Goal: Task Accomplishment & Management: Use online tool/utility

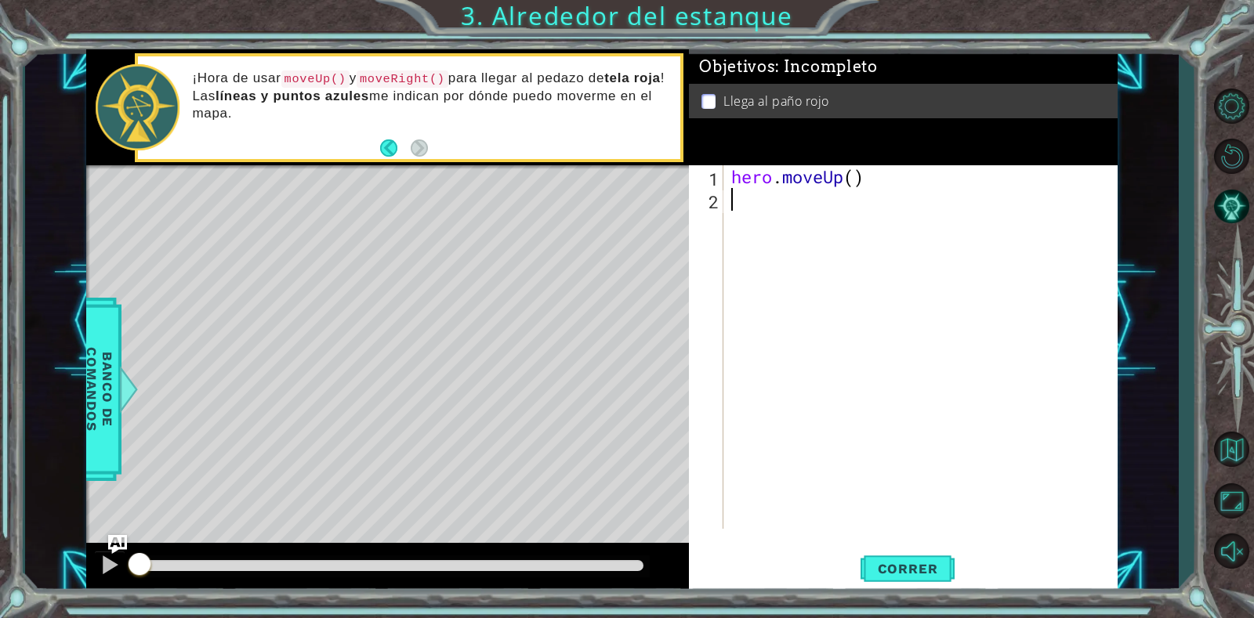
click at [779, 202] on div "hero . moveUp ( )" at bounding box center [924, 369] width 393 height 409
click at [924, 565] on span "Correr" at bounding box center [908, 569] width 92 height 16
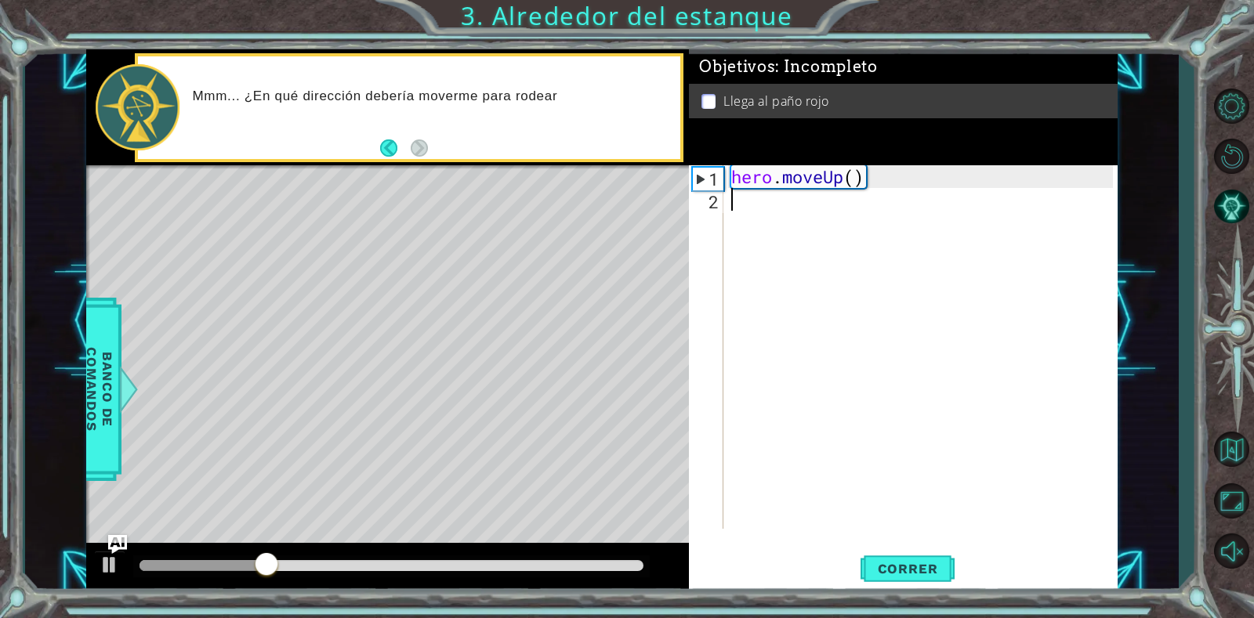
click at [784, 210] on div "hero . moveUp ( )" at bounding box center [924, 369] width 393 height 409
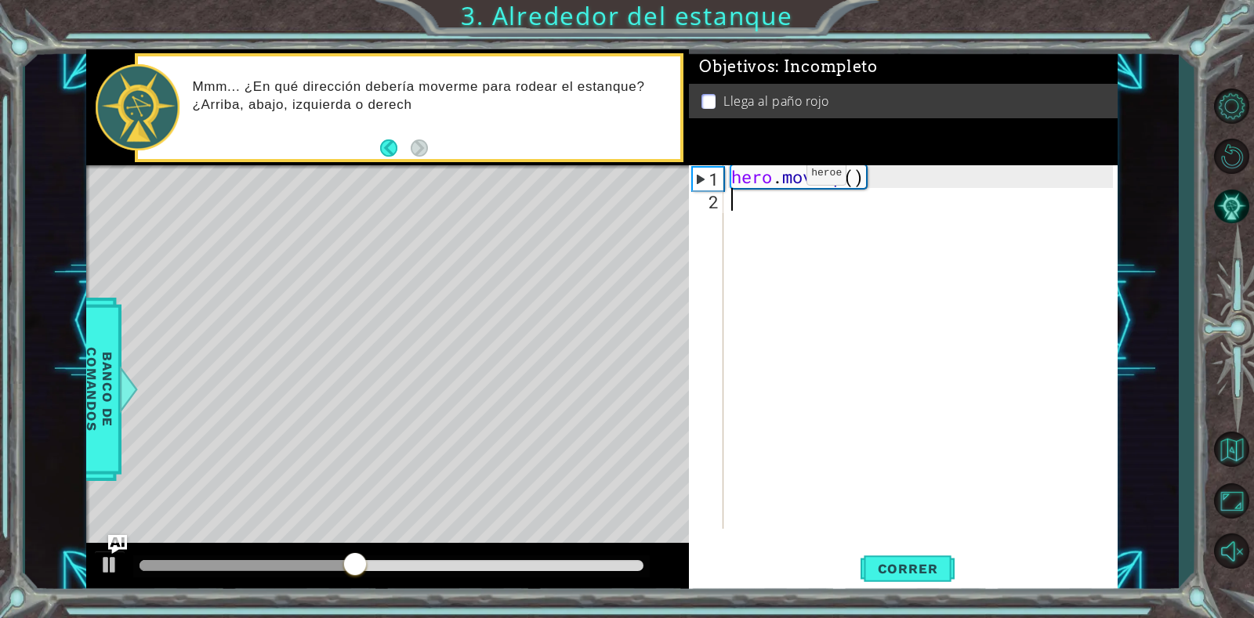
click at [783, 177] on div "hero . moveUp ( )" at bounding box center [924, 369] width 393 height 409
click at [899, 173] on div "hero . moveUp ( )" at bounding box center [924, 369] width 393 height 409
drag, startPoint x: 882, startPoint y: 174, endPoint x: 741, endPoint y: 195, distance: 143.4
click at [741, 195] on div "hero . moveUp ( )" at bounding box center [924, 369] width 393 height 409
type textarea "hero.moveUp()"
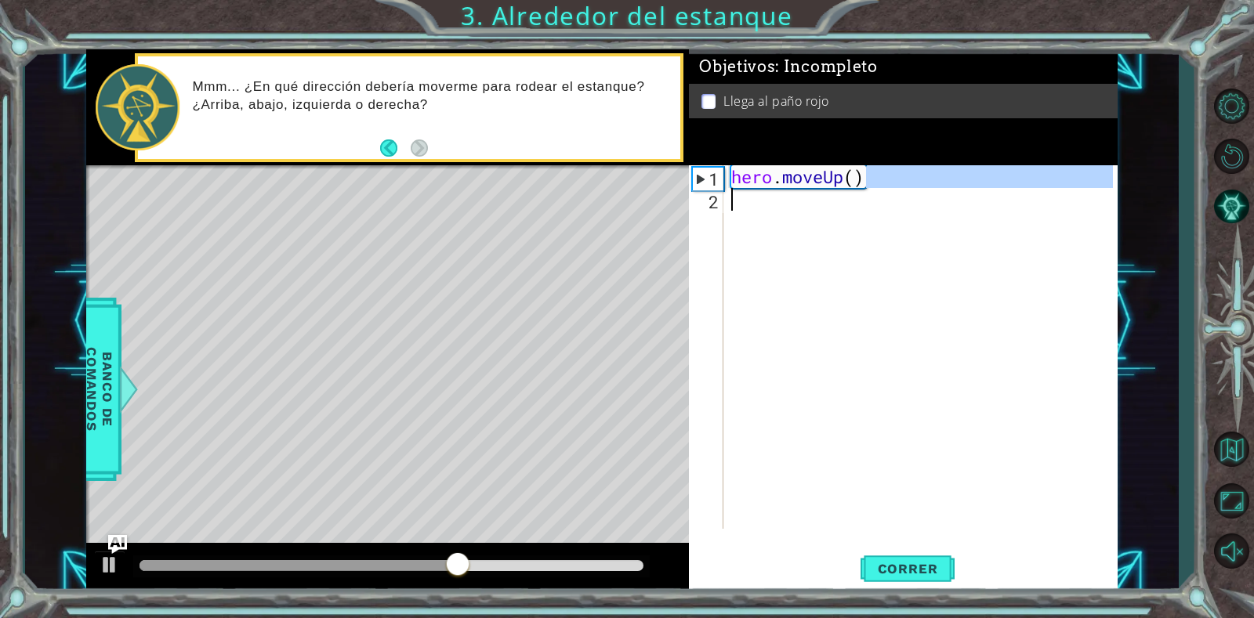
click at [868, 189] on div "hero . moveUp ( )" at bounding box center [920, 347] width 385 height 364
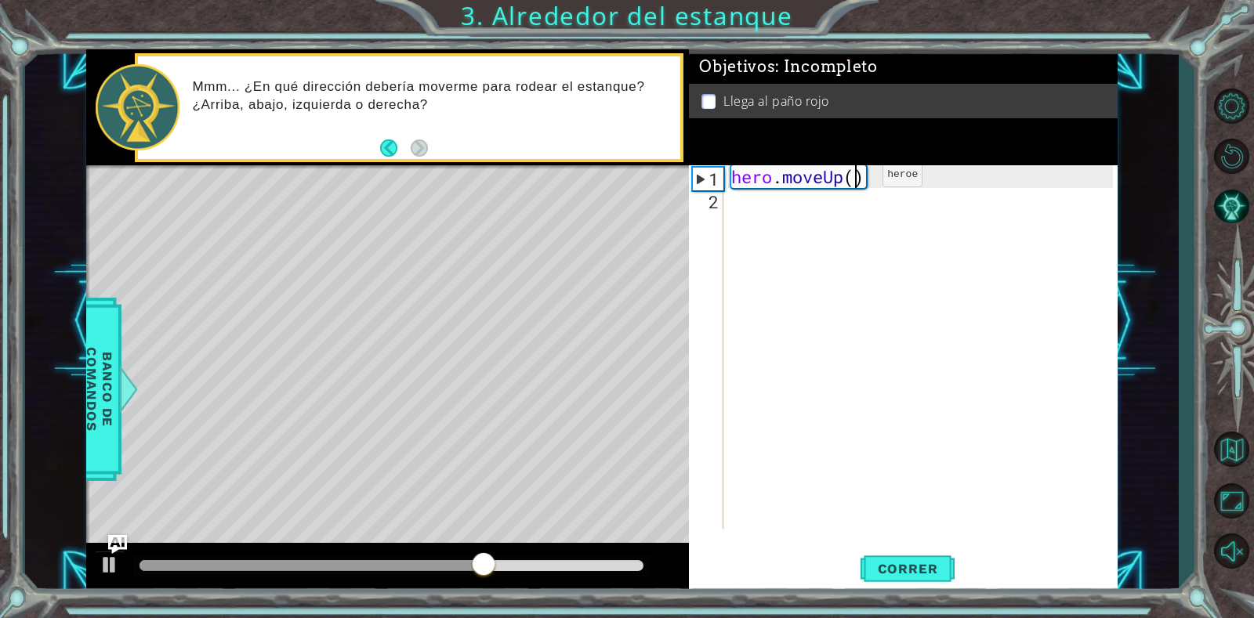
click at [859, 179] on div "hero . moveUp ( )" at bounding box center [924, 369] width 393 height 409
type textarea "hero.moveUp(2)"
click at [879, 574] on span "Correr" at bounding box center [908, 569] width 92 height 16
click at [770, 205] on div "hero . moveUp ( 2 )" at bounding box center [924, 369] width 393 height 409
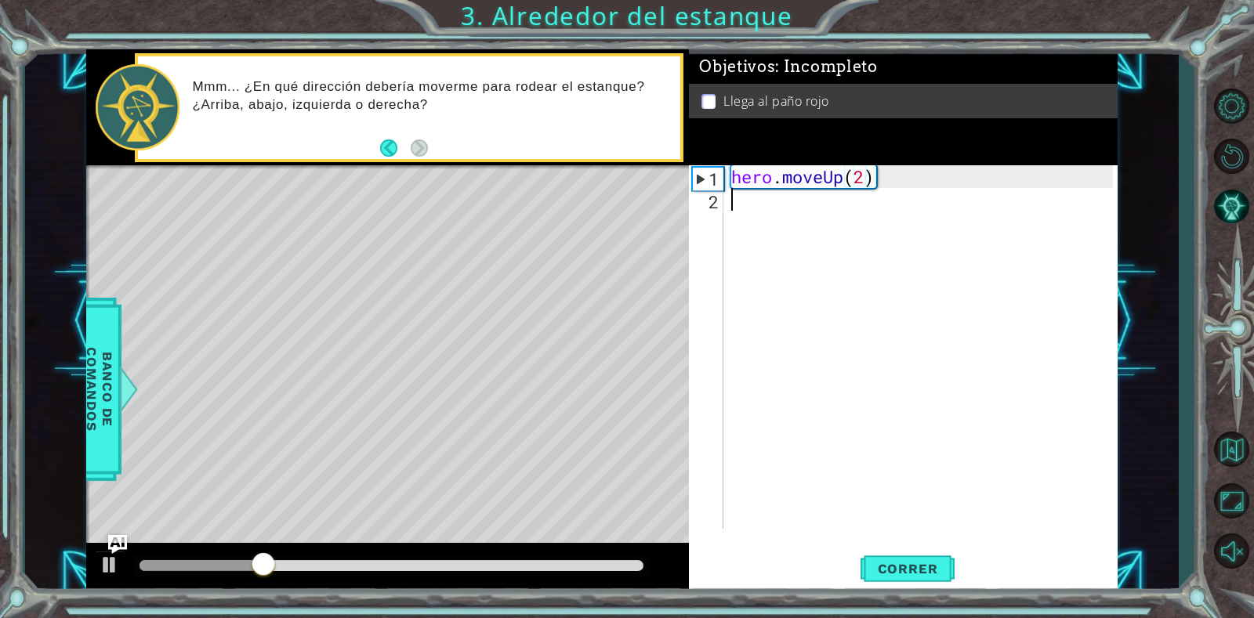
scroll to position [0, 0]
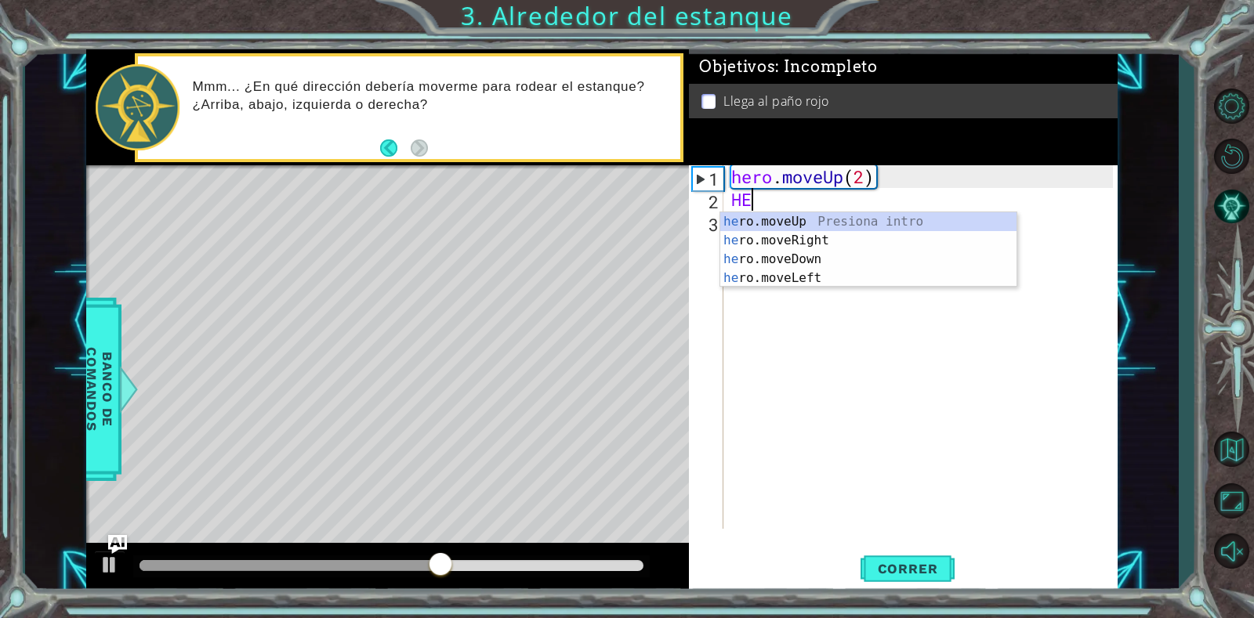
type textarea "HER"
click at [802, 244] on div "her o.moveUp Presiona intro her o.moveRight Presiona intro her o.moveDown Presi…" at bounding box center [868, 268] width 296 height 113
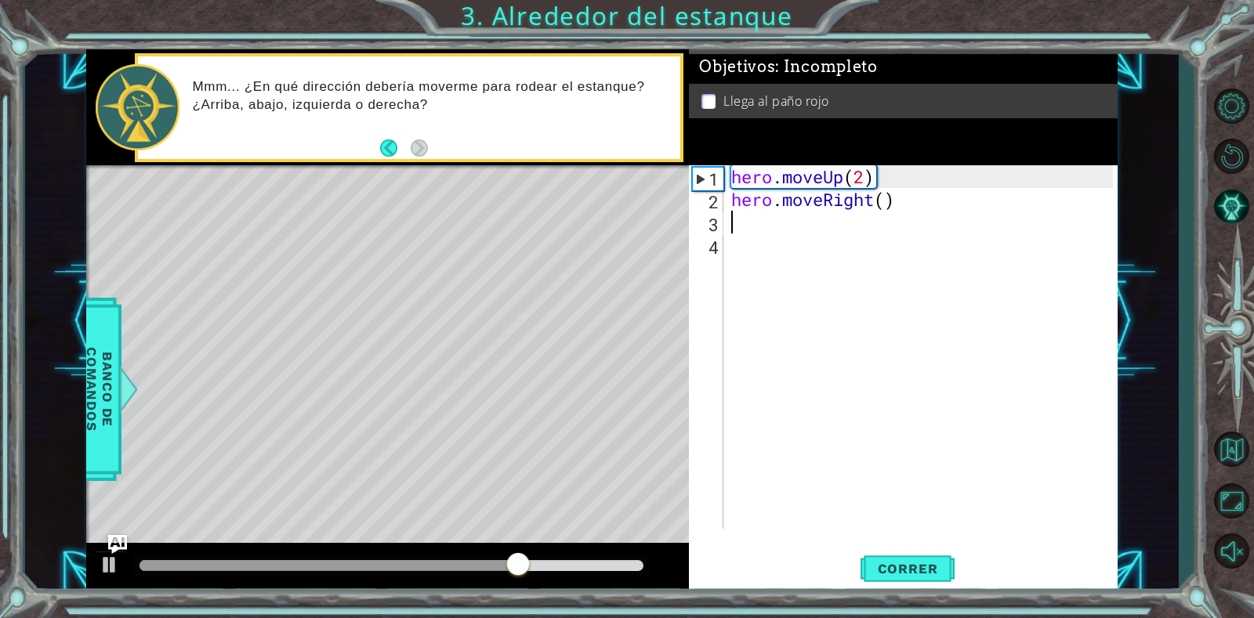
scroll to position [0, 0]
click at [800, 221] on div "hero . moveUp ( 2 ) hero . moveRight ( )" at bounding box center [924, 369] width 393 height 409
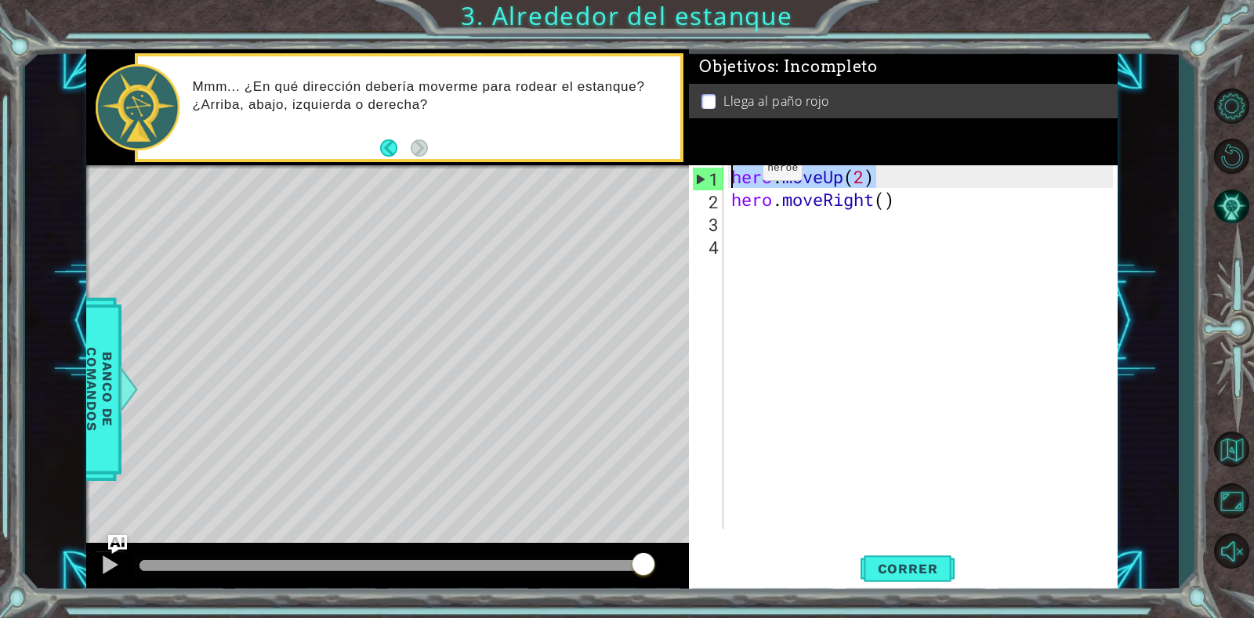
drag, startPoint x: 917, startPoint y: 176, endPoint x: 578, endPoint y: 159, distance: 339.7
click at [579, 161] on div "1 ההההההההההההההההההההההההההההההההההההההההההההההההההההההההההההההההההההההההההההה…" at bounding box center [601, 321] width 1031 height 544
type textarea "hero.moveUp(2)"
click at [752, 216] on div "hero . moveUp ( 2 ) hero . moveRight ( )" at bounding box center [924, 369] width 393 height 409
paste textarea "hero.moveUp(2)"
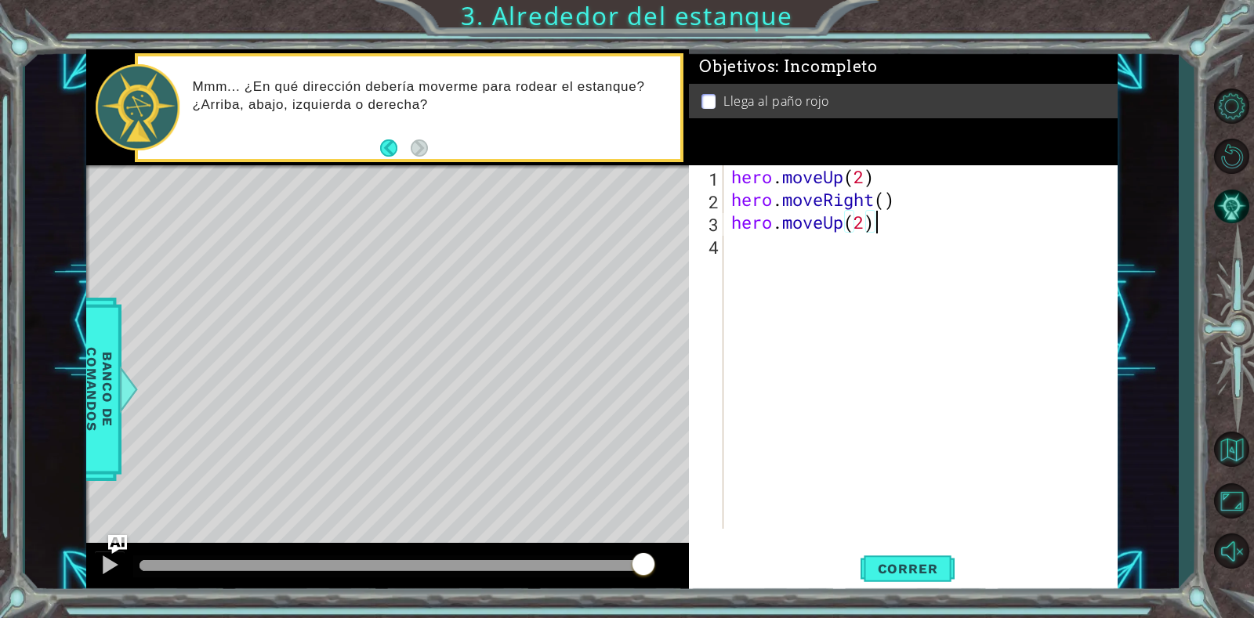
click at [872, 224] on div "hero . moveUp ( 2 ) hero . moveRight ( ) hero . moveUp ( 2 )" at bounding box center [924, 369] width 393 height 409
click at [868, 227] on div "hero . moveUp ( 2 ) hero . moveRight ( ) hero . moveUp ( 2 )" at bounding box center [924, 369] width 393 height 409
type textarea "hero.moveUp(2)"
click at [907, 571] on span "Correr" at bounding box center [908, 569] width 92 height 16
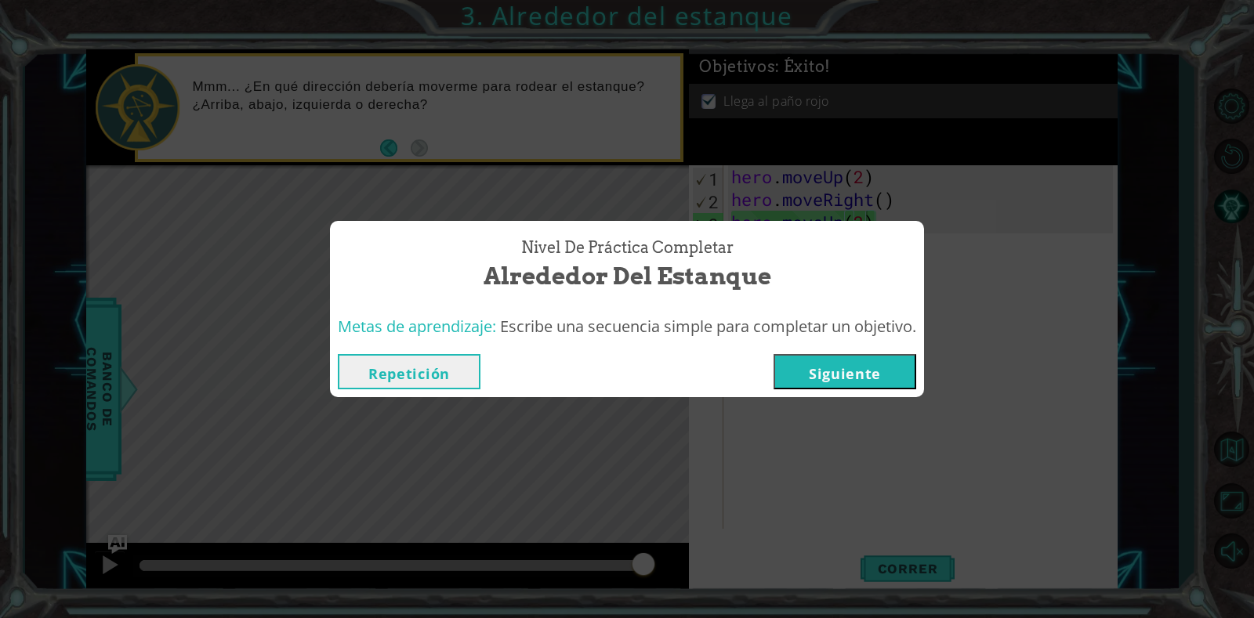
click at [881, 376] on button "Siguiente" at bounding box center [844, 371] width 143 height 35
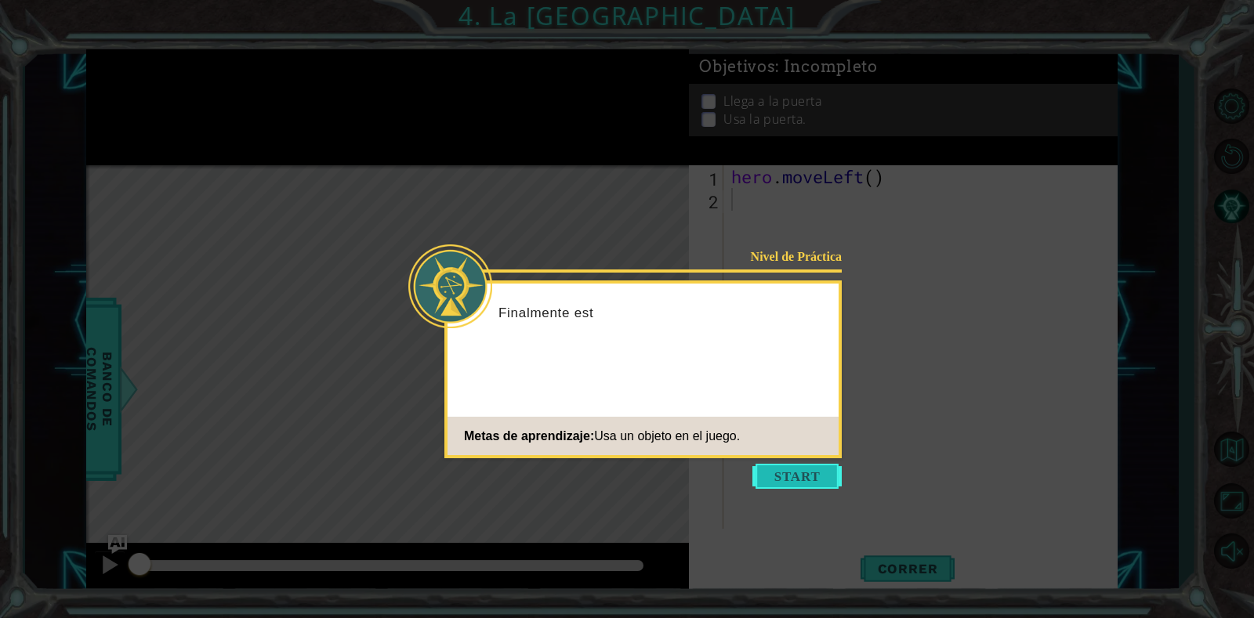
click at [823, 477] on button "Start" at bounding box center [796, 476] width 89 height 25
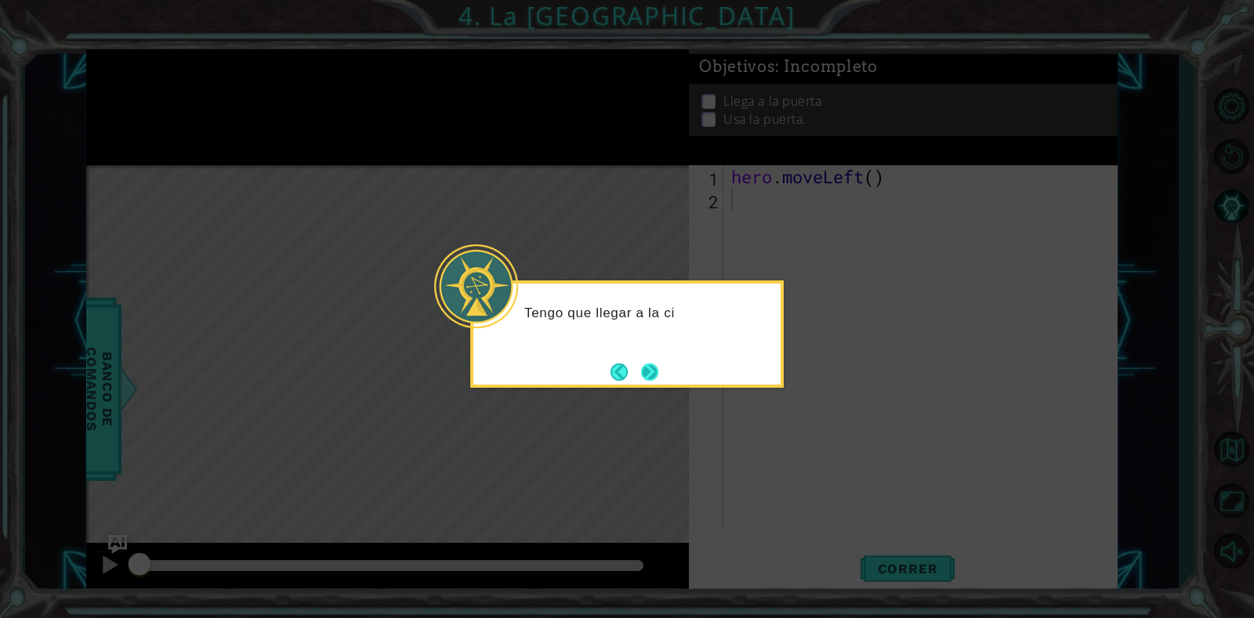
click at [641, 372] on button "Next" at bounding box center [649, 372] width 17 height 17
click at [639, 372] on button "Back" at bounding box center [625, 372] width 31 height 17
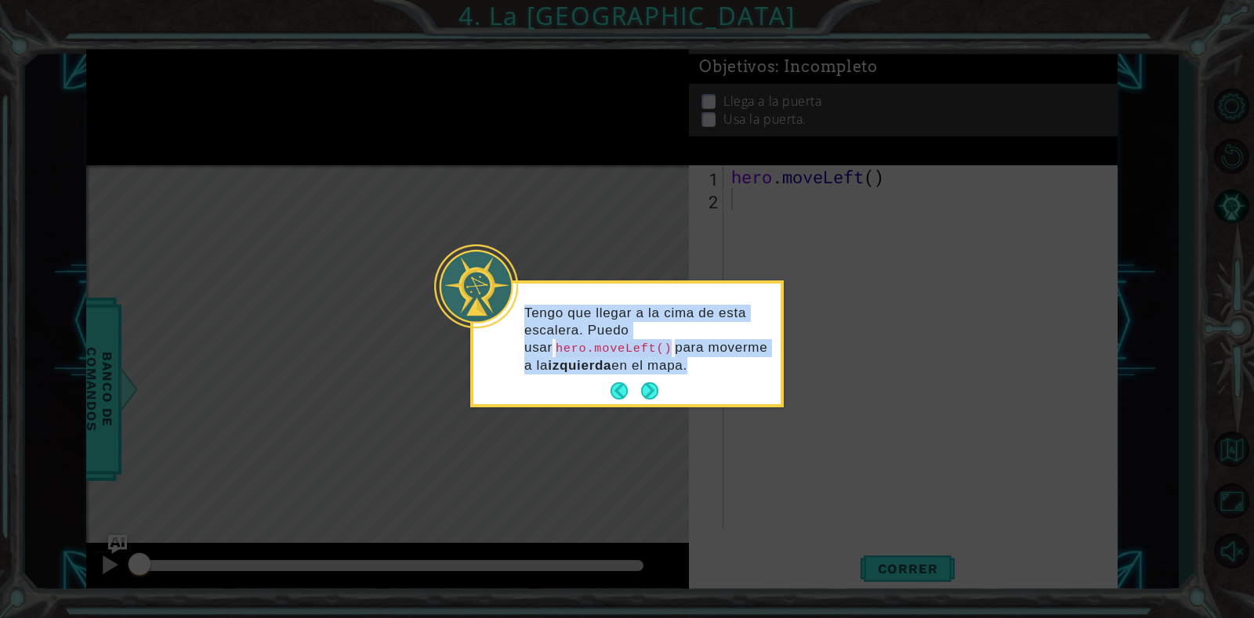
click at [639, 372] on p "Tengo que llegar a la cima de esta escalera. Puedo usar hero.moveLeft() para mo…" at bounding box center [646, 340] width 245 height 70
click at [647, 391] on button "Next" at bounding box center [649, 390] width 17 height 17
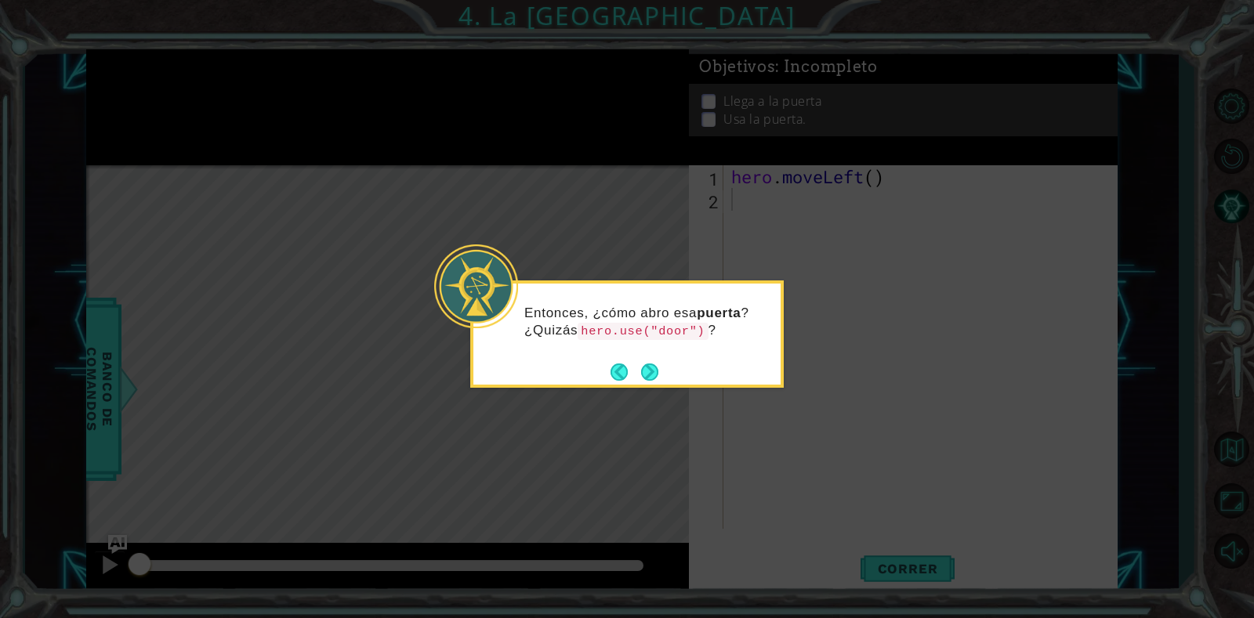
click at [647, 391] on icon at bounding box center [627, 309] width 1254 height 618
click at [658, 376] on button "Next" at bounding box center [649, 372] width 17 height 17
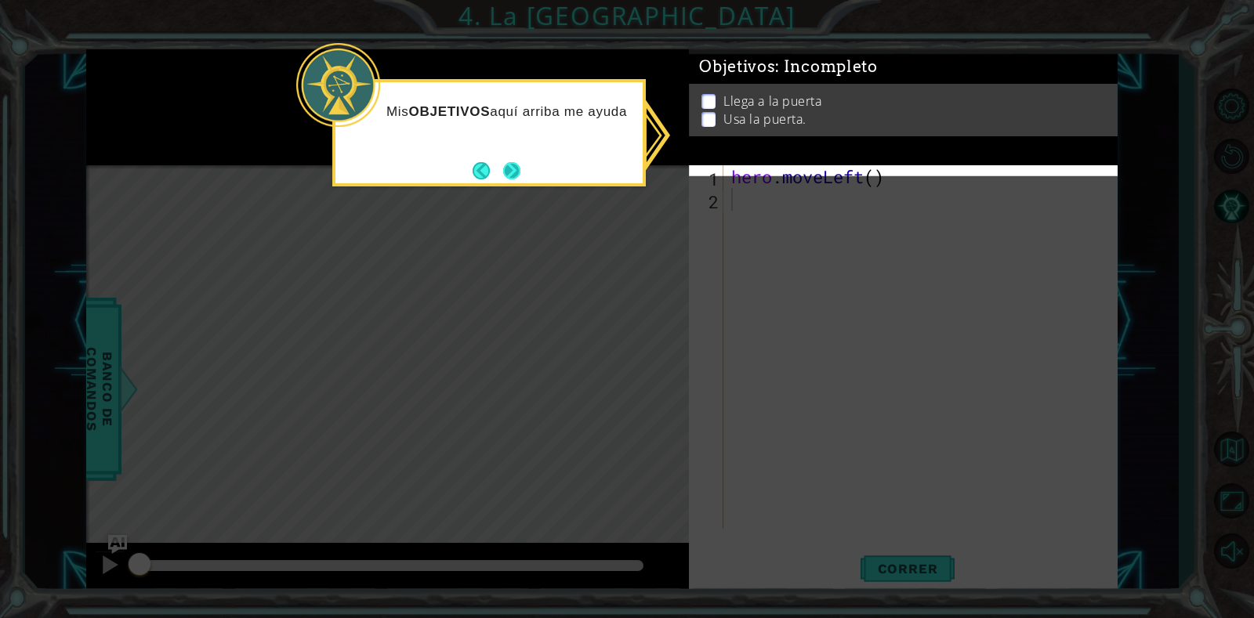
click at [520, 179] on button "Next" at bounding box center [511, 170] width 17 height 17
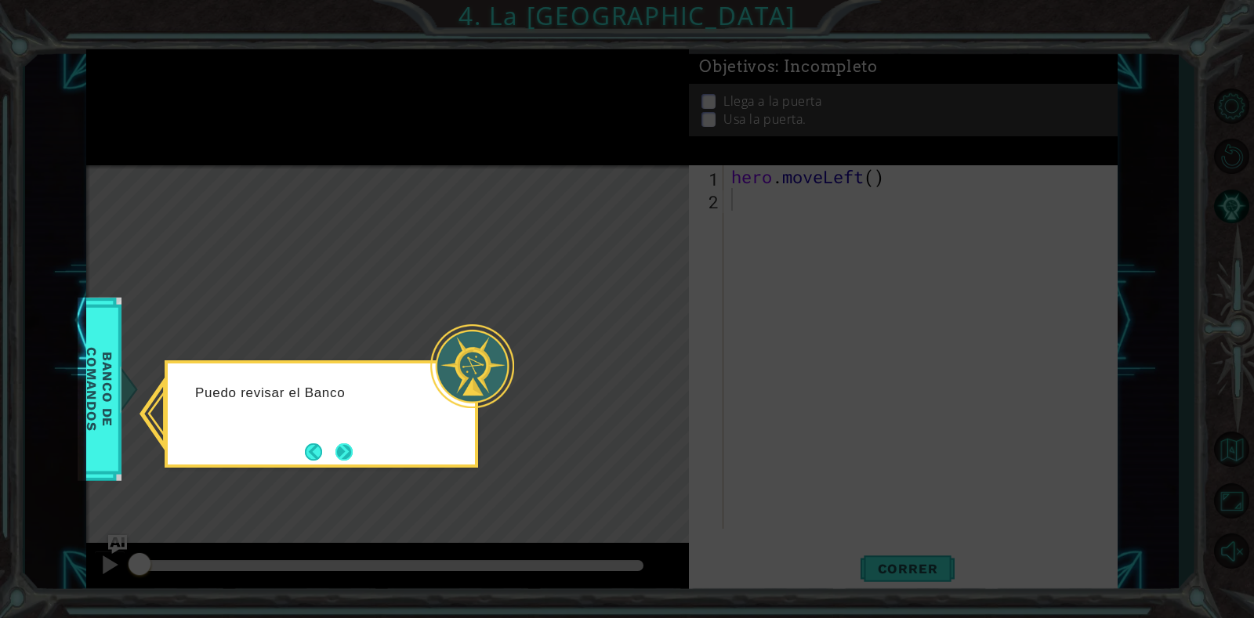
click at [335, 458] on button "Next" at bounding box center [343, 452] width 17 height 17
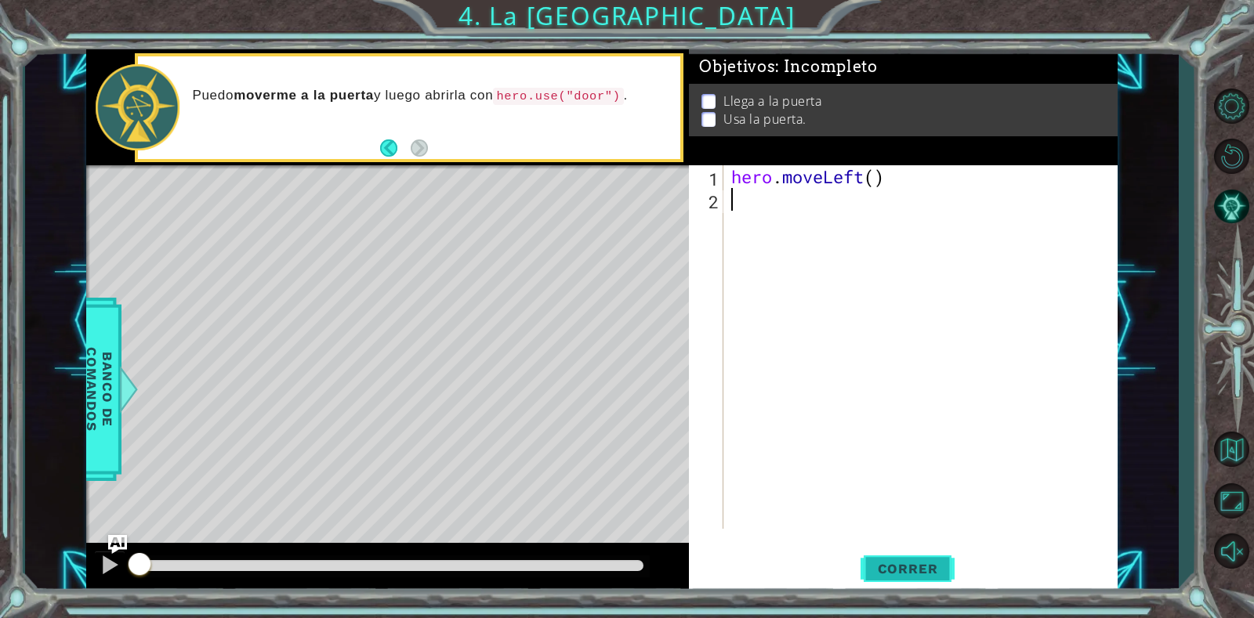
click at [883, 574] on span "Correr" at bounding box center [908, 569] width 92 height 16
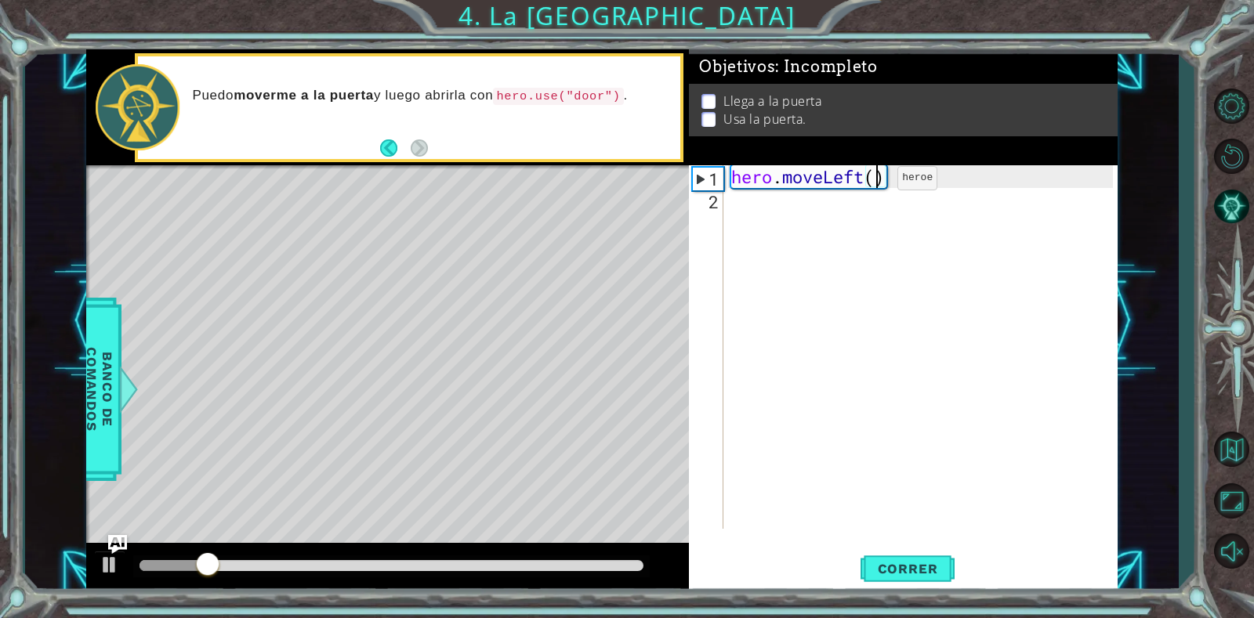
click at [874, 182] on div "hero . moveLeft ( )" at bounding box center [924, 369] width 393 height 409
type textarea "hero.moveLeft(3)"
click at [775, 201] on div "hero . moveLeft ( 3 )" at bounding box center [924, 369] width 393 height 409
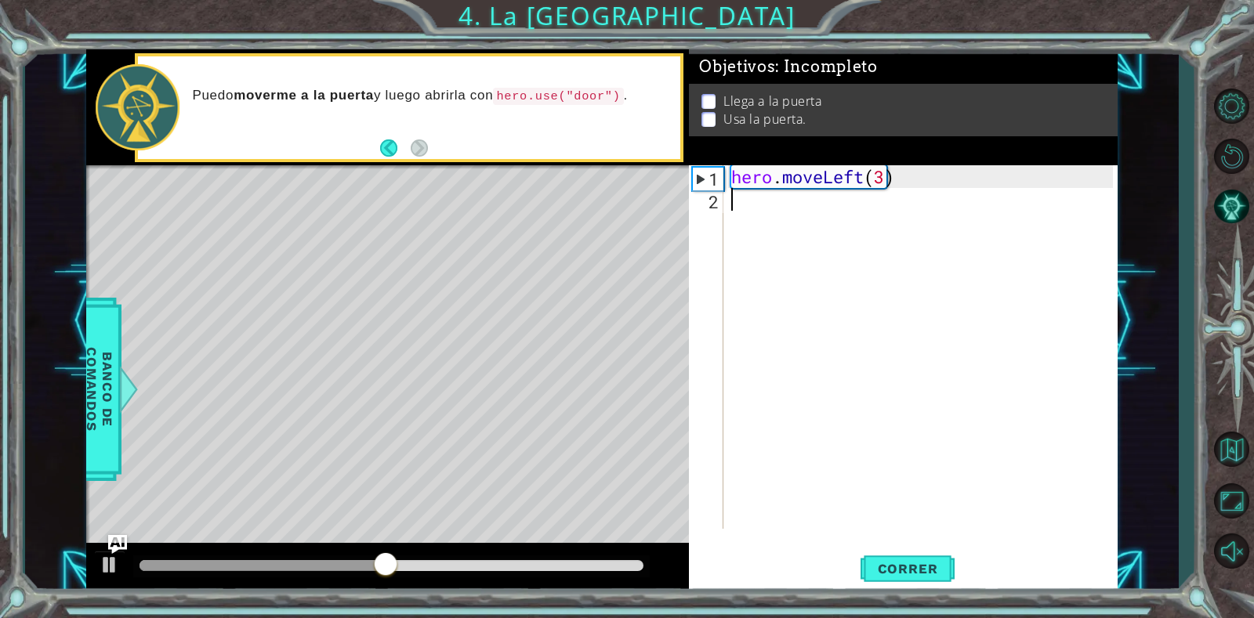
type textarea "H"
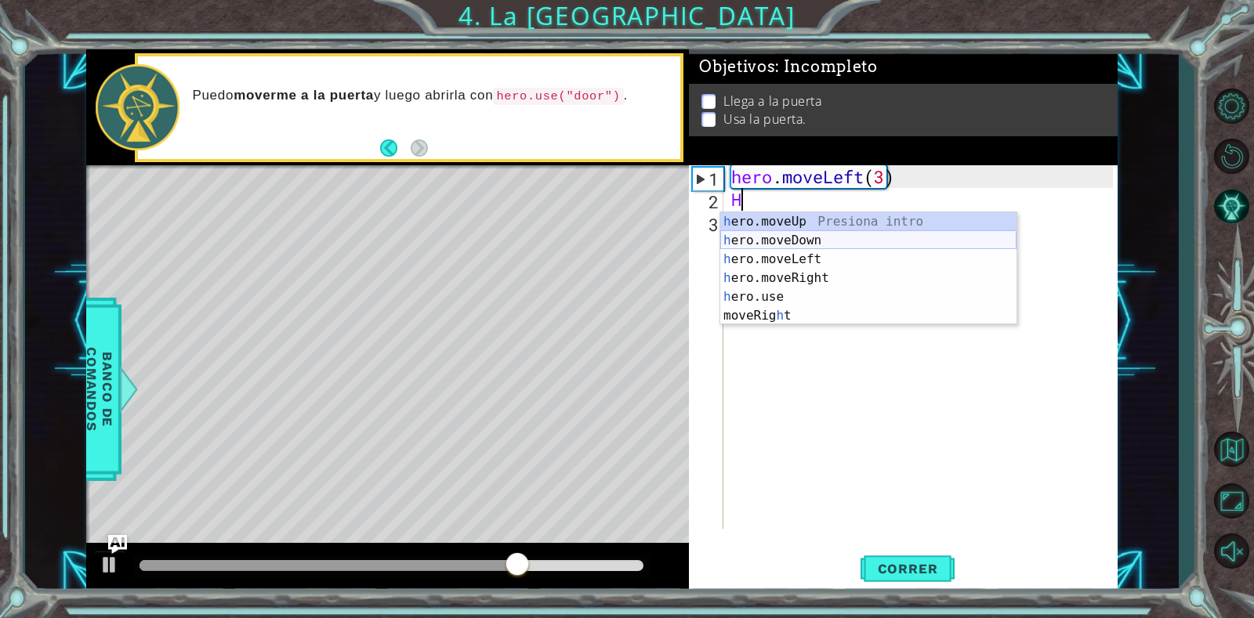
click at [779, 244] on div "h ero.moveUp Presiona intro h ero.moveDown Presiona intro h ero.moveLeft Presio…" at bounding box center [868, 287] width 296 height 150
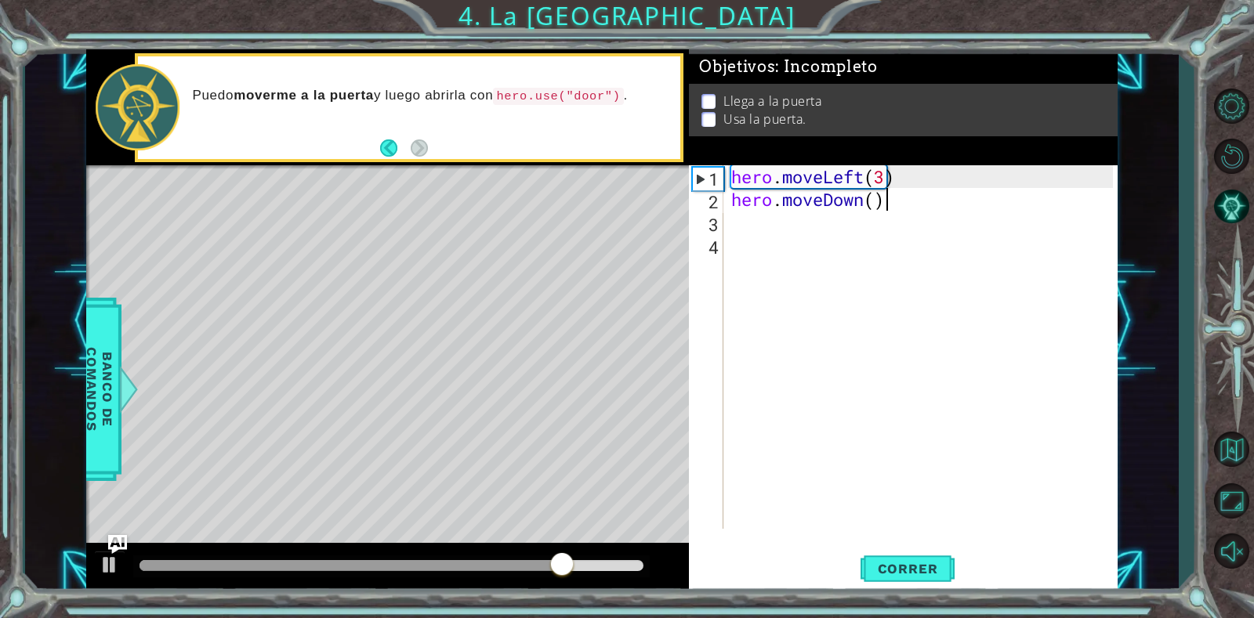
drag, startPoint x: 905, startPoint y: 195, endPoint x: 526, endPoint y: 206, distance: 379.4
click at [529, 206] on div "1 ההההההההההההההההההההההההההההההההההההההההההההההההההההההההההההההההההההההההההההה…" at bounding box center [601, 321] width 1031 height 544
type textarea "hero.moveDown()"
type textarea "H"
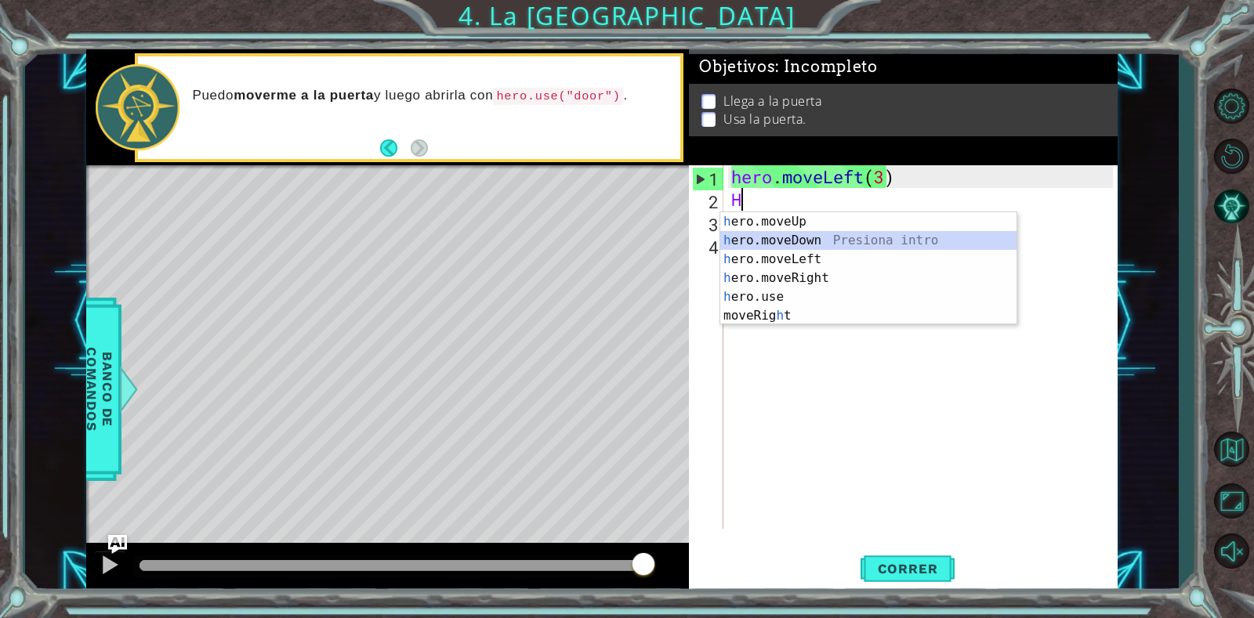
click at [773, 239] on div "h ero.moveUp Presiona intro h ero.moveDown Presiona intro h ero.moveLeft Presio…" at bounding box center [868, 287] width 296 height 150
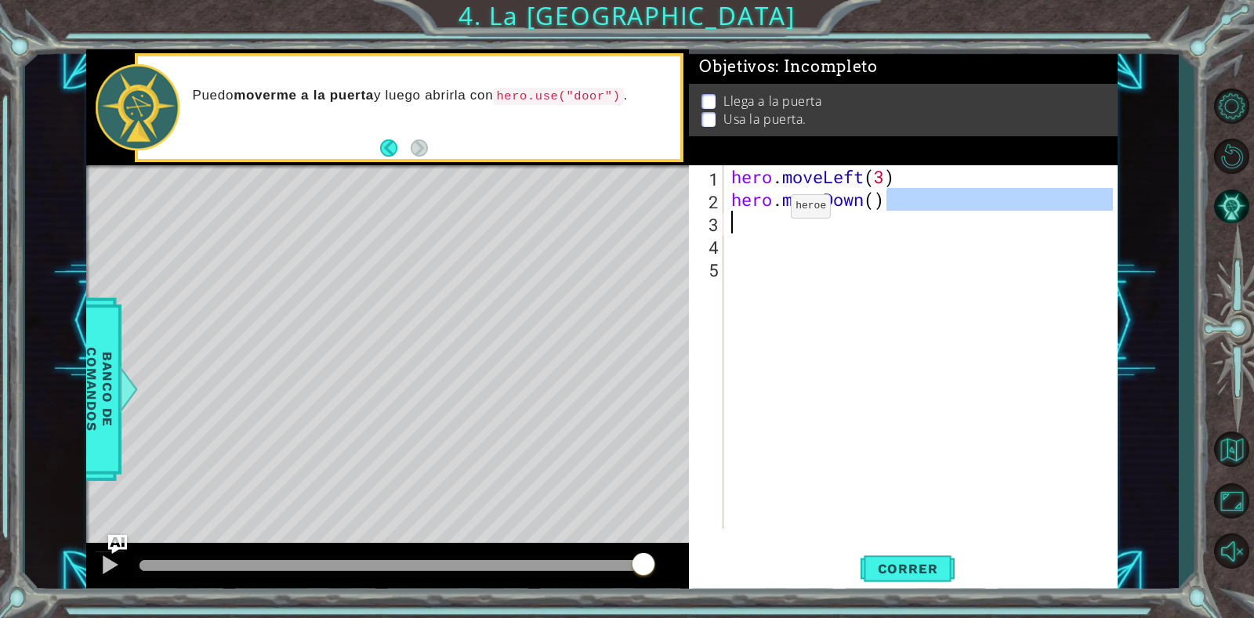
drag, startPoint x: 917, startPoint y: 205, endPoint x: 598, endPoint y: 225, distance: 319.6
click at [606, 226] on div "1 ההההההההההההההההההההההההההההההההההההההההההההההההההההההההההההההההההההההההההההה…" at bounding box center [601, 321] width 1031 height 544
click at [871, 202] on div "hero . moveLeft ( 3 ) hero . moveDown ( )" at bounding box center [924, 369] width 393 height 409
drag, startPoint x: 901, startPoint y: 200, endPoint x: 750, endPoint y: 215, distance: 152.0
click at [750, 215] on div "hero . moveLeft ( 3 ) hero . moveDown ( )" at bounding box center [924, 369] width 393 height 409
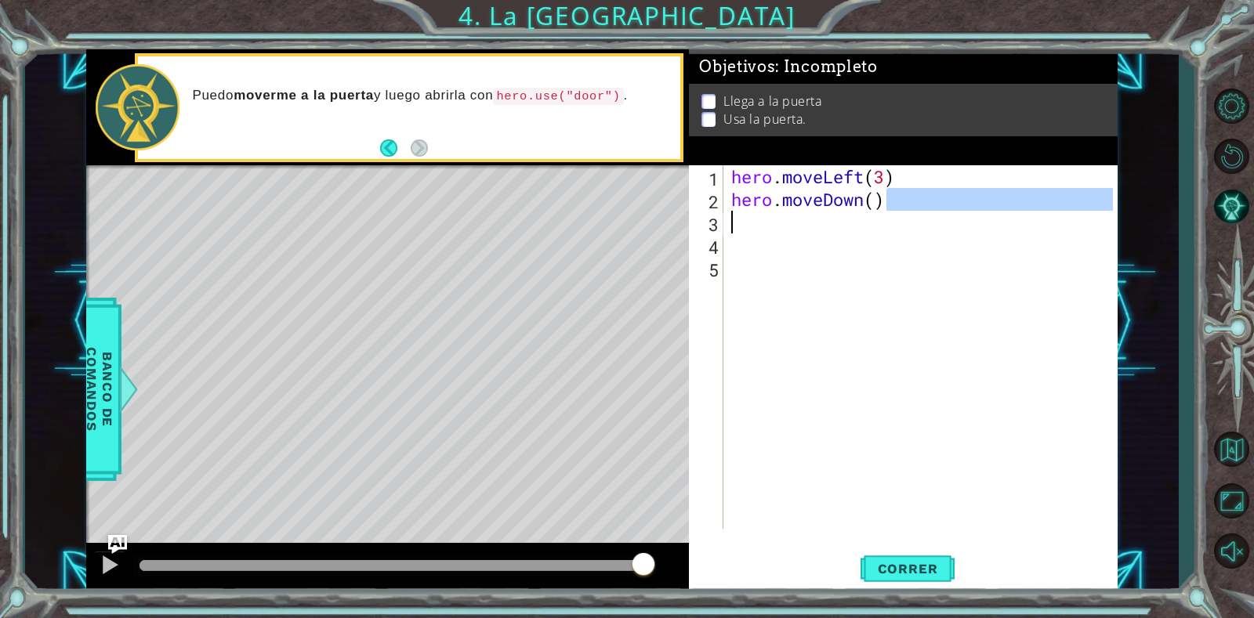
click at [882, 199] on div "hero . moveLeft ( 3 ) hero . moveDown ( )" at bounding box center [920, 347] width 385 height 364
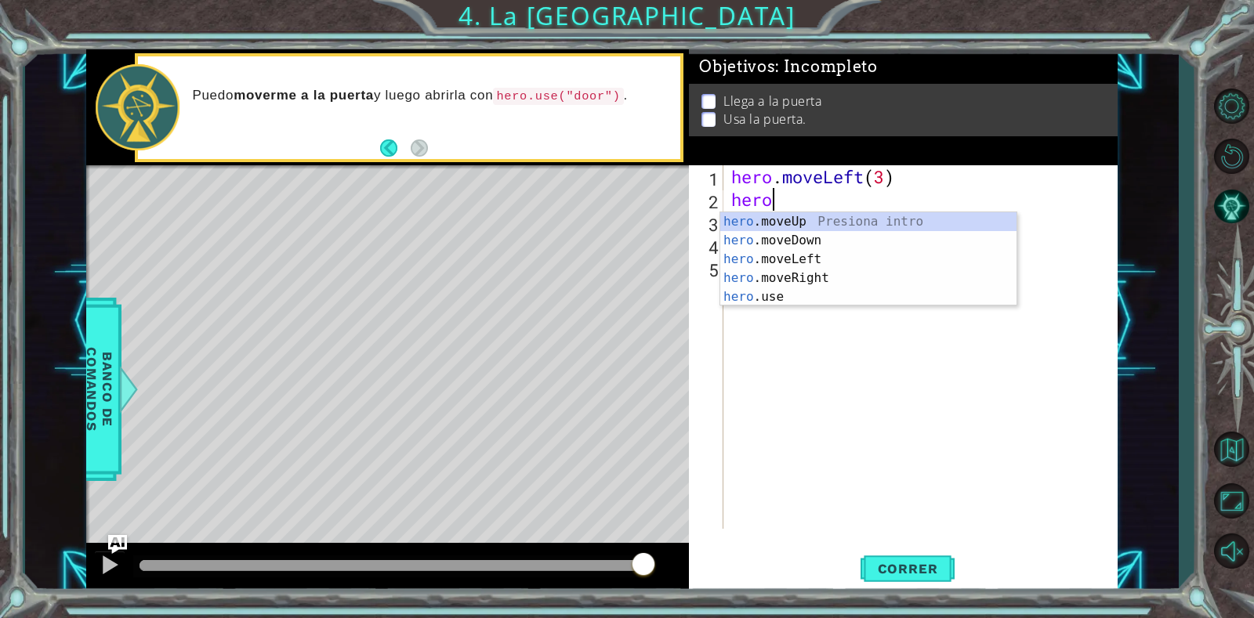
type textarea "her"
click at [811, 216] on div "her o.moveUp Presiona intro her o.moveDown Presiona intro her o.moveLeft Presio…" at bounding box center [868, 278] width 296 height 132
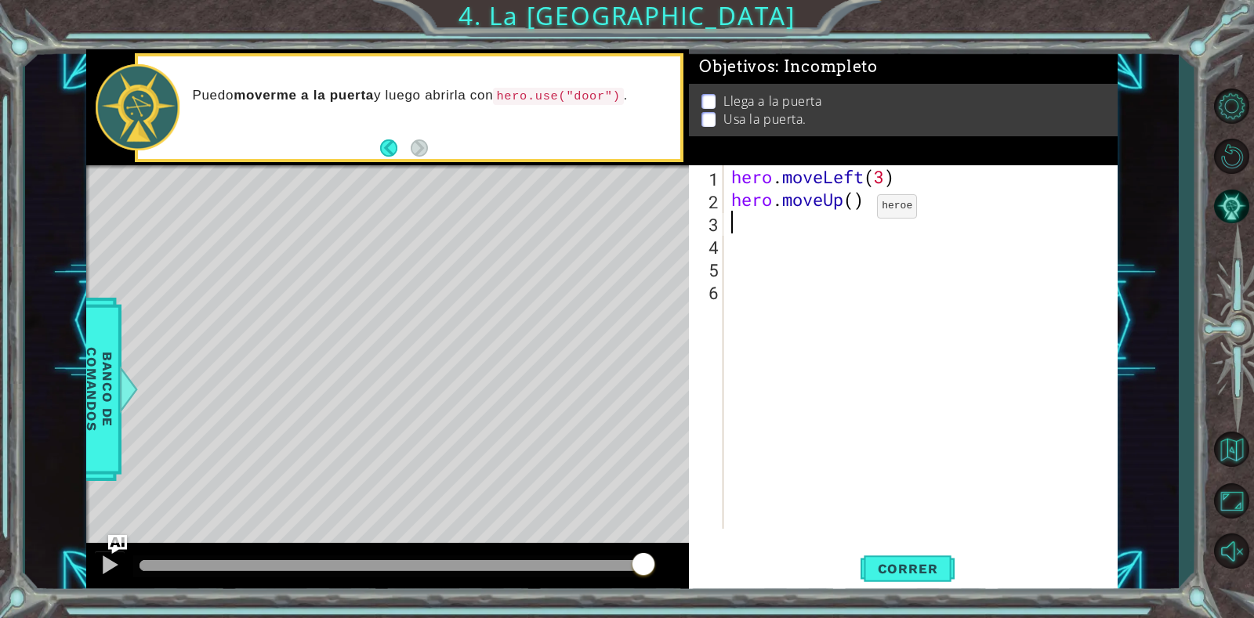
click at [853, 210] on div "hero . moveLeft ( 3 ) hero . moveUp ( )" at bounding box center [924, 369] width 393 height 409
type textarea "hero.moveUp(3)"
click at [768, 230] on div "hero . moveLeft ( 3 ) hero . moveUp ( 3 )" at bounding box center [924, 369] width 393 height 409
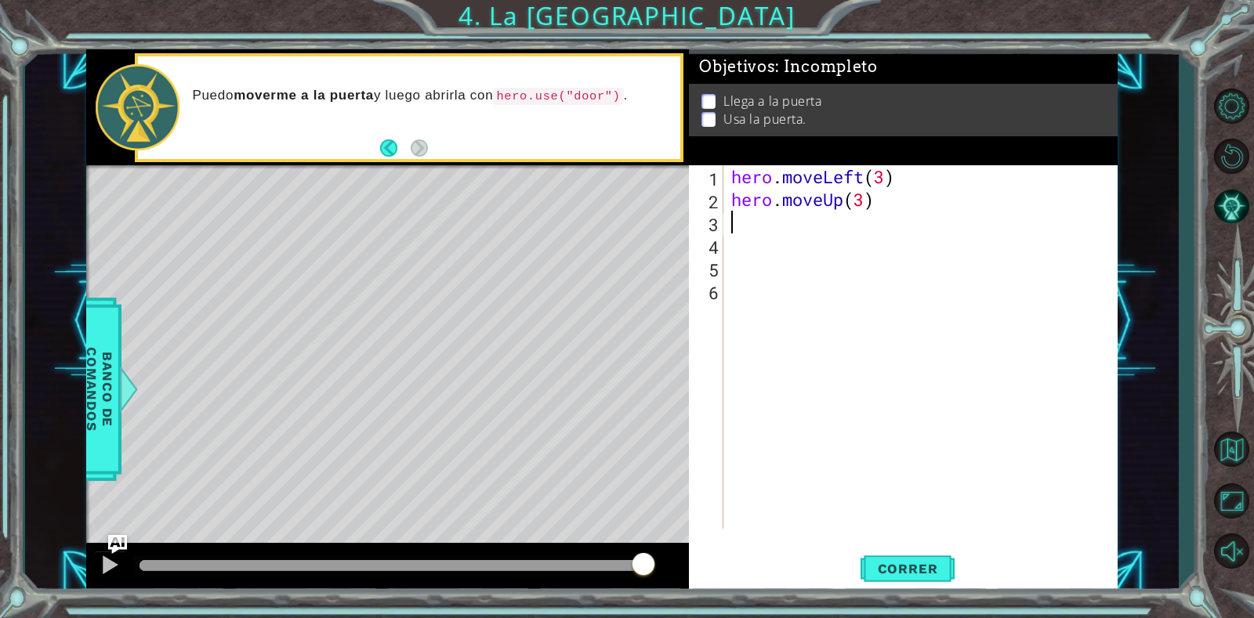
type textarea "H"
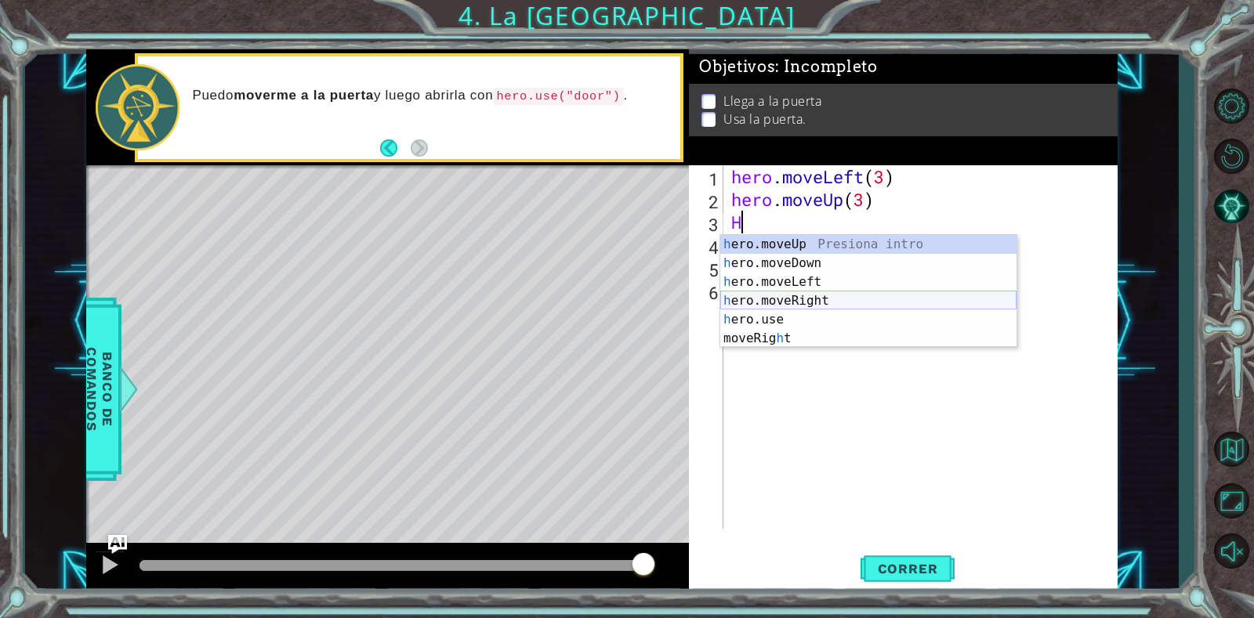
click at [806, 299] on div "h ero.moveUp Presiona intro h ero.moveDown Presiona intro h ero.moveLeft Presio…" at bounding box center [868, 310] width 296 height 150
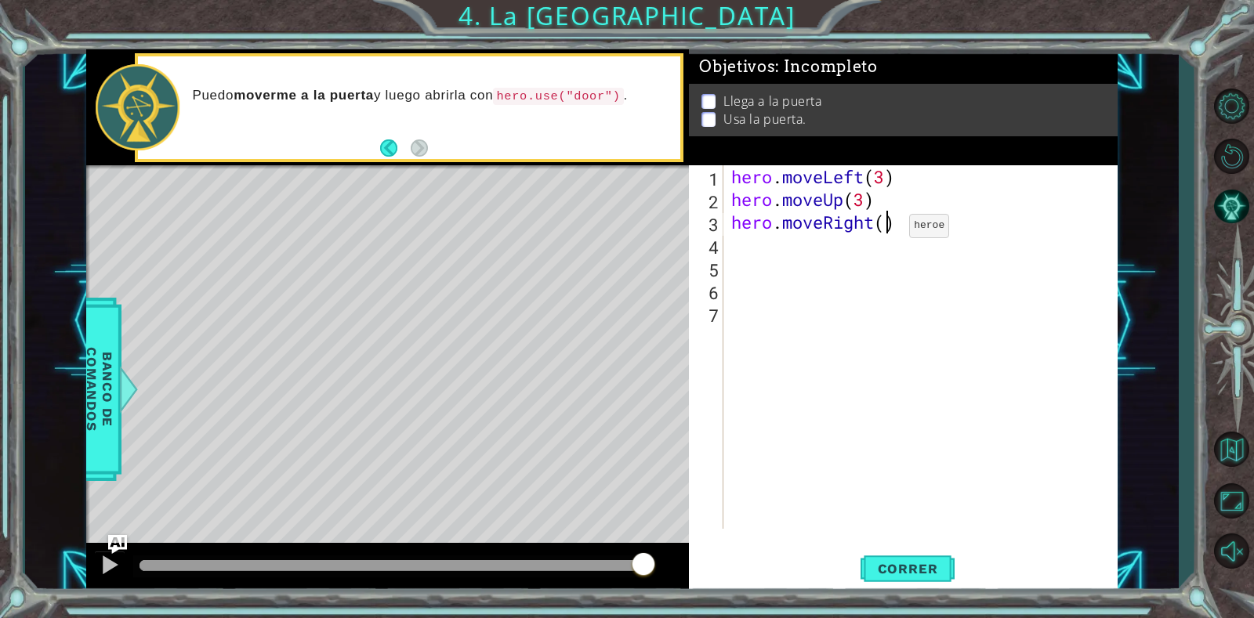
click at [886, 230] on div "hero . moveLeft ( 3 ) hero . moveUp ( 3 ) hero . moveRight ( )" at bounding box center [924, 369] width 393 height 409
type textarea "hero.moveRight(3)"
click at [803, 252] on div "hero . moveLeft ( 3 ) hero . moveUp ( 3 ) hero . moveRight ( 3 )" at bounding box center [924, 369] width 393 height 409
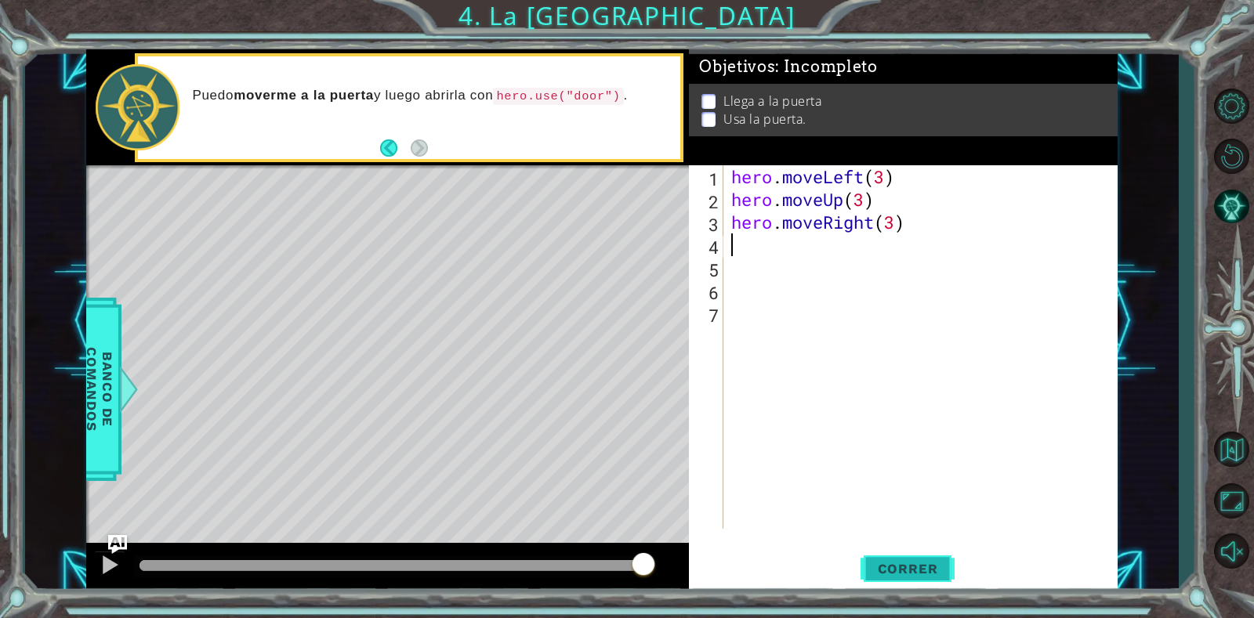
click at [906, 565] on span "Correr" at bounding box center [908, 569] width 92 height 16
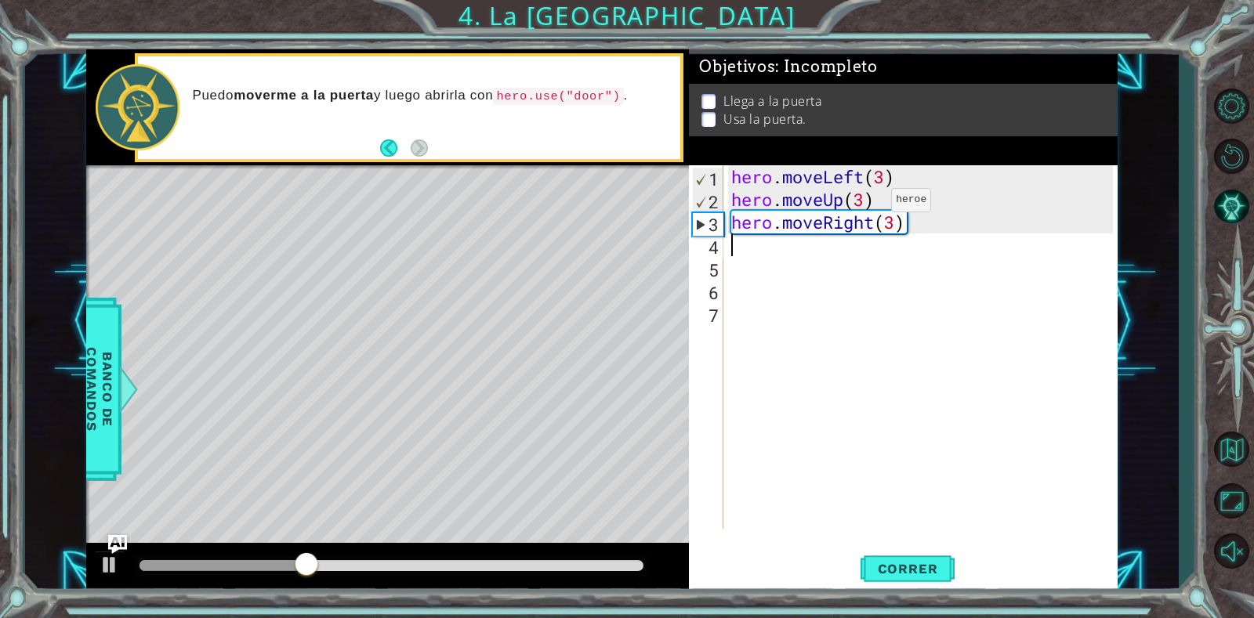
click at [867, 204] on div "hero . moveLeft ( 3 ) hero . moveUp ( 3 ) hero . moveRight ( 3 )" at bounding box center [924, 369] width 393 height 409
click at [936, 582] on button "Correr" at bounding box center [907, 569] width 94 height 43
click at [866, 198] on div "hero . moveLeft ( 3 ) hero . moveUp ( 4 ) hero . moveRight ( 3 )" at bounding box center [924, 369] width 393 height 409
click at [893, 580] on button "Correr" at bounding box center [907, 569] width 94 height 43
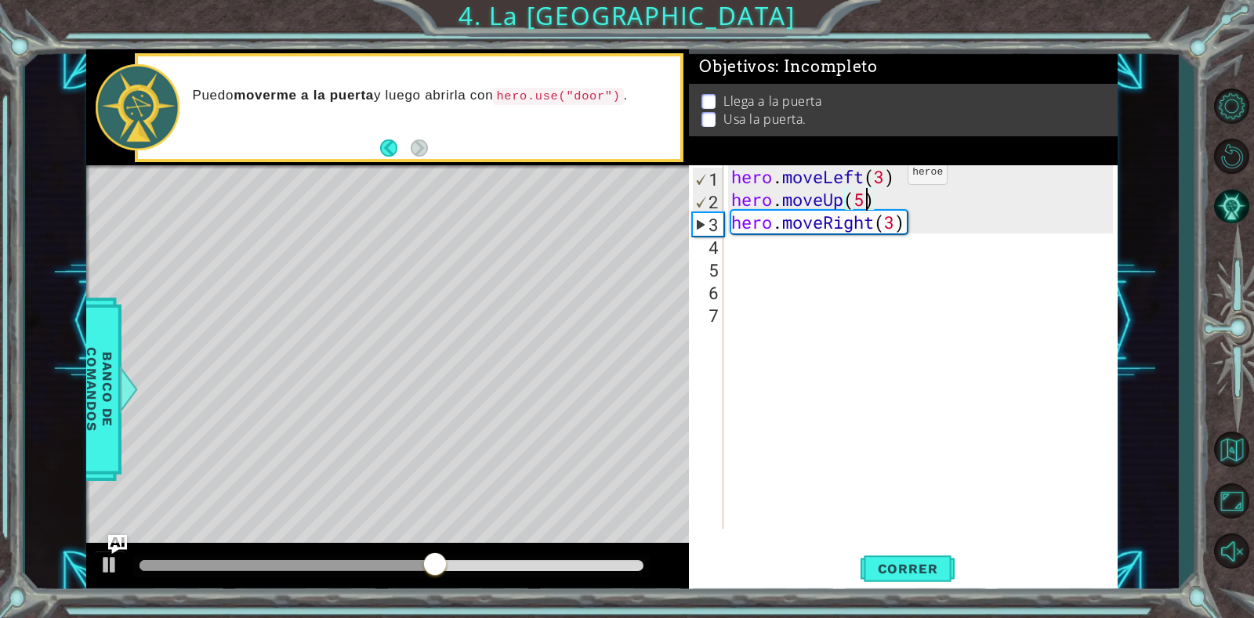
click at [884, 176] on div "hero . moveLeft ( 3 ) hero . moveUp ( 5 ) hero . moveRight ( 3 )" at bounding box center [924, 369] width 393 height 409
click at [901, 563] on span "Correr" at bounding box center [908, 569] width 92 height 16
click at [926, 226] on div "hero . moveLeft ( 5 ) hero . moveUp ( 5 ) hero . moveRight ( 3 )" at bounding box center [924, 369] width 393 height 409
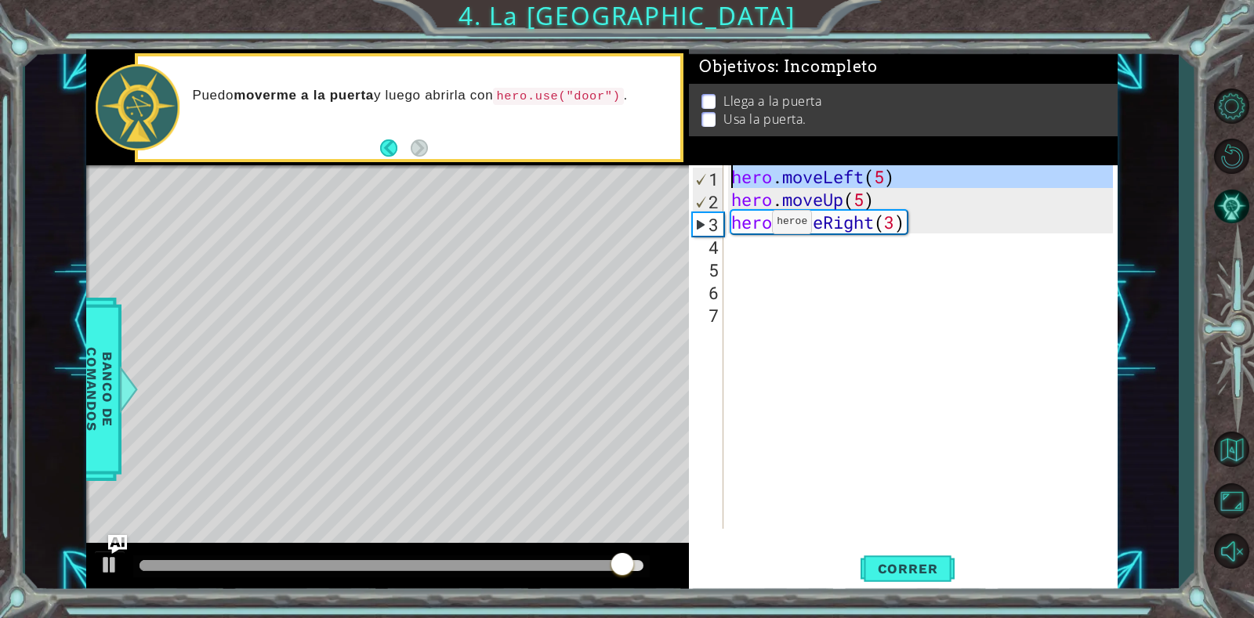
click at [693, 180] on div "1" at bounding box center [708, 179] width 31 height 23
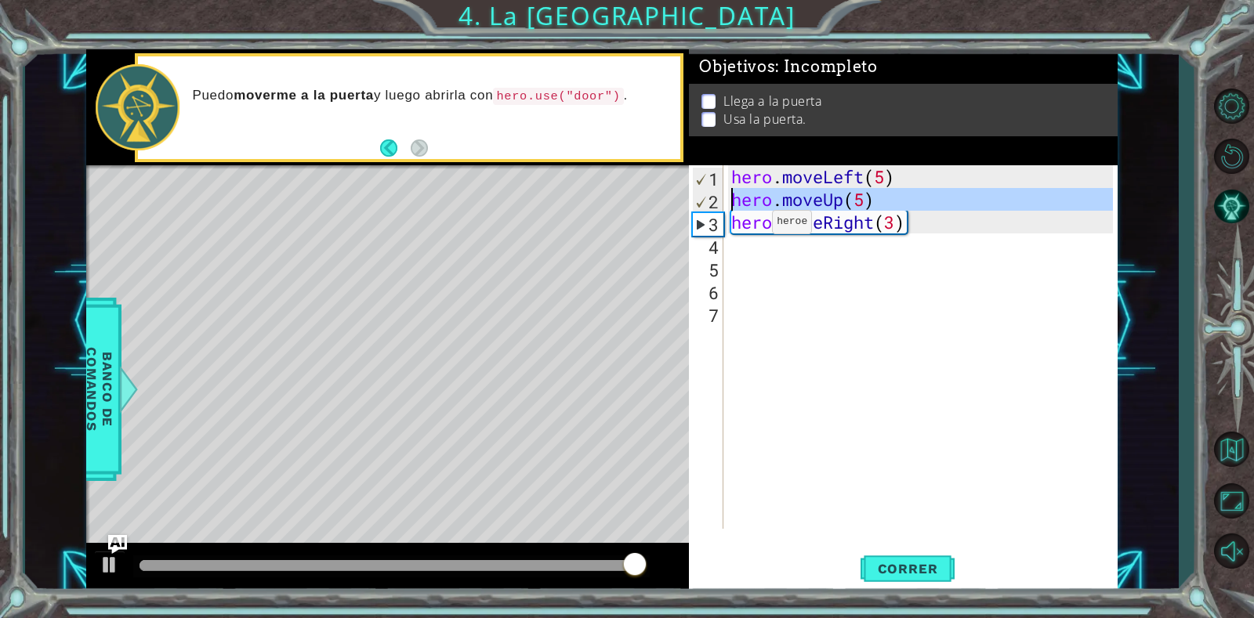
click at [712, 204] on div "2" at bounding box center [708, 201] width 31 height 23
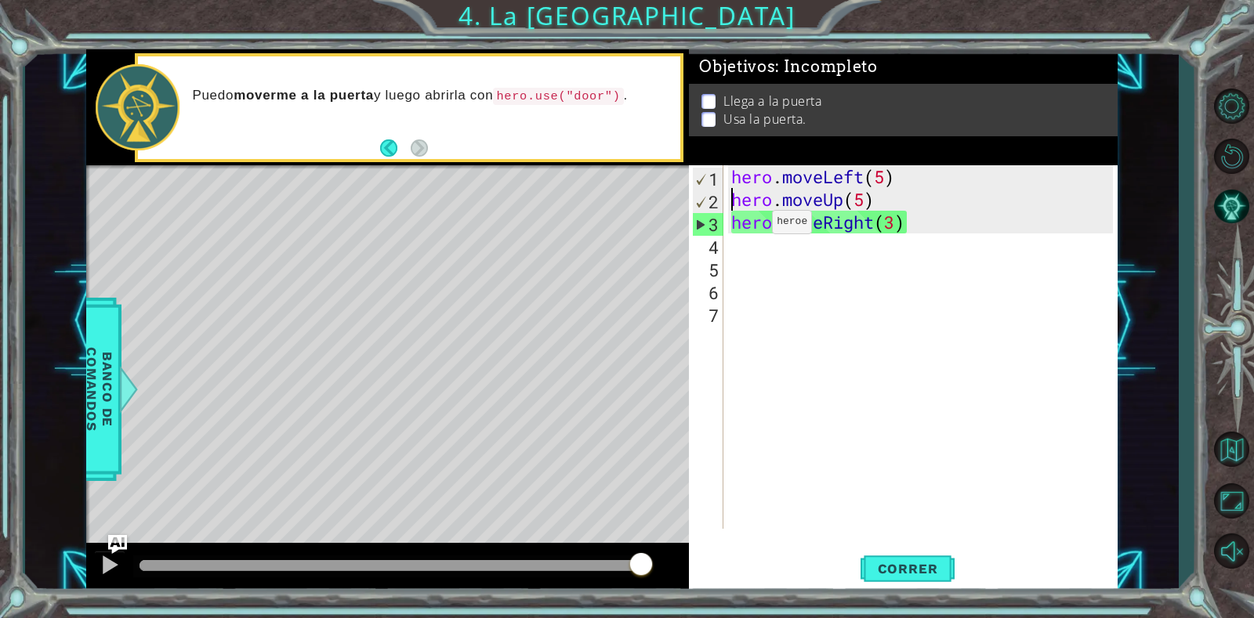
click at [707, 224] on div "3" at bounding box center [708, 224] width 31 height 23
click at [704, 226] on div "3" at bounding box center [708, 224] width 31 height 23
click at [907, 216] on div "hero . moveLeft ( 5 ) hero . moveUp ( 5 ) hero . moveRight ( 3 )" at bounding box center [924, 369] width 393 height 409
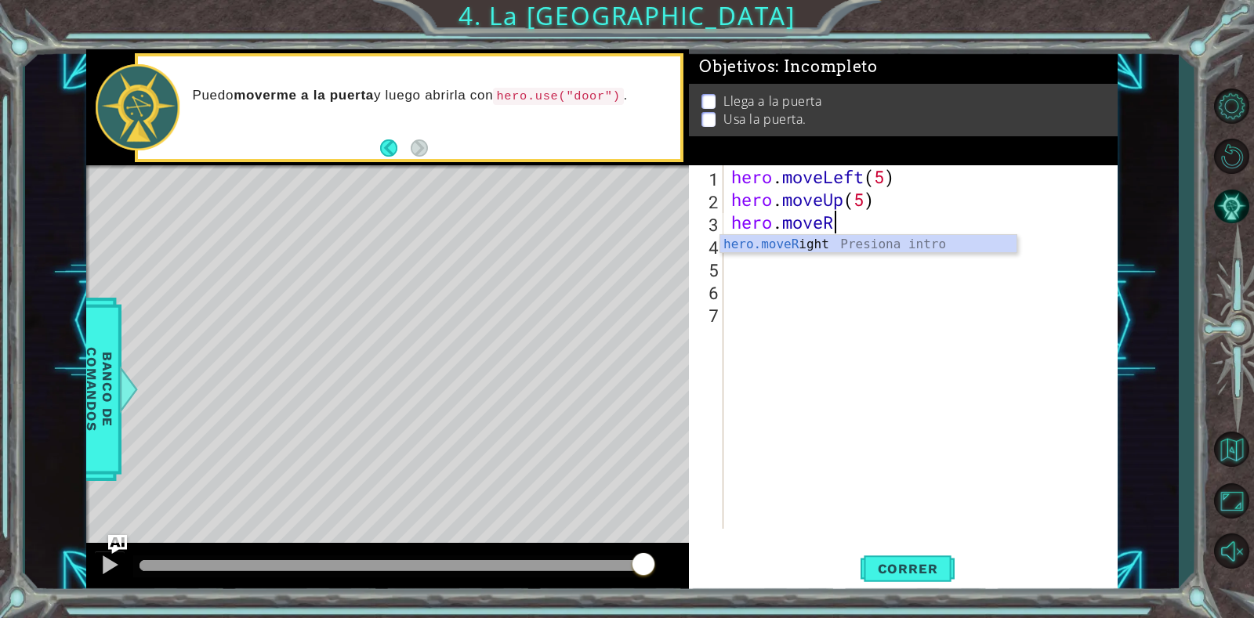
scroll to position [0, 2]
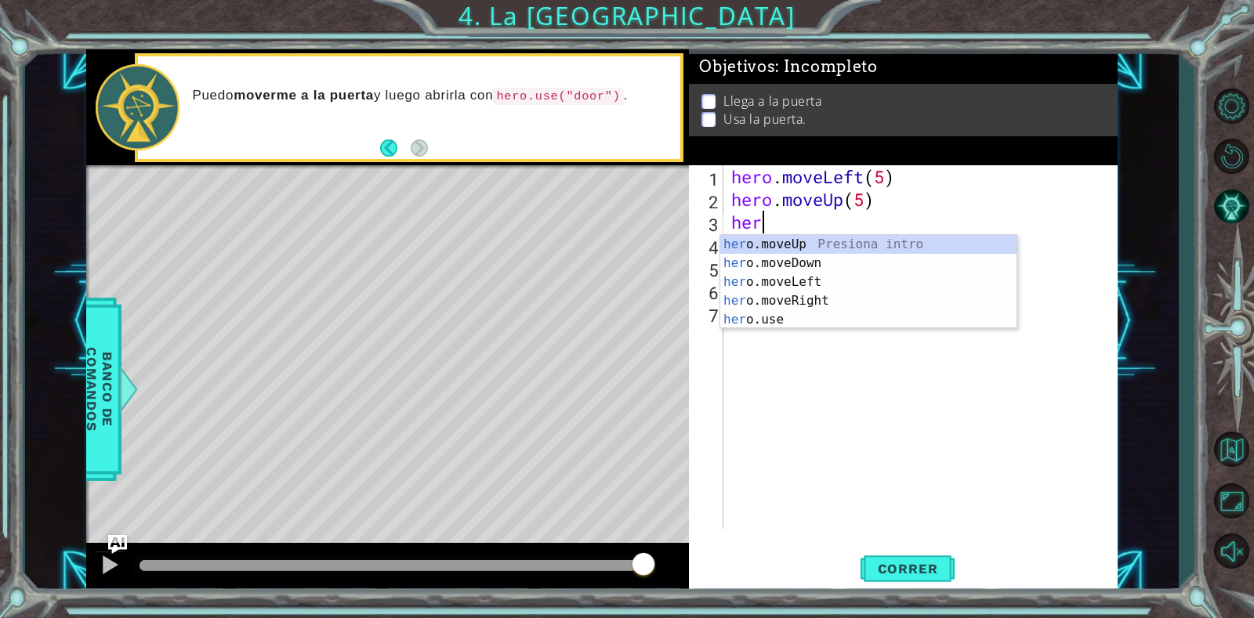
type textarea "h"
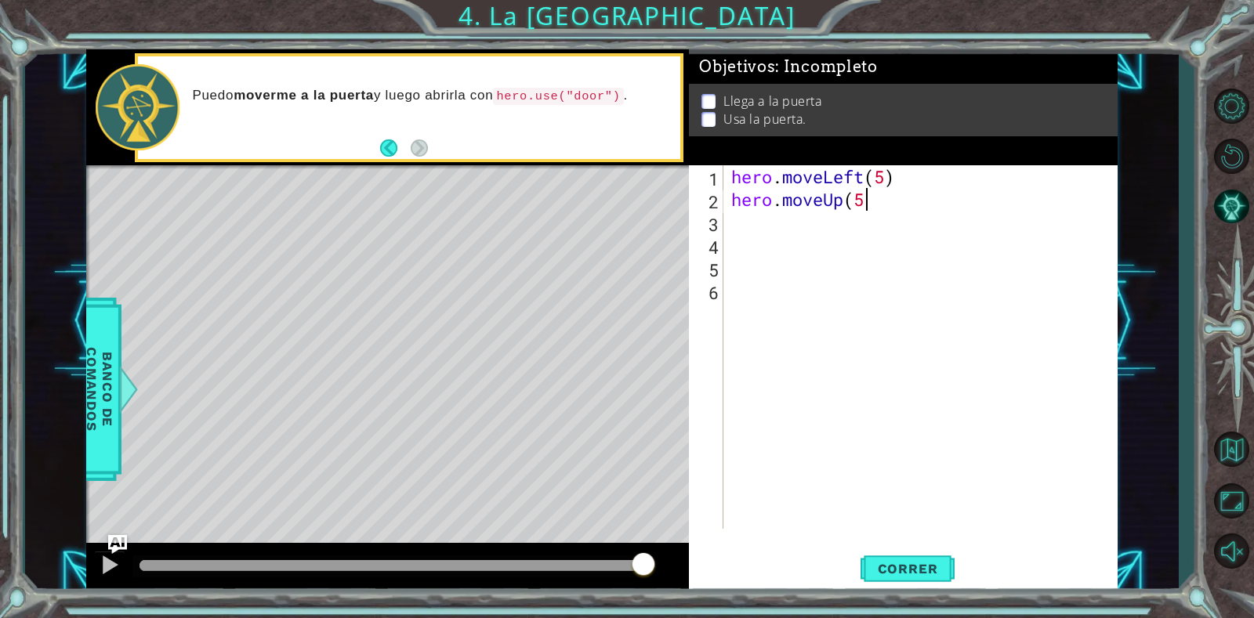
scroll to position [0, 5]
type textarea "hero.moveUp(5)"
click at [872, 549] on button "Correr" at bounding box center [907, 569] width 94 height 43
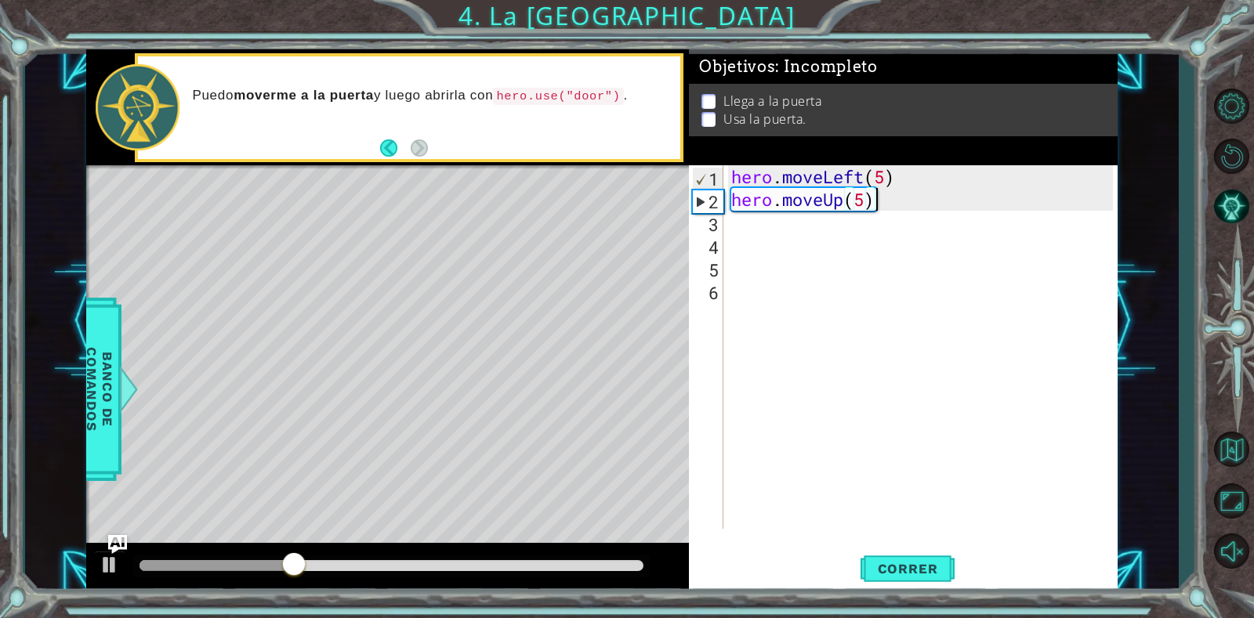
click at [869, 211] on div "hero . moveLeft ( 5 ) hero . moveUp ( 5 )" at bounding box center [924, 369] width 393 height 409
click at [864, 196] on div "hero . moveLeft ( 5 ) hero . moveUp ( 5 )" at bounding box center [924, 369] width 393 height 409
click at [882, 567] on span "Correr" at bounding box center [908, 569] width 92 height 16
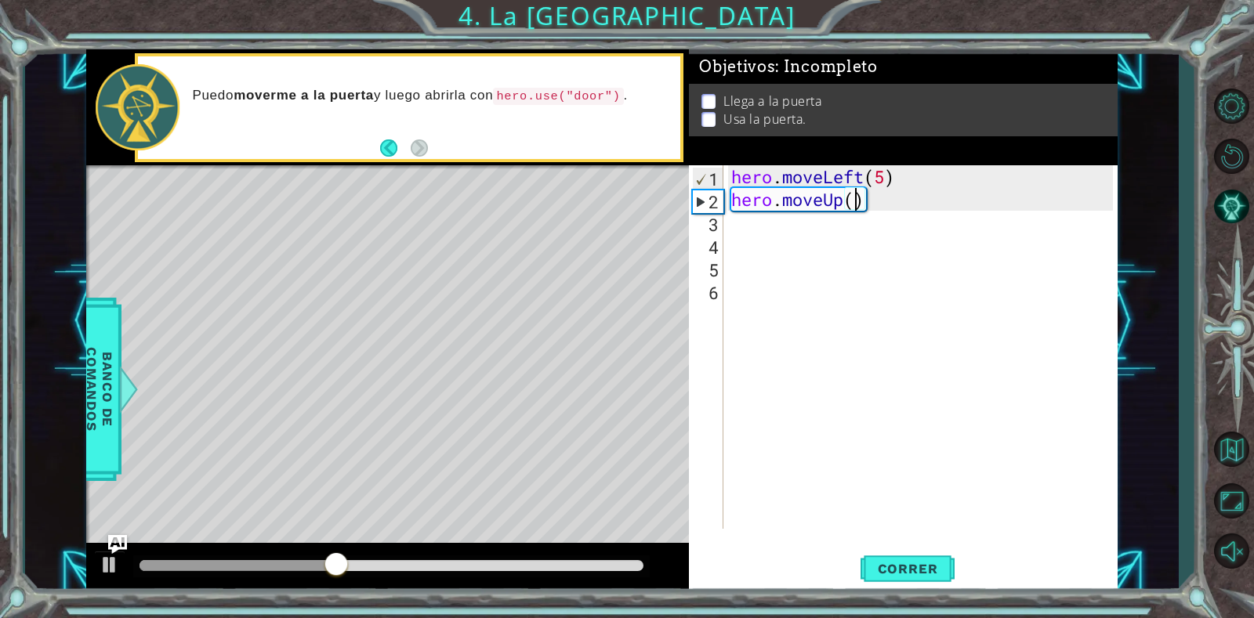
type textarea "hero.moveUp(2)"
click at [875, 582] on button "Correr" at bounding box center [907, 569] width 94 height 43
click at [775, 223] on div "hero . moveLeft ( 5 ) hero . moveUp ( 2 )" at bounding box center [924, 369] width 393 height 409
type textarea "H"
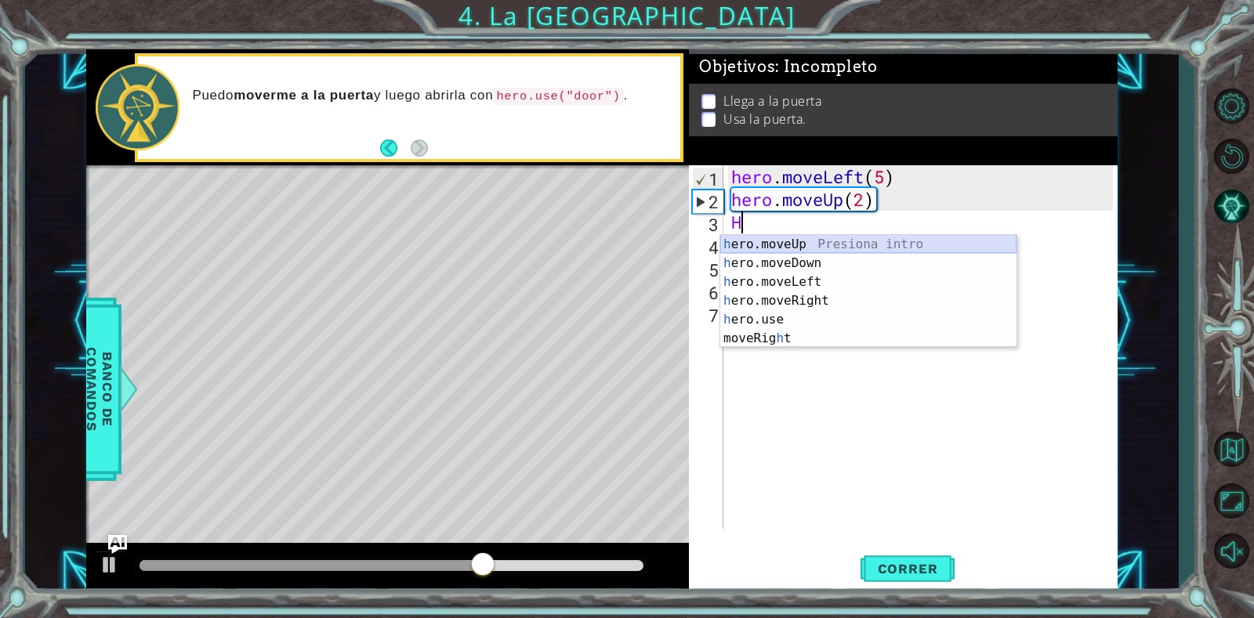
click at [784, 243] on div "h ero.moveUp Presiona intro h ero.moveDown Presiona intro h ero.moveLeft Presio…" at bounding box center [868, 310] width 296 height 150
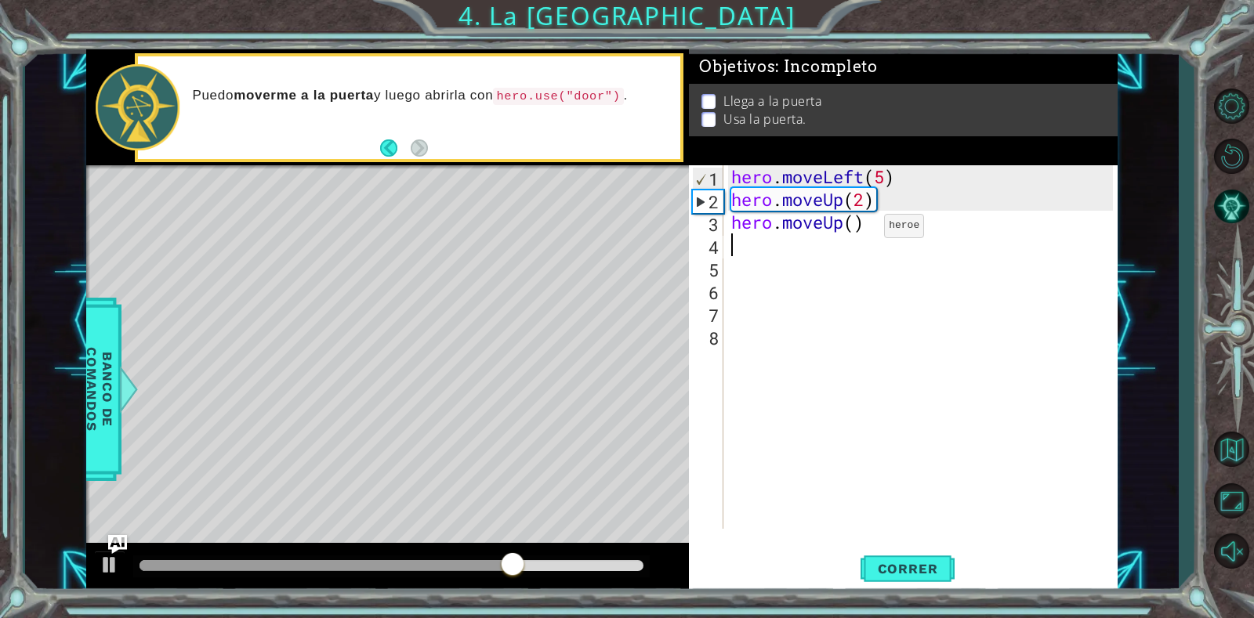
click at [860, 230] on div "hero . moveLeft ( 5 ) hero . moveUp ( 2 ) hero . moveUp ( )" at bounding box center [924, 369] width 393 height 409
click at [896, 558] on button "Correr" at bounding box center [907, 569] width 94 height 43
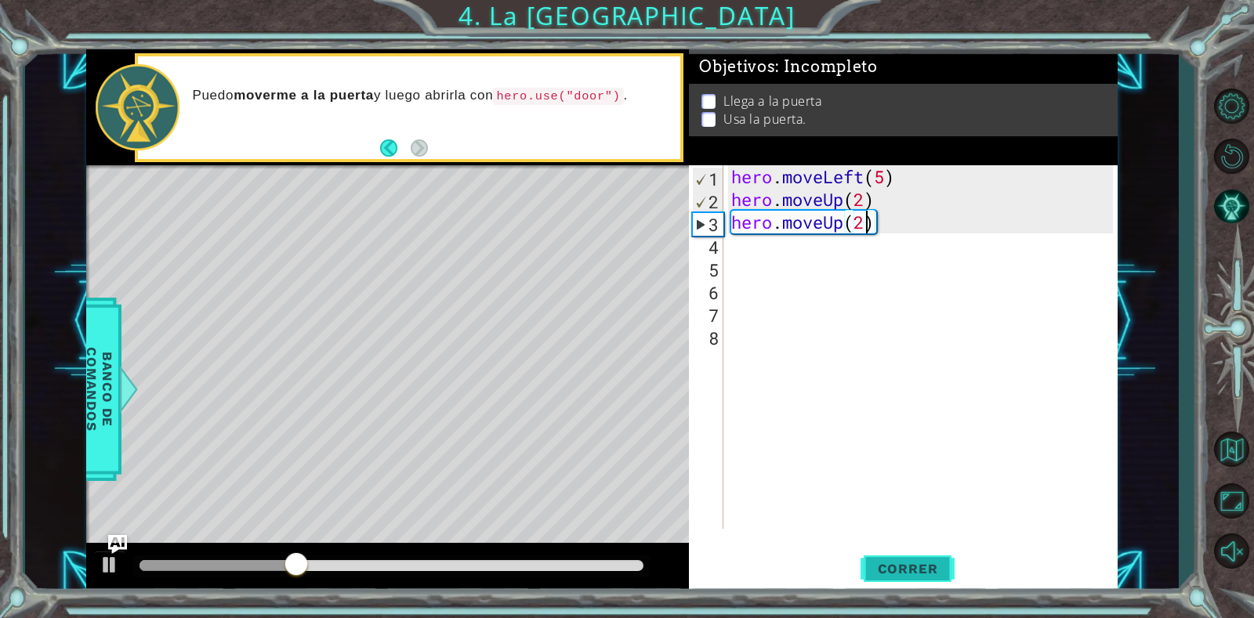
click at [884, 580] on button "Correr" at bounding box center [907, 569] width 94 height 43
type textarea "hero.moveUp(1)"
click at [846, 263] on div "hero . moveLeft ( 5 ) hero . moveUp ( 2 ) hero . moveUp ( 1 )" at bounding box center [924, 369] width 393 height 409
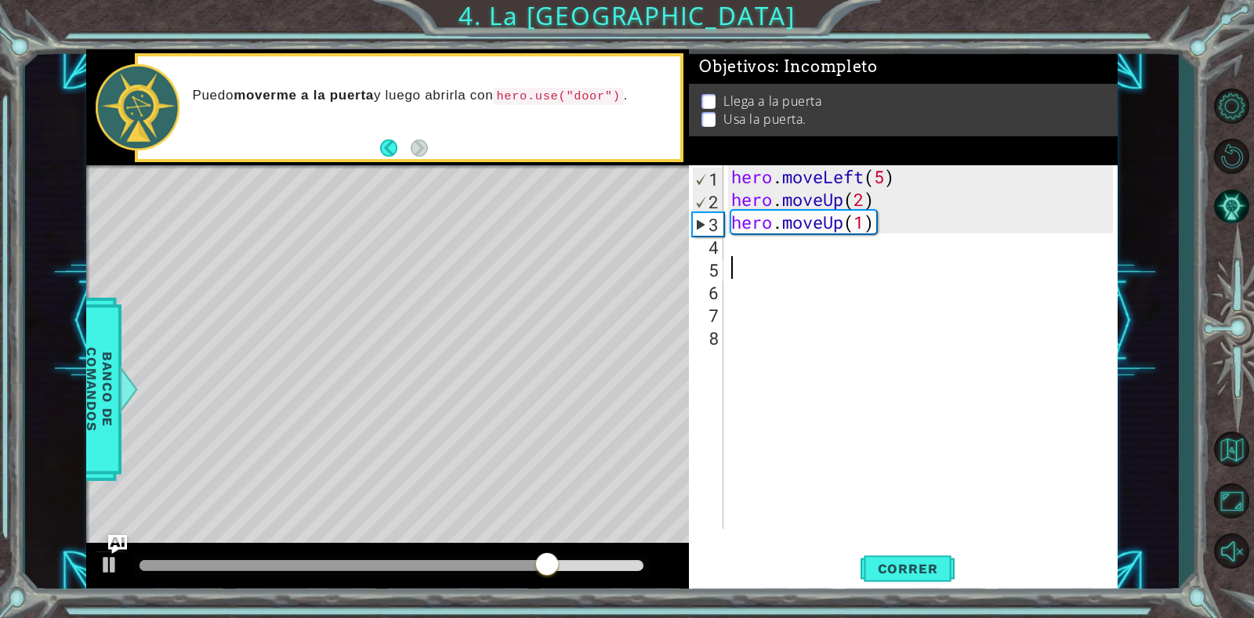
click at [846, 250] on div "hero . moveLeft ( 5 ) hero . moveUp ( 2 ) hero . moveUp ( 1 )" at bounding box center [924, 369] width 393 height 409
drag, startPoint x: 911, startPoint y: 223, endPoint x: 698, endPoint y: 221, distance: 213.2
click at [698, 221] on div "1 2 3 4 5 6 7 8 hero . moveLeft ( 5 ) hero . moveUp ( 2 ) hero . moveUp ( 1 ) ה…" at bounding box center [901, 347] width 424 height 364
type textarea "hero.moveUp(1)"
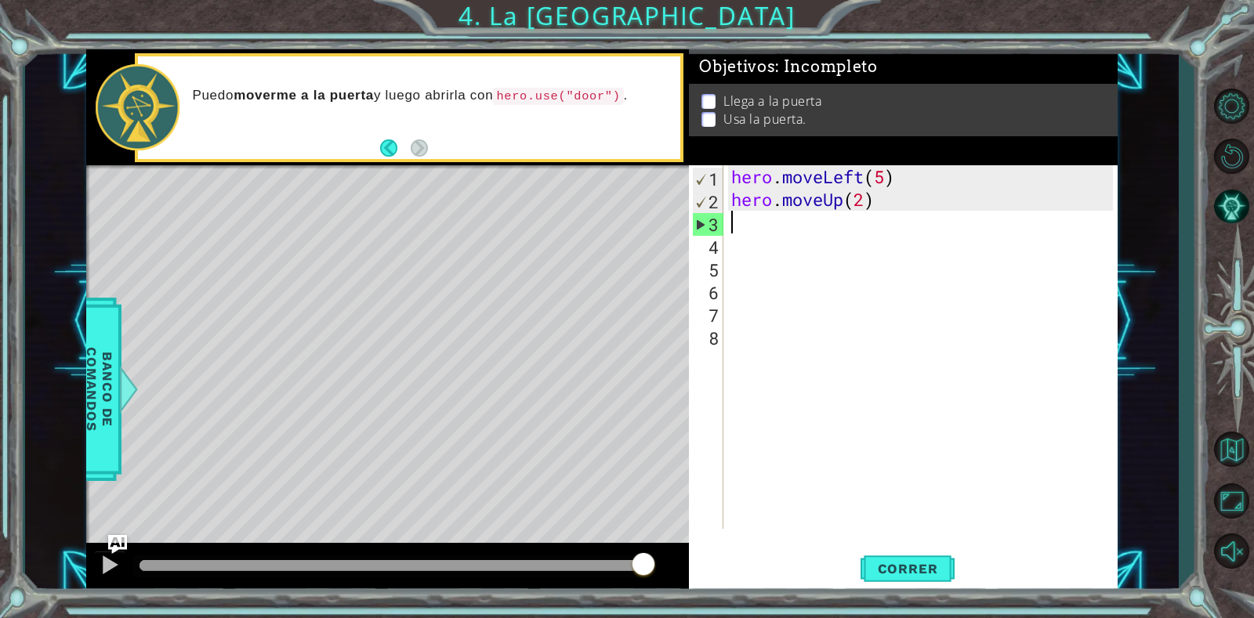
type textarea "hero.moveUp(1)"
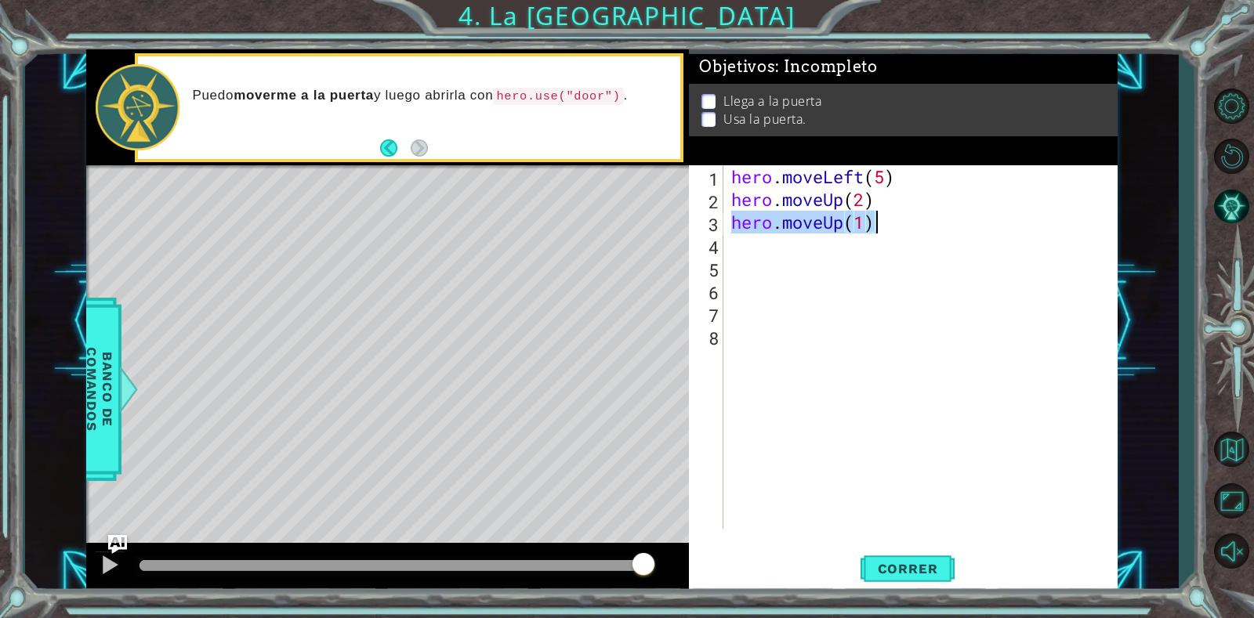
click at [795, 251] on div "hero . moveLeft ( 5 ) hero . moveUp ( 2 ) hero . moveUp ( 1 )" at bounding box center [924, 369] width 393 height 409
paste textarea "hero.moveUp(1)"
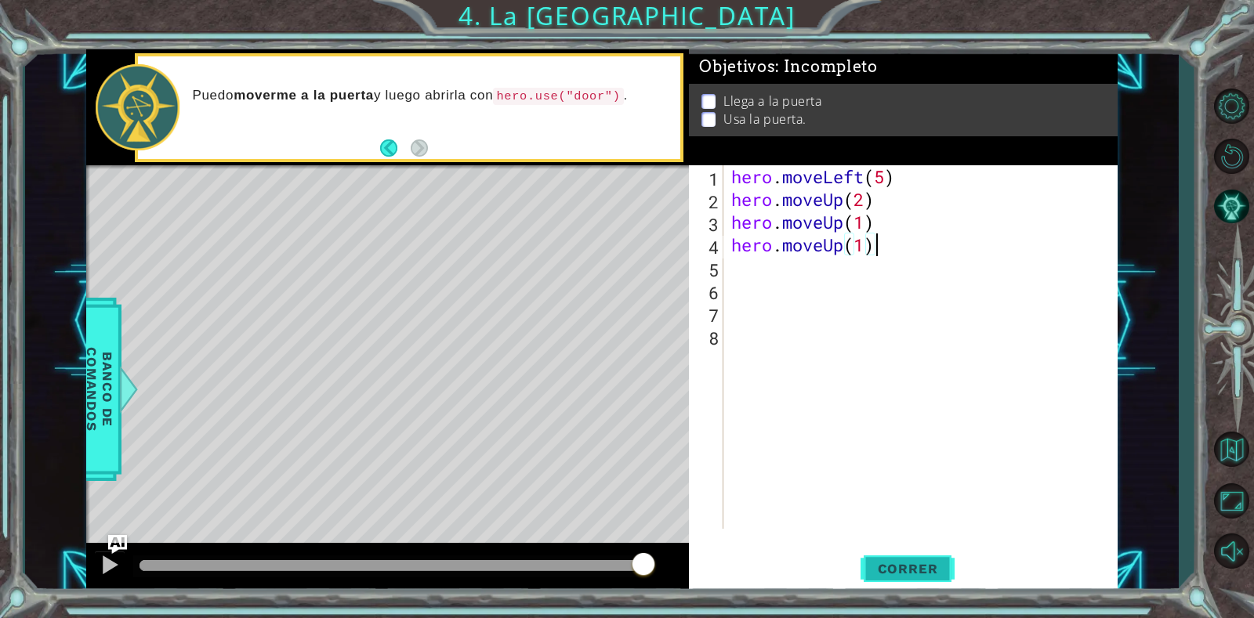
type textarea "hero.moveUp(1)"
click at [893, 578] on button "Correr" at bounding box center [907, 569] width 94 height 43
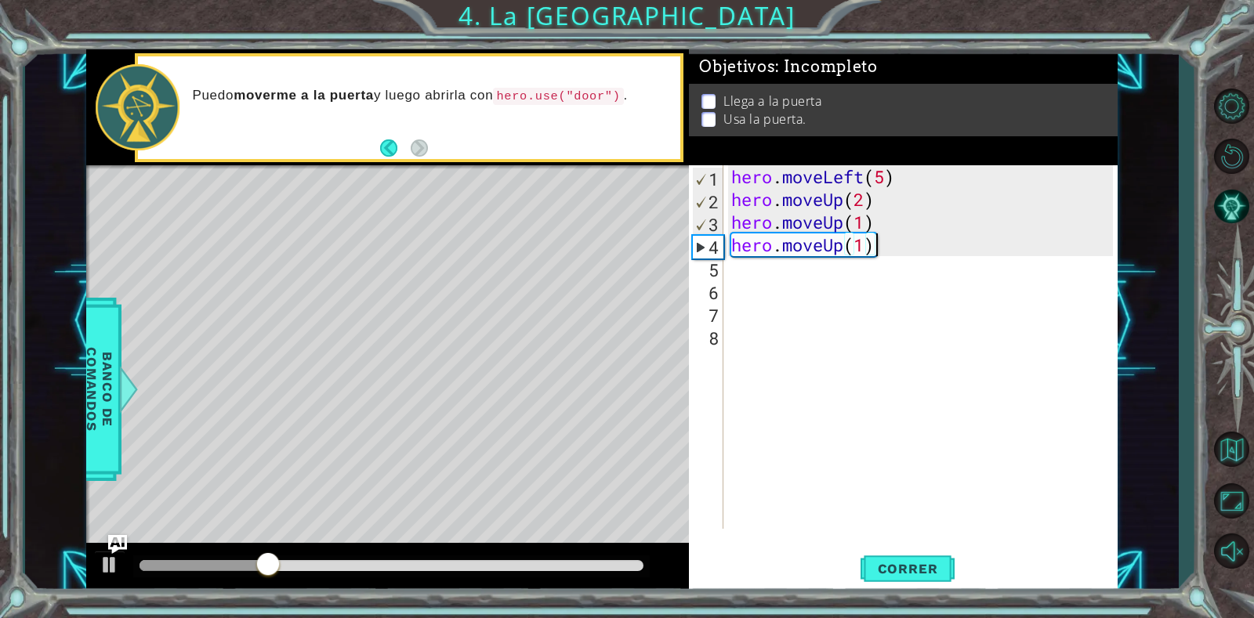
click at [850, 280] on div "hero . moveLeft ( 5 ) hero . moveUp ( 2 ) hero . moveUp ( 1 ) hero . moveUp ( 1…" at bounding box center [924, 369] width 393 height 409
click at [841, 273] on div "hero . moveLeft ( 5 ) hero . moveUp ( 2 ) hero . moveUp ( 1 ) hero . moveUp ( 1…" at bounding box center [924, 369] width 393 height 409
type textarea "H"
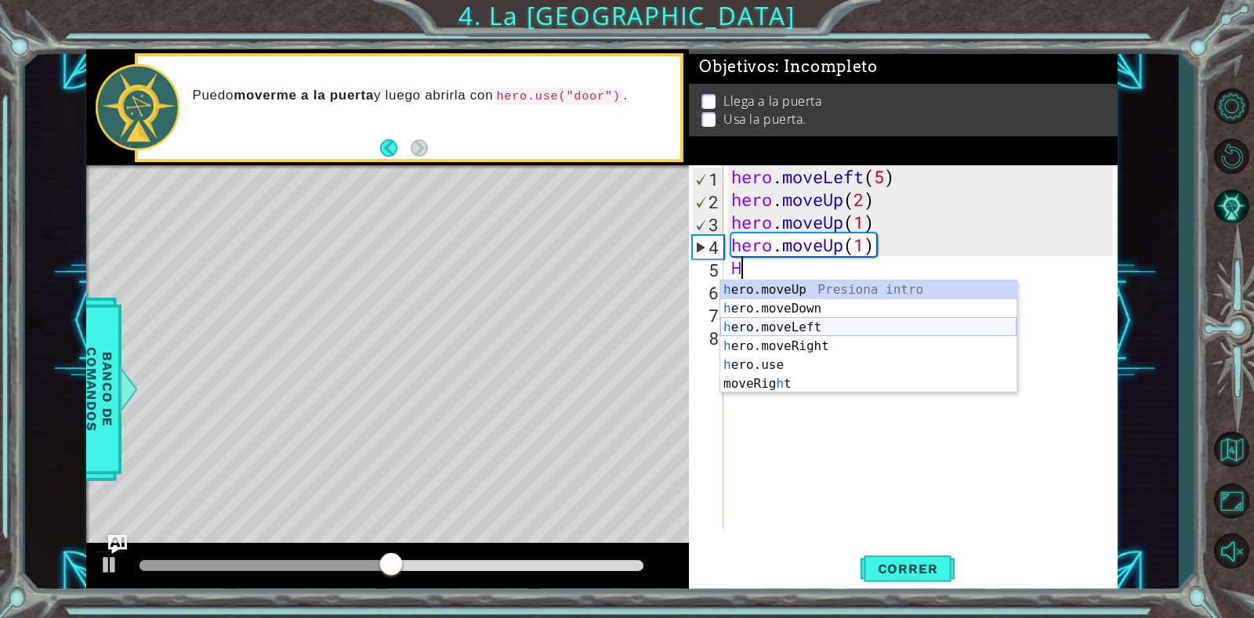
click at [812, 330] on div "h ero.moveUp Presiona intro h ero.moveDown Presiona intro h ero.moveLeft Presio…" at bounding box center [868, 356] width 296 height 150
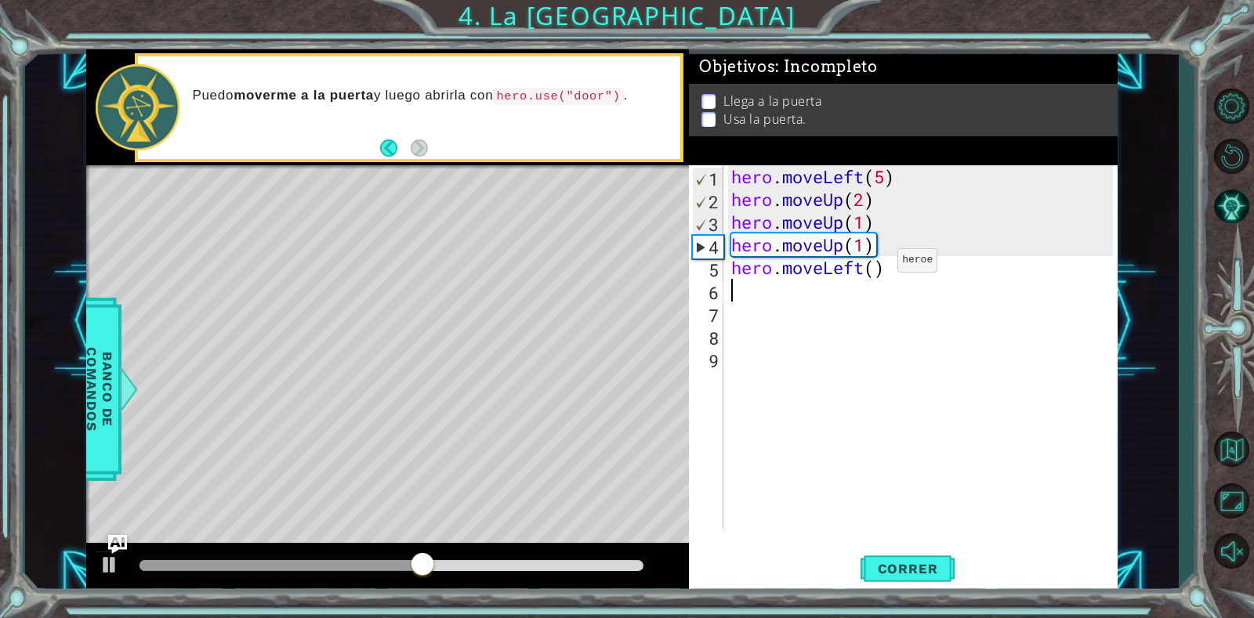
click at [874, 264] on div "hero . moveLeft ( 5 ) hero . moveUp ( 2 ) hero . moveUp ( 1 ) hero . moveUp ( 1…" at bounding box center [924, 369] width 393 height 409
type textarea "hero.moveLeft(3)"
click at [880, 555] on button "Correr" at bounding box center [907, 569] width 94 height 43
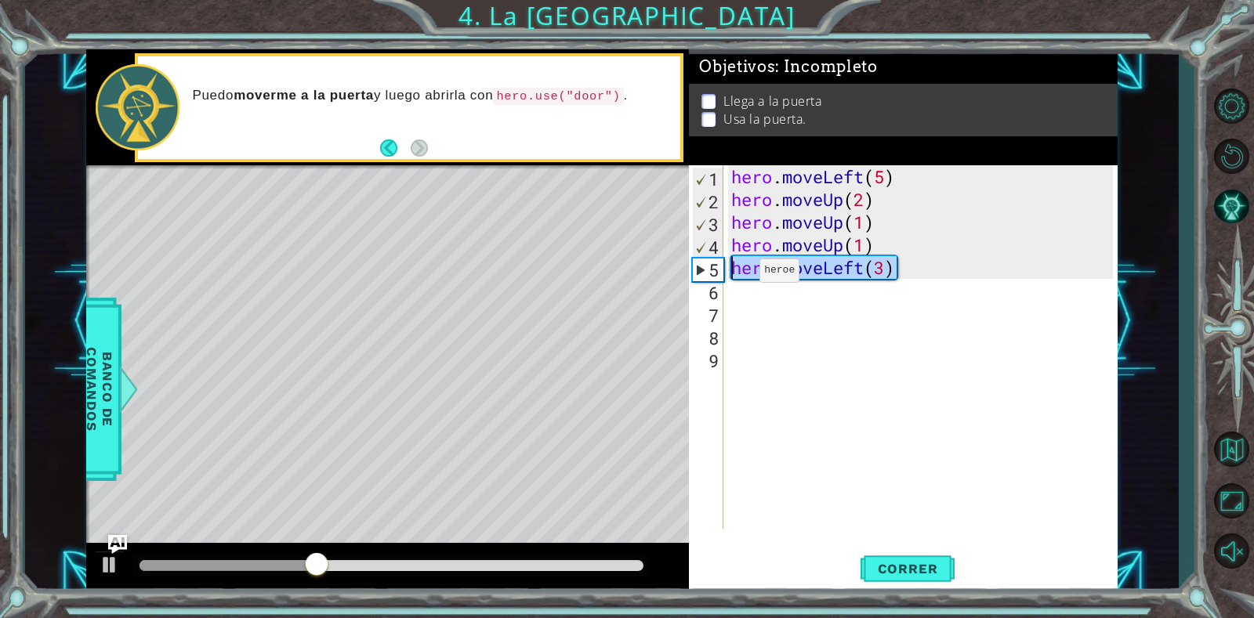
drag, startPoint x: 919, startPoint y: 269, endPoint x: 736, endPoint y: 274, distance: 183.5
click at [736, 274] on div "hero . moveLeft ( 5 ) hero . moveUp ( 2 ) hero . moveUp ( 1 ) hero . moveUp ( 1…" at bounding box center [924, 369] width 393 height 409
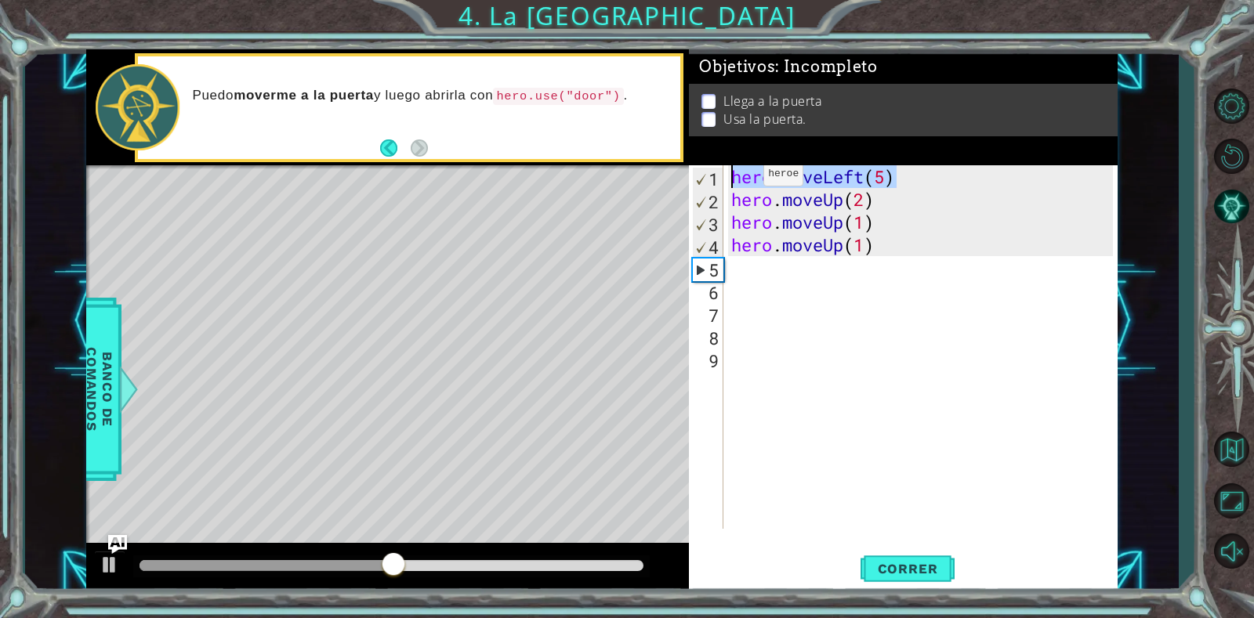
drag, startPoint x: 940, startPoint y: 175, endPoint x: 699, endPoint y: 178, distance: 240.6
click at [699, 178] on div "1 2 3 4 5 6 7 8 9 hero . moveLeft ( 5 ) hero . moveUp ( 2 ) hero . moveUp ( 1 )…" at bounding box center [901, 347] width 424 height 364
type textarea "hero.moveLeft(5)"
click at [780, 270] on div "hero . moveLeft ( 5 ) hero . moveUp ( 2 ) hero . moveUp ( 1 ) hero . moveUp ( 1…" at bounding box center [924, 369] width 393 height 409
paste textarea "hero.moveLeft(5)"
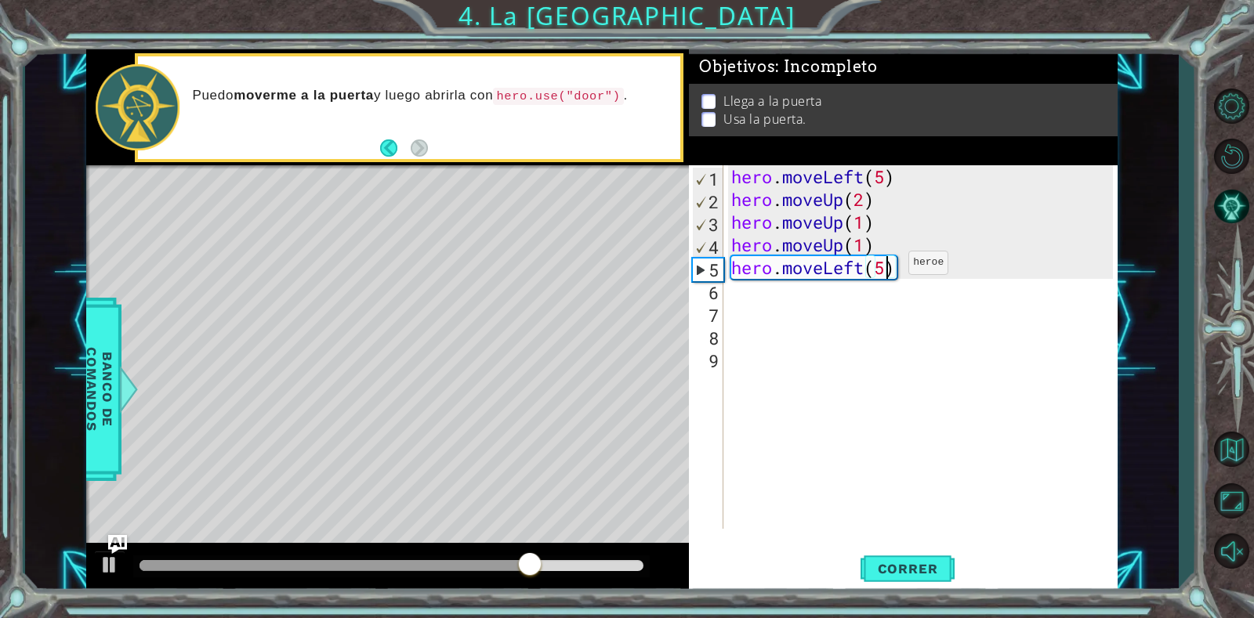
click at [885, 266] on div "hero . moveLeft ( 5 ) hero . moveUp ( 2 ) hero . moveUp ( 1 ) hero . moveUp ( 1…" at bounding box center [924, 369] width 393 height 409
click at [875, 578] on button "Correr" at bounding box center [907, 569] width 94 height 43
click at [921, 266] on div "hero . moveLeft ( 5 ) hero . moveUp ( 2 ) hero . moveUp ( 1 ) hero . moveUp ( 1…" at bounding box center [924, 369] width 393 height 409
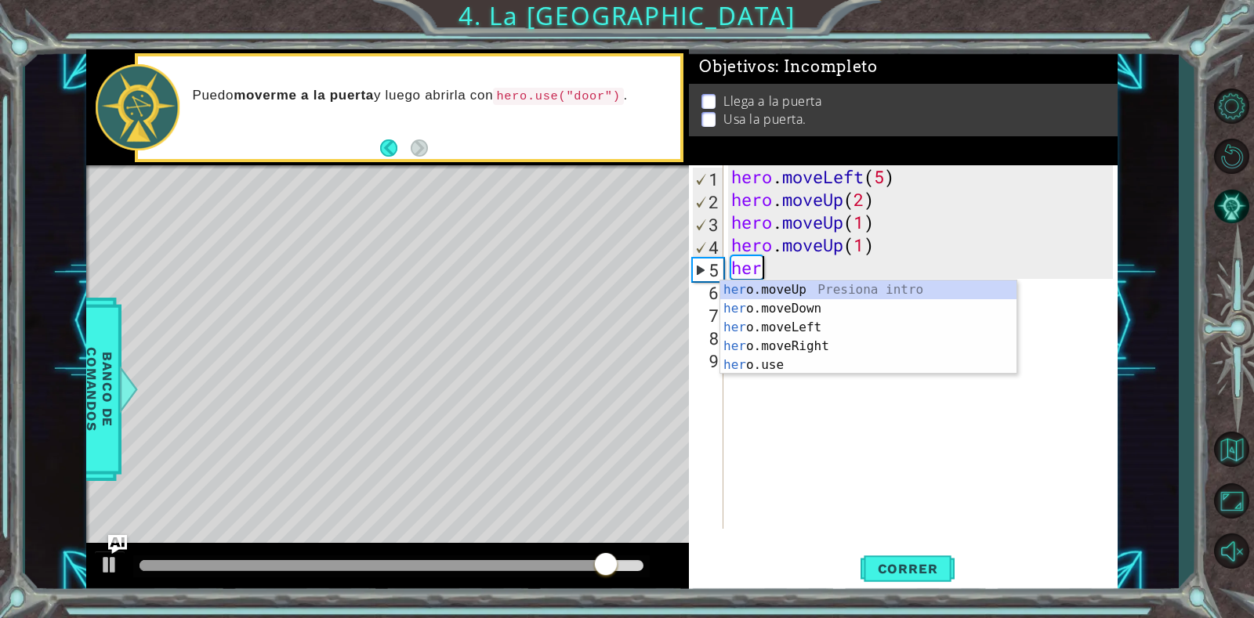
scroll to position [0, 0]
type textarea "h"
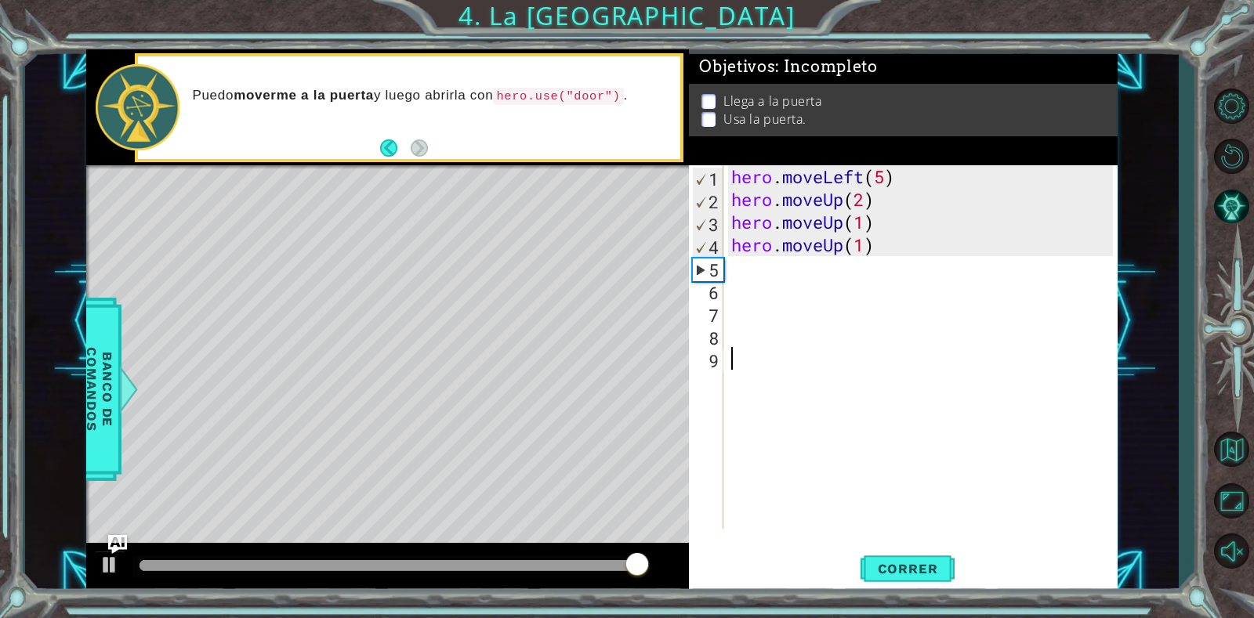
click at [853, 501] on div "hero . moveLeft ( 5 ) hero . moveUp ( 2 ) hero . moveUp ( 1 ) hero . moveUp ( 1…" at bounding box center [924, 369] width 393 height 409
click at [889, 572] on span "Correr" at bounding box center [908, 569] width 92 height 16
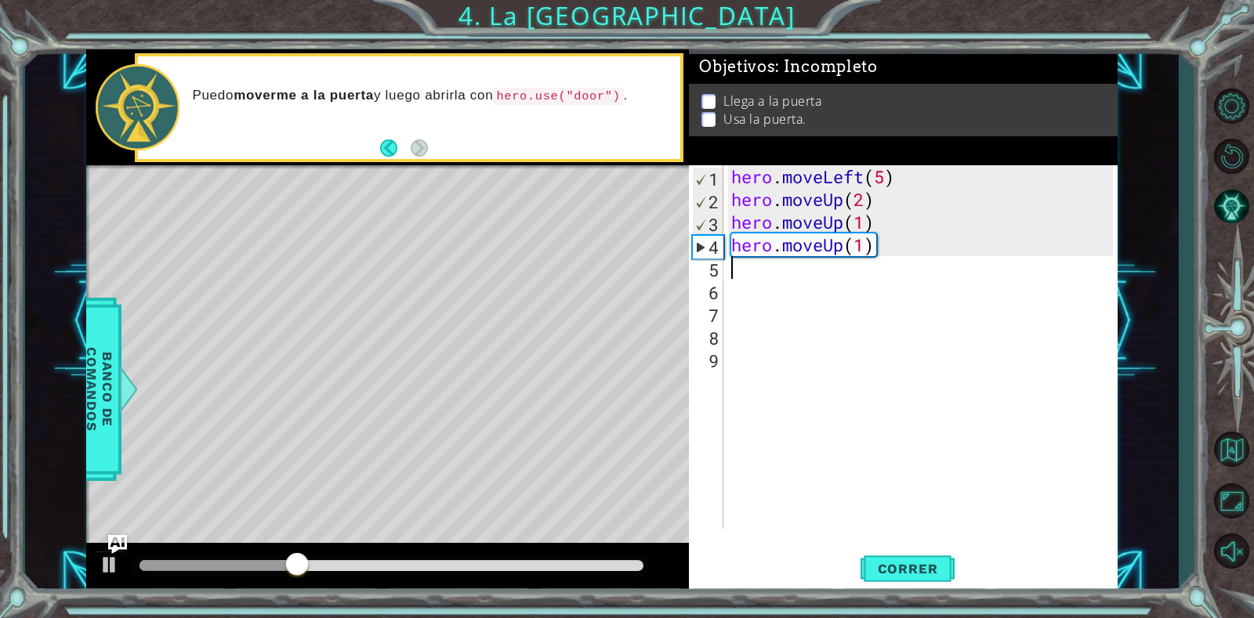
click at [799, 265] on div "hero . moveLeft ( 5 ) hero . moveUp ( 2 ) hero . moveUp ( 1 ) hero . moveUp ( 1…" at bounding box center [924, 369] width 393 height 409
click at [865, 250] on div "hero . moveLeft ( 5 ) hero . moveUp ( 2 ) hero . moveUp ( 1 ) hero . moveUp ( 1…" at bounding box center [924, 369] width 393 height 409
type textarea "hero.moveUp()"
click at [876, 571] on span "Correr" at bounding box center [908, 569] width 92 height 16
click at [727, 258] on div "hero.moveUp() 1 2 3 4 5 6 7 8 9 hero . moveLeft ( 5 ) hero . moveUp ( 2 ) hero …" at bounding box center [901, 347] width 424 height 364
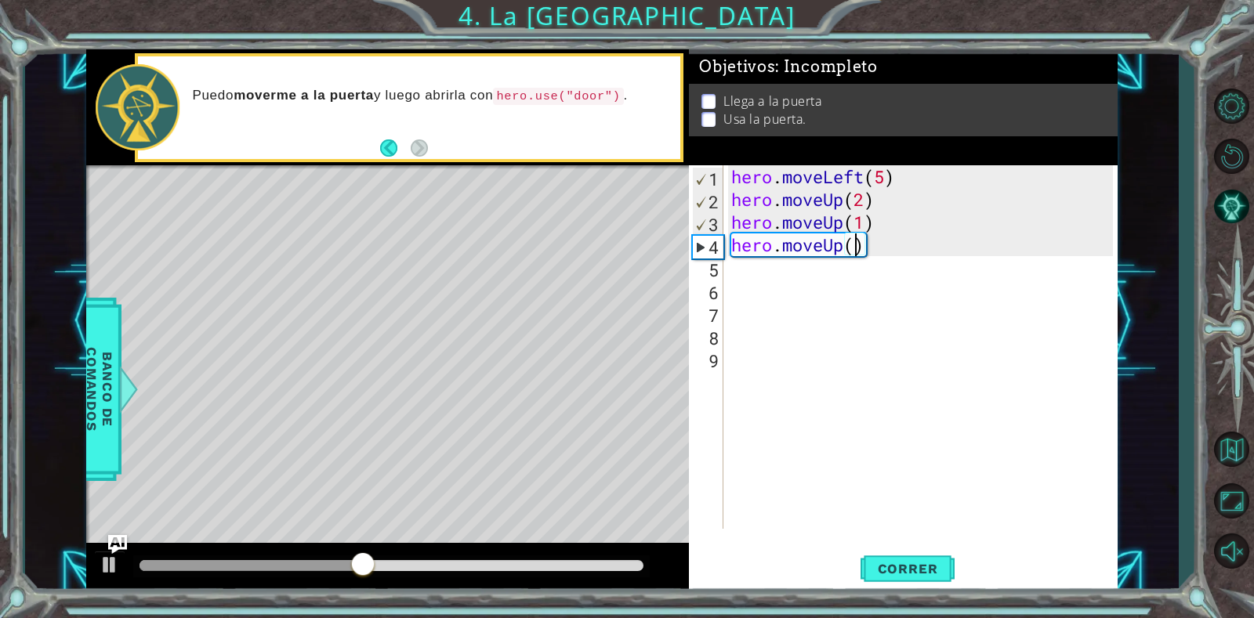
click at [741, 276] on div "hero . moveLeft ( 5 ) hero . moveUp ( 2 ) hero . moveUp ( 1 ) hero . moveUp ( )" at bounding box center [924, 369] width 393 height 409
type textarea "H"
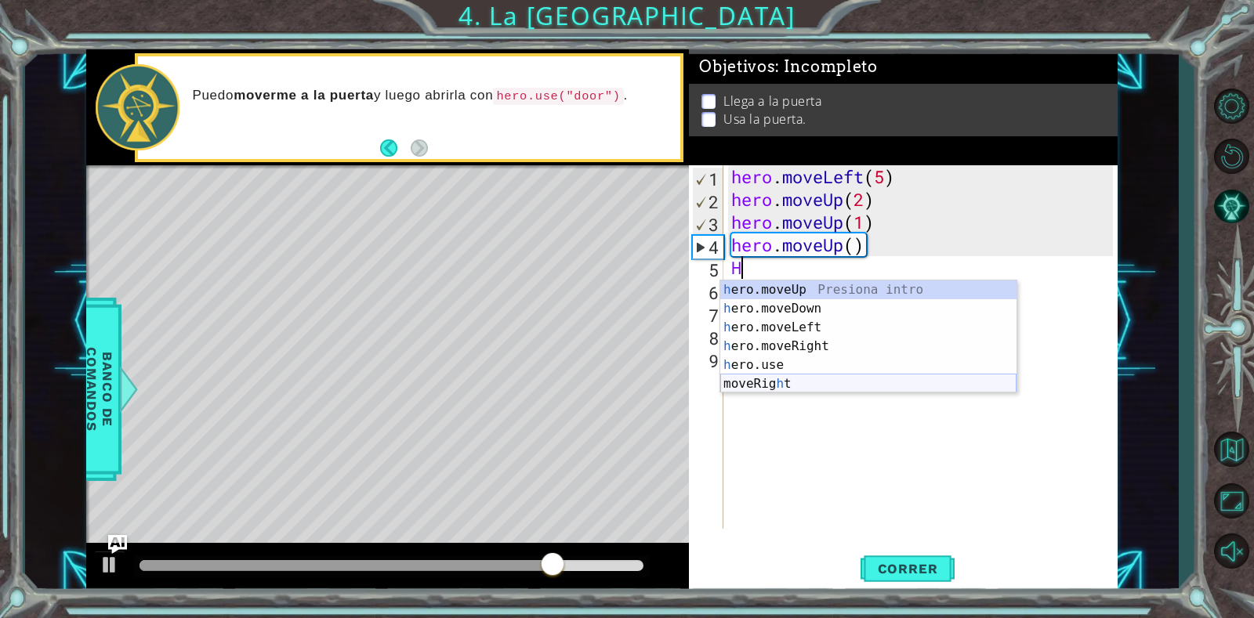
click at [782, 382] on div "h ero.moveUp Presiona intro h ero.moveDown Presiona intro h ero.moveLeft Presio…" at bounding box center [868, 356] width 296 height 150
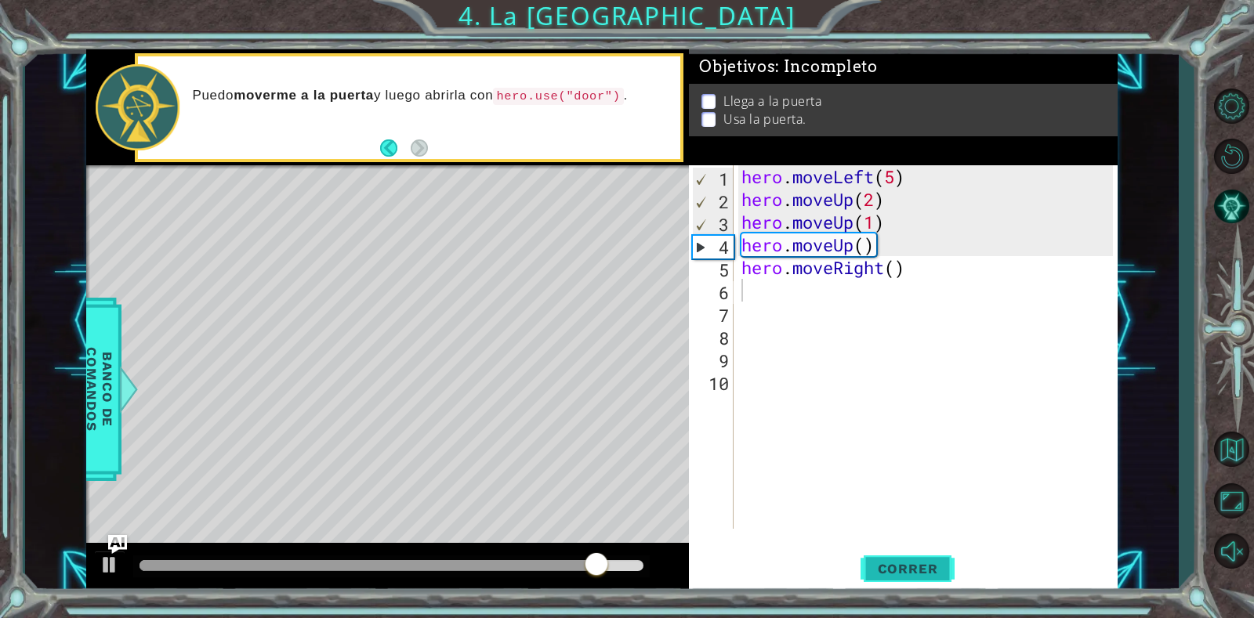
click at [885, 565] on span "Correr" at bounding box center [908, 569] width 92 height 16
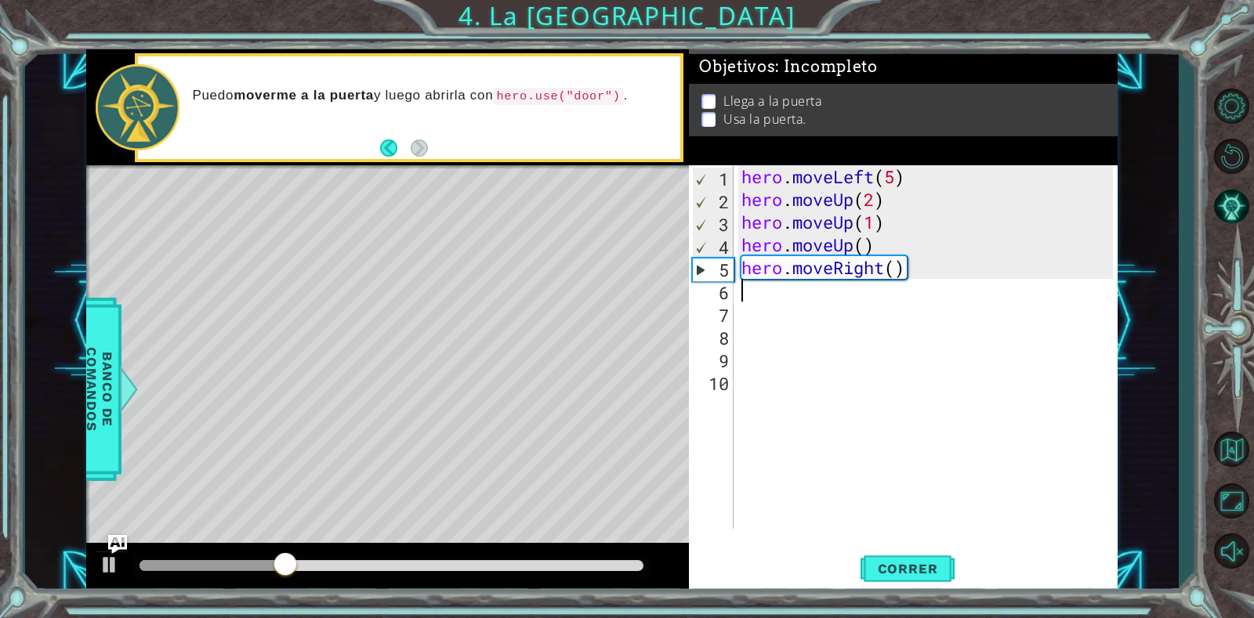
click at [898, 280] on div "hero . moveLeft ( 5 ) hero . moveUp ( 2 ) hero . moveUp ( 1 ) hero . moveUp ( )…" at bounding box center [929, 369] width 383 height 409
click at [898, 274] on div "hero . moveLeft ( 5 ) hero . moveUp ( 2 ) hero . moveUp ( 1 ) hero . moveUp ( )…" at bounding box center [929, 369] width 383 height 409
click at [886, 585] on button "Correr" at bounding box center [907, 569] width 94 height 43
type textarea "hero.moveRight()"
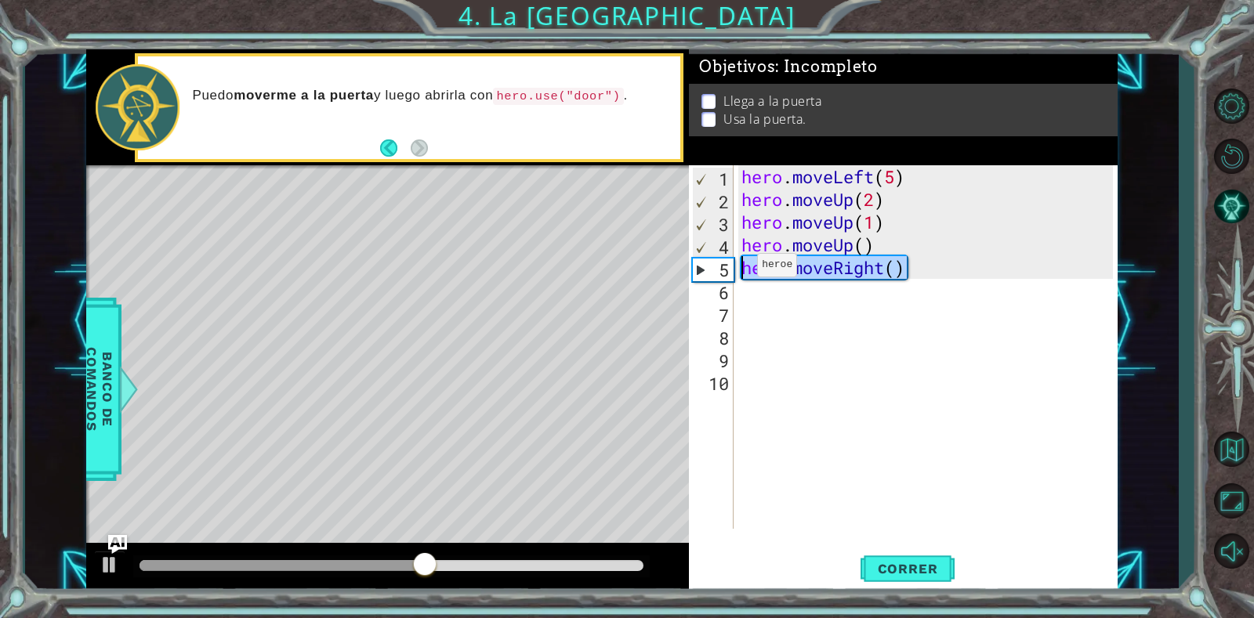
drag, startPoint x: 917, startPoint y: 268, endPoint x: 697, endPoint y: 264, distance: 219.5
click at [697, 264] on div "hero.moveRight() 1 2 3 4 5 6 7 8 9 10 hero . moveLeft ( 5 ) hero . moveUp ( 2 )…" at bounding box center [901, 347] width 424 height 364
click at [736, 290] on div "hero.moveRight() 1 2 3 4 5 6 7 8 9 10 hero . moveLeft ( 5 ) hero . moveUp ( 2 )…" at bounding box center [901, 347] width 424 height 364
drag, startPoint x: 736, startPoint y: 290, endPoint x: 750, endPoint y: 295, distance: 15.1
click at [744, 294] on div "hero.moveRight() 1 2 3 4 5 6 7 8 9 10 hero . moveLeft ( 5 ) hero . moveUp ( 2 )…" at bounding box center [901, 347] width 424 height 364
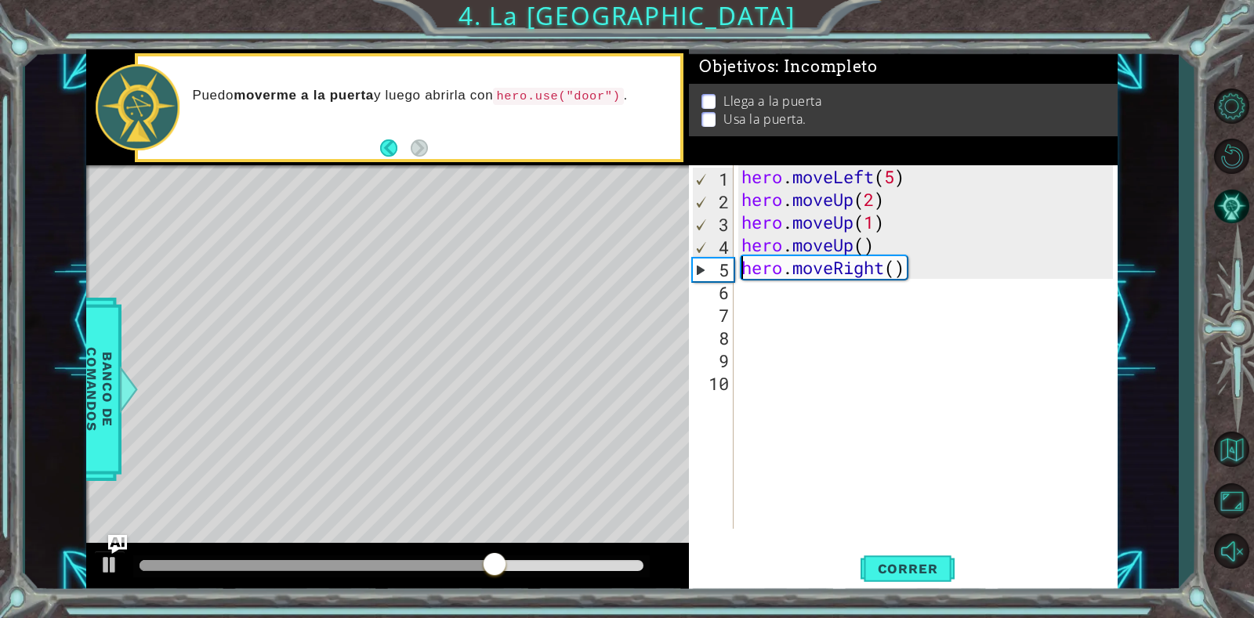
click at [750, 295] on div "hero . moveLeft ( 5 ) hero . moveUp ( 2 ) hero . moveUp ( 1 ) hero . moveUp ( )…" at bounding box center [929, 369] width 383 height 409
paste textarea "hero.moveRight()"
click at [887, 300] on div "hero . moveLeft ( 5 ) hero . moveUp ( 2 ) hero . moveUp ( 1 ) hero . moveUp ( )…" at bounding box center [929, 369] width 383 height 409
click at [893, 296] on div "hero . moveLeft ( 5 ) hero . moveUp ( 2 ) hero . moveUp ( 1 ) hero . moveUp ( )…" at bounding box center [929, 369] width 383 height 409
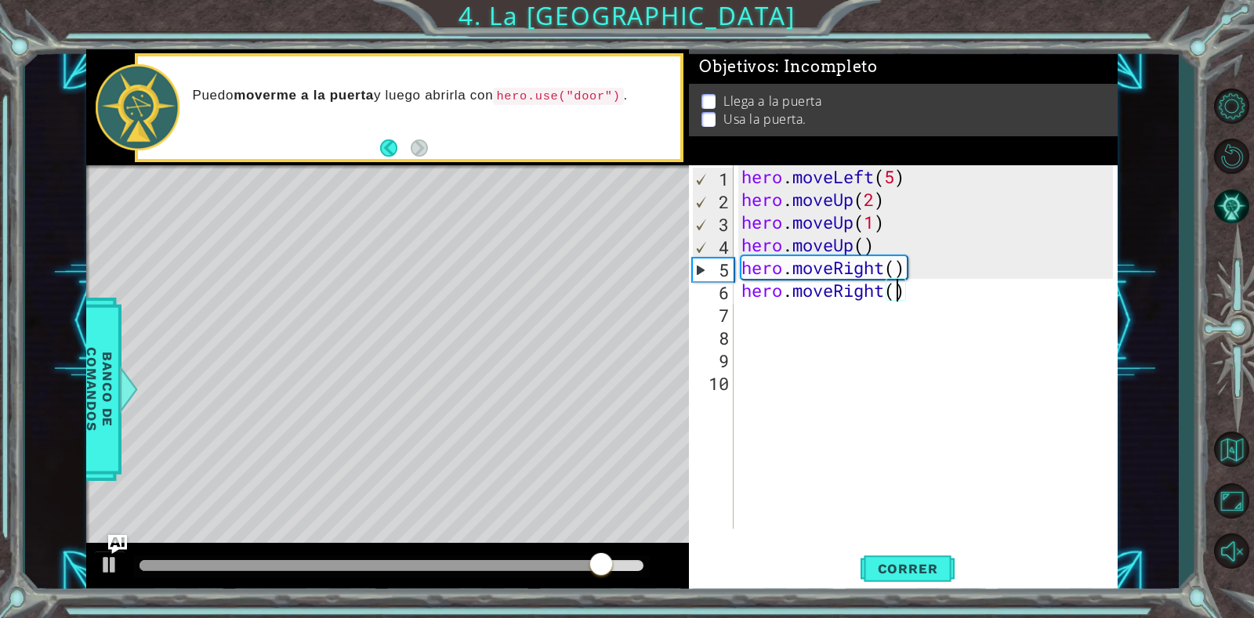
scroll to position [0, 7]
click at [873, 572] on span "Correr" at bounding box center [908, 569] width 92 height 16
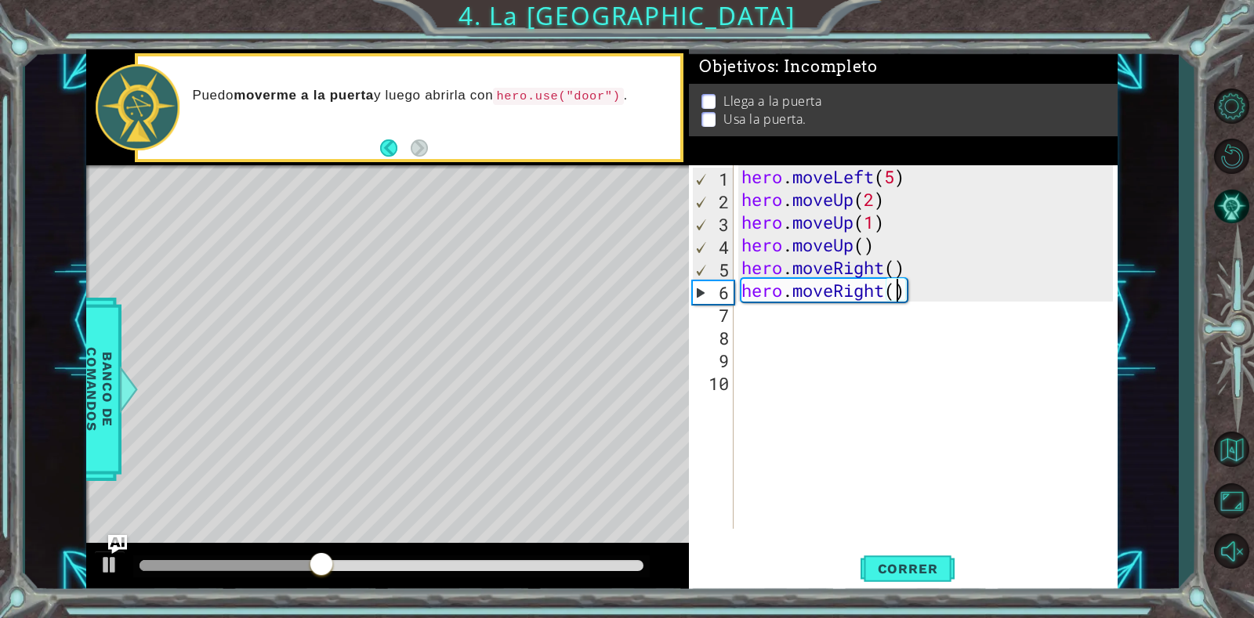
type textarea "hero.moveRight(4)"
click at [917, 572] on span "Correr" at bounding box center [908, 569] width 92 height 16
click at [907, 292] on div "hero . moveLeft ( 5 ) hero . moveUp ( 2 ) hero . moveUp ( 1 ) hero . moveUp ( )…" at bounding box center [929, 369] width 383 height 409
type textarea "hero.moveRight(2)"
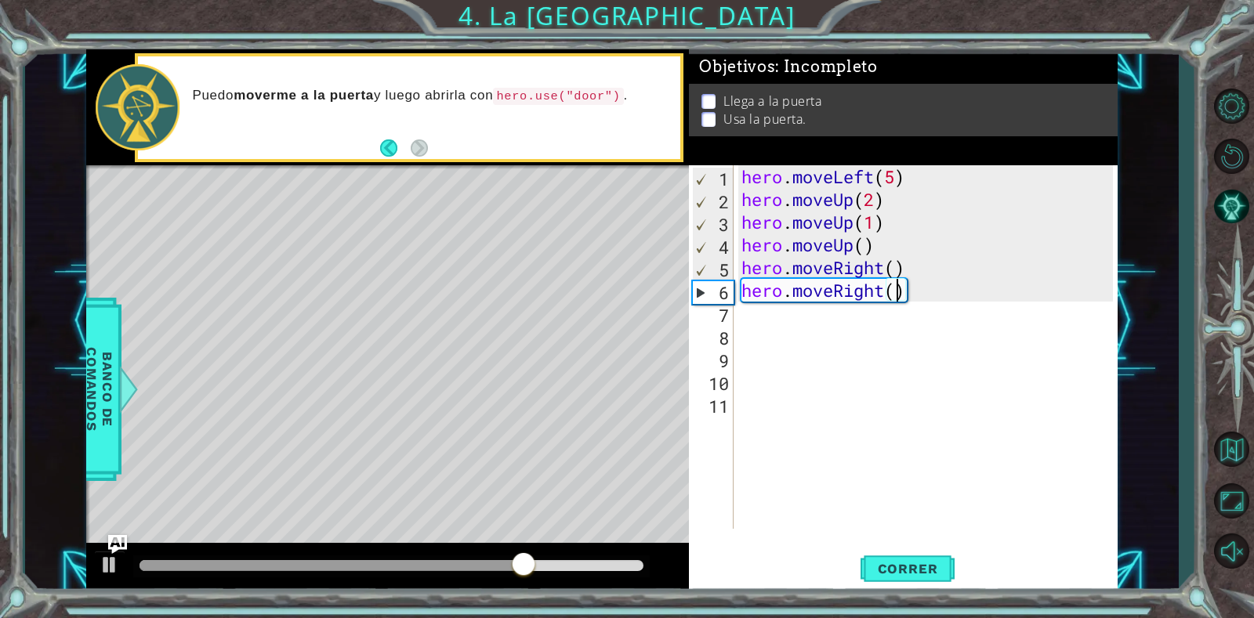
scroll to position [0, 7]
drag, startPoint x: 875, startPoint y: 310, endPoint x: 888, endPoint y: 295, distance: 19.5
click at [875, 309] on div "hero . moveLeft ( 5 ) hero . moveUp ( 2 ) hero . moveUp ( 1 ) hero . moveUp ( )…" at bounding box center [929, 369] width 383 height 409
drag, startPoint x: 935, startPoint y: 288, endPoint x: 734, endPoint y: 284, distance: 200.6
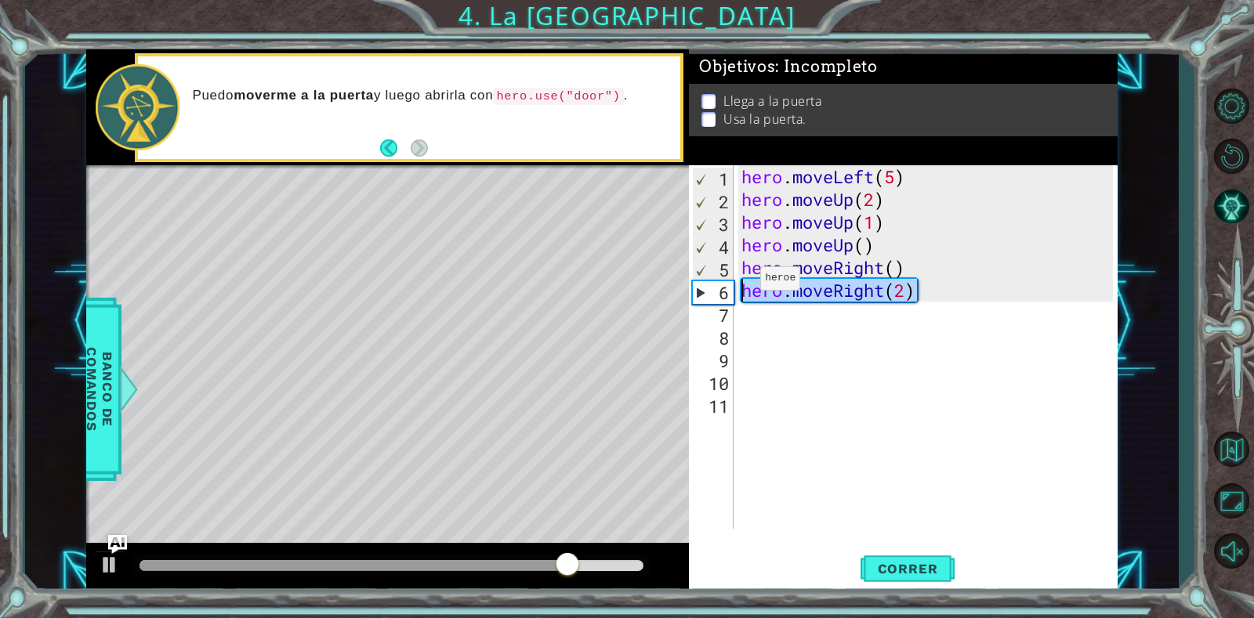
click at [734, 284] on div "1 2 3 4 5 6 7 8 9 10 11 hero . moveLeft ( 5 ) hero . moveUp ( 2 ) hero . moveUp…" at bounding box center [901, 347] width 424 height 364
type textarea "hero.moveRight(2)"
click at [781, 324] on div "hero . moveLeft ( 5 ) hero . moveUp ( 2 ) hero . moveUp ( 1 ) hero . moveUp ( )…" at bounding box center [929, 369] width 383 height 409
paste textarea "hero.moveRight(2)"
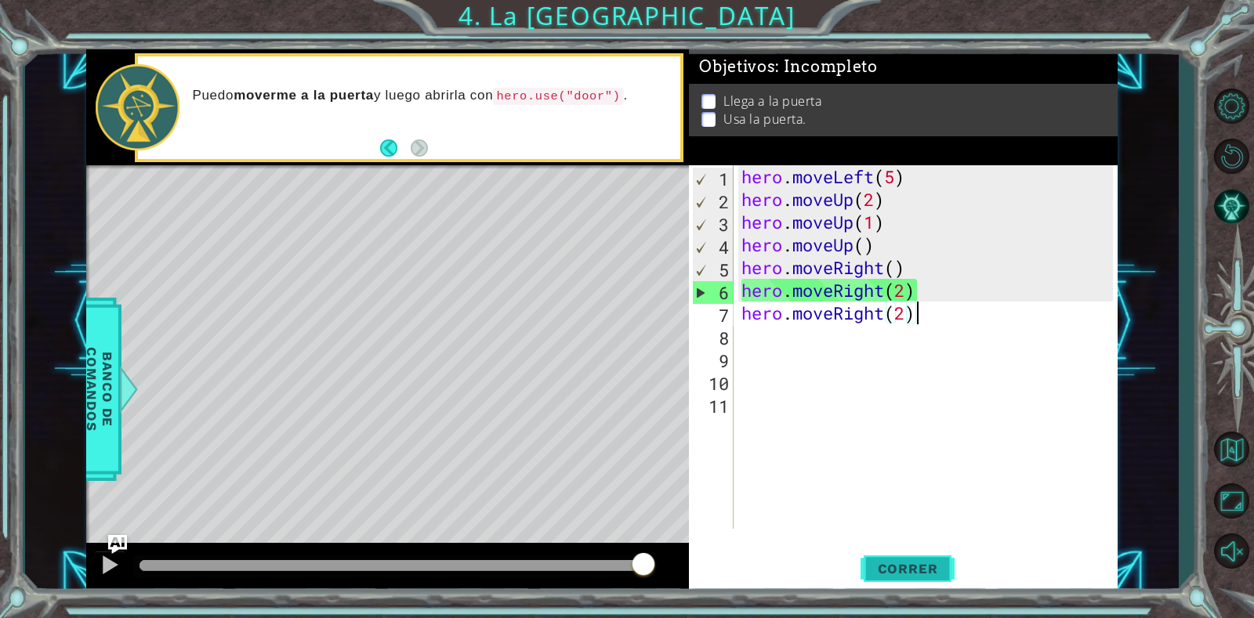
type textarea "hero.moveRight(2)"
click at [867, 570] on span "Correr" at bounding box center [908, 569] width 92 height 16
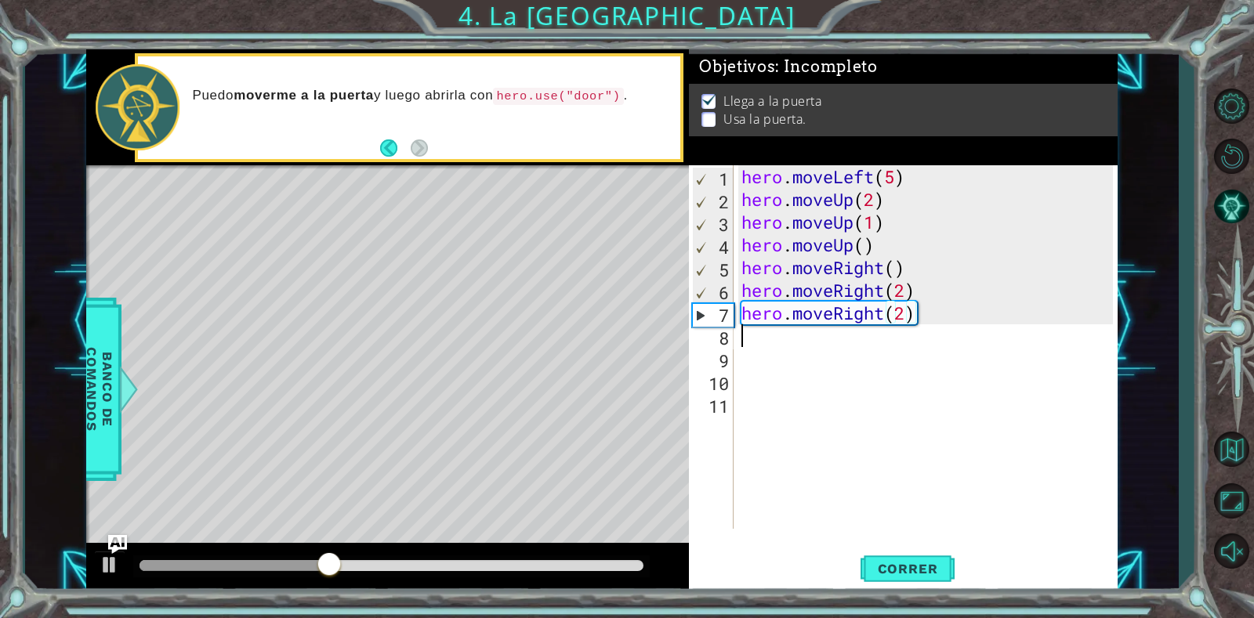
click at [807, 333] on div "hero . moveLeft ( 5 ) hero . moveUp ( 2 ) hero . moveUp ( 1 ) hero . moveUp ( )…" at bounding box center [929, 369] width 383 height 409
type textarea "H"
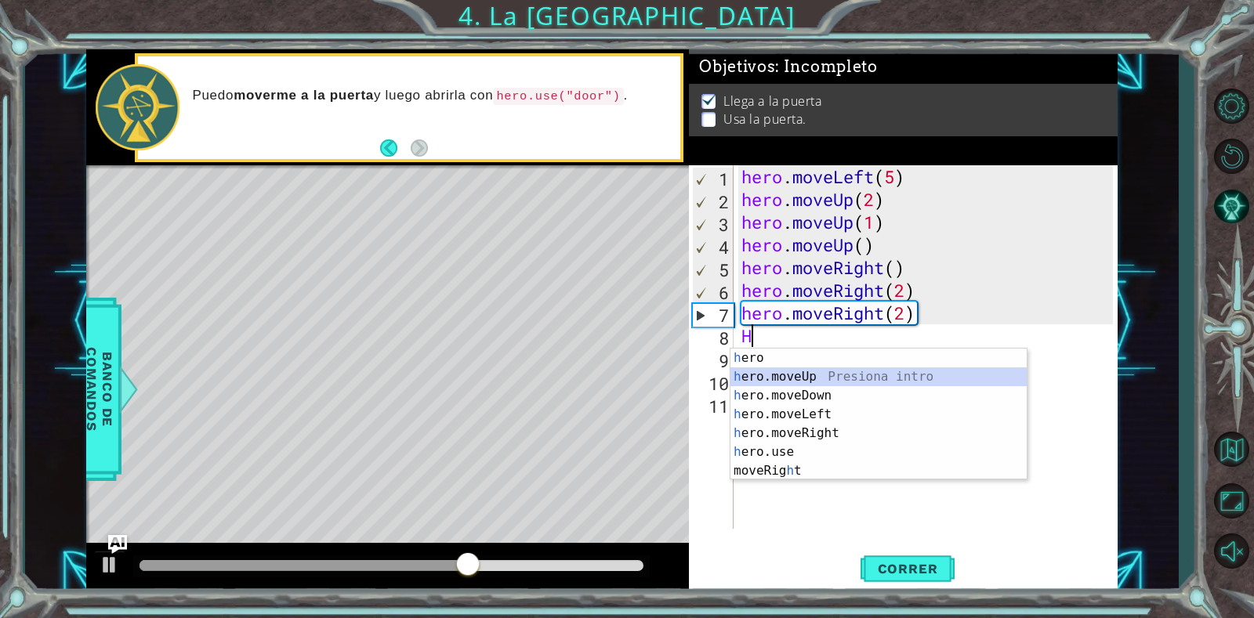
click at [788, 373] on div "h ero Presiona intro h ero.moveUp Presiona intro h ero.moveDown Presiona intro …" at bounding box center [878, 433] width 296 height 169
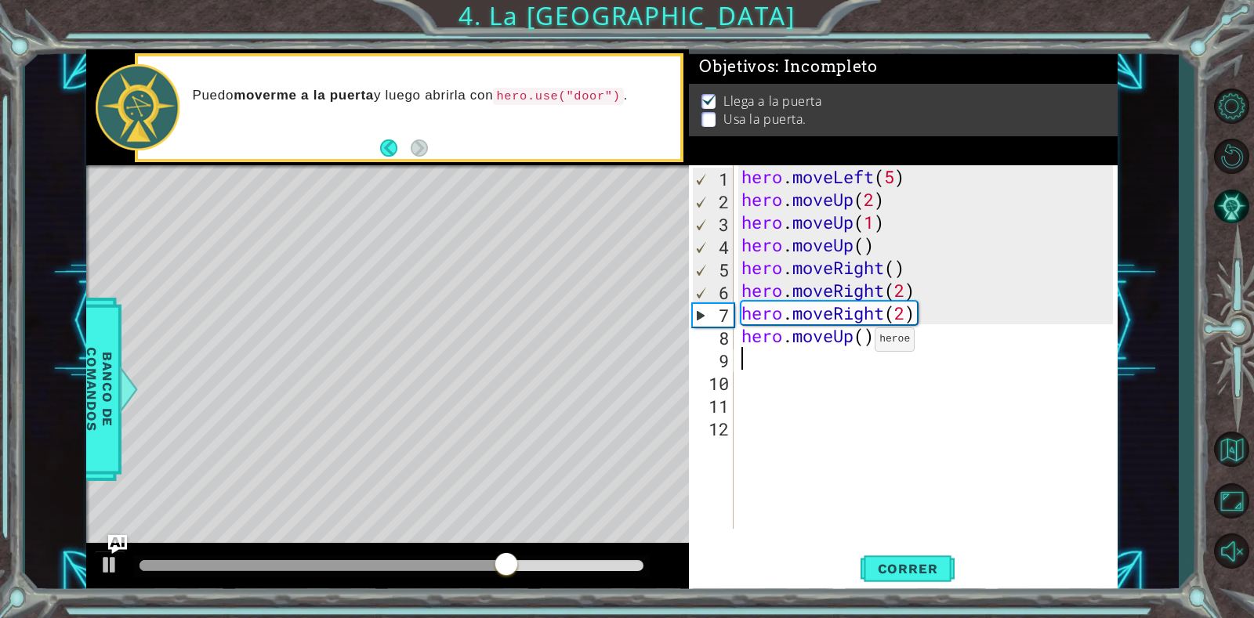
click at [861, 342] on div "hero . moveLeft ( 5 ) hero . moveUp ( 2 ) hero . moveUp ( 1 ) hero . moveUp ( )…" at bounding box center [929, 369] width 383 height 409
click at [906, 565] on span "Correr" at bounding box center [908, 569] width 92 height 16
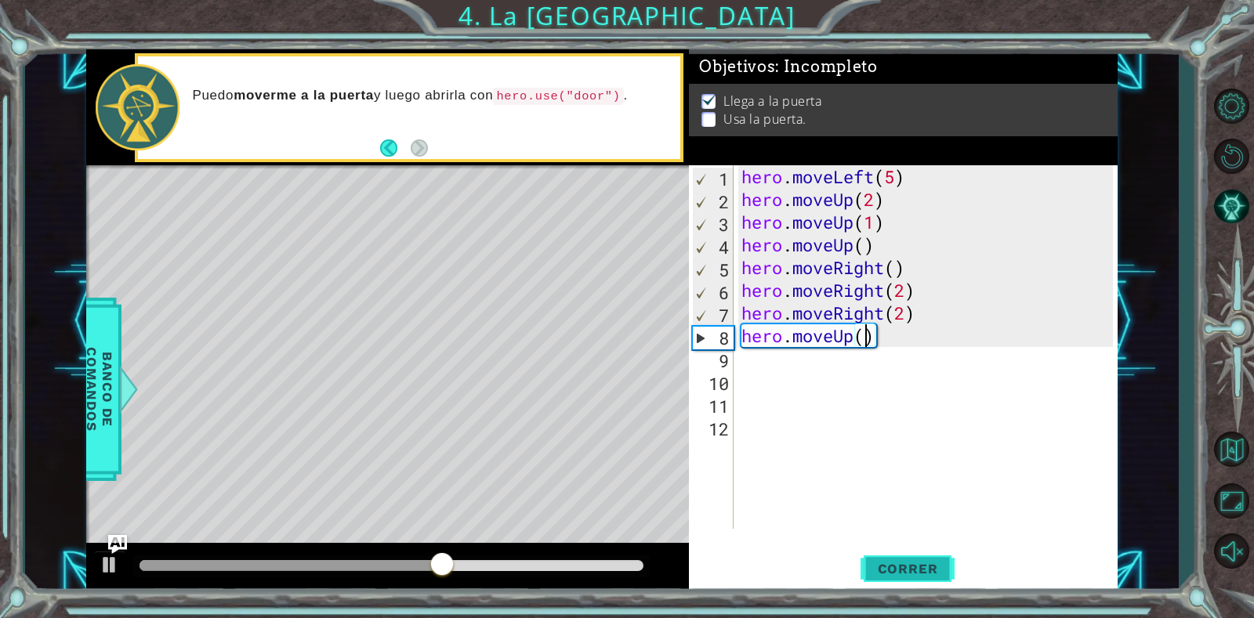
click at [885, 568] on span "Correr" at bounding box center [908, 569] width 92 height 16
click at [892, 341] on div "hero . moveLeft ( 5 ) hero . moveUp ( 2 ) hero . moveUp ( 1 ) hero . moveUp ( )…" at bounding box center [929, 369] width 383 height 409
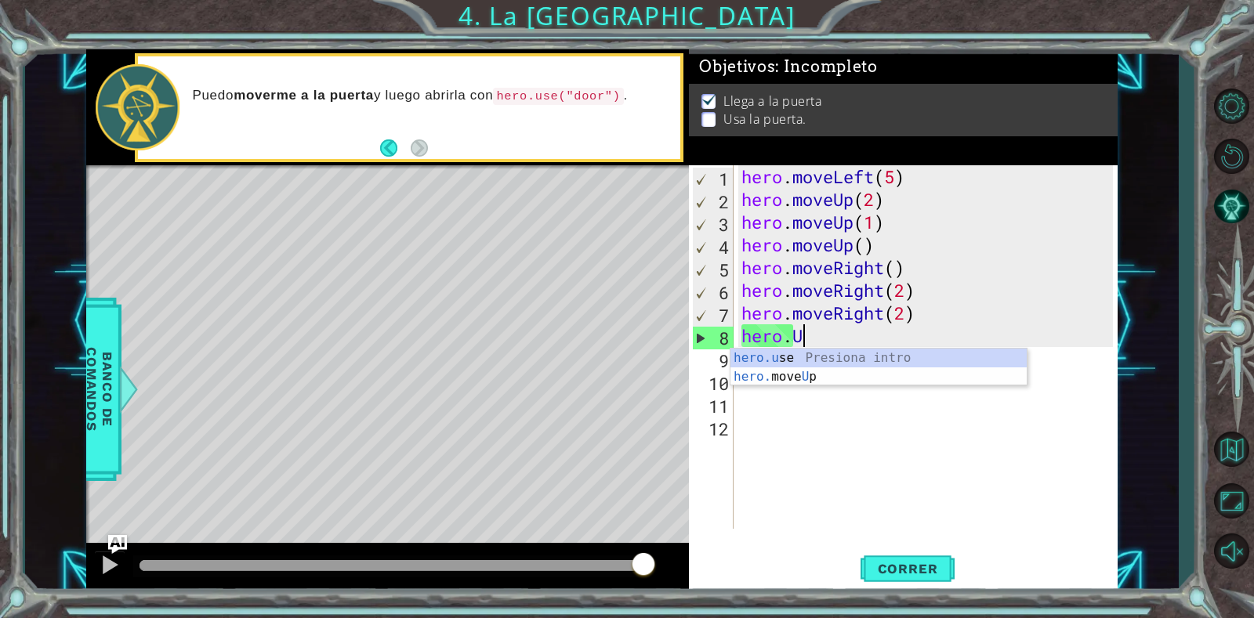
scroll to position [0, 2]
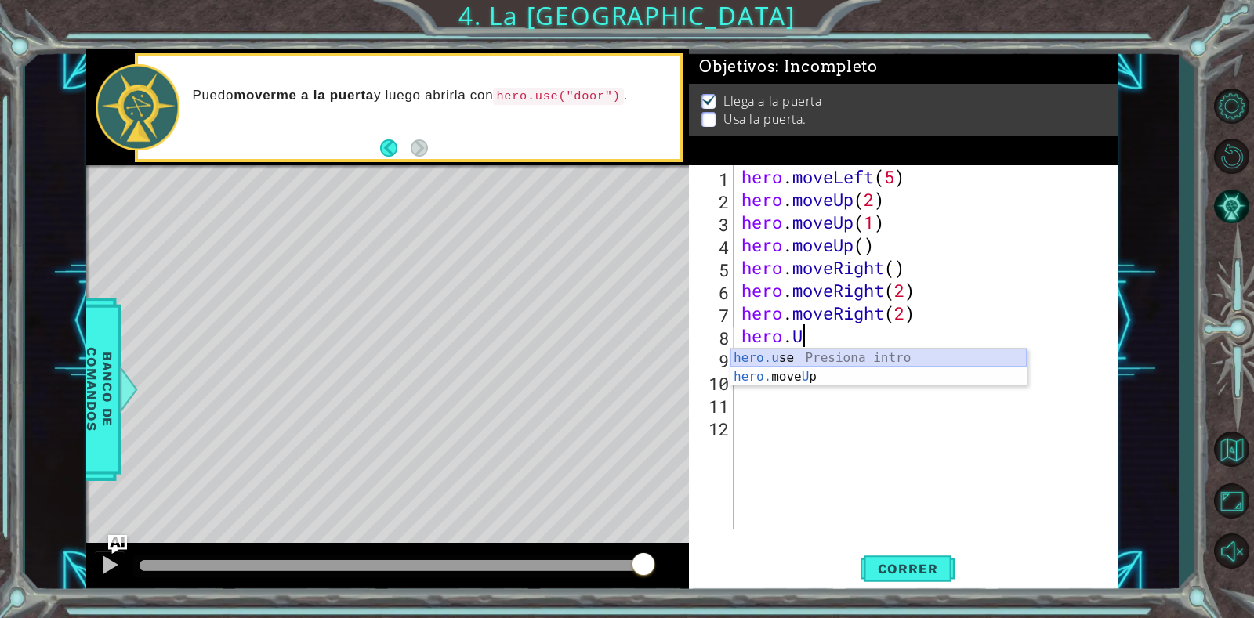
click at [831, 358] on div "hero.u se Presiona intro hero. move U p Presiona intro" at bounding box center [878, 386] width 296 height 75
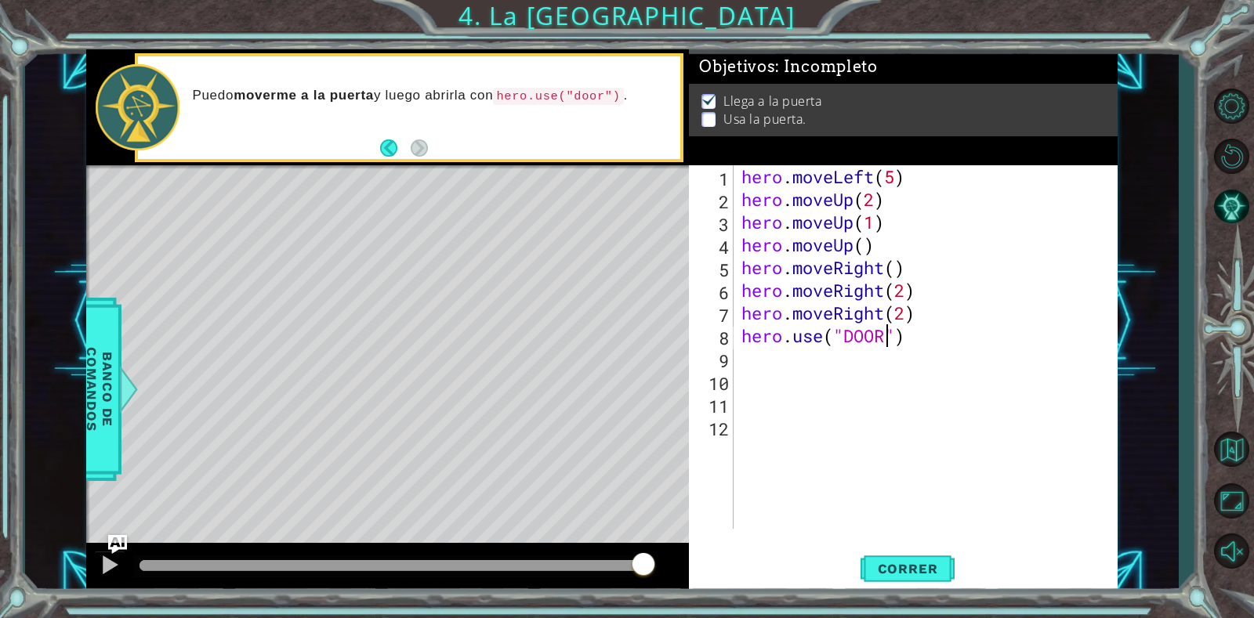
scroll to position [0, 7]
click at [893, 558] on button "Correr" at bounding box center [907, 569] width 94 height 43
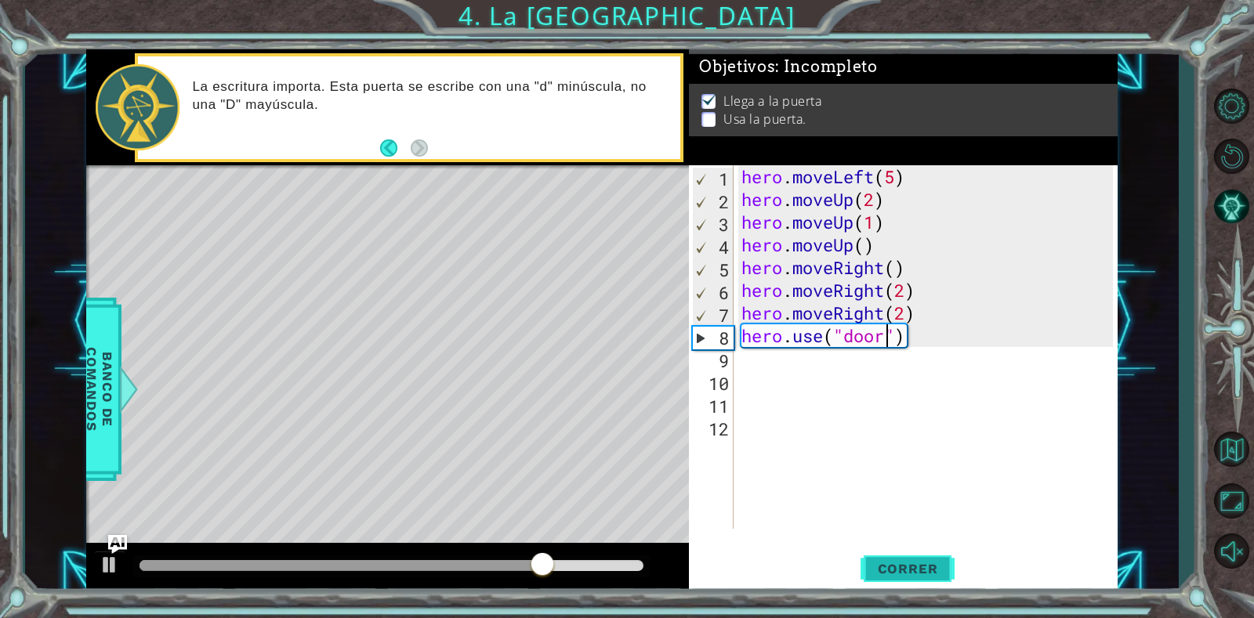
type textarea "hero.use("door")"
click at [912, 569] on span "Correr" at bounding box center [908, 569] width 92 height 16
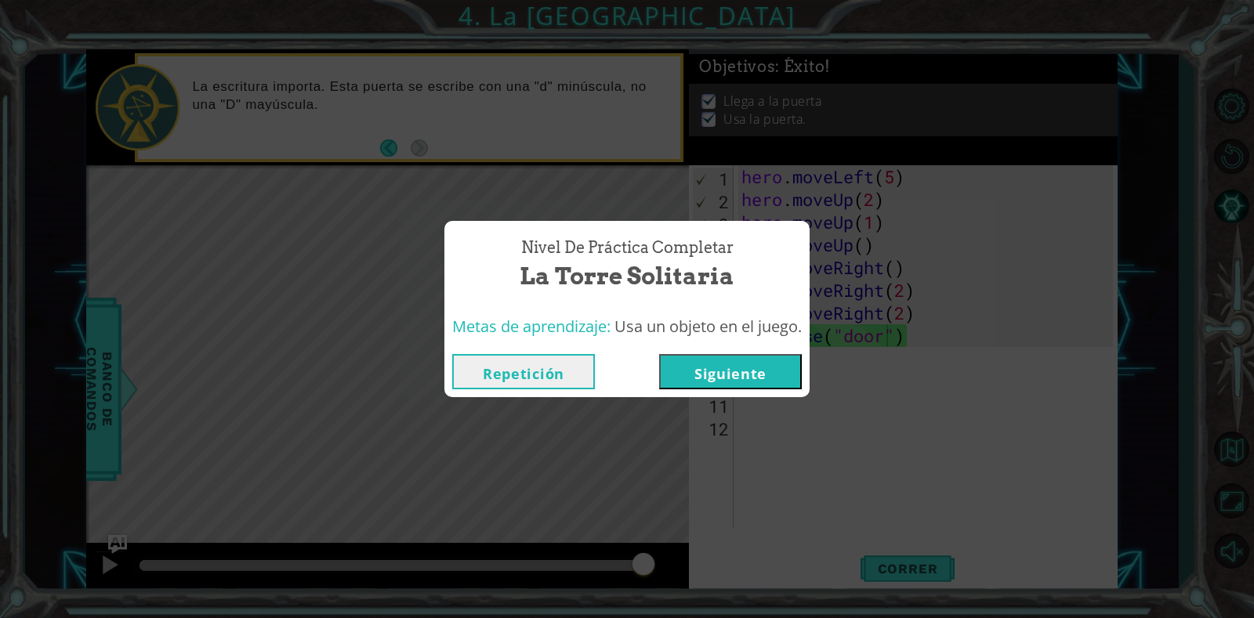
click at [719, 364] on button "Siguiente" at bounding box center [730, 371] width 143 height 35
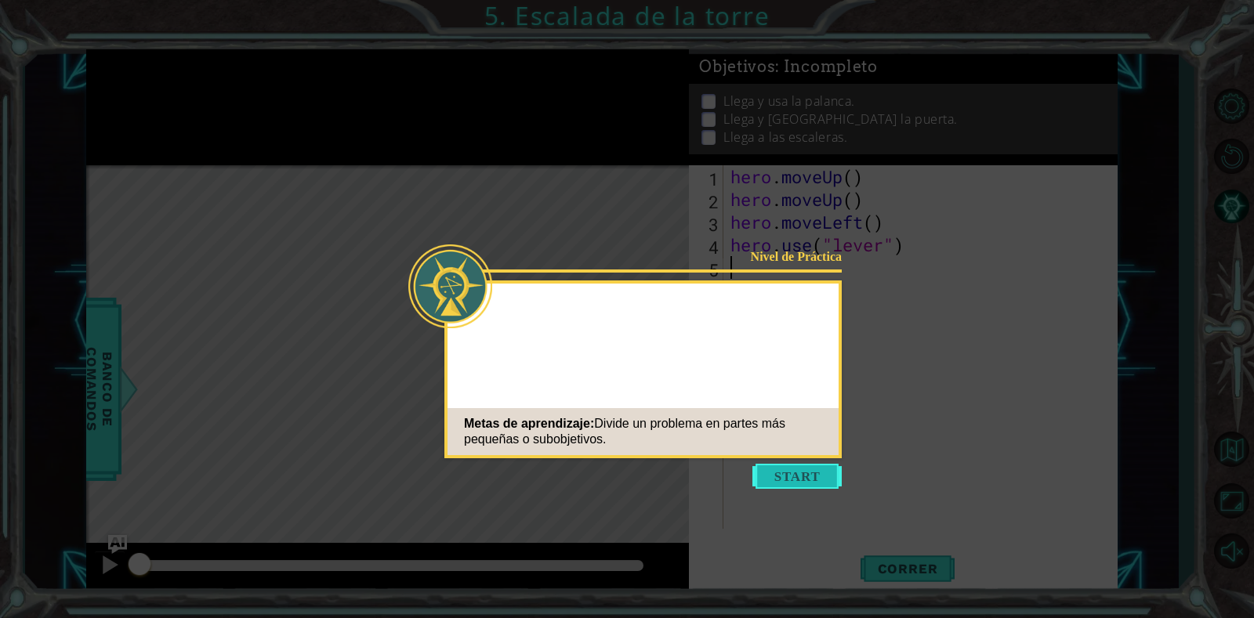
click at [802, 487] on button "Start" at bounding box center [796, 476] width 89 height 25
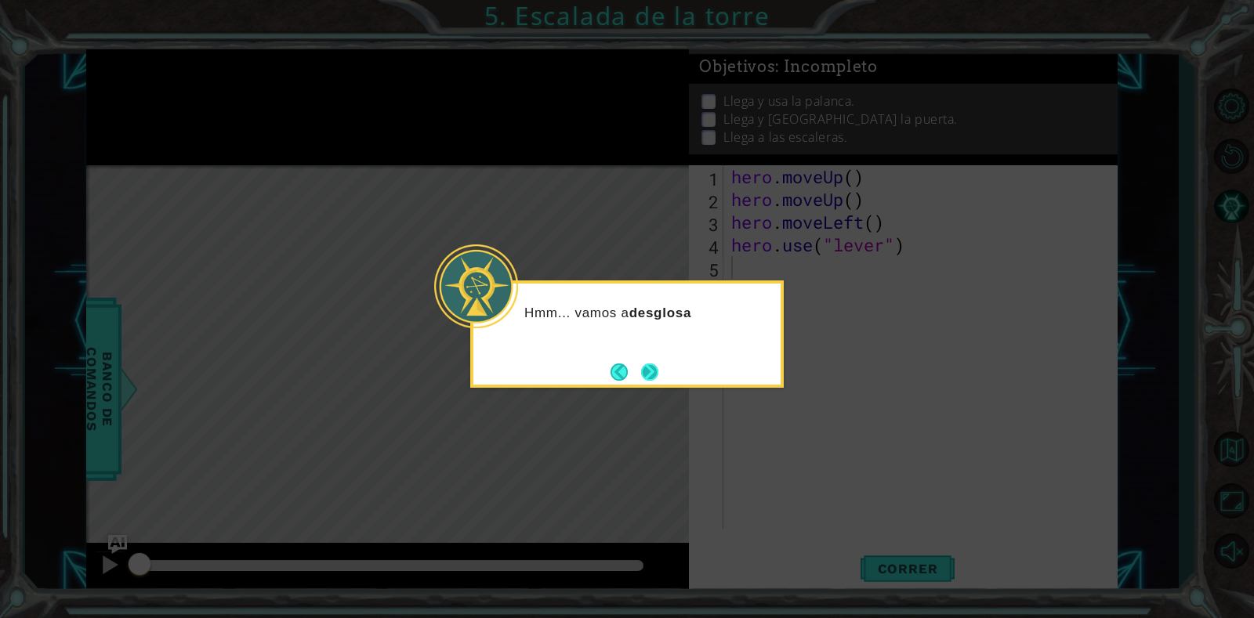
click at [645, 378] on button "Next" at bounding box center [649, 372] width 17 height 17
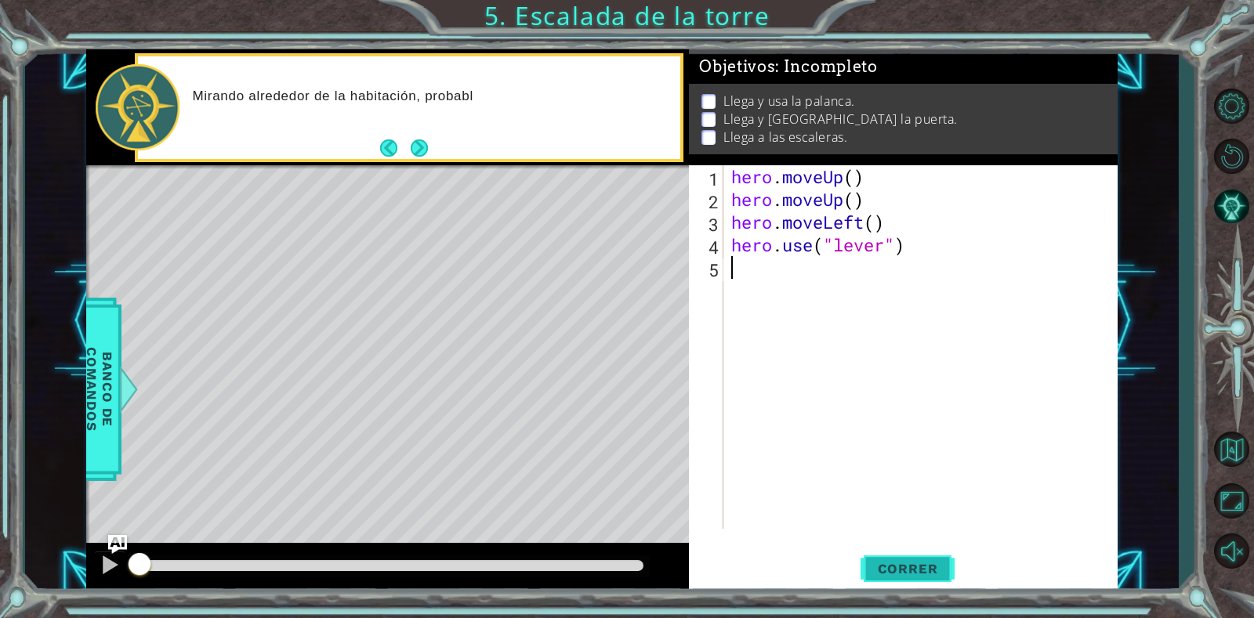
click at [903, 577] on span "Correr" at bounding box center [908, 569] width 92 height 16
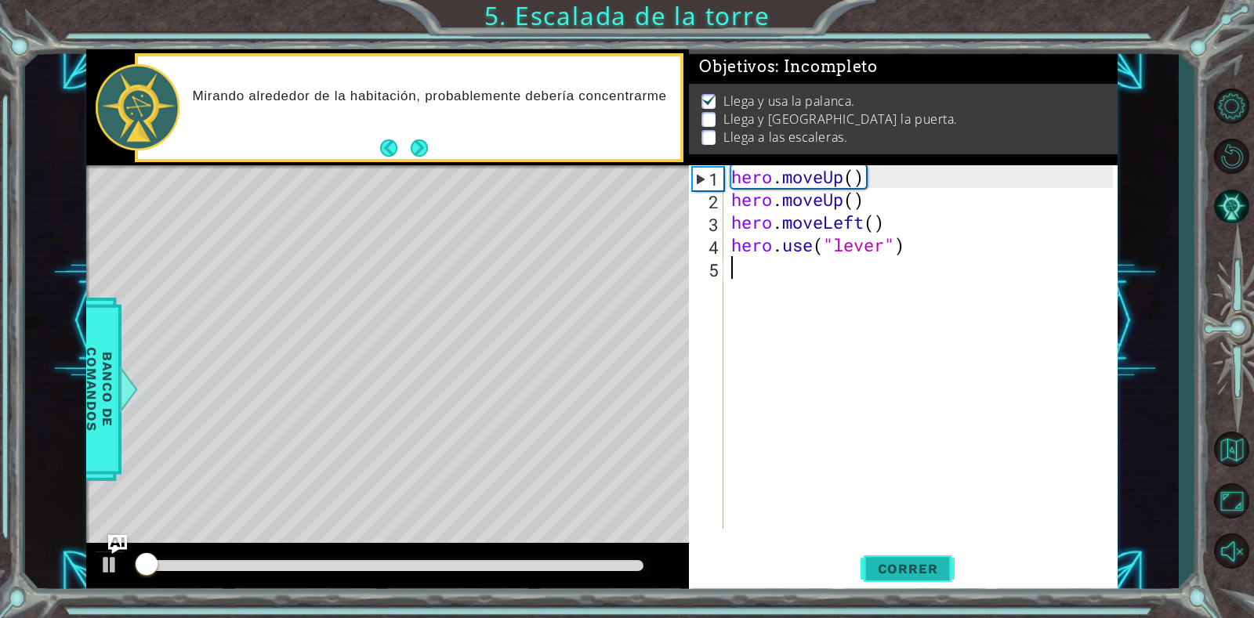
scroll to position [5, 0]
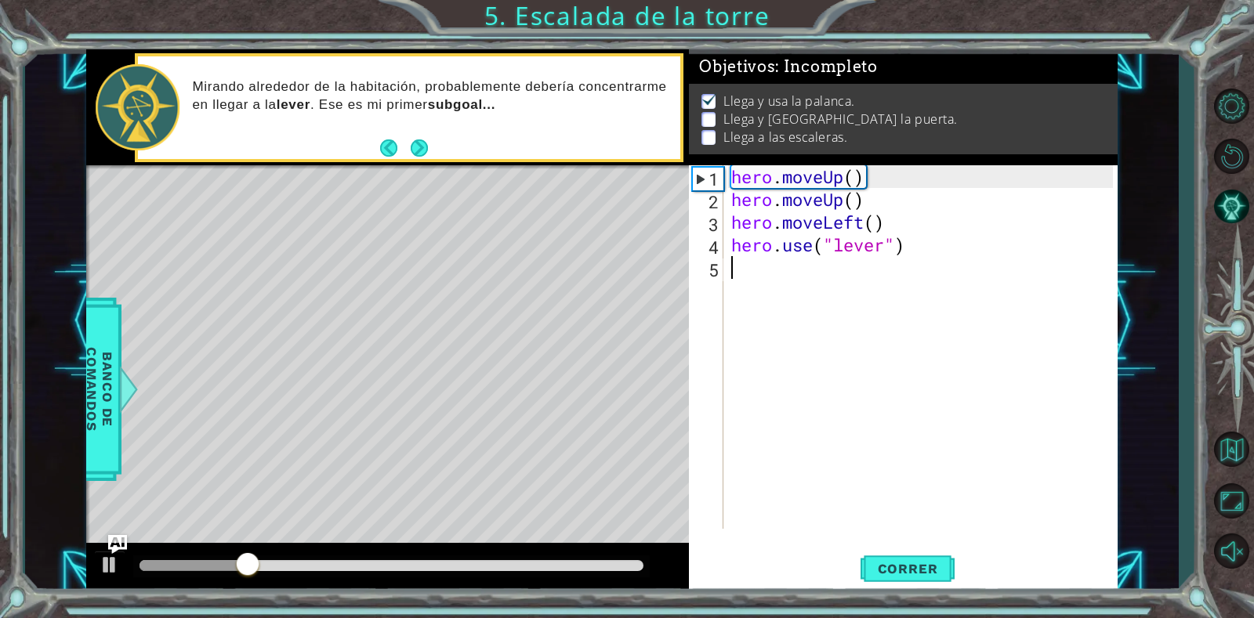
click at [800, 267] on div "hero . moveUp ( ) hero . moveUp ( ) hero . moveLeft ( ) hero . use ( "lever" )" at bounding box center [924, 369] width 393 height 409
type textarea "h"
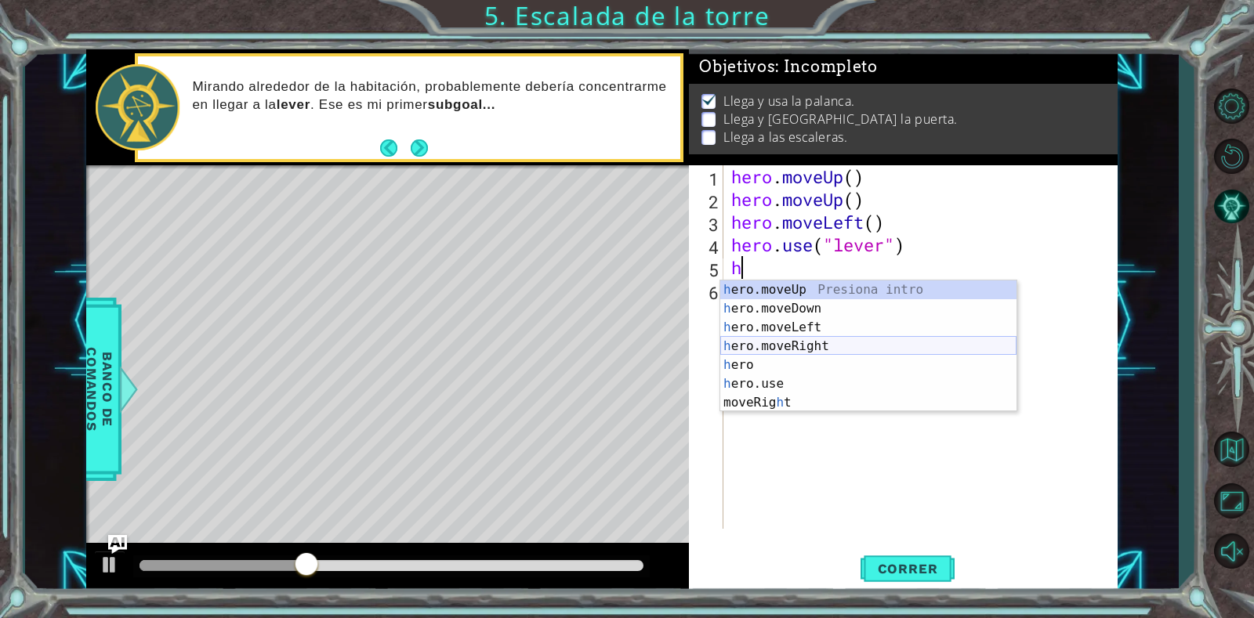
click at [810, 346] on div "h ero.moveUp Presiona intro h ero.moveDown Presiona intro h ero.moveLeft Presio…" at bounding box center [868, 365] width 296 height 169
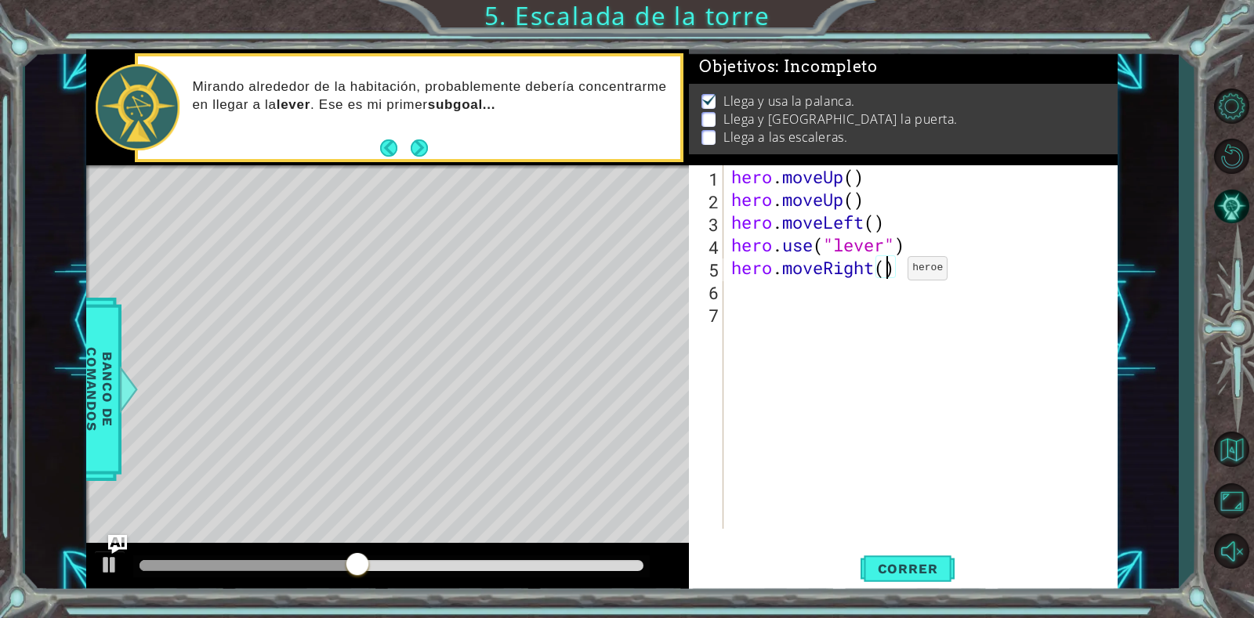
click at [884, 272] on div "hero . moveUp ( ) hero . moveUp ( ) hero . moveLeft ( ) hero . use ( "lever" ) …" at bounding box center [924, 369] width 393 height 409
type textarea "hero.moveRight(3)"
click at [924, 560] on button "Correr" at bounding box center [907, 569] width 94 height 43
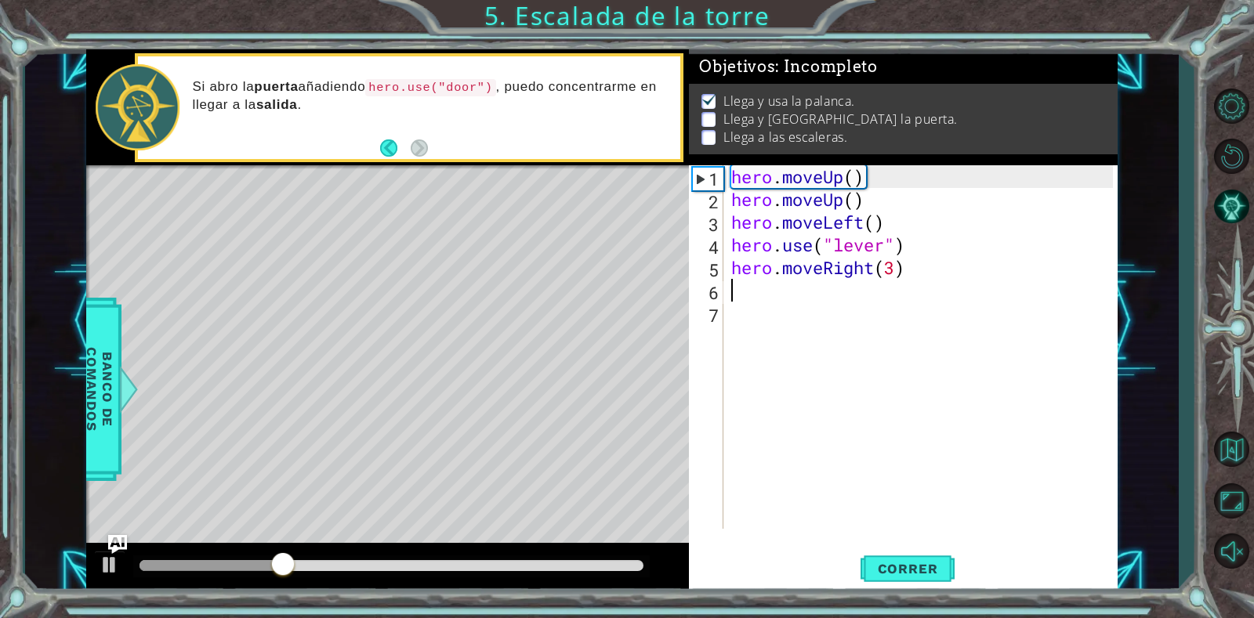
click at [772, 290] on div "hero . moveUp ( ) hero . moveUp ( ) hero . moveLeft ( ) hero . use ( "lever" ) …" at bounding box center [924, 369] width 393 height 409
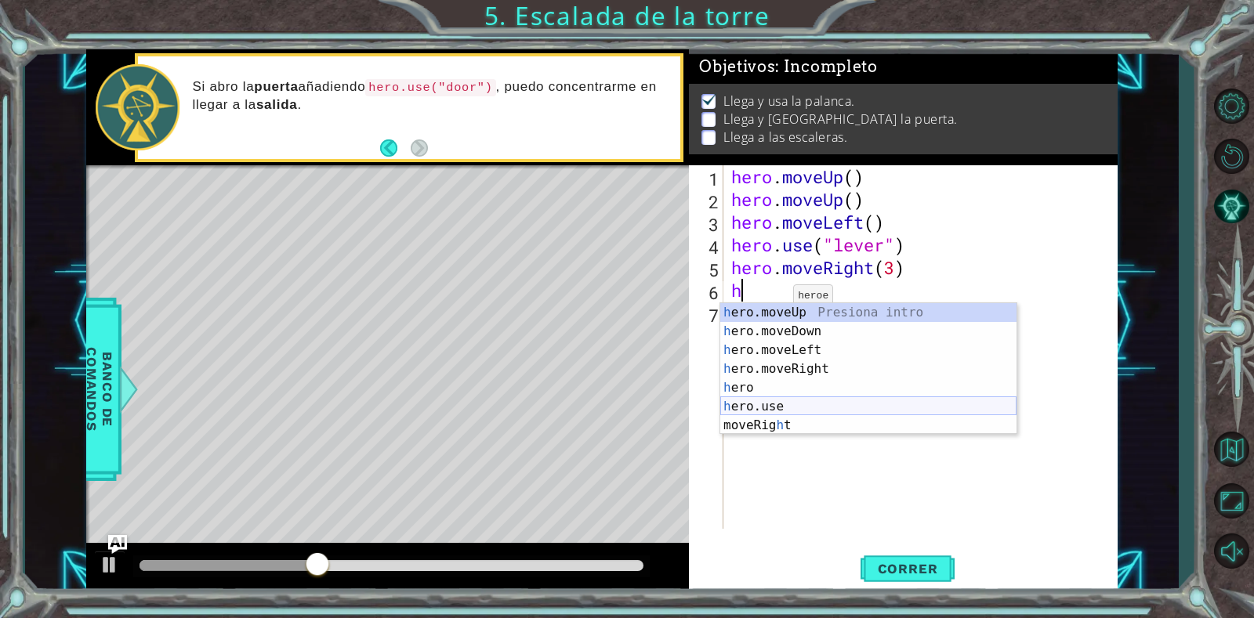
click at [799, 407] on div "h ero.moveUp Presiona intro h ero.moveDown Presiona intro h ero.moveLeft Presio…" at bounding box center [868, 387] width 296 height 169
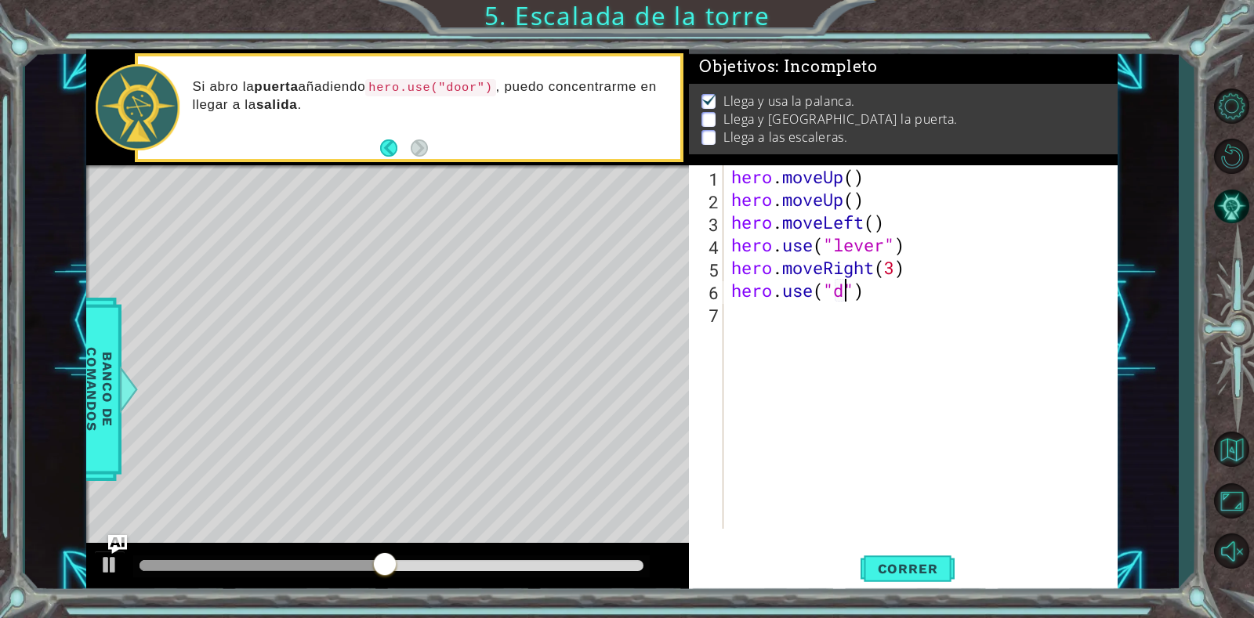
scroll to position [0, 5]
type textarea "hero.use("door")"
click at [896, 294] on div "hero . moveUp ( ) hero . moveUp ( ) hero . moveLeft ( ) hero . use ( "lever" ) …" at bounding box center [924, 369] width 393 height 409
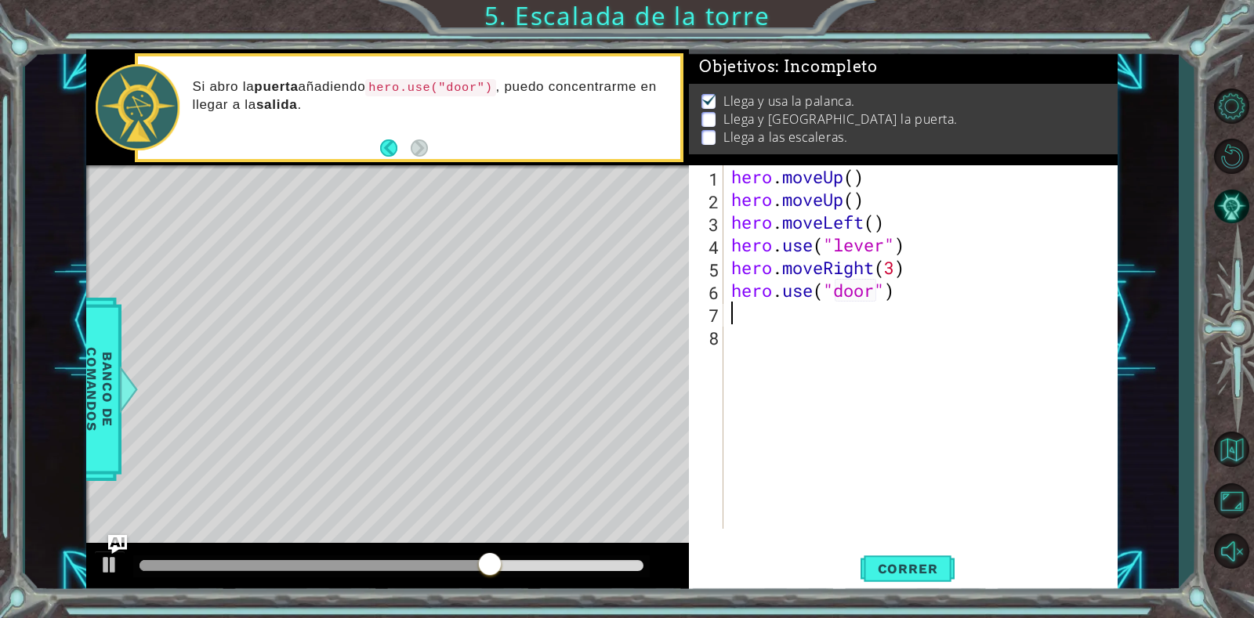
type textarea "h"
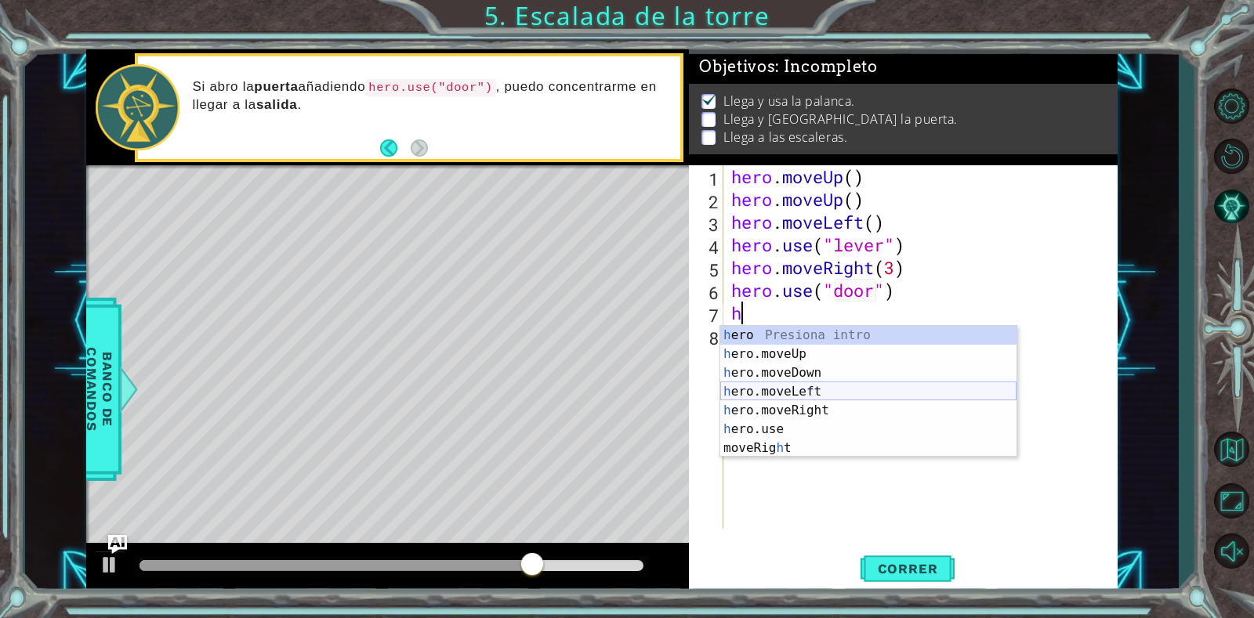
click at [820, 388] on div "h ero Presiona intro h ero.moveUp Presiona intro h ero.moveDown Presiona intro …" at bounding box center [868, 410] width 296 height 169
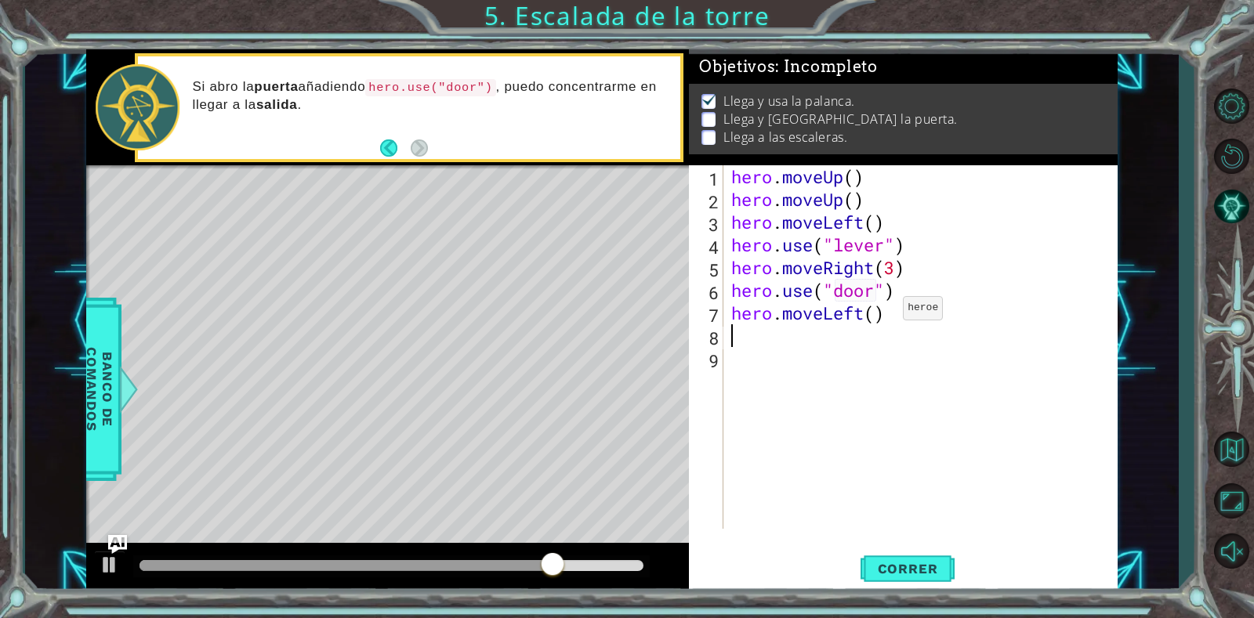
click at [879, 312] on div "hero . moveUp ( ) hero . moveUp ( ) hero . moveLeft ( ) hero . use ( "lever" ) …" at bounding box center [924, 369] width 393 height 409
type textarea "hero.moveLeft(5)"
click at [874, 571] on span "Correr" at bounding box center [908, 569] width 92 height 16
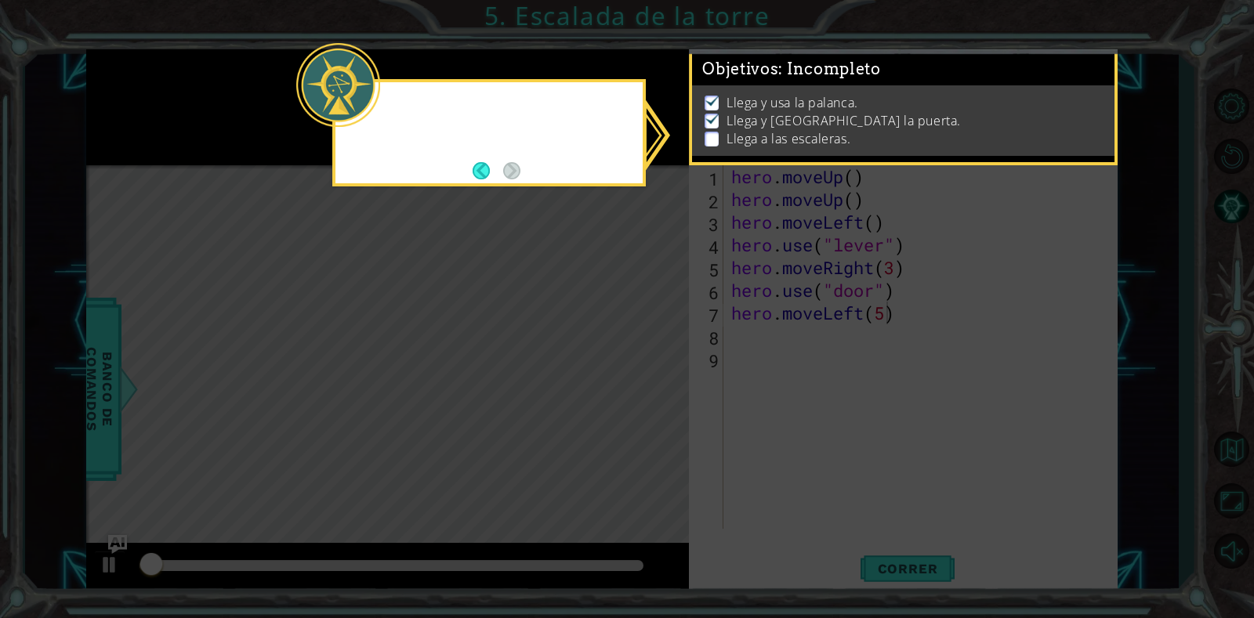
scroll to position [5, 0]
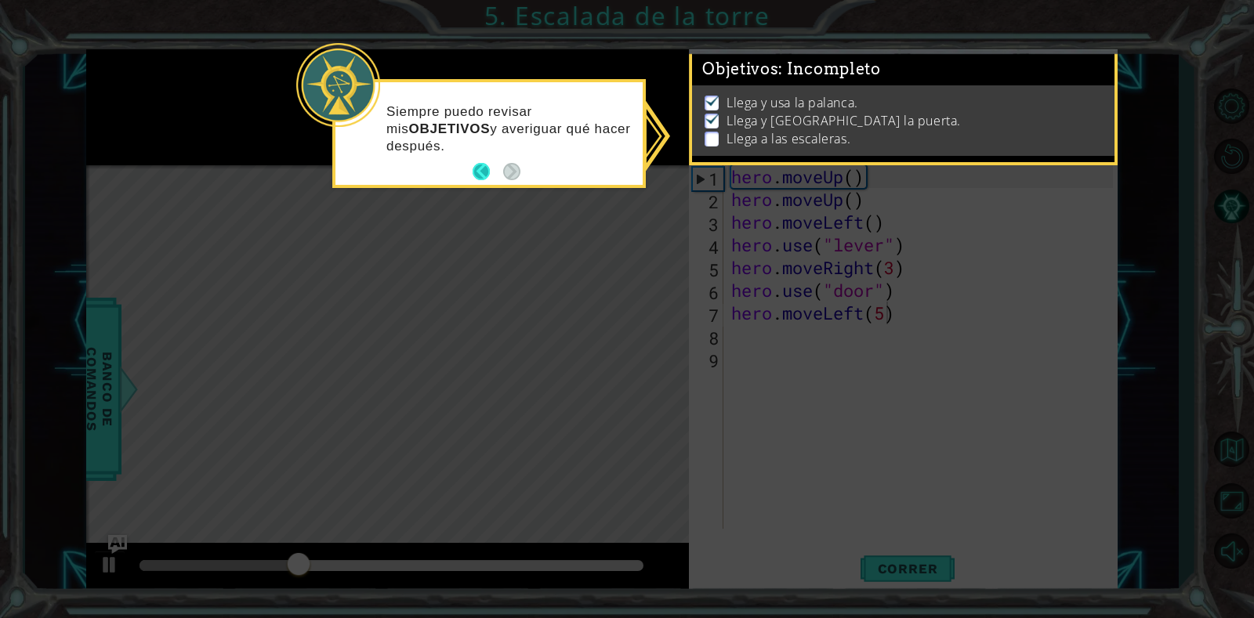
click at [489, 172] on button "Back" at bounding box center [488, 171] width 31 height 17
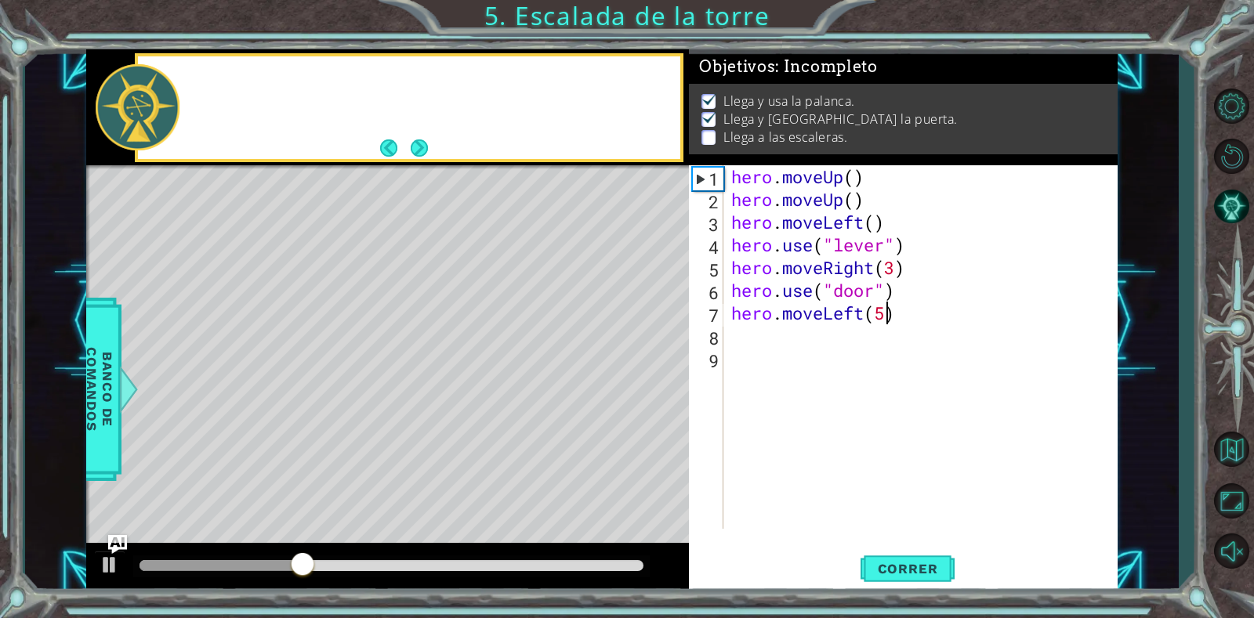
scroll to position [3, 0]
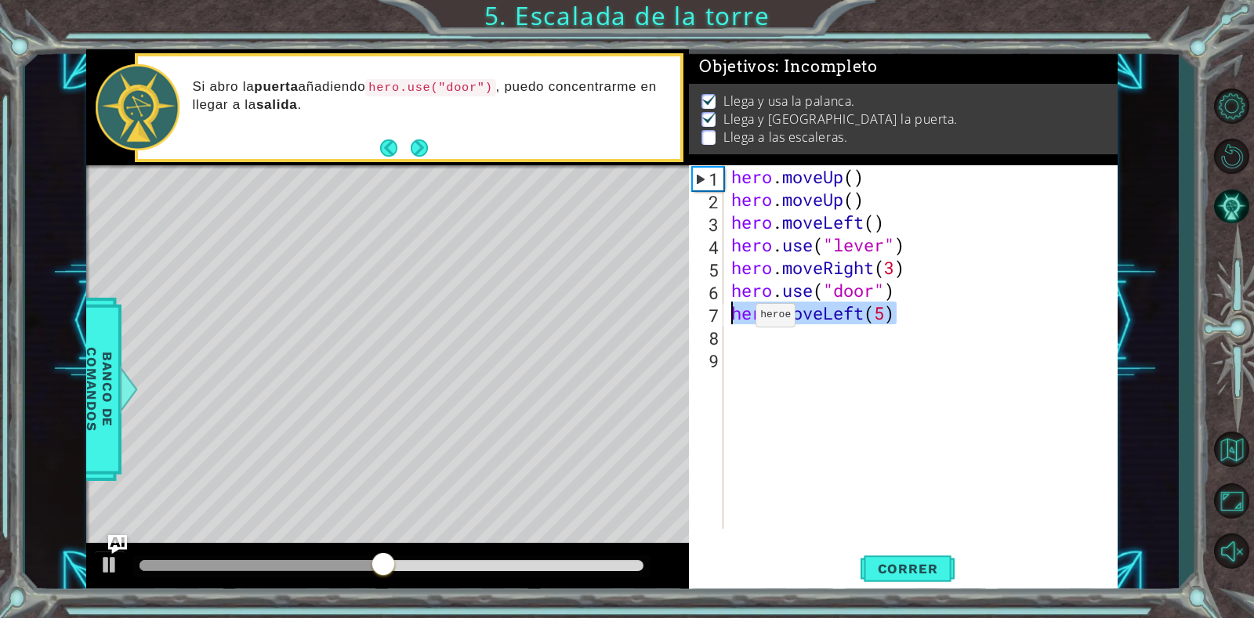
drag, startPoint x: 895, startPoint y: 320, endPoint x: 731, endPoint y: 320, distance: 163.8
click at [731, 320] on div "hero . moveUp ( ) hero . moveUp ( ) hero . moveLeft ( ) hero . use ( "lever" ) …" at bounding box center [924, 369] width 393 height 409
type textarea "h"
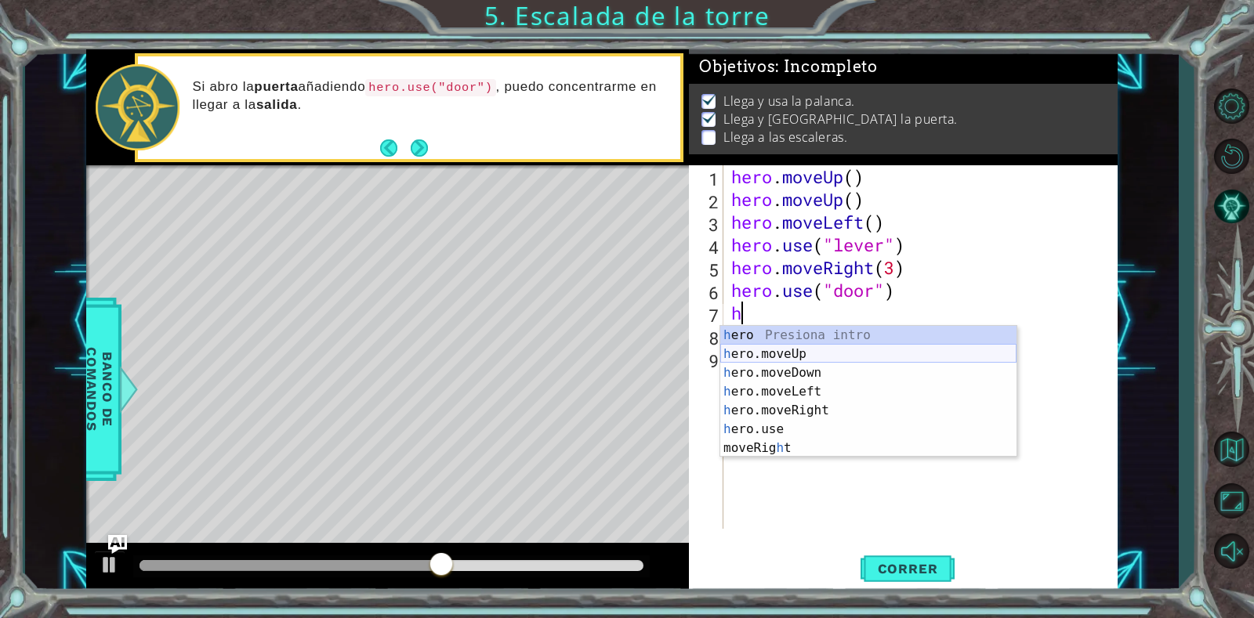
click at [799, 354] on div "h ero Presiona intro h ero.moveUp Presiona intro h ero.moveDown Presiona intro …" at bounding box center [868, 410] width 296 height 169
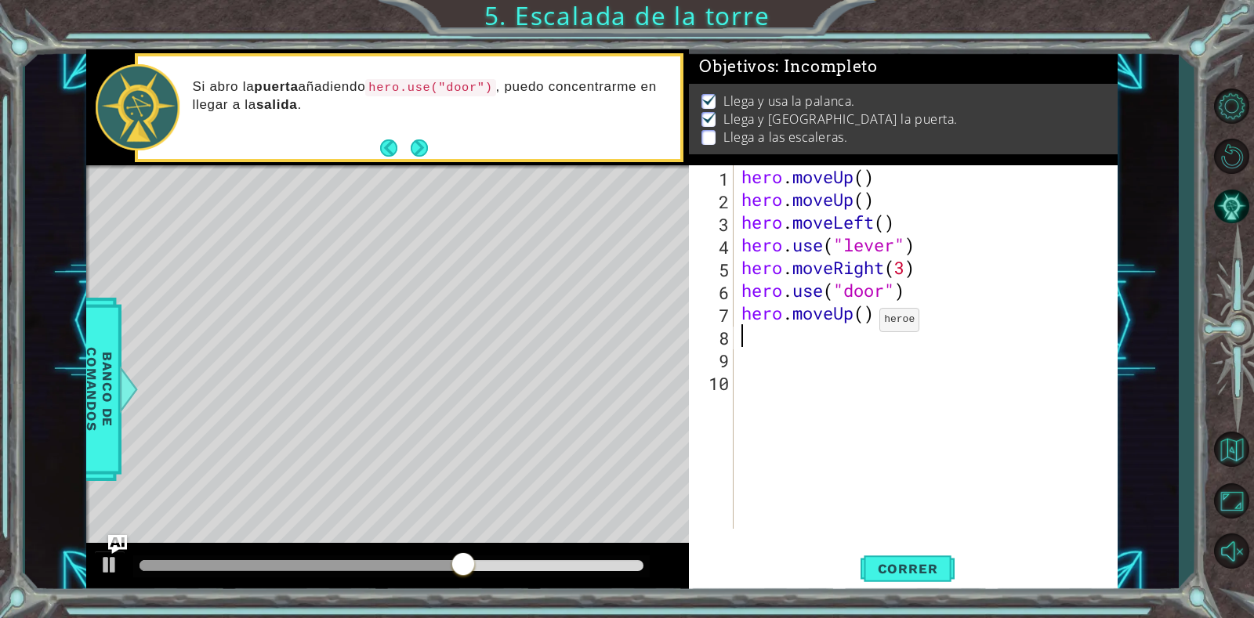
click at [866, 324] on div "hero . moveUp ( ) hero . moveUp ( ) hero . moveLeft ( ) hero . use ( "lever" ) …" at bounding box center [929, 369] width 383 height 409
type textarea "hero.moveUp(3)"
click at [903, 309] on div "hero . moveUp ( ) hero . moveUp ( ) hero . moveLeft ( ) hero . use ( "lever" ) …" at bounding box center [929, 369] width 383 height 409
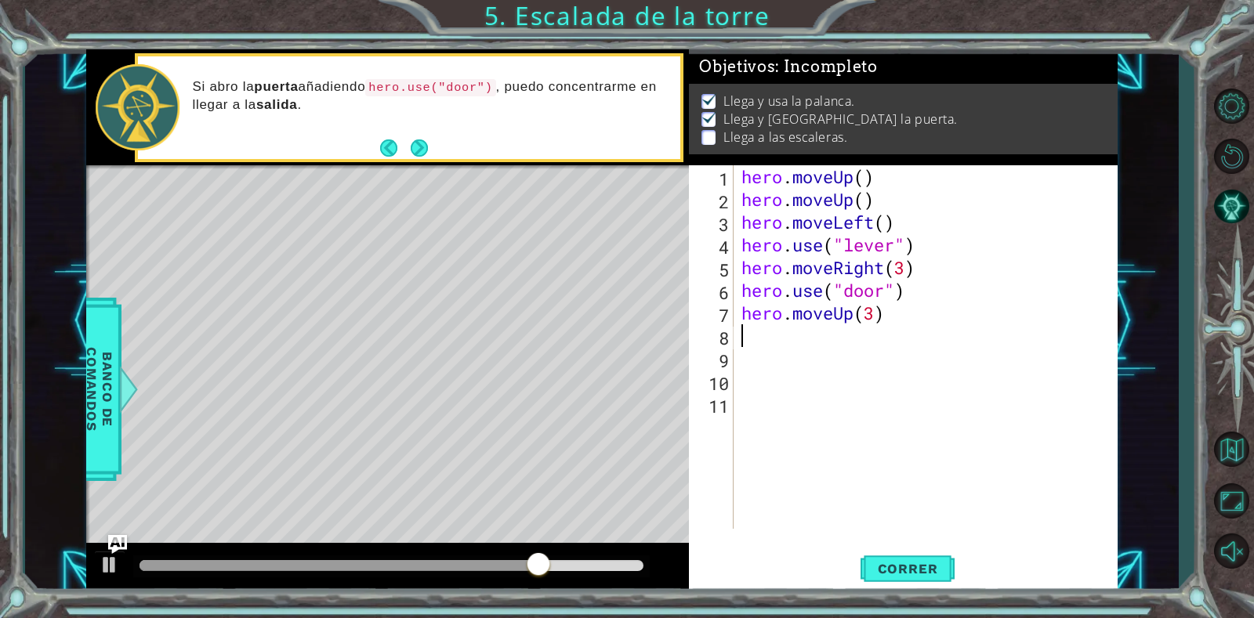
paste textarea "hero.moveRight(2)"
type textarea "hero.moveRight(2)"
click at [883, 560] on button "Correr" at bounding box center [907, 569] width 94 height 43
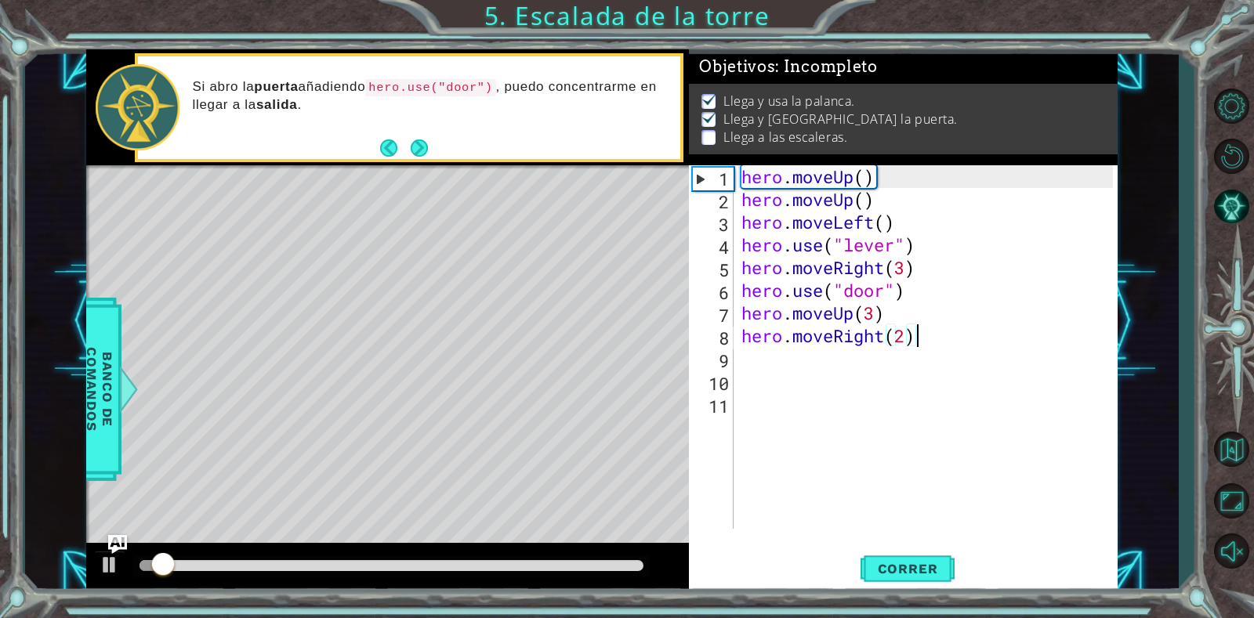
scroll to position [5, 0]
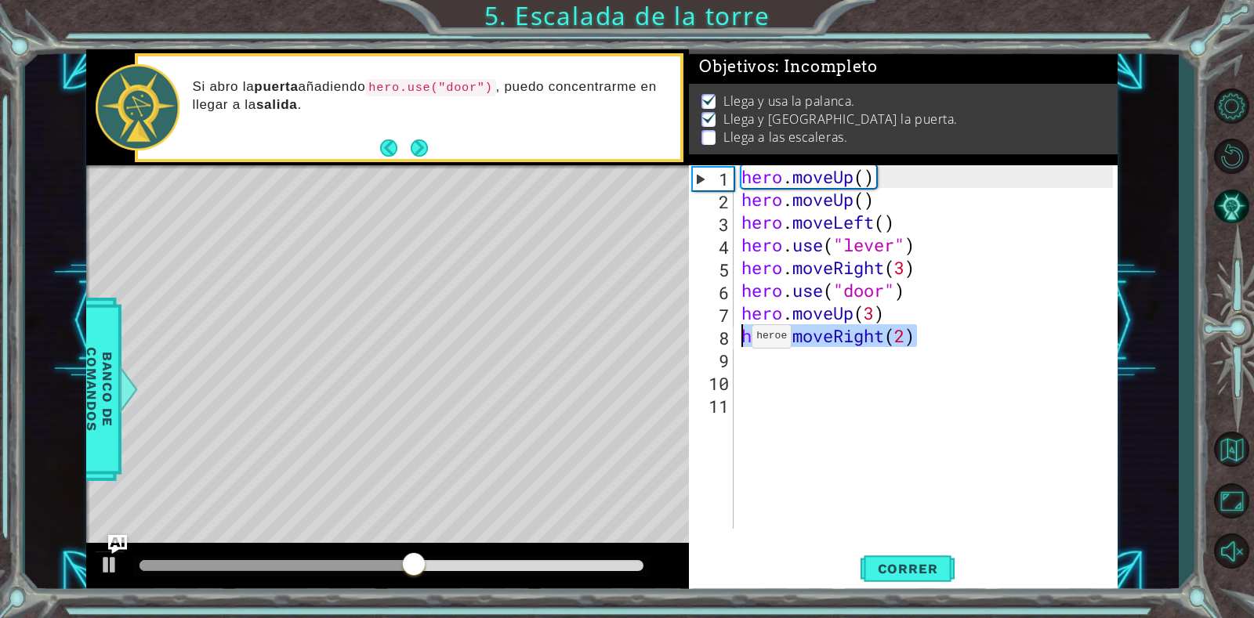
drag, startPoint x: 923, startPoint y: 340, endPoint x: 738, endPoint y: 340, distance: 184.9
click at [738, 340] on div "hero . moveUp ( ) hero . moveUp ( ) hero . moveLeft ( ) hero . use ( "lever" ) …" at bounding box center [929, 369] width 383 height 409
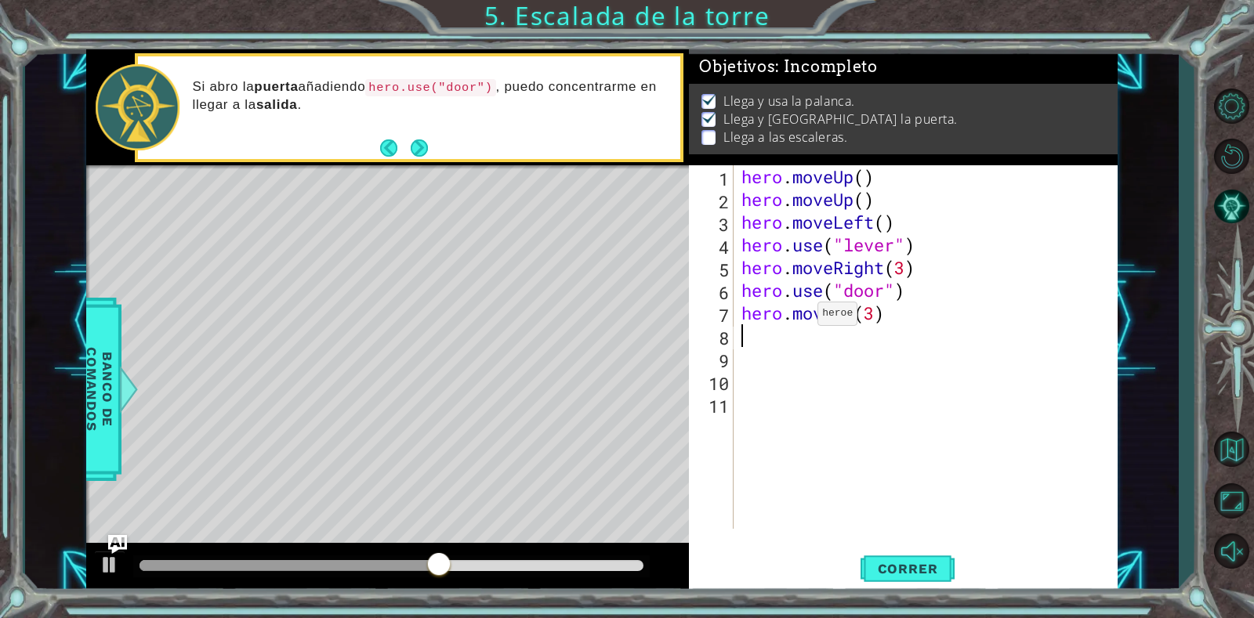
type textarea "h"
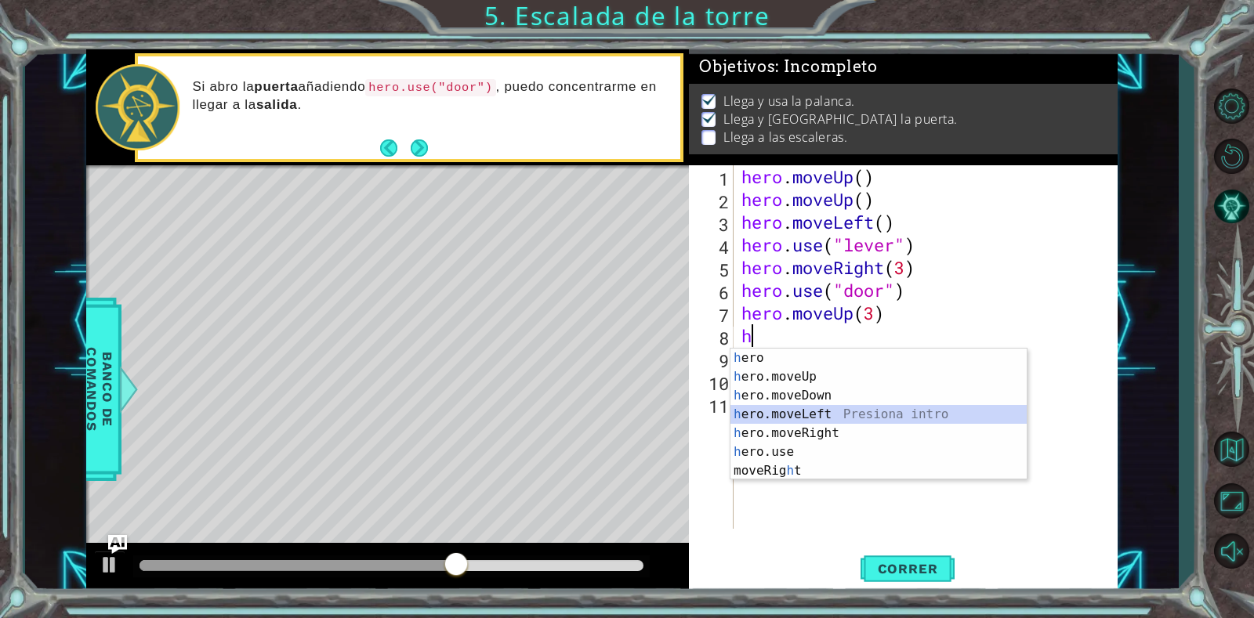
click at [798, 414] on div "h ero Presiona intro h ero.moveUp Presiona intro h ero.moveDown Presiona intro …" at bounding box center [878, 433] width 296 height 169
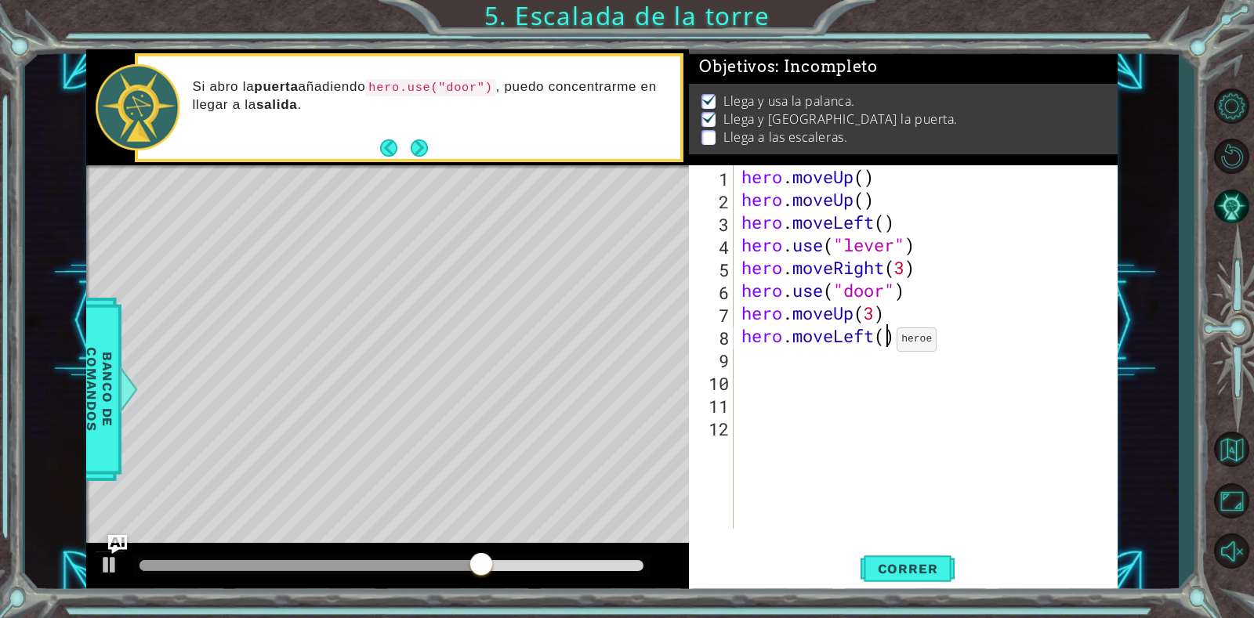
click at [883, 343] on div "hero . moveUp ( ) hero . moveUp ( ) hero . moveLeft ( ) hero . use ( "lever" ) …" at bounding box center [929, 369] width 383 height 409
type textarea "hero.moveLeft(3)"
click at [891, 563] on span "Correr" at bounding box center [908, 569] width 92 height 16
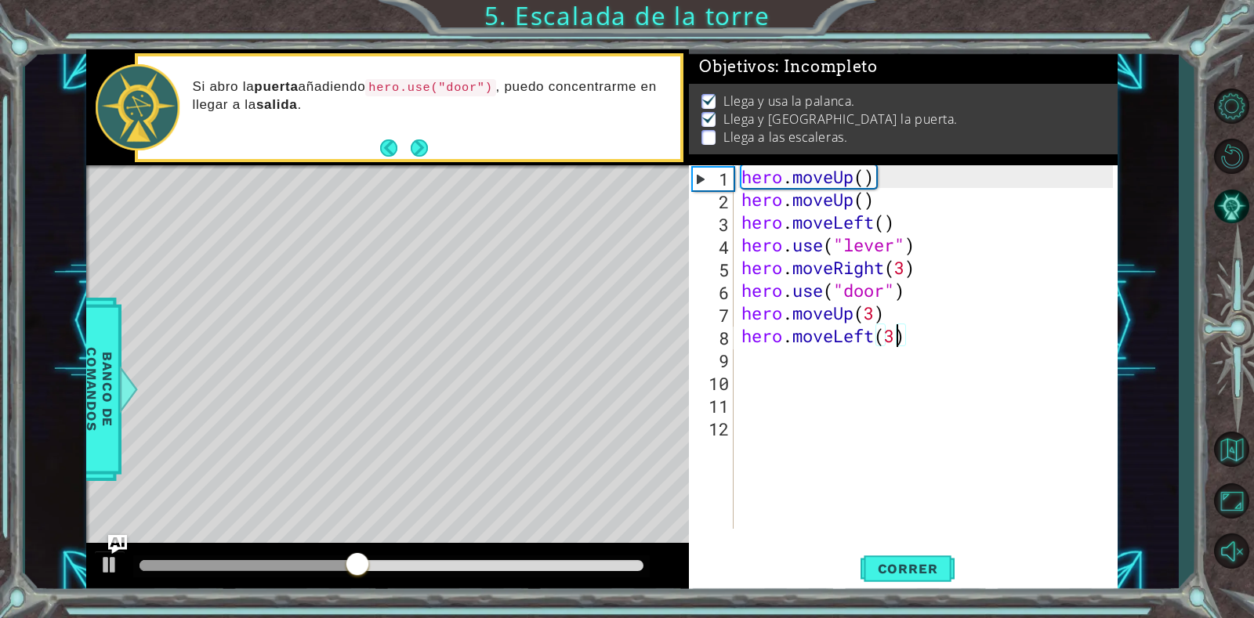
click at [910, 335] on div "hero . moveUp ( ) hero . moveUp ( ) hero . moveLeft ( ) hero . use ( "lever" ) …" at bounding box center [929, 369] width 383 height 409
drag, startPoint x: 910, startPoint y: 335, endPoint x: 733, endPoint y: 344, distance: 177.3
click at [733, 344] on div "hero.moveLeft(3) 1 2 3 4 5 6 7 8 9 10 11 12 hero . moveUp ( ) hero . moveUp ( )…" at bounding box center [901, 347] width 424 height 364
click at [755, 349] on div "hero . moveUp ( ) hero . moveUp ( ) hero . moveLeft ( ) hero . use ( "lever" ) …" at bounding box center [929, 369] width 383 height 409
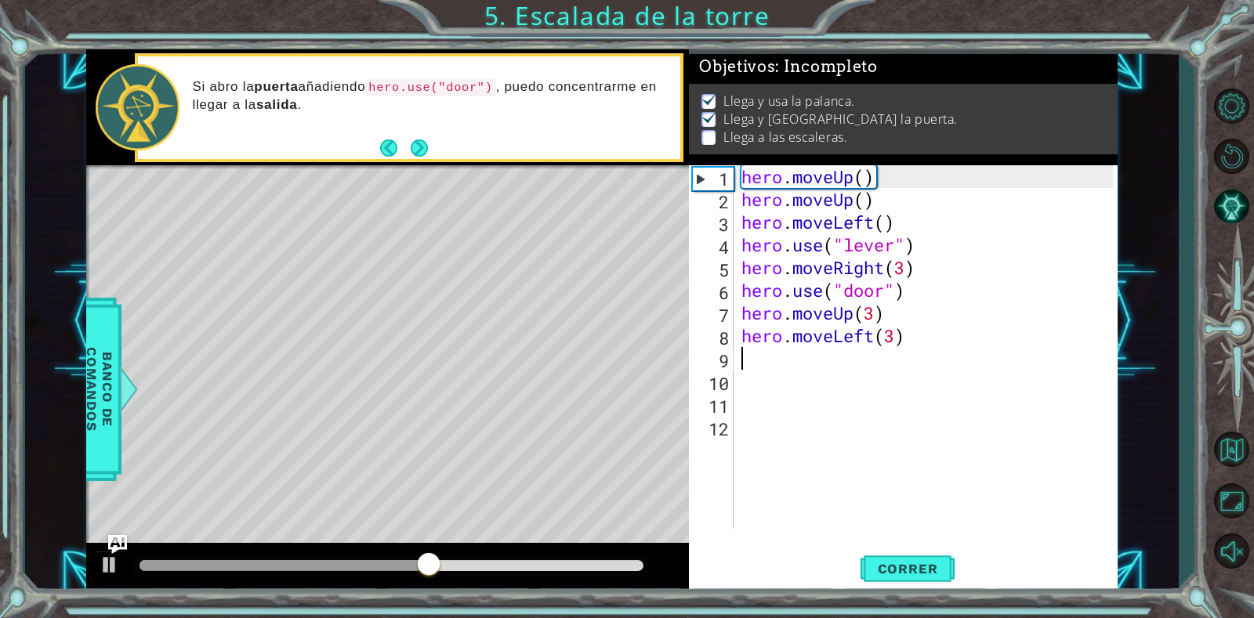
paste textarea "hero.moveLeft(3)"
type textarea "hero.moveLeft(3)"
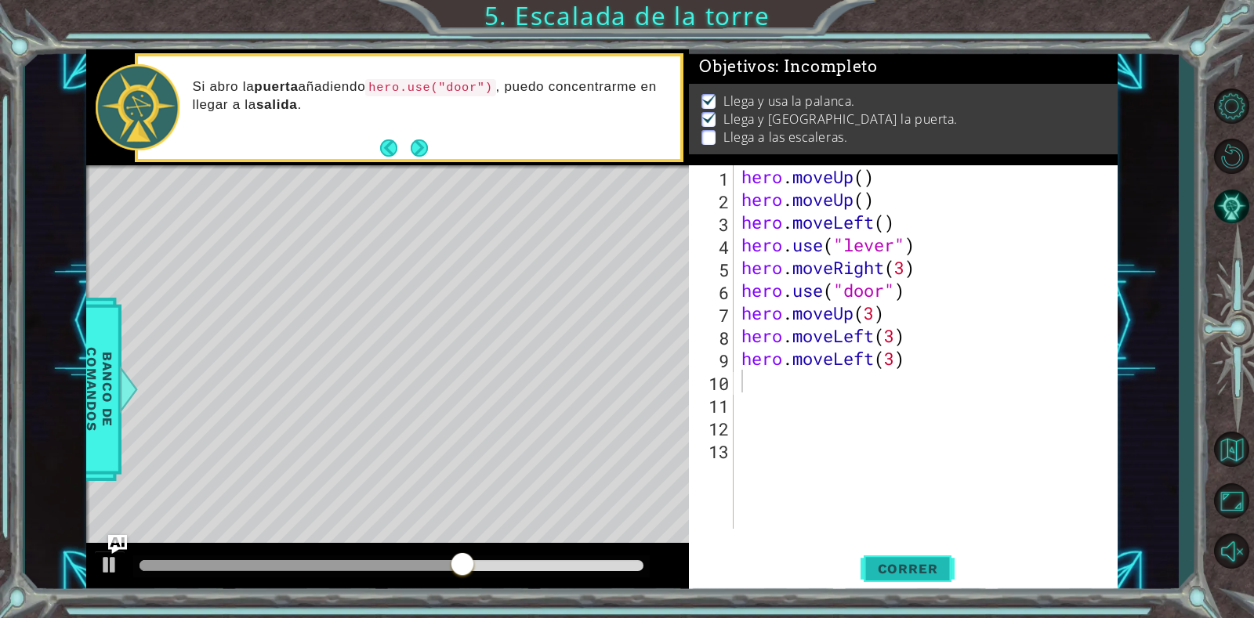
drag, startPoint x: 867, startPoint y: 572, endPoint x: 873, endPoint y: 563, distance: 10.2
click at [869, 570] on span "Correr" at bounding box center [908, 569] width 92 height 16
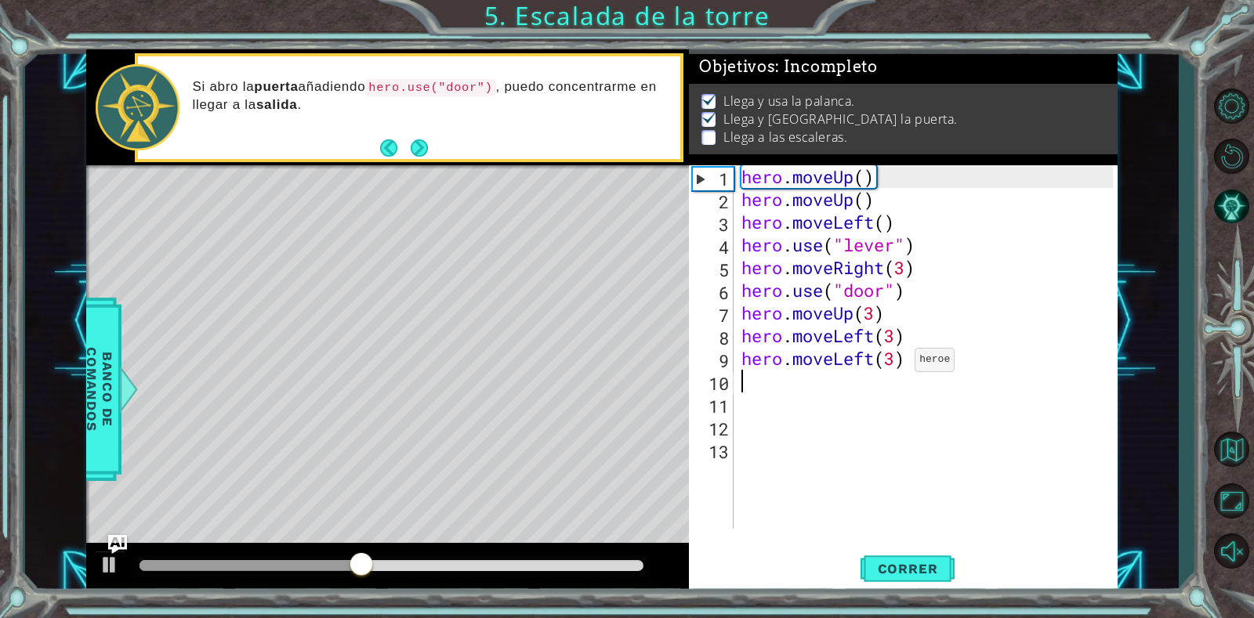
click at [901, 364] on div "hero . moveUp ( ) hero . moveUp ( ) hero . moveLeft ( ) hero . use ( "lever" ) …" at bounding box center [929, 369] width 383 height 409
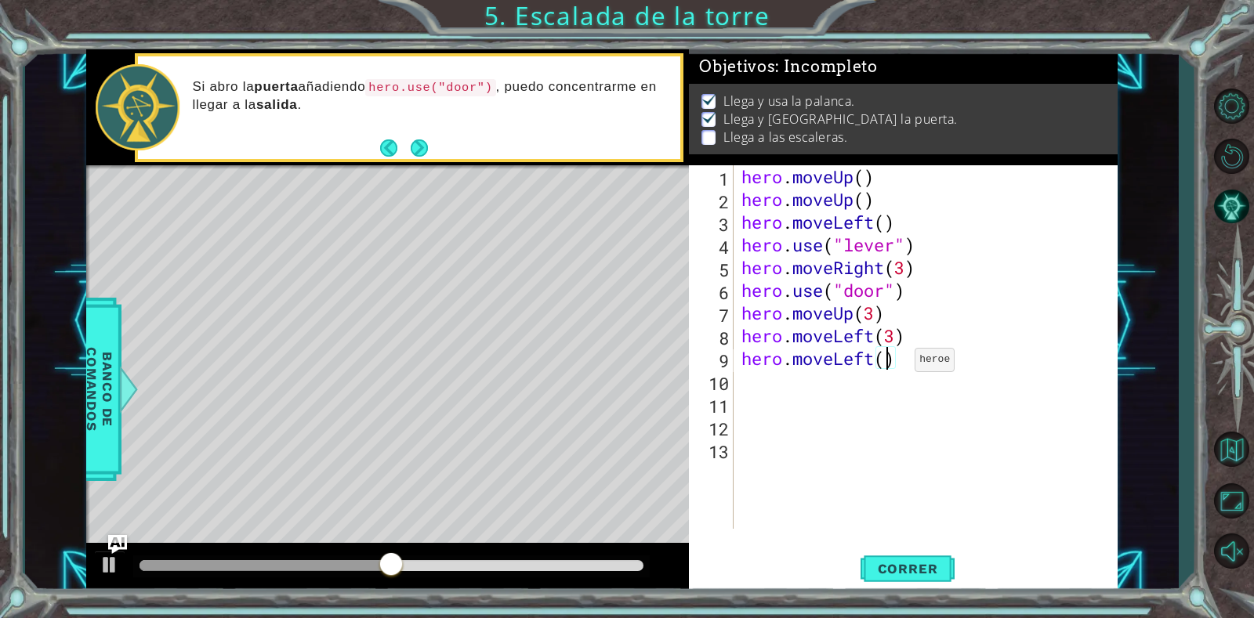
scroll to position [0, 7]
click at [888, 567] on span "Correr" at bounding box center [908, 569] width 92 height 16
click at [893, 343] on div "hero . moveUp ( ) hero . moveUp ( ) hero . moveLeft ( ) hero . use ( "lever" ) …" at bounding box center [929, 369] width 383 height 409
type textarea "hero.moveLeft()"
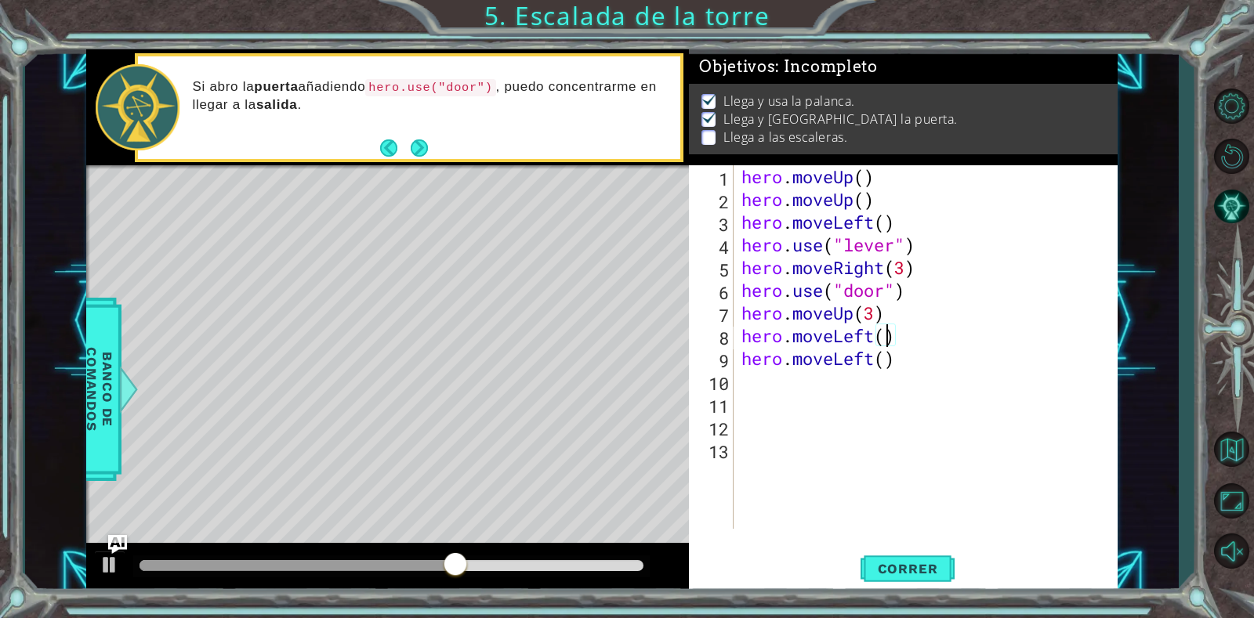
click at [915, 363] on div "hero . moveUp ( ) hero . moveUp ( ) hero . moveLeft ( ) hero . use ( "lever" ) …" at bounding box center [929, 369] width 383 height 409
click at [863, 392] on div "hero . moveUp ( ) hero . moveUp ( ) hero . moveLeft ( ) hero . use ( "lever" ) …" at bounding box center [929, 369] width 383 height 409
paste textarea "hero.moveLeft(3)"
type textarea "hero.moveLeft(3)"
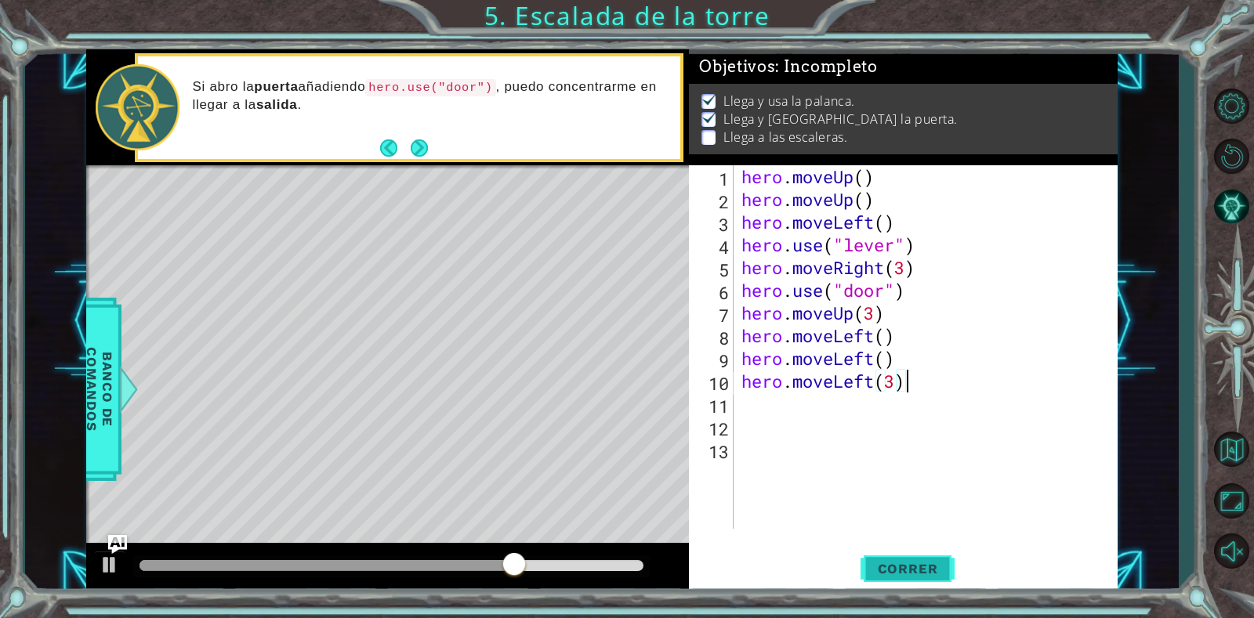
click at [914, 556] on button "Correr" at bounding box center [907, 569] width 94 height 43
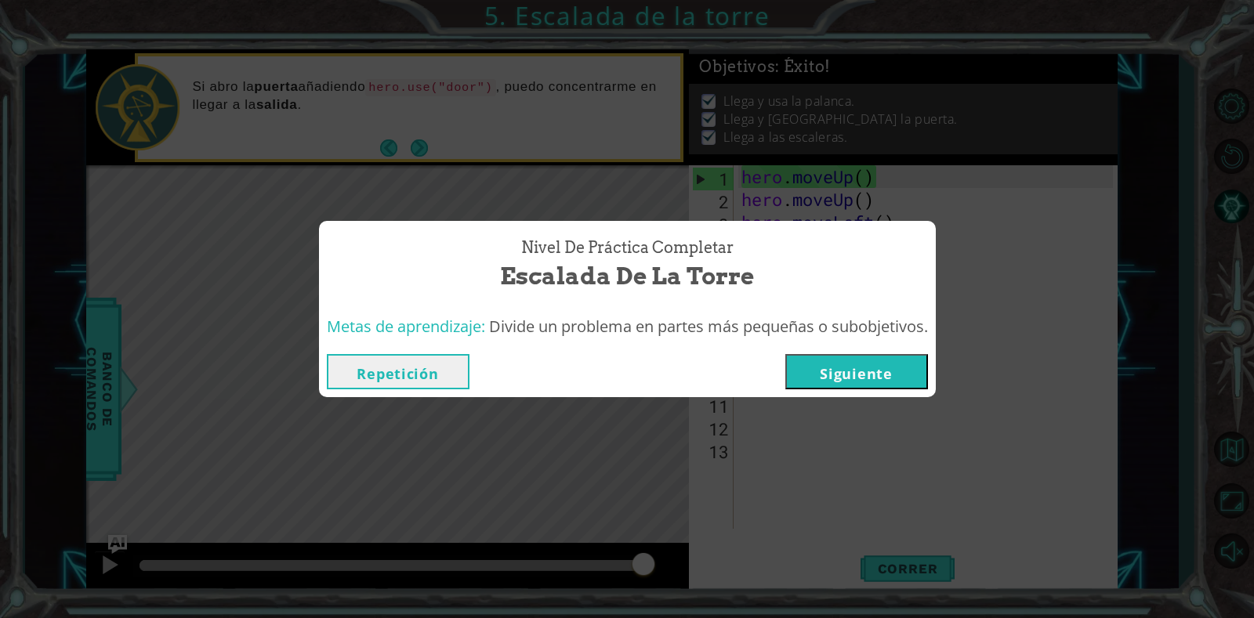
click at [864, 364] on button "Siguiente" at bounding box center [856, 371] width 143 height 35
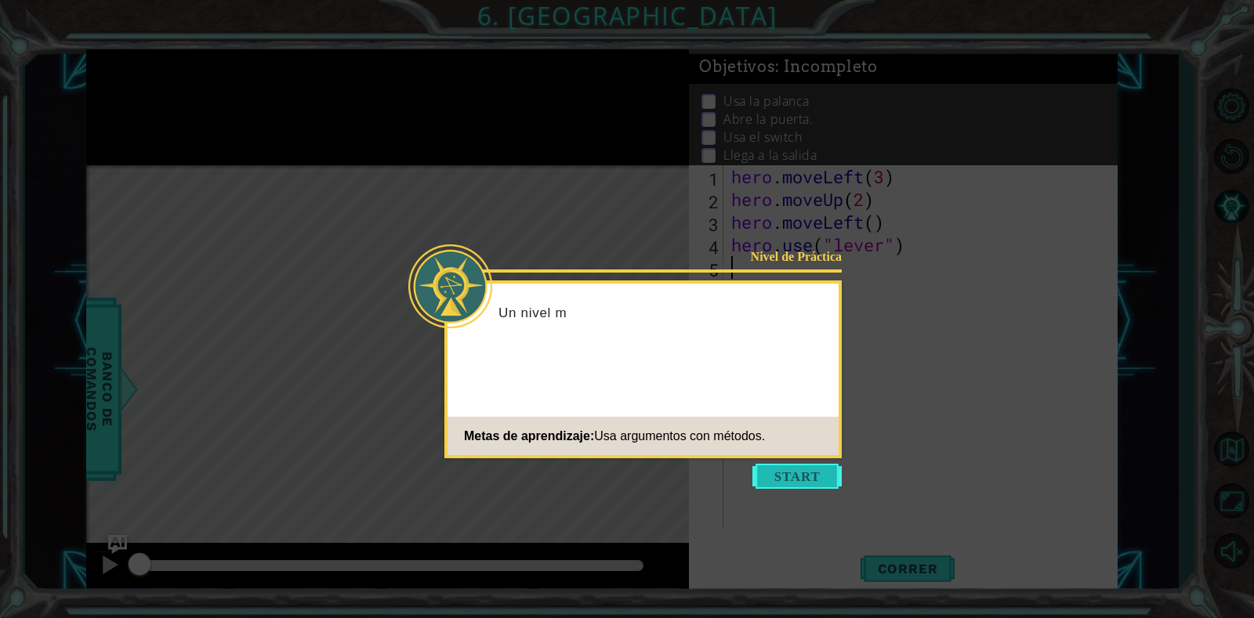
click at [829, 487] on button "Start" at bounding box center [796, 476] width 89 height 25
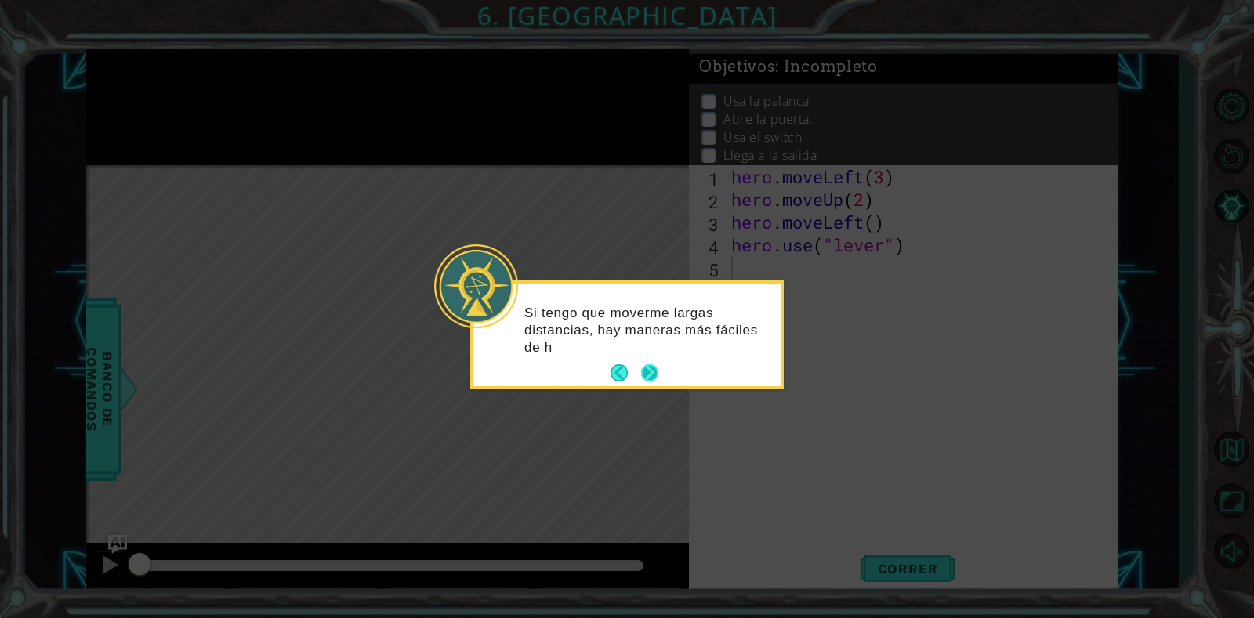
click at [647, 369] on button "Next" at bounding box center [649, 372] width 17 height 17
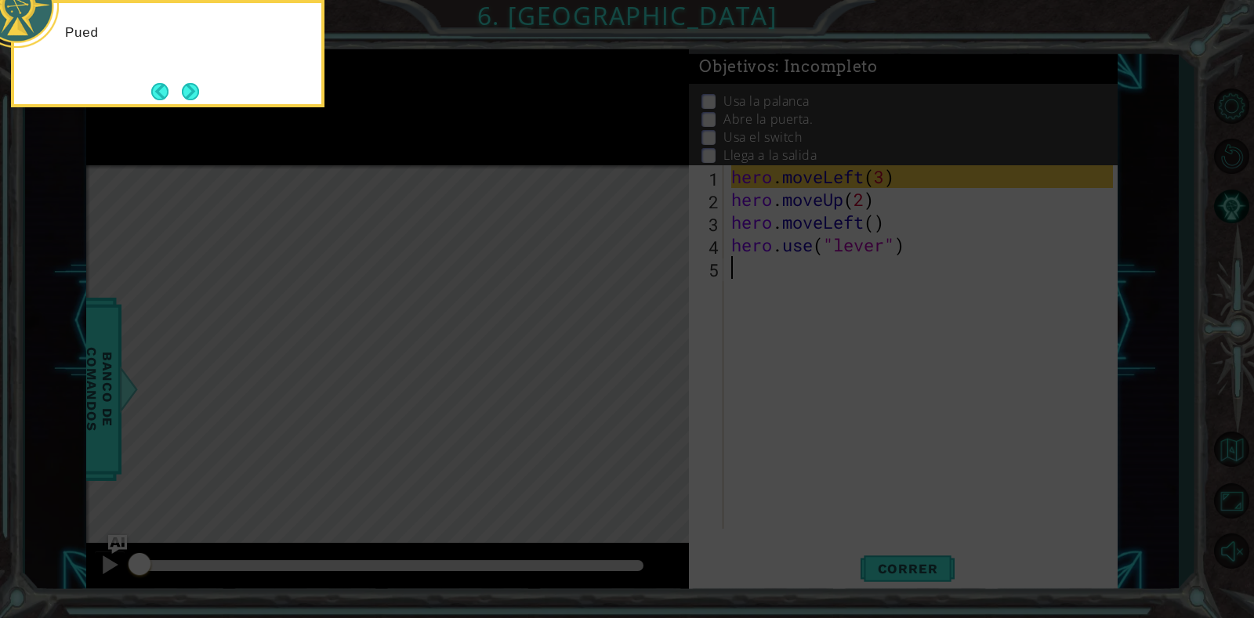
click at [647, 369] on icon at bounding box center [627, 93] width 1254 height 1052
click at [182, 96] on button "Next" at bounding box center [190, 91] width 17 height 17
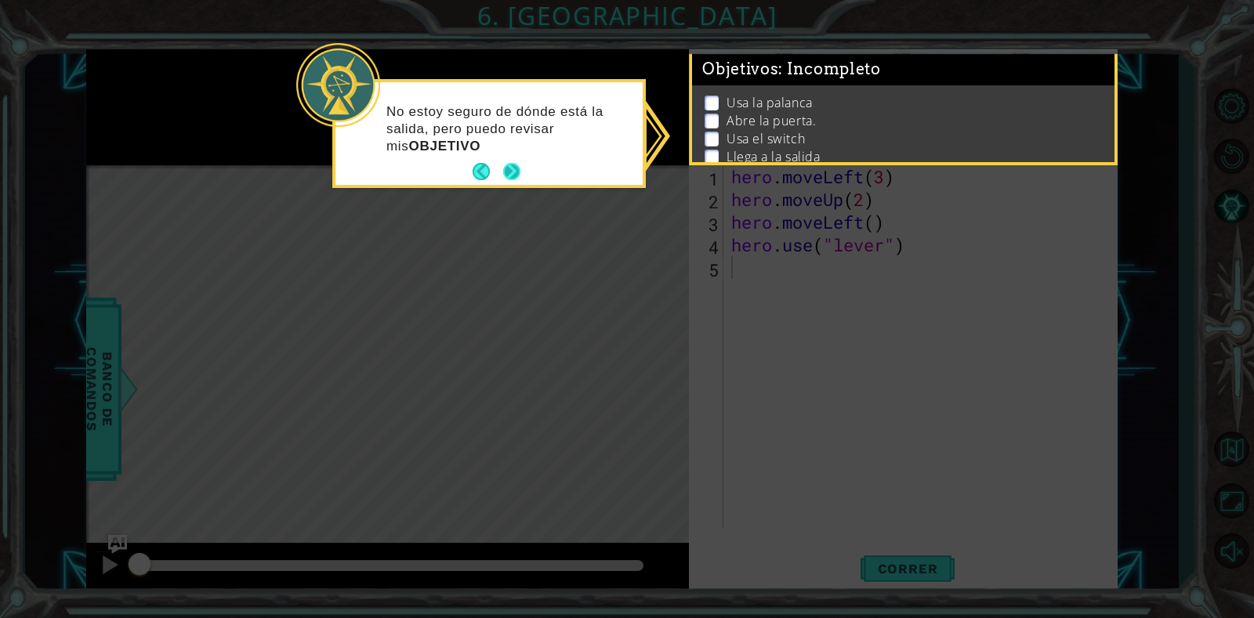
click at [508, 167] on button "Next" at bounding box center [511, 171] width 17 height 17
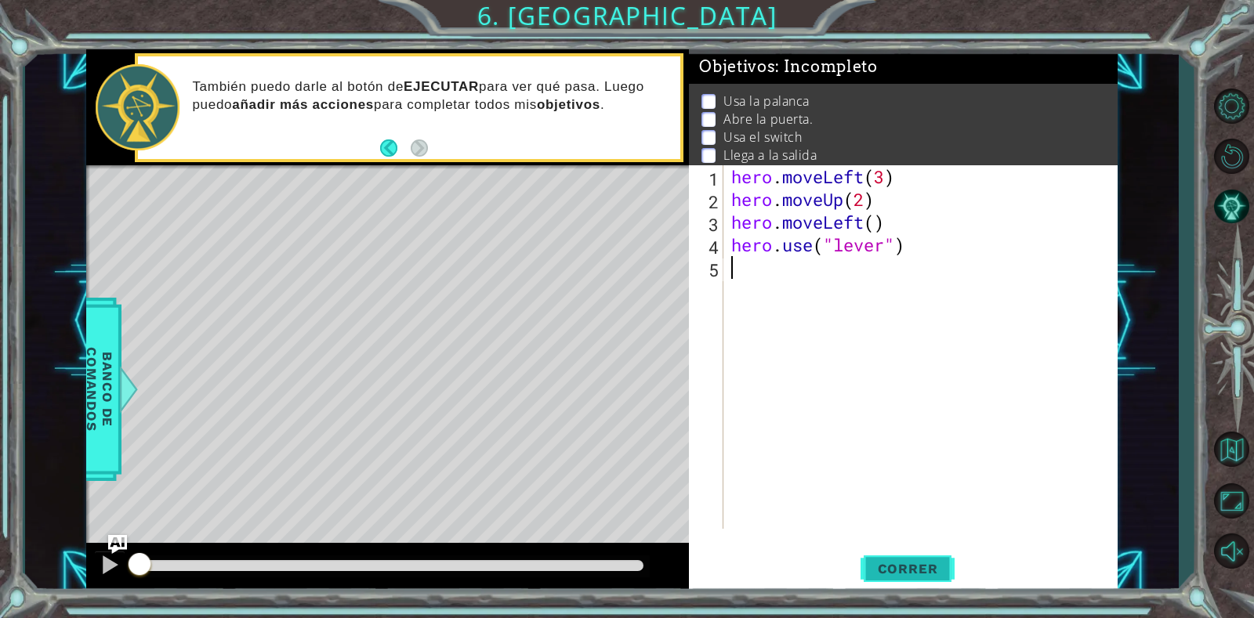
click at [885, 574] on span "Correr" at bounding box center [908, 569] width 92 height 16
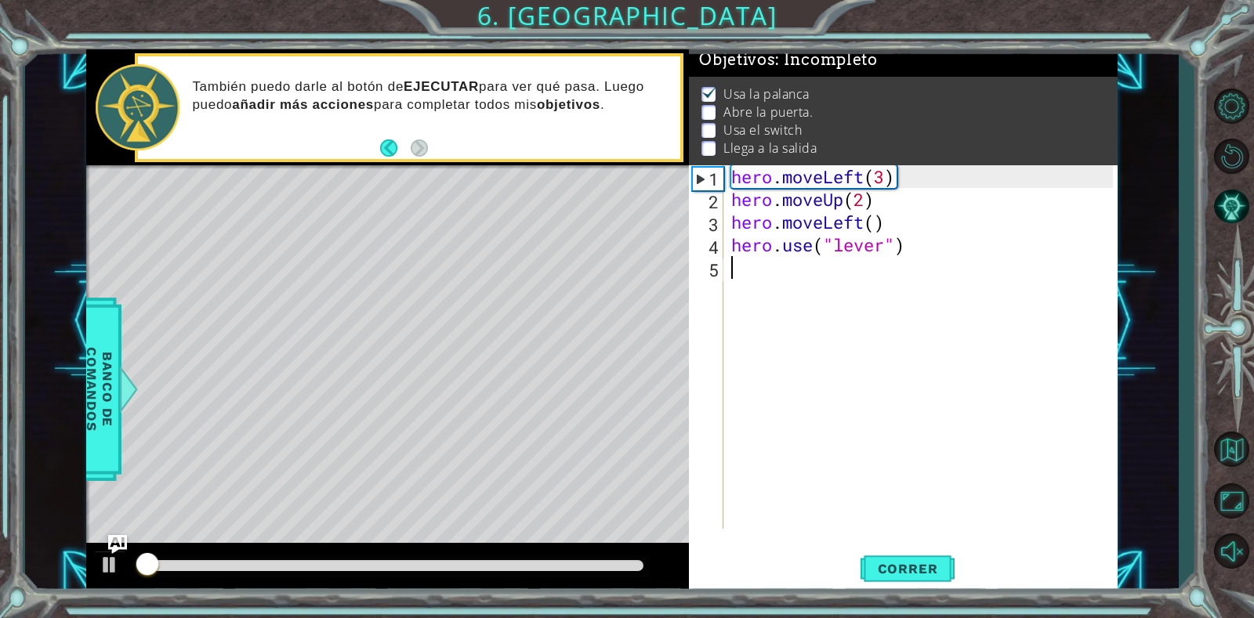
scroll to position [15, 0]
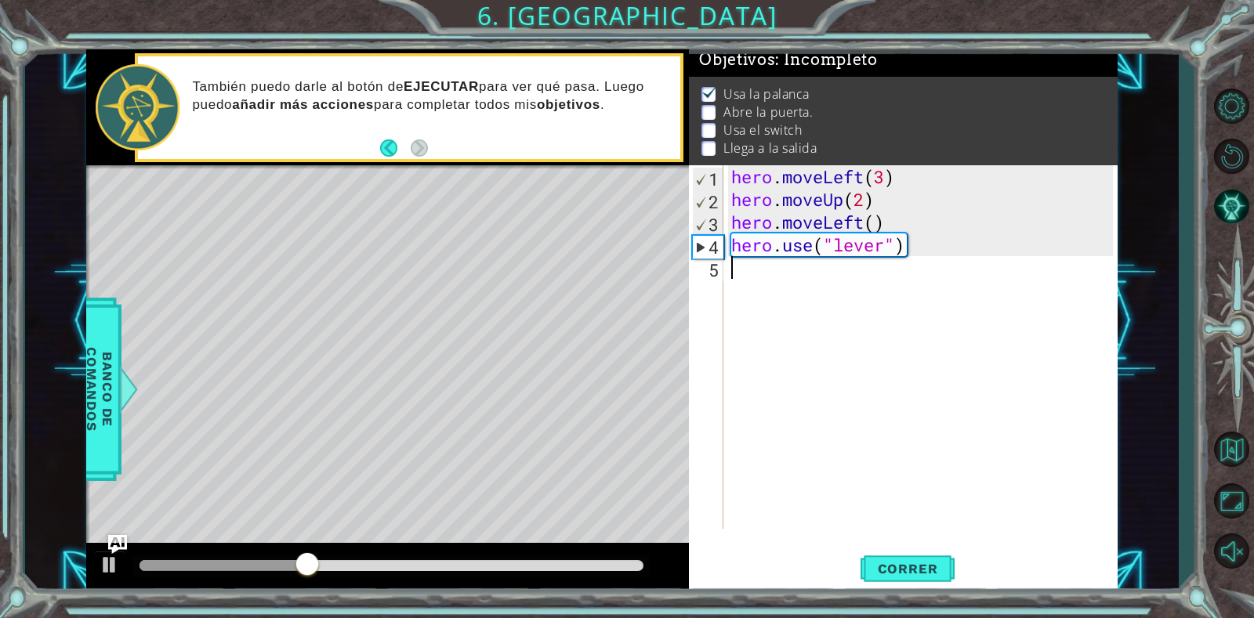
click at [783, 270] on div "hero . moveLeft ( 3 ) hero . moveUp ( 2 ) hero . moveLeft ( ) hero . use ( "lev…" at bounding box center [924, 369] width 393 height 409
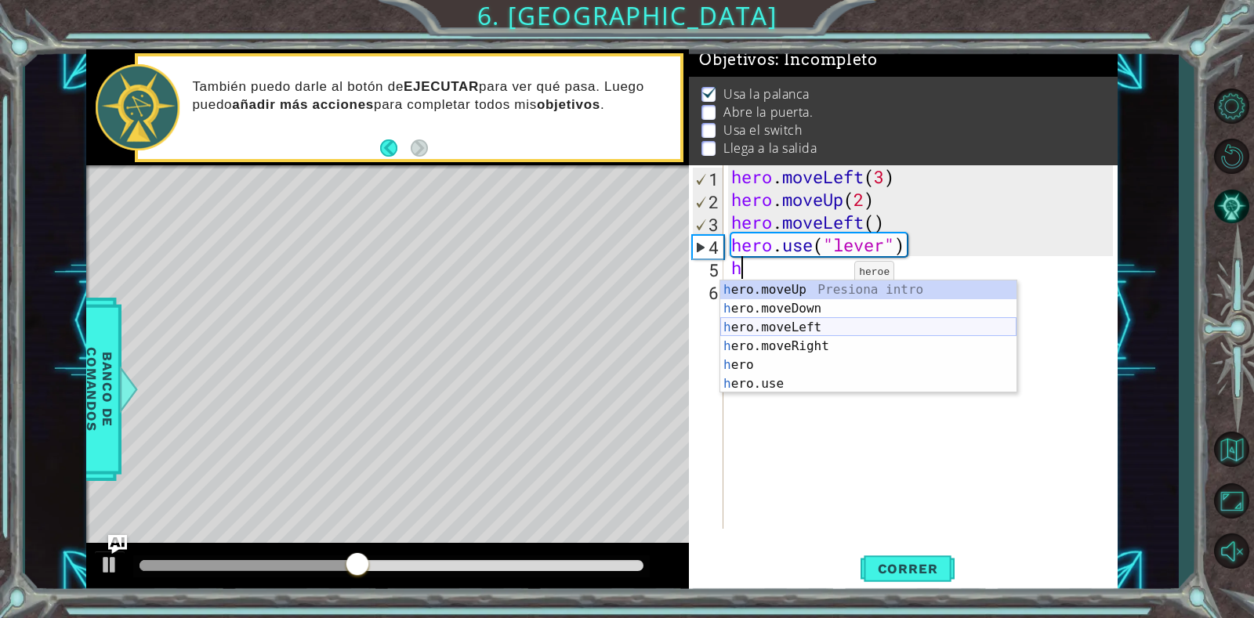
click at [796, 328] on div "h ero.moveUp Presiona intro h ero.moveDown Presiona intro h ero.moveLeft Presio…" at bounding box center [868, 356] width 296 height 150
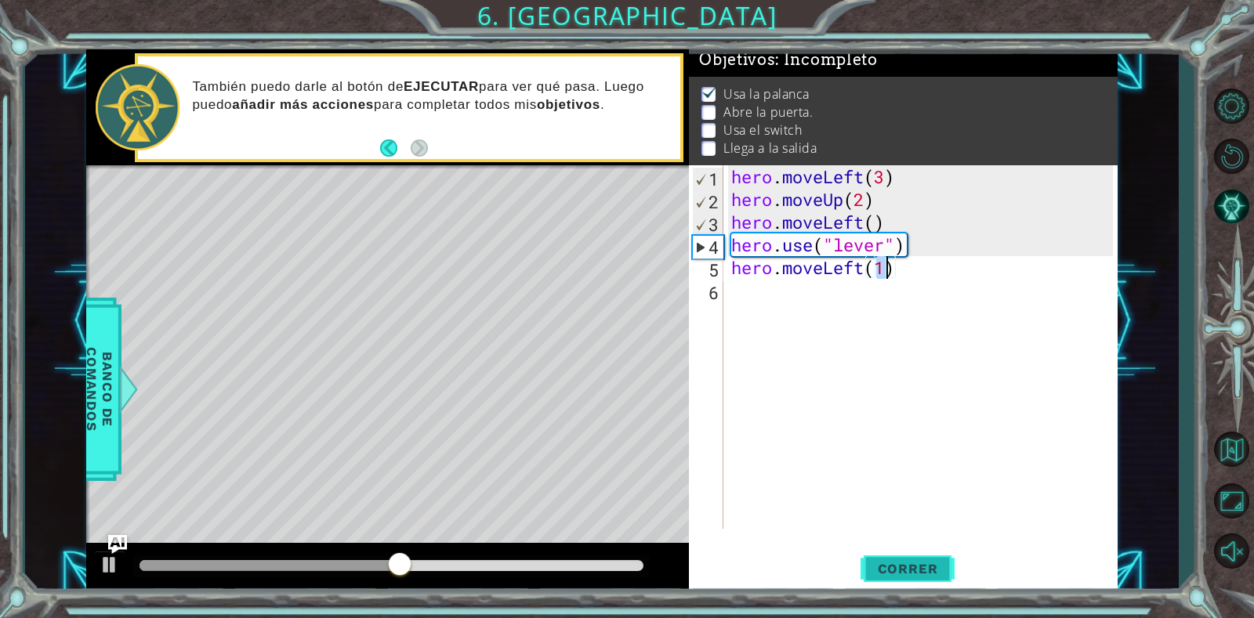
type textarea "hero.moveLeft(1)"
click at [901, 568] on span "Correr" at bounding box center [908, 569] width 92 height 16
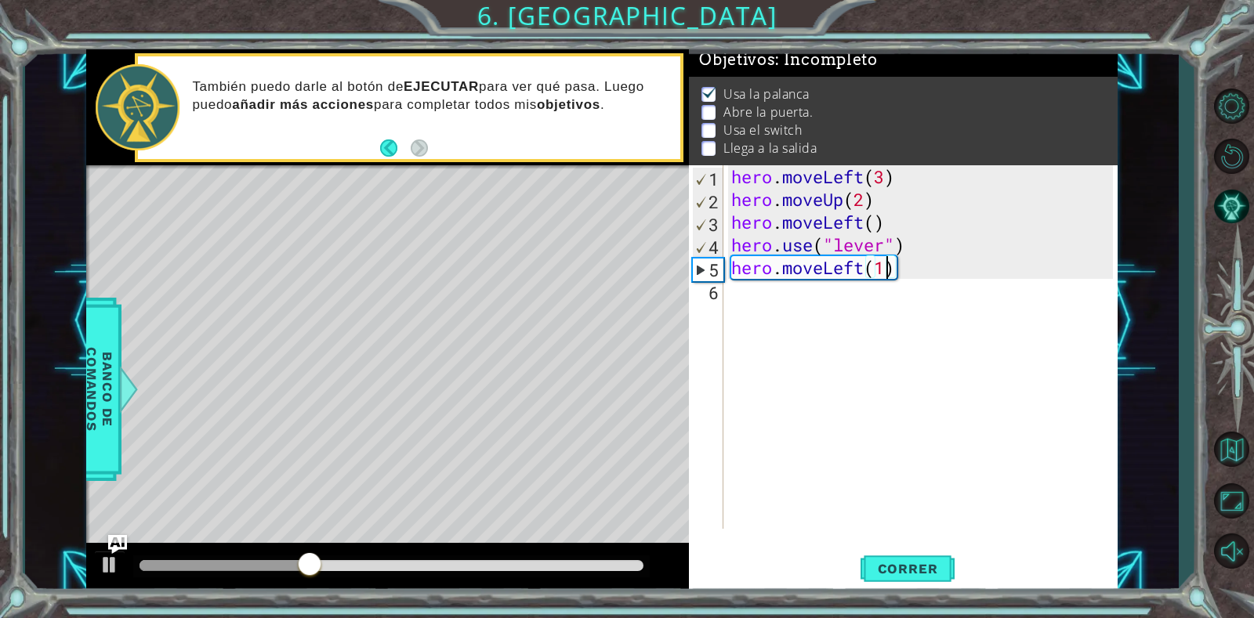
click at [933, 273] on div "hero . moveLeft ( 3 ) hero . moveUp ( 2 ) hero . moveLeft ( ) hero . use ( "lev…" at bounding box center [924, 369] width 393 height 409
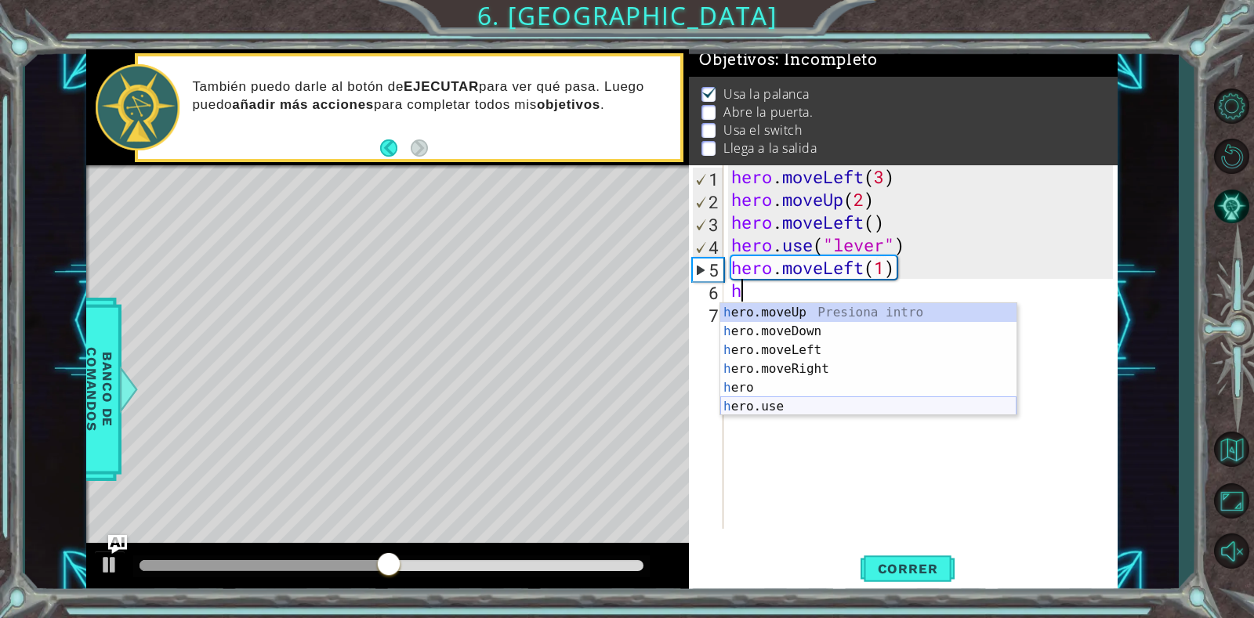
click at [759, 404] on div "h ero.moveUp Presiona intro h ero.moveDown Presiona intro h ero.moveLeft Presio…" at bounding box center [868, 378] width 296 height 150
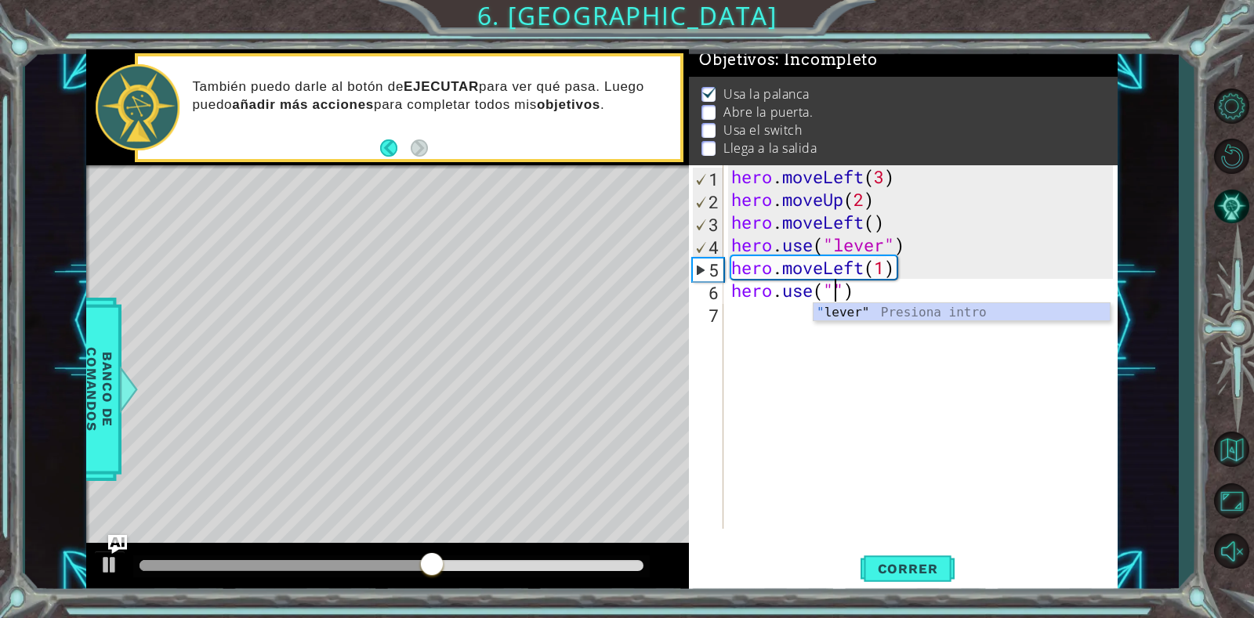
scroll to position [0, 5]
type textarea "hero.use("door")"
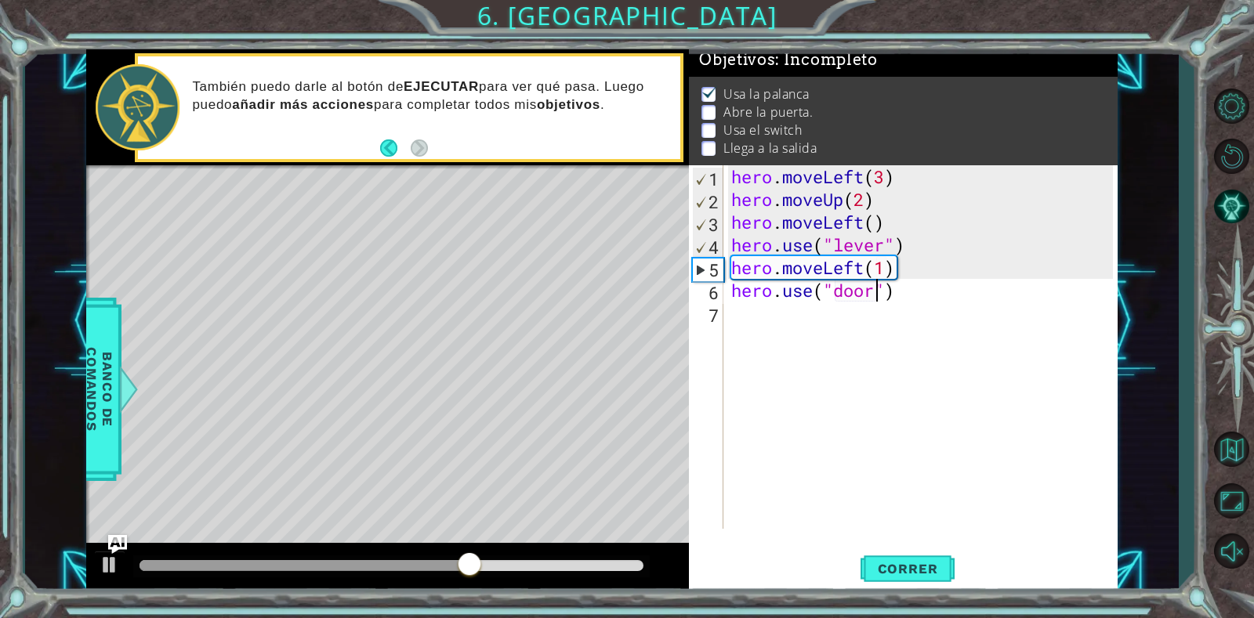
scroll to position [0, 7]
click at [915, 299] on div "hero . moveLeft ( 3 ) hero . moveUp ( 2 ) hero . moveLeft ( ) hero . use ( "lev…" at bounding box center [924, 369] width 393 height 409
click at [910, 552] on button "Correr" at bounding box center [907, 569] width 94 height 43
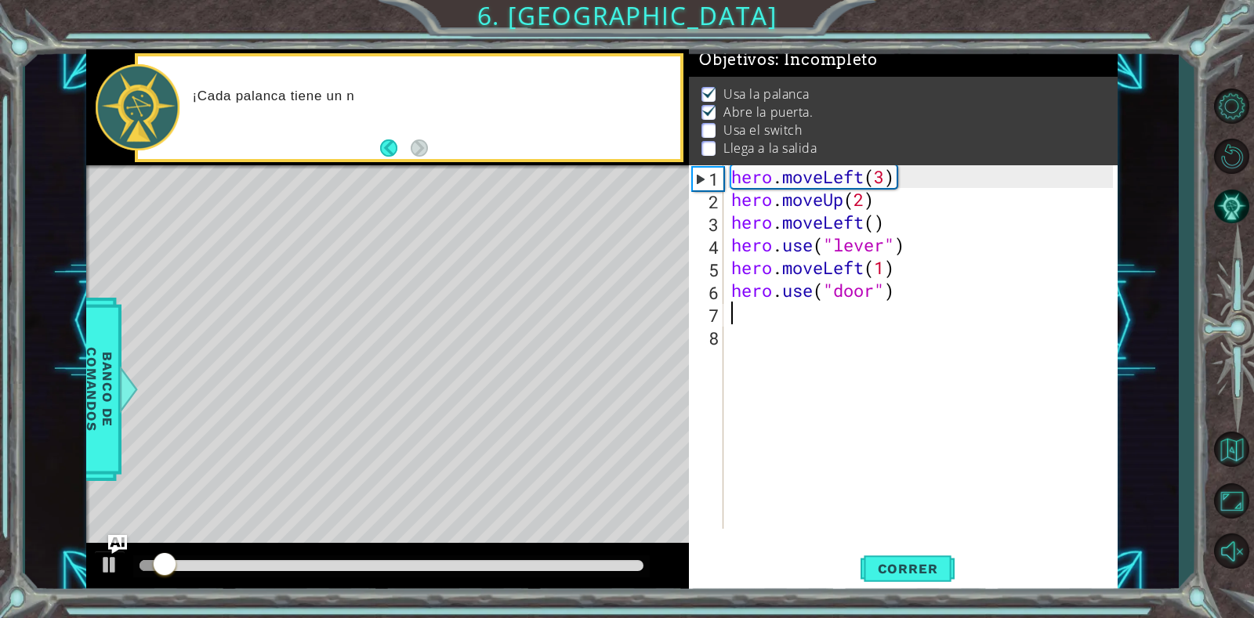
click at [373, 563] on div at bounding box center [391, 565] width 504 height 11
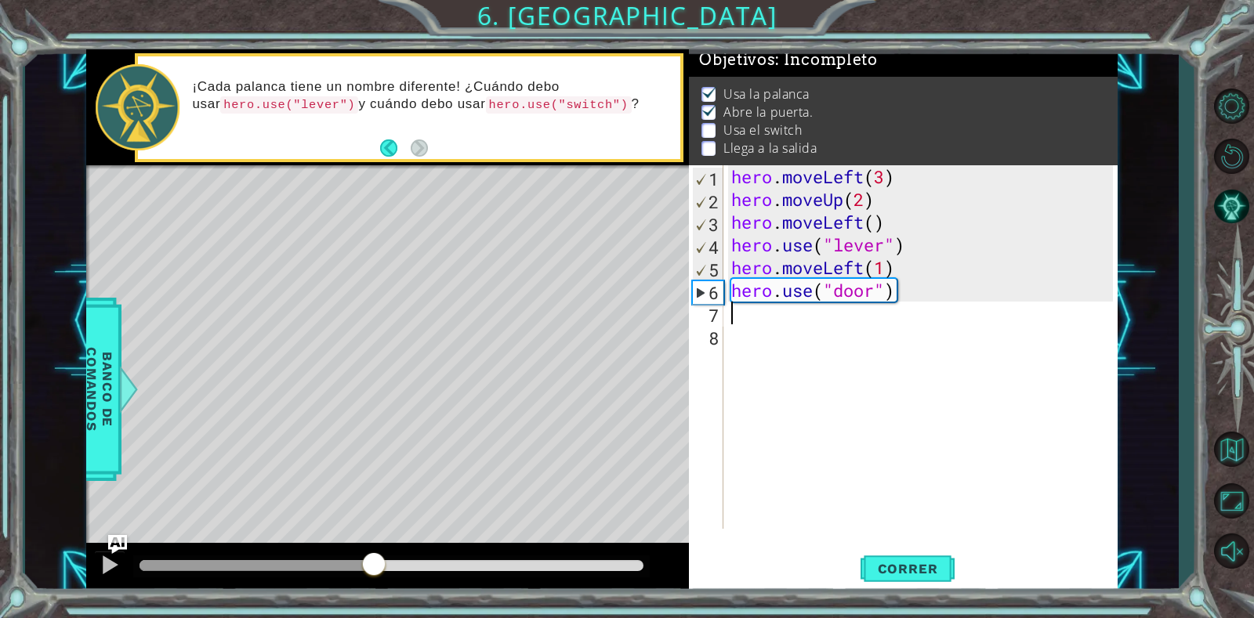
click at [813, 318] on div "hero . moveLeft ( 3 ) hero . moveUp ( 2 ) hero . moveLeft ( ) hero . use ( "lev…" at bounding box center [924, 369] width 393 height 409
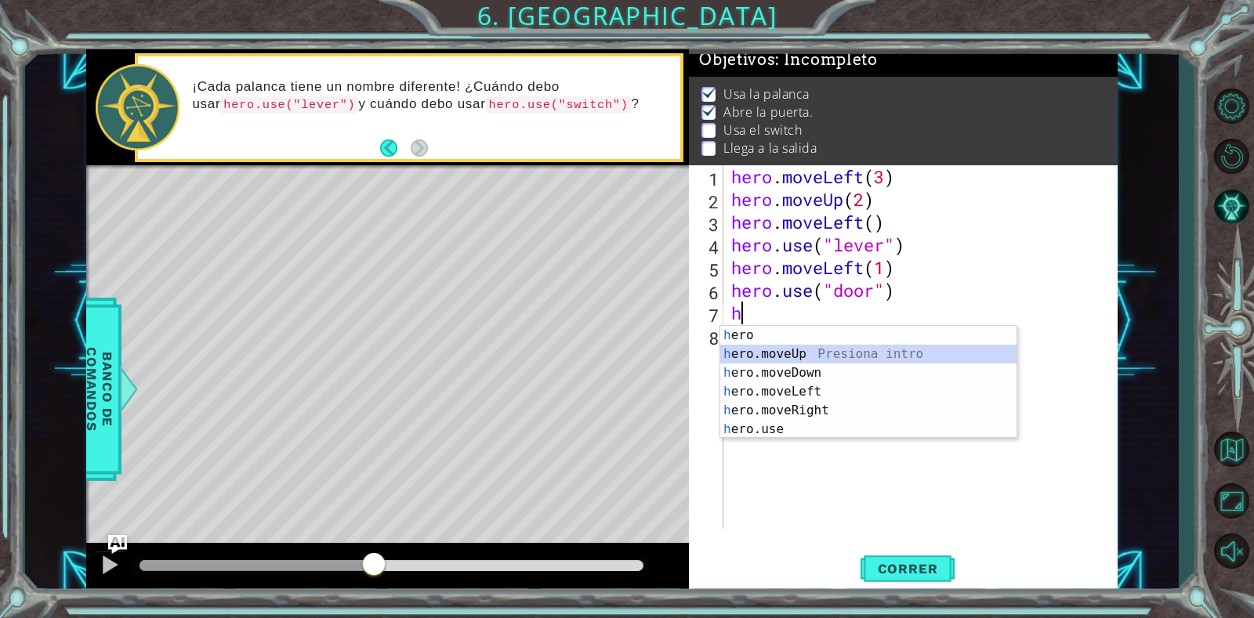
click at [803, 359] on div "h ero Presiona intro h ero.moveUp Presiona intro h ero.moveDown Presiona intro …" at bounding box center [868, 401] width 296 height 150
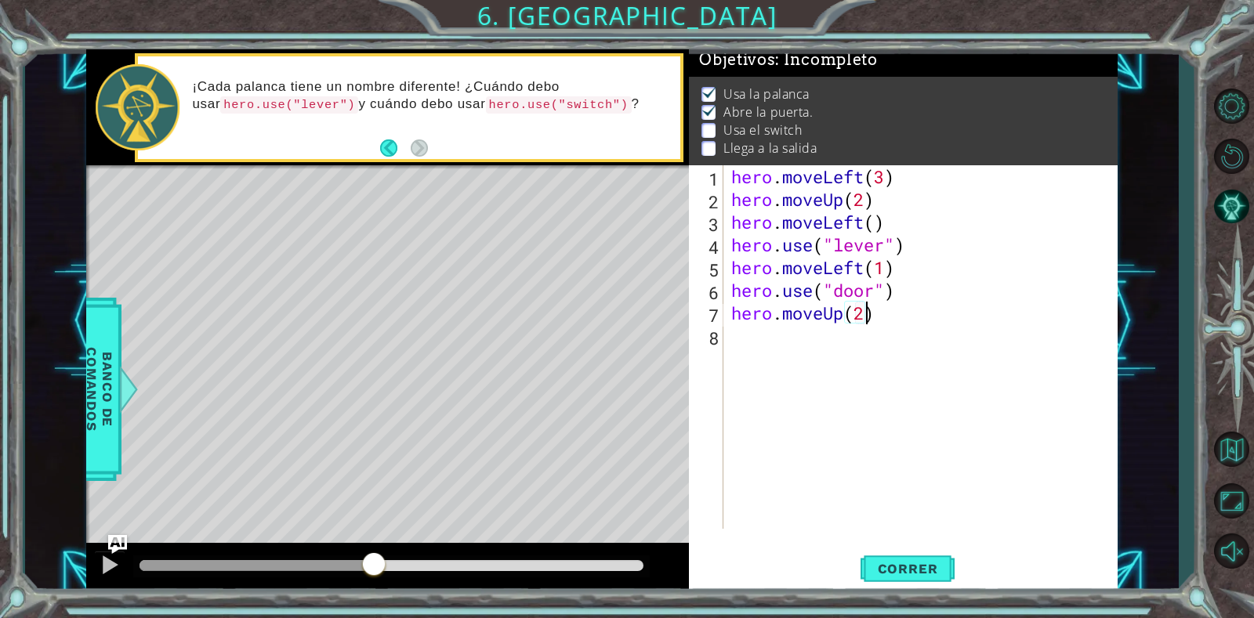
scroll to position [0, 5]
type textarea "hero.moveUp(2)"
click at [881, 563] on span "Correr" at bounding box center [908, 569] width 92 height 16
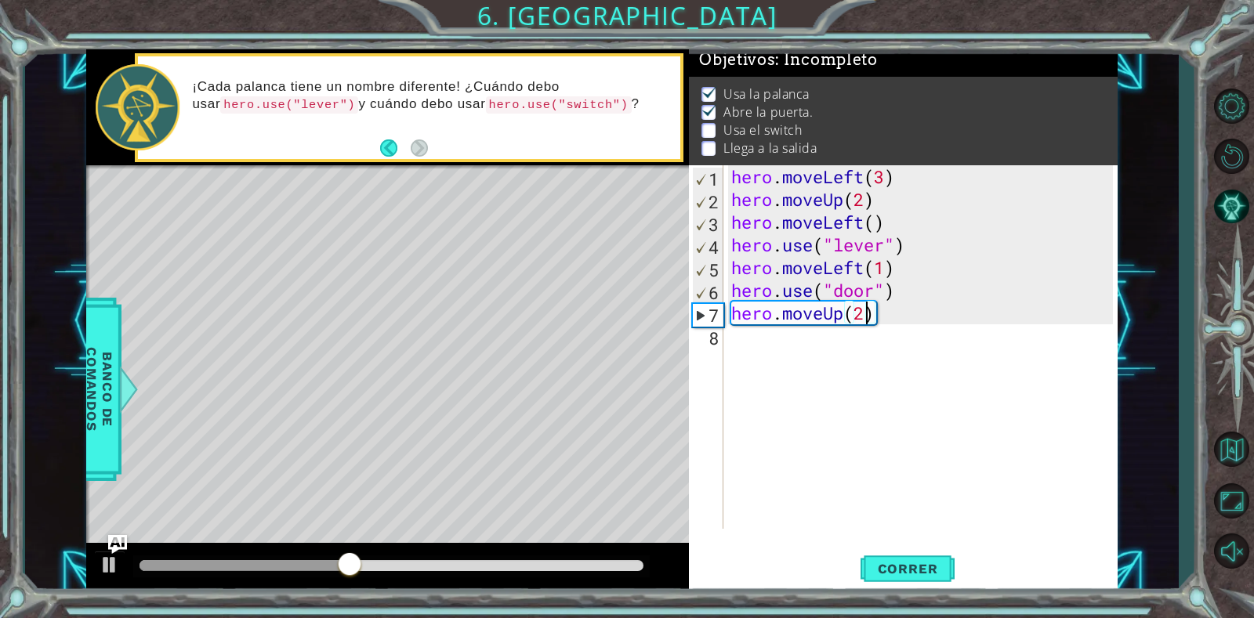
click at [775, 342] on div "hero . moveLeft ( 3 ) hero . moveUp ( 2 ) hero . moveLeft ( ) hero . use ( "lev…" at bounding box center [924, 369] width 393 height 409
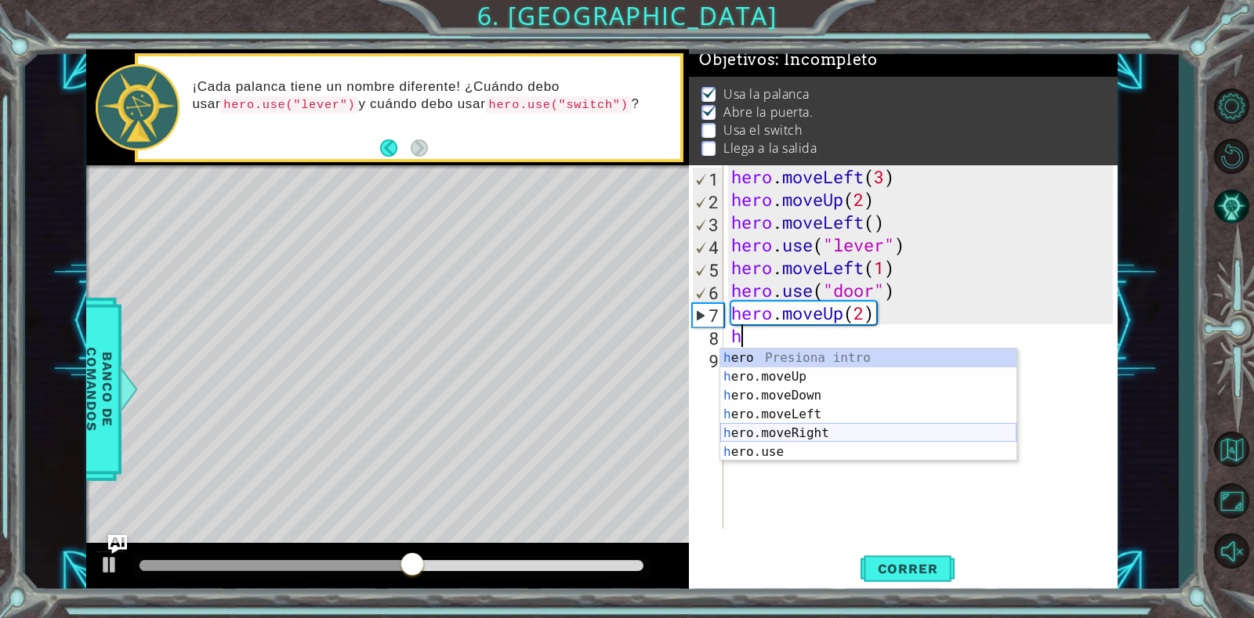
click at [780, 429] on div "h ero Presiona intro h ero.moveUp Presiona intro h ero.moveDown Presiona intro …" at bounding box center [868, 424] width 296 height 150
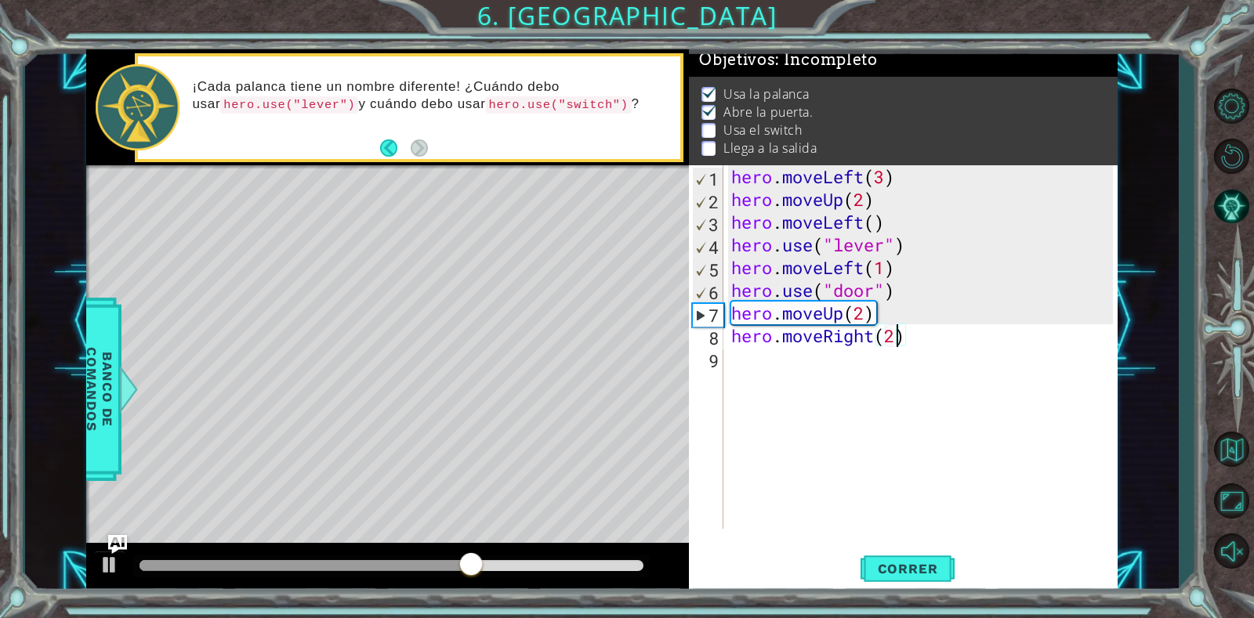
scroll to position [0, 7]
type textarea "hero.moveRight(2)"
click at [904, 564] on span "Correr" at bounding box center [908, 569] width 92 height 16
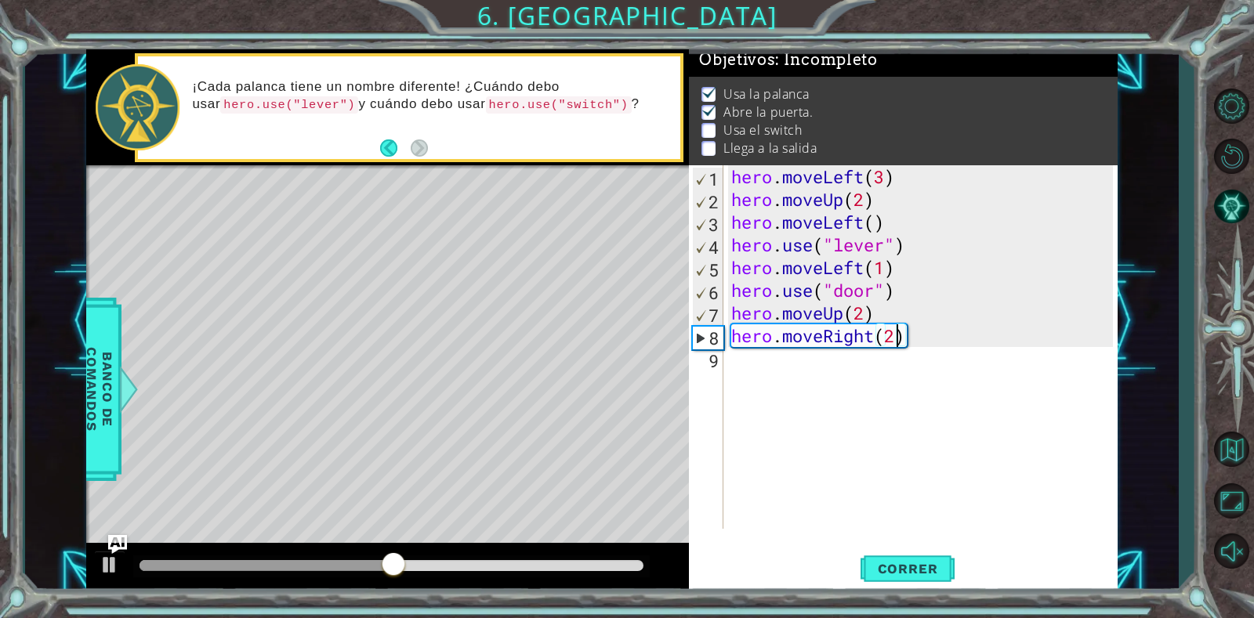
click at [882, 368] on div "hero . moveLeft ( 3 ) hero . moveUp ( 2 ) hero . moveLeft ( ) hero . use ( "lev…" at bounding box center [924, 369] width 393 height 409
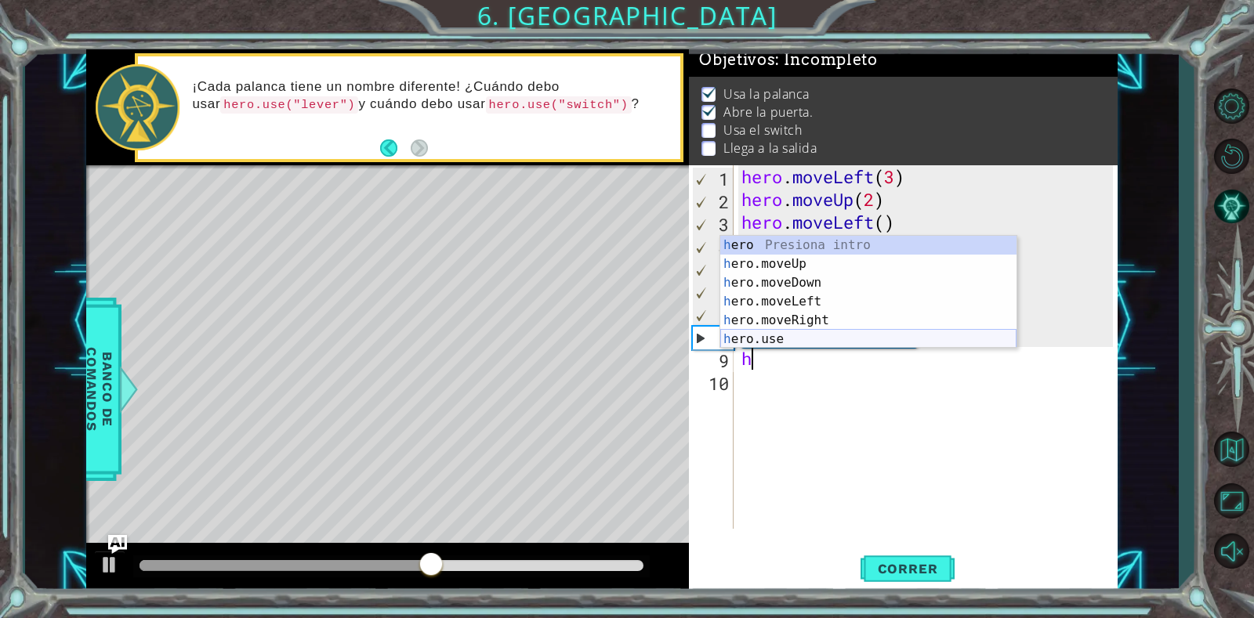
click at [759, 337] on div "h ero Presiona intro h ero.moveUp Presiona intro h ero.moveDown Presiona intro …" at bounding box center [868, 311] width 296 height 150
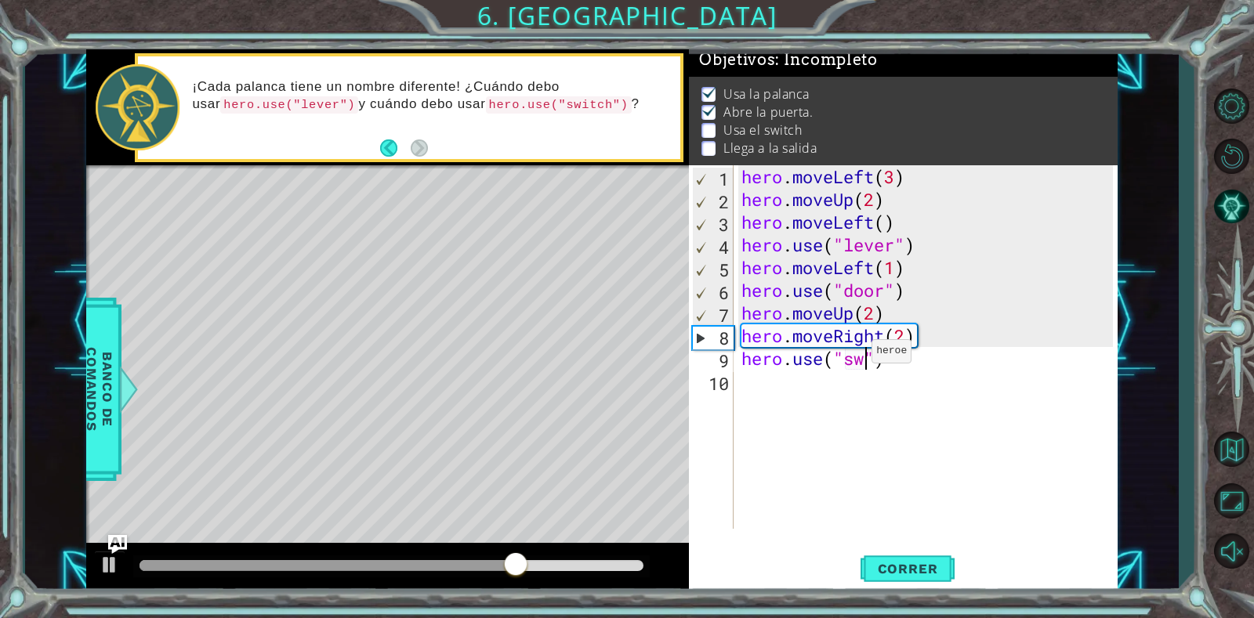
scroll to position [0, 6]
type textarea "hero.use("switch")"
click at [941, 360] on div "hero . moveLeft ( 3 ) hero . moveUp ( 2 ) hero . moveLeft ( ) hero . use ( "lev…" at bounding box center [929, 369] width 383 height 409
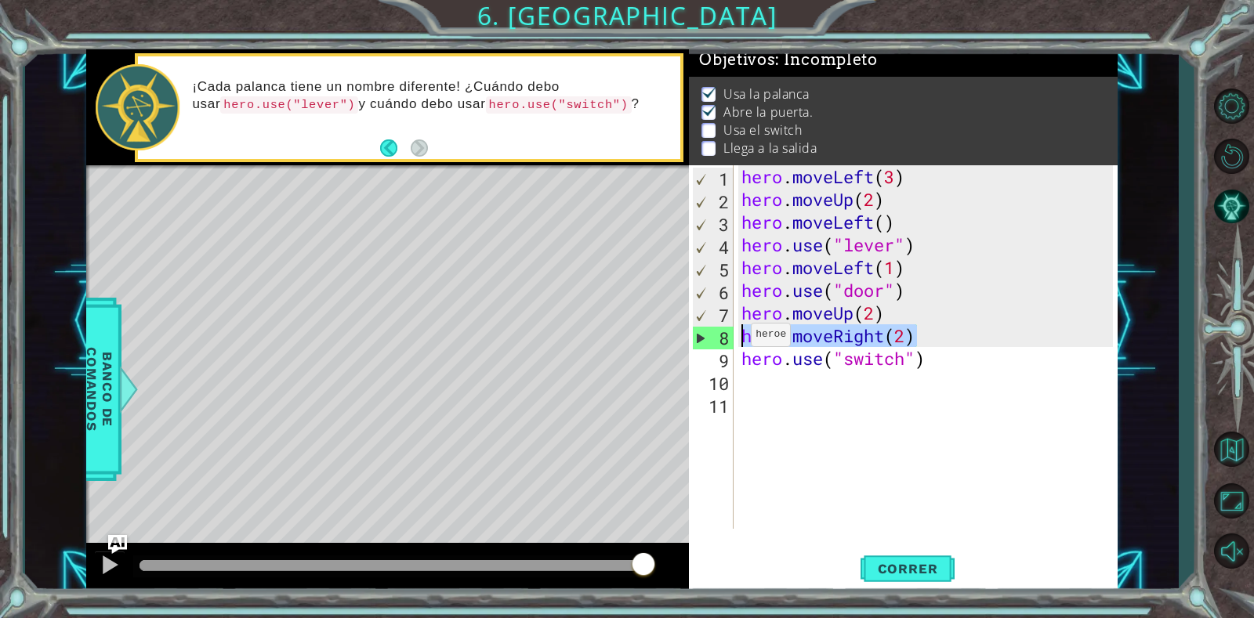
drag, startPoint x: 939, startPoint y: 334, endPoint x: 736, endPoint y: 339, distance: 203.0
click at [736, 339] on div "1 2 3 4 5 6 7 8 9 10 11 hero . moveLeft ( 3 ) hero . moveUp ( 2 ) hero . moveLe…" at bounding box center [901, 347] width 424 height 364
type textarea "hero.moveRight(2)"
click at [781, 376] on div "hero . moveLeft ( 3 ) hero . moveUp ( 2 ) hero . moveLeft ( ) hero . use ( "lev…" at bounding box center [929, 369] width 383 height 409
paste textarea "hero.moveRight(2)"
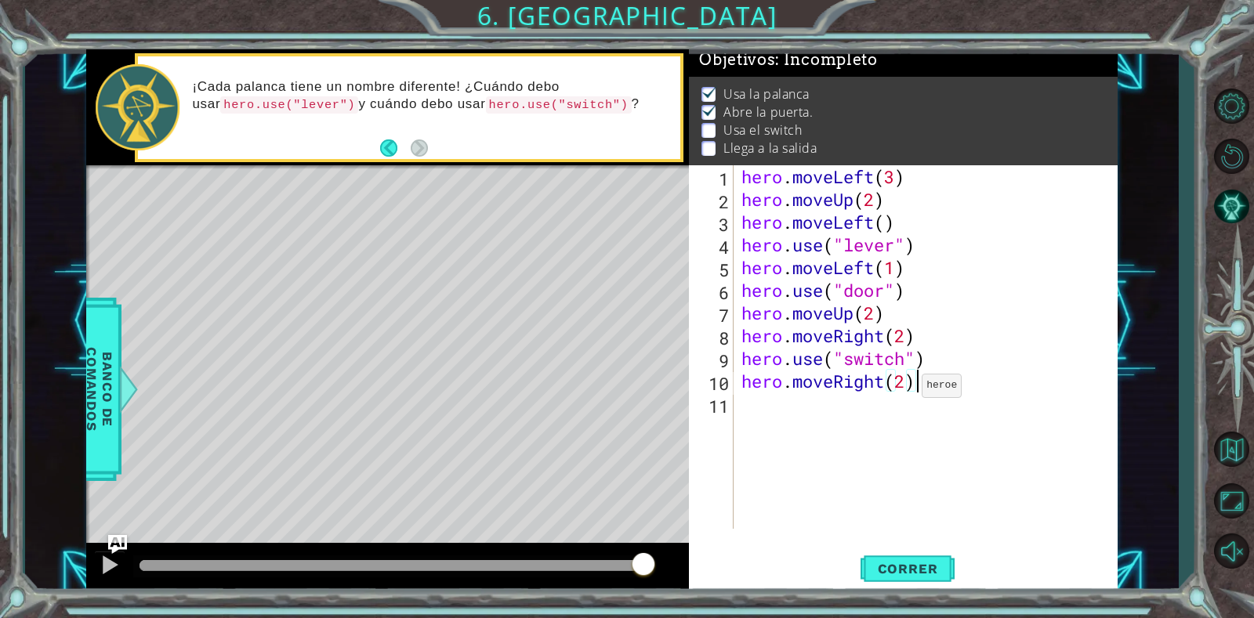
click at [908, 389] on div "hero . moveLeft ( 3 ) hero . moveUp ( 2 ) hero . moveLeft ( ) hero . use ( "lev…" at bounding box center [929, 369] width 383 height 409
type textarea "hero.moveRight()"
click at [875, 402] on div "hero . moveLeft ( 3 ) hero . moveUp ( 2 ) hero . moveLeft ( ) hero . use ( "lev…" at bounding box center [929, 369] width 383 height 409
drag, startPoint x: 740, startPoint y: 318, endPoint x: 925, endPoint y: 311, distance: 185.9
click at [925, 311] on div "hero . moveLeft ( 3 ) hero . moveUp ( 2 ) hero . moveLeft ( ) hero . use ( "lev…" at bounding box center [929, 369] width 383 height 409
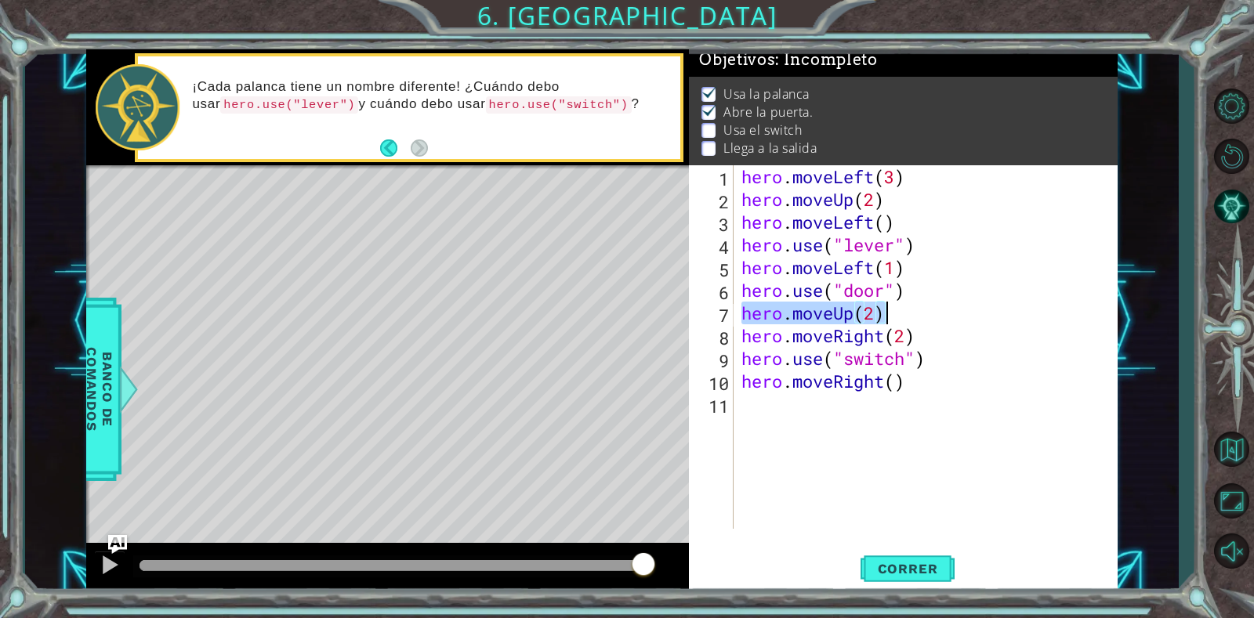
type textarea "hero.moveUp(2)"
click at [773, 411] on div "hero . moveLeft ( 3 ) hero . moveUp ( 2 ) hero . moveLeft ( ) hero . use ( "lev…" at bounding box center [929, 369] width 383 height 409
paste textarea "hero.moveUp(2)"
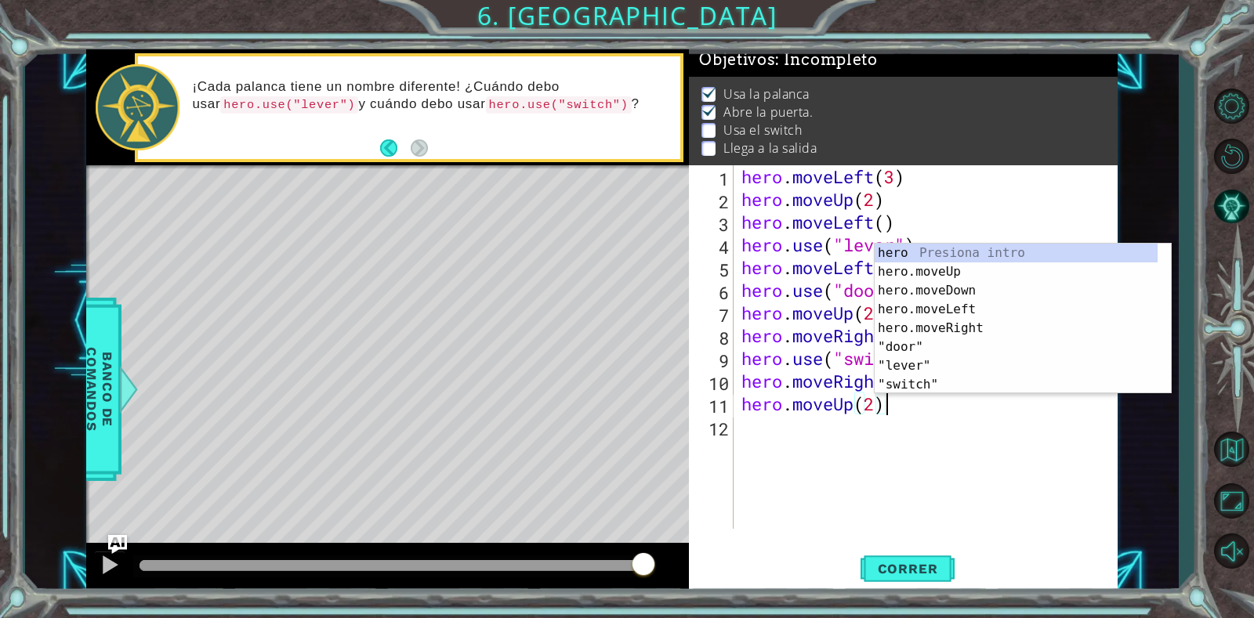
click at [884, 406] on div "hero . moveLeft ( 3 ) hero . moveUp ( 2 ) hero . moveLeft ( ) hero . use ( "lev…" at bounding box center [929, 369] width 383 height 409
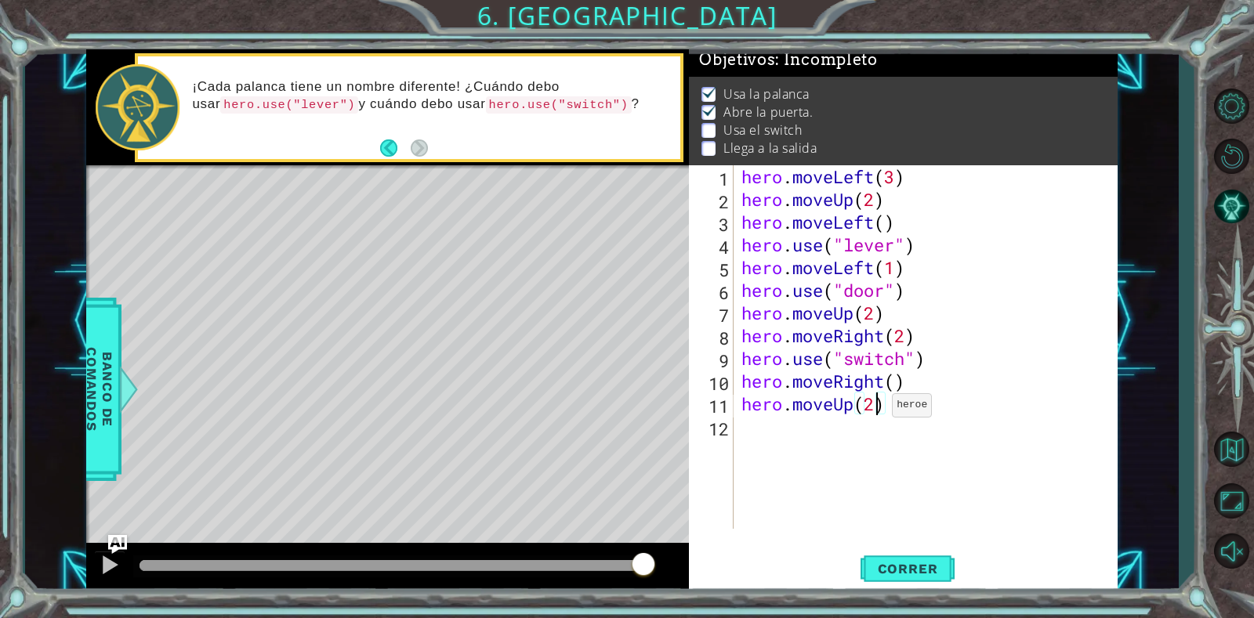
click at [878, 409] on div "hero . moveLeft ( 3 ) hero . moveUp ( 2 ) hero . moveLeft ( ) hero . use ( "lev…" at bounding box center [929, 369] width 383 height 409
type textarea "hero.moveUp()"
click at [901, 561] on span "Correr" at bounding box center [908, 569] width 92 height 16
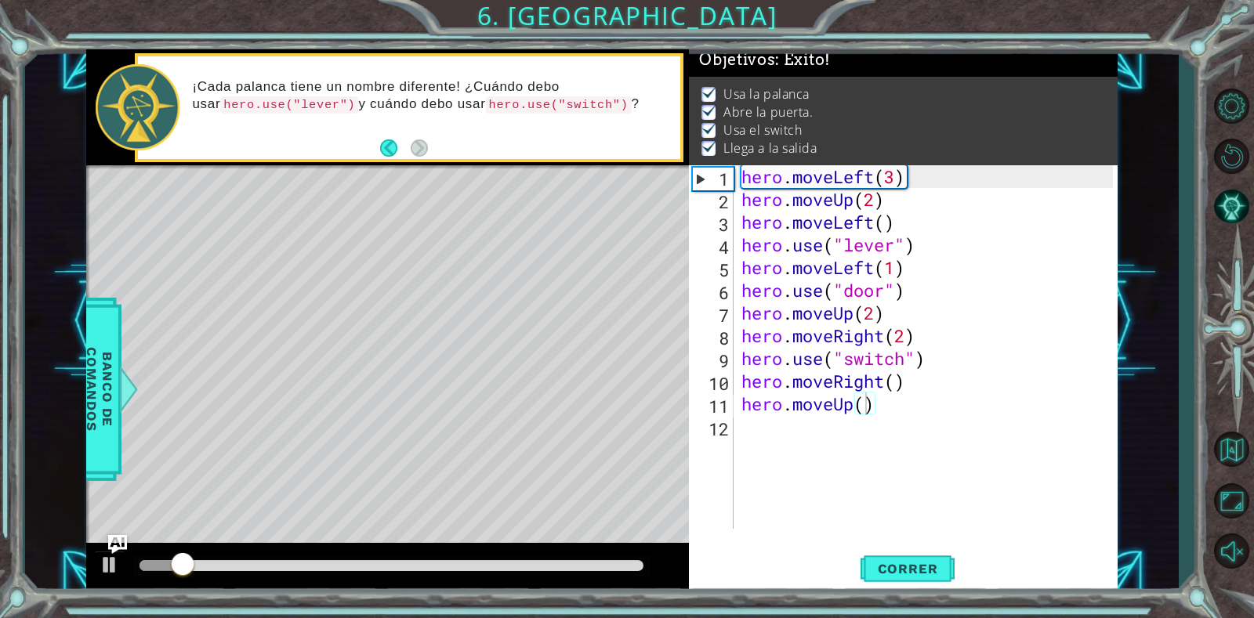
click at [430, 559] on div at bounding box center [391, 567] width 516 height 22
click at [430, 562] on div at bounding box center [391, 565] width 504 height 11
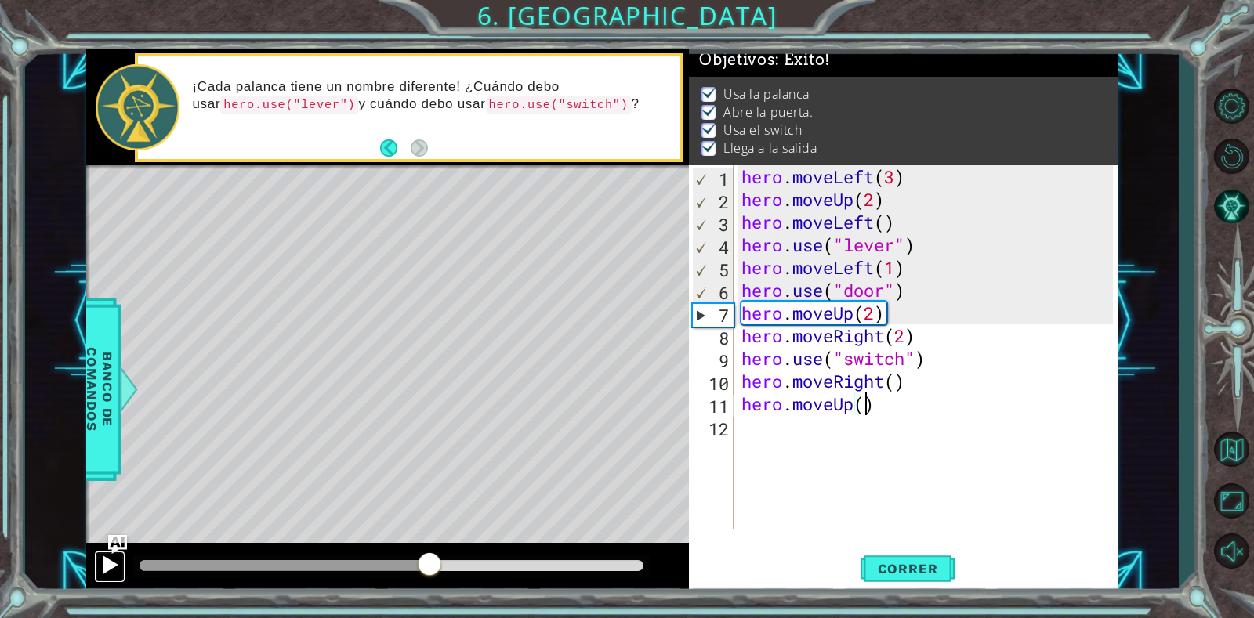
click at [99, 564] on button at bounding box center [109, 567] width 31 height 32
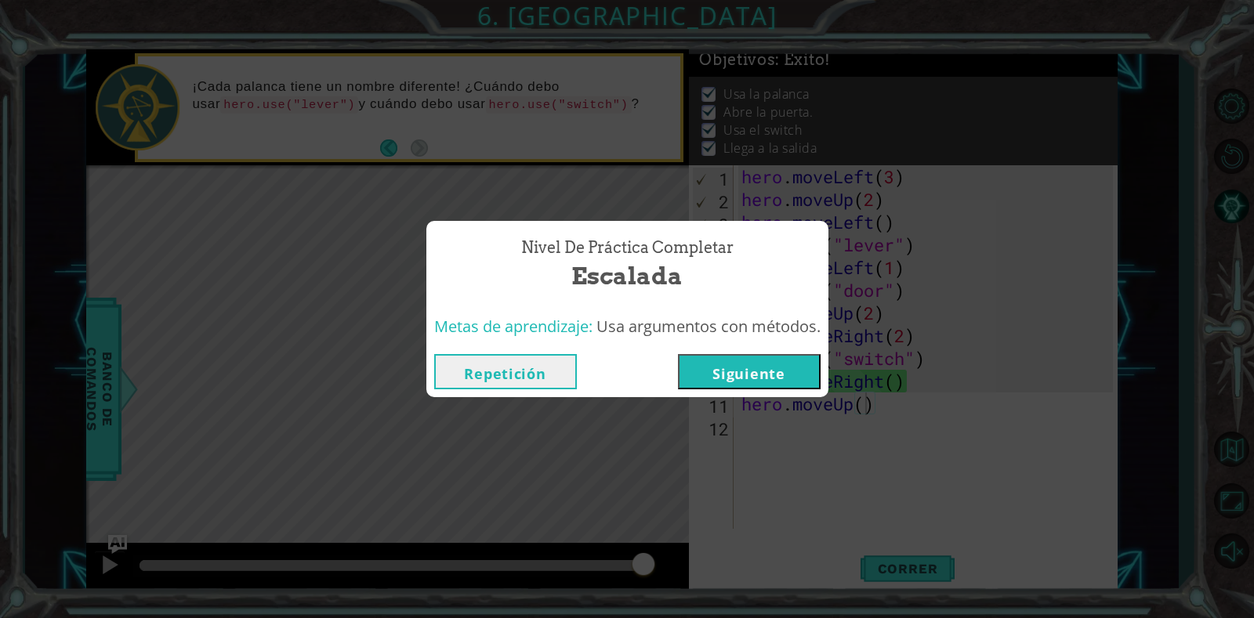
click at [761, 375] on button "Siguiente" at bounding box center [749, 371] width 143 height 35
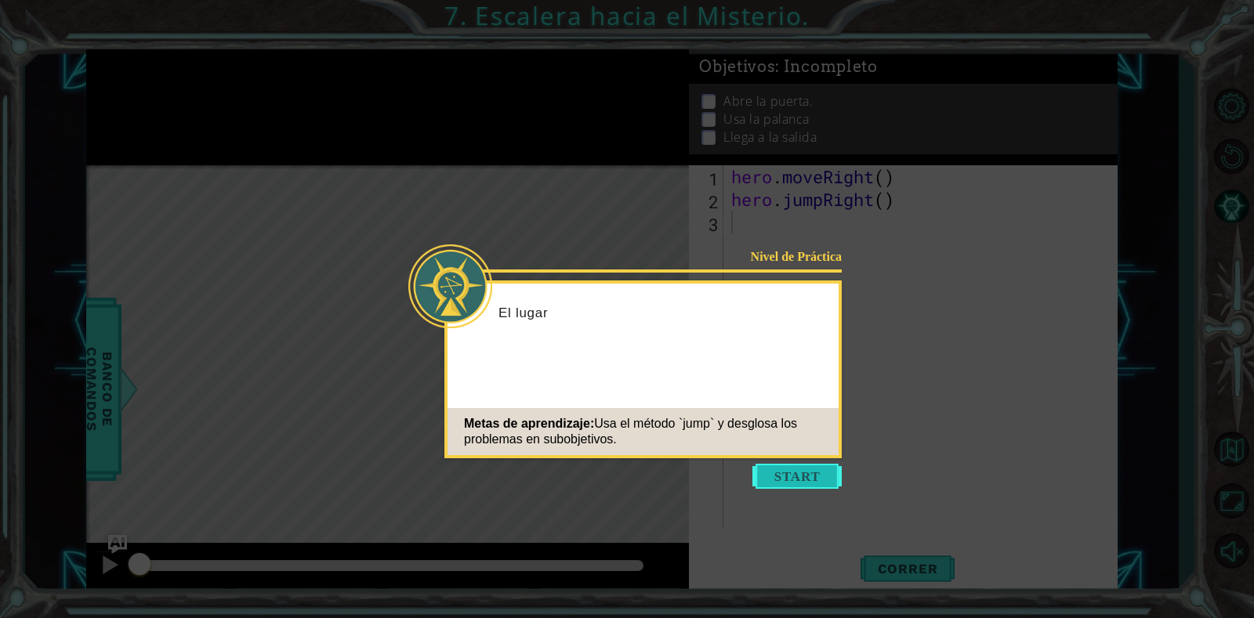
click at [777, 482] on button "Start" at bounding box center [796, 476] width 89 height 25
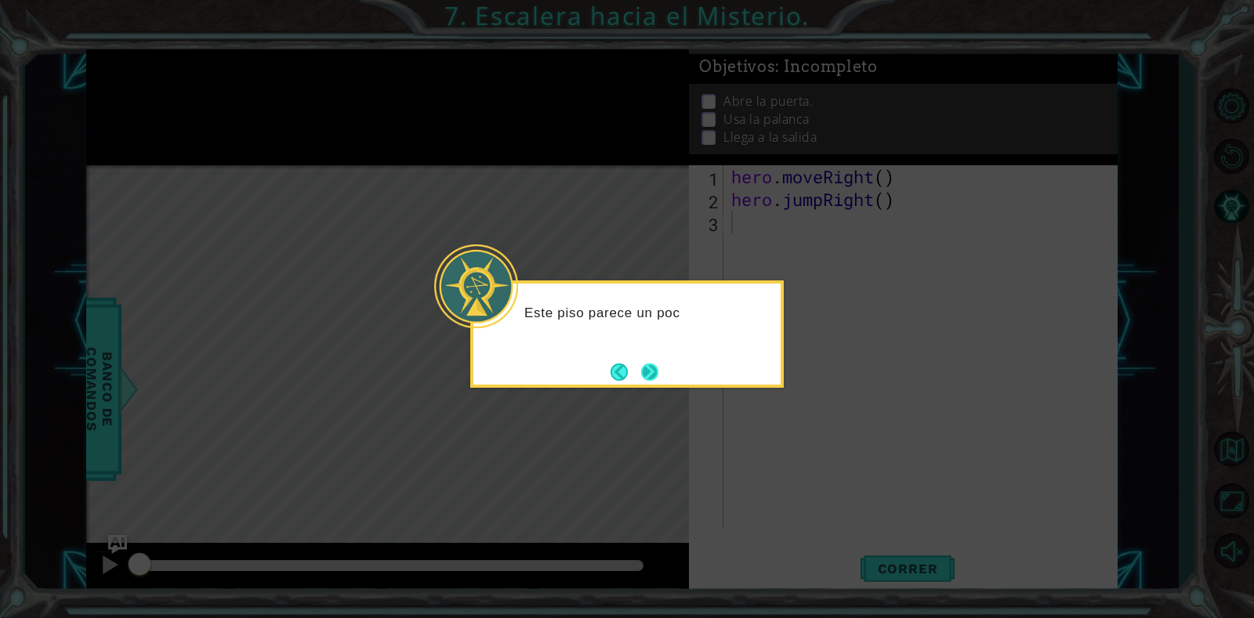
click at [658, 377] on button "Next" at bounding box center [649, 372] width 17 height 17
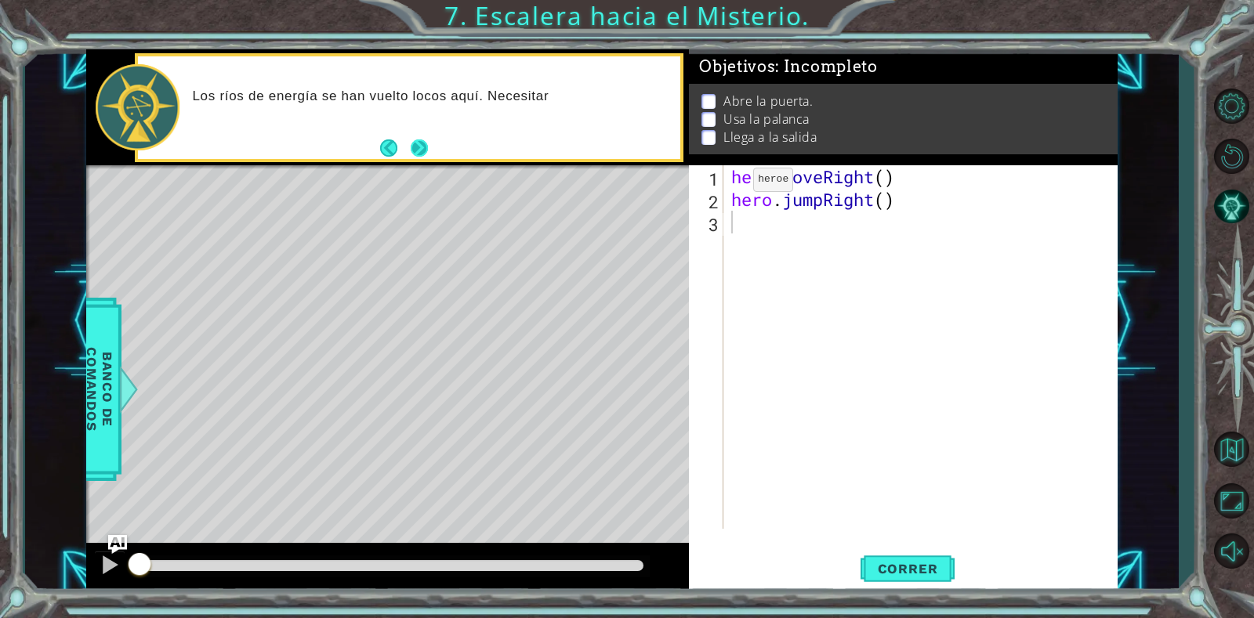
click at [426, 150] on button "Next" at bounding box center [419, 147] width 17 height 17
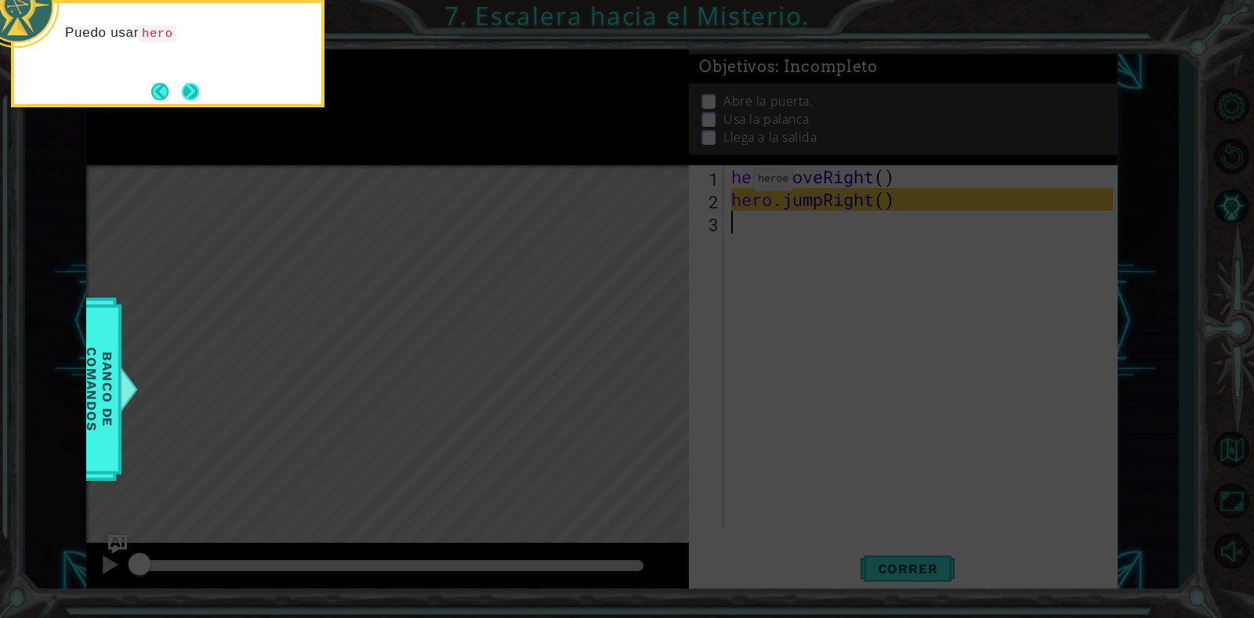
click at [199, 95] on button "Next" at bounding box center [190, 91] width 17 height 17
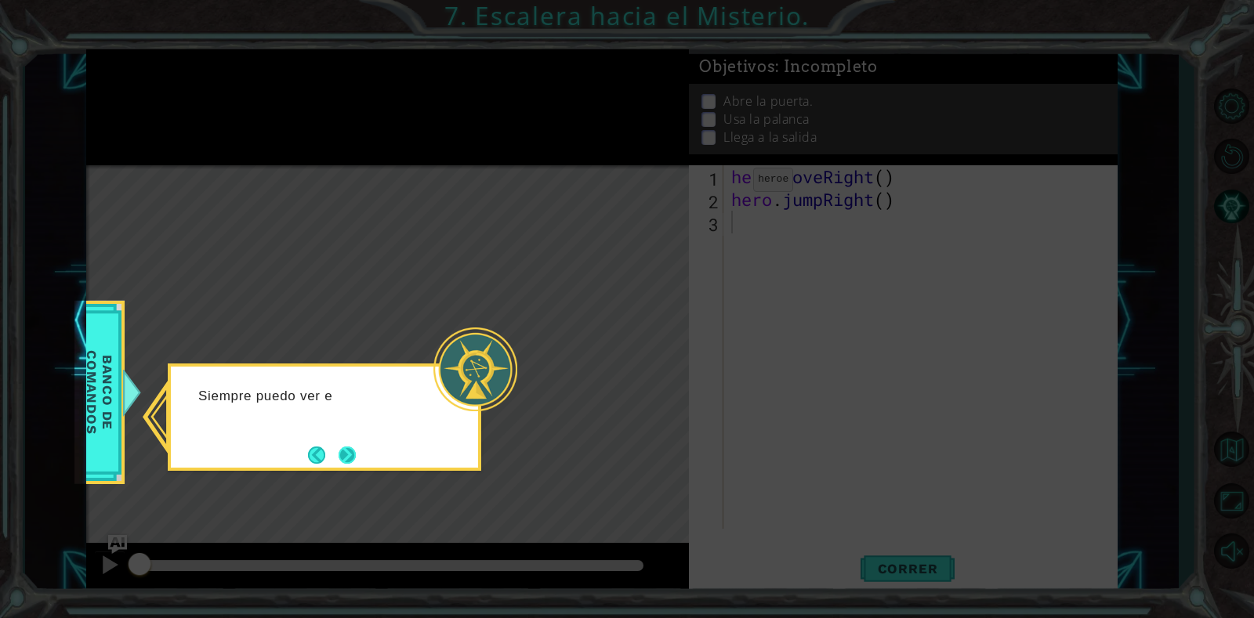
click at [347, 464] on button "Next" at bounding box center [347, 455] width 17 height 17
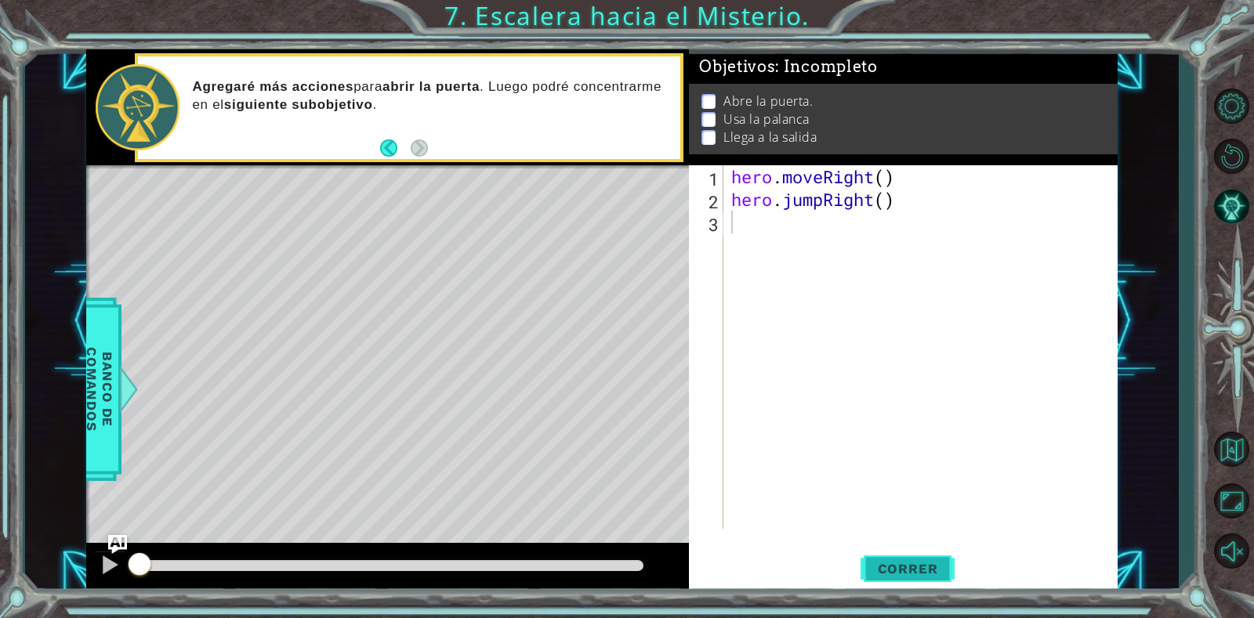
click at [925, 548] on button "Correr" at bounding box center [907, 569] width 94 height 43
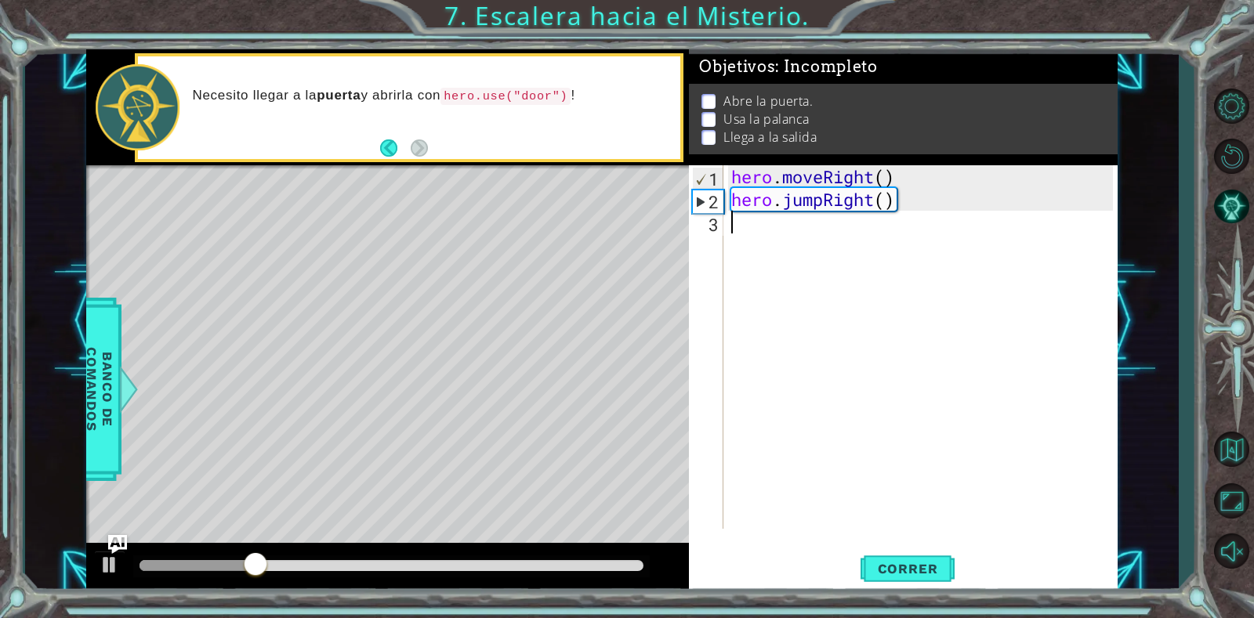
click at [813, 227] on div "hero . moveRight ( ) hero . jumpRight ( )" at bounding box center [924, 369] width 393 height 409
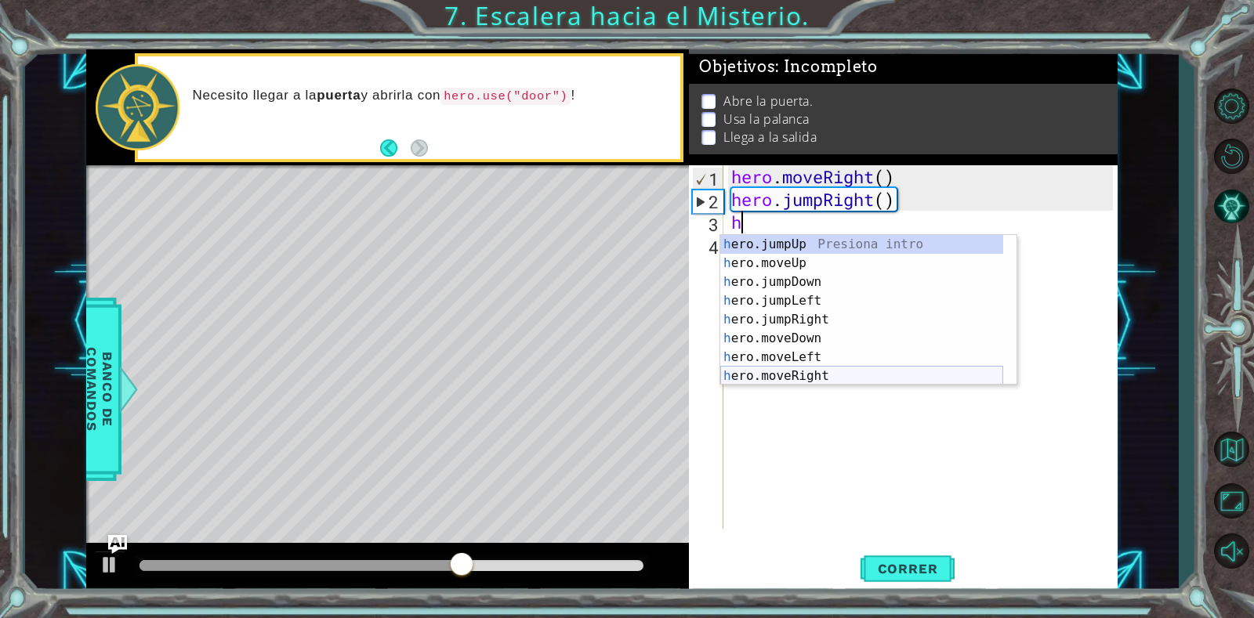
click at [826, 373] on div "h ero.jumpUp Presiona intro h ero.moveUp Presiona intro h ero.jumpDown Presiona…" at bounding box center [861, 329] width 283 height 188
type textarea "hero.moveRight(1)"
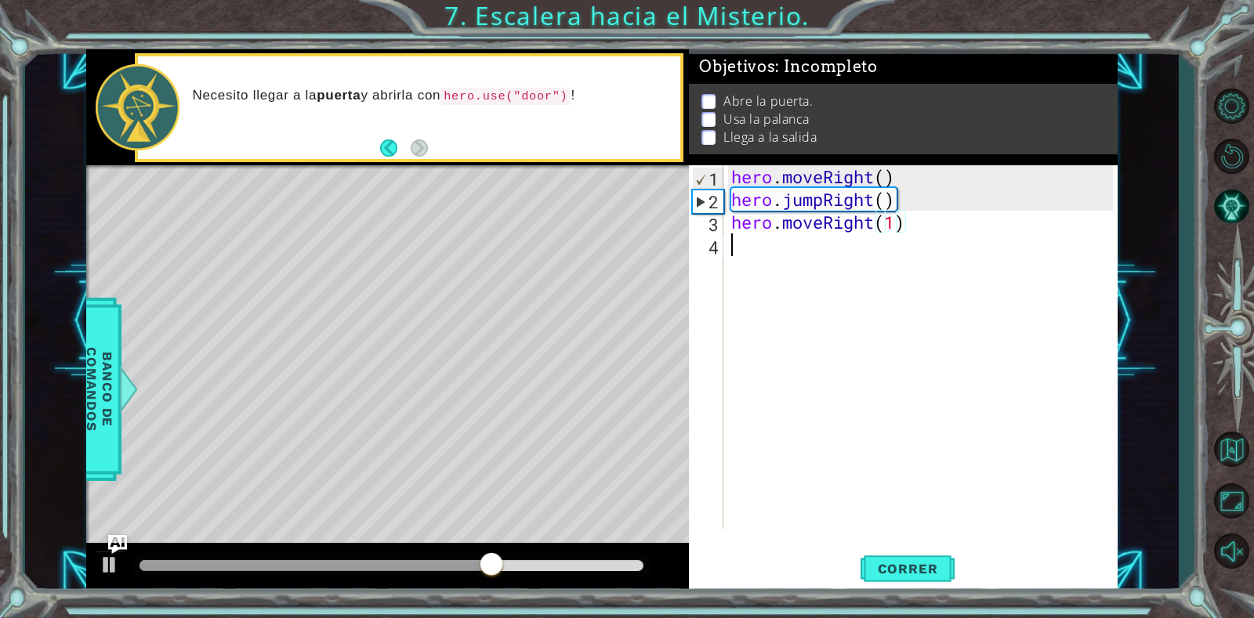
click at [818, 250] on div "hero . moveRight ( ) hero . jumpRight ( ) hero . moveRight ( 1 )" at bounding box center [924, 369] width 393 height 409
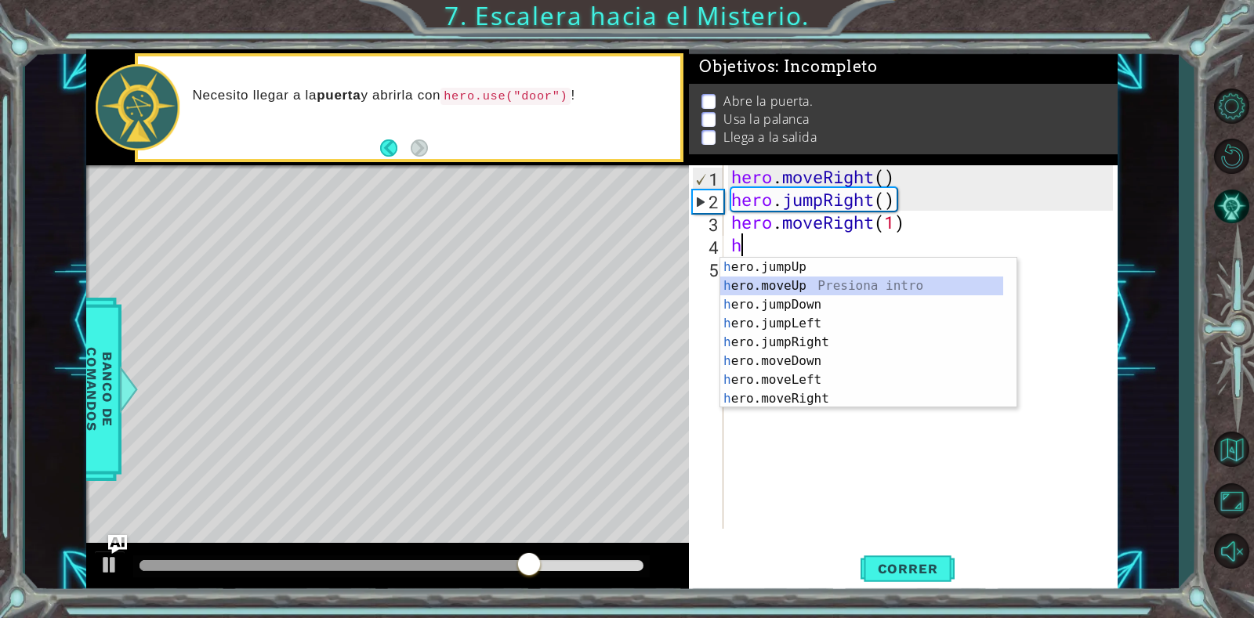
click at [802, 290] on div "h ero.jumpUp Presiona intro h ero.moveUp Presiona intro h ero.jumpDown Presiona…" at bounding box center [861, 352] width 283 height 188
type textarea "hero.moveUp(1)"
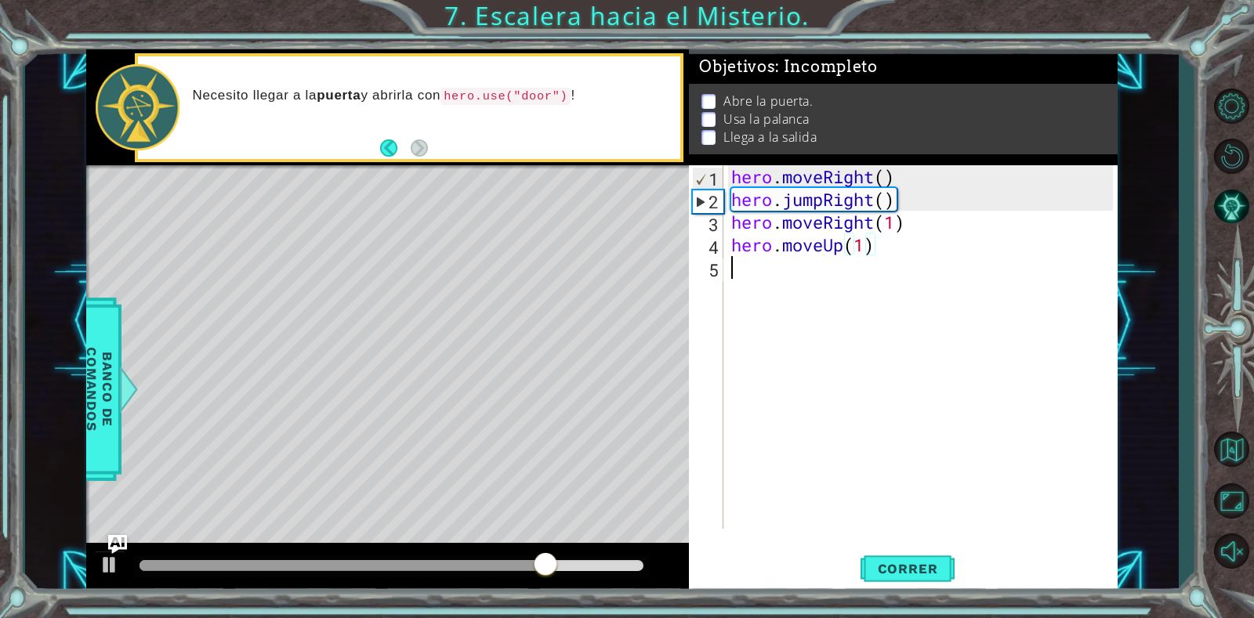
click at [802, 264] on div "hero . moveRight ( ) hero . jumpRight ( ) hero . moveRight ( 1 ) hero . moveUp …" at bounding box center [924, 369] width 393 height 409
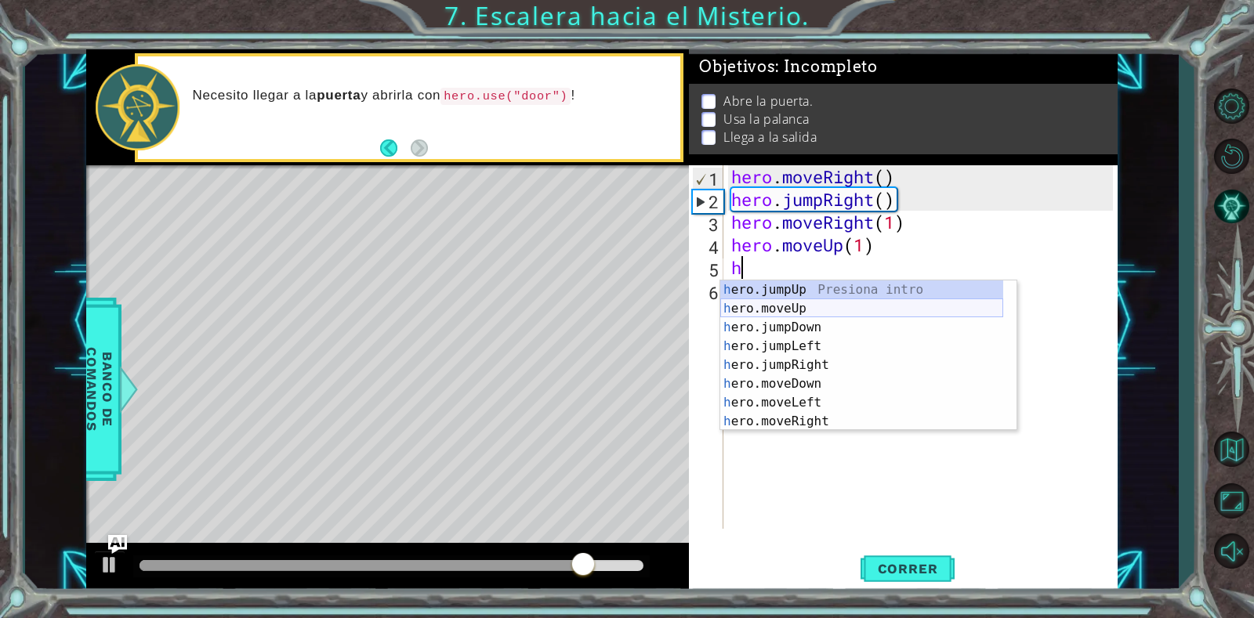
click at [806, 316] on div "h ero.jumpUp Presiona intro h ero.moveUp Presiona intro h ero.jumpDown Presiona…" at bounding box center [861, 375] width 283 height 188
type textarea "hero.moveUp(1)"
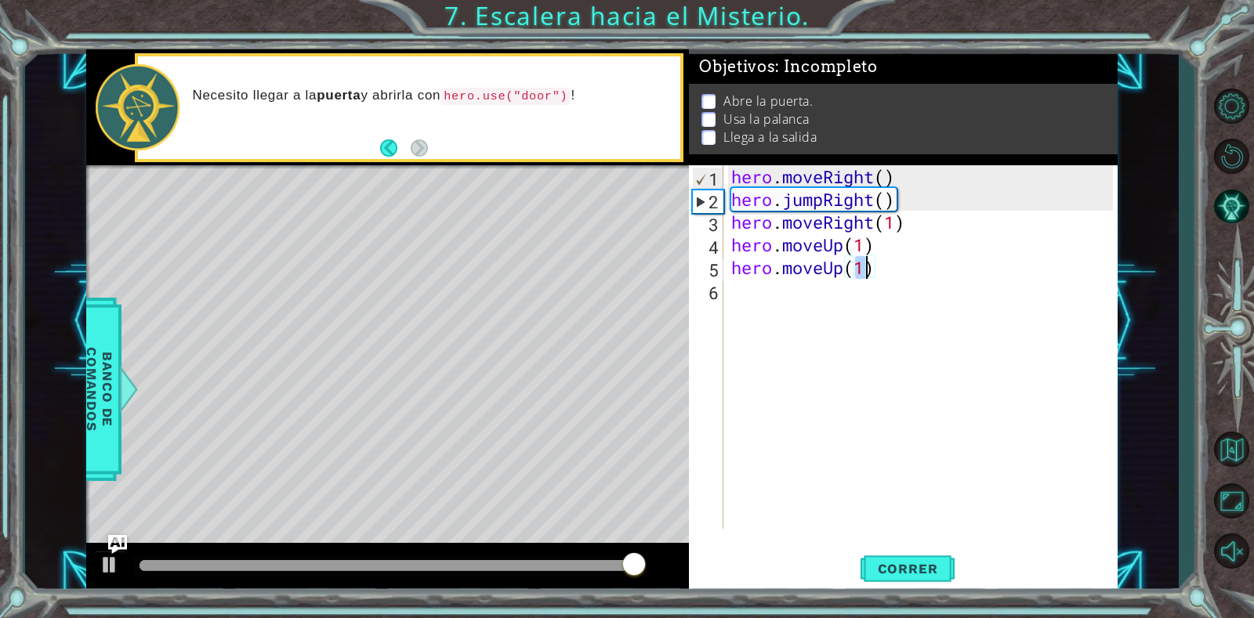
click at [863, 299] on div "hero . moveRight ( ) hero . jumpRight ( ) hero . moveRight ( 1 ) hero . moveUp …" at bounding box center [924, 369] width 393 height 409
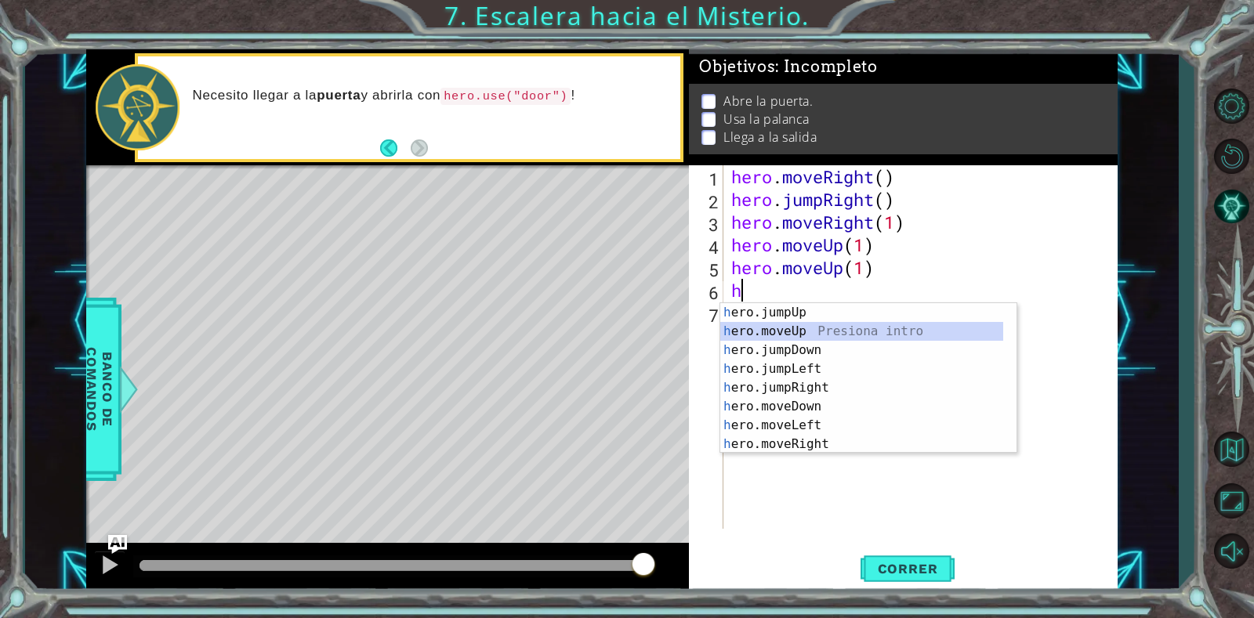
click at [802, 324] on div "h ero.jumpUp Presiona intro h ero.moveUp Presiona intro h ero.jumpDown Presiona…" at bounding box center [861, 397] width 283 height 188
click at [874, 288] on div "hero . moveRight ( ) hero . jumpRight ( ) hero . moveRight ( 1 ) hero . moveUp …" at bounding box center [924, 369] width 393 height 409
type textarea "hero.moveUp(1)"
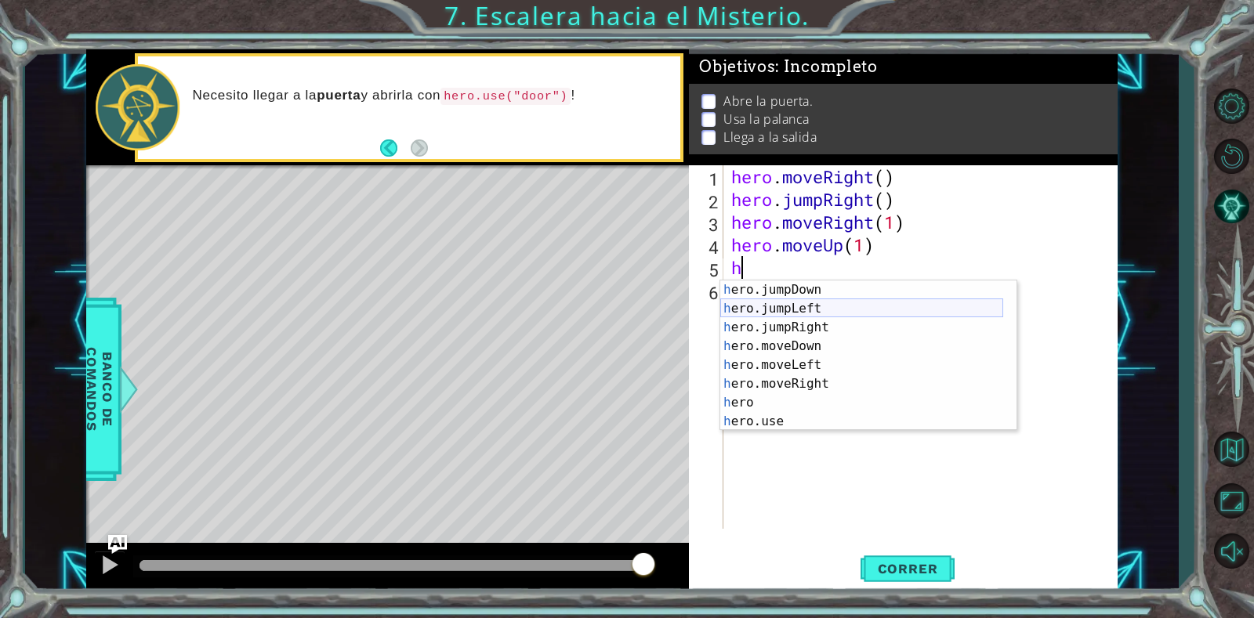
scroll to position [38, 0]
click at [773, 426] on div "h ero.jumpDown Presiona intro h ero.jumpLeft Presiona intro h ero.jumpRight Pre…" at bounding box center [861, 375] width 283 height 188
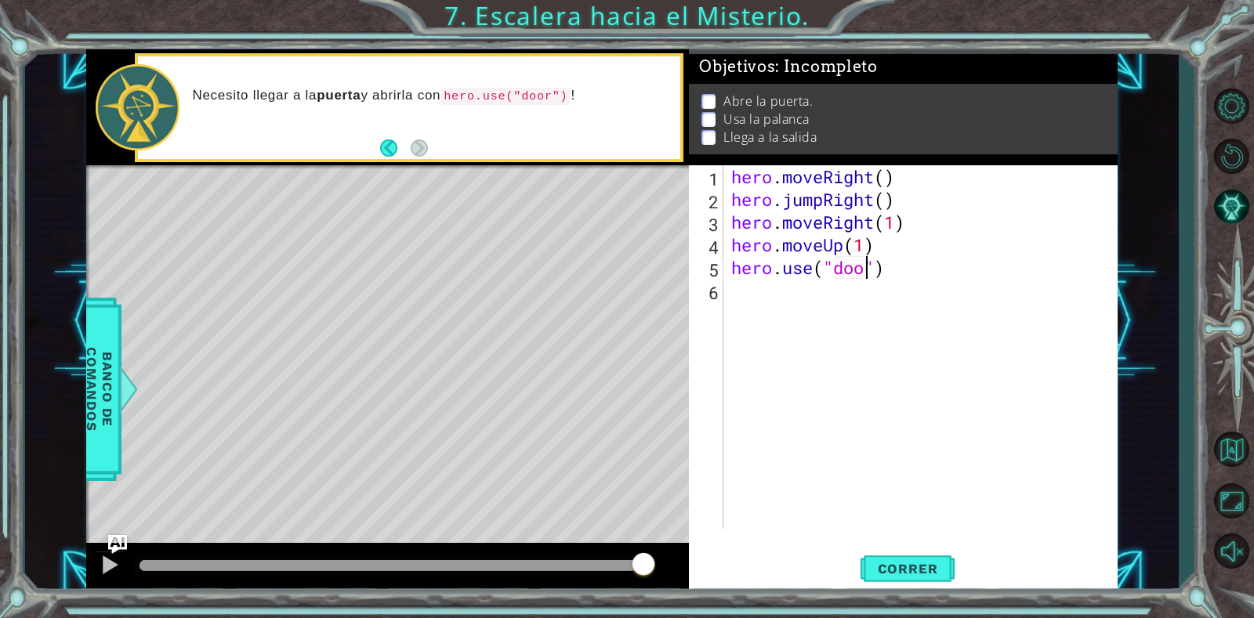
scroll to position [0, 7]
type textarea "hero.use("door")"
click at [889, 563] on span "Correr" at bounding box center [908, 569] width 92 height 16
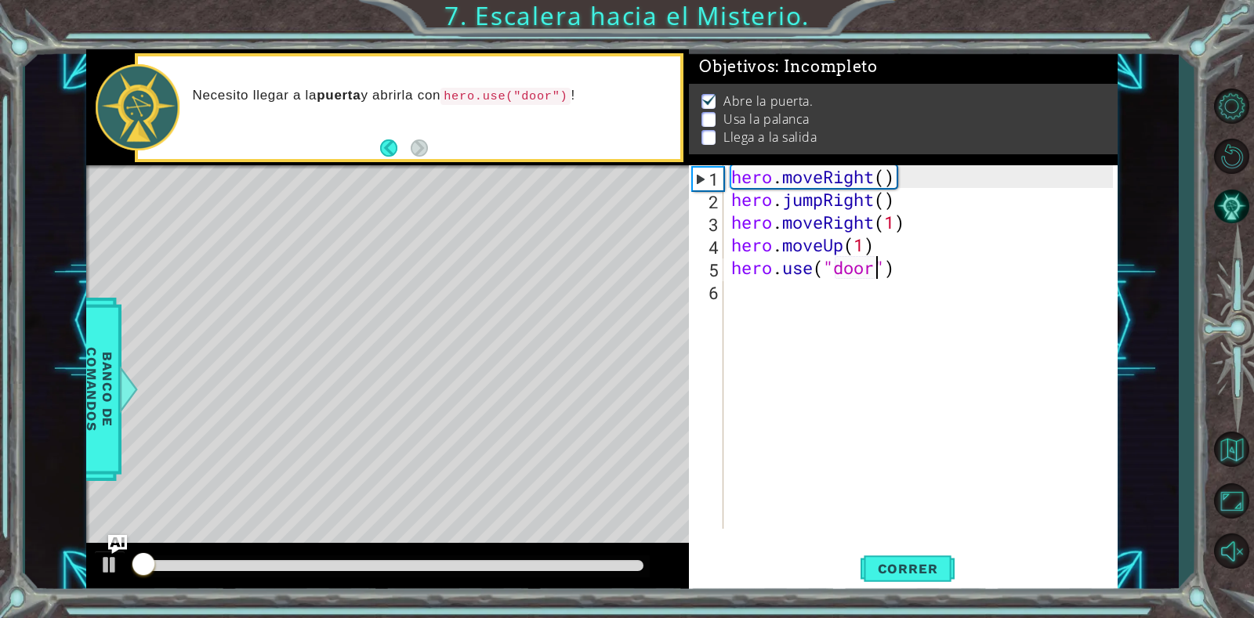
scroll to position [5, 0]
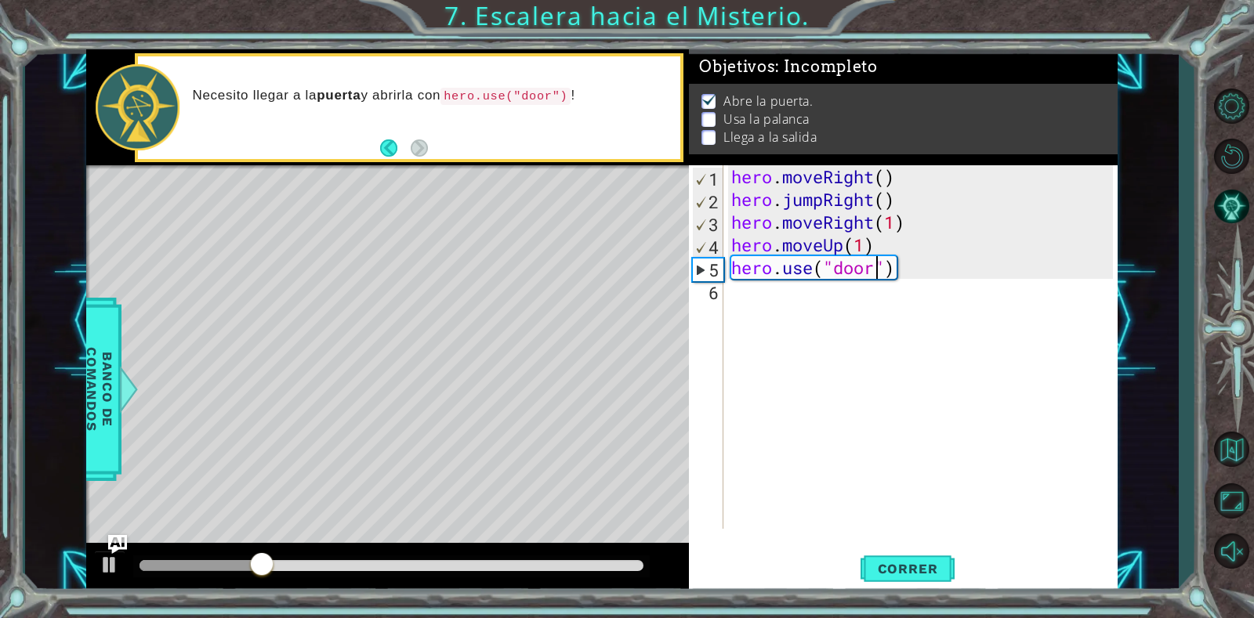
click at [927, 273] on div "hero . moveRight ( ) hero . jumpRight ( ) hero . moveRight ( 1 ) hero . moveUp …" at bounding box center [924, 369] width 393 height 409
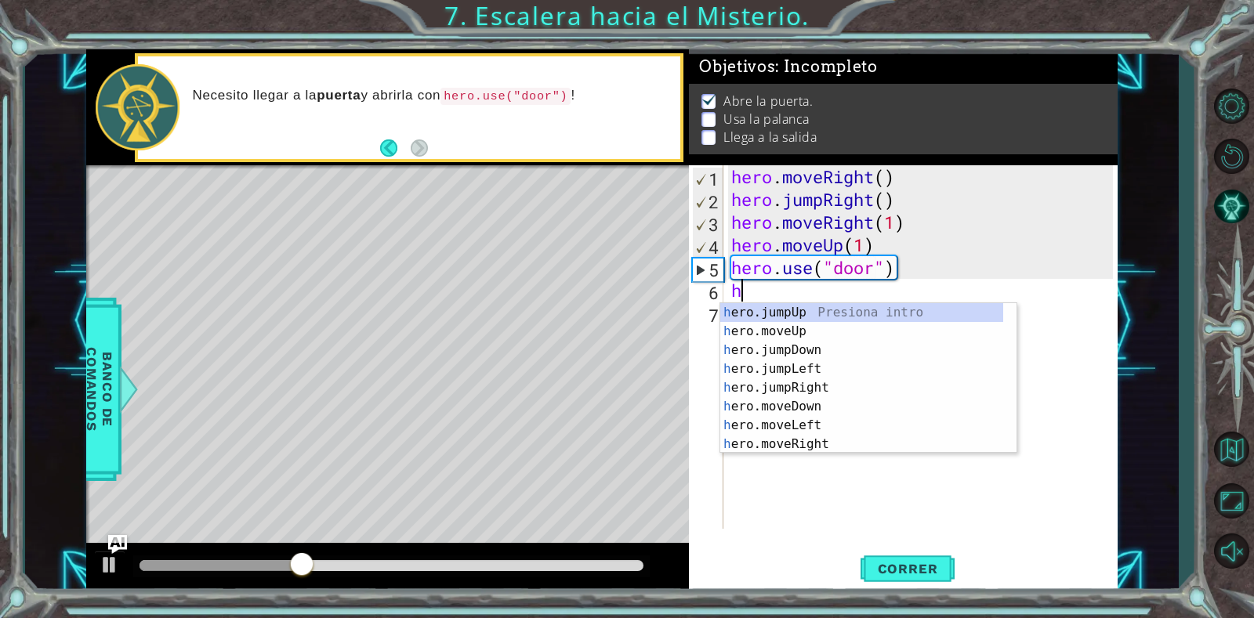
scroll to position [0, 0]
click at [786, 333] on div "h ero.jumpUp Presiona intro h ero.moveUp Presiona intro h ero.jumpDown Presiona…" at bounding box center [861, 397] width 283 height 188
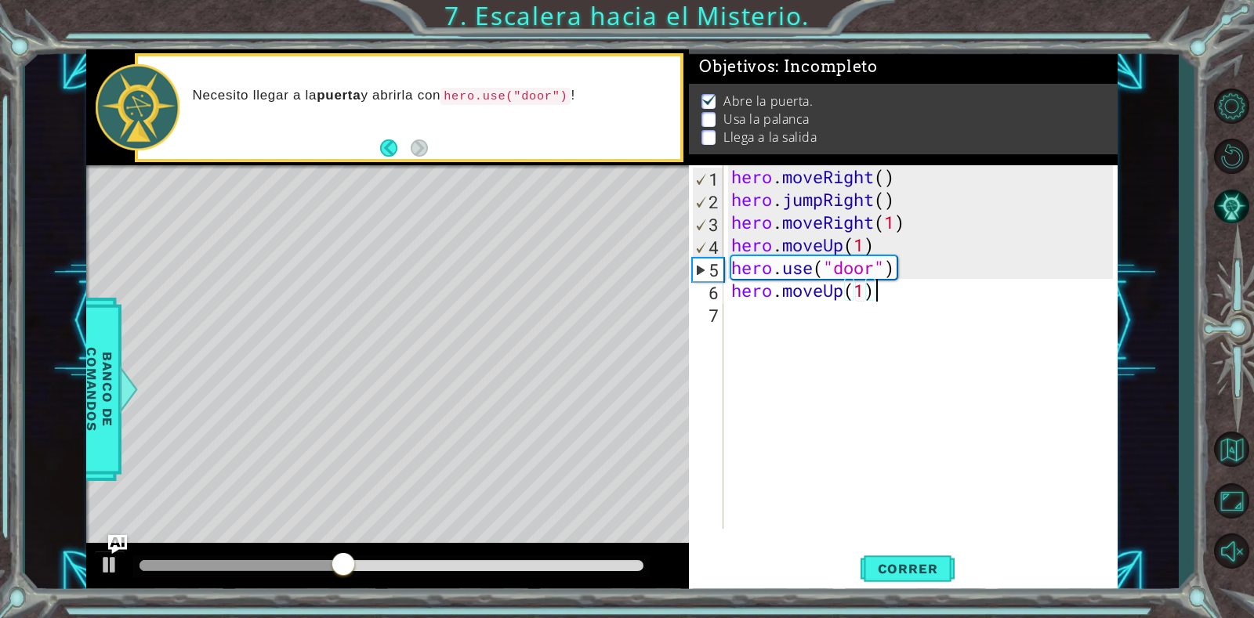
click at [902, 295] on div "hero . moveRight ( ) hero . jumpRight ( ) hero . moveRight ( 1 ) hero . moveUp …" at bounding box center [924, 369] width 393 height 409
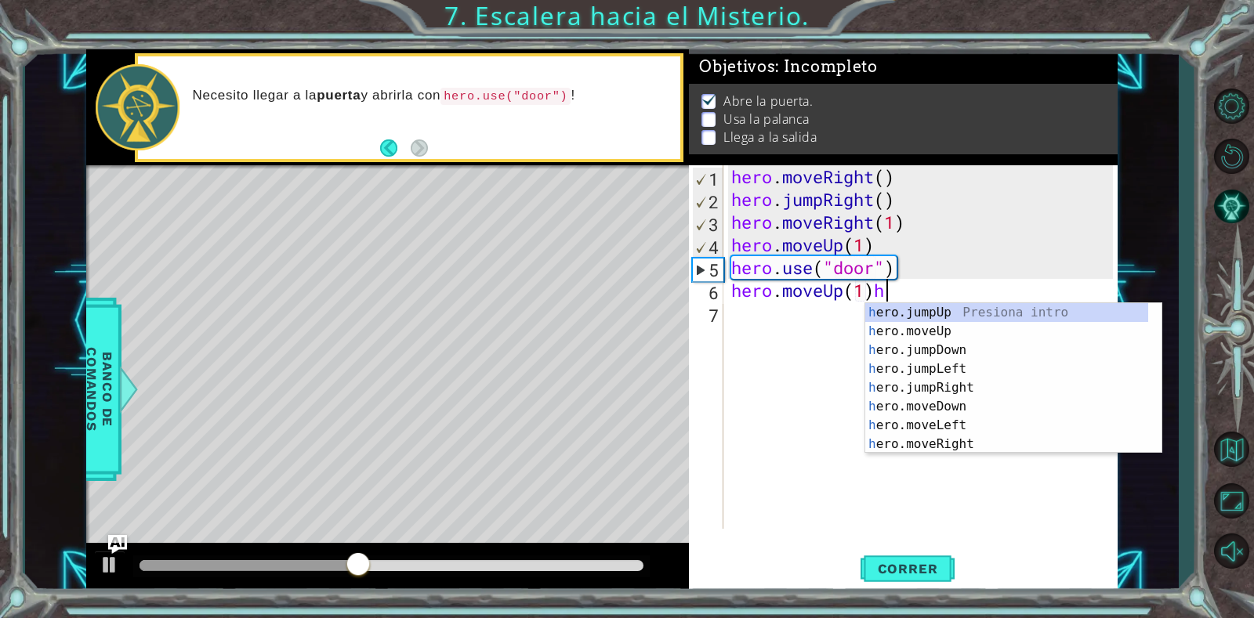
type textarea "hero.moveUp(1)"
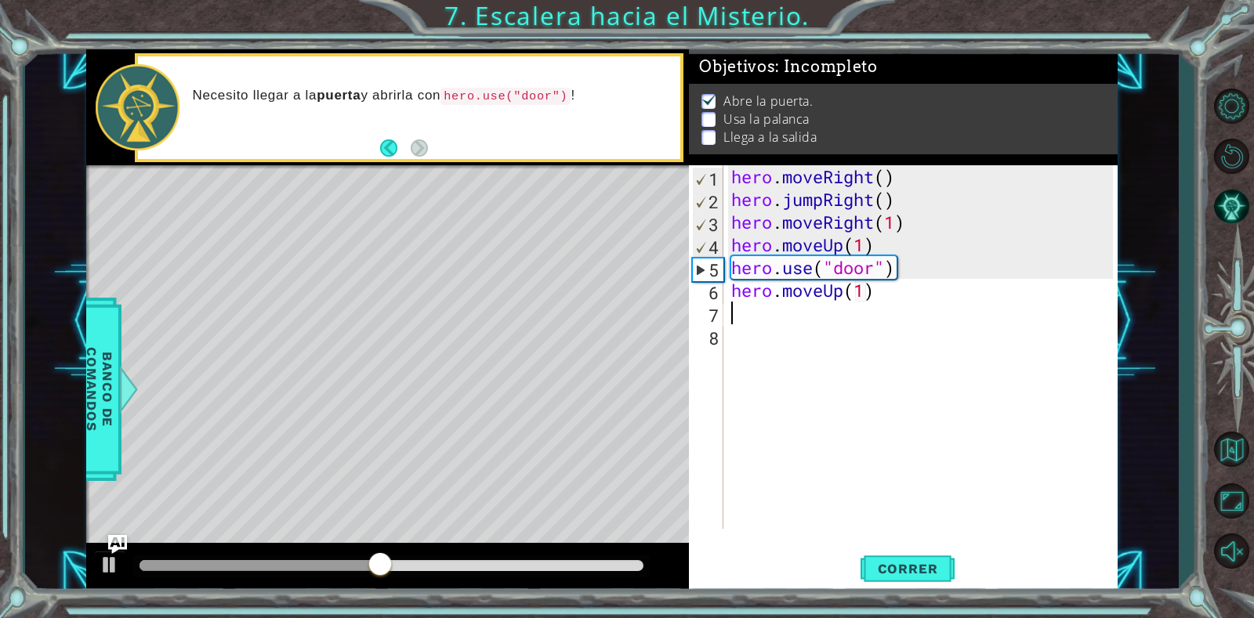
type textarea "h"
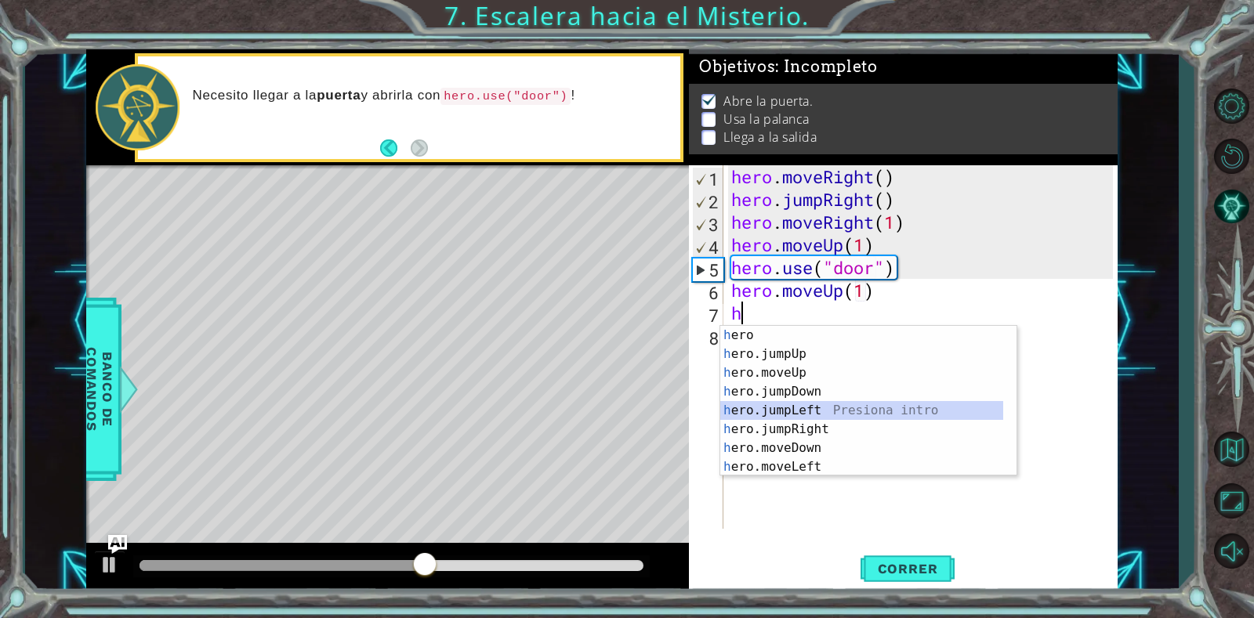
click at [792, 415] on div "h ero Presiona intro h ero.jumpUp Presiona intro h ero.moveUp Presiona intro h …" at bounding box center [861, 420] width 283 height 188
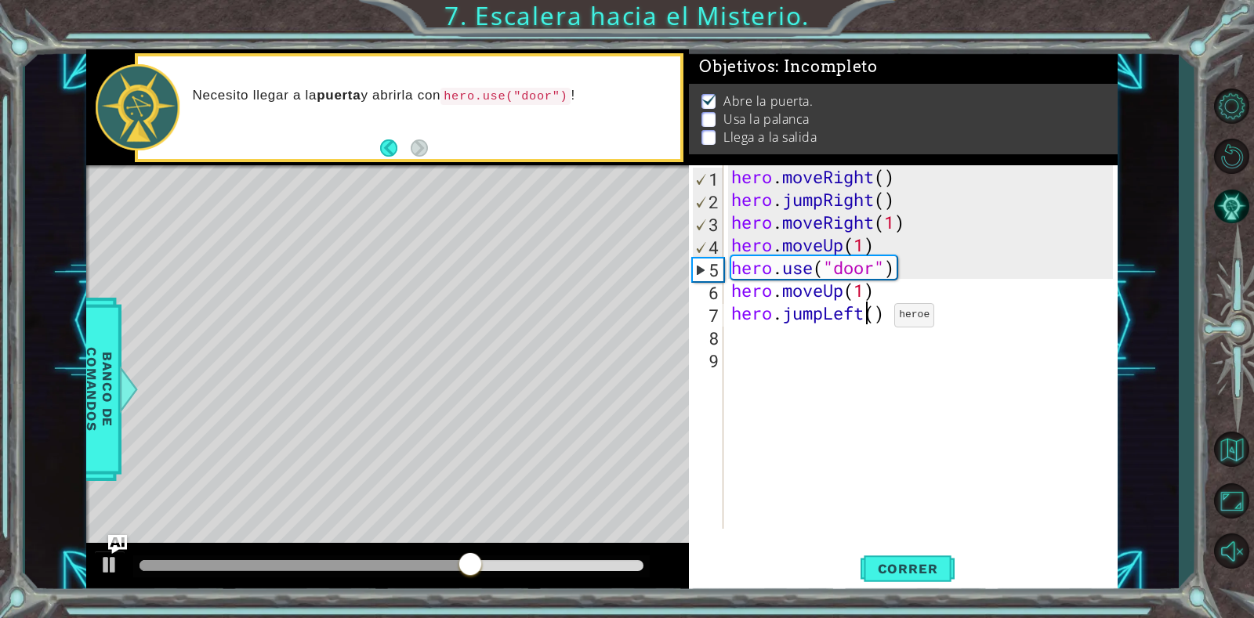
click at [871, 319] on div "hero . moveRight ( ) hero . jumpRight ( ) hero . moveRight ( 1 ) hero . moveUp …" at bounding box center [924, 369] width 393 height 409
click at [881, 312] on div "hero . moveRight ( ) hero . jumpRight ( ) hero . moveRight ( 1 ) hero . moveUp …" at bounding box center [924, 369] width 393 height 409
click at [883, 569] on span "Correr" at bounding box center [908, 569] width 92 height 16
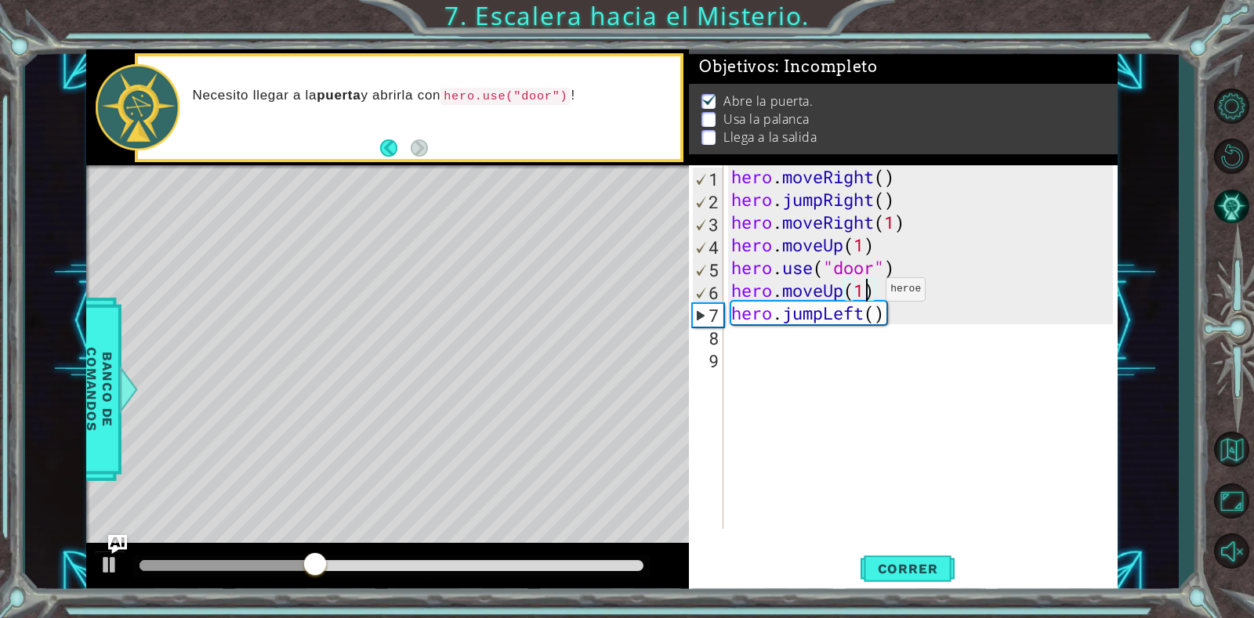
click at [862, 293] on div "hero . moveRight ( ) hero . jumpRight ( ) hero . moveRight ( 1 ) hero . moveUp …" at bounding box center [924, 369] width 393 height 409
type textarea "hero.moveUp(1)"
click at [893, 296] on div "hero . moveRight ( ) hero . jumpRight ( ) hero . moveRight ( 1 ) hero . moveUp …" at bounding box center [924, 369] width 393 height 409
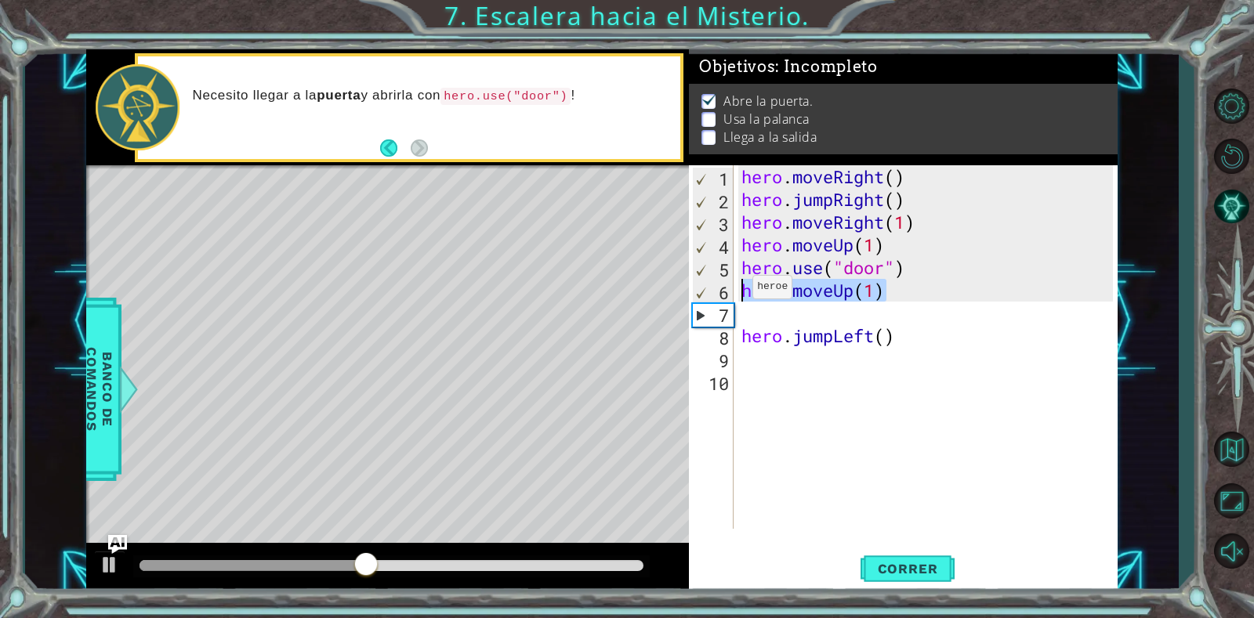
drag, startPoint x: 894, startPoint y: 290, endPoint x: 739, endPoint y: 291, distance: 155.2
click at [739, 291] on div "hero . moveRight ( ) hero . jumpRight ( ) hero . moveRight ( 1 ) hero . moveUp …" at bounding box center [929, 369] width 383 height 409
type textarea "hero.moveUp(1)"
click at [797, 310] on div "hero . moveRight ( ) hero . jumpRight ( ) hero . moveRight ( 1 ) hero . moveUp …" at bounding box center [929, 369] width 383 height 409
paste textarea "hero.moveUp(1)"
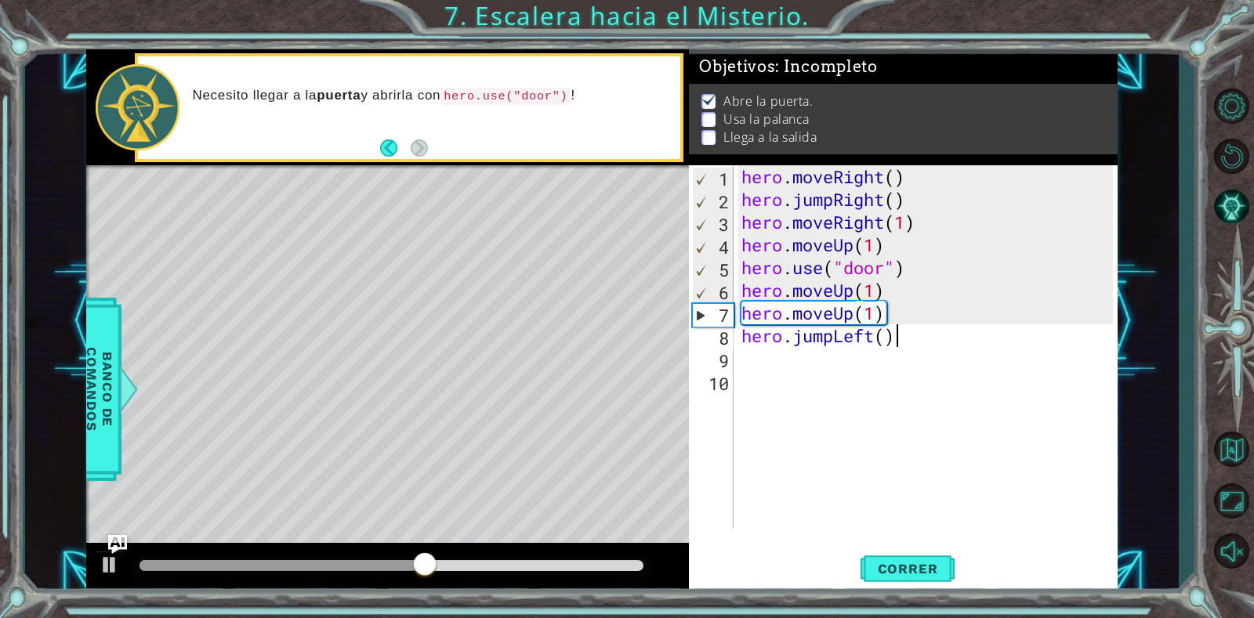
click at [907, 344] on div "hero . moveRight ( ) hero . jumpRight ( ) hero . moveRight ( 1 ) hero . moveUp …" at bounding box center [929, 369] width 383 height 409
click at [882, 346] on div "hero . moveRight ( ) hero . jumpRight ( ) hero . moveRight ( 1 ) hero . moveUp …" at bounding box center [929, 369] width 383 height 409
click at [874, 316] on div "hero . moveRight ( ) hero . jumpRight ( ) hero . moveRight ( 1 ) hero . moveUp …" at bounding box center [929, 369] width 383 height 409
type textarea "hero.moveUp(1)"
drag, startPoint x: 907, startPoint y: 311, endPoint x: 733, endPoint y: 314, distance: 174.0
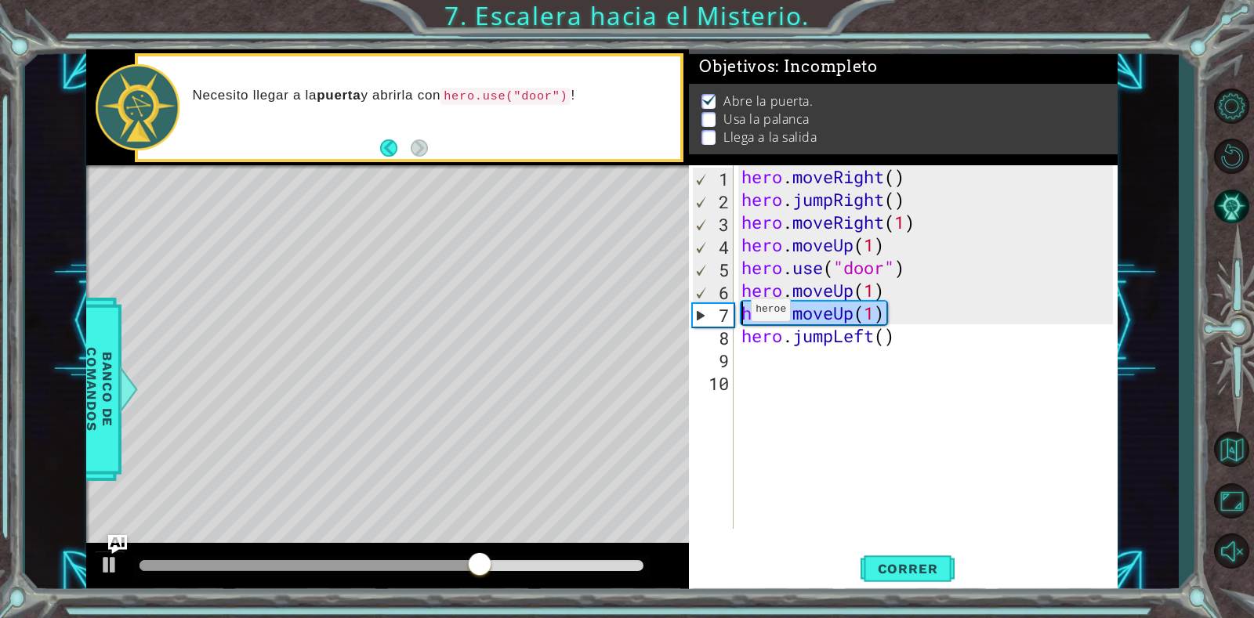
click at [733, 314] on div "hero.moveUp(1) 1 2 3 4 5 6 7 8 9 10 hero . moveRight ( ) hero . jumpRight ( ) h…" at bounding box center [901, 347] width 424 height 364
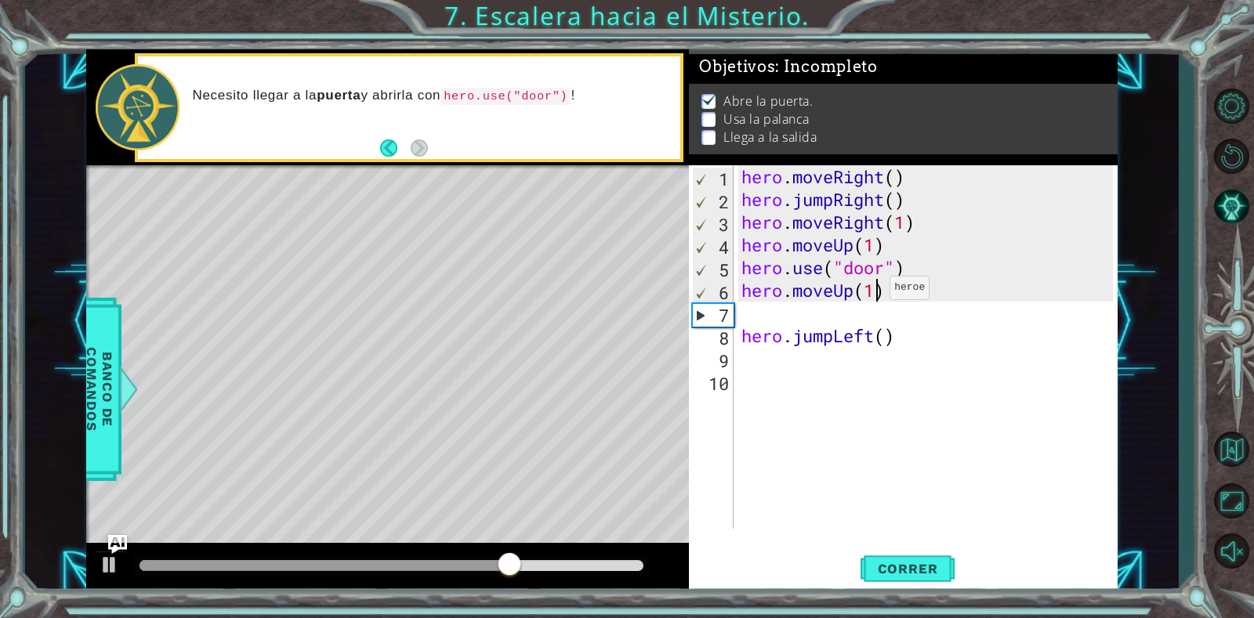
click at [876, 292] on div "hero . moveRight ( ) hero . jumpRight ( ) hero . moveRight ( 1 ) hero . moveUp …" at bounding box center [929, 369] width 383 height 409
type textarea "hero.moveUp(2)"
click at [867, 318] on div "hero . moveRight ( ) hero . jumpRight ( ) hero . moveRight ( 1 ) hero . moveUp …" at bounding box center [929, 369] width 383 height 409
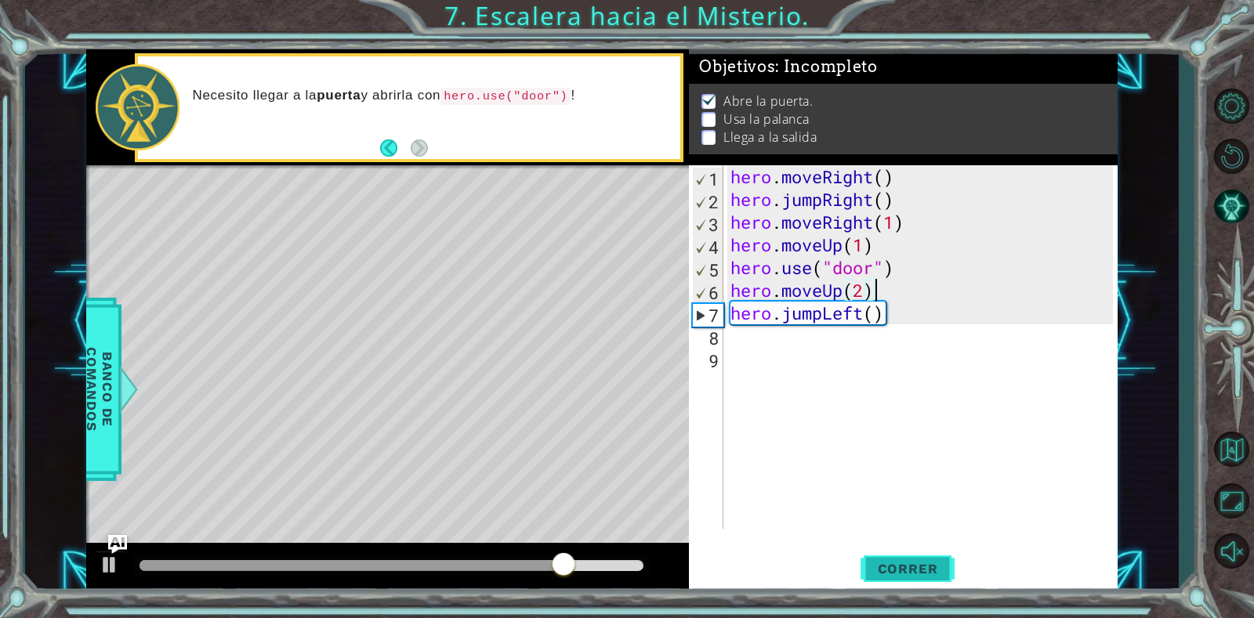
click at [904, 565] on span "Correr" at bounding box center [908, 569] width 92 height 16
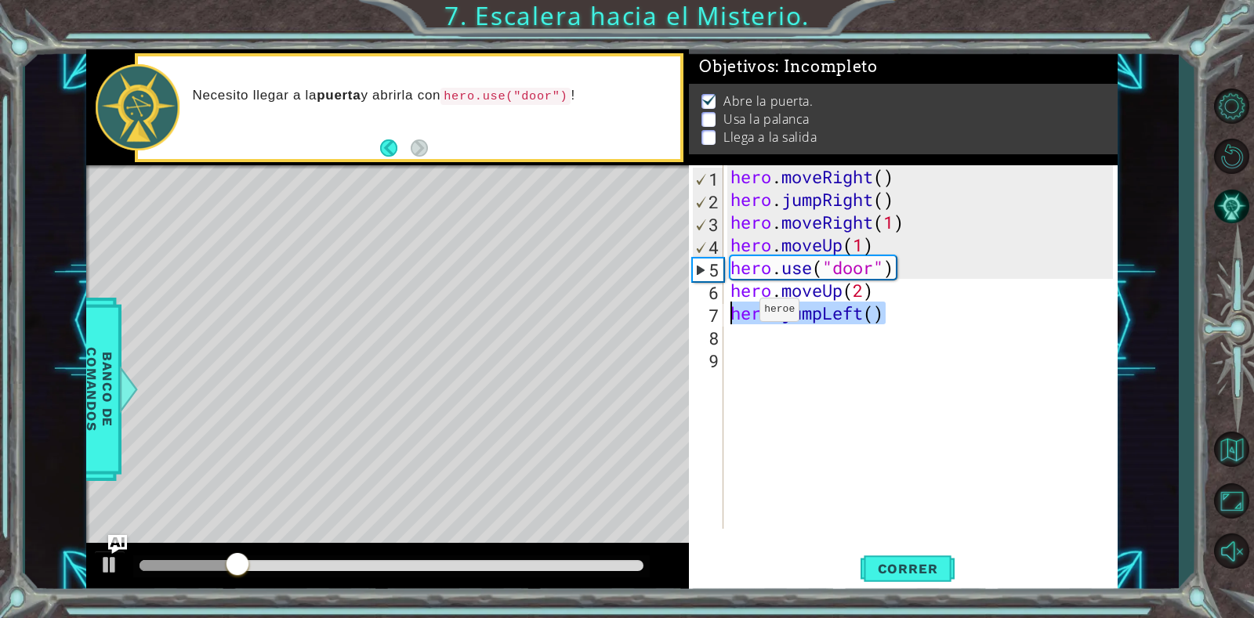
drag, startPoint x: 890, startPoint y: 312, endPoint x: 730, endPoint y: 313, distance: 159.9
click at [734, 313] on div "hero . moveRight ( ) hero . jumpRight ( ) hero . moveRight ( 1 ) hero . moveUp …" at bounding box center [923, 369] width 393 height 409
type textarea "hero.jumpLeft()"
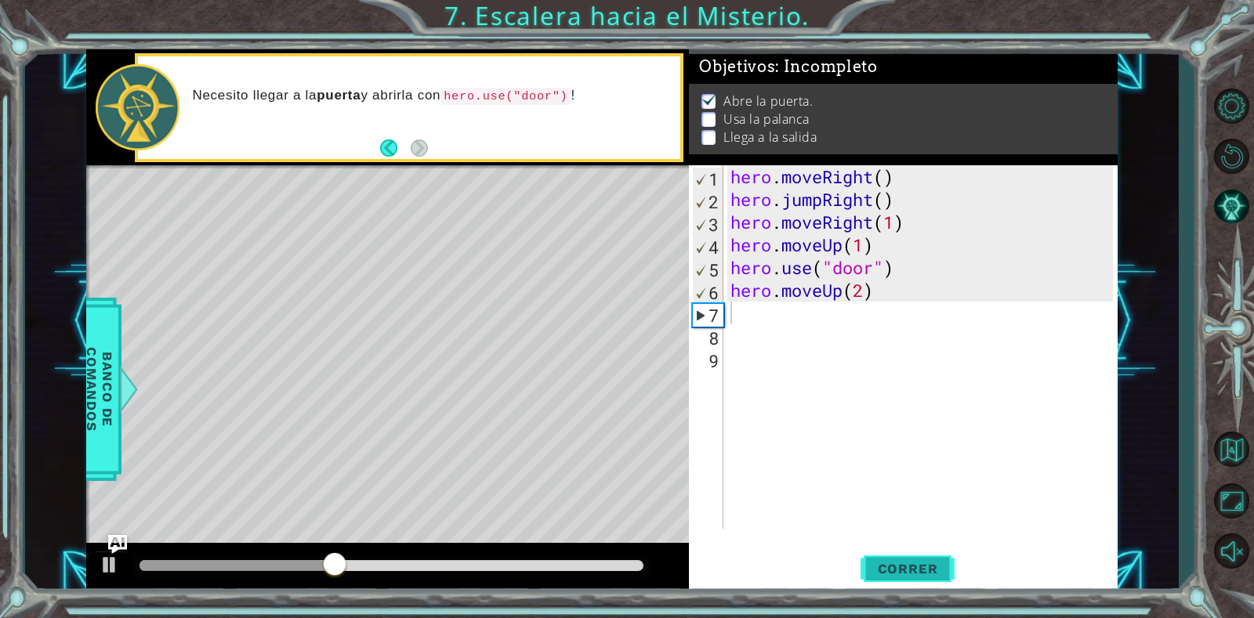
click at [878, 565] on span "Correr" at bounding box center [908, 569] width 92 height 16
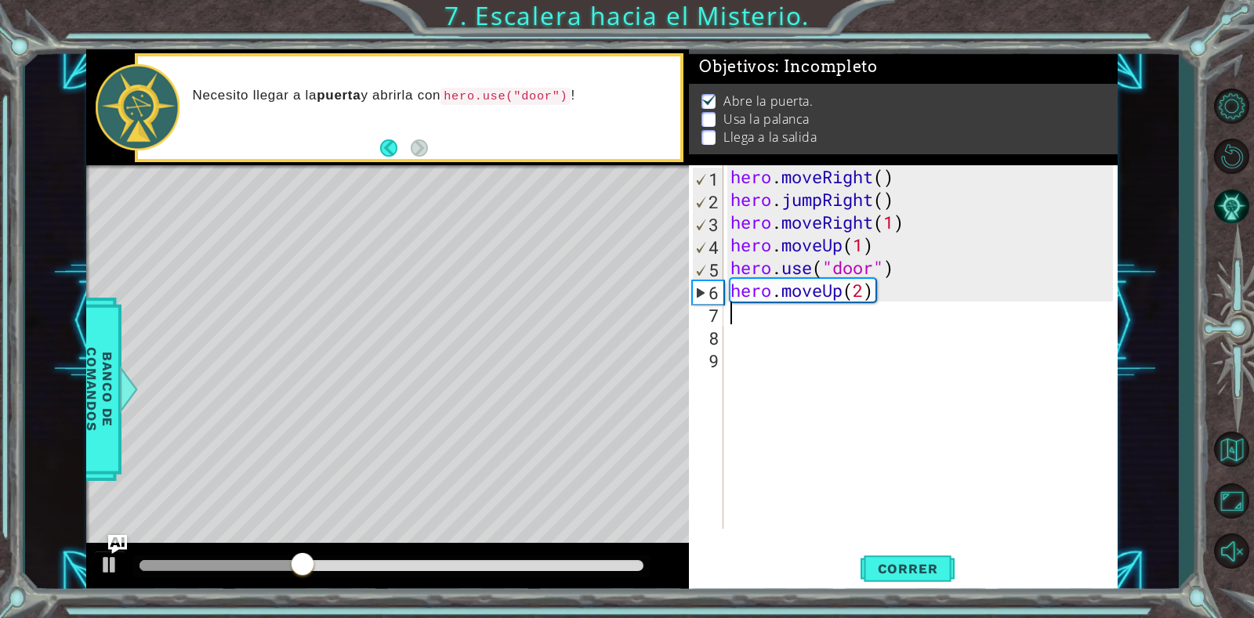
click at [748, 308] on div "hero . moveRight ( ) hero . jumpRight ( ) hero . moveRight ( 1 ) hero . moveUp …" at bounding box center [923, 369] width 393 height 409
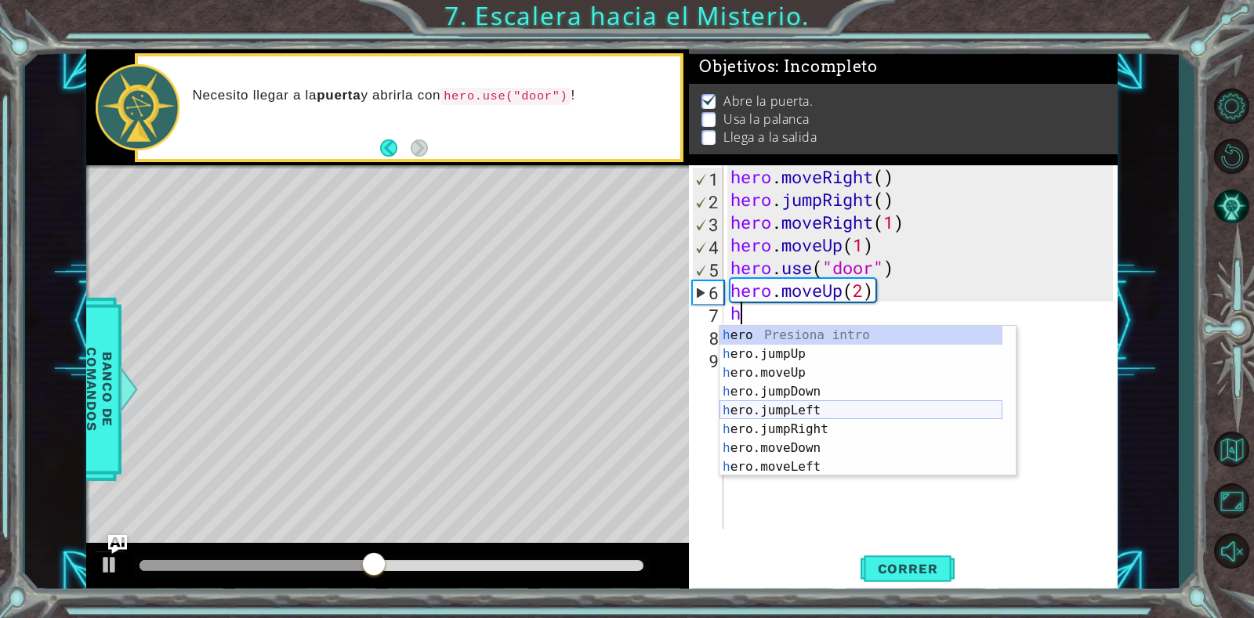
scroll to position [38, 0]
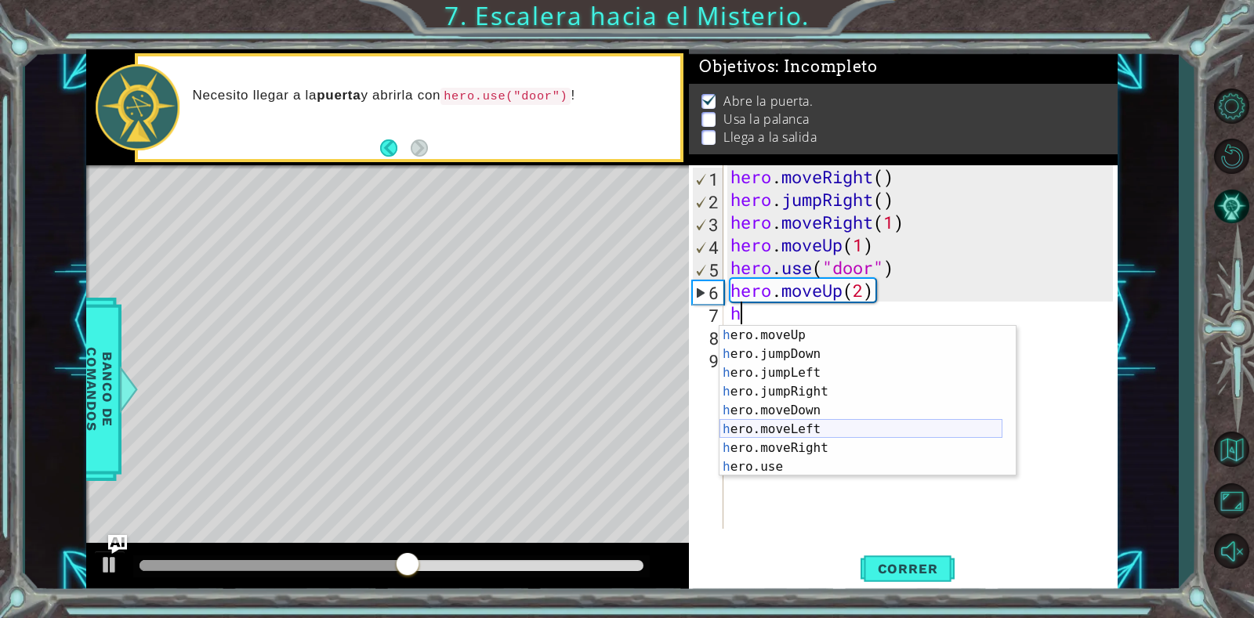
click at [773, 424] on div "h ero.moveUp Presiona intro h ero.jumpDown Presiona intro h ero.jumpLeft Presio…" at bounding box center [860, 420] width 283 height 188
type textarea "hero.moveLeft(1)"
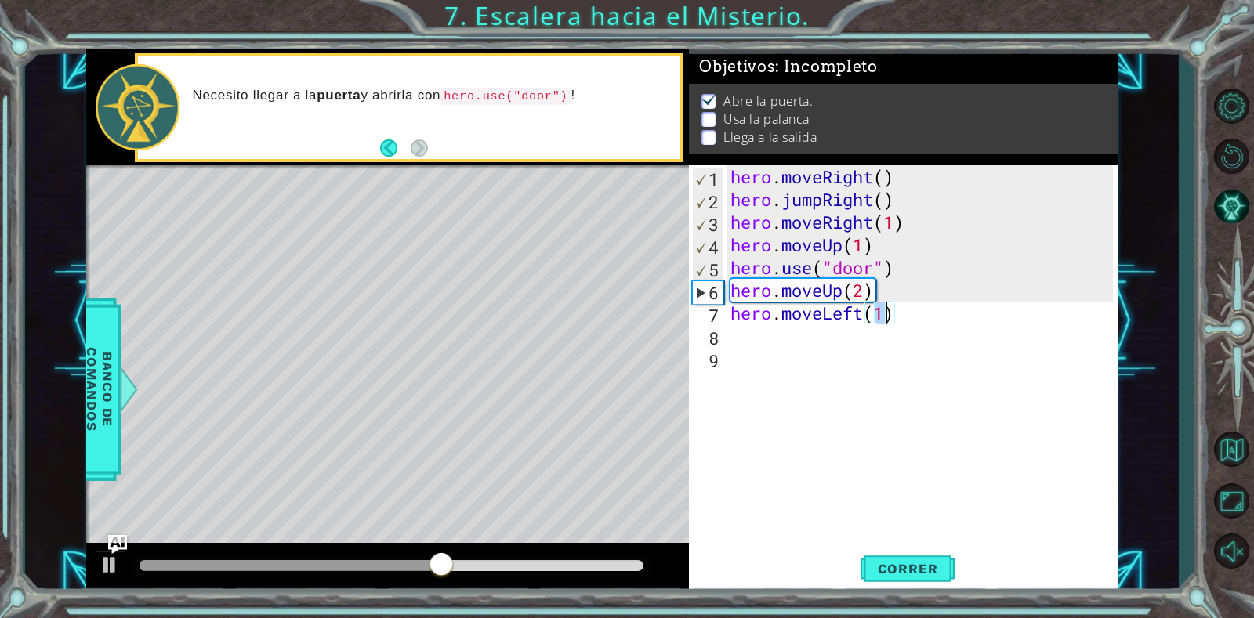
click at [848, 338] on div "hero . moveRight ( ) hero . jumpRight ( ) hero . moveRight ( 1 ) hero . moveUp …" at bounding box center [923, 369] width 393 height 409
type textarea "h"
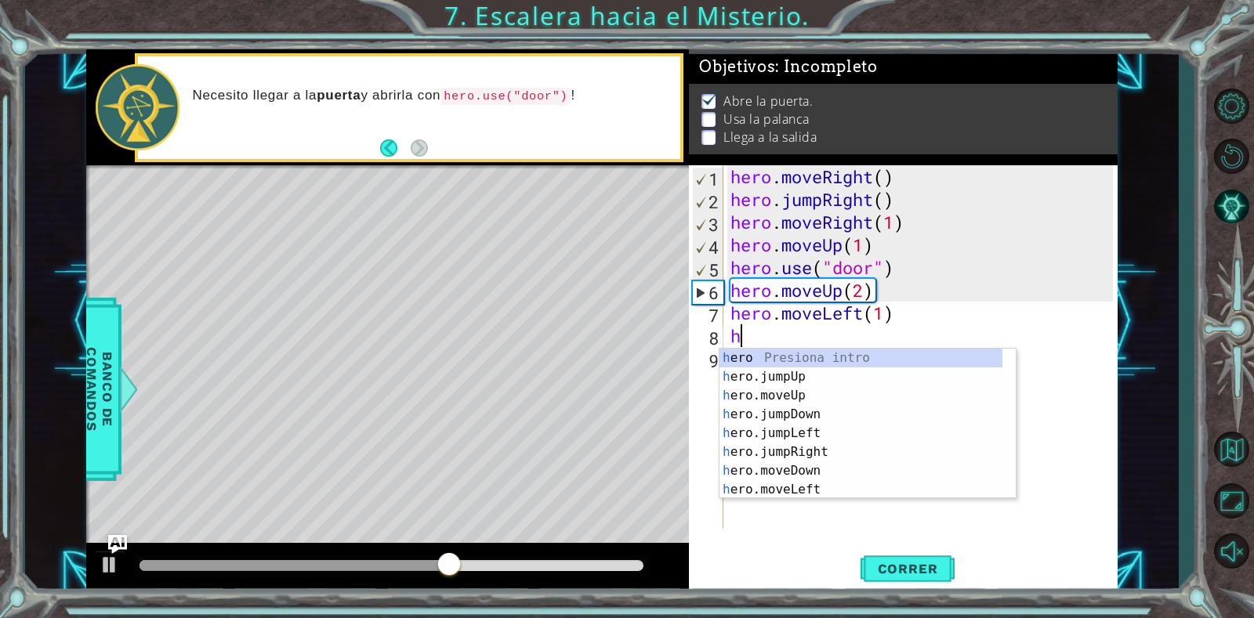
scroll to position [0, 0]
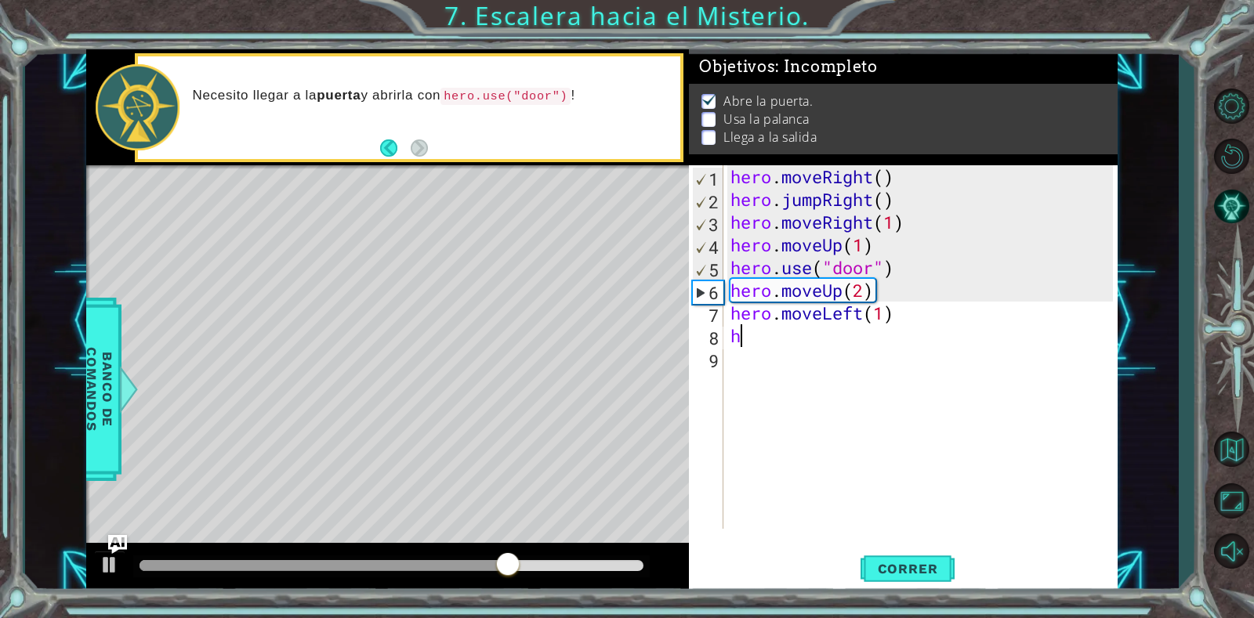
click at [761, 337] on div "hero . moveRight ( ) hero . jumpRight ( ) hero . moveRight ( 1 ) hero . moveUp …" at bounding box center [923, 369] width 393 height 409
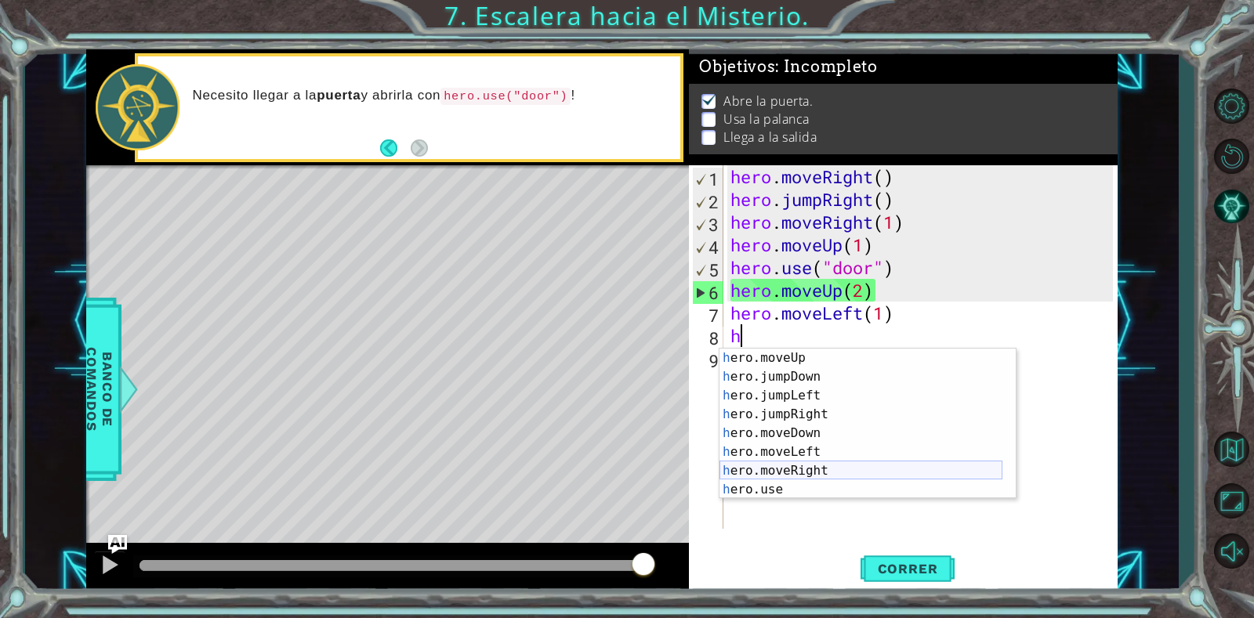
scroll to position [38, 0]
click at [788, 490] on div "h ero.moveUp Presiona intro h ero.jumpDown Presiona intro h ero.jumpLeft Presio…" at bounding box center [860, 443] width 283 height 188
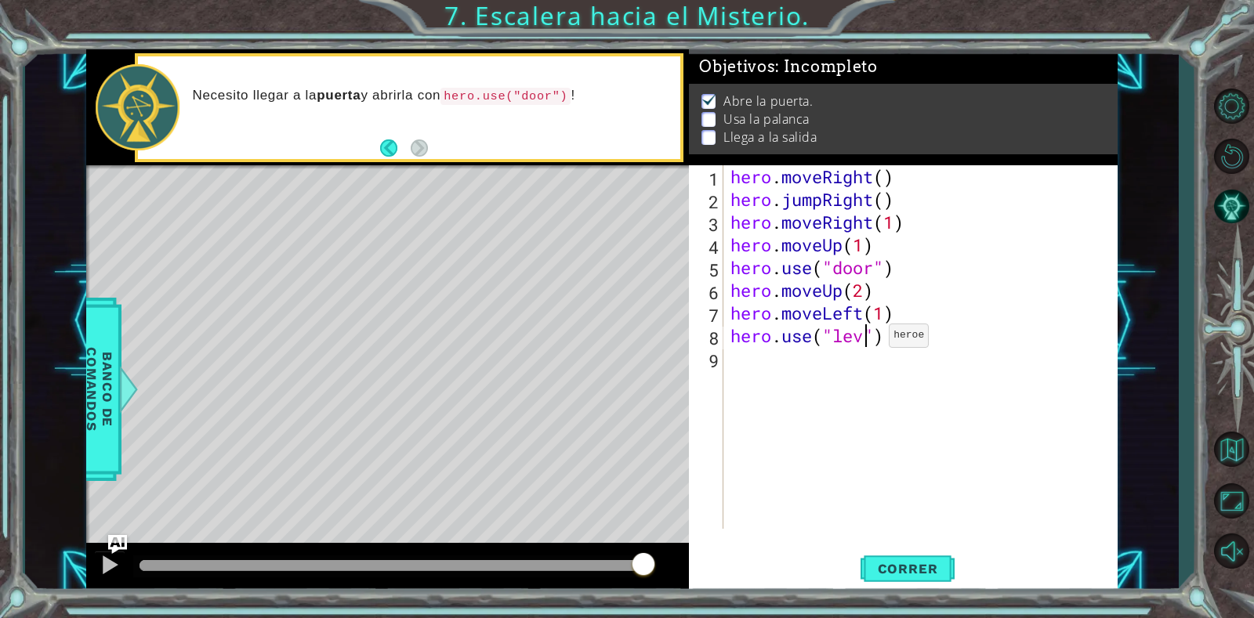
scroll to position [0, 7]
type textarea "hero.use("lever")"
click at [932, 575] on span "Correr" at bounding box center [908, 569] width 92 height 16
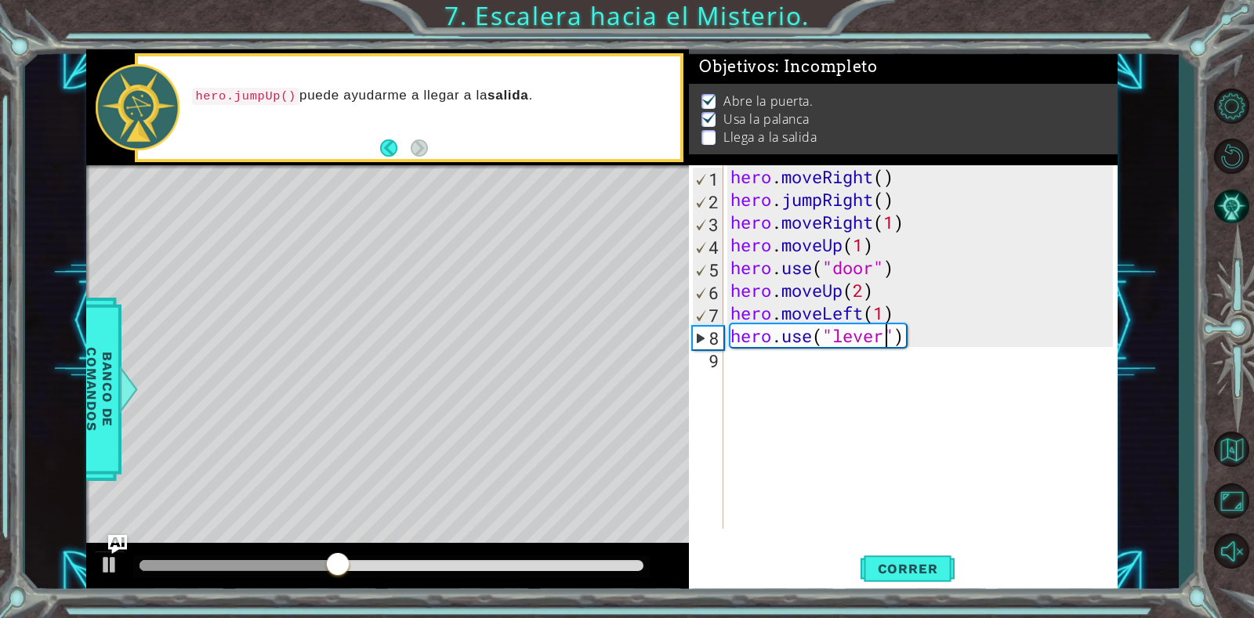
click at [814, 364] on div "hero . moveRight ( ) hero . jumpRight ( ) hero . moveRight ( 1 ) hero . moveUp …" at bounding box center [923, 369] width 393 height 409
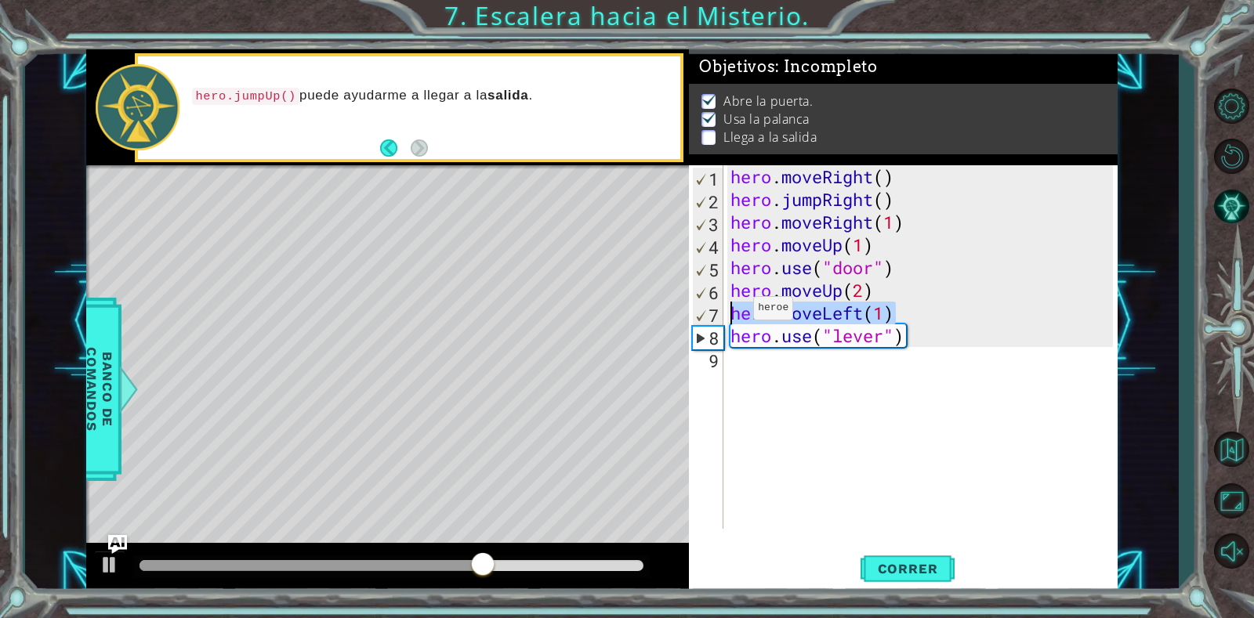
drag, startPoint x: 911, startPoint y: 309, endPoint x: 729, endPoint y: 312, distance: 181.8
click at [729, 312] on div "hero . moveRight ( ) hero . jumpRight ( ) hero . moveRight ( 1 ) hero . moveUp …" at bounding box center [923, 369] width 393 height 409
type textarea "hero.moveLeft(1)"
click at [792, 359] on div "hero . moveRight ( ) hero . jumpRight ( ) hero . moveRight ( 1 ) hero . moveUp …" at bounding box center [923, 369] width 393 height 409
paste textarea "hero.moveLeft(1)"
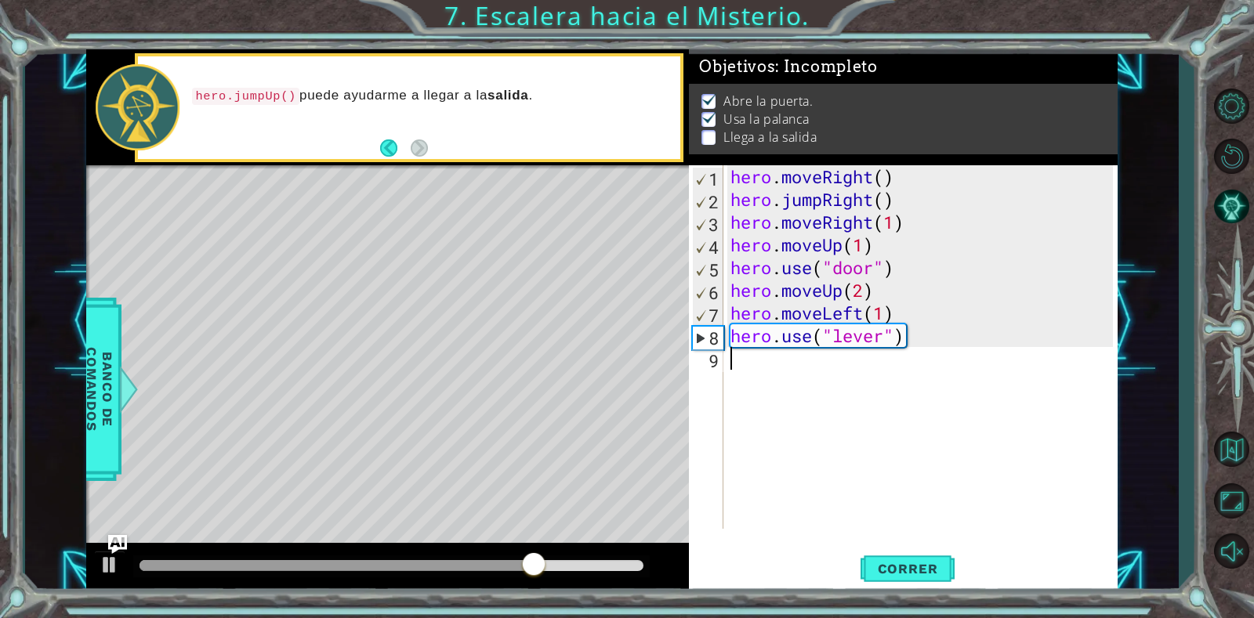
scroll to position [2, 0]
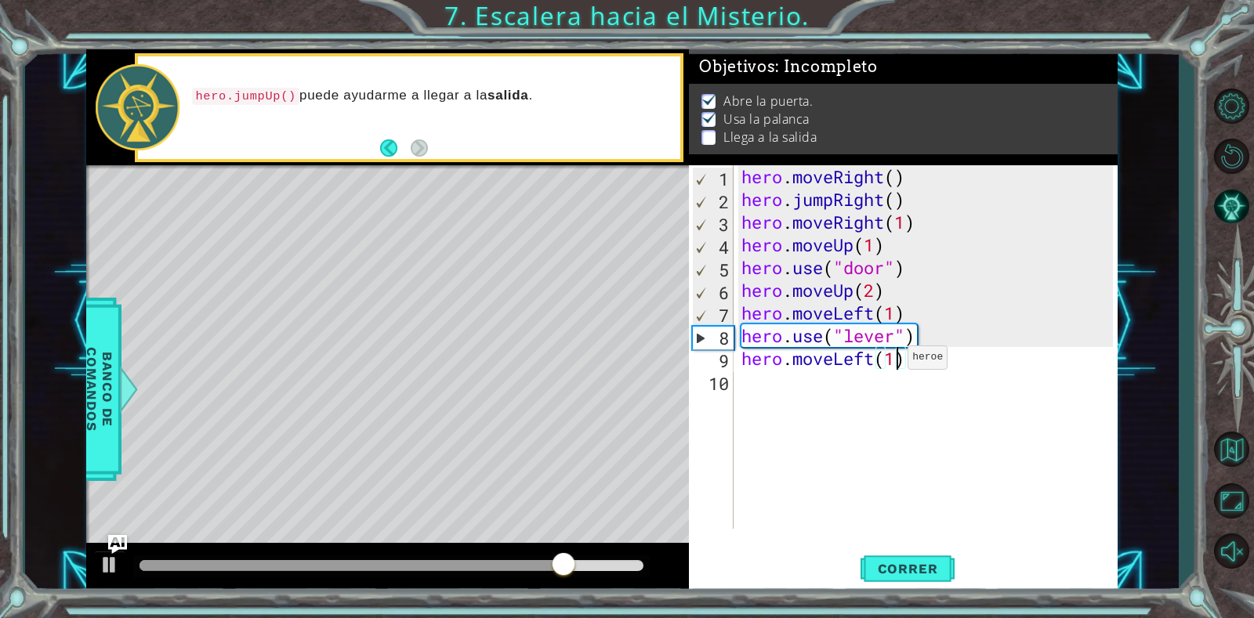
click at [894, 361] on div "hero . moveRight ( ) hero . jumpRight ( ) hero . moveRight ( 1 ) hero . moveUp …" at bounding box center [929, 369] width 383 height 409
type textarea "hero.moveLeft(2)"
click at [867, 379] on div "hero . moveRight ( ) hero . jumpRight ( ) hero . moveRight ( 1 ) hero . moveUp …" at bounding box center [929, 369] width 383 height 409
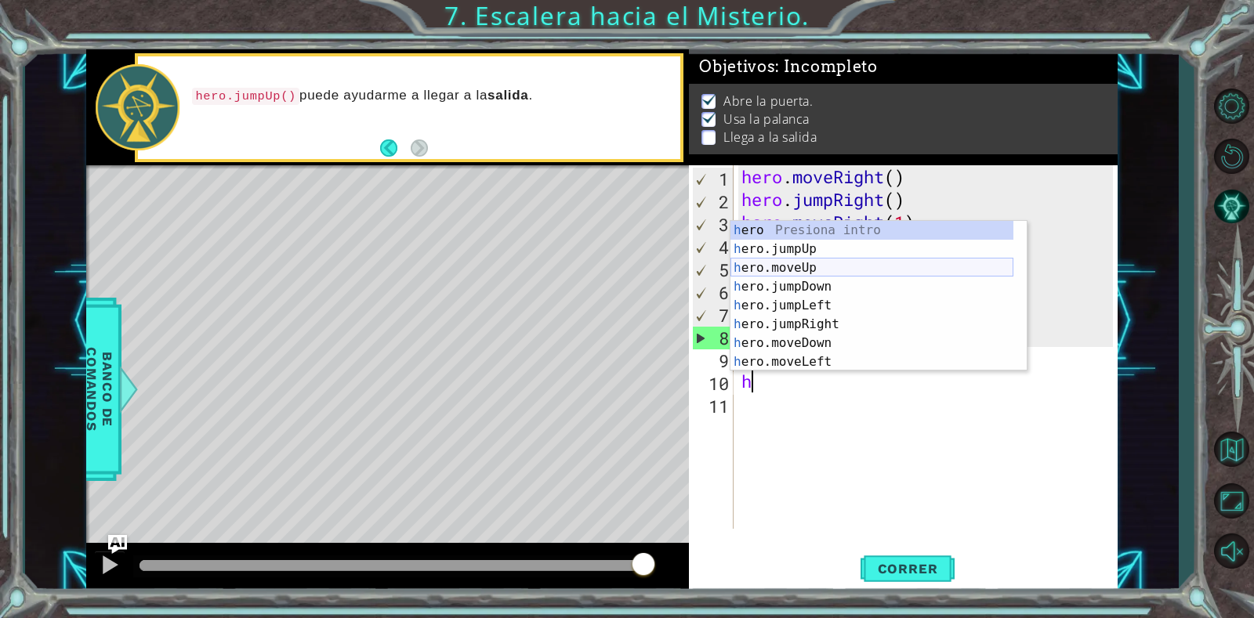
click at [801, 266] on div "h ero Presiona intro h ero.jumpUp Presiona intro h ero.moveUp Presiona intro h …" at bounding box center [871, 315] width 283 height 188
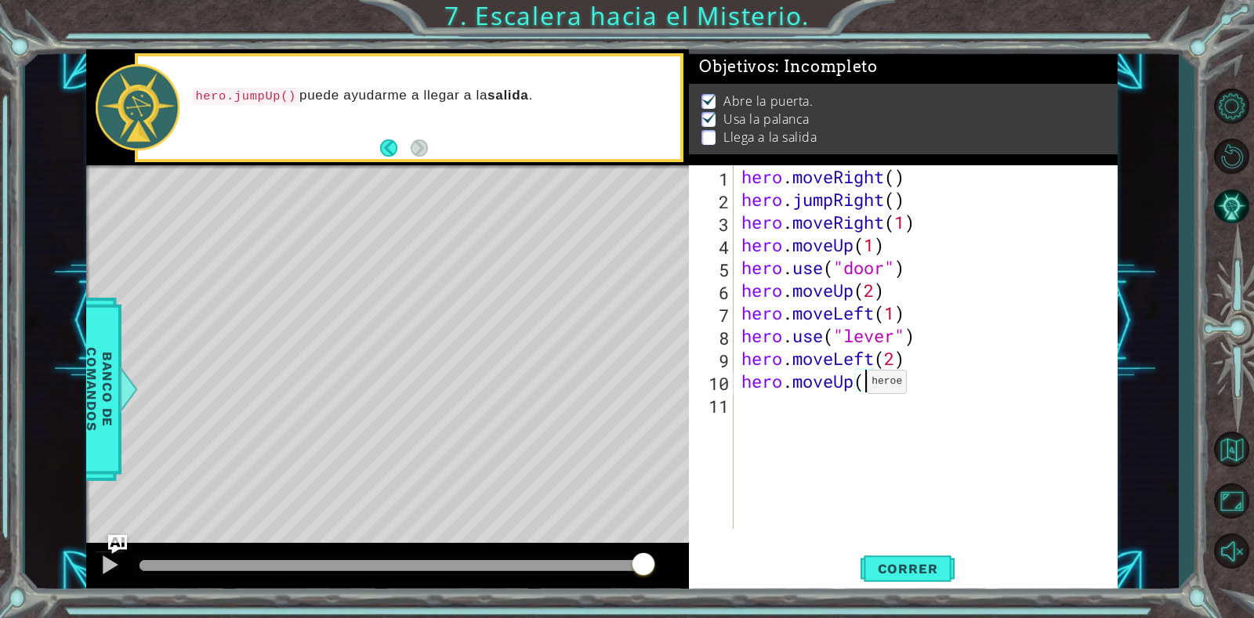
type textarea "hero.moveUp(2)"
click at [926, 382] on div "hero . moveRight ( ) hero . jumpRight ( ) hero . moveRight ( 1 ) hero . moveUp …" at bounding box center [929, 369] width 383 height 409
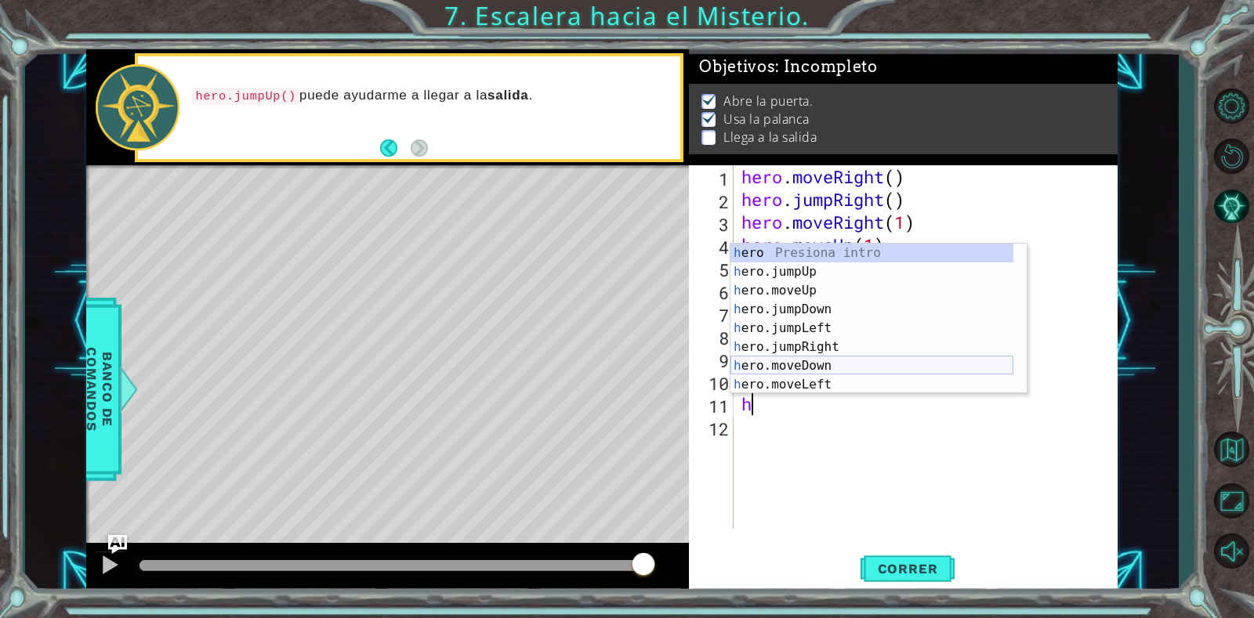
scroll to position [38, 0]
click at [792, 366] on div "h ero.moveUp Presiona intro h ero.jumpDown Presiona intro h ero.jumpLeft Presio…" at bounding box center [871, 338] width 283 height 188
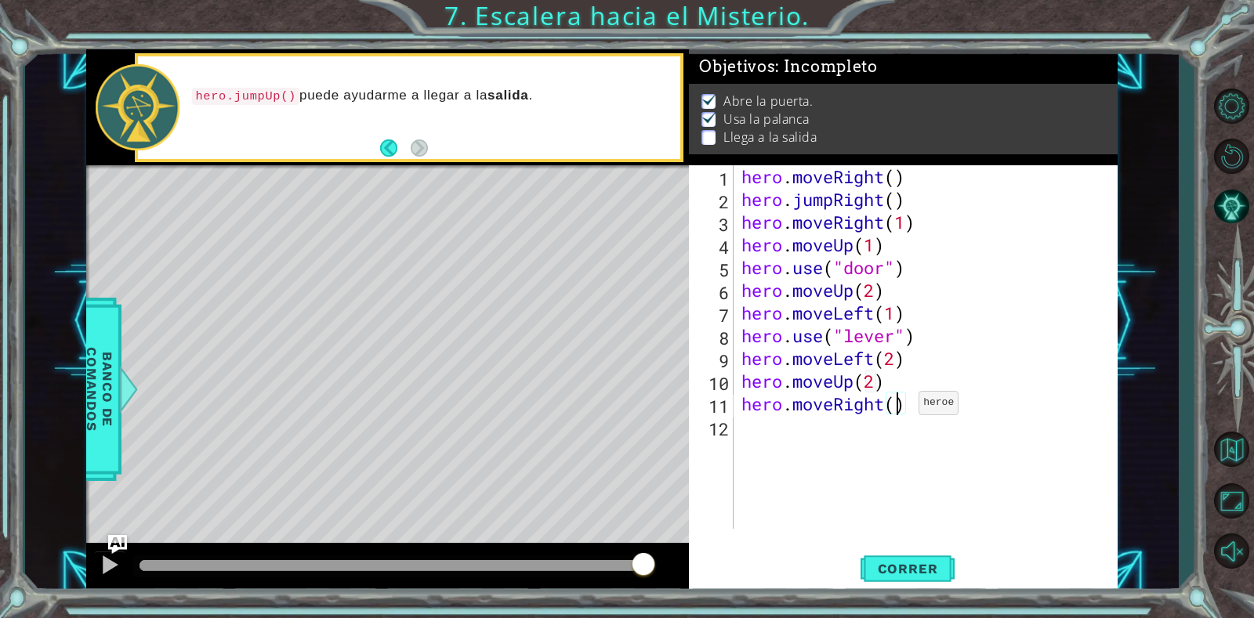
type textarea "hero.moveRight(3)"
click at [923, 408] on div "hero . moveRight ( ) hero . jumpRight ( ) hero . moveRight ( 1 ) hero . moveUp …" at bounding box center [929, 369] width 383 height 409
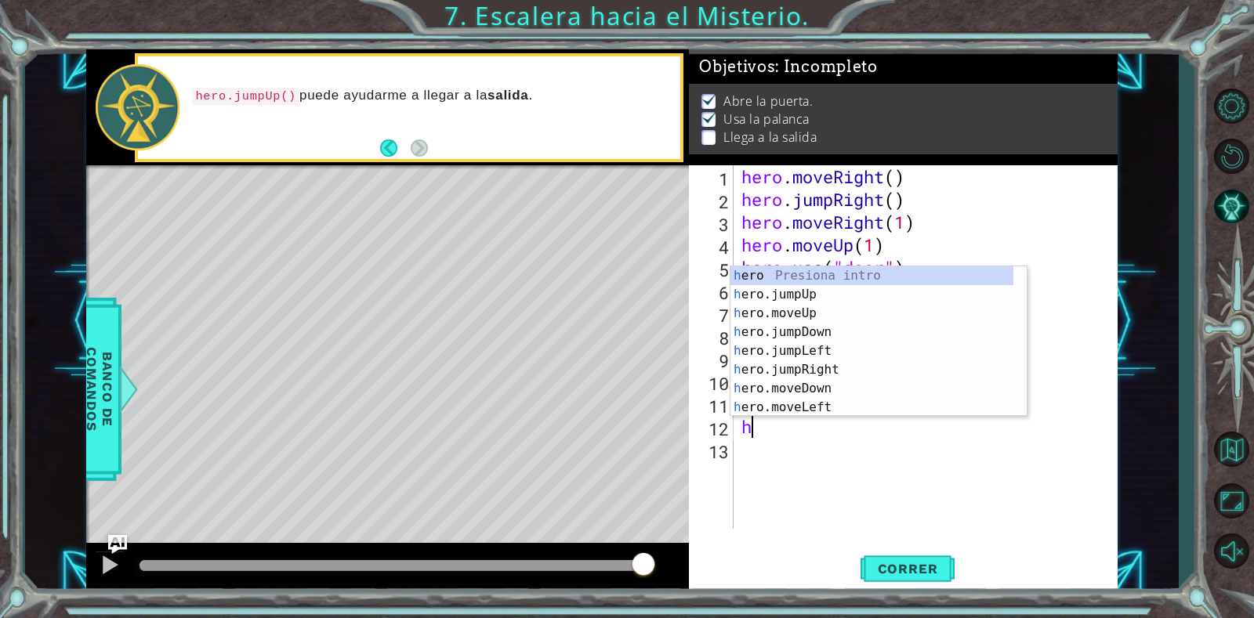
scroll to position [0, 0]
click at [797, 306] on div "h ero Presiona intro h ero.jumpUp Presiona intro h ero.moveUp Presiona intro h …" at bounding box center [871, 360] width 283 height 188
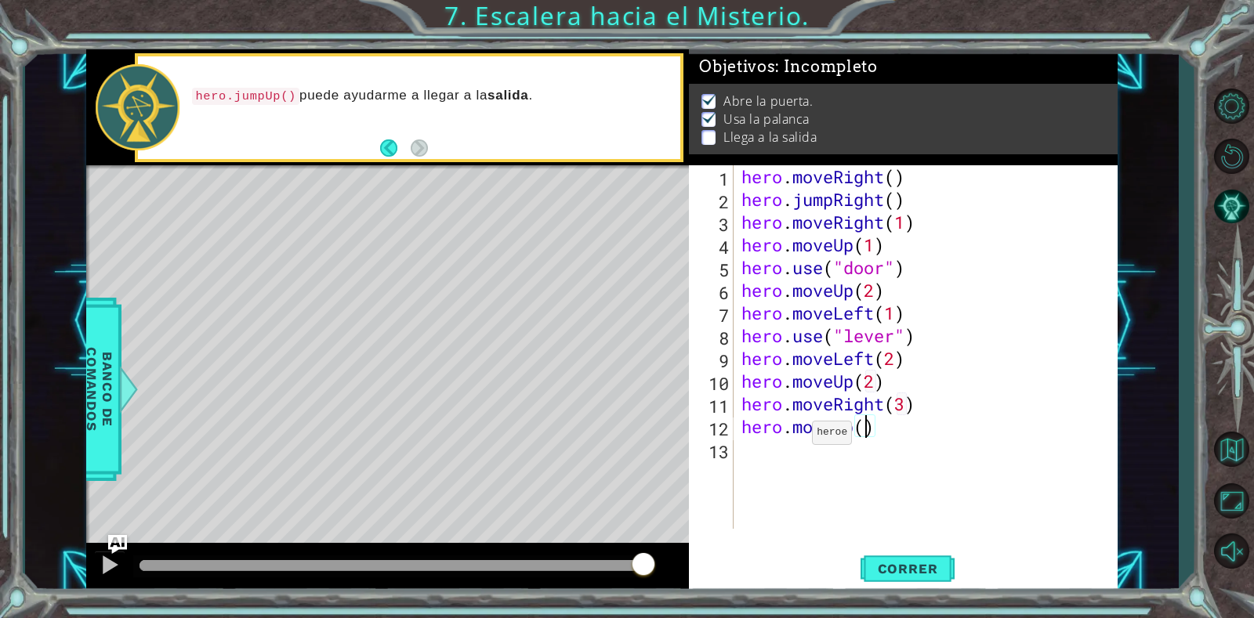
scroll to position [0, 5]
click at [879, 562] on span "Correr" at bounding box center [908, 569] width 92 height 16
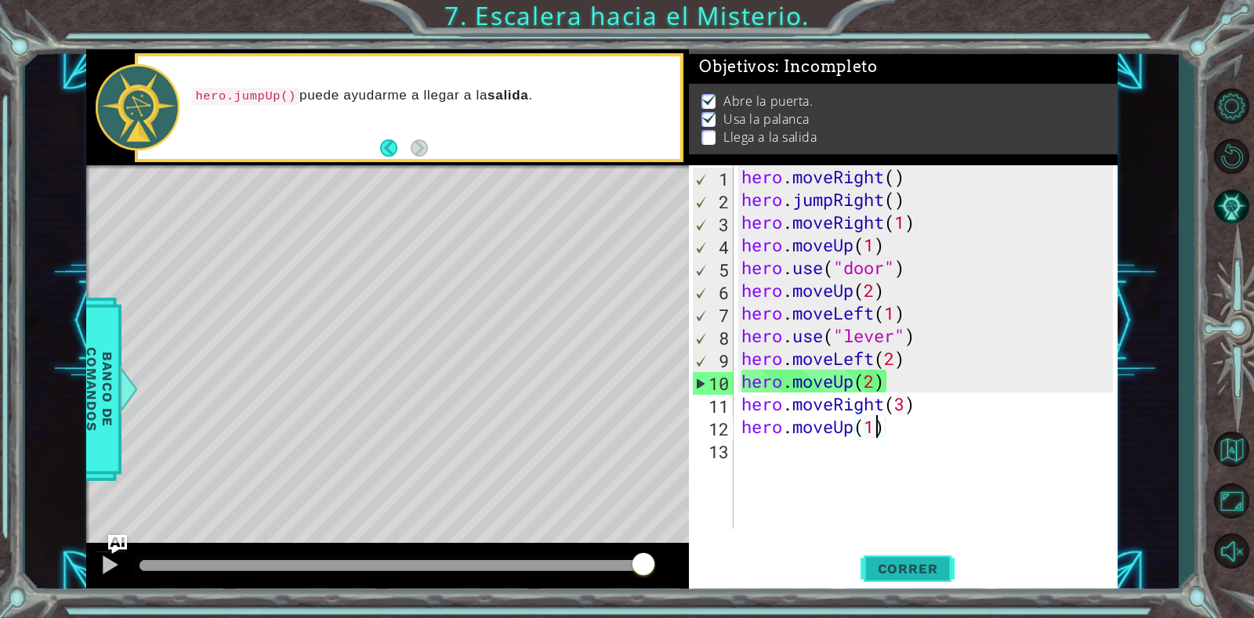
click at [901, 560] on button "Correr" at bounding box center [907, 569] width 94 height 43
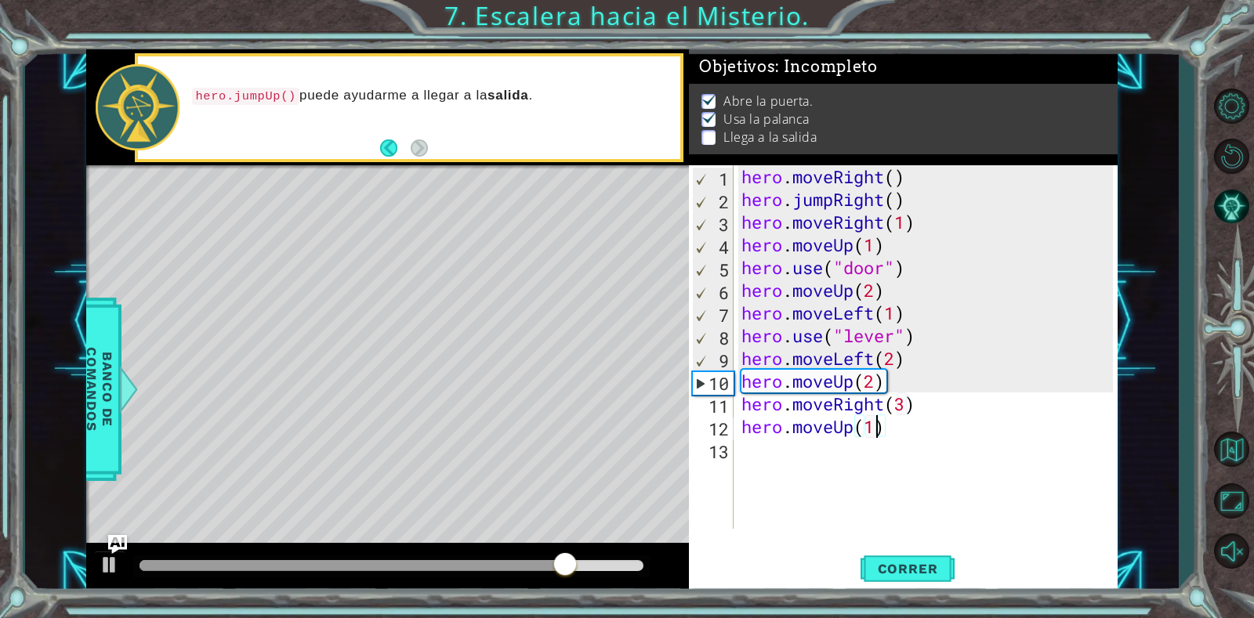
click at [941, 360] on div "hero . moveRight ( ) hero . jumpRight ( ) hero . moveRight ( 1 ) hero . moveUp …" at bounding box center [929, 369] width 383 height 409
type textarea "hero.moveLeft(2)"
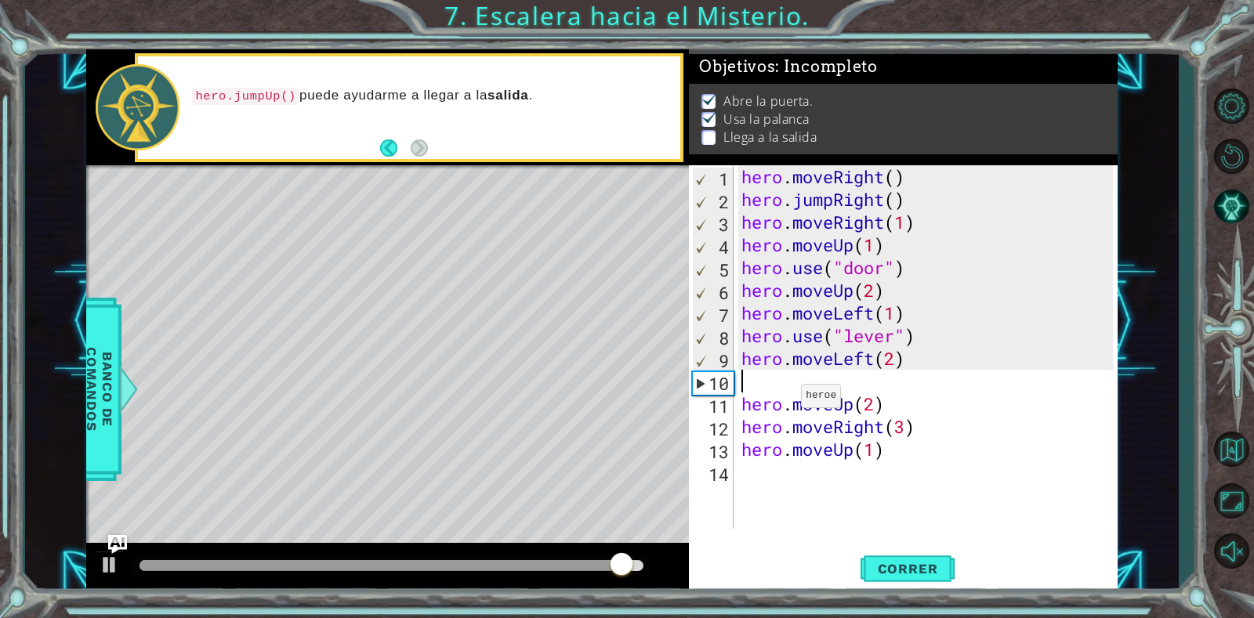
type textarea "h"
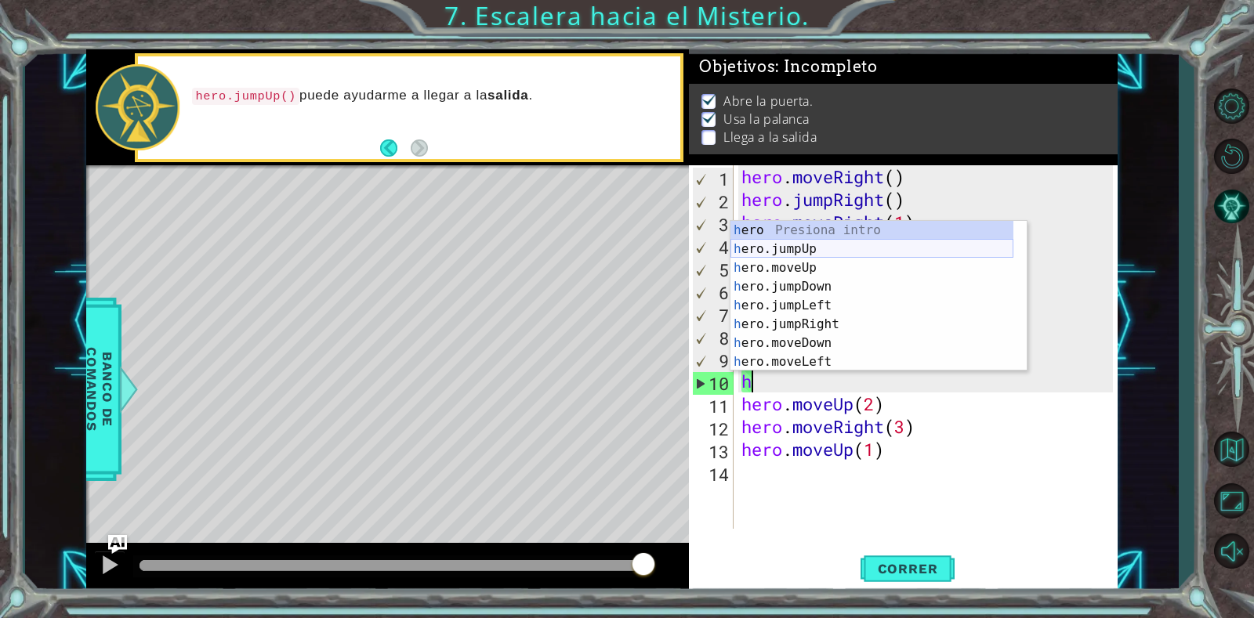
click at [795, 244] on div "h ero Presiona intro h ero.jumpUp Presiona intro h ero.moveUp Presiona intro h …" at bounding box center [871, 315] width 283 height 188
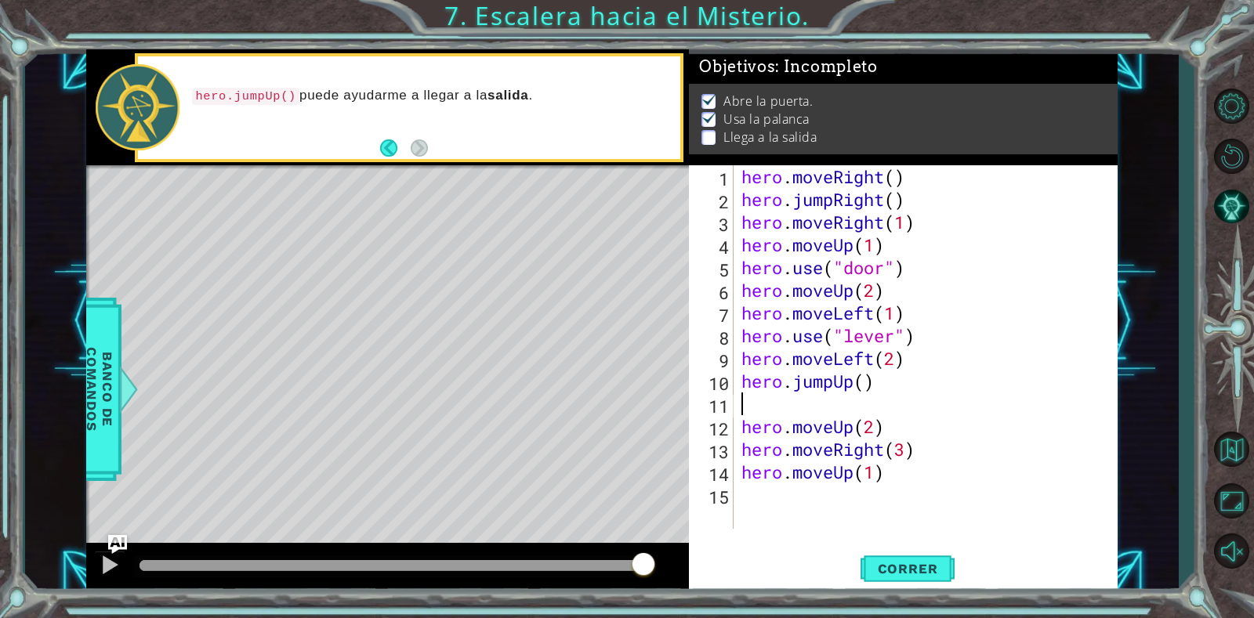
click at [870, 393] on div "hero . moveRight ( ) hero . jumpRight ( ) hero . moveRight ( 1 ) hero . moveUp …" at bounding box center [929, 369] width 383 height 409
click at [913, 428] on div "hero . moveRight ( ) hero . jumpRight ( ) hero . moveRight ( 1 ) hero . moveUp …" at bounding box center [929, 369] width 383 height 409
type textarea "hero.moveUp(2)"
drag, startPoint x: 889, startPoint y: 428, endPoint x: 743, endPoint y: 427, distance: 145.8
click at [743, 427] on div "hero . moveRight ( ) hero . jumpRight ( ) hero . moveRight ( 1 ) hero . moveUp …" at bounding box center [929, 369] width 383 height 409
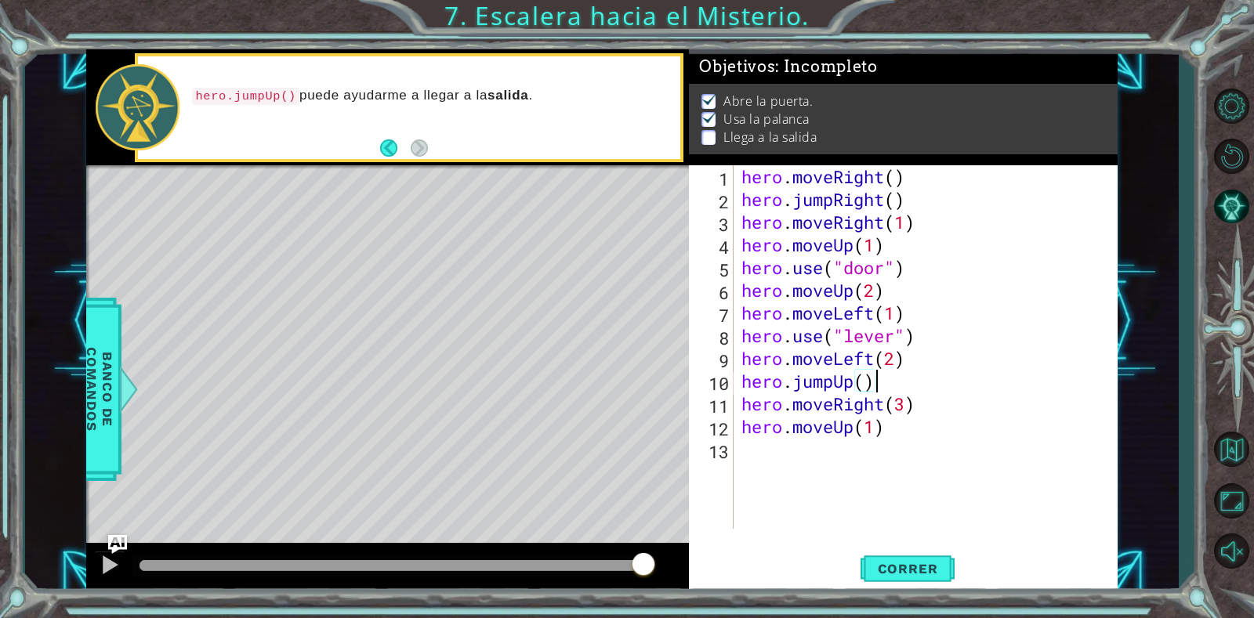
click at [889, 387] on div "hero . moveRight ( ) hero . jumpRight ( ) hero . moveRight ( 1 ) hero . moveUp …" at bounding box center [929, 369] width 383 height 409
drag, startPoint x: 928, startPoint y: 402, endPoint x: 745, endPoint y: 412, distance: 182.9
click at [745, 412] on div "hero . moveRight ( ) hero . jumpRight ( ) hero . moveRight ( 1 ) hero . moveUp …" at bounding box center [929, 369] width 383 height 409
drag, startPoint x: 889, startPoint y: 431, endPoint x: 745, endPoint y: 433, distance: 143.4
click at [745, 433] on div "hero . moveRight ( ) hero . jumpRight ( ) hero . moveRight ( 1 ) hero . moveUp …" at bounding box center [929, 369] width 383 height 409
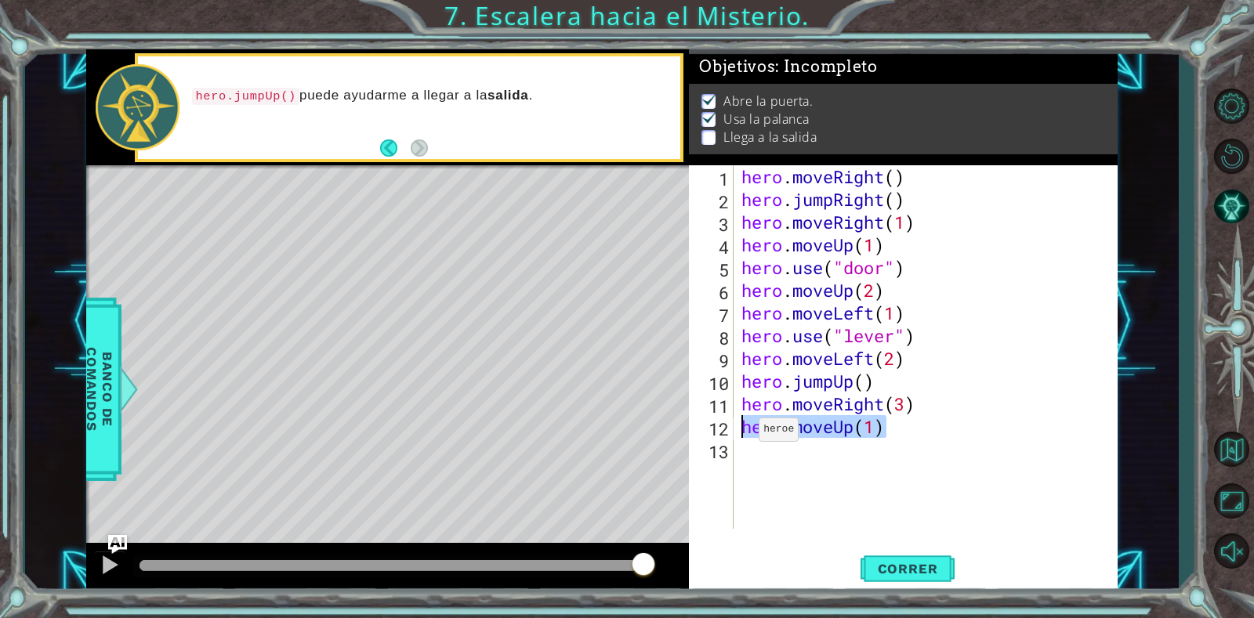
type textarea "hero.moveUp(1)"
click at [935, 568] on span "Correr" at bounding box center [908, 569] width 92 height 16
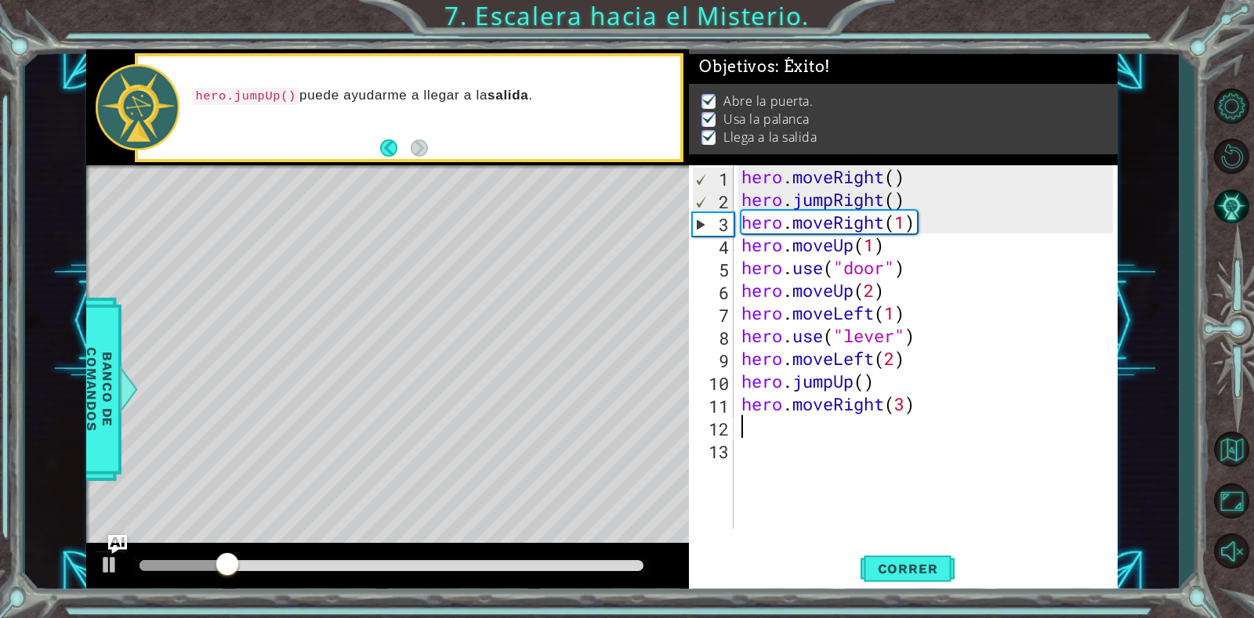
click at [532, 559] on div at bounding box center [391, 567] width 516 height 22
click at [533, 563] on div at bounding box center [391, 565] width 504 height 11
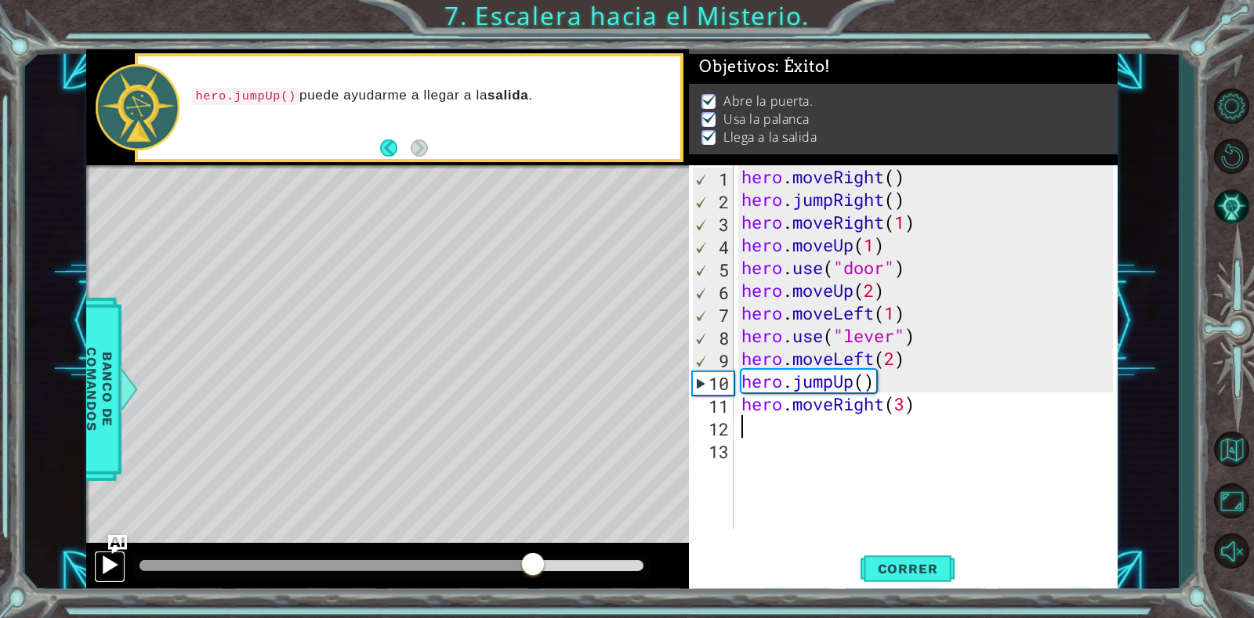
click at [105, 565] on div at bounding box center [110, 565] width 20 height 20
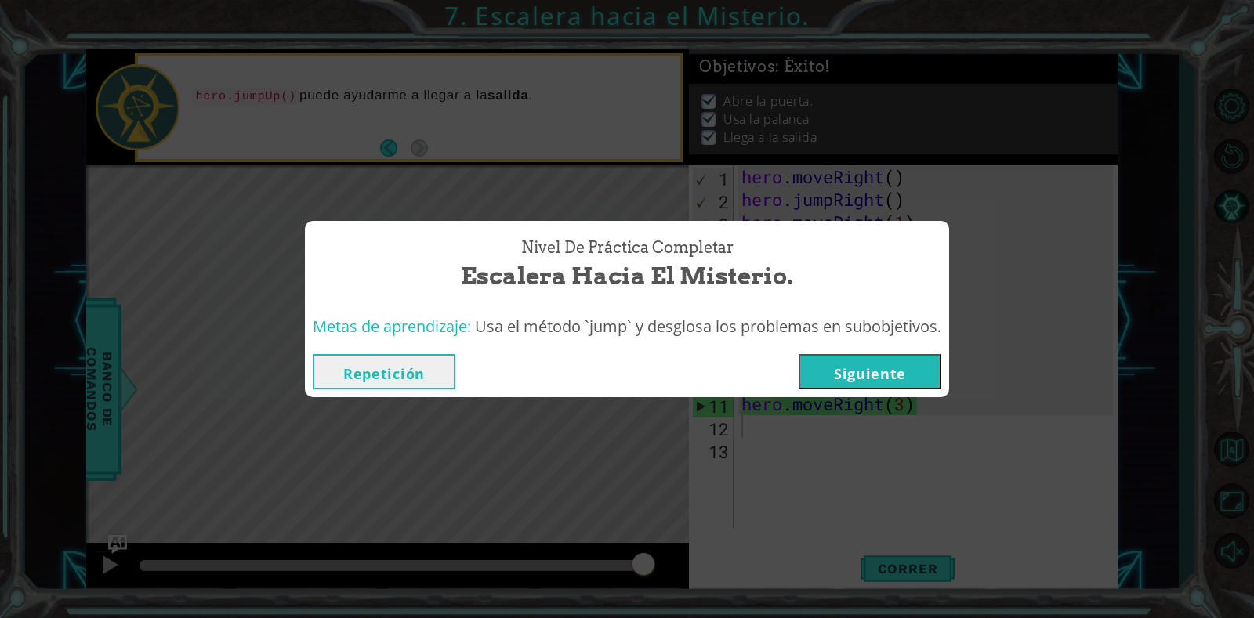
click at [817, 373] on button "Siguiente" at bounding box center [870, 371] width 143 height 35
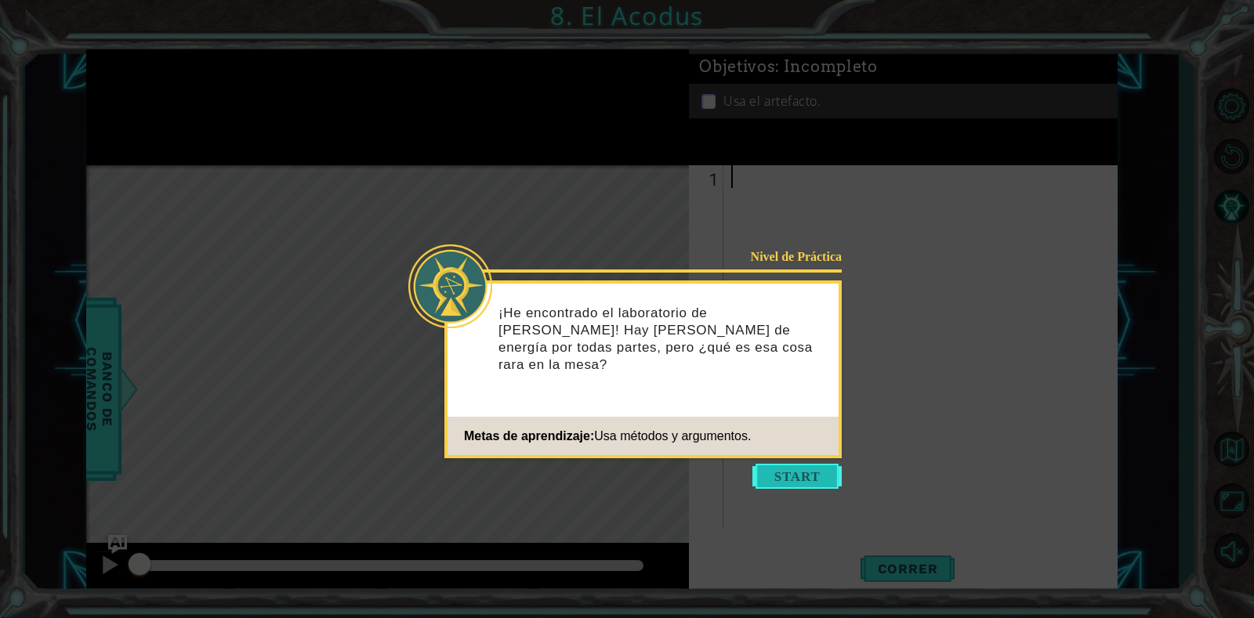
click at [769, 476] on button "Start" at bounding box center [796, 476] width 89 height 25
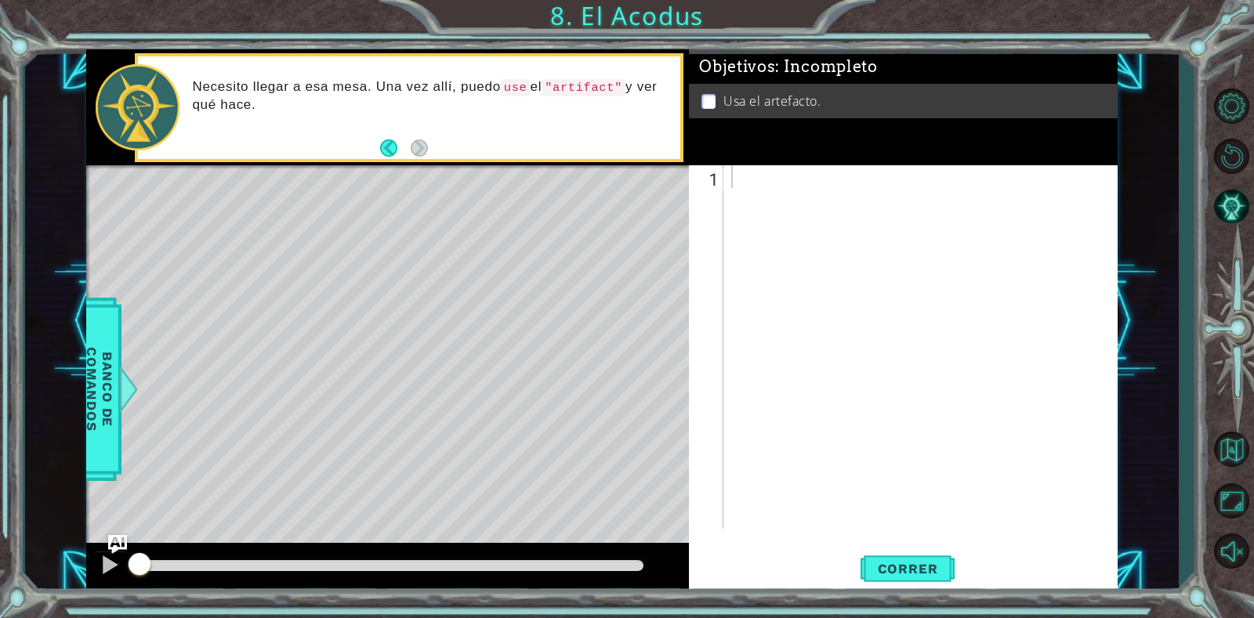
click at [701, 92] on li "Usa el artefacto." at bounding box center [904, 101] width 407 height 18
click at [798, 177] on div at bounding box center [924, 369] width 393 height 409
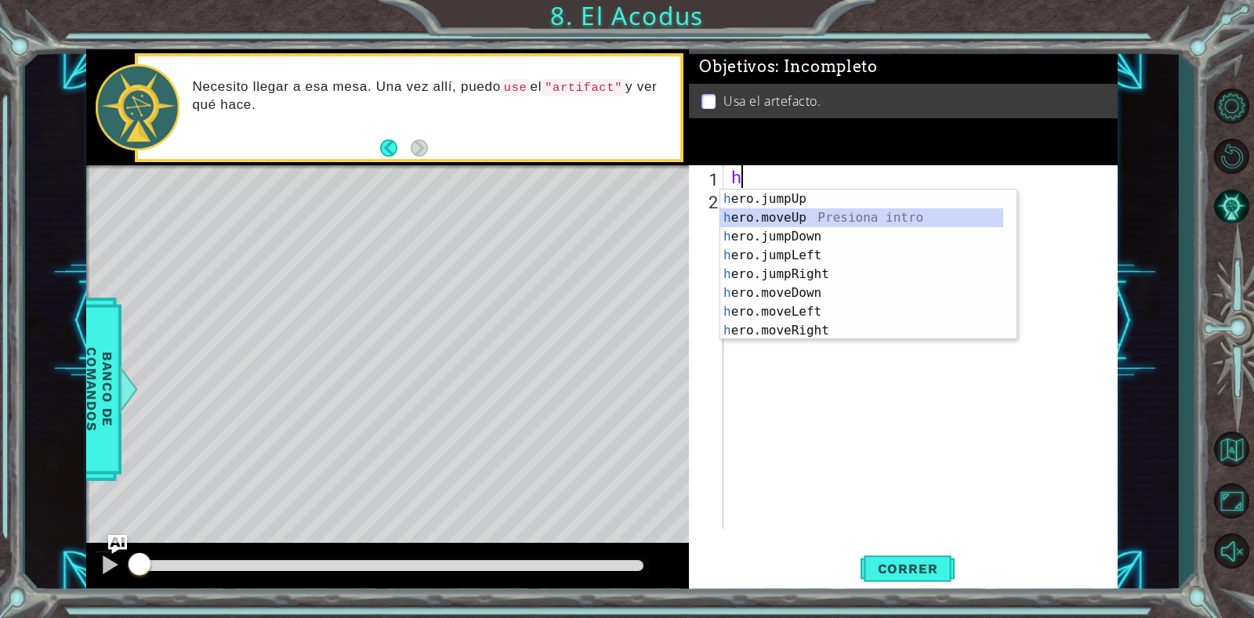
click at [779, 219] on div "h ero.jumpUp Presiona intro h ero.moveUp Presiona intro h ero.jumpDown Presiona…" at bounding box center [861, 284] width 283 height 188
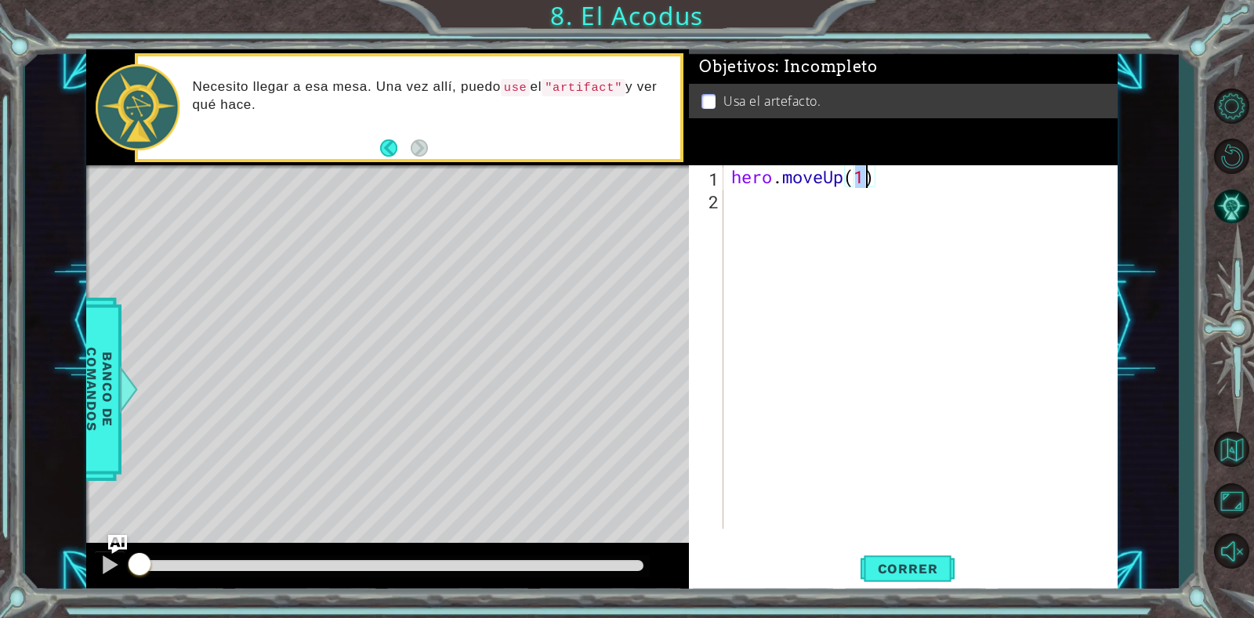
scroll to position [0, 5]
drag, startPoint x: 838, startPoint y: 185, endPoint x: 822, endPoint y: 212, distance: 31.6
click at [836, 191] on div "hero . moveUp ( 3 )" at bounding box center [924, 369] width 393 height 409
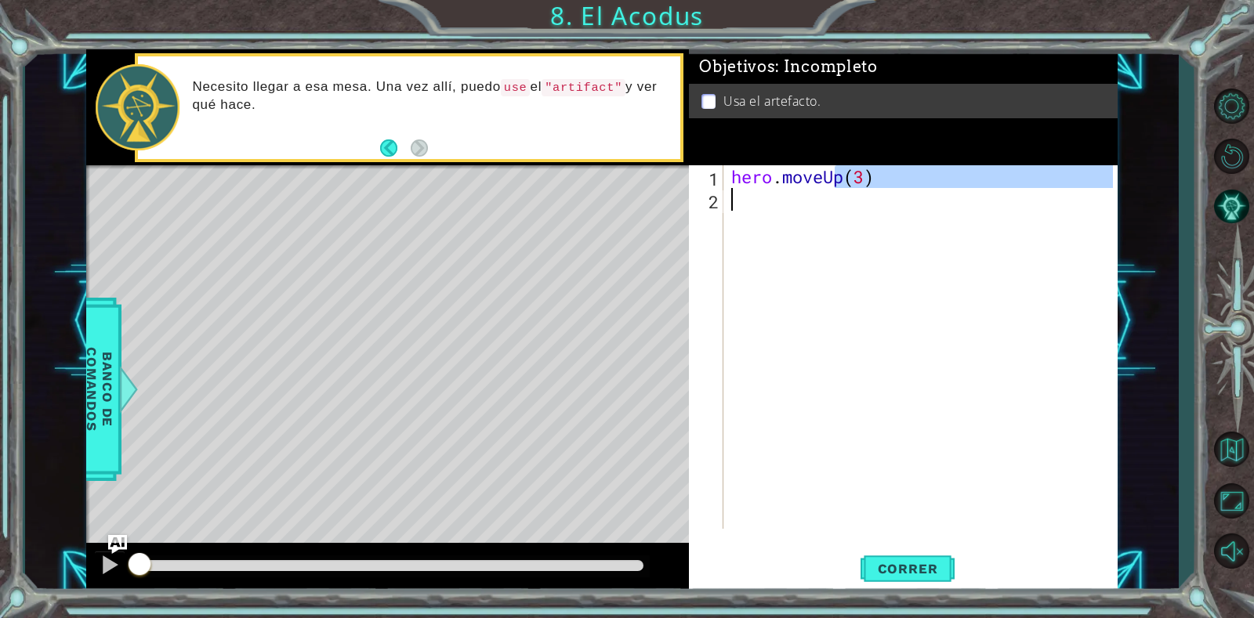
type textarea "hero.moveUp(3)"
click at [826, 205] on div "hero . moveUp ( 3 )" at bounding box center [920, 347] width 385 height 364
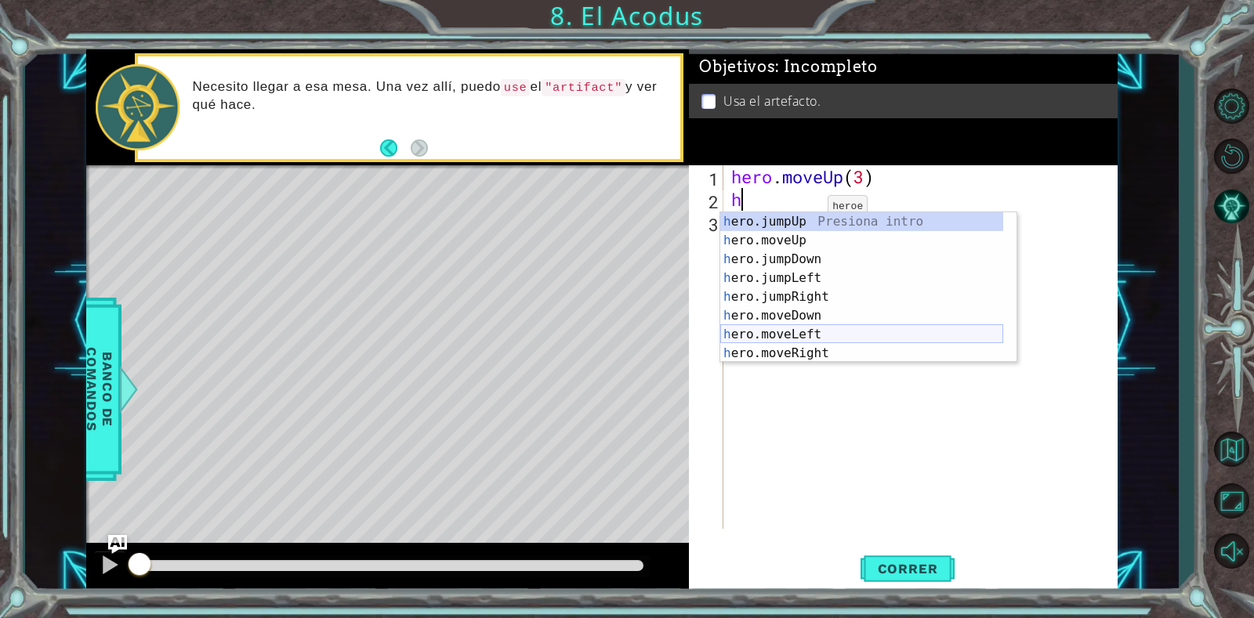
click at [797, 336] on div "h ero.jumpUp Presiona intro h ero.moveUp Presiona intro h ero.jumpDown Presiona…" at bounding box center [861, 306] width 283 height 188
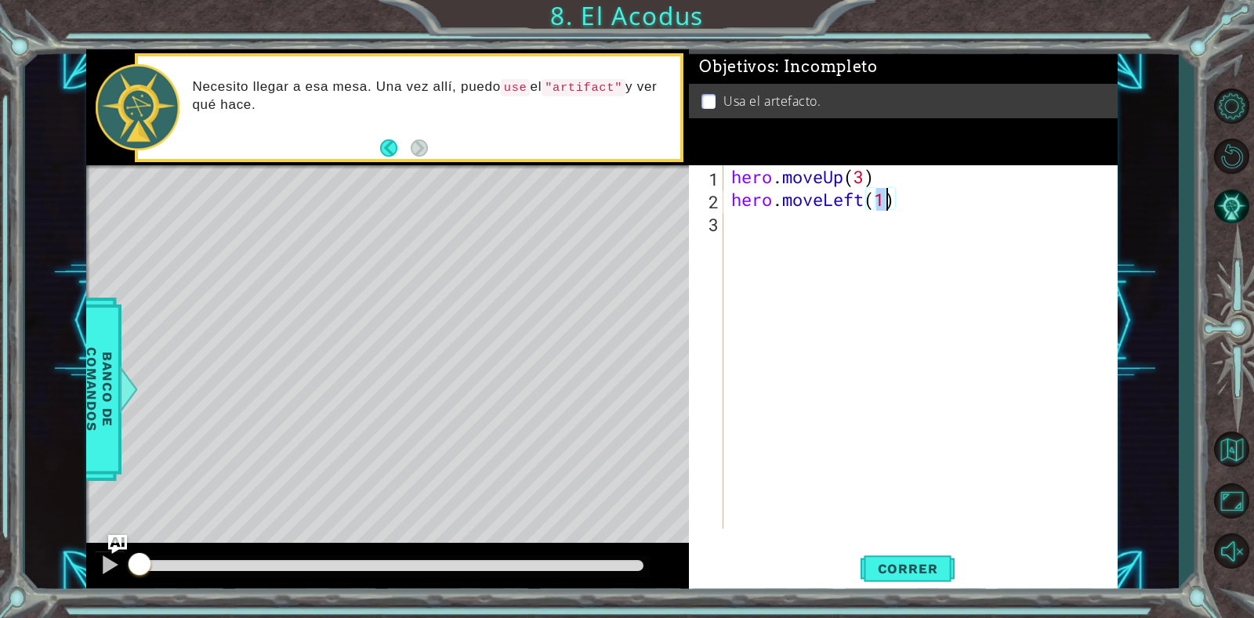
type textarea "hero.moveLeft(2)"
click at [911, 231] on div "hero . moveUp ( 3 ) hero . moveLeft ( 2 )" at bounding box center [924, 369] width 393 height 409
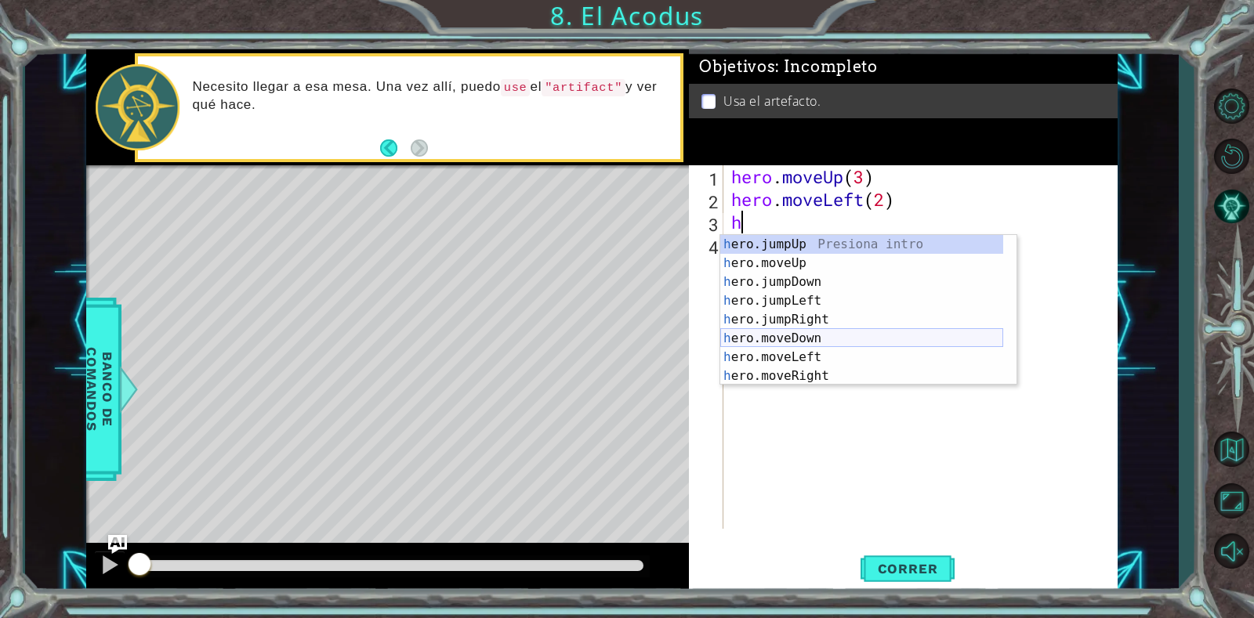
click at [794, 332] on div "h ero.jumpUp Presiona intro h ero.moveUp Presiona intro h ero.jumpDown Presiona…" at bounding box center [861, 329] width 283 height 188
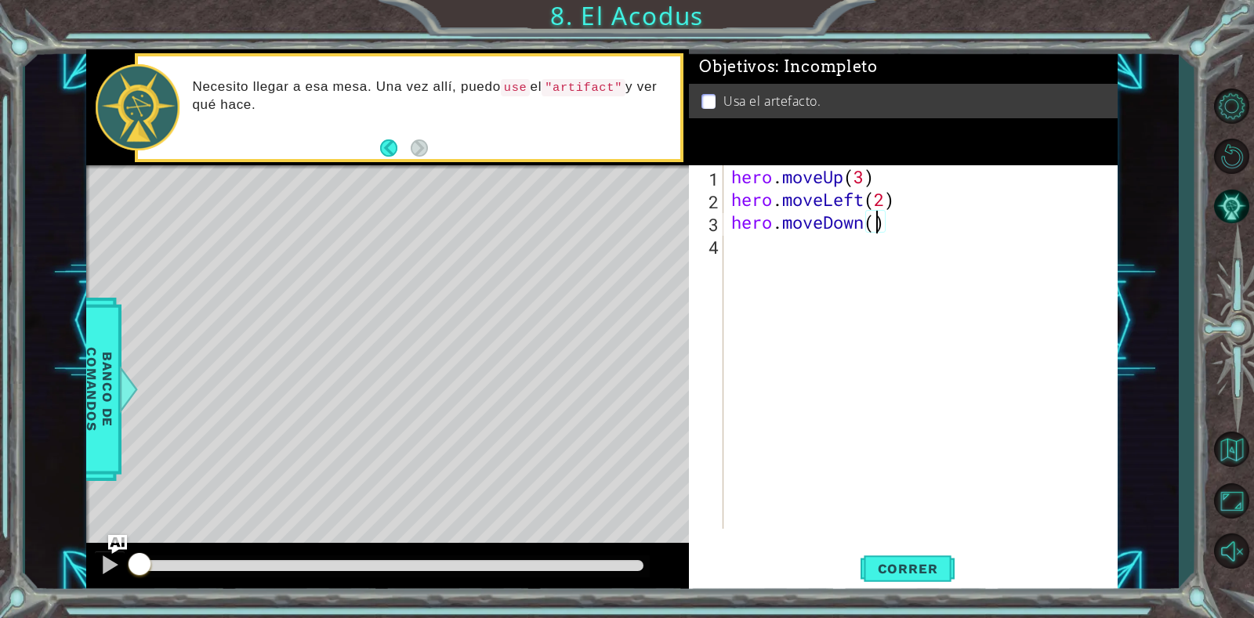
type textarea "hero.moveDown(3)"
click at [876, 247] on div "hero . moveUp ( 3 ) hero . moveLeft ( 2 ) hero . moveDown ( 3 )" at bounding box center [924, 369] width 393 height 409
type textarea "h"
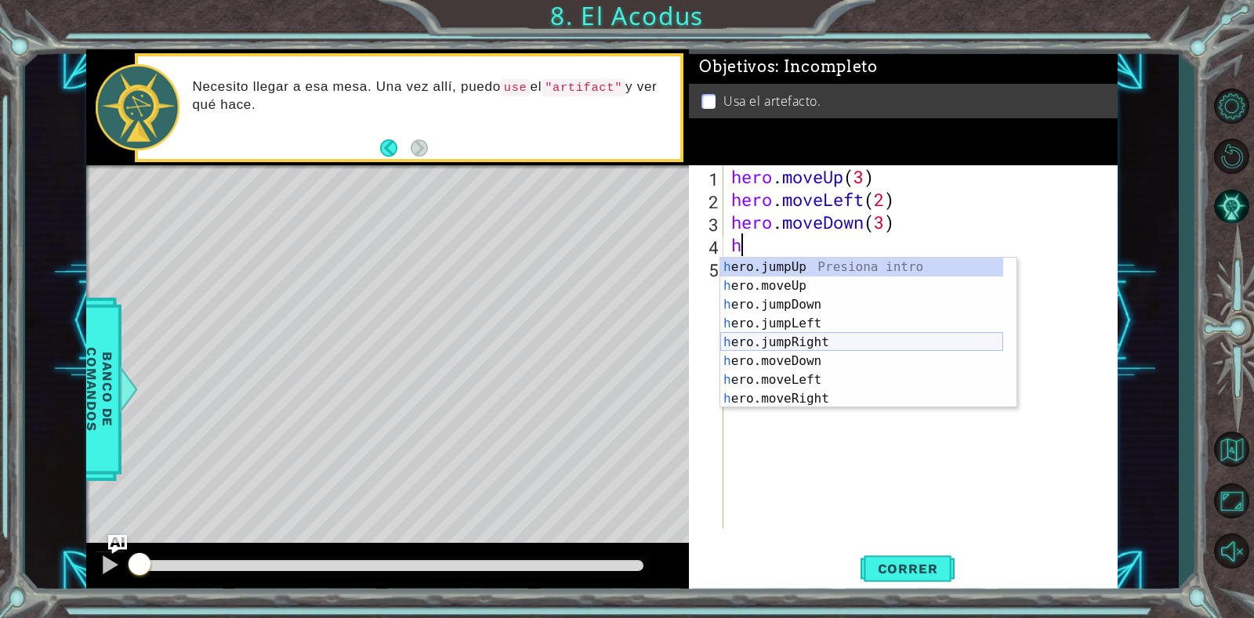
click at [833, 342] on div "h ero.jumpUp Presiona intro h ero.moveUp Presiona intro h ero.jumpDown Presiona…" at bounding box center [861, 352] width 283 height 188
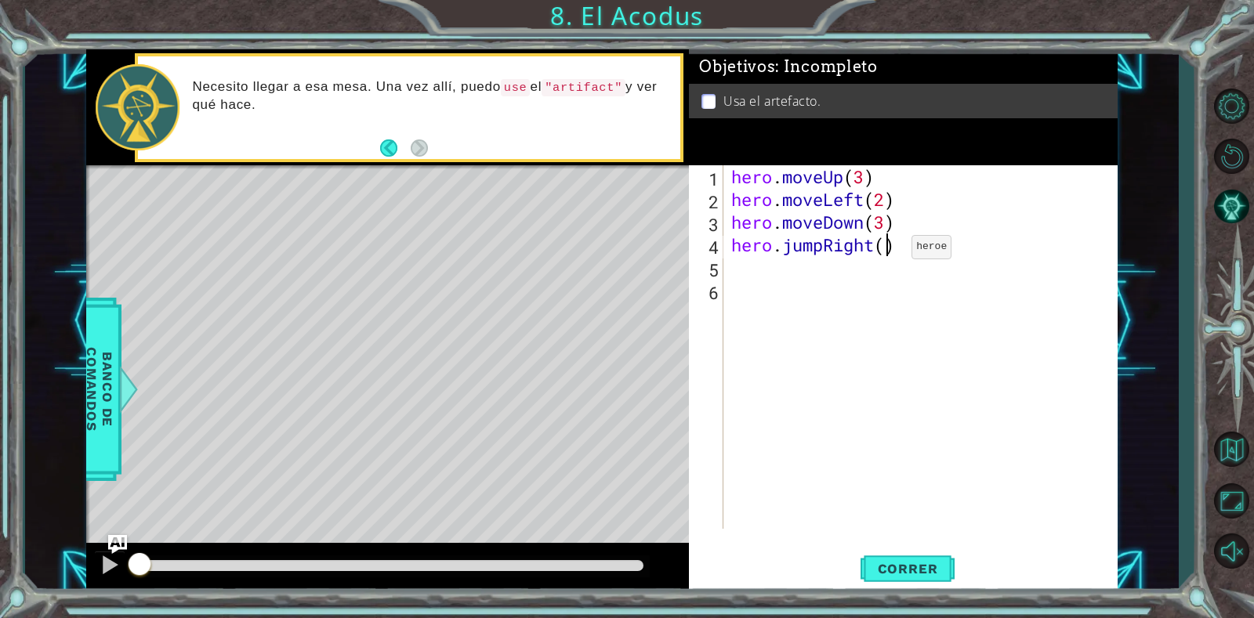
click at [888, 251] on div "hero . moveUp ( 3 ) hero . moveLeft ( 2 ) hero . moveDown ( 3 ) hero . jumpRigh…" at bounding box center [924, 369] width 393 height 409
type textarea "hero.jumpRight(2)"
click at [880, 271] on div "hero . moveUp ( 3 ) hero . moveLeft ( 2 ) hero . moveDown ( 3 ) hero . jumpRigh…" at bounding box center [924, 369] width 393 height 409
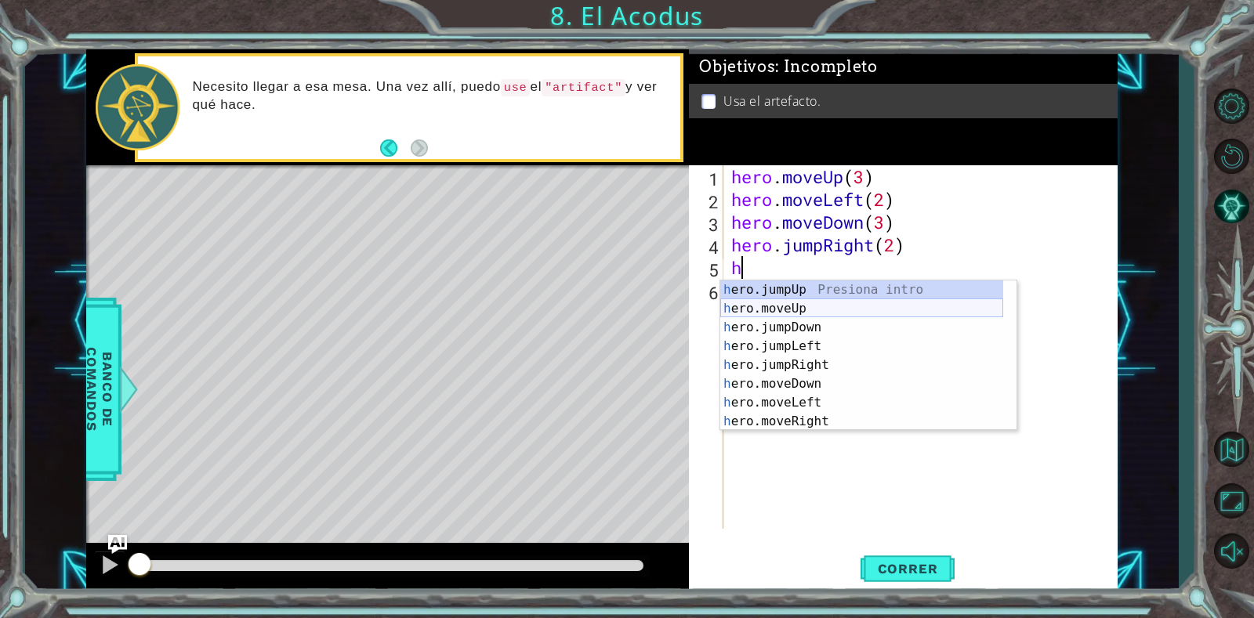
click at [789, 308] on div "h ero.jumpUp Presiona intro h ero.moveUp Presiona intro h ero.jumpDown Presiona…" at bounding box center [861, 375] width 283 height 188
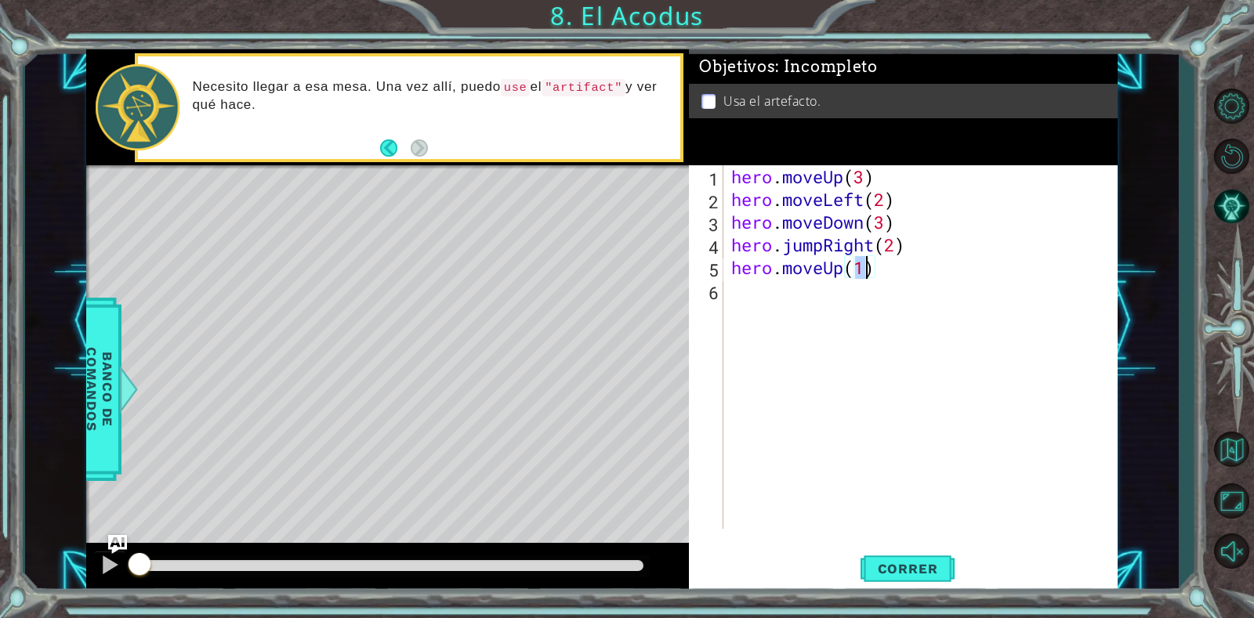
type textarea "hero.moveUp(3)"
click at [899, 266] on div "hero . moveUp ( 3 ) hero . moveLeft ( 2 ) hero . moveDown ( 3 ) hero . jumpRigh…" at bounding box center [924, 369] width 393 height 409
type textarea "h"
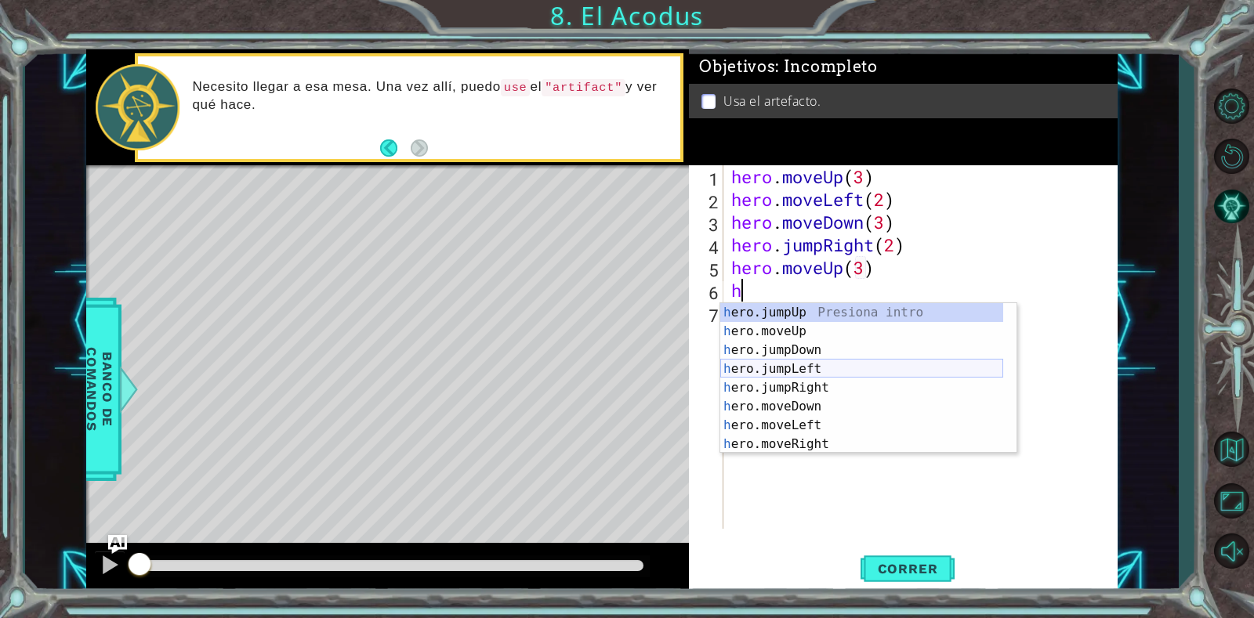
click at [799, 371] on div "h ero.jumpUp Presiona intro h ero.moveUp Presiona intro h ero.jumpDown Presiona…" at bounding box center [861, 397] width 283 height 188
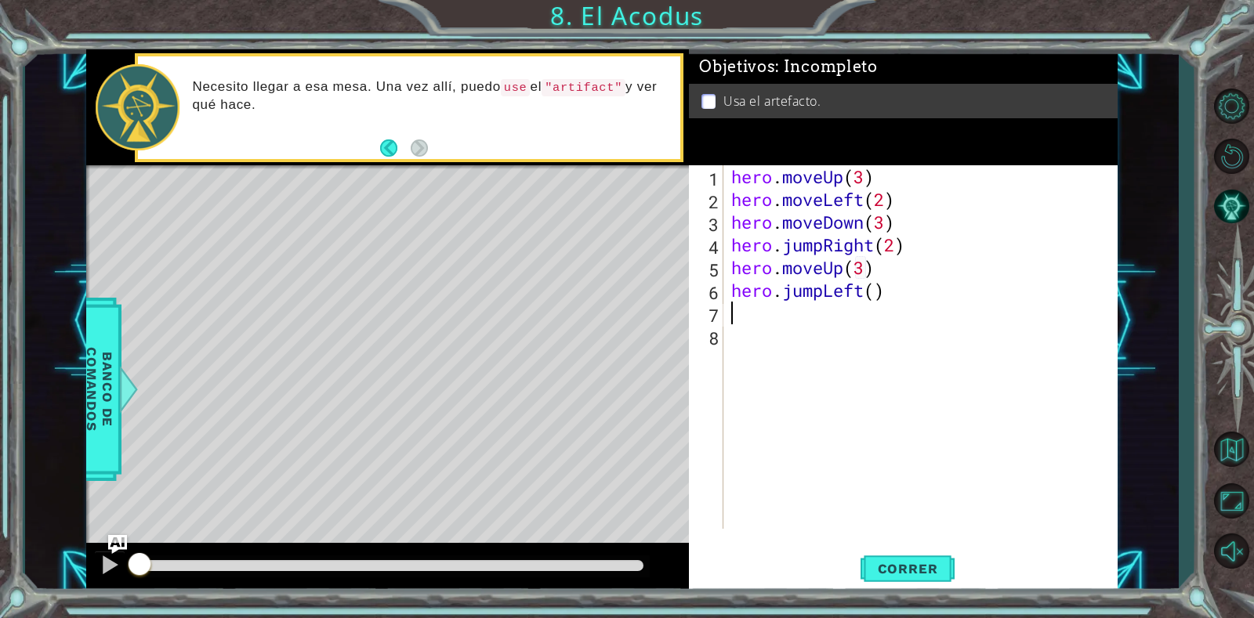
click at [882, 299] on div "hero . moveUp ( 3 ) hero . moveLeft ( 2 ) hero . moveDown ( 3 ) hero . jumpRigh…" at bounding box center [924, 369] width 393 height 409
click at [871, 300] on div "hero . moveUp ( 3 ) hero . moveLeft ( 2 ) hero . moveDown ( 3 ) hero . jumpRigh…" at bounding box center [924, 369] width 393 height 409
type textarea "hero.jumpLeft(1)"
click at [839, 313] on div "hero . moveUp ( 3 ) hero . moveLeft ( 2 ) hero . moveDown ( 3 ) hero . jumpRigh…" at bounding box center [924, 369] width 393 height 409
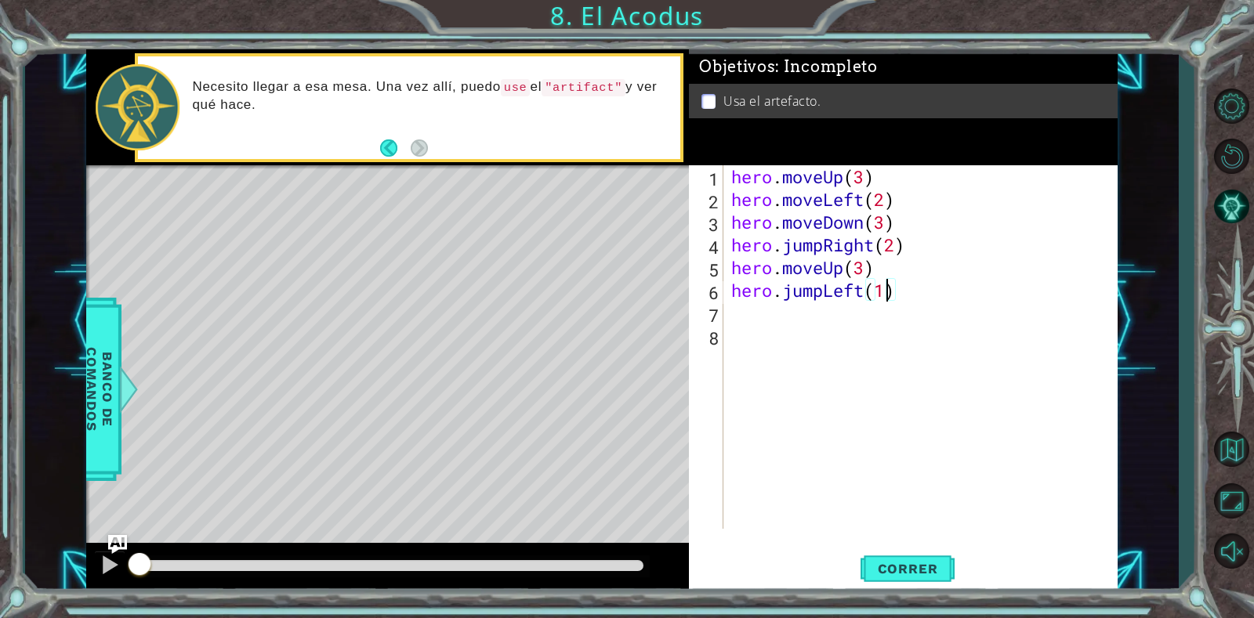
scroll to position [0, 0]
click at [903, 562] on span "Correr" at bounding box center [908, 569] width 92 height 16
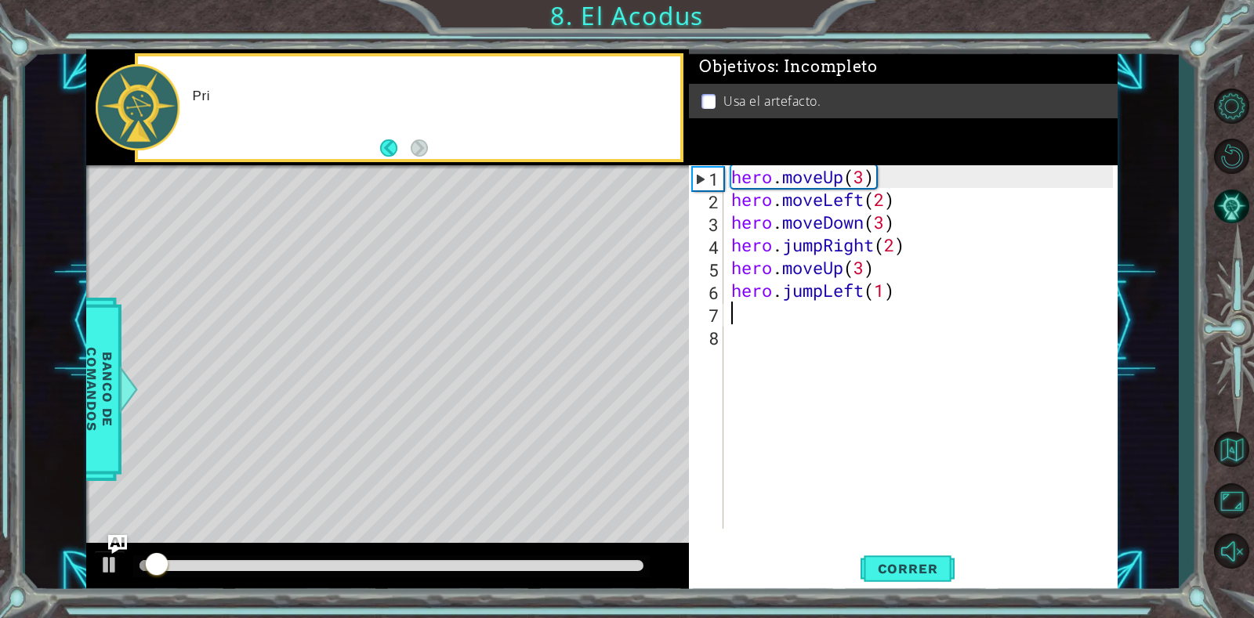
click at [560, 565] on div at bounding box center [391, 565] width 504 height 11
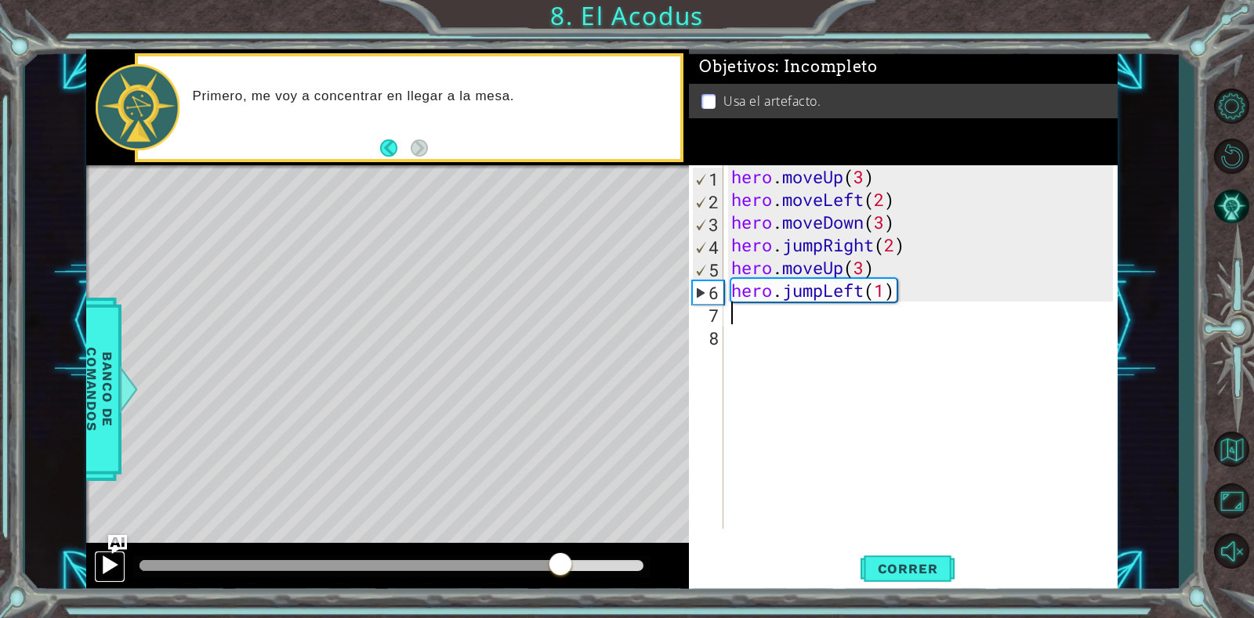
click at [107, 561] on div at bounding box center [110, 565] width 20 height 20
drag, startPoint x: 541, startPoint y: 552, endPoint x: 473, endPoint y: 563, distance: 69.8
click at [520, 559] on div at bounding box center [387, 568] width 603 height 50
drag, startPoint x: 477, startPoint y: 562, endPoint x: 327, endPoint y: 567, distance: 150.5
click at [327, 567] on div at bounding box center [308, 565] width 339 height 11
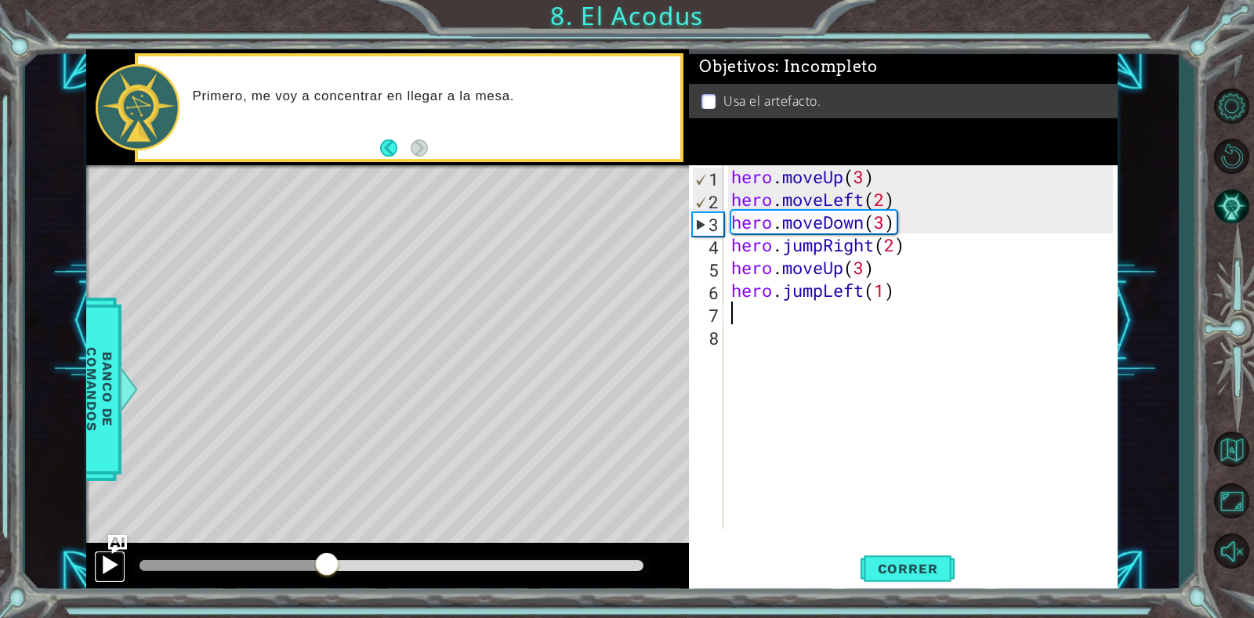
click at [109, 559] on div at bounding box center [110, 565] width 20 height 20
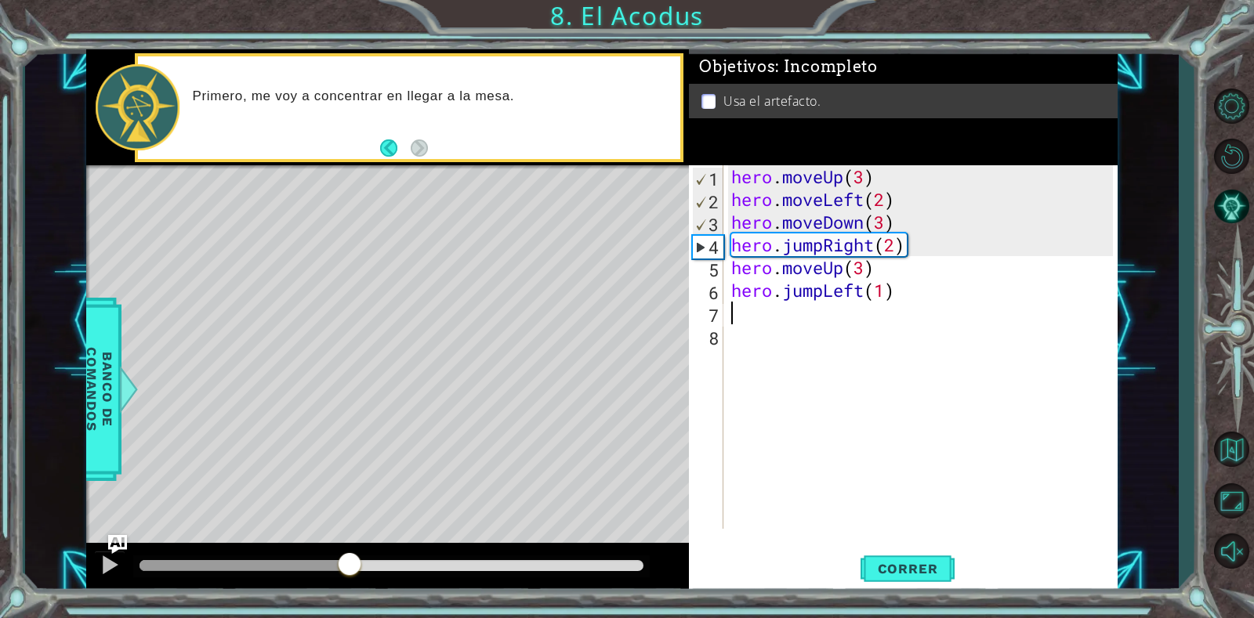
drag, startPoint x: 356, startPoint y: 565, endPoint x: 13, endPoint y: 560, distance: 343.3
click at [30, 575] on div "1 ההההההההההההההההההההההההההההההההההההההההההההההההההההההההההההההההההההההההההההה…" at bounding box center [602, 321] width 1154 height 544
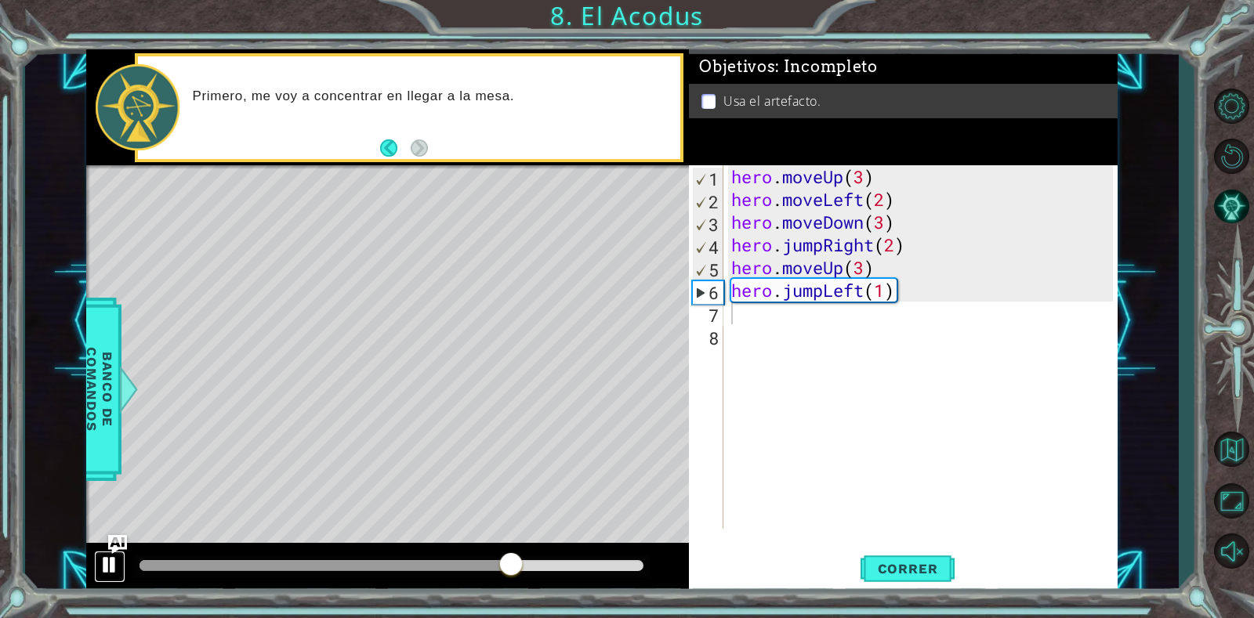
click at [96, 565] on button at bounding box center [109, 567] width 31 height 32
drag, startPoint x: 765, startPoint y: 291, endPoint x: 748, endPoint y: 291, distance: 17.2
click at [750, 291] on div "hero . moveUp ( 3 ) hero . moveLeft ( 2 ) hero . moveDown ( 3 ) hero . jumpRigh…" at bounding box center [924, 369] width 393 height 409
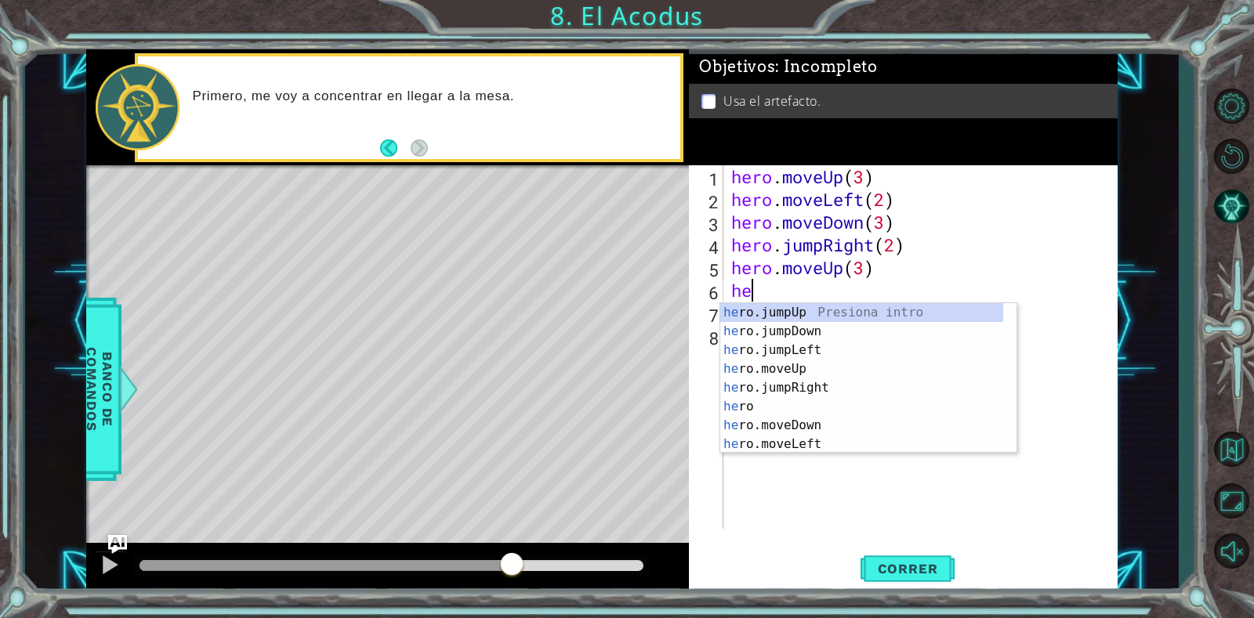
type textarea "h"
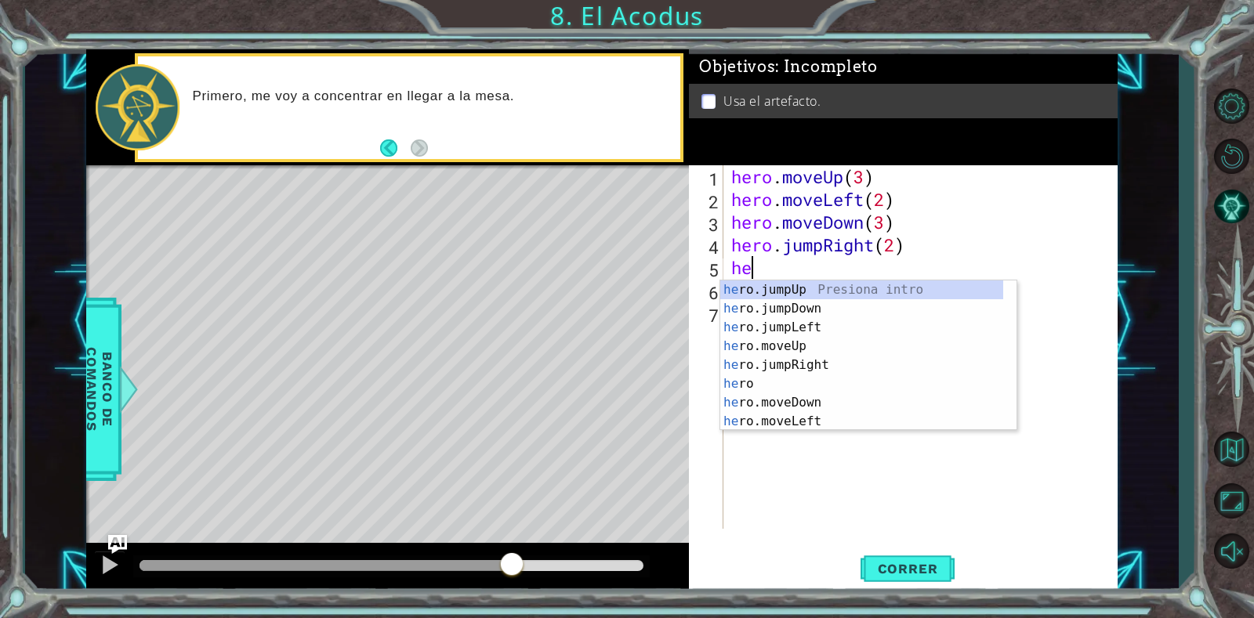
type textarea "h"
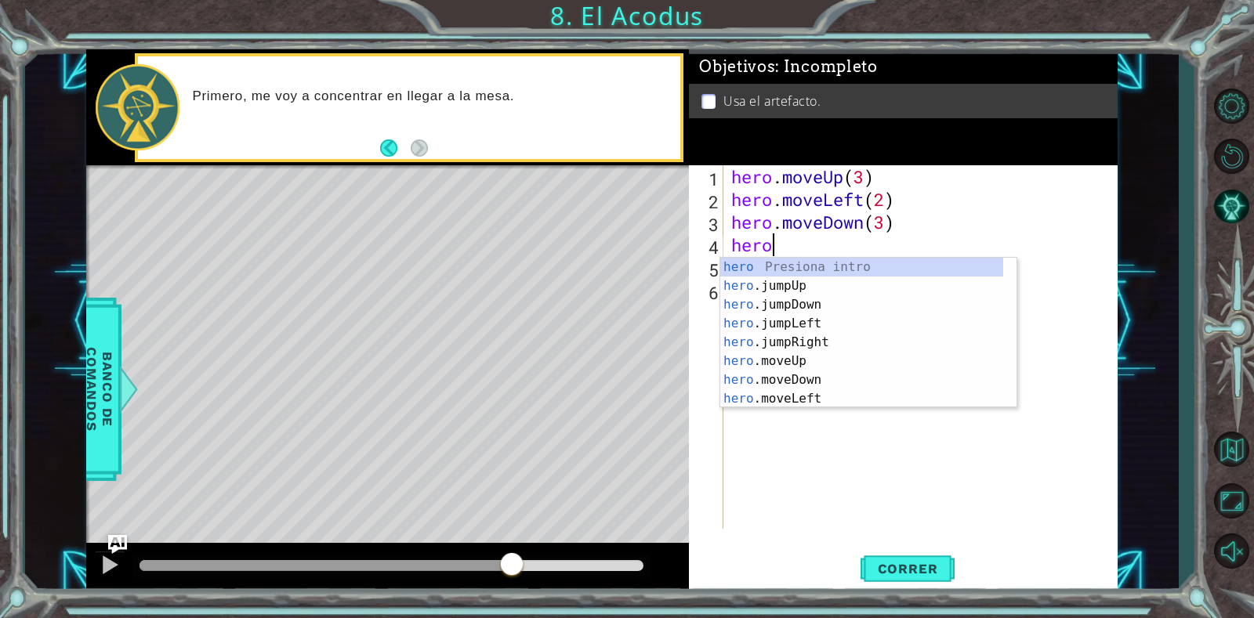
type textarea "h"
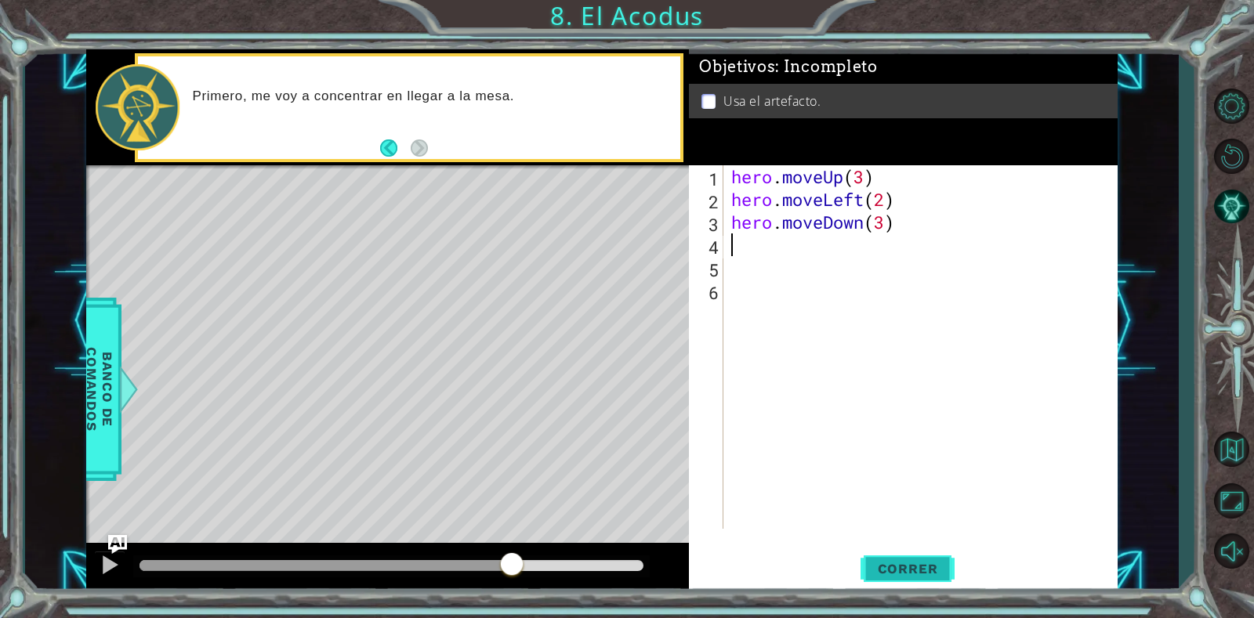
click at [913, 558] on button "Correr" at bounding box center [907, 569] width 94 height 43
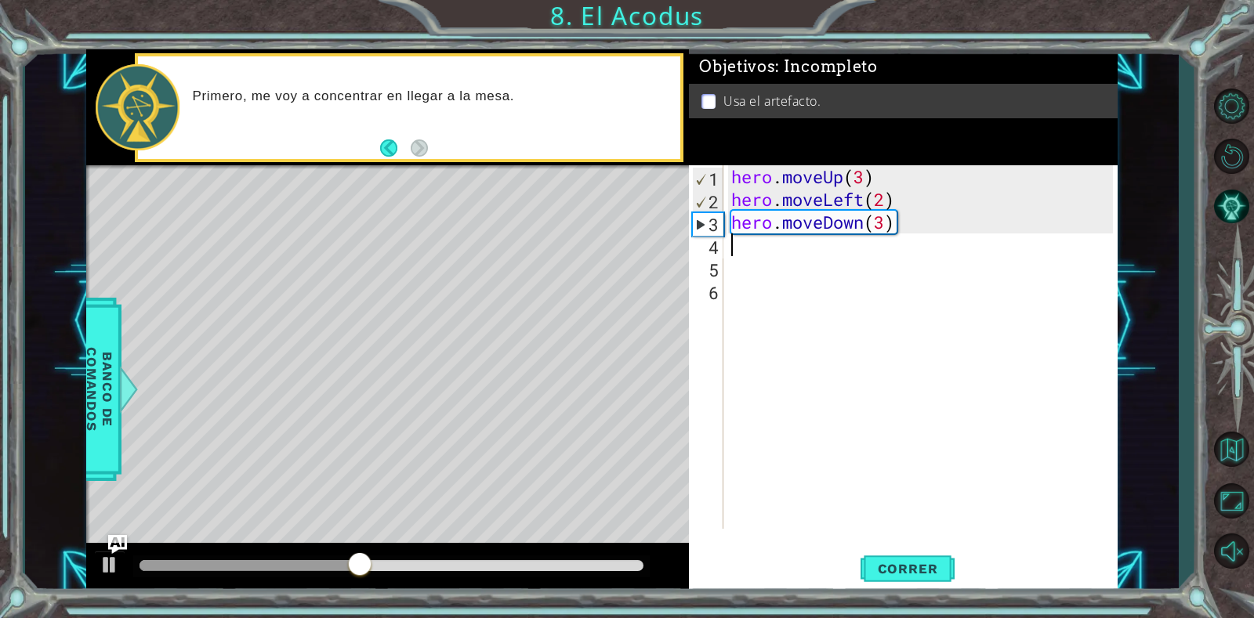
click at [787, 251] on div "hero . moveUp ( 3 ) hero . moveLeft ( 2 ) hero . moveDown ( 3 )" at bounding box center [924, 369] width 393 height 409
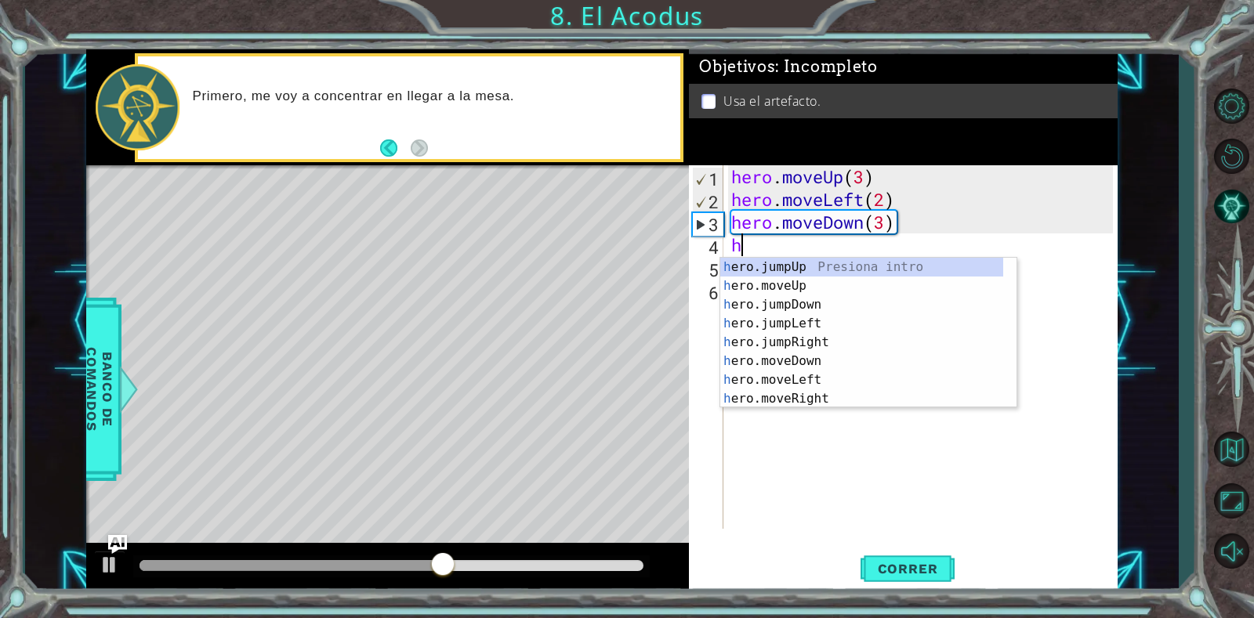
type textarea "h"
click at [796, 302] on div "h ero.jumpUp Presiona intro h ero.moveUp Presiona intro h ero.jumpDown Presiona…" at bounding box center [861, 352] width 283 height 188
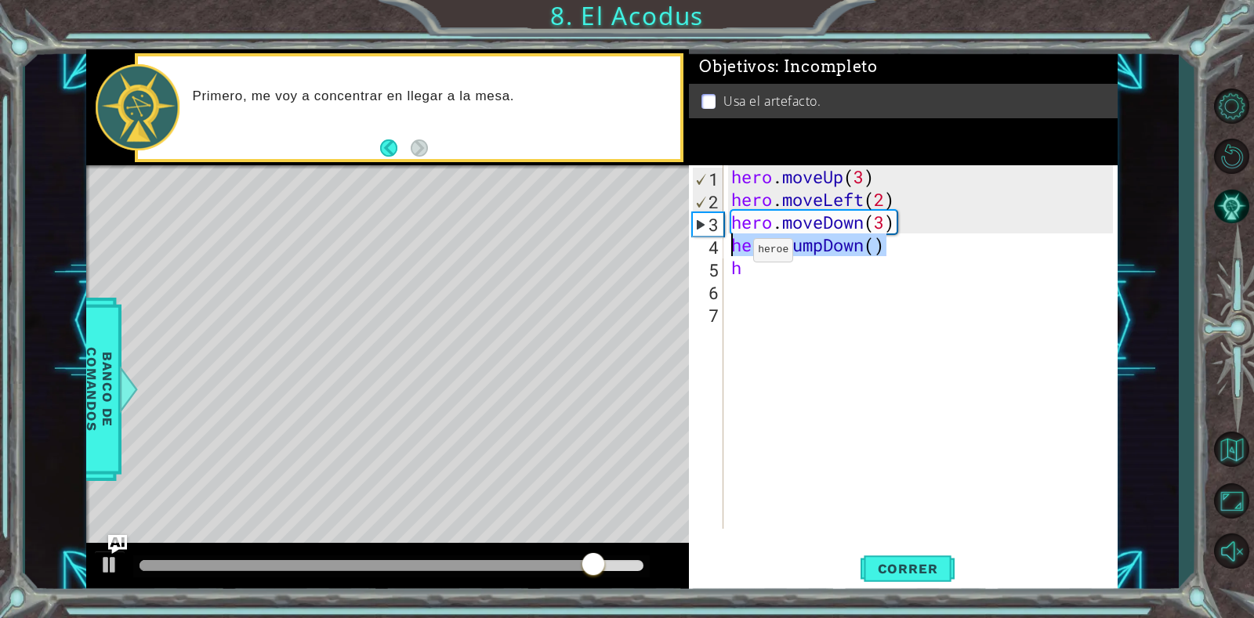
drag, startPoint x: 900, startPoint y: 237, endPoint x: 730, endPoint y: 254, distance: 171.6
click at [730, 254] on div "hero . moveUp ( 3 ) hero . moveLeft ( 2 ) hero . moveDown ( 3 ) hero . jumpDown…" at bounding box center [924, 369] width 393 height 409
type textarea "hero.jumpDown()"
type textarea "h"
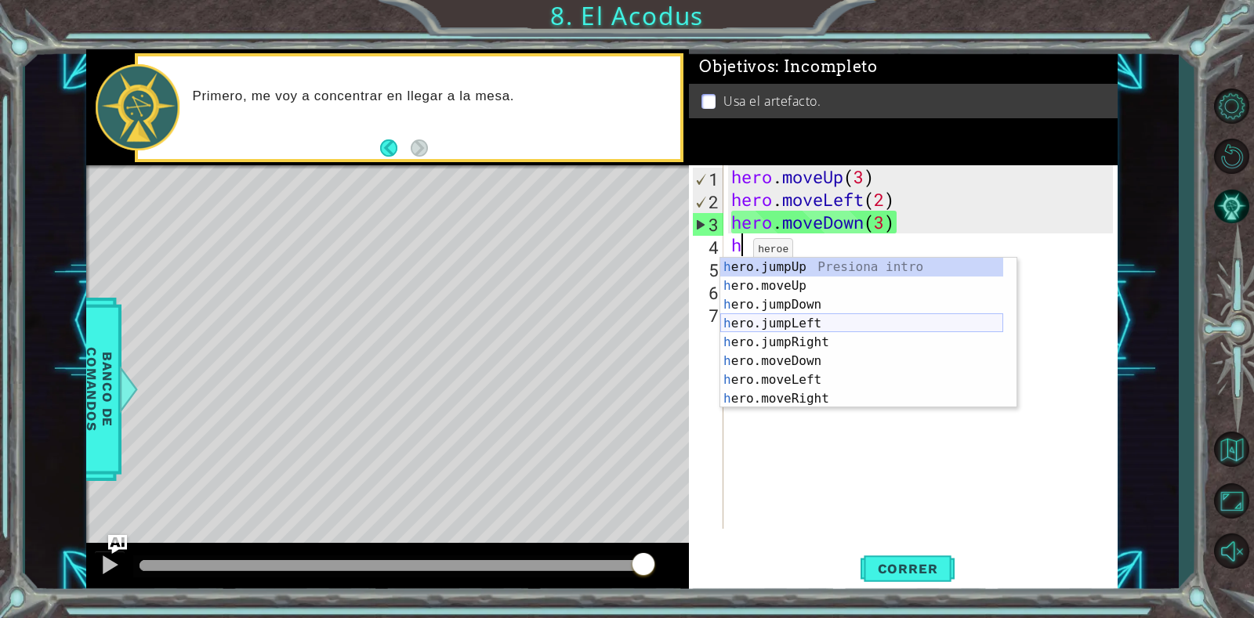
click at [777, 327] on div "h ero.jumpUp Presiona intro h ero.moveUp Presiona intro h ero.jumpDown Presiona…" at bounding box center [861, 352] width 283 height 188
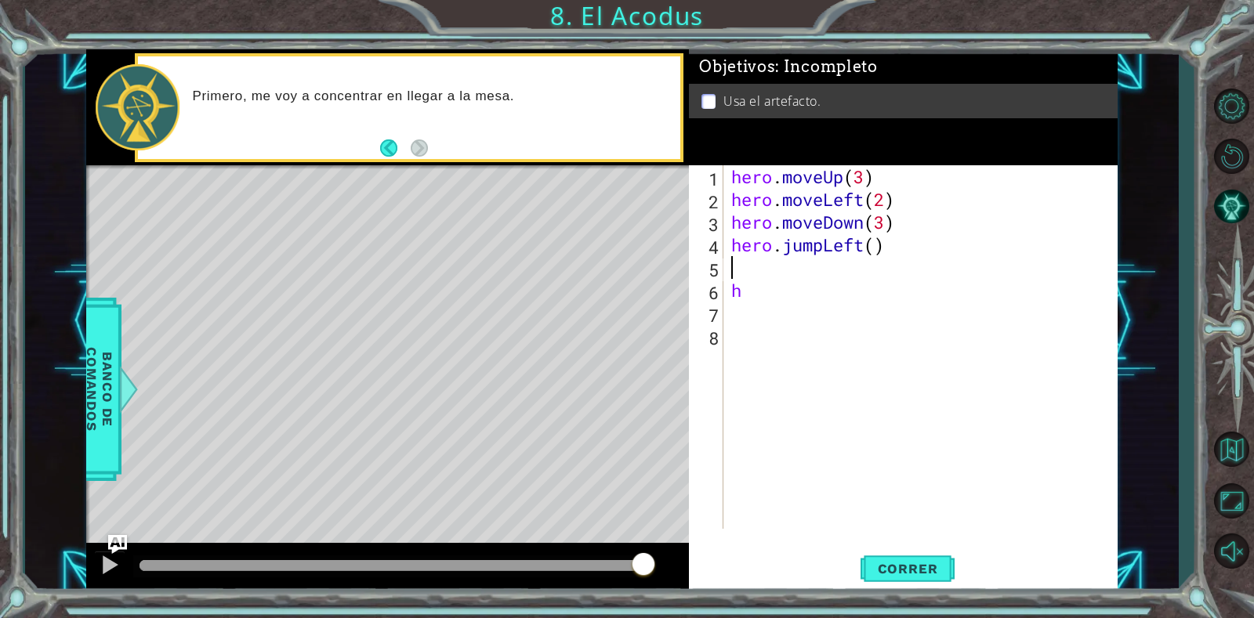
click at [797, 272] on div "hero . moveUp ( 3 ) hero . moveLeft ( 2 ) hero . moveDown ( 3 ) hero . jumpLeft…" at bounding box center [924, 369] width 393 height 409
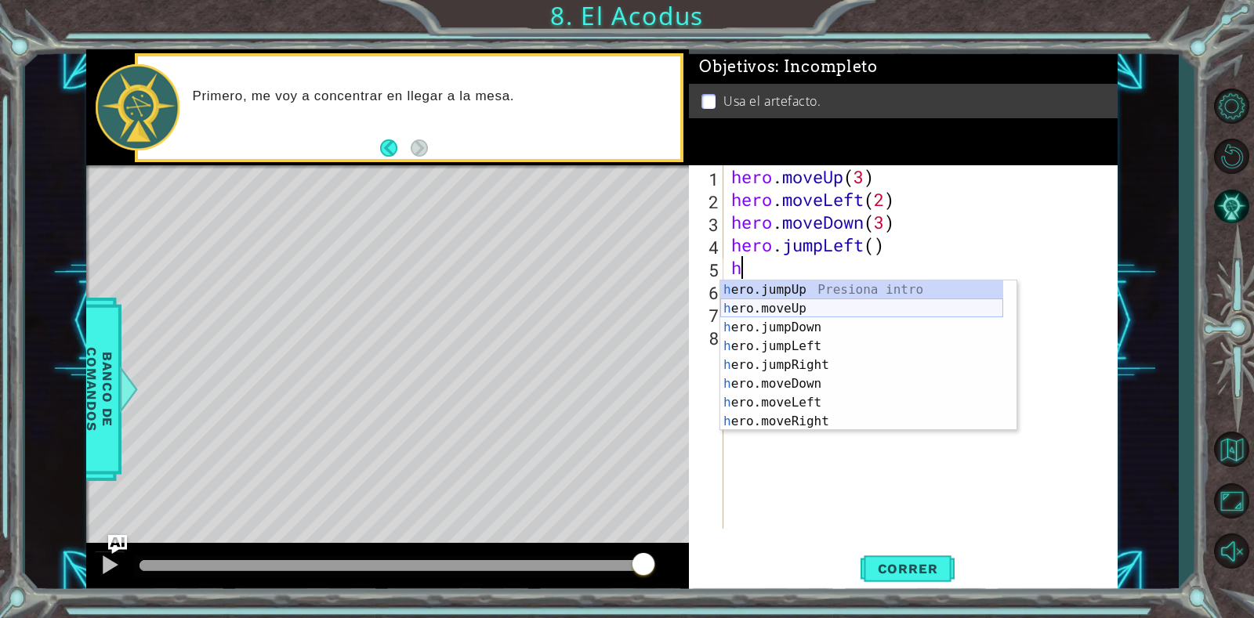
click at [786, 307] on div "h ero.jumpUp Presiona intro h ero.moveUp Presiona intro h ero.jumpDown Presiona…" at bounding box center [861, 375] width 283 height 188
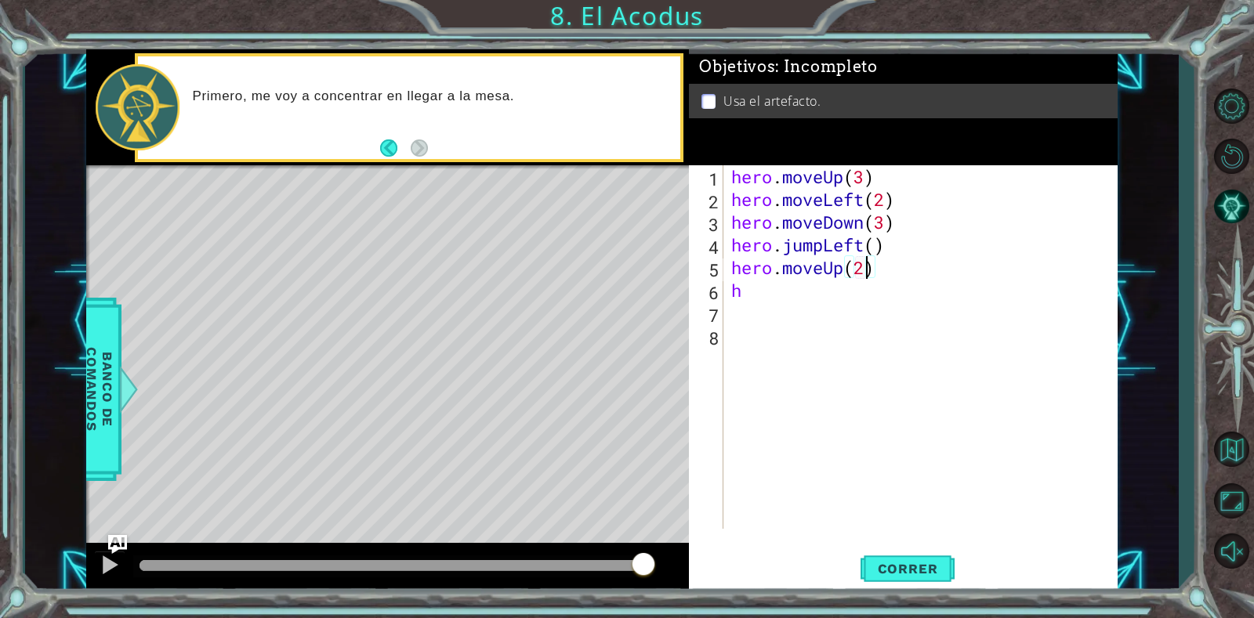
scroll to position [0, 6]
click at [831, 289] on div "hero . moveUp ( 3 ) hero . moveLeft ( 2 ) hero . moveDown ( 3 ) hero . jumpLeft…" at bounding box center [924, 369] width 393 height 409
click at [879, 274] on div "hero . moveUp ( 3 ) hero . moveLeft ( 2 ) hero . moveDown ( 3 ) hero . jumpLeft…" at bounding box center [924, 369] width 393 height 409
click at [874, 293] on div "hero . moveUp ( 3 ) hero . moveLeft ( 2 ) hero . moveDown ( 3 ) hero . jumpLeft…" at bounding box center [924, 369] width 393 height 409
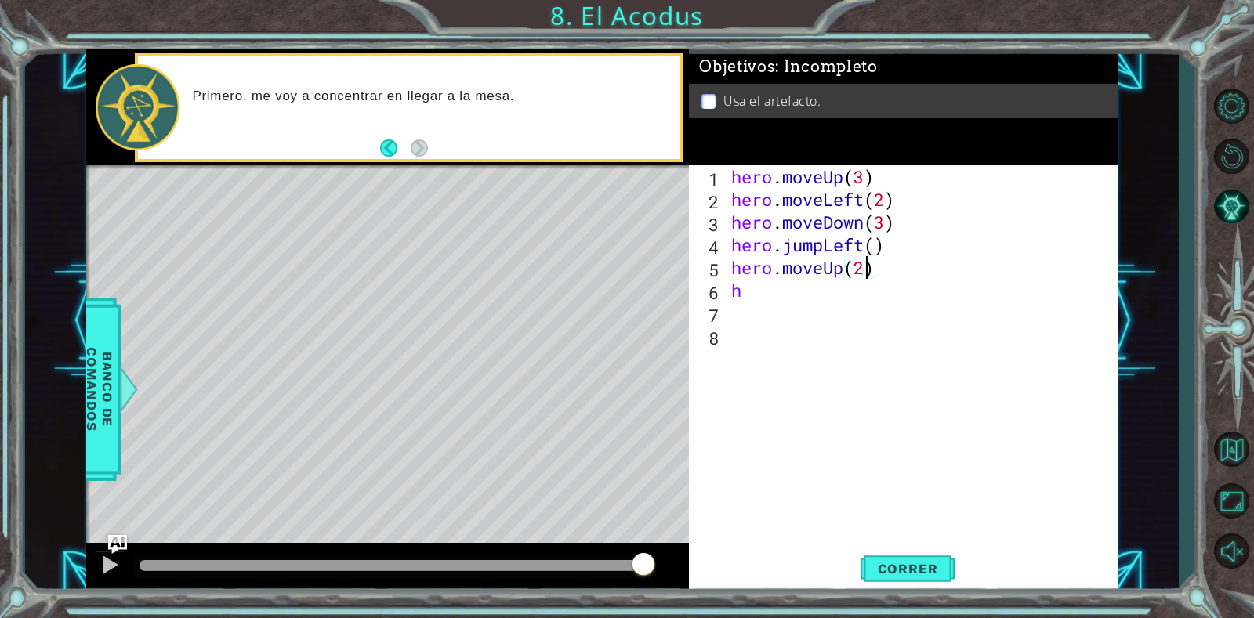
type textarea "h"
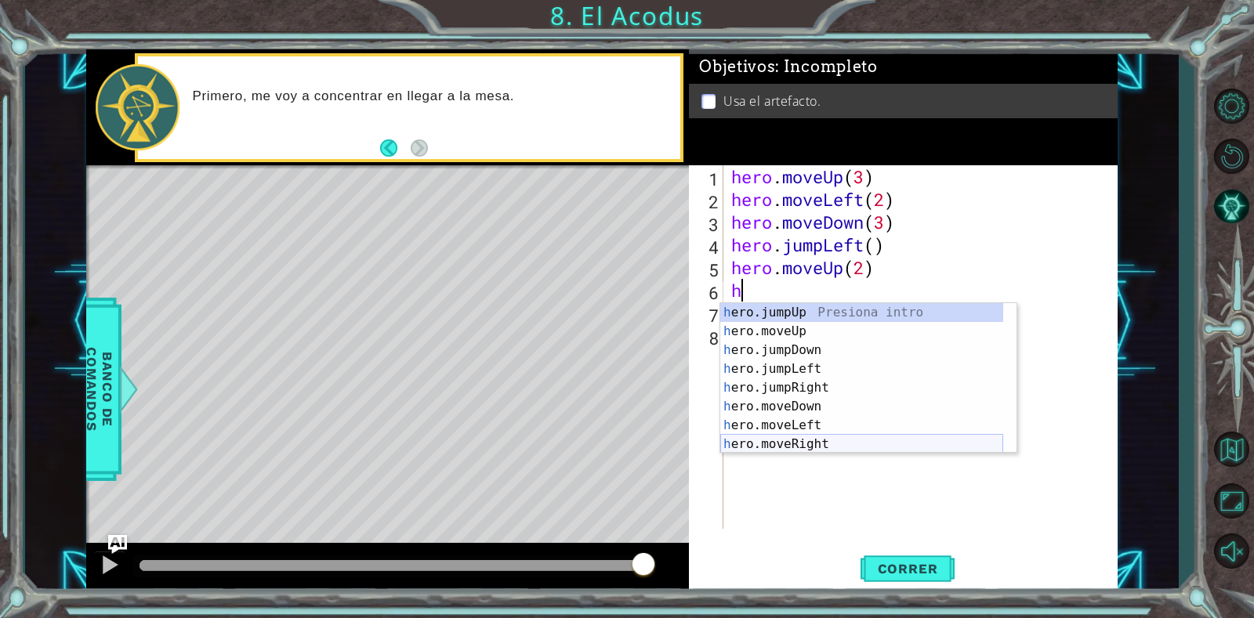
click at [788, 448] on div "h ero.jumpUp Presiona intro h ero.moveUp Presiona intro h ero.jumpDown Presiona…" at bounding box center [861, 397] width 283 height 188
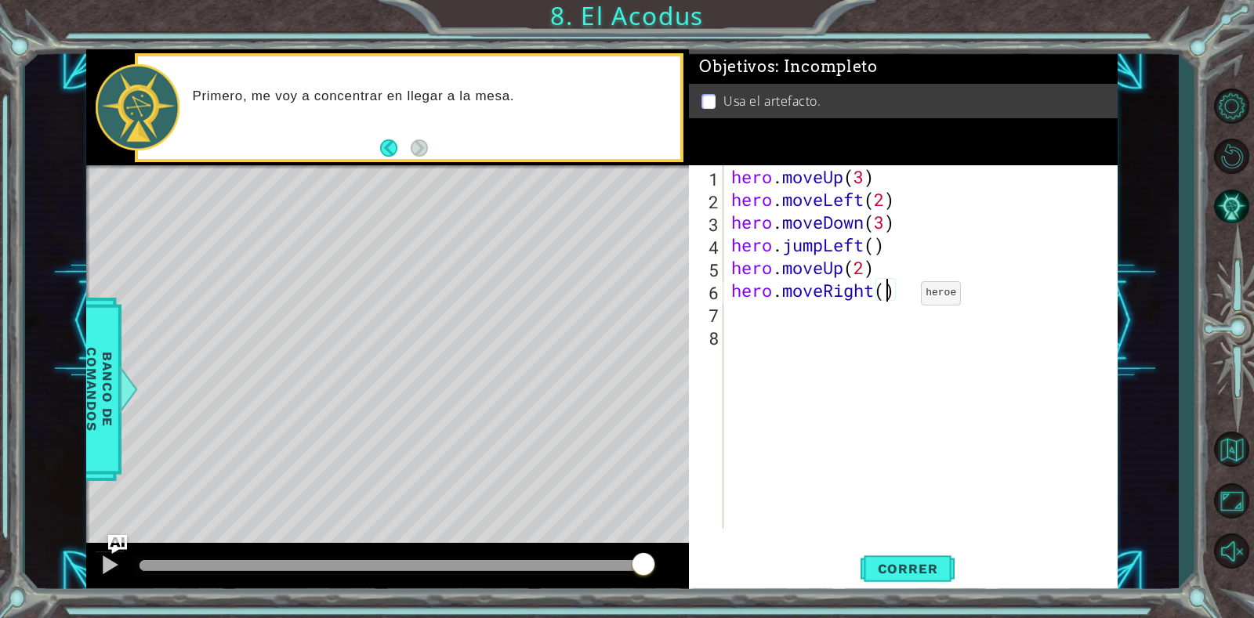
type textarea "hero.moveRight(3)"
click at [874, 322] on div "hero . moveUp ( 3 ) hero . moveLeft ( 2 ) hero . moveDown ( 3 ) hero . jumpLeft…" at bounding box center [924, 369] width 393 height 409
click at [897, 295] on div "hero . moveUp ( 3 ) hero . moveLeft ( 2 ) hero . moveDown ( 3 ) hero . jumpLeft…" at bounding box center [924, 369] width 393 height 409
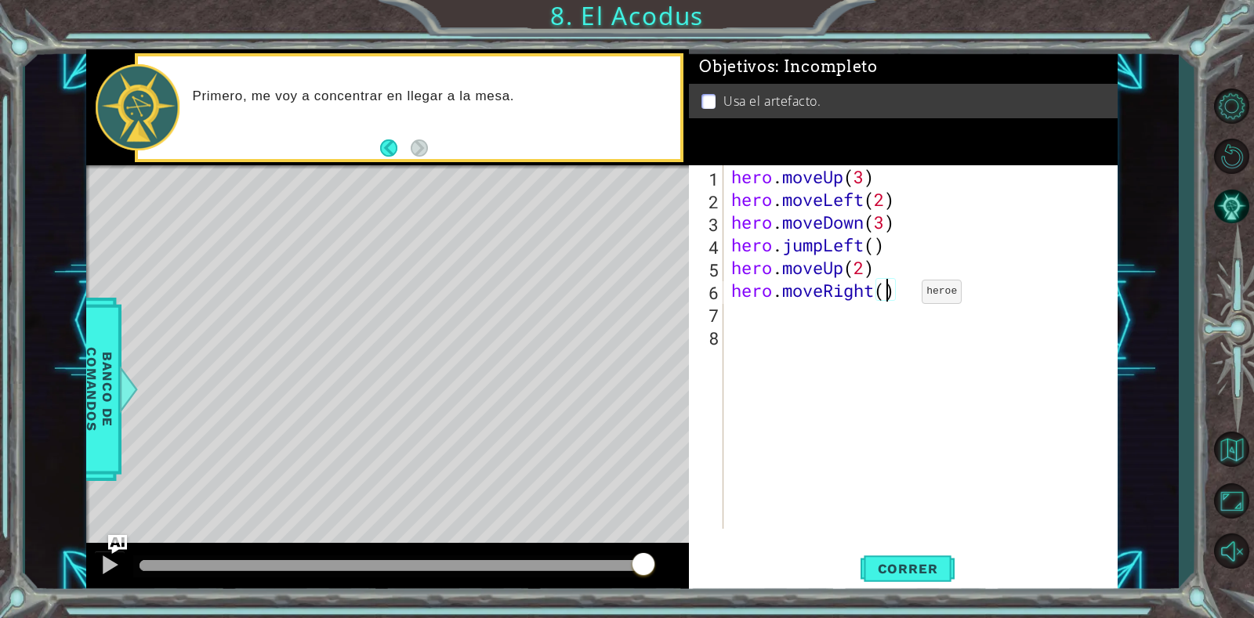
type textarea "hero.moveRight(2)"
click at [867, 338] on div "hero . moveUp ( 3 ) hero . moveLeft ( 2 ) hero . moveDown ( 3 ) hero . jumpLeft…" at bounding box center [924, 369] width 393 height 409
click at [865, 324] on div "hero . moveUp ( 3 ) hero . moveLeft ( 2 ) hero . moveDown ( 3 ) hero . jumpLeft…" at bounding box center [924, 369] width 393 height 409
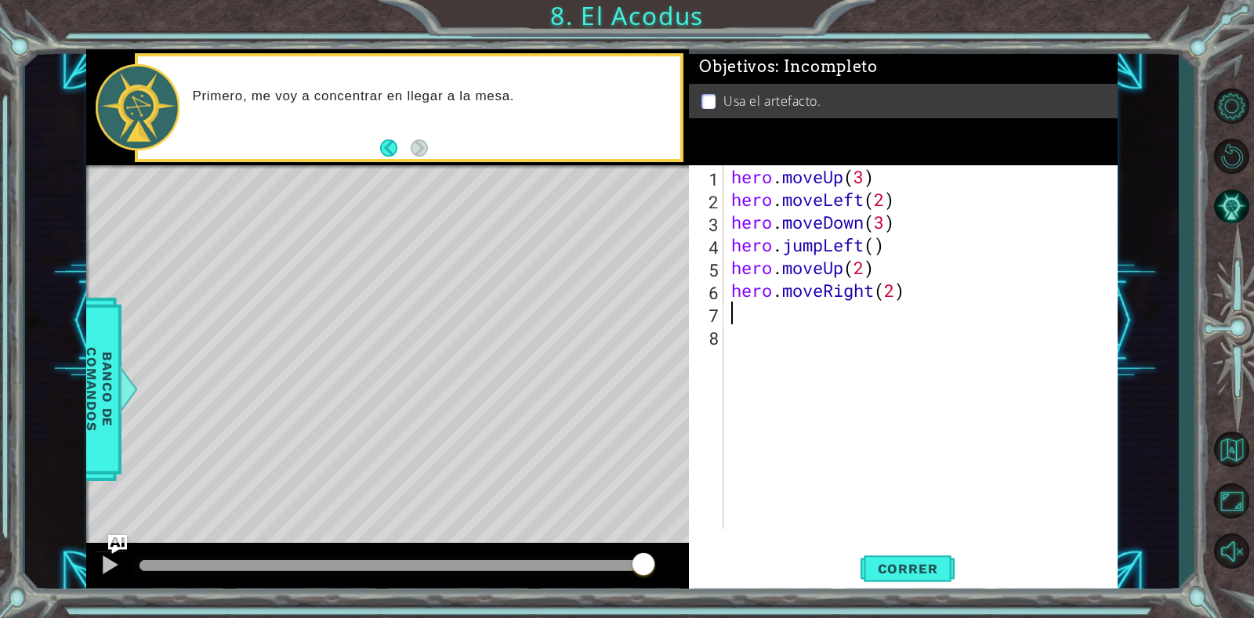
type textarea "h"
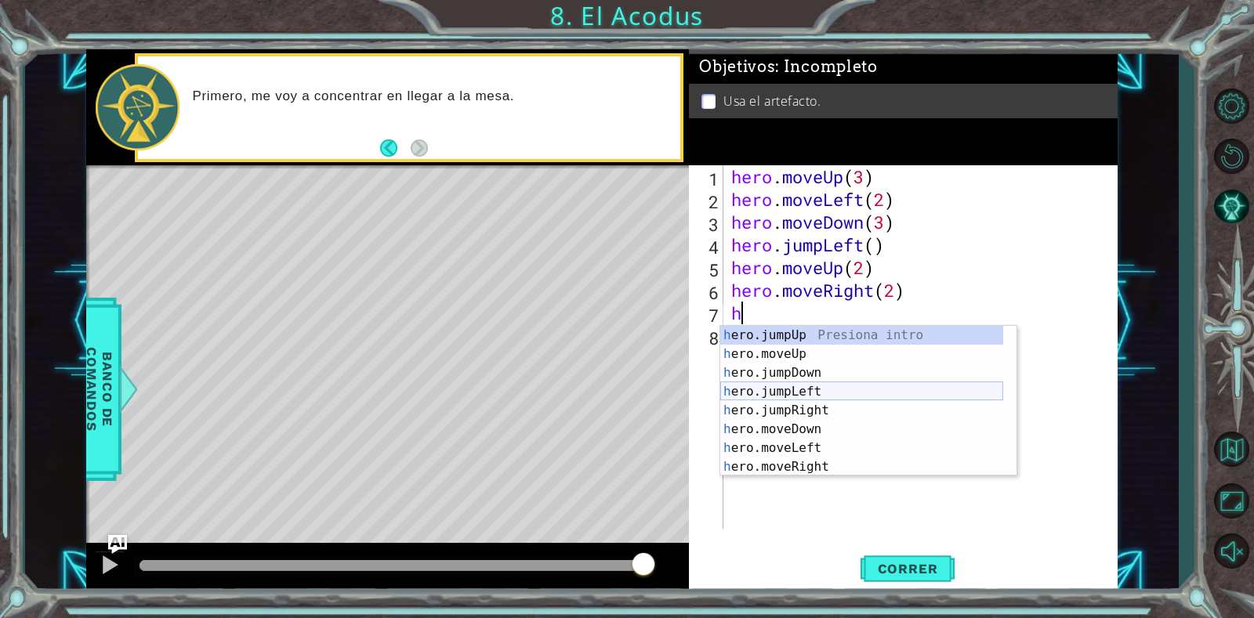
click at [791, 393] on div "h ero.jumpUp Presiona intro h ero.moveUp Presiona intro h ero.jumpDown Presiona…" at bounding box center [861, 420] width 283 height 188
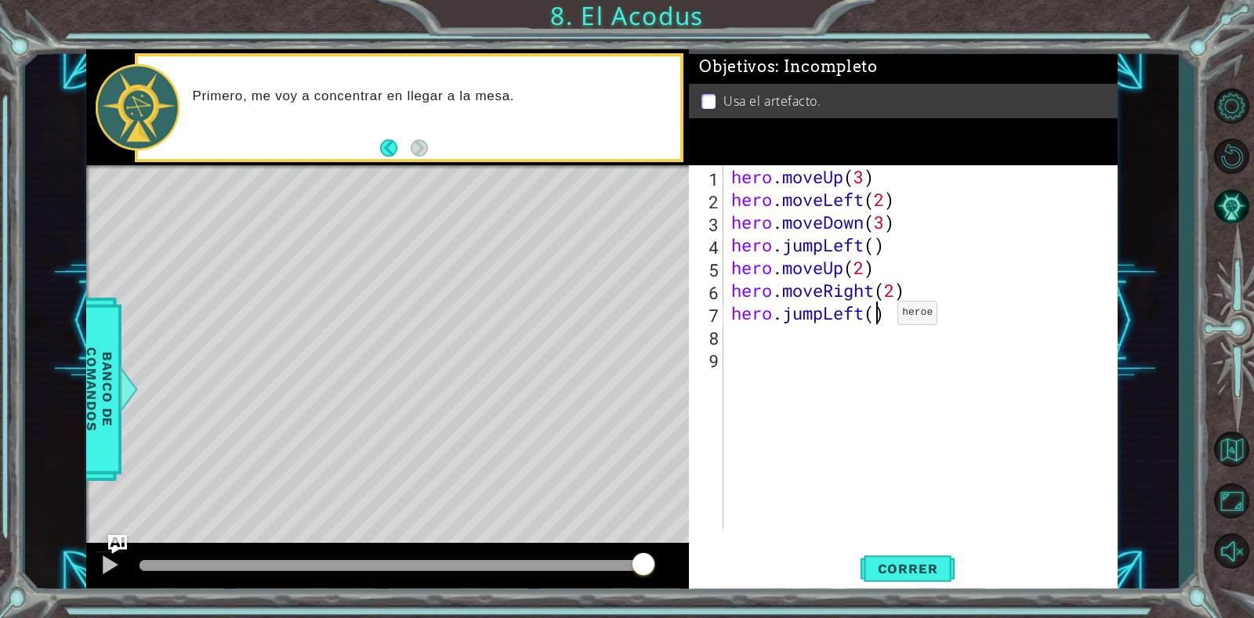
click at [874, 317] on div "hero . moveUp ( 3 ) hero . moveLeft ( 2 ) hero . moveDown ( 3 ) hero . jumpLeft…" at bounding box center [924, 369] width 393 height 409
type textarea "hero.jumpLeft()"
click at [894, 574] on span "Correr" at bounding box center [908, 569] width 92 height 16
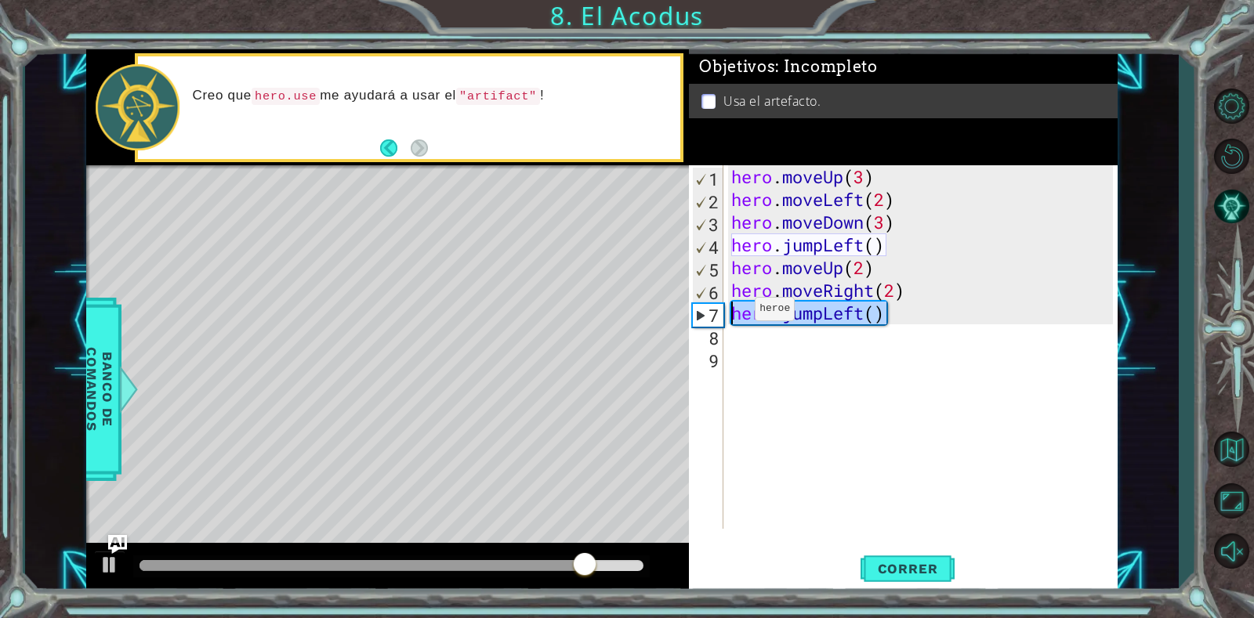
drag, startPoint x: 902, startPoint y: 317, endPoint x: 731, endPoint y: 313, distance: 170.9
click at [731, 313] on div "hero . moveUp ( 3 ) hero . moveLeft ( 2 ) hero . moveDown ( 3 ) hero . jumpLeft…" at bounding box center [924, 369] width 393 height 409
type textarea "hero.moveRight(2)"
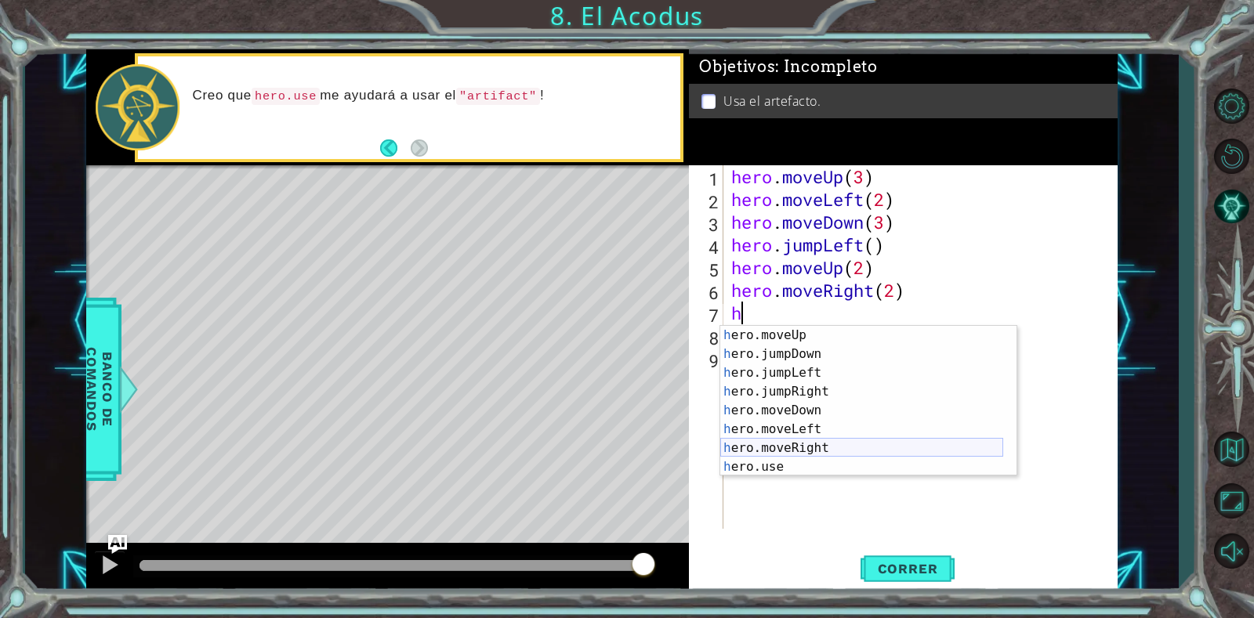
scroll to position [38, 0]
click at [788, 463] on div "h ero.moveUp Presiona intro h ero.jumpDown Presiona intro h ero.jumpLeft Presio…" at bounding box center [861, 420] width 283 height 188
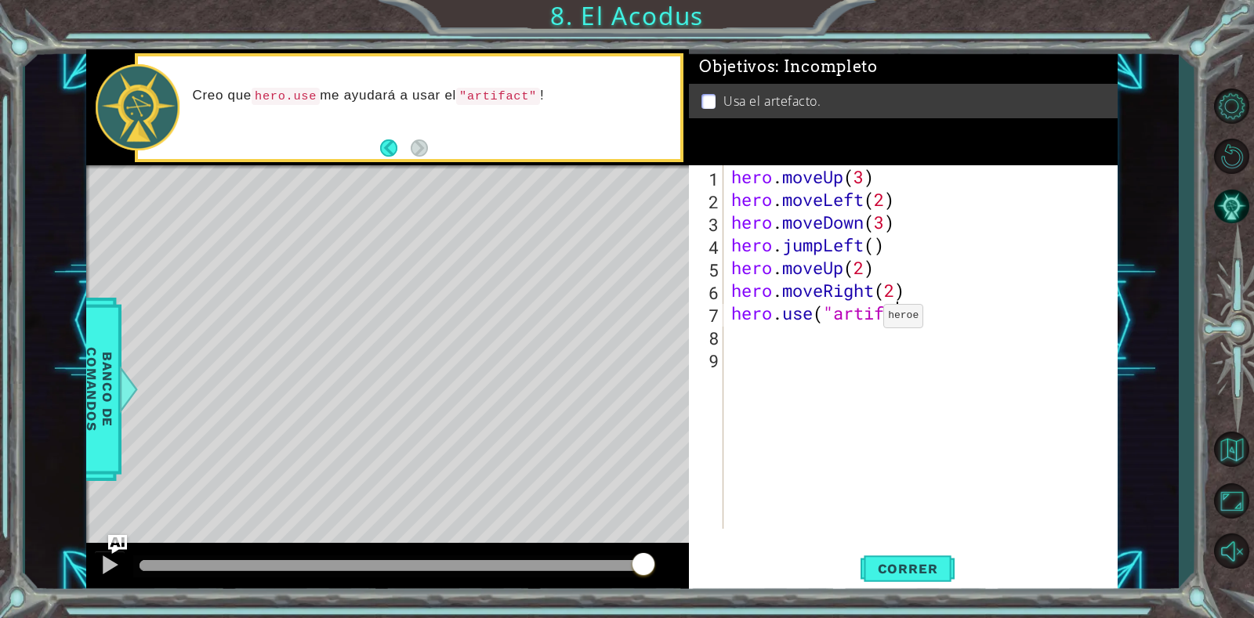
scroll to position [0, 8]
click at [900, 313] on div "hero . moveUp ( 3 ) hero . moveLeft ( 2 ) hero . moveDown ( 3 ) hero . jumpLeft…" at bounding box center [924, 369] width 393 height 409
type textarea "hero.use("artifact")"
click at [893, 558] on button "Correr" at bounding box center [907, 569] width 94 height 43
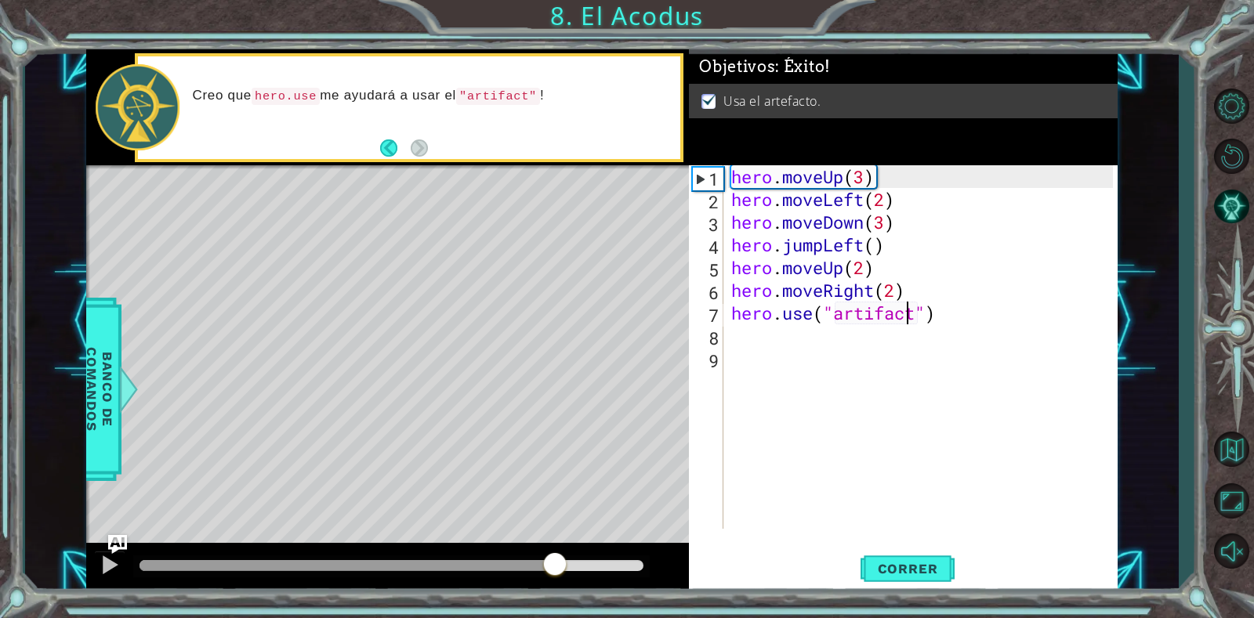
click at [555, 566] on div at bounding box center [391, 565] width 504 height 11
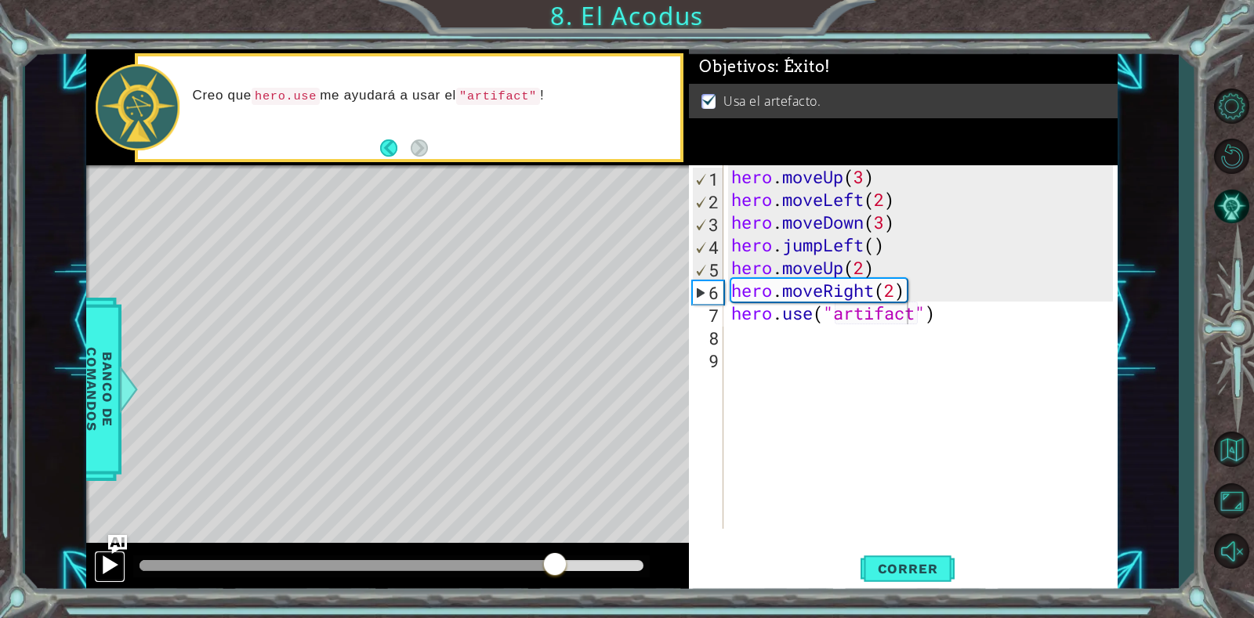
click at [104, 562] on div at bounding box center [110, 565] width 20 height 20
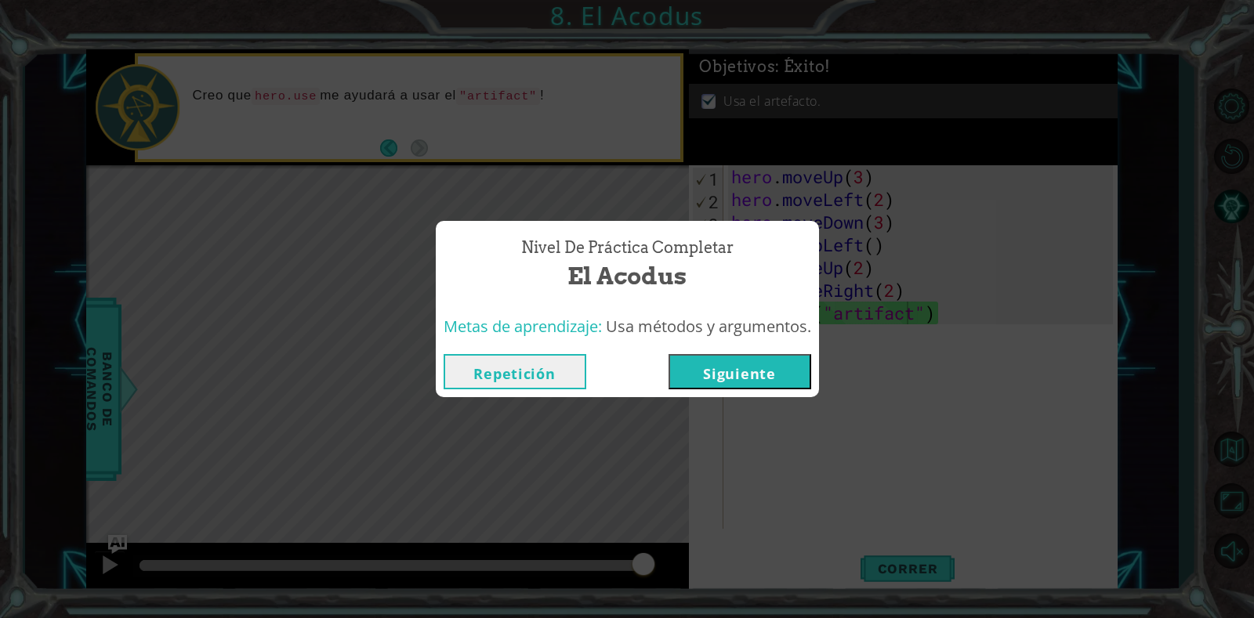
click at [709, 363] on button "Siguiente" at bounding box center [739, 371] width 143 height 35
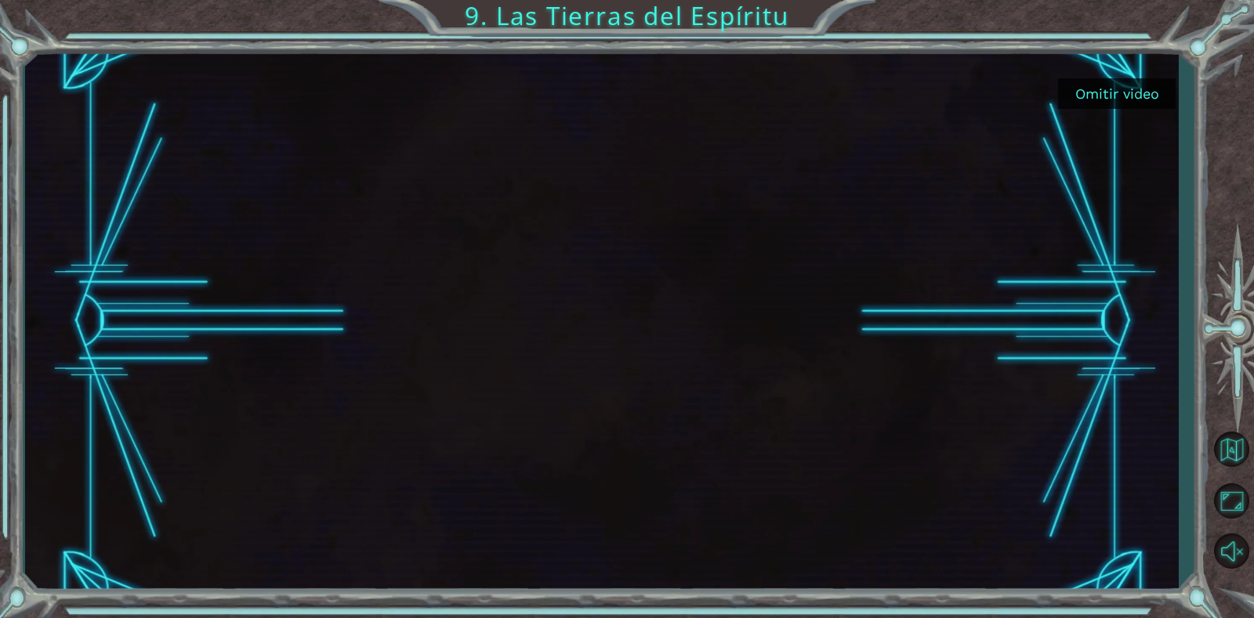
click at [1114, 89] on button "Omitir video" at bounding box center [1117, 93] width 118 height 31
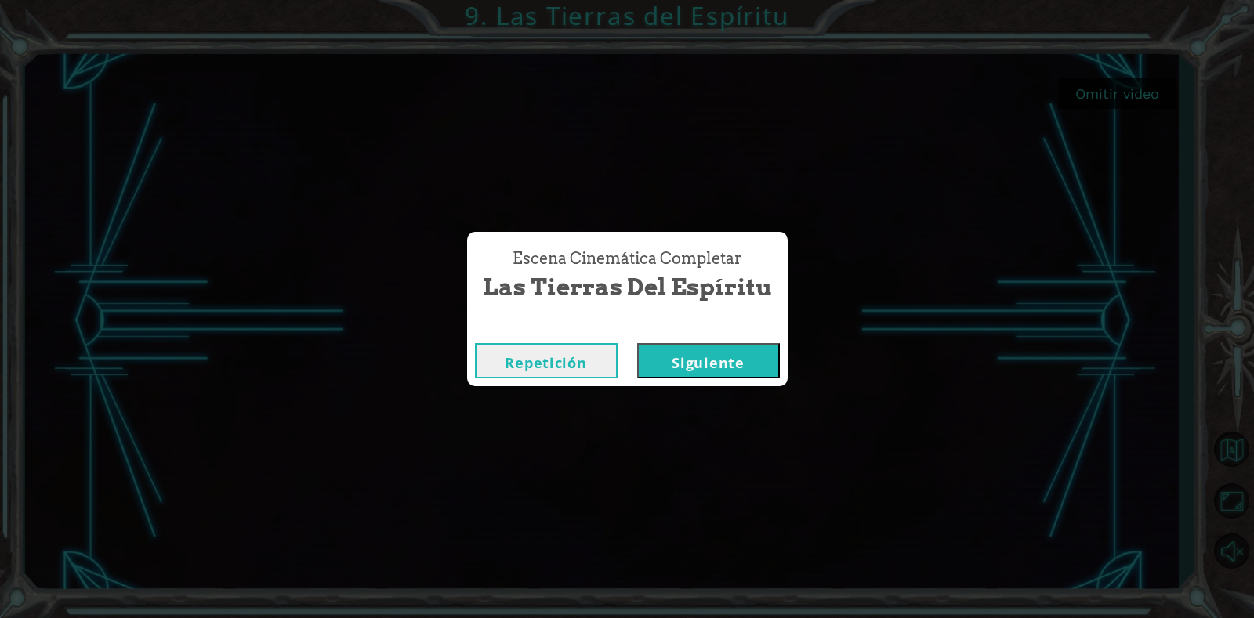
click at [679, 364] on button "Siguiente" at bounding box center [708, 360] width 143 height 35
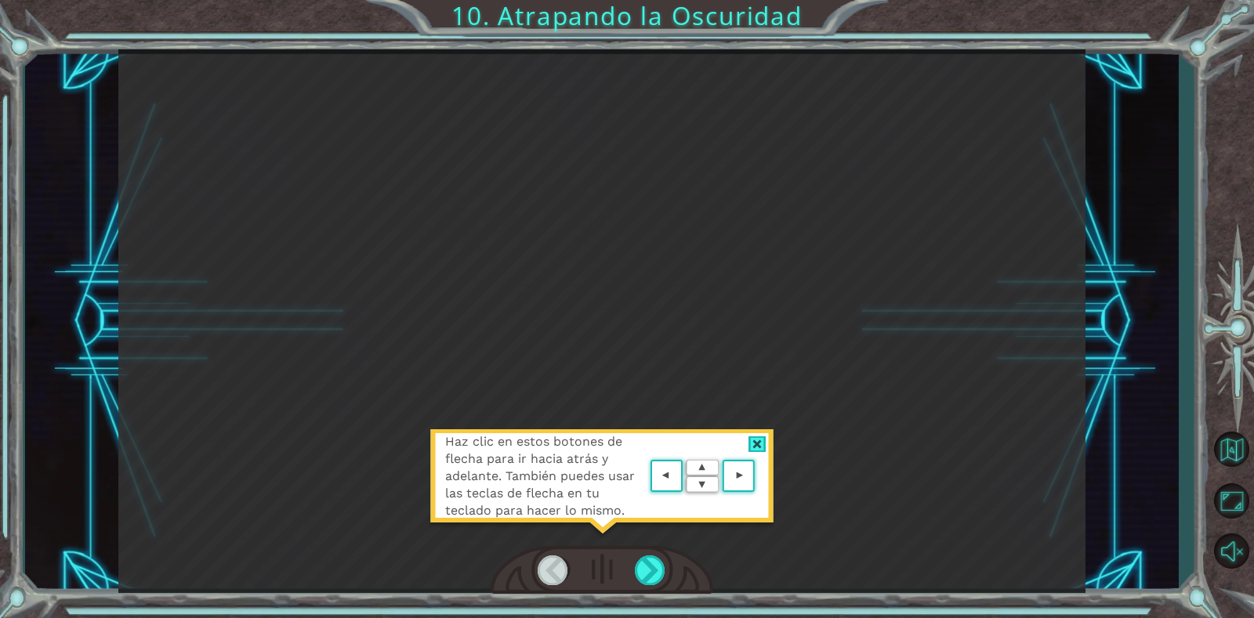
click at [752, 447] on div at bounding box center [757, 444] width 18 height 16
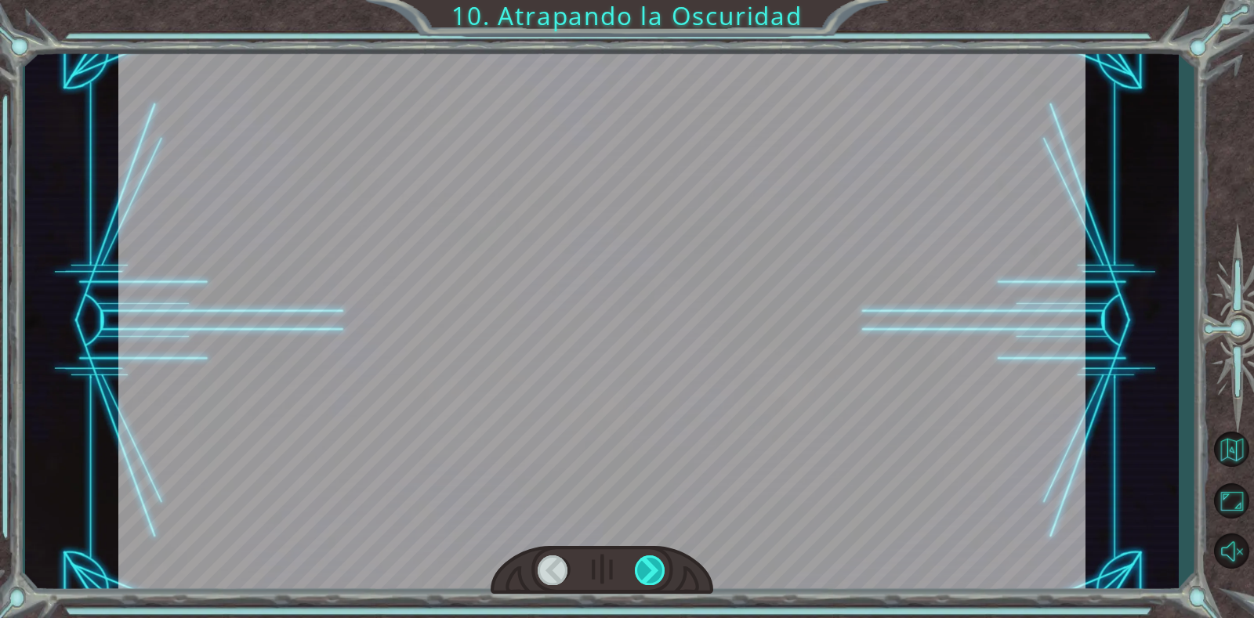
click at [655, 563] on div at bounding box center [650, 570] width 31 height 29
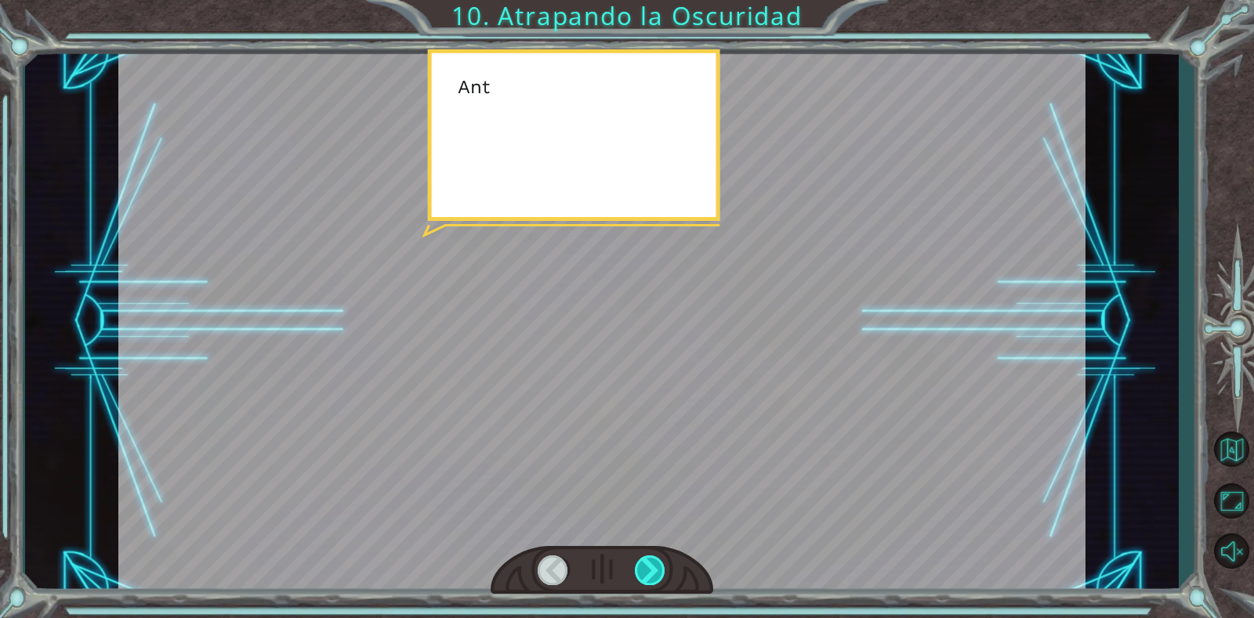
click at [655, 563] on div at bounding box center [650, 570] width 31 height 29
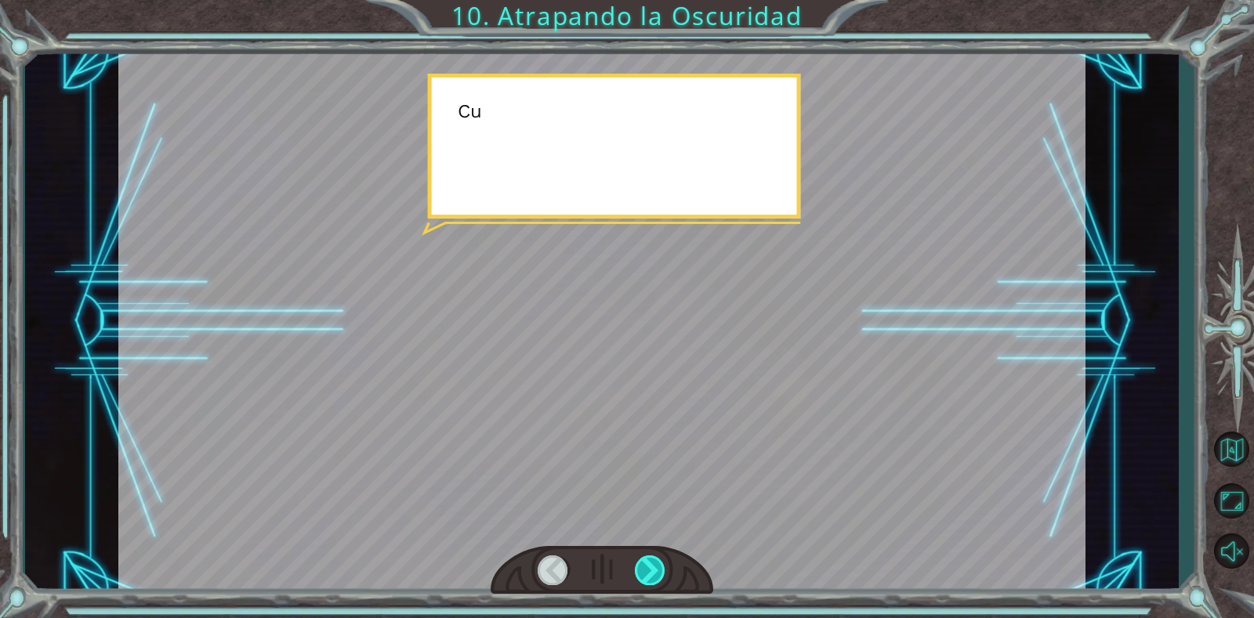
click at [655, 563] on div at bounding box center [650, 570] width 31 height 29
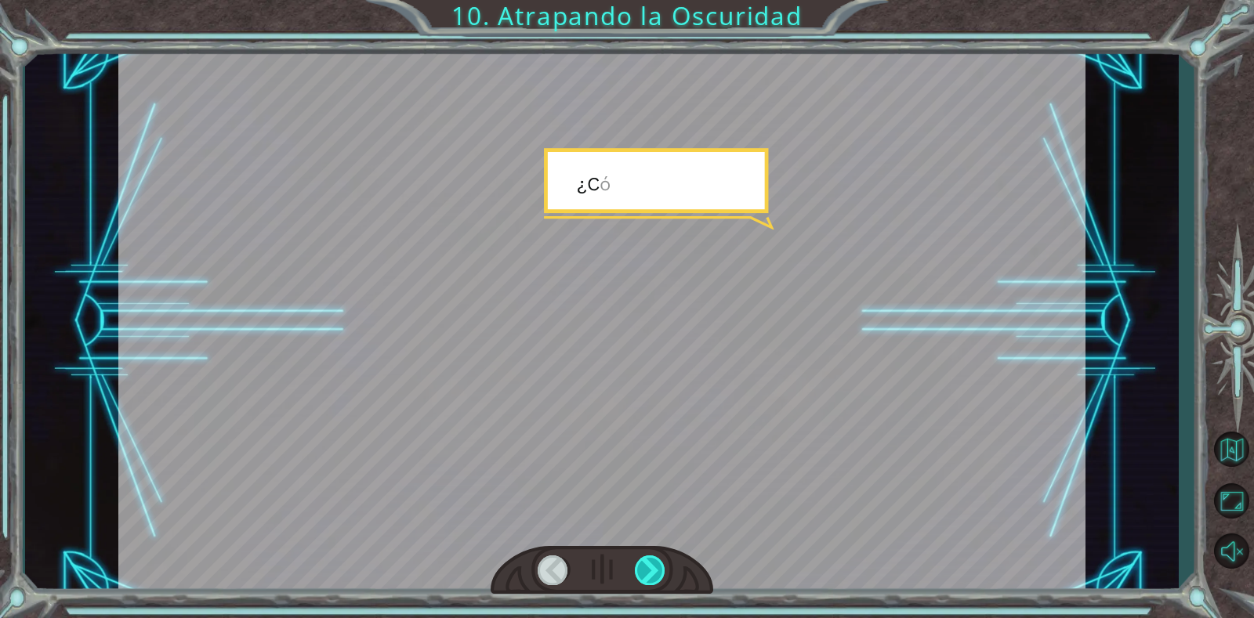
click at [655, 563] on div at bounding box center [650, 570] width 31 height 29
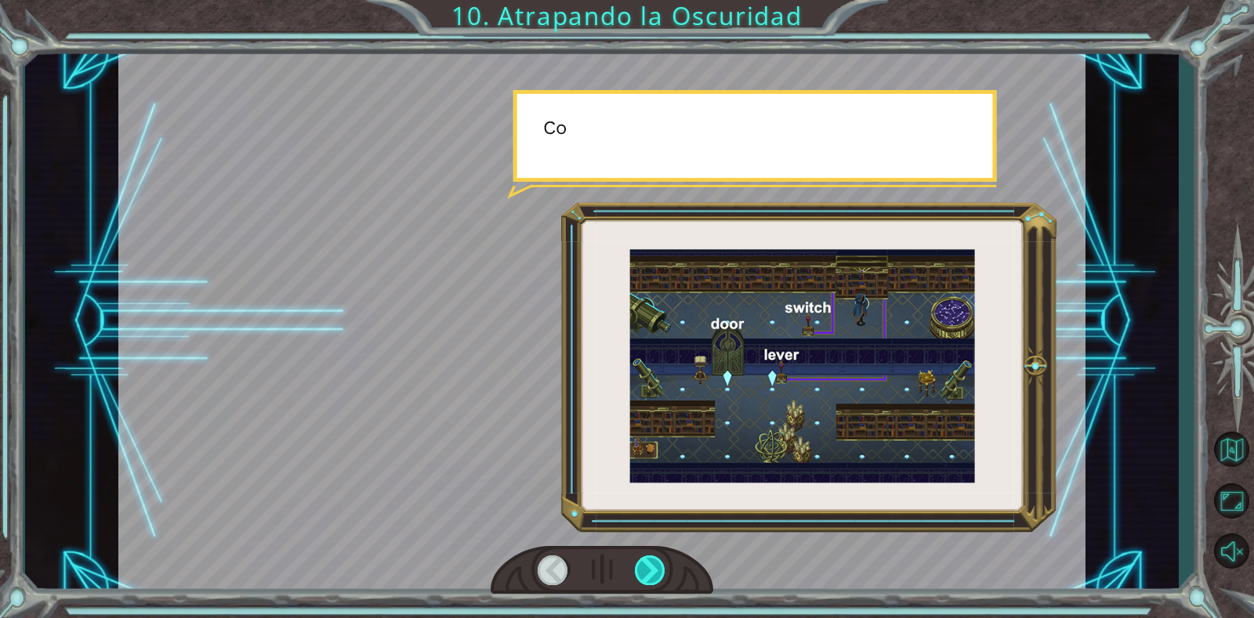
click at [655, 563] on div at bounding box center [650, 570] width 31 height 29
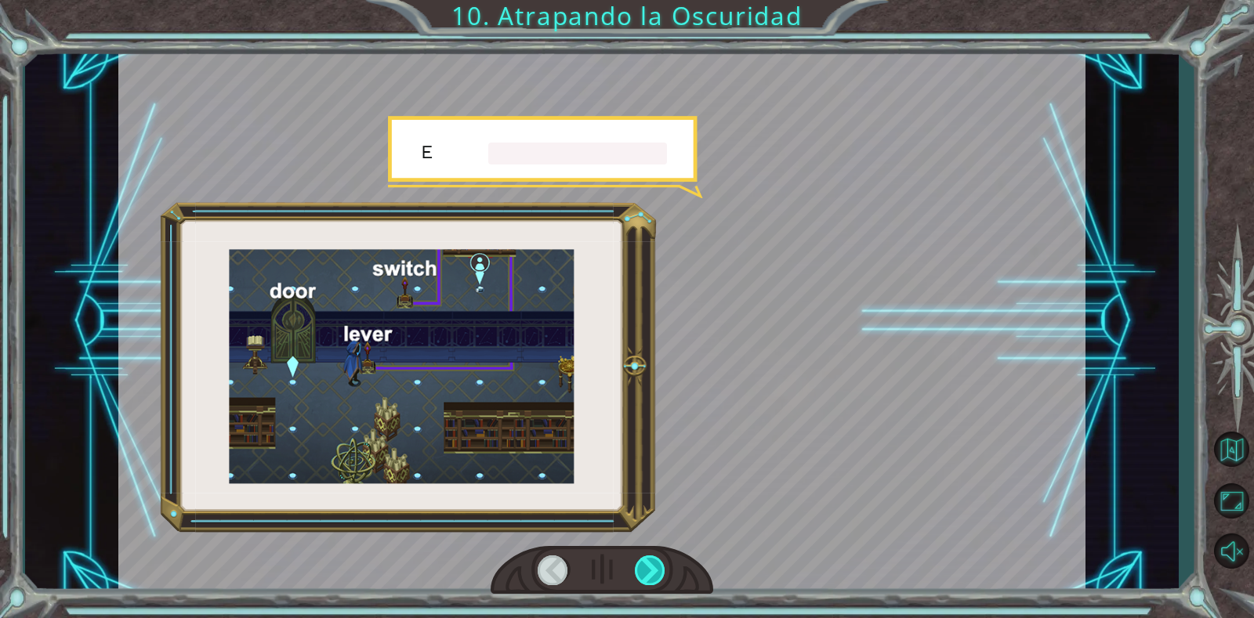
click at [655, 563] on div at bounding box center [650, 570] width 31 height 29
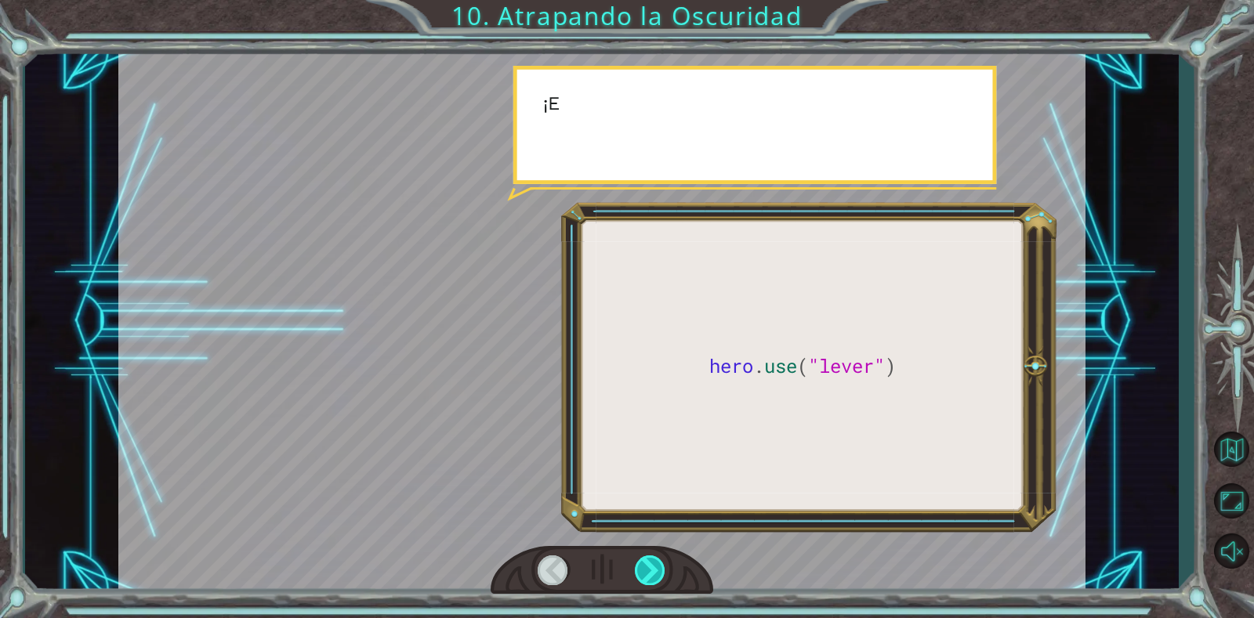
click at [655, 563] on div at bounding box center [650, 570] width 31 height 29
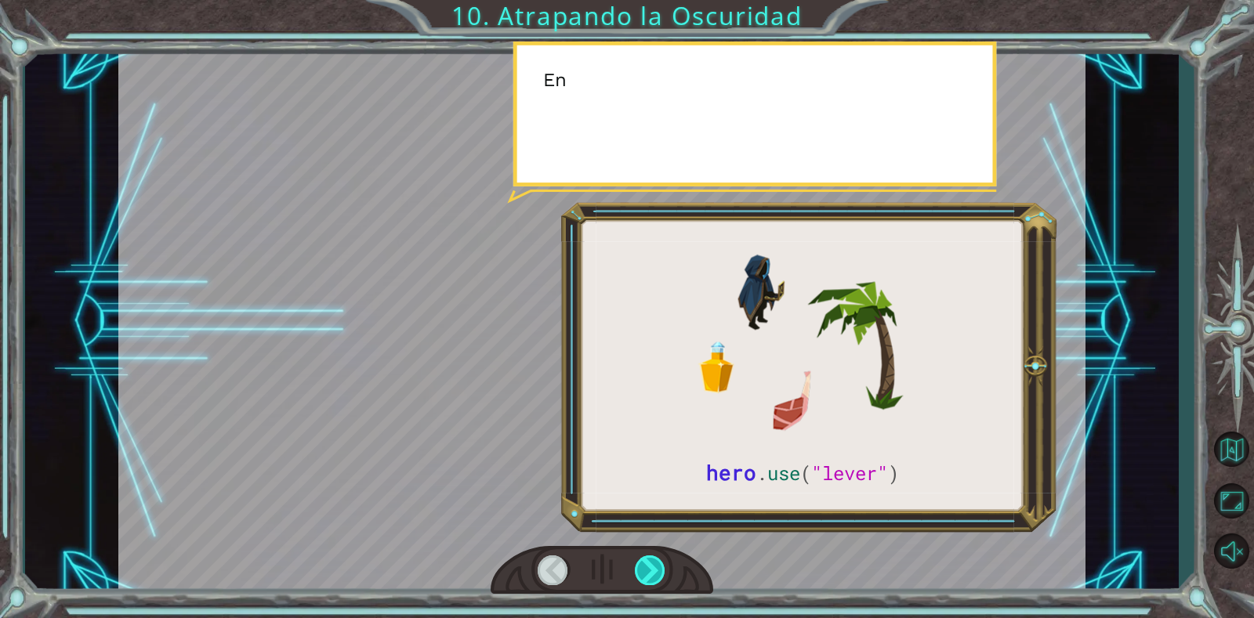
click at [655, 563] on div at bounding box center [650, 570] width 31 height 29
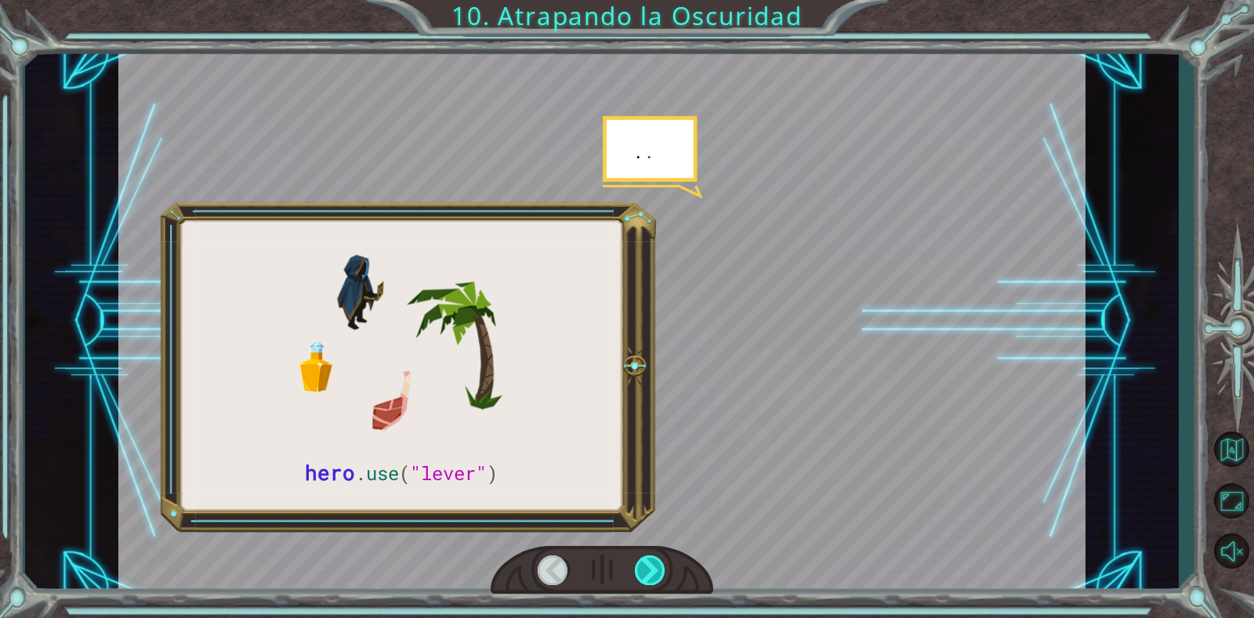
click at [655, 563] on div at bounding box center [650, 570] width 31 height 29
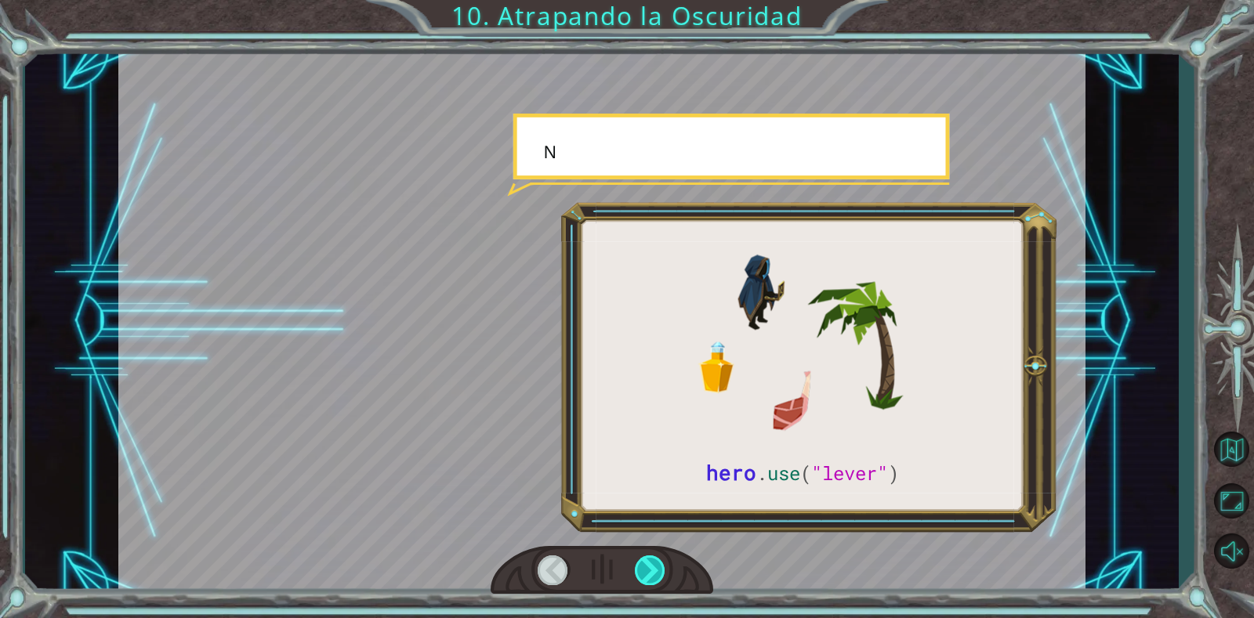
click at [655, 563] on div at bounding box center [650, 570] width 31 height 29
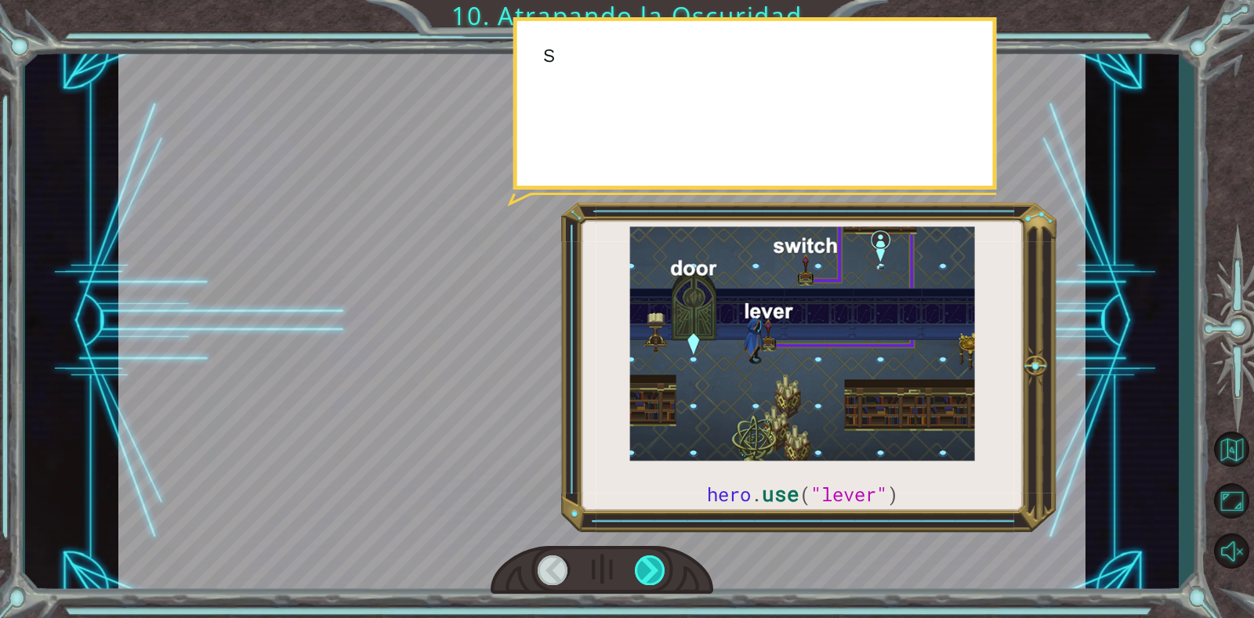
click at [655, 563] on div at bounding box center [650, 570] width 31 height 29
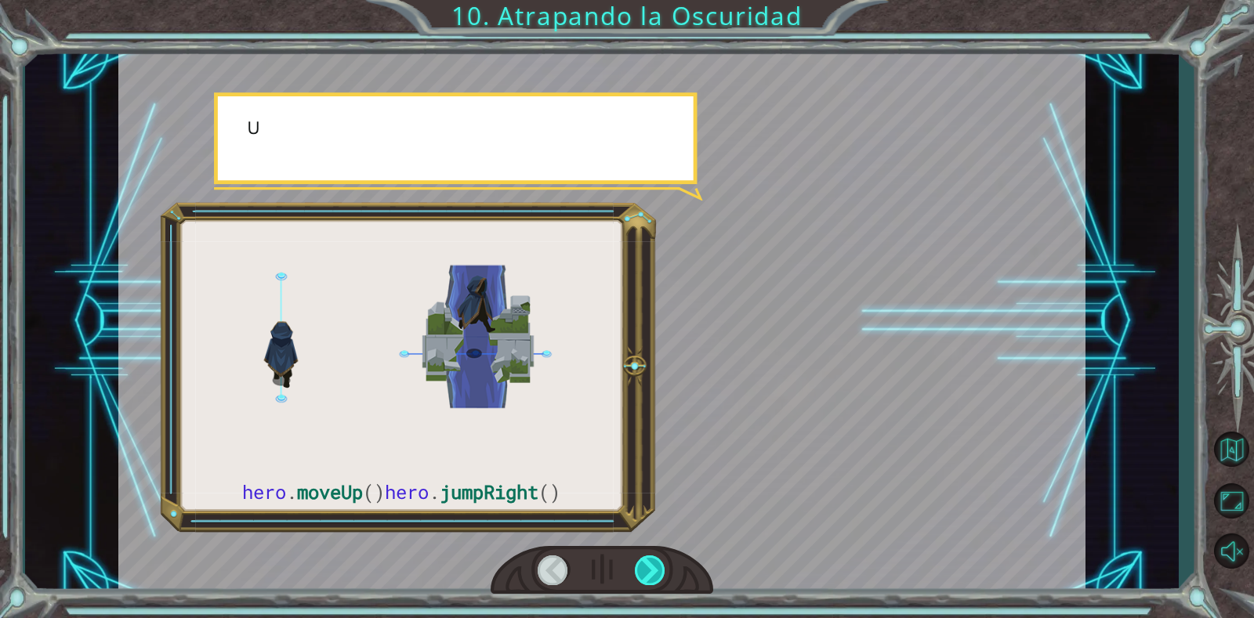
click at [655, 563] on div at bounding box center [650, 570] width 31 height 29
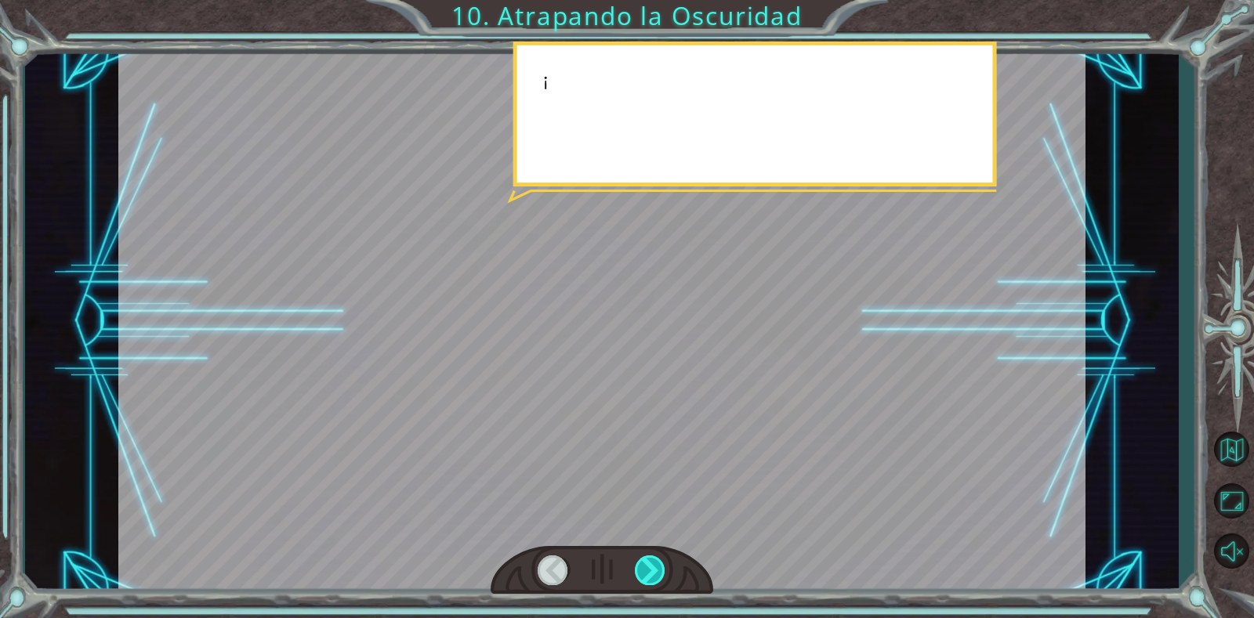
click at [655, 563] on div at bounding box center [650, 570] width 31 height 29
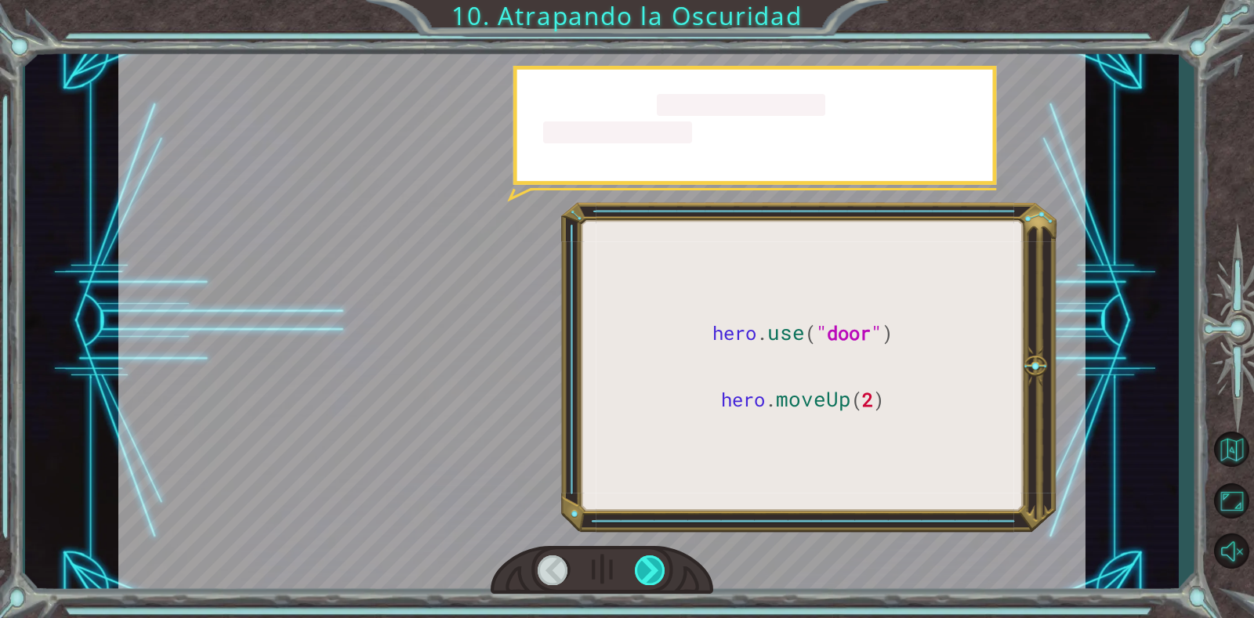
click at [655, 563] on div at bounding box center [650, 570] width 31 height 29
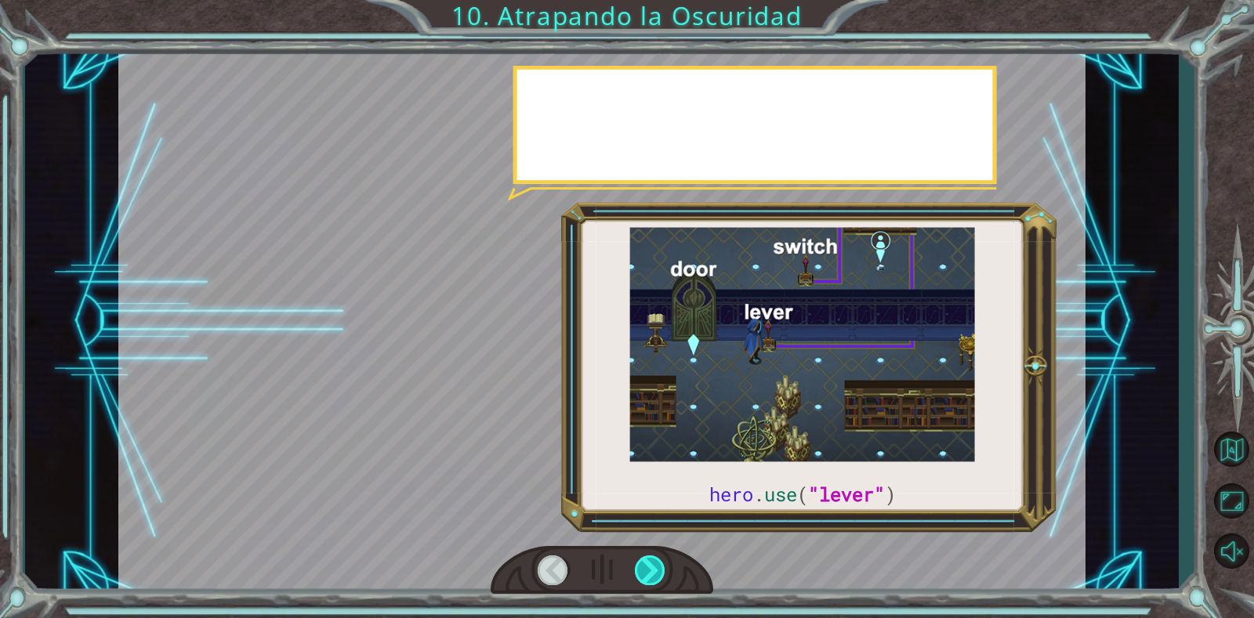
click at [655, 563] on div at bounding box center [650, 570] width 31 height 29
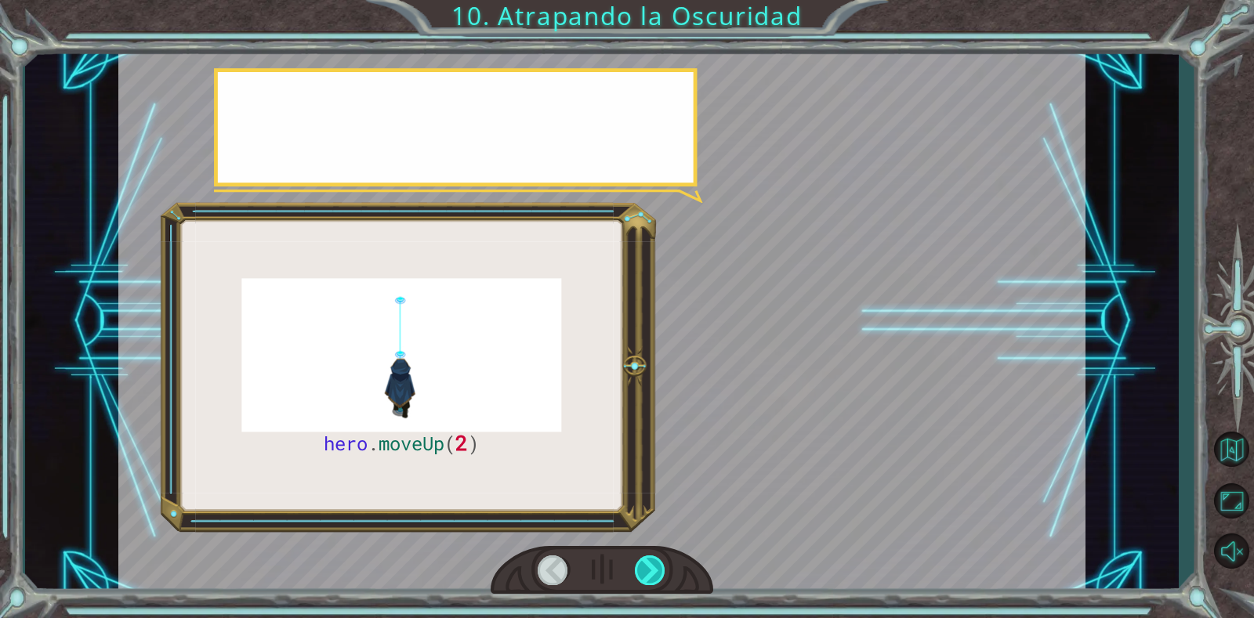
click at [655, 563] on div at bounding box center [650, 570] width 31 height 29
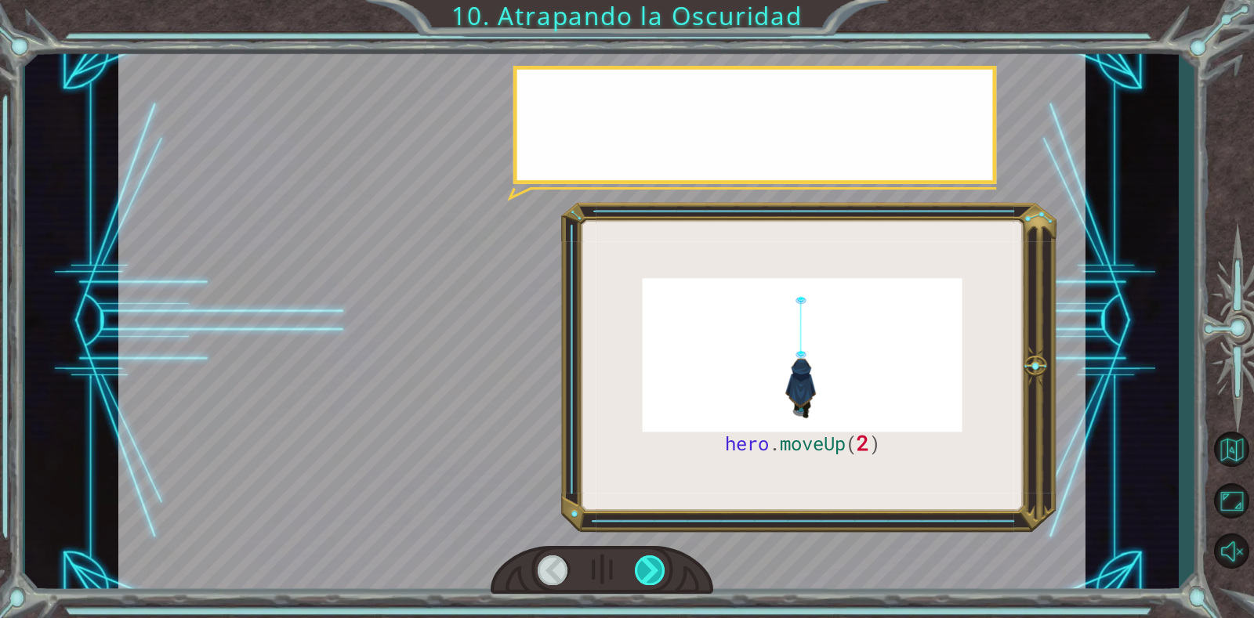
click at [655, 563] on div at bounding box center [650, 570] width 31 height 29
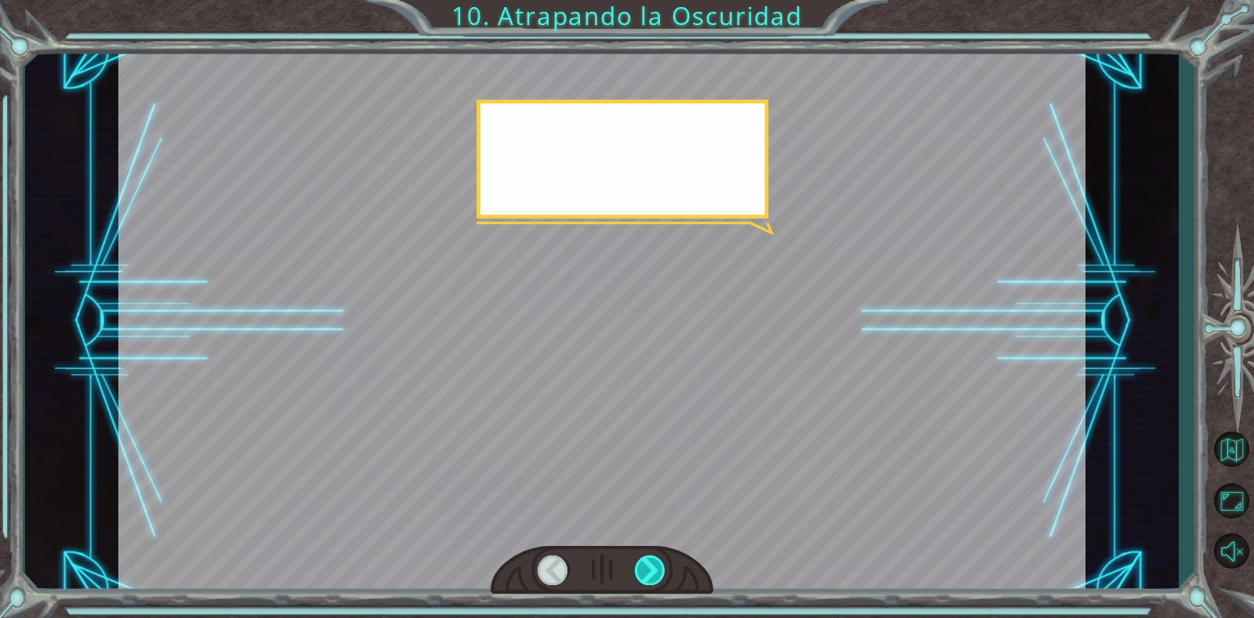
click at [655, 563] on div at bounding box center [650, 570] width 31 height 29
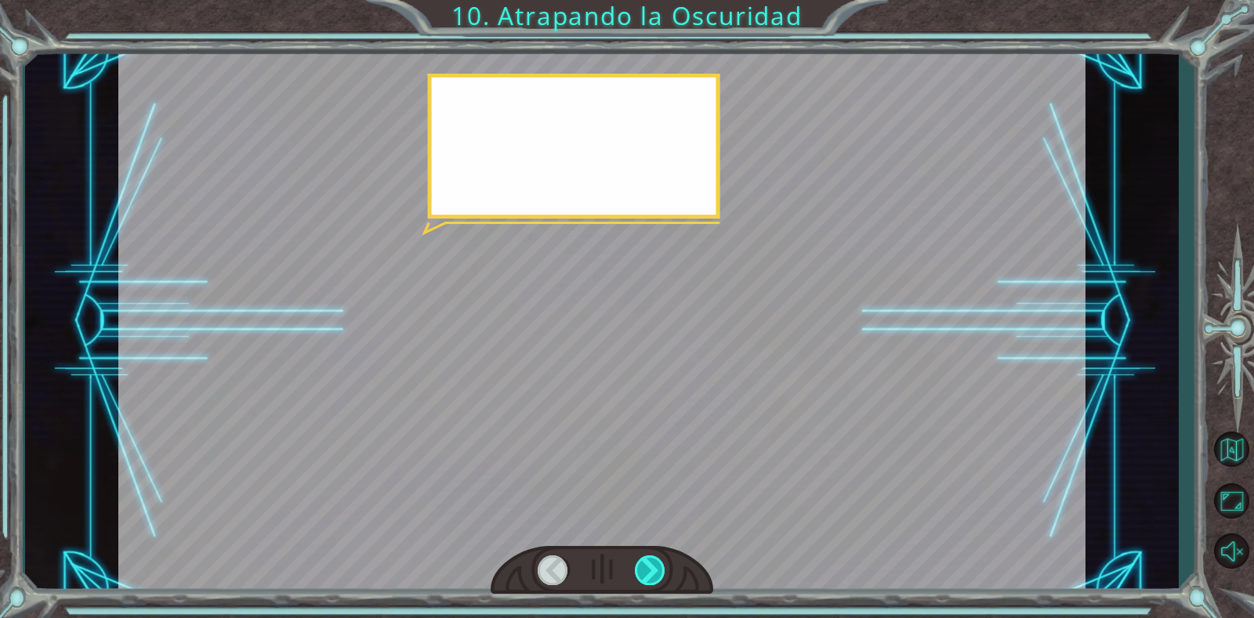
click at [655, 563] on div at bounding box center [650, 570] width 31 height 29
click at [656, 563] on div at bounding box center [650, 570] width 31 height 29
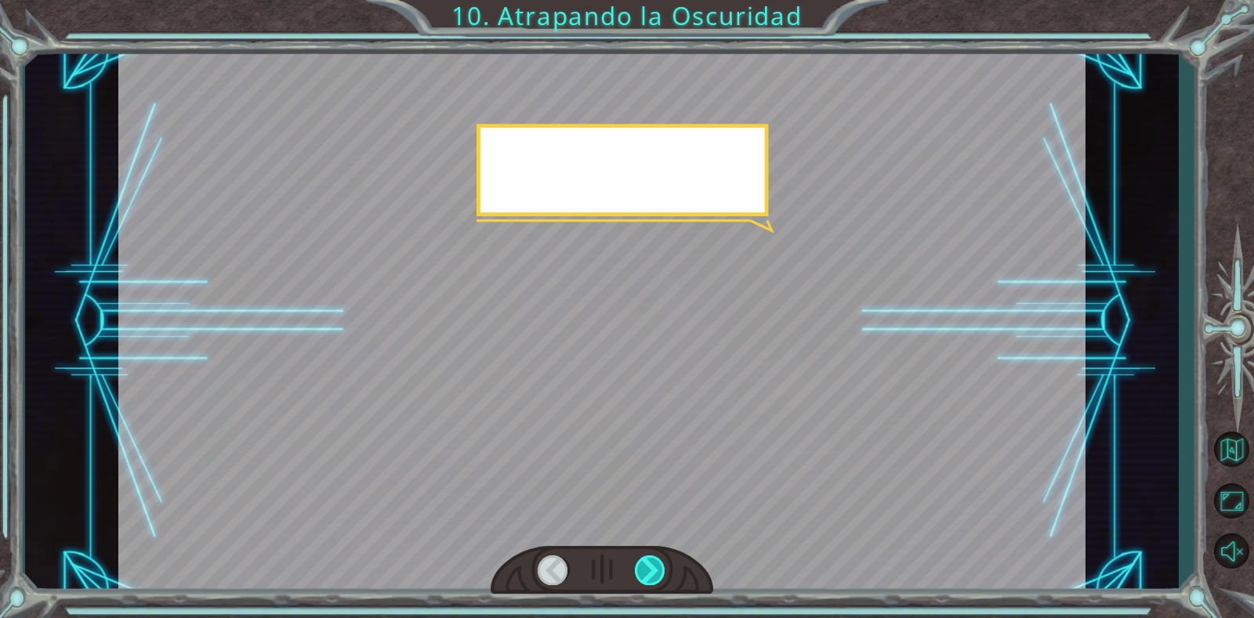
click at [656, 563] on div at bounding box center [650, 570] width 31 height 29
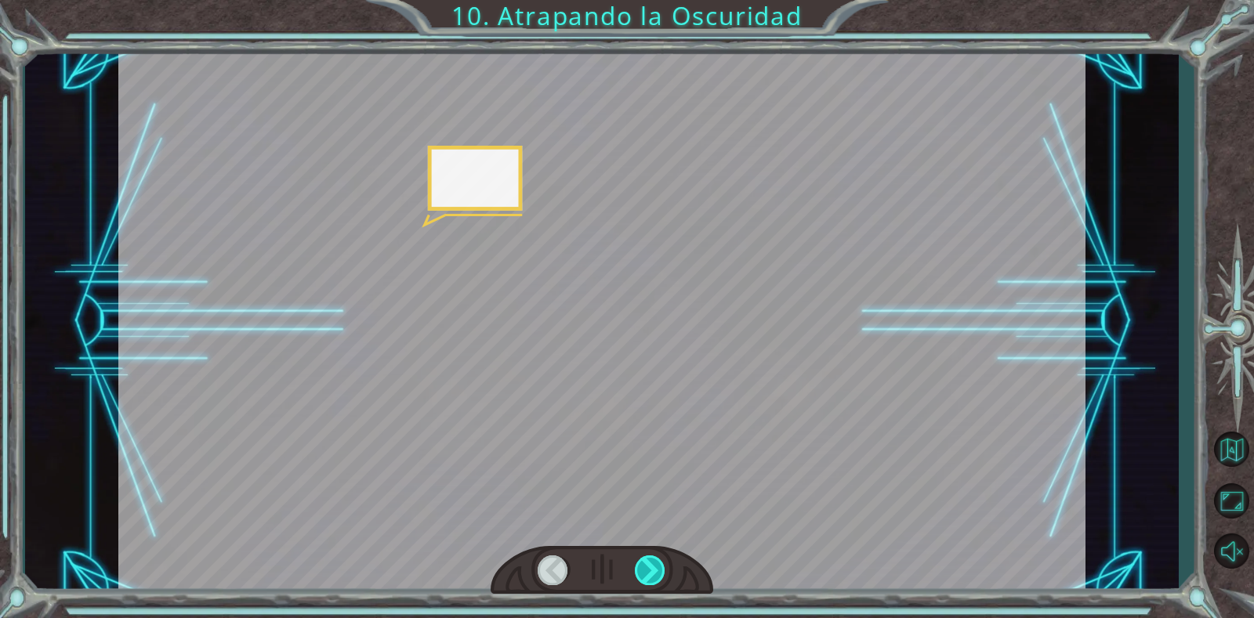
click at [657, 563] on div at bounding box center [650, 570] width 31 height 29
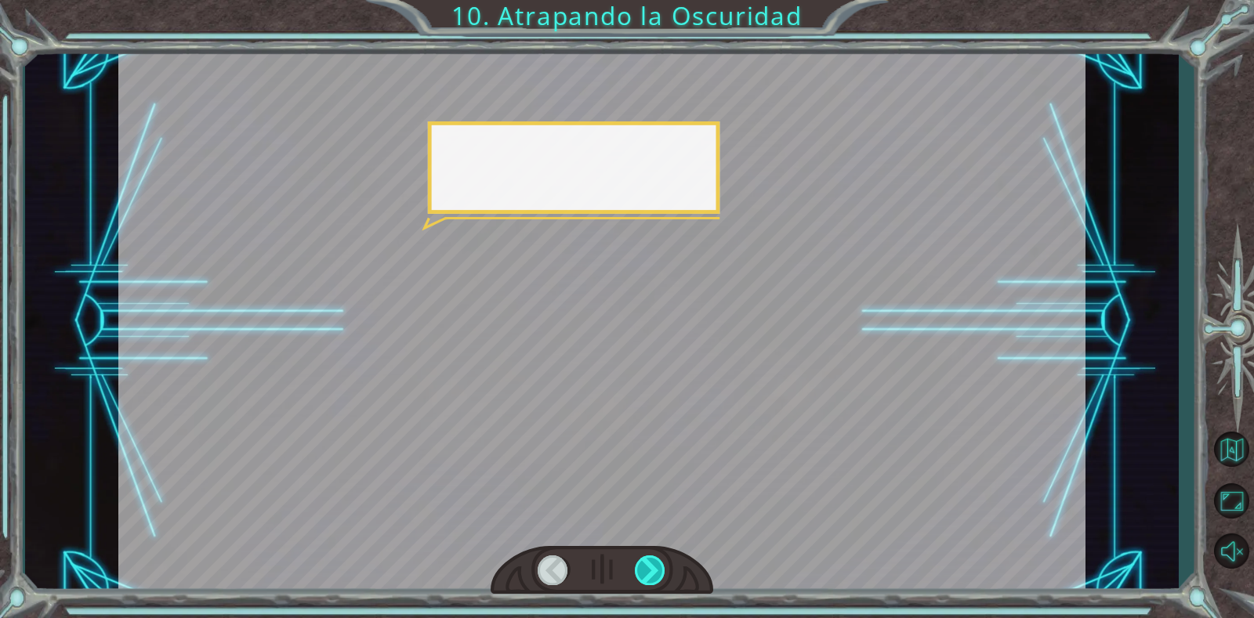
click at [657, 563] on div at bounding box center [650, 570] width 31 height 29
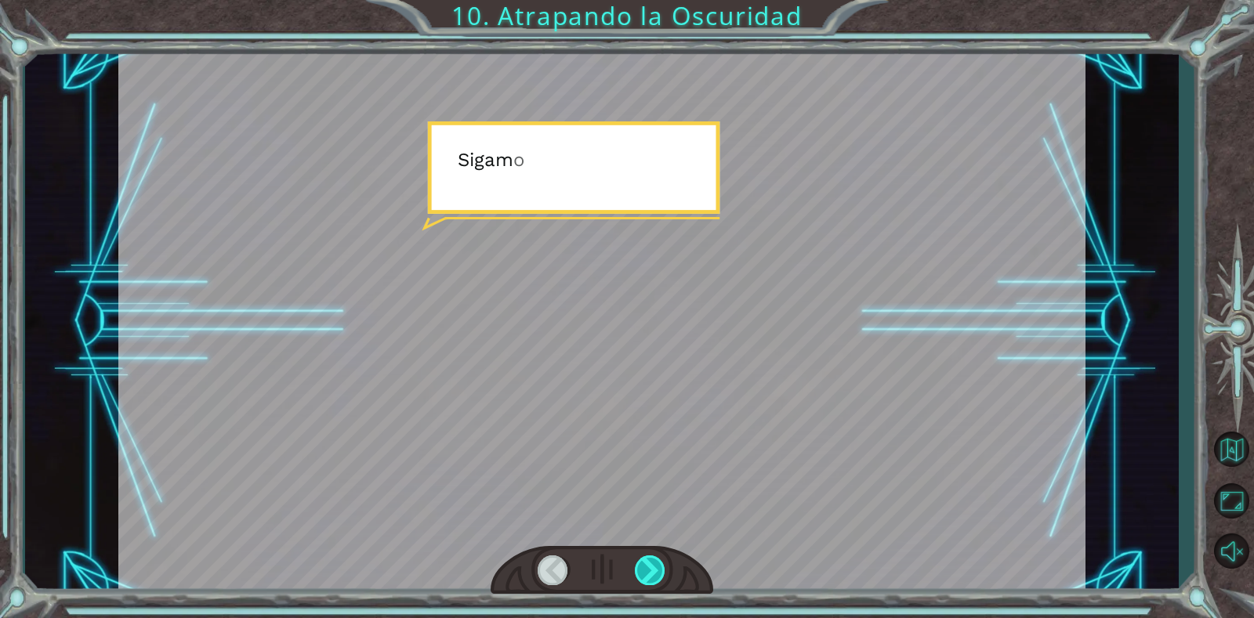
click at [657, 563] on div at bounding box center [650, 570] width 31 height 29
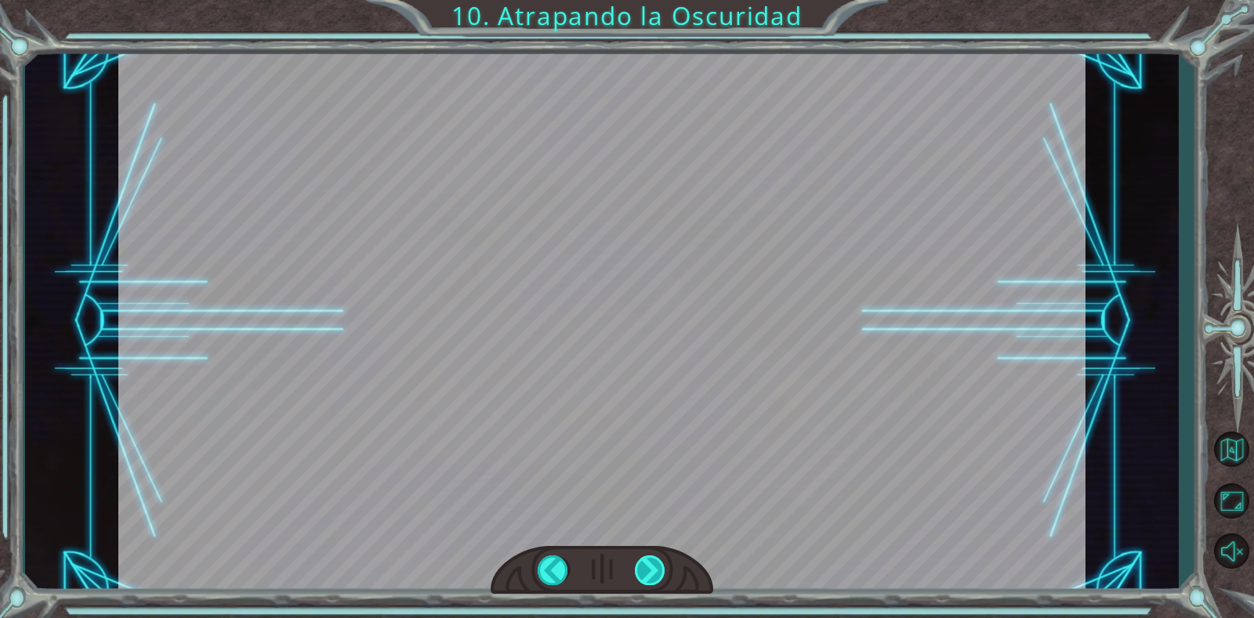
click at [657, 563] on div at bounding box center [650, 570] width 31 height 29
click at [657, 0] on div "hero . moveUp ( 2 ) A n t e s d e q u e p o d a m o s a t r a p a r l a O s c u…" at bounding box center [627, 0] width 1254 height 0
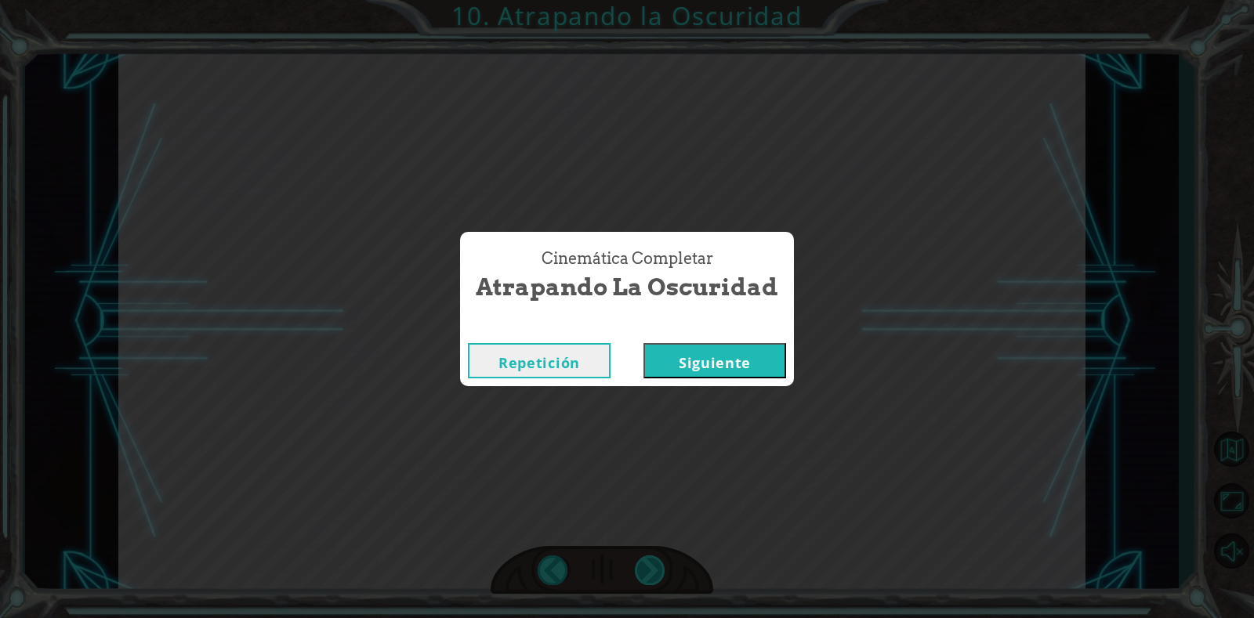
click at [657, 563] on div "Cinemática Completar Atrapando la Oscuridad Repetición [GEOGRAPHIC_DATA]" at bounding box center [627, 309] width 1254 height 618
click at [753, 353] on button "Siguiente" at bounding box center [714, 360] width 143 height 35
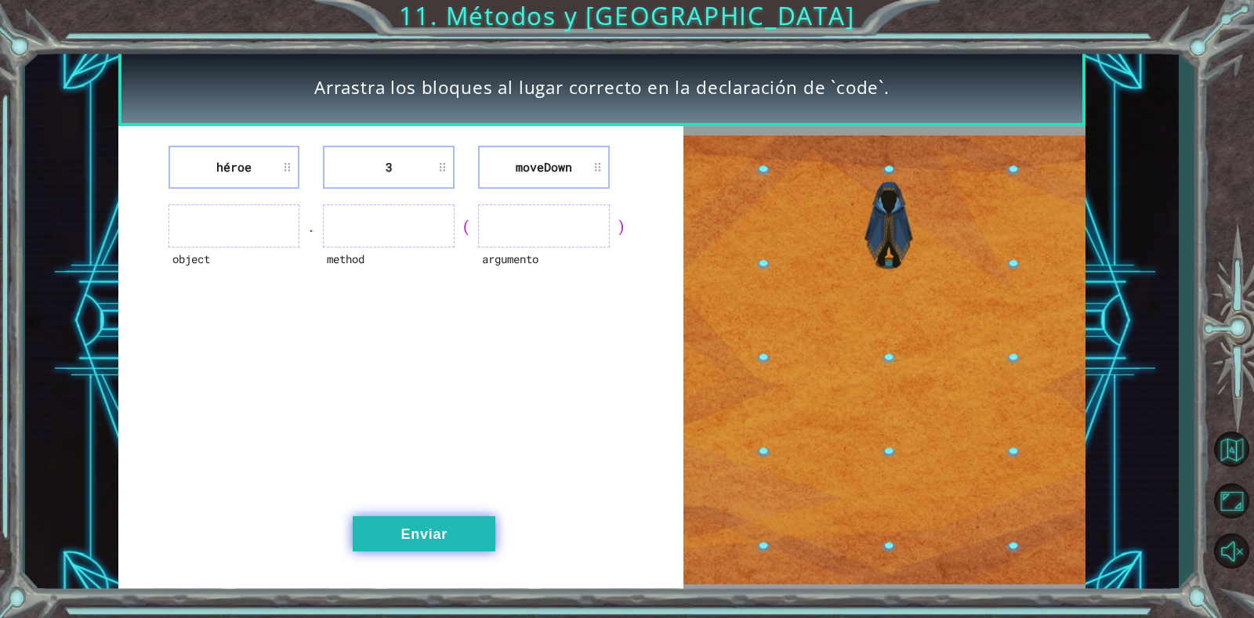
click at [418, 543] on button "Enviar" at bounding box center [424, 533] width 143 height 35
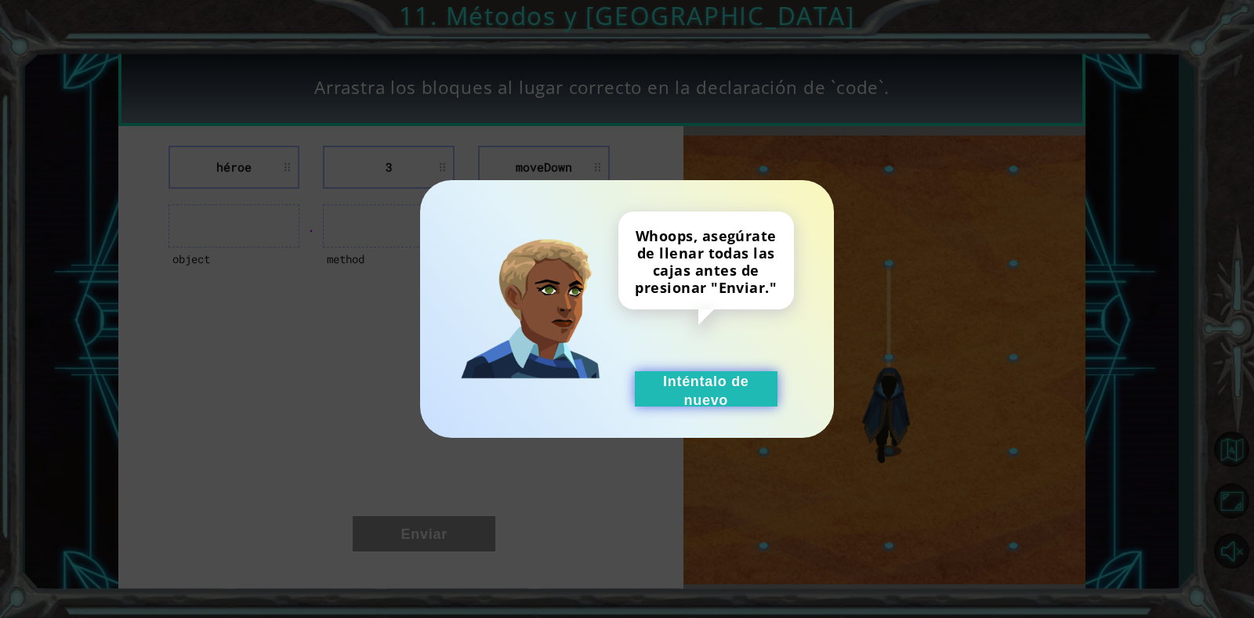
click at [723, 375] on button "Inténtalo de nuevo" at bounding box center [706, 388] width 143 height 35
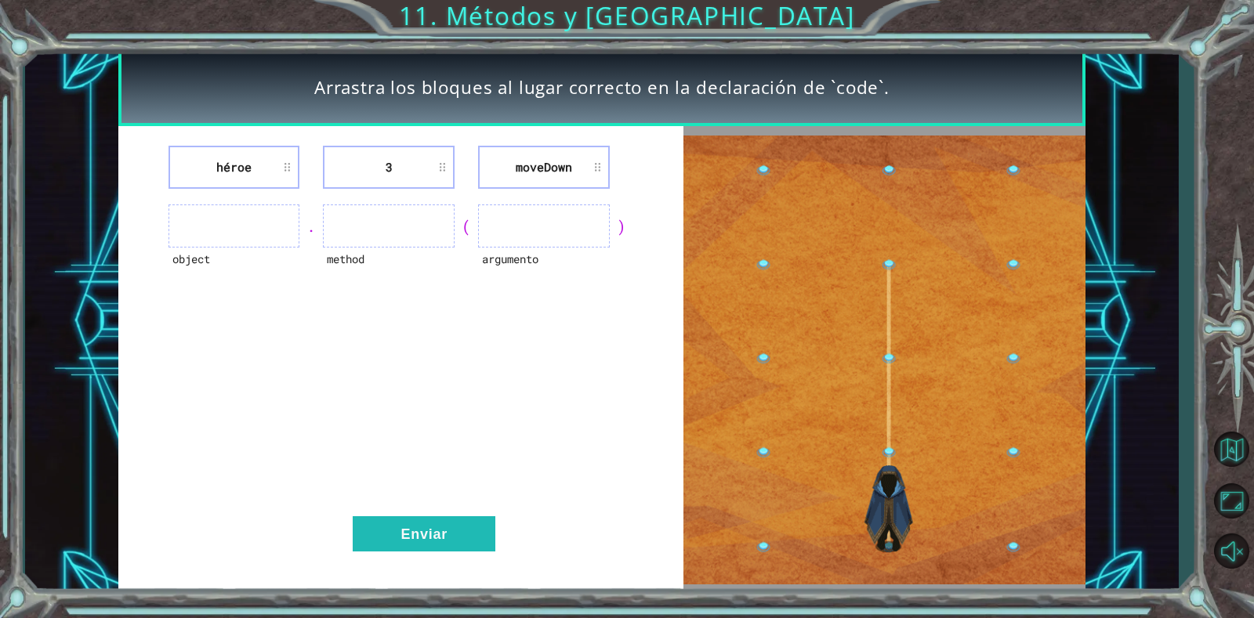
click at [216, 223] on ul at bounding box center [234, 226] width 132 height 43
click at [233, 227] on ul at bounding box center [234, 226] width 132 height 43
click at [282, 165] on li "héroe" at bounding box center [234, 167] width 132 height 43
click at [255, 167] on li "héroe" at bounding box center [234, 167] width 132 height 43
click at [386, 165] on li "3" at bounding box center [389, 167] width 132 height 43
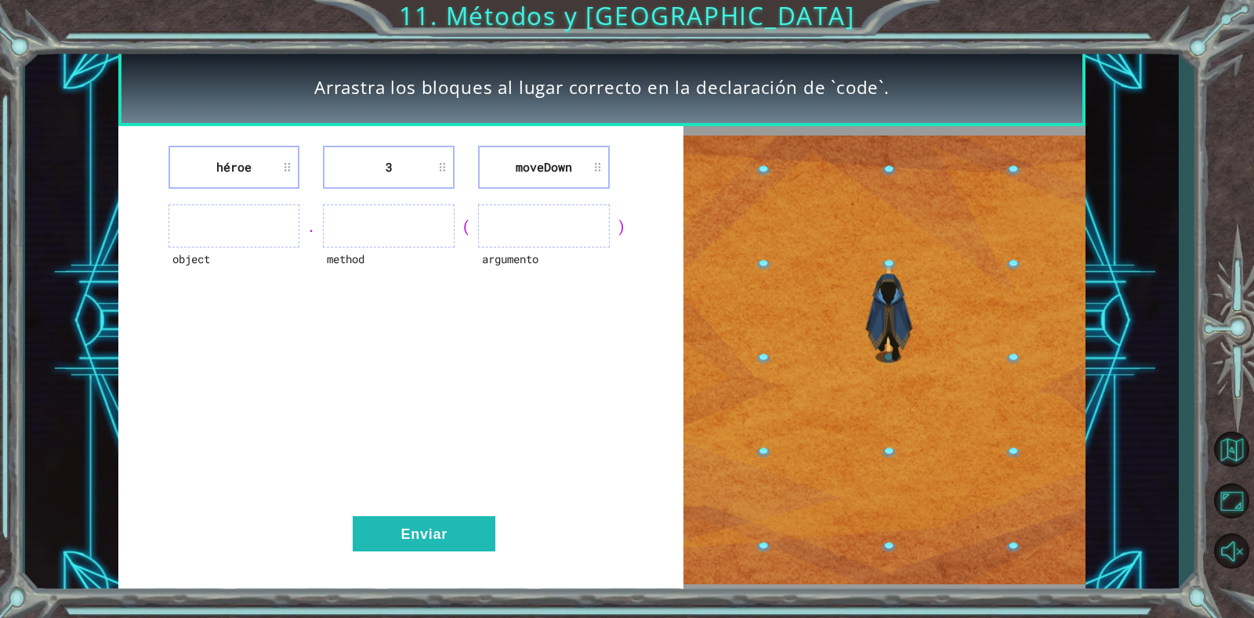
click at [529, 163] on li "moveDown" at bounding box center [544, 167] width 132 height 43
click at [383, 158] on li "3" at bounding box center [389, 167] width 132 height 43
click at [526, 216] on ul at bounding box center [544, 226] width 132 height 43
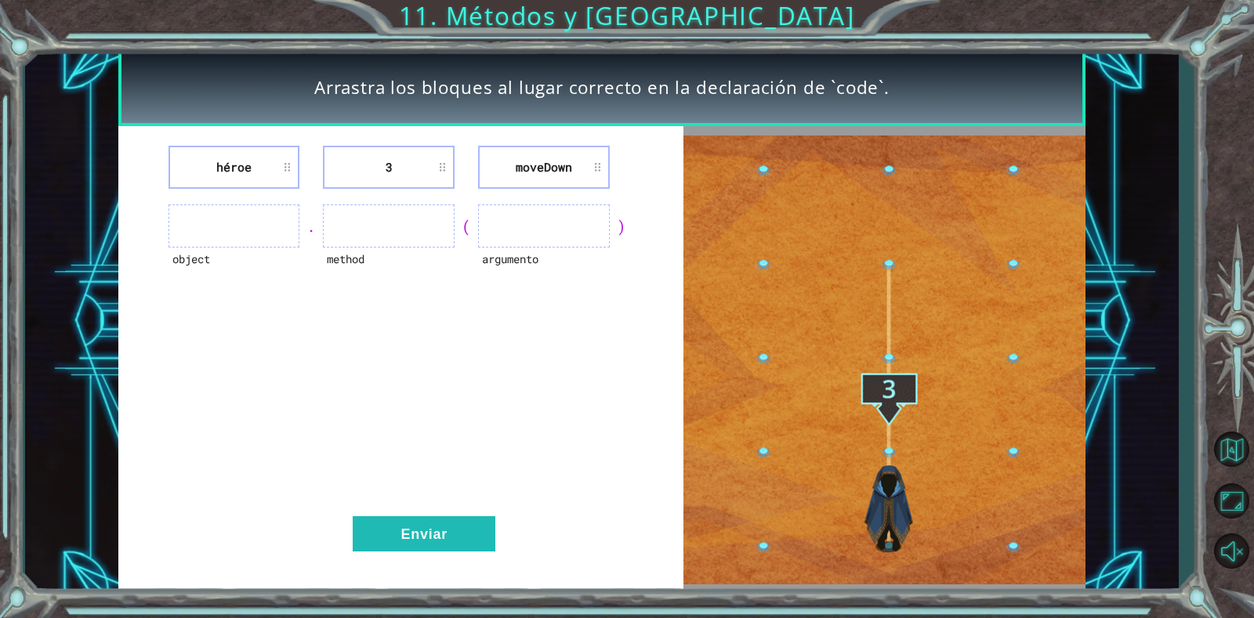
drag, startPoint x: 590, startPoint y: 234, endPoint x: 431, endPoint y: 216, distance: 160.1
click at [589, 233] on ul at bounding box center [544, 226] width 132 height 43
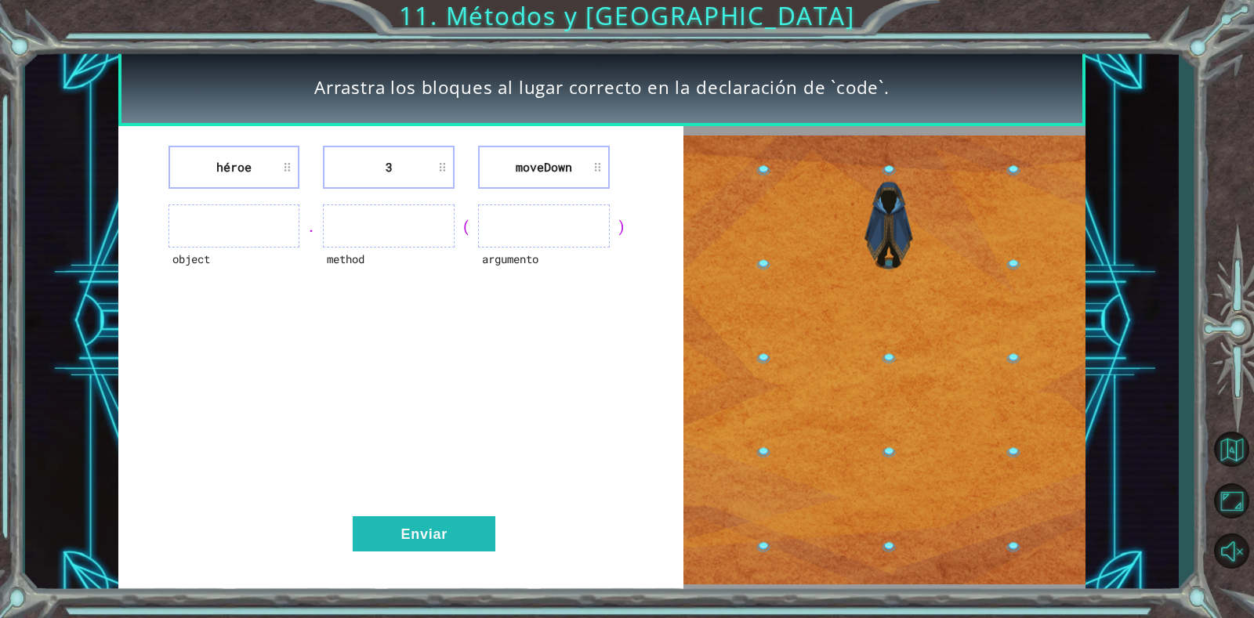
click at [411, 213] on ul at bounding box center [389, 226] width 132 height 43
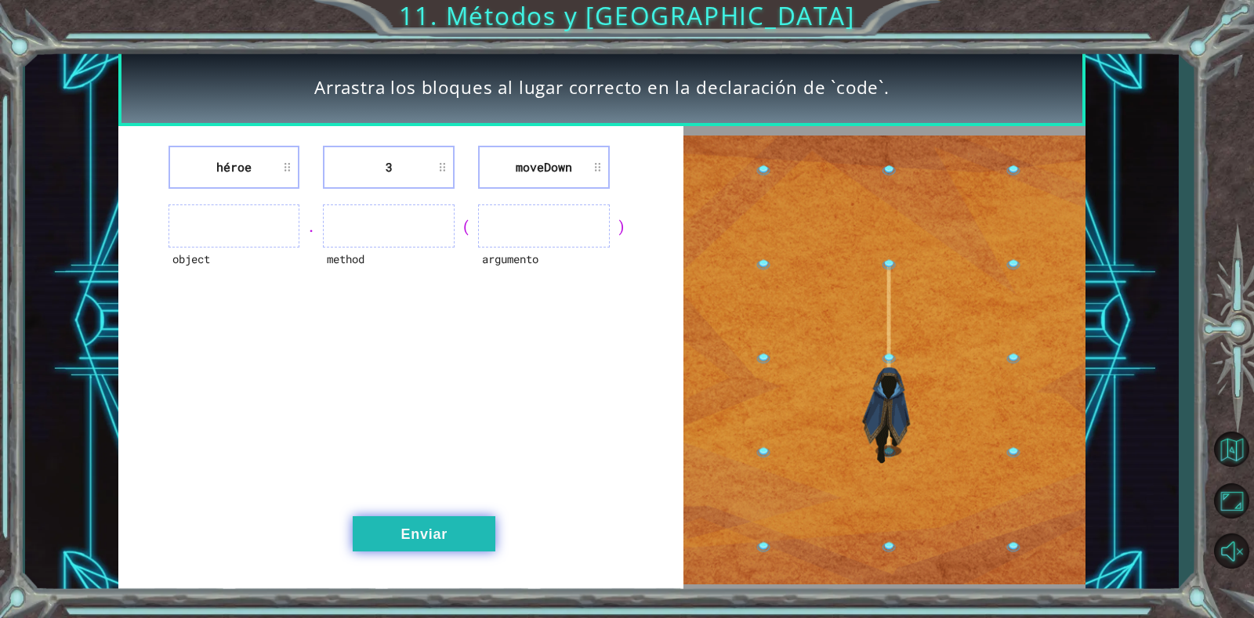
click at [411, 529] on button "Enviar" at bounding box center [424, 533] width 143 height 35
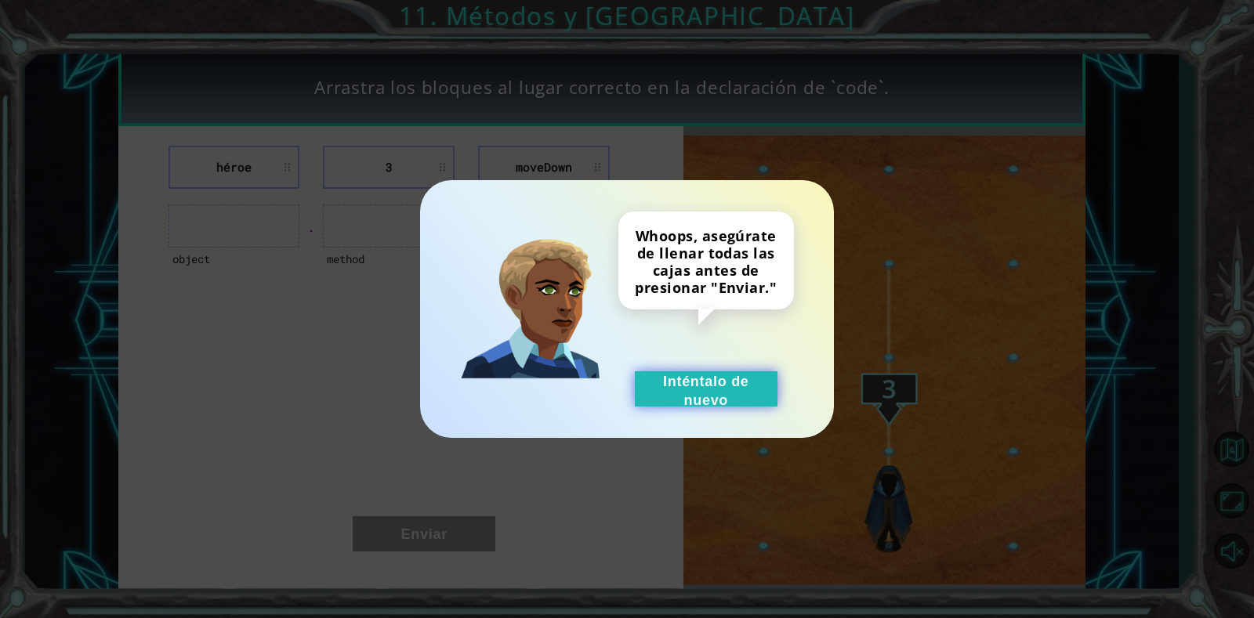
click at [714, 382] on button "Inténtalo de nuevo" at bounding box center [706, 388] width 143 height 35
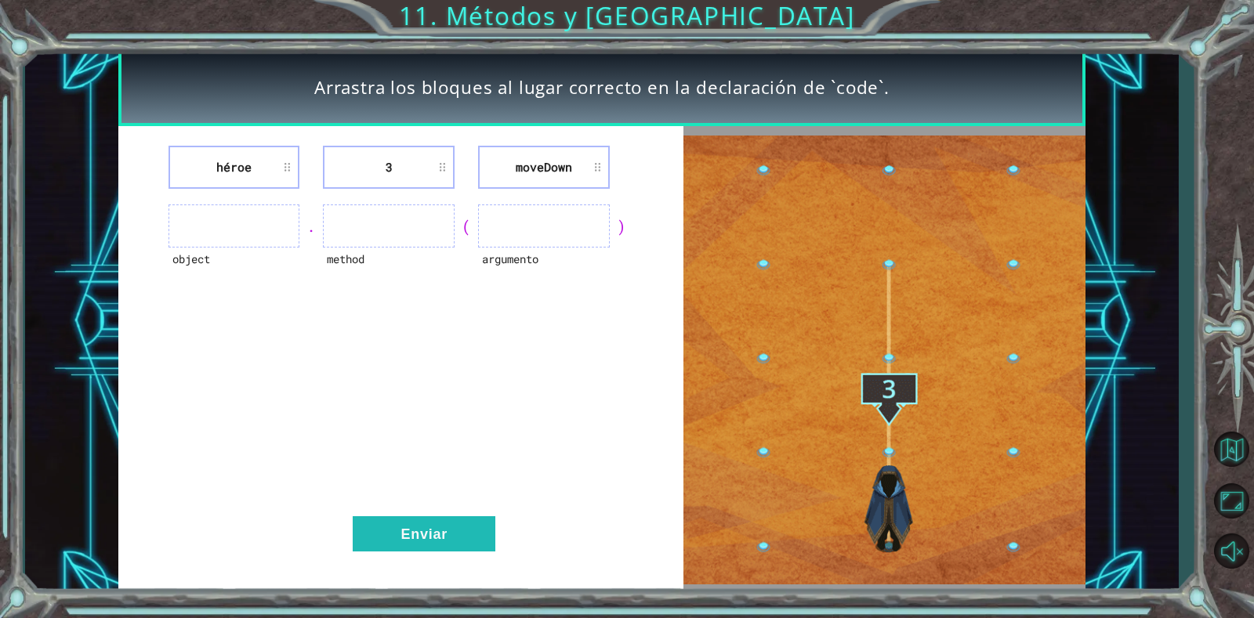
click at [576, 211] on ul at bounding box center [544, 226] width 132 height 43
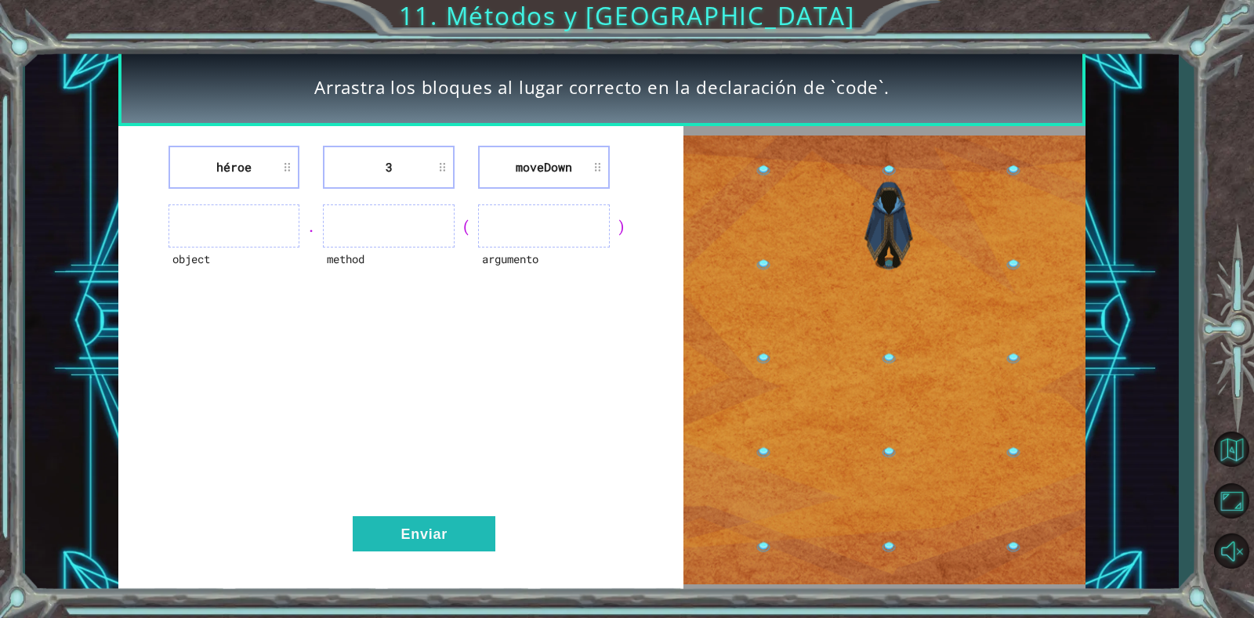
click at [531, 165] on li "moveDown" at bounding box center [544, 167] width 132 height 43
click at [342, 221] on ul at bounding box center [389, 226] width 132 height 43
click at [261, 172] on li "héroe" at bounding box center [234, 167] width 132 height 43
drag, startPoint x: 237, startPoint y: 212, endPoint x: 200, endPoint y: 229, distance: 41.1
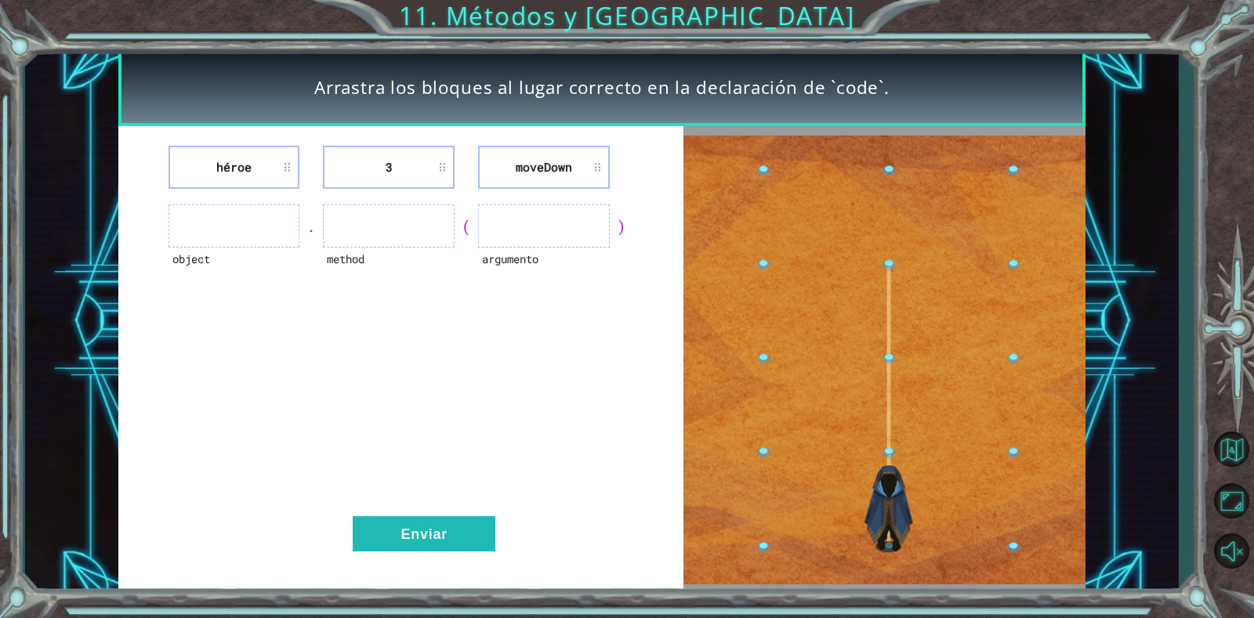
click at [235, 214] on ul at bounding box center [234, 226] width 132 height 43
click at [197, 233] on ul at bounding box center [234, 226] width 132 height 43
click at [284, 169] on li "héroe" at bounding box center [234, 167] width 132 height 43
click at [442, 165] on li "3" at bounding box center [389, 167] width 132 height 43
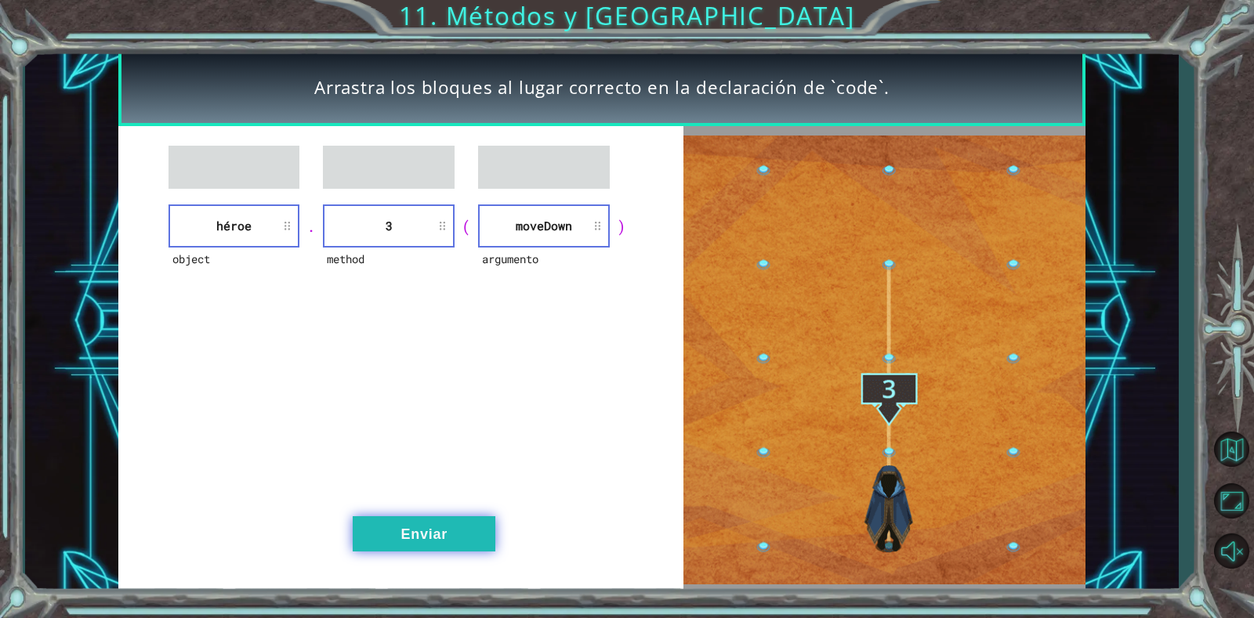
click at [425, 535] on button "Enviar" at bounding box center [424, 533] width 143 height 35
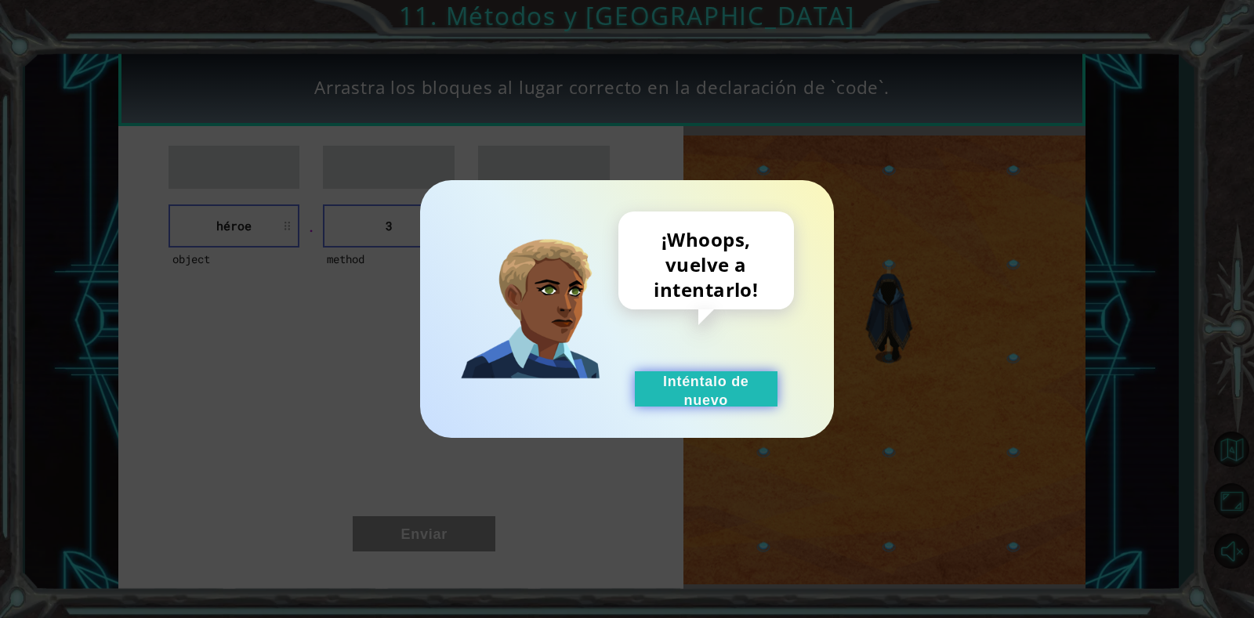
click at [669, 380] on button "Inténtalo de nuevo" at bounding box center [706, 388] width 143 height 35
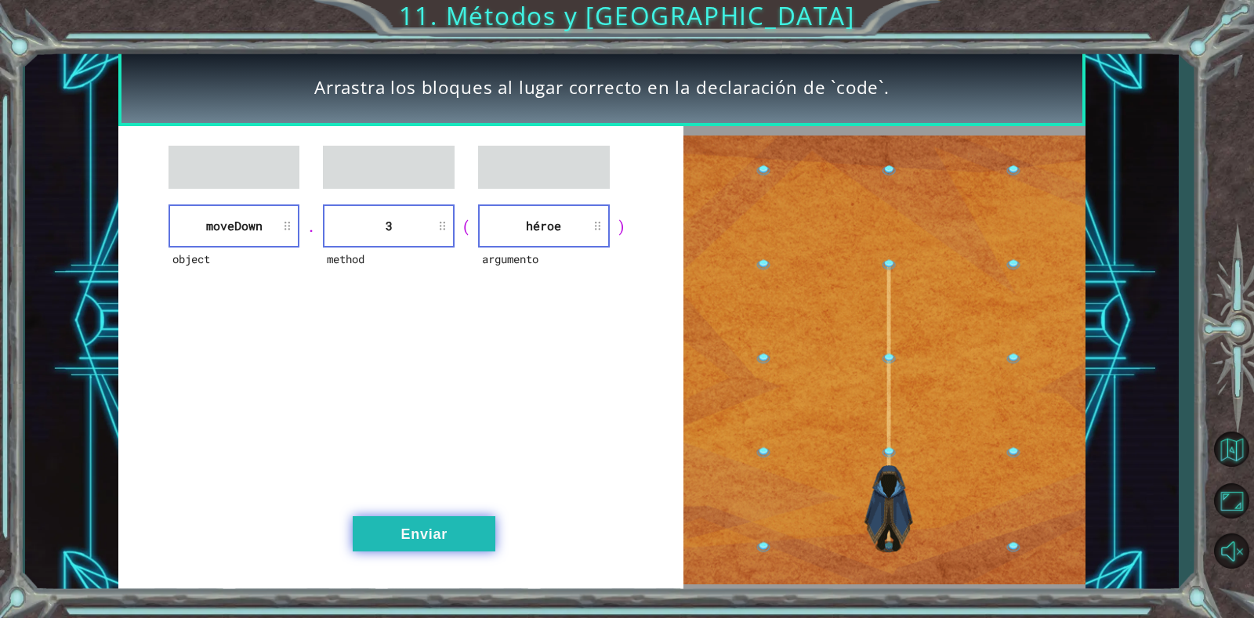
click at [439, 518] on button "Enviar" at bounding box center [424, 533] width 143 height 35
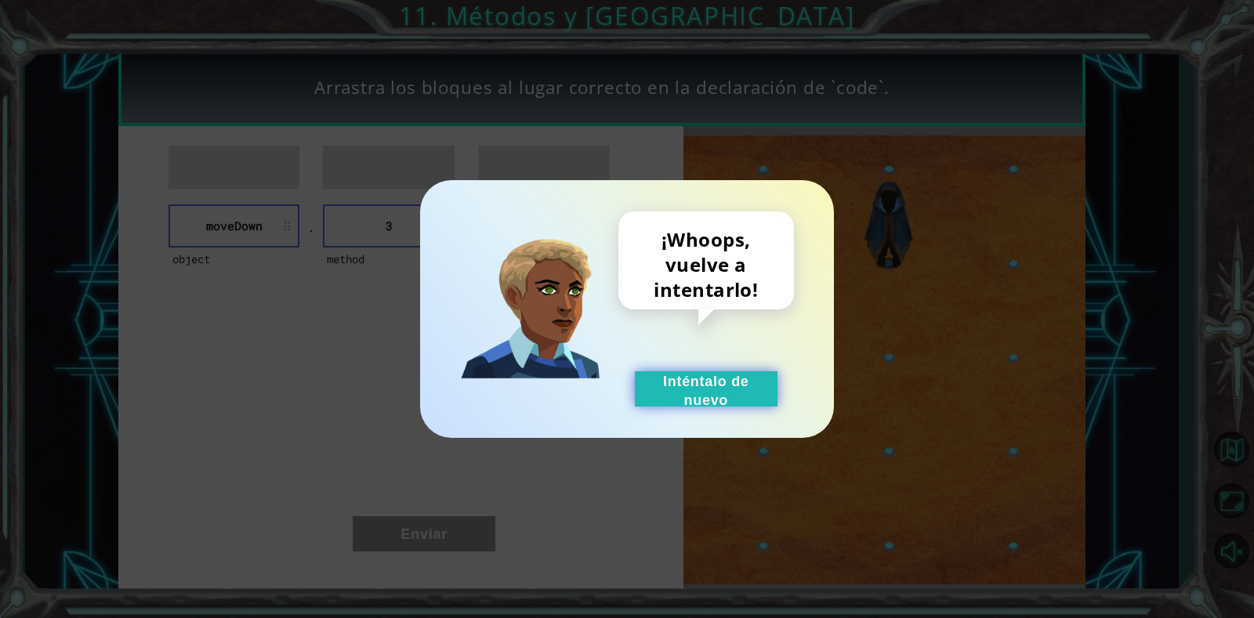
click at [701, 375] on button "Inténtalo de nuevo" at bounding box center [706, 388] width 143 height 35
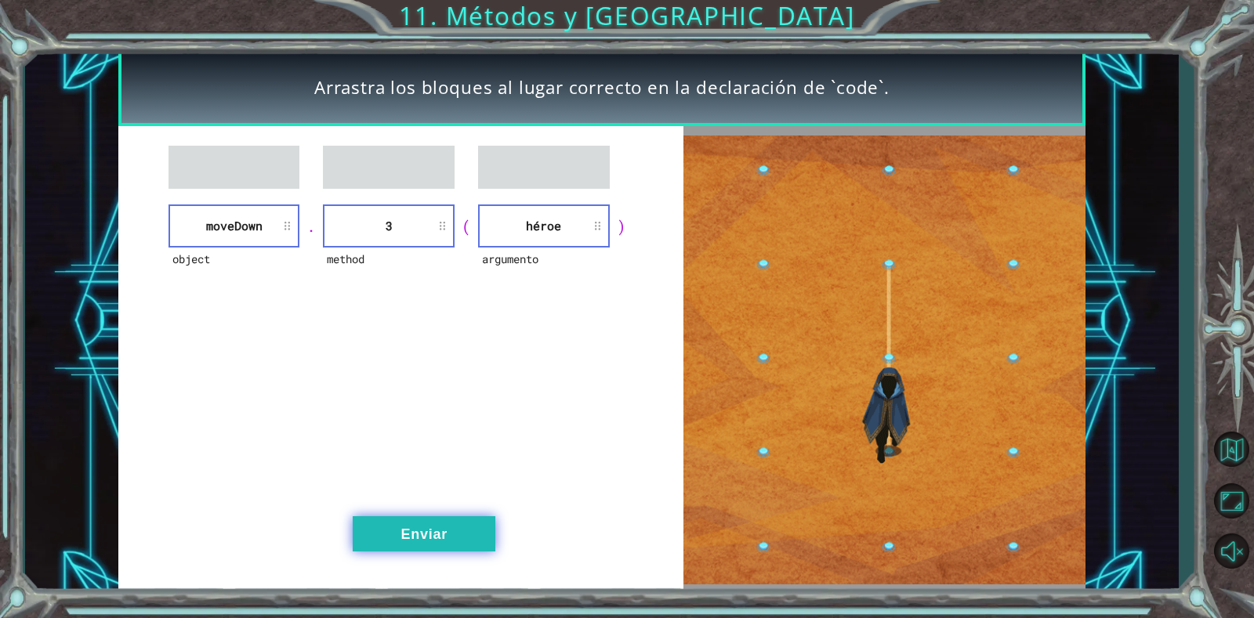
click at [433, 548] on button "Enviar" at bounding box center [424, 533] width 143 height 35
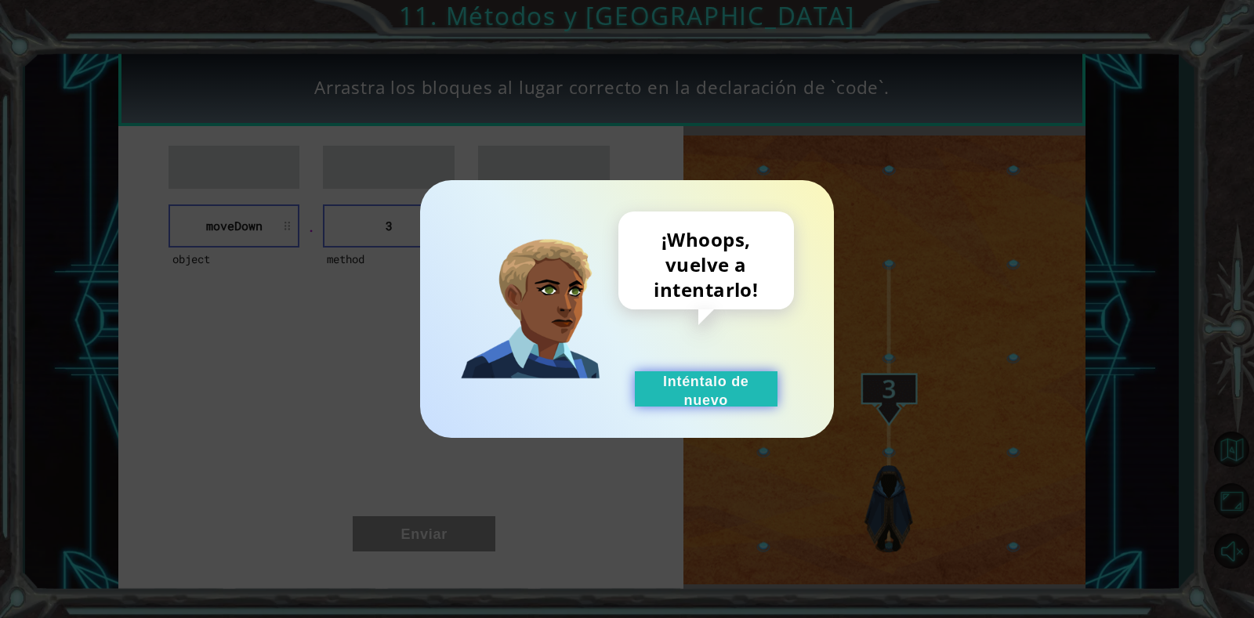
click at [697, 407] on button "Inténtalo de nuevo" at bounding box center [706, 388] width 143 height 35
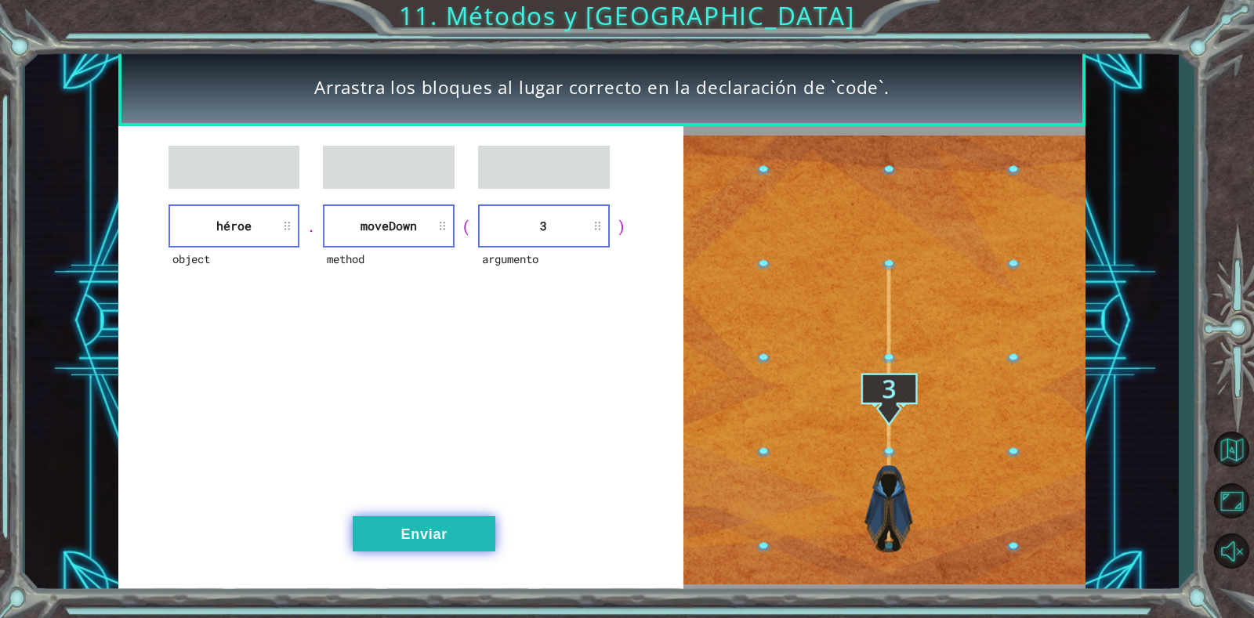
click at [382, 533] on button "Enviar" at bounding box center [424, 533] width 143 height 35
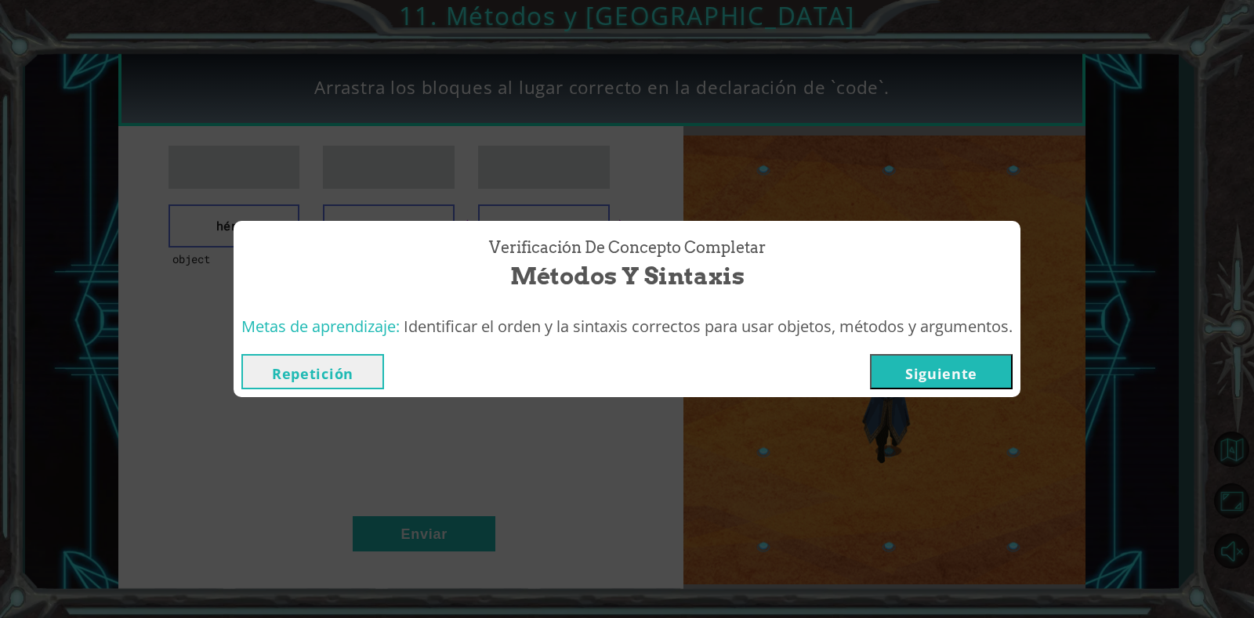
click at [893, 378] on button "Siguiente" at bounding box center [941, 371] width 143 height 35
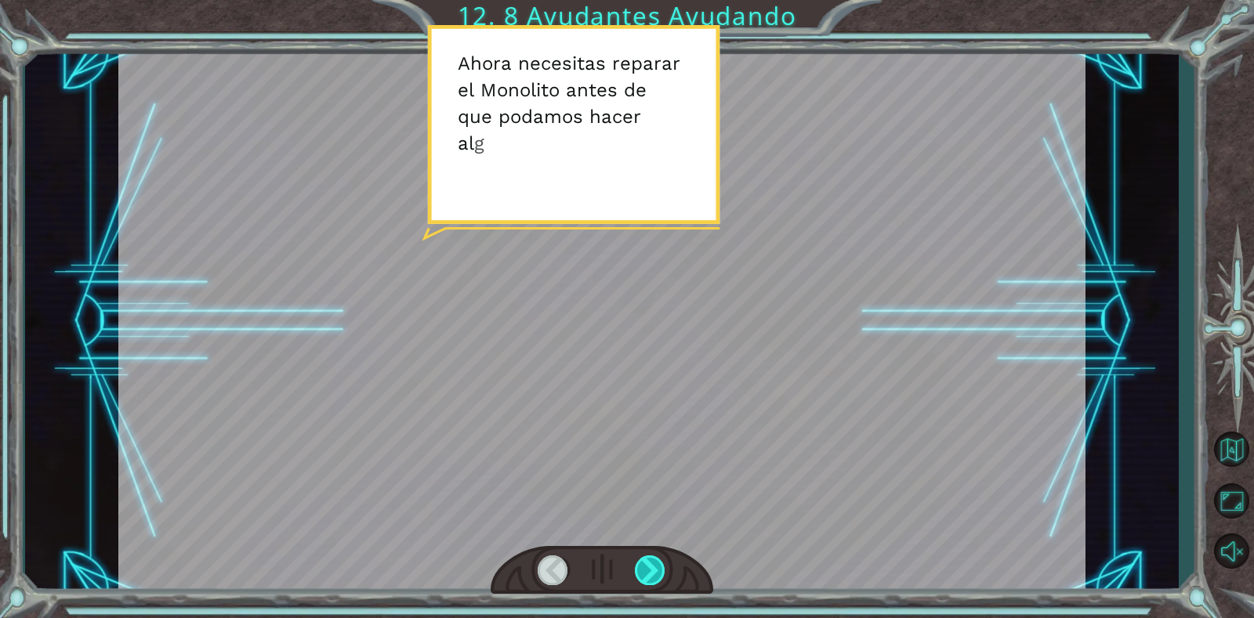
click at [656, 563] on div at bounding box center [650, 570] width 31 height 29
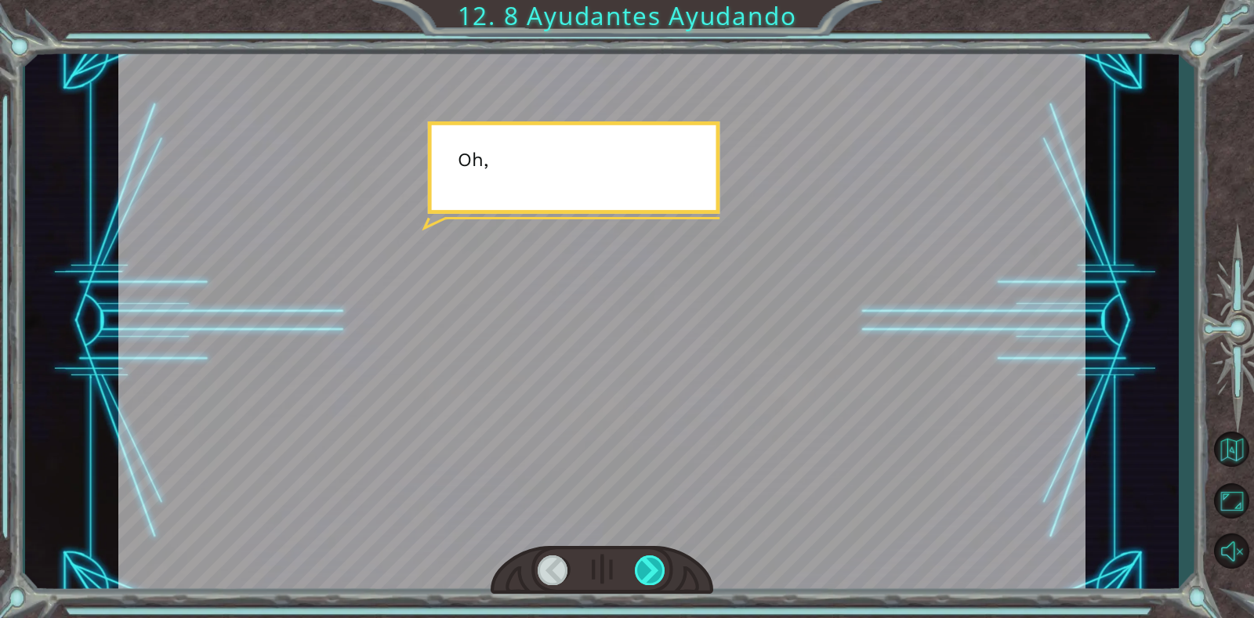
click at [656, 563] on div at bounding box center [650, 570] width 31 height 29
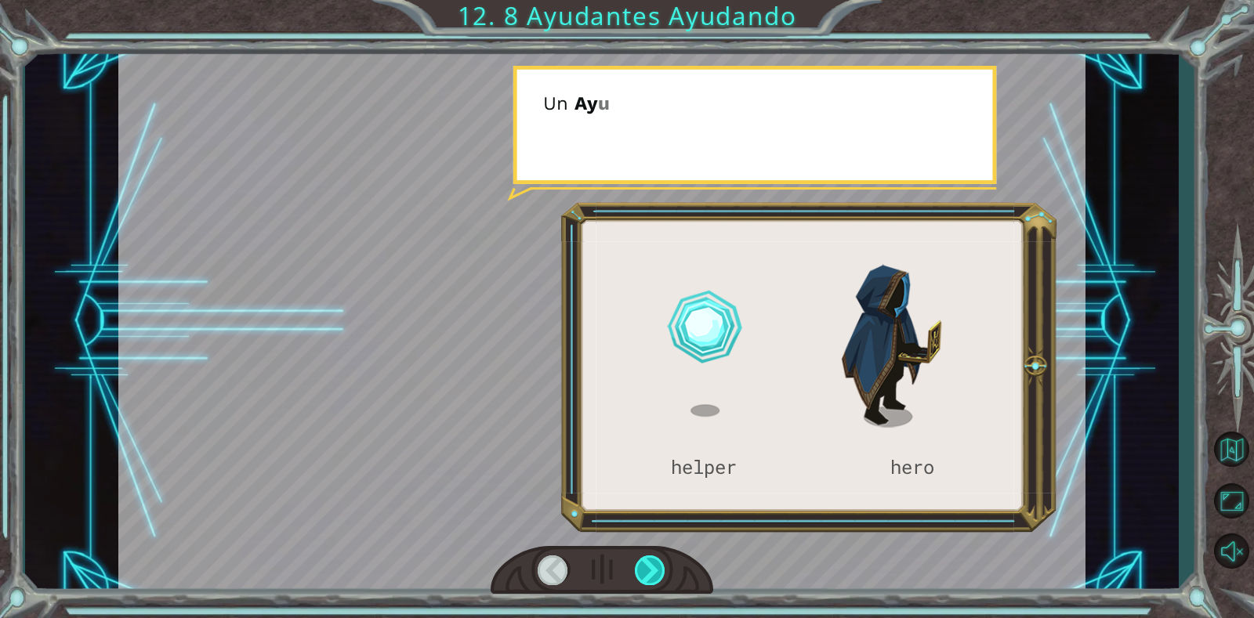
click at [656, 563] on div at bounding box center [650, 570] width 31 height 29
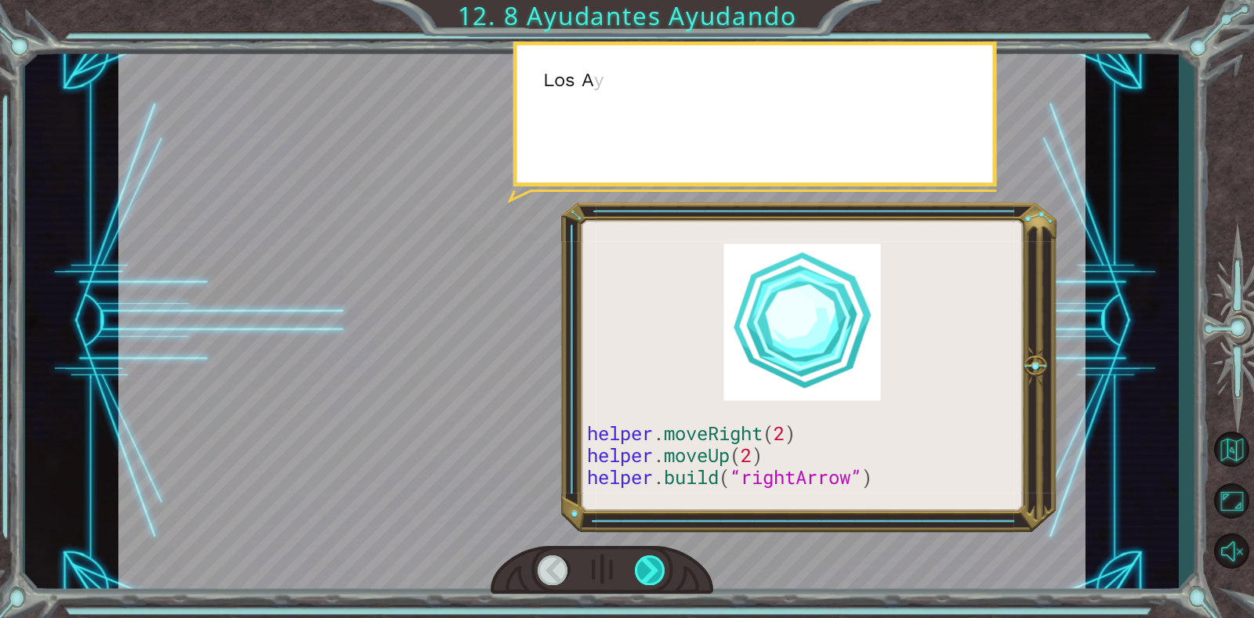
click at [656, 563] on div at bounding box center [650, 570] width 31 height 29
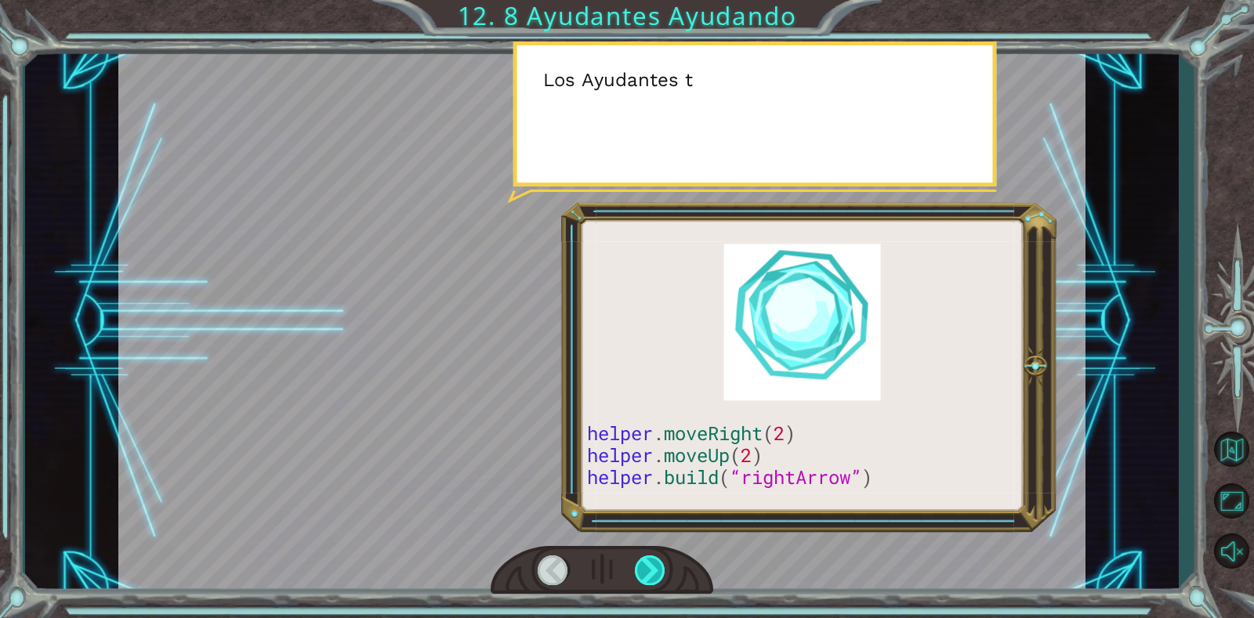
click at [656, 563] on div at bounding box center [650, 570] width 31 height 29
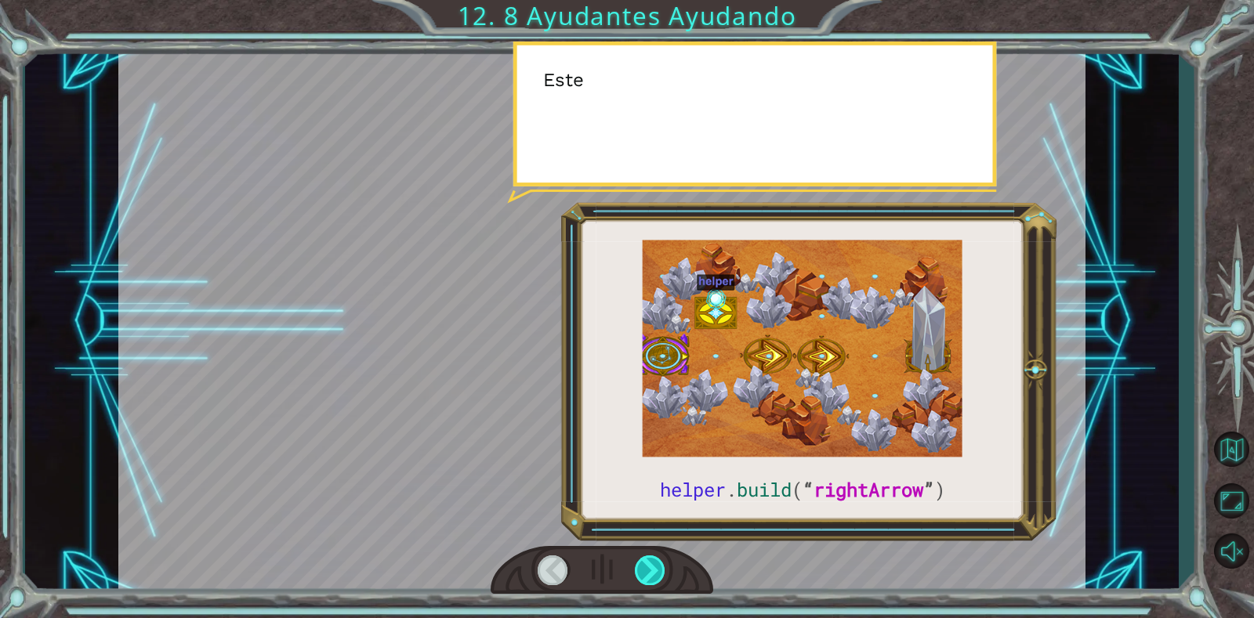
click at [656, 563] on div at bounding box center [650, 570] width 31 height 29
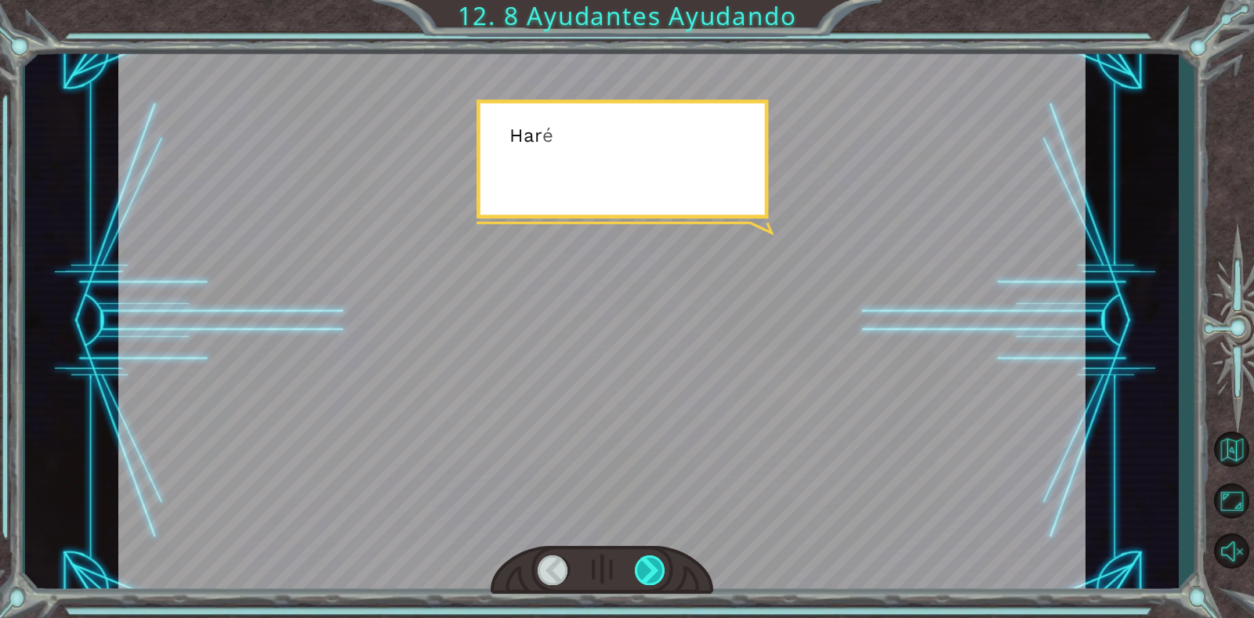
click at [656, 563] on div at bounding box center [650, 570] width 31 height 29
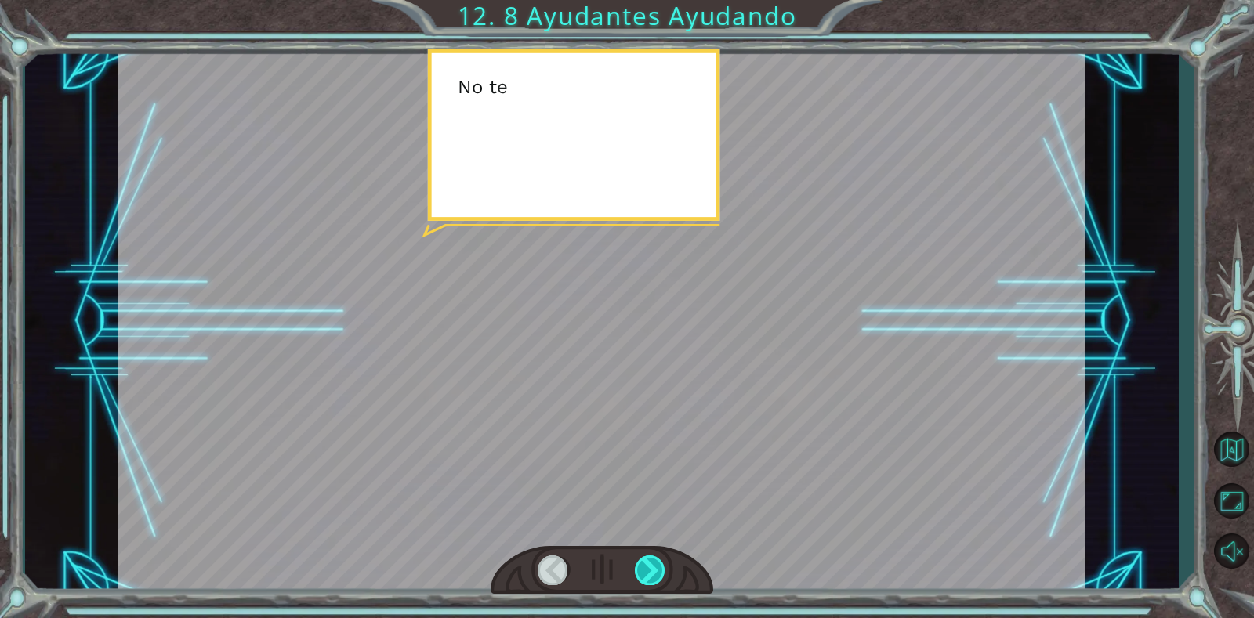
click at [656, 563] on div at bounding box center [650, 570] width 31 height 29
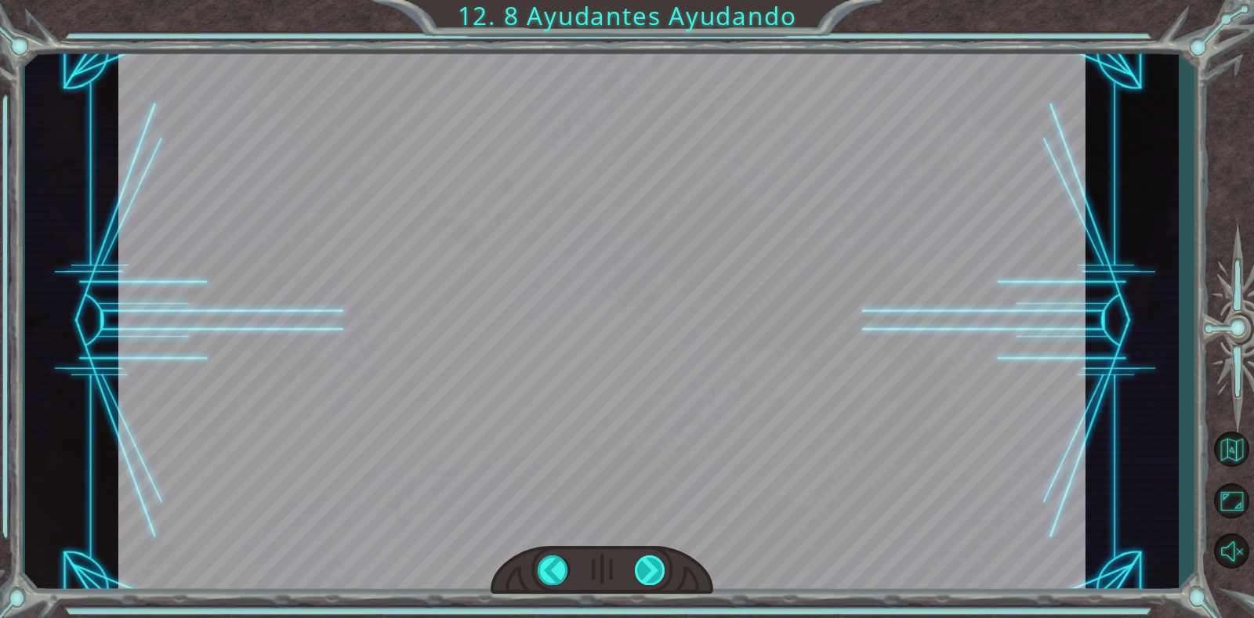
click at [656, 0] on div "helper . build ( “ rightArrow ” ) A h o r a n e c e s i t a s r e p a r a r e l…" at bounding box center [627, 0] width 1254 height 0
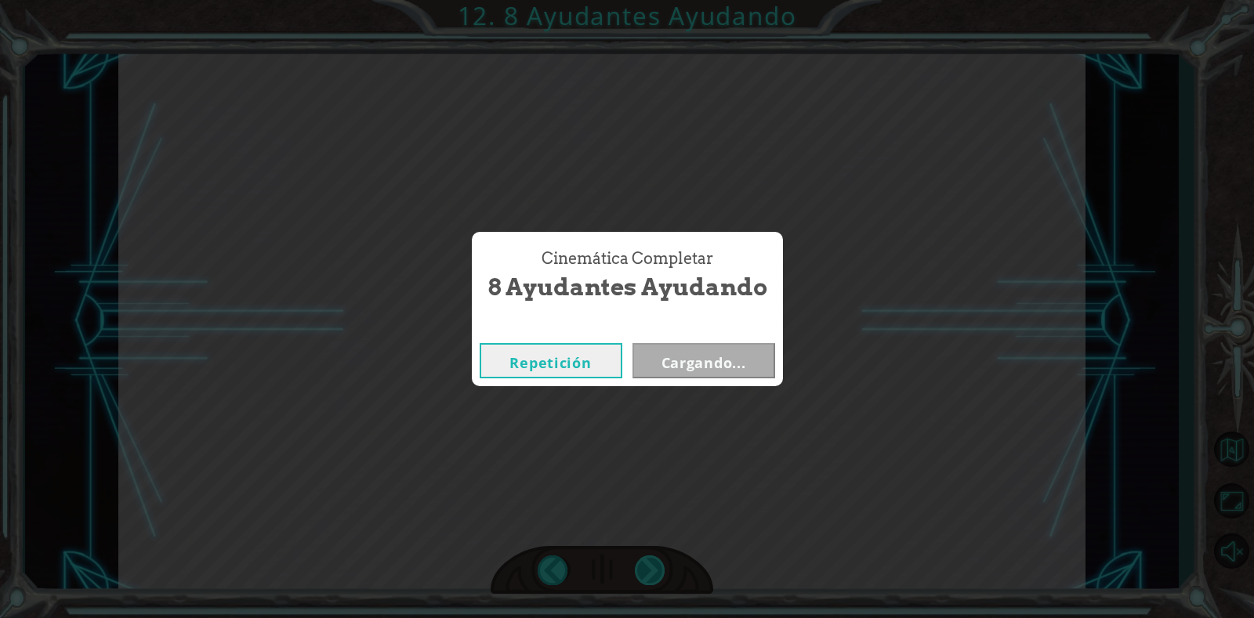
click at [656, 563] on div "Cinemática Completar 8 Ayudantes Ayudando Repetición Cargando..." at bounding box center [627, 309] width 1254 height 618
click at [656, 563] on div "Cinemática Completar 8 Ayudantes Ayudando Repetición [GEOGRAPHIC_DATA]" at bounding box center [627, 309] width 1254 height 618
click at [681, 357] on button "Siguiente" at bounding box center [703, 360] width 143 height 35
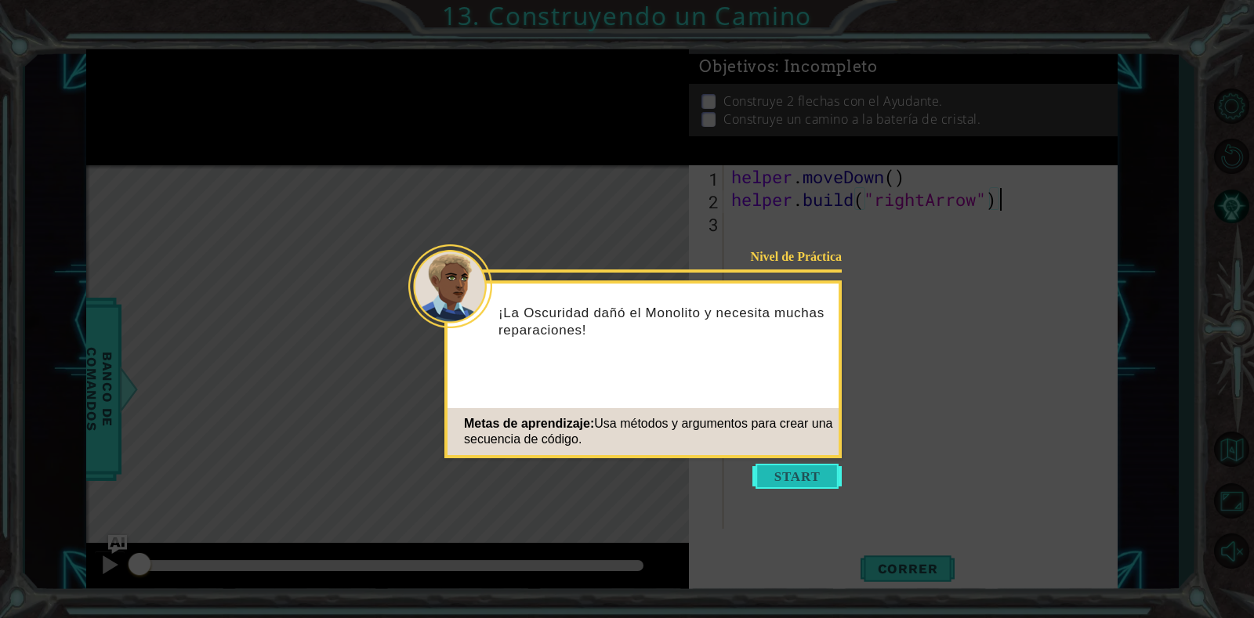
drag, startPoint x: 791, startPoint y: 453, endPoint x: 785, endPoint y: 479, distance: 26.4
click at [791, 455] on div "Nivel de Práctica ¡La Oscuridad dañó el Monolito y necesita muchas reparaciones…" at bounding box center [642, 370] width 397 height 178
click at [785, 480] on button "Start" at bounding box center [796, 476] width 89 height 25
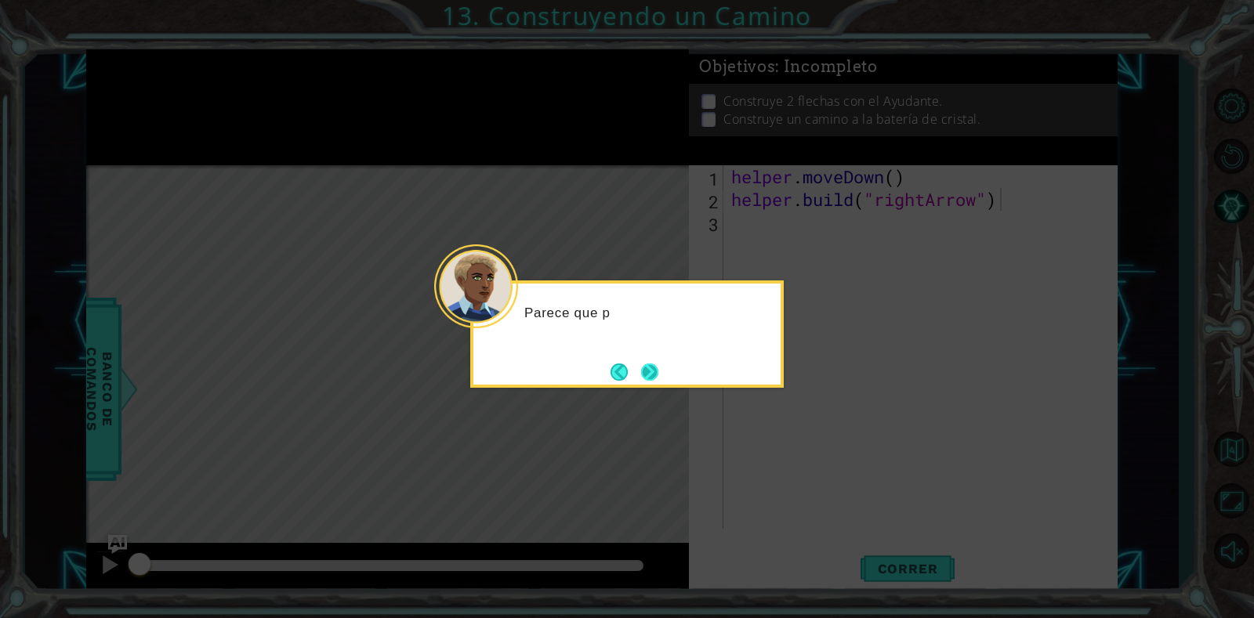
click at [644, 371] on button "Next" at bounding box center [649, 372] width 17 height 17
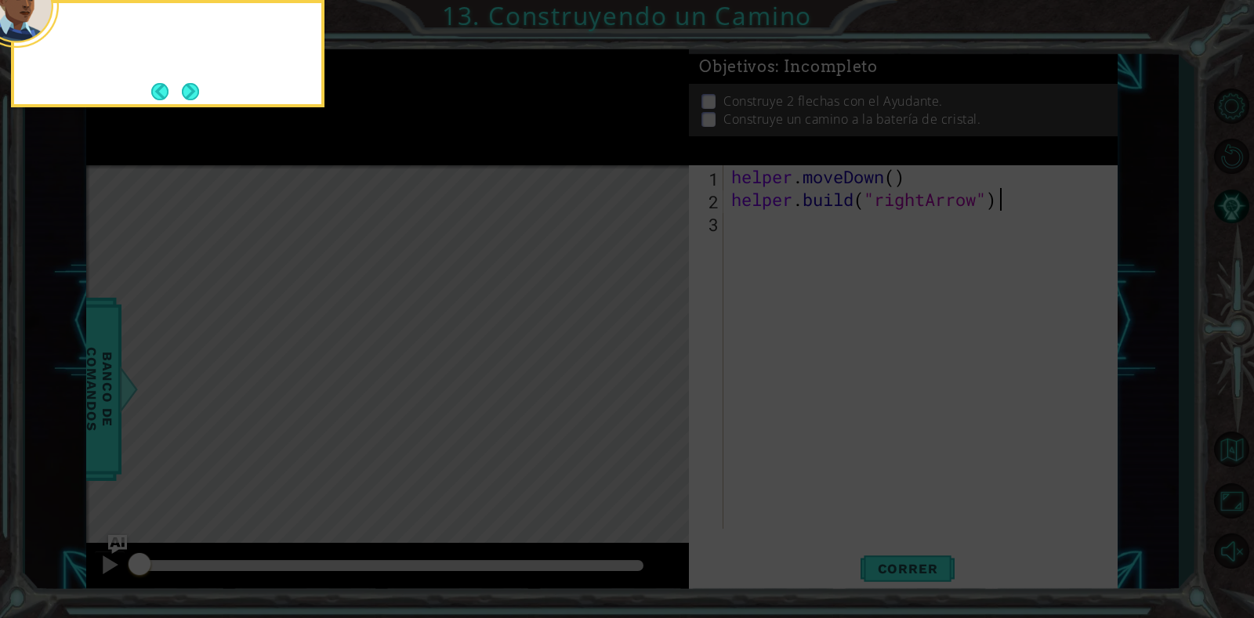
click at [645, 372] on icon at bounding box center [627, 93] width 1254 height 1052
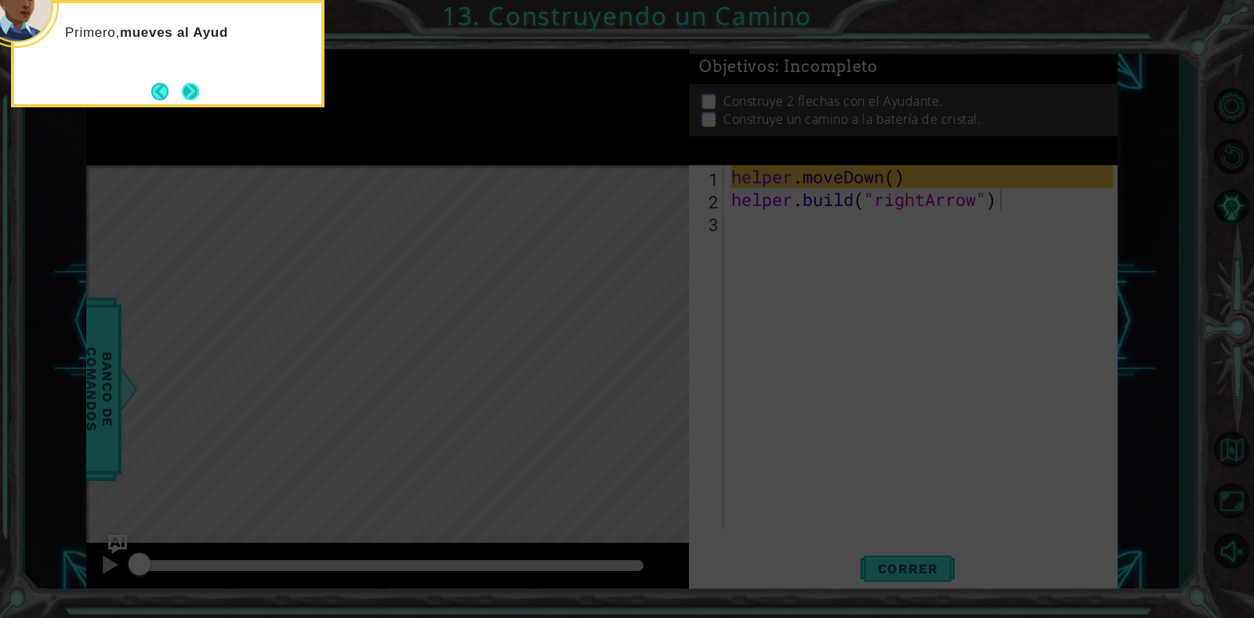
click at [181, 98] on button "Next" at bounding box center [190, 91] width 18 height 18
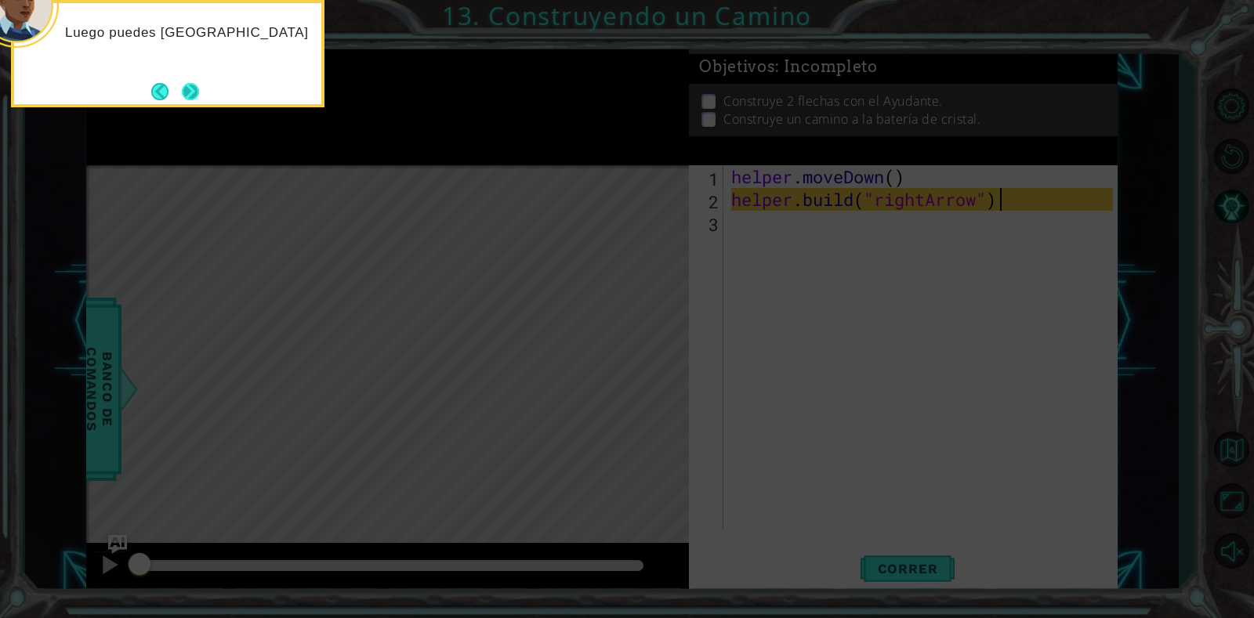
click at [182, 89] on button "Next" at bounding box center [190, 91] width 17 height 17
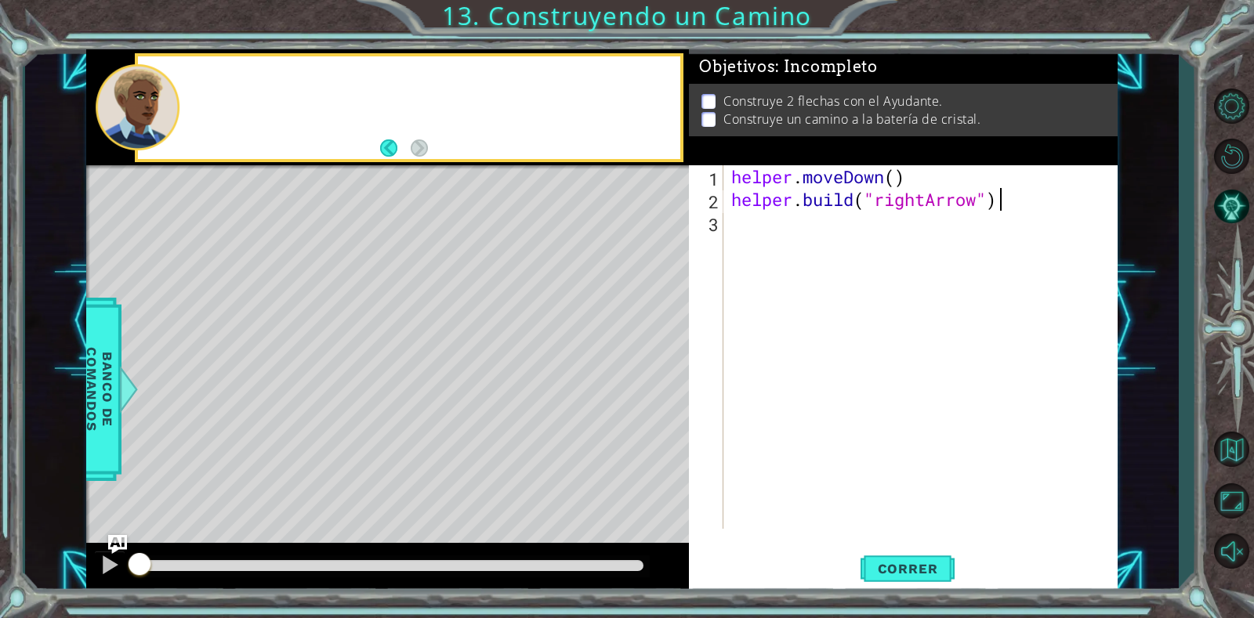
click at [182, 89] on div at bounding box center [430, 108] width 498 height 38
click at [842, 212] on div "helper . moveDown ( ) helper . build ( "rightArrow" )" at bounding box center [924, 369] width 393 height 409
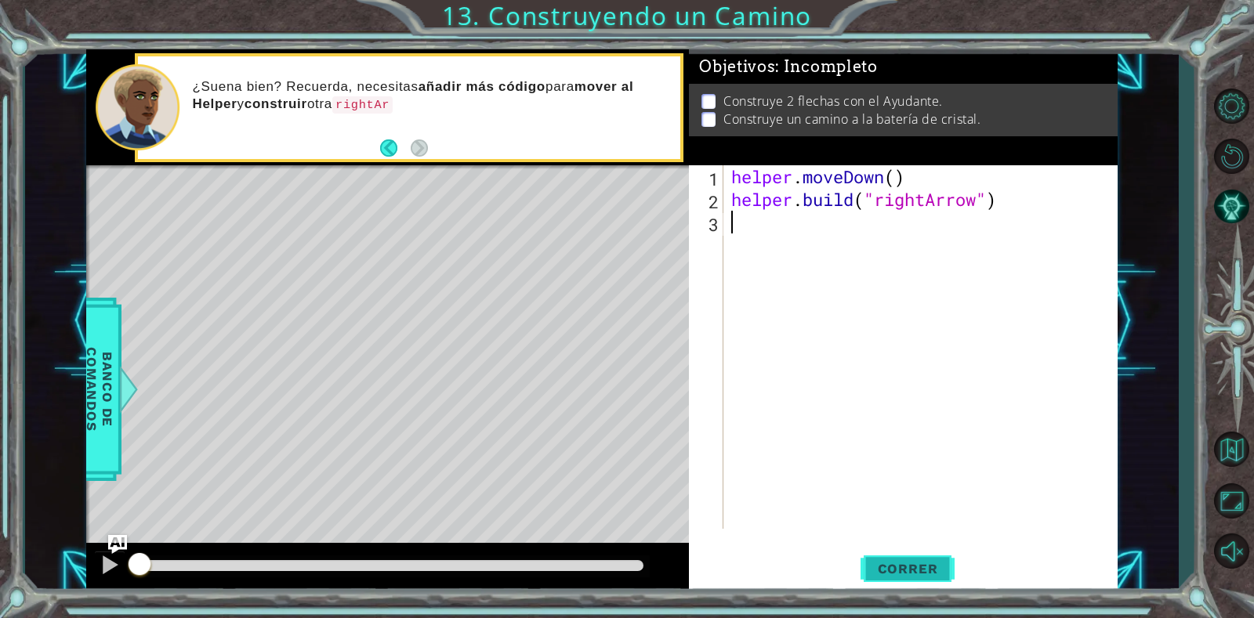
click at [918, 557] on button "Correr" at bounding box center [907, 569] width 94 height 43
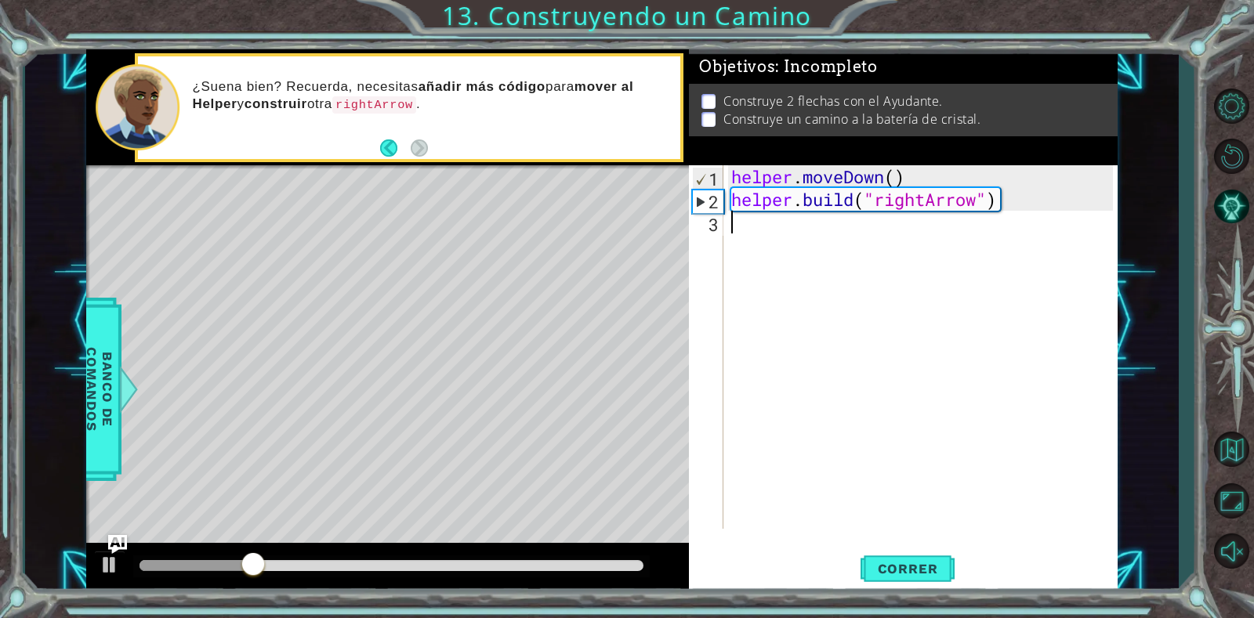
click at [835, 223] on div "helper . moveDown ( ) helper . build ( "rightArrow" )" at bounding box center [924, 369] width 393 height 409
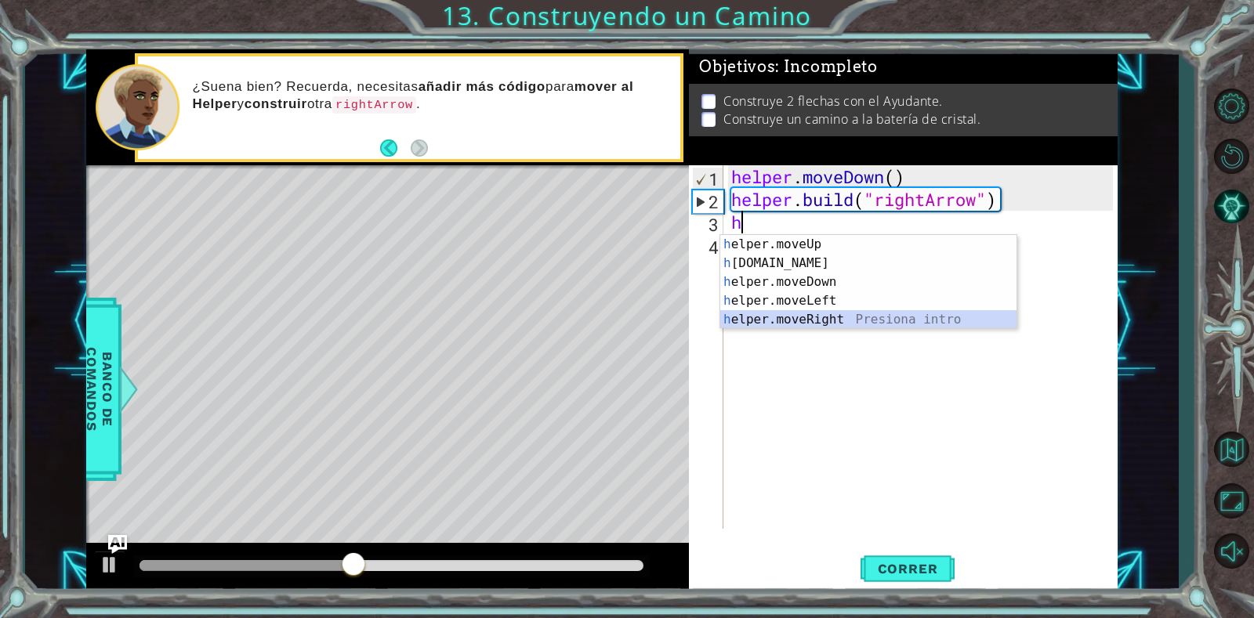
click at [791, 314] on div "h elper.moveUp Presiona intro h [DOMAIN_NAME] Presiona intro h elper.moveDown P…" at bounding box center [868, 301] width 296 height 132
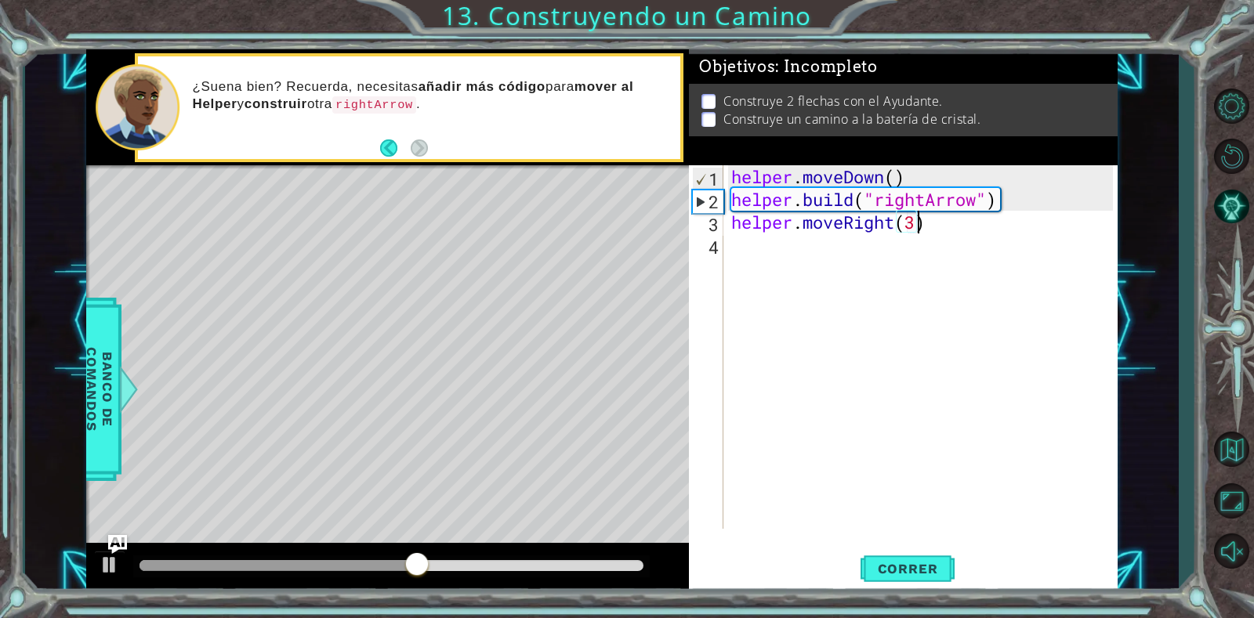
scroll to position [0, 8]
click at [918, 563] on span "Correr" at bounding box center [908, 569] width 92 height 16
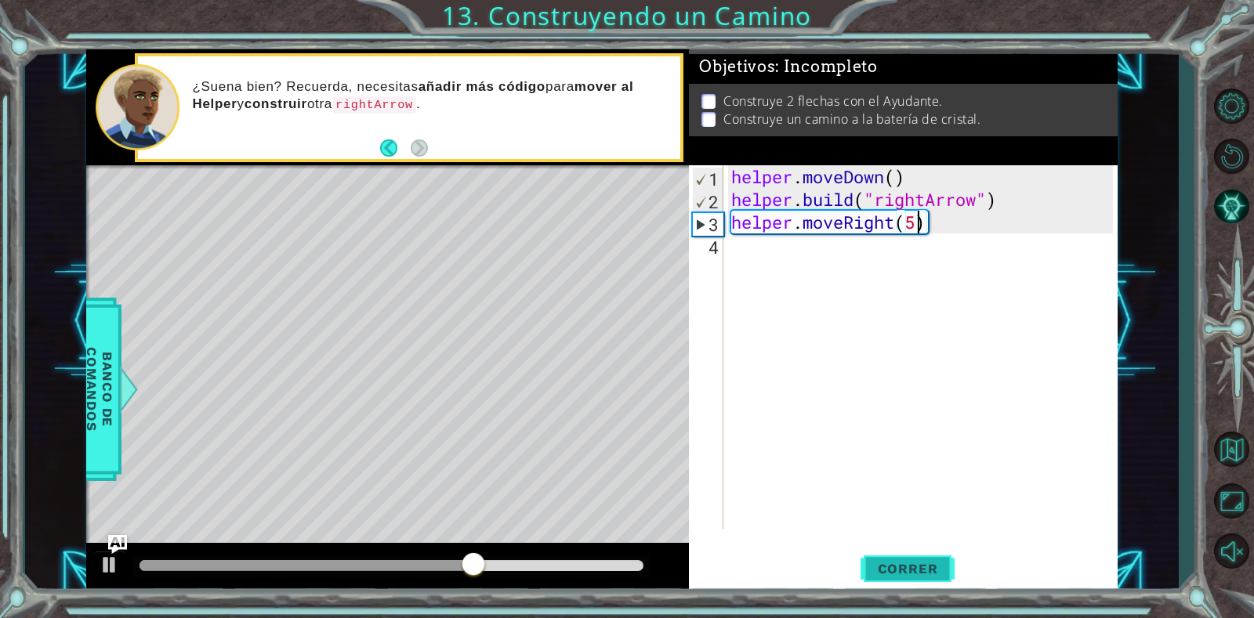
click at [912, 548] on button "Correr" at bounding box center [907, 569] width 94 height 43
click at [937, 216] on div "helper . moveDown ( ) helper . build ( "rightArrow" ) helper . moveRight ( 4 )" at bounding box center [924, 369] width 393 height 409
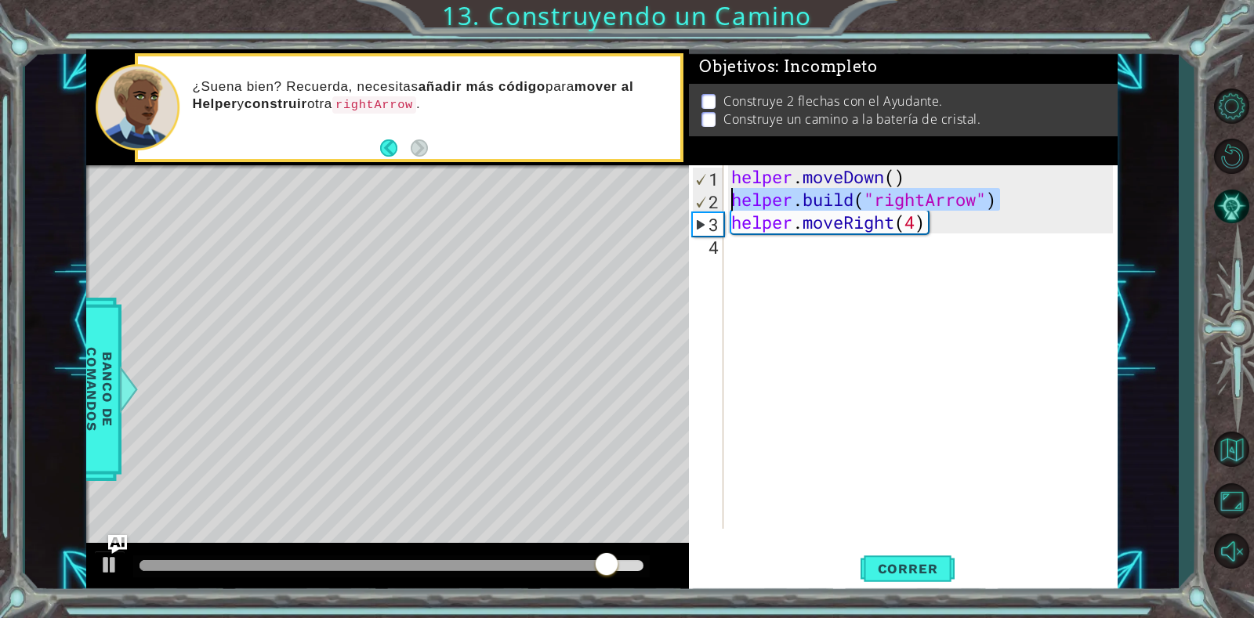
drag, startPoint x: 1005, startPoint y: 190, endPoint x: 729, endPoint y: 202, distance: 276.9
click at [729, 202] on div "helper . moveDown ( ) helper . build ( "rightArrow" ) helper . moveRight ( 4 )" at bounding box center [924, 369] width 393 height 409
type textarea "[DOMAIN_NAME]("rightArrow")"
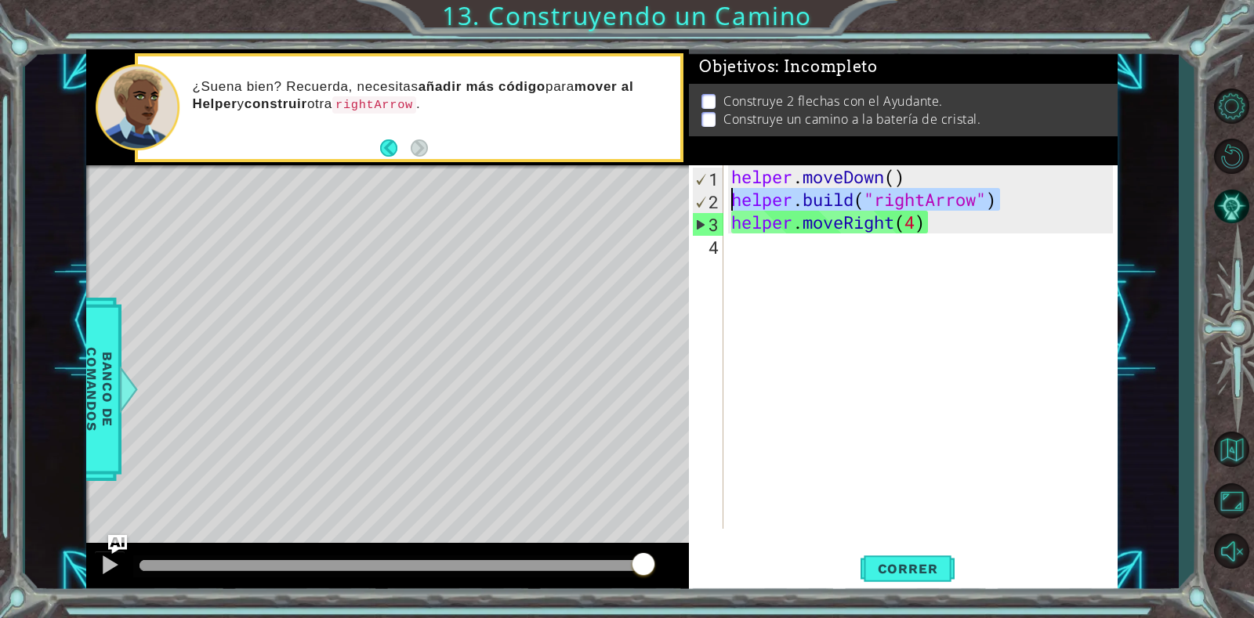
click at [794, 255] on div "helper . moveDown ( ) helper . build ( "rightArrow" ) helper . moveRight ( 4 )" at bounding box center [924, 369] width 393 height 409
paste textarea "[DOMAIN_NAME]("rightArrow")"
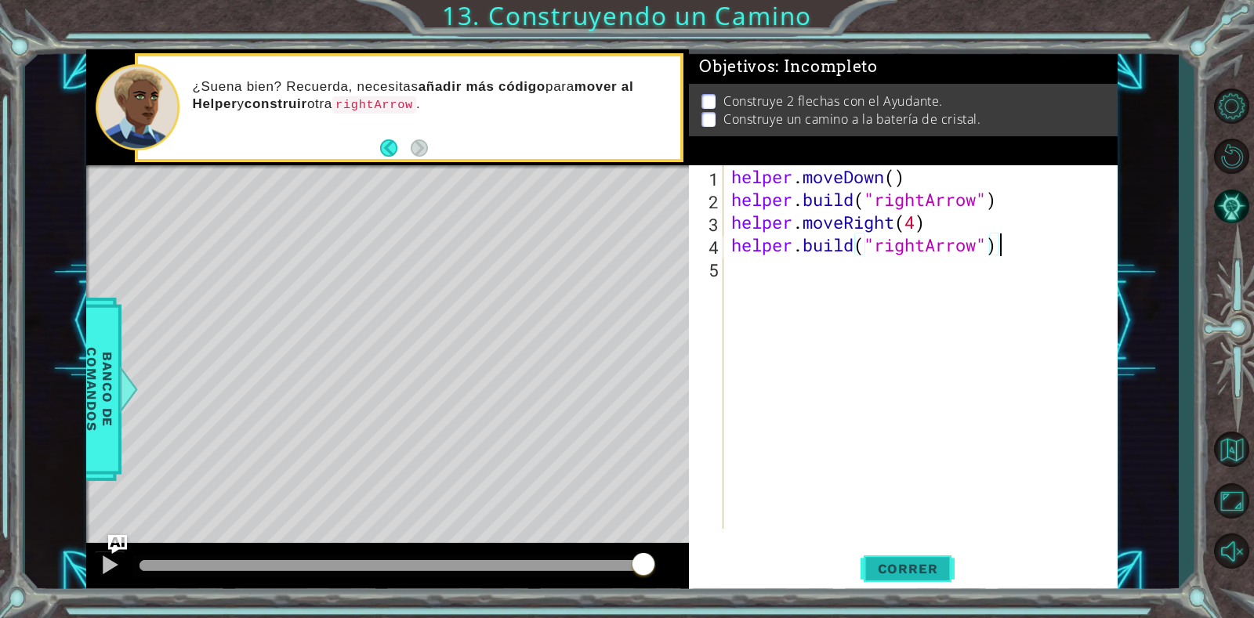
click at [878, 567] on span "Correr" at bounding box center [908, 569] width 92 height 16
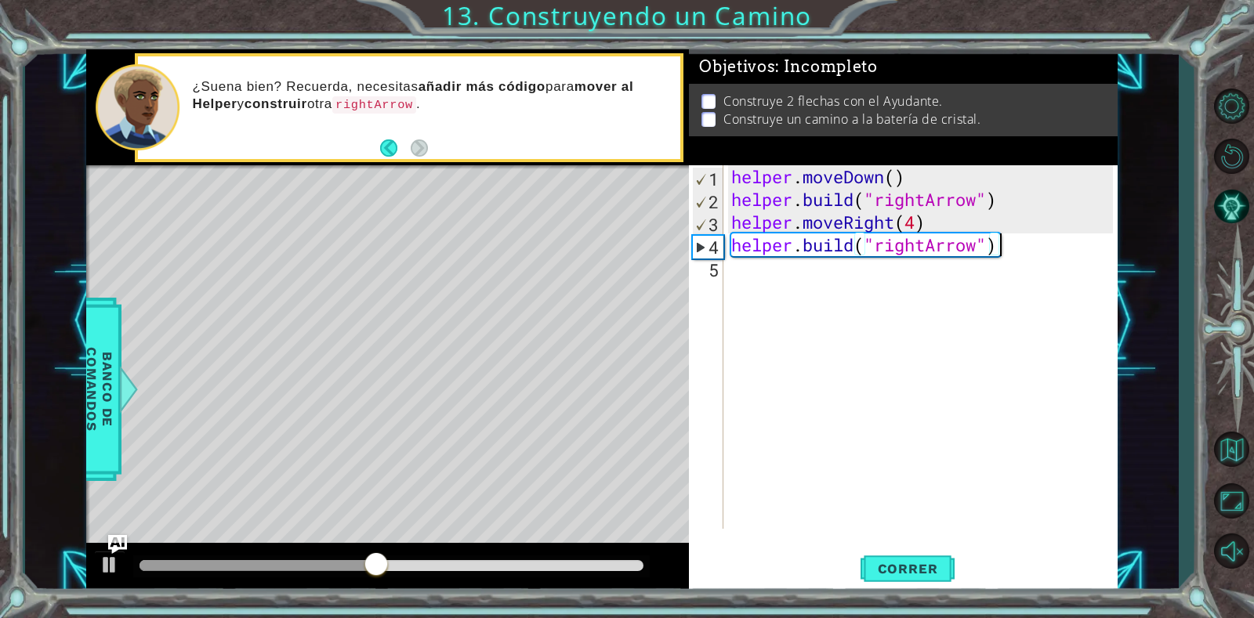
click at [918, 226] on div "helper . moveDown ( ) helper . build ( "rightArrow" ) helper . moveRight ( 4 ) …" at bounding box center [924, 369] width 393 height 409
type textarea "helper.moveRight(3)"
click at [895, 560] on button "Correr" at bounding box center [907, 569] width 94 height 43
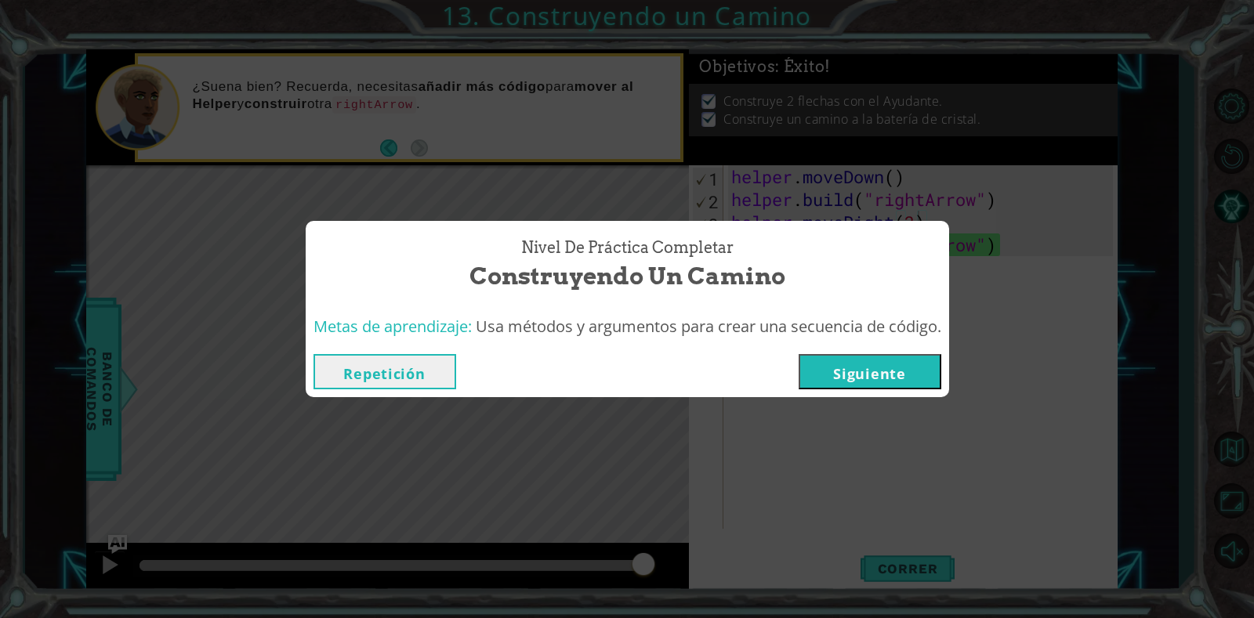
click at [893, 365] on button "Siguiente" at bounding box center [870, 371] width 143 height 35
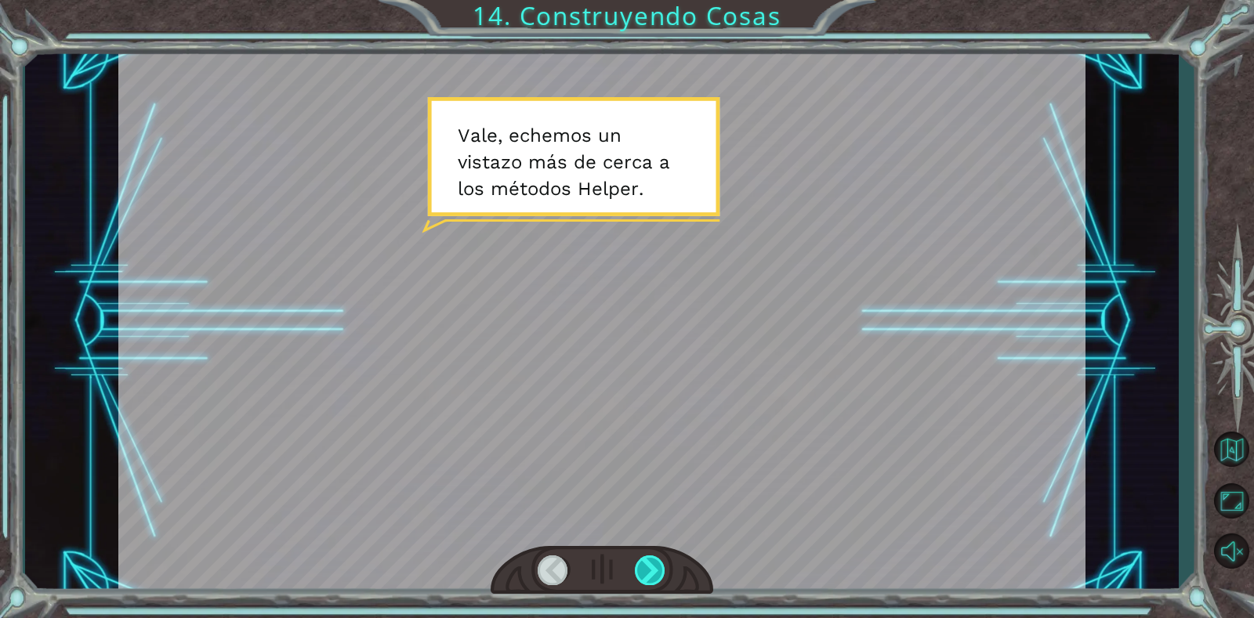
click at [657, 556] on div at bounding box center [650, 570] width 31 height 29
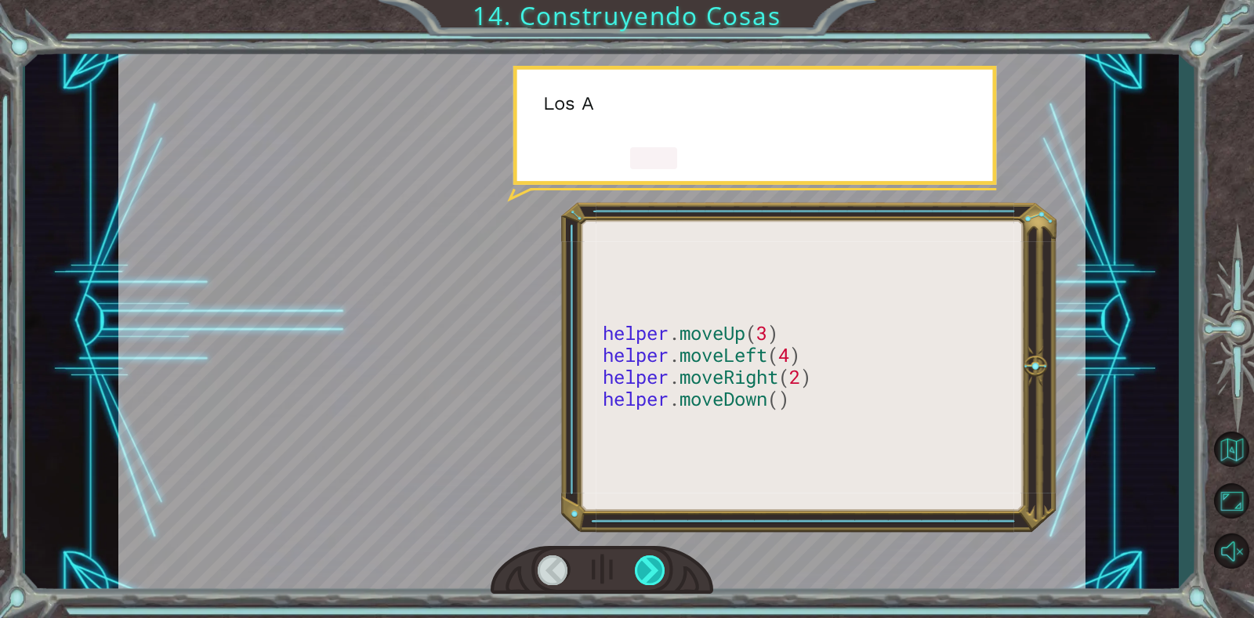
click at [657, 556] on div at bounding box center [650, 570] width 31 height 29
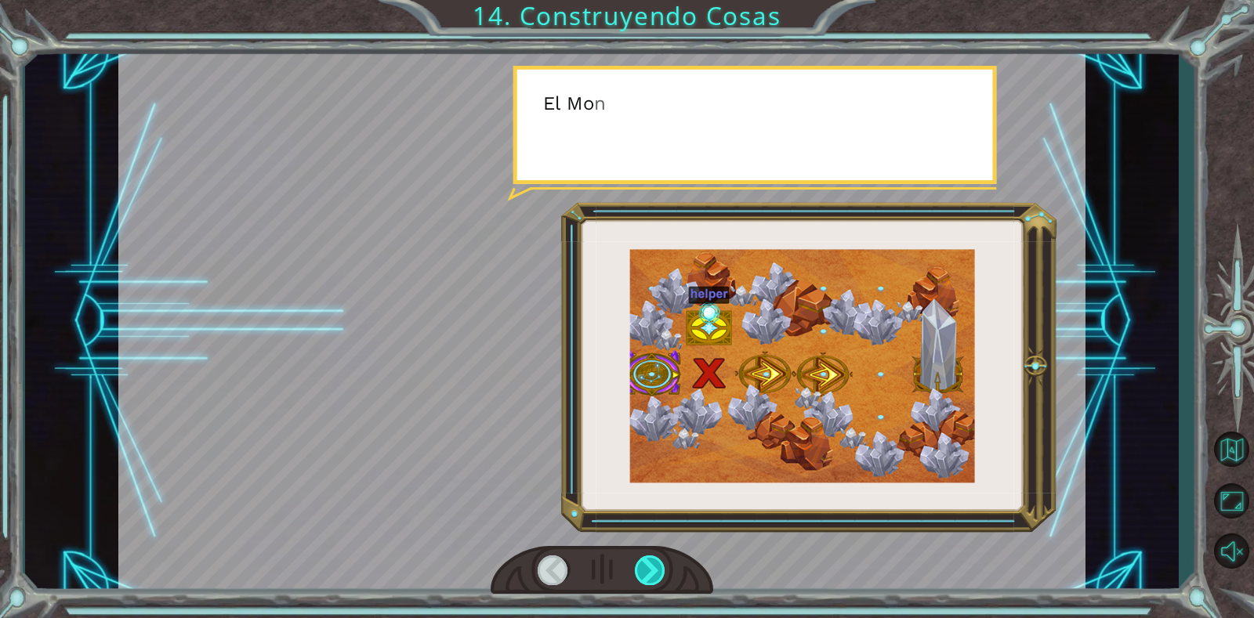
click at [657, 556] on div at bounding box center [650, 570] width 31 height 29
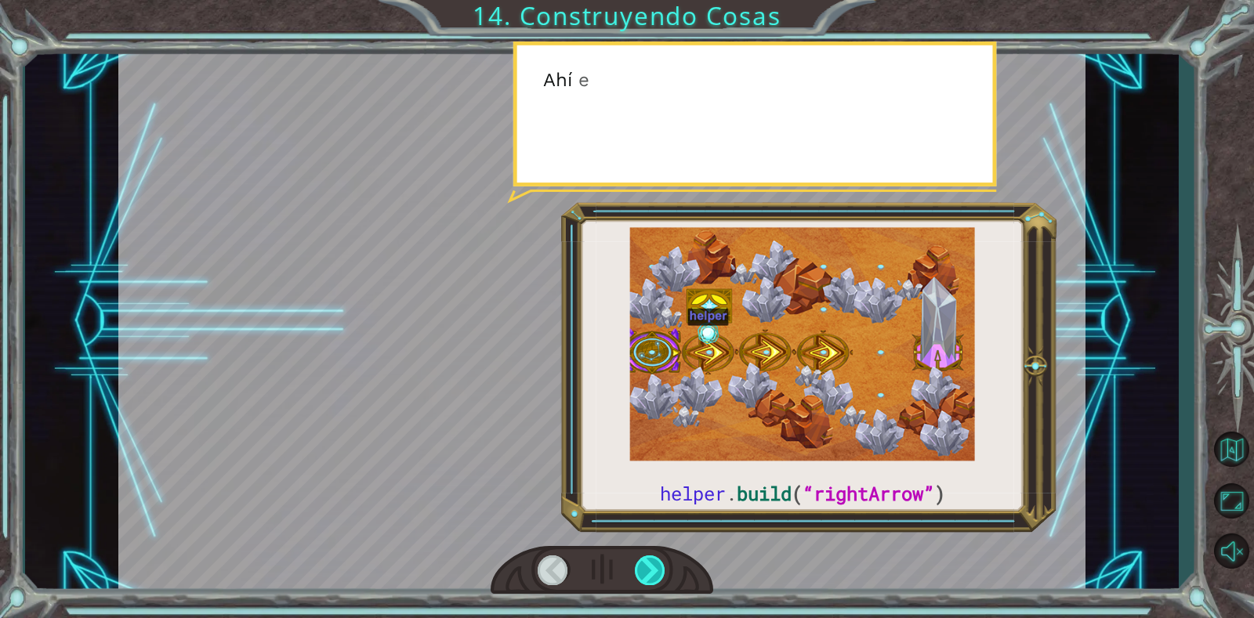
click at [657, 556] on div at bounding box center [650, 570] width 31 height 29
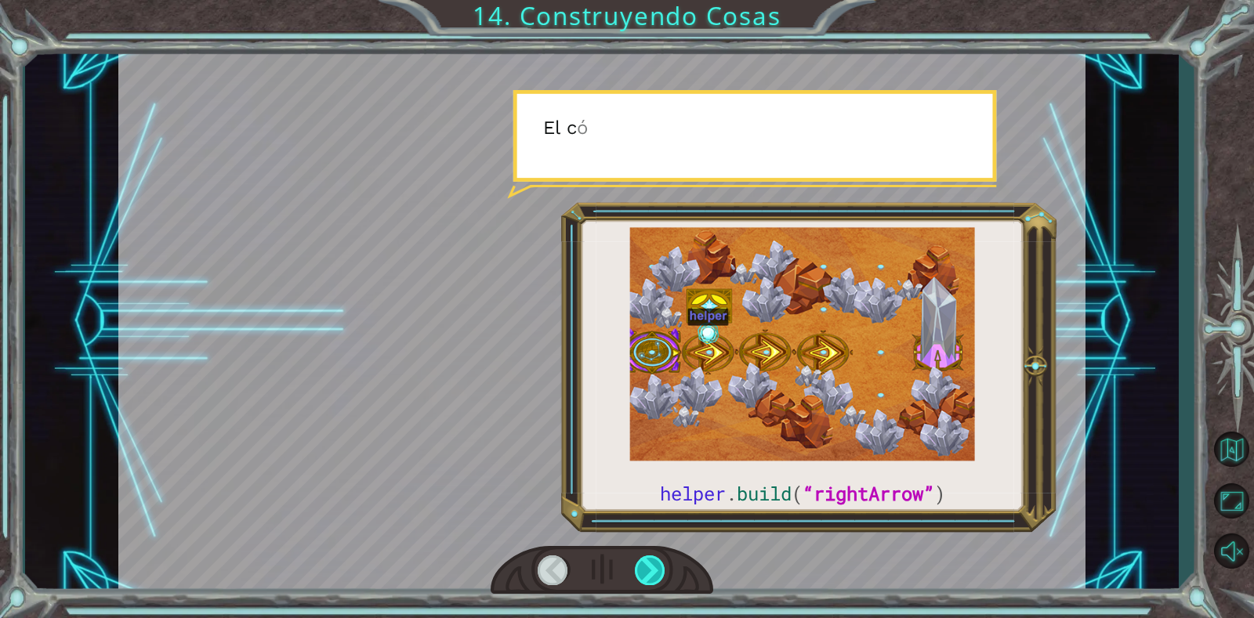
click at [657, 556] on div at bounding box center [650, 570] width 31 height 29
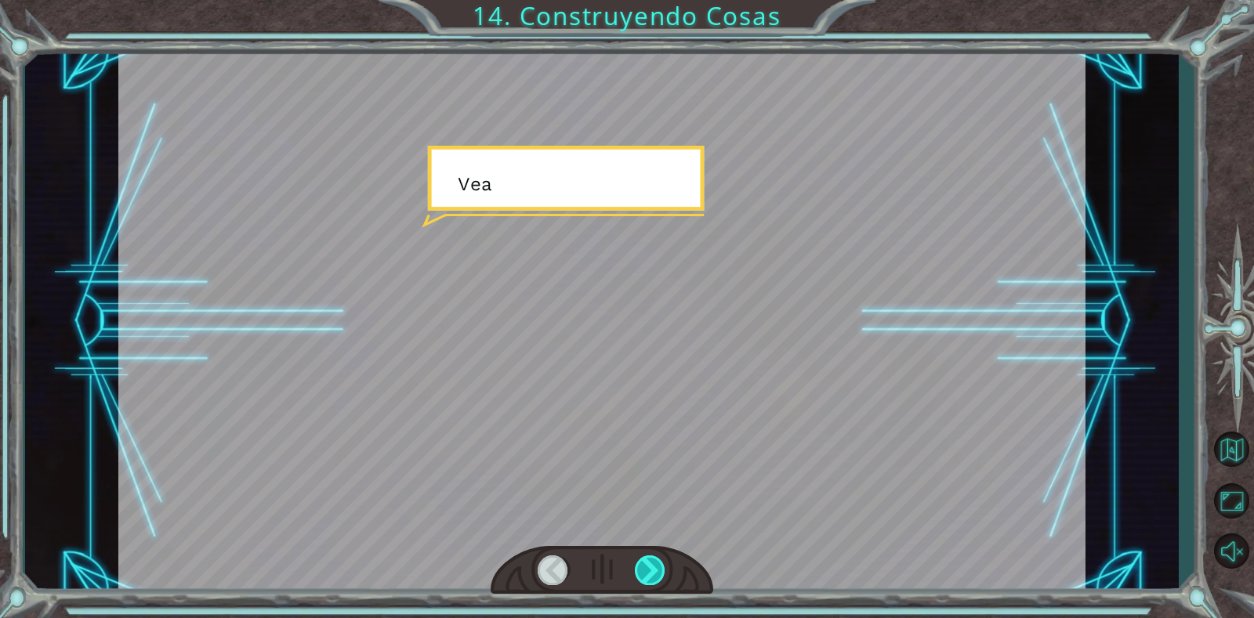
click at [657, 556] on div at bounding box center [650, 570] width 31 height 29
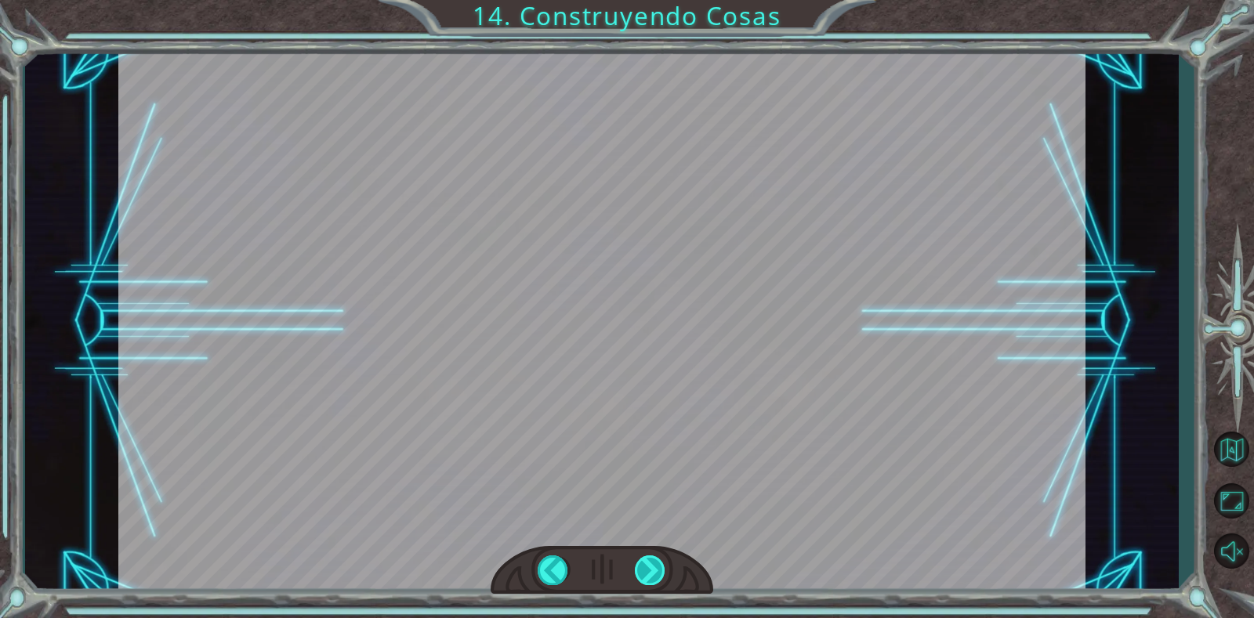
click at [657, 0] on div "helper . build ( “rightArrow” ) V a l e , e c h e m o s u n v i s t a z o m á s…" at bounding box center [627, 0] width 1254 height 0
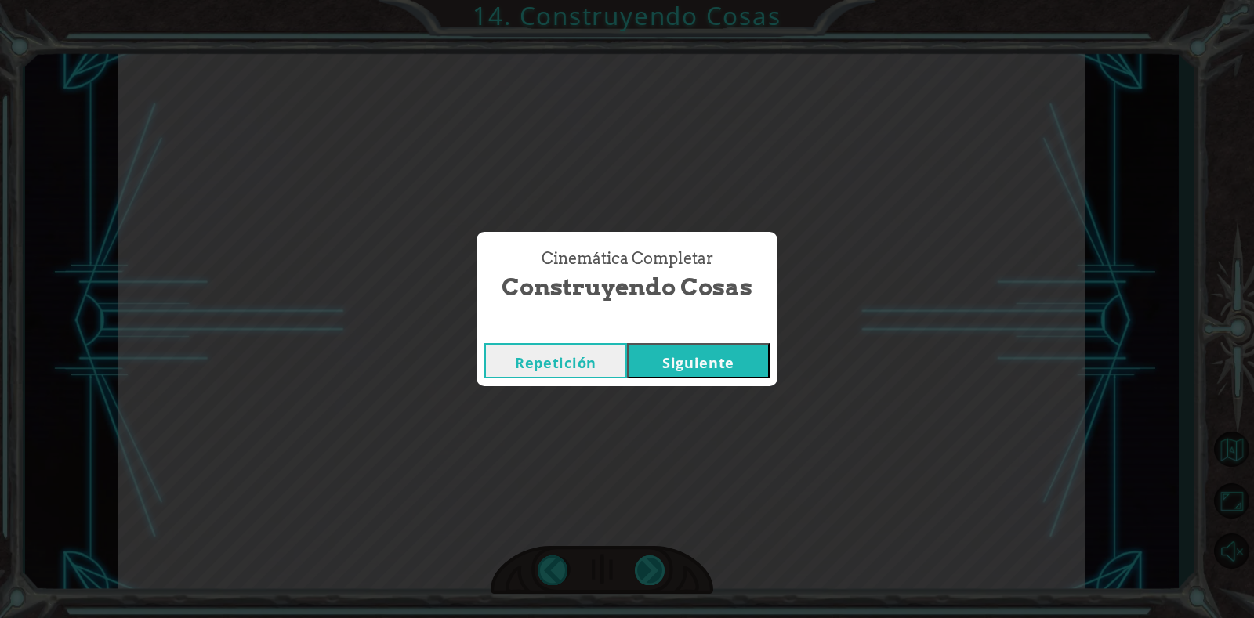
click at [657, 563] on div "Cinemática Completar Construyendo Cosas Repetición [GEOGRAPHIC_DATA]" at bounding box center [627, 309] width 1254 height 618
click at [731, 360] on button "Siguiente" at bounding box center [698, 360] width 143 height 35
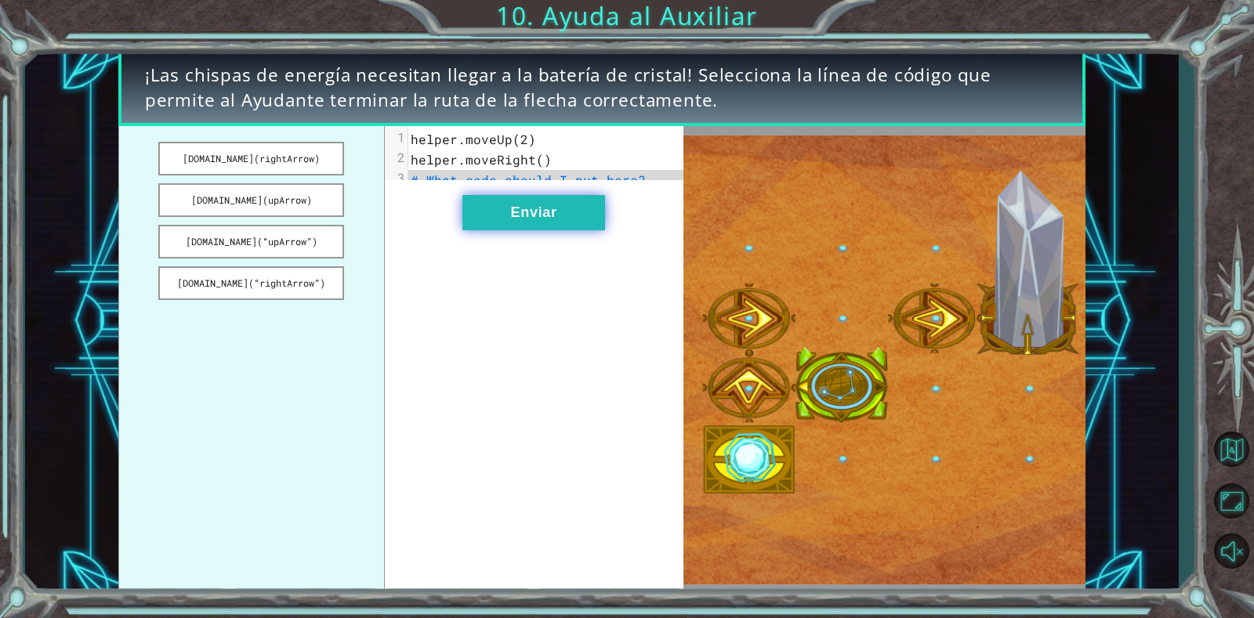
click at [572, 220] on button "Enviar" at bounding box center [533, 212] width 143 height 35
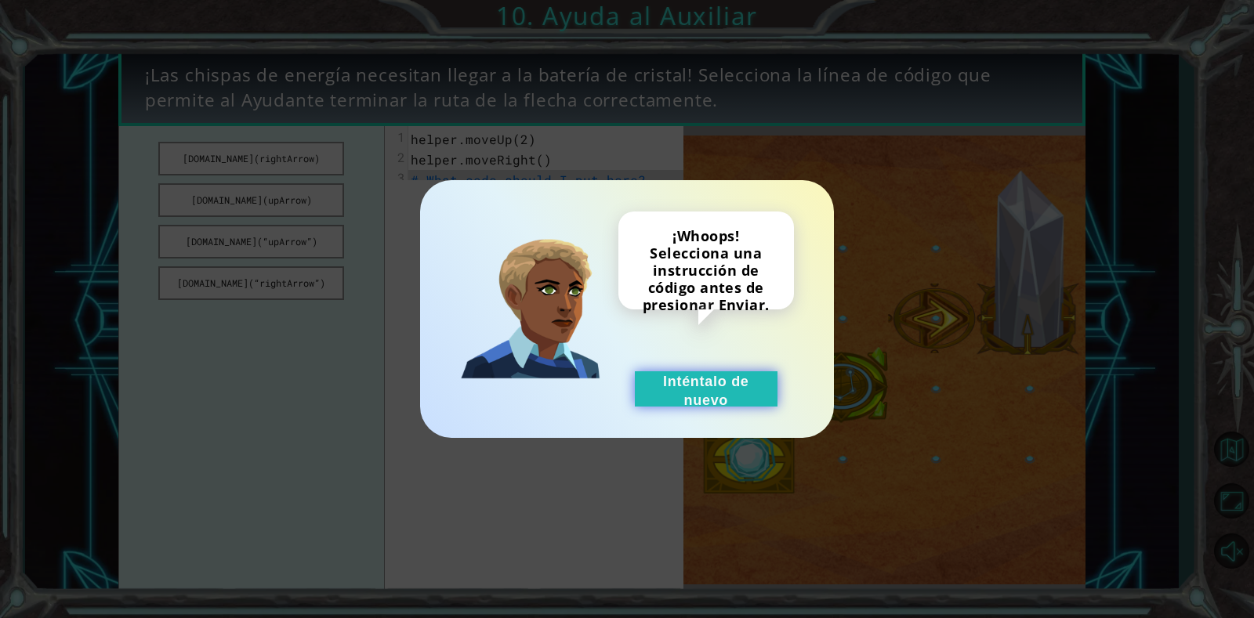
click at [722, 388] on button "Inténtalo de nuevo" at bounding box center [706, 388] width 143 height 35
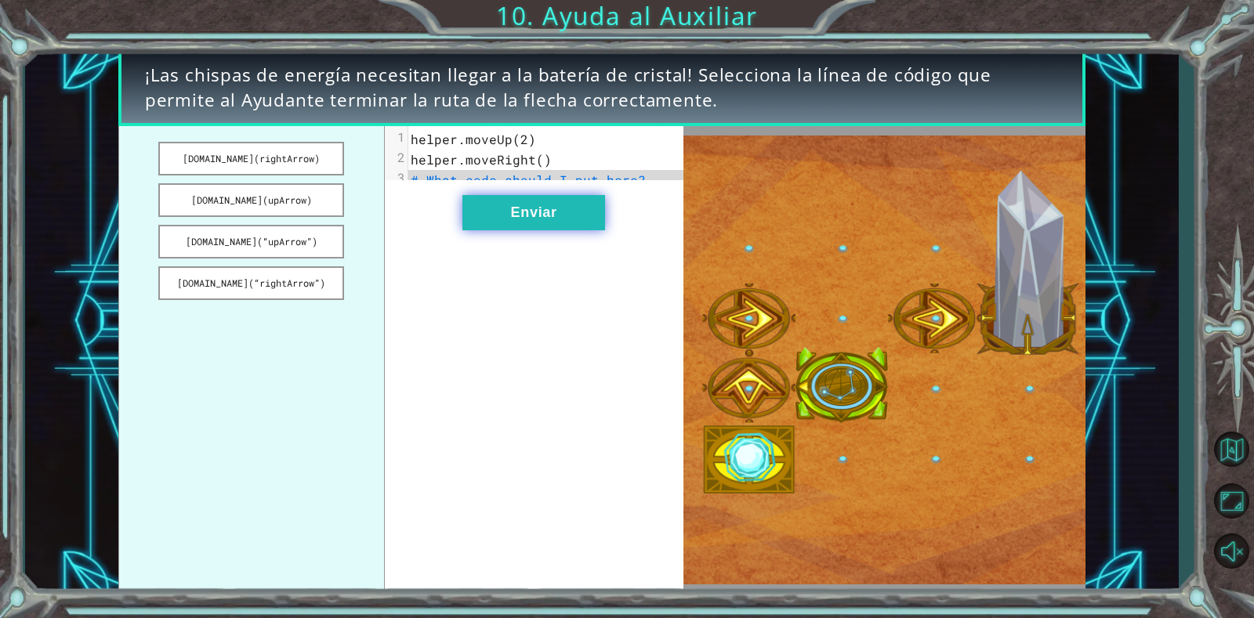
drag, startPoint x: 247, startPoint y: 282, endPoint x: 473, endPoint y: 229, distance: 231.9
click at [473, 229] on div "[DOMAIN_NAME](rightArrow) [DOMAIN_NAME](upArrow) [DOMAIN_NAME](“upArrow”) [DOMA…" at bounding box center [400, 359] width 565 height 467
click at [326, 276] on button "[DOMAIN_NAME](“rightArrow”)" at bounding box center [250, 283] width 185 height 34
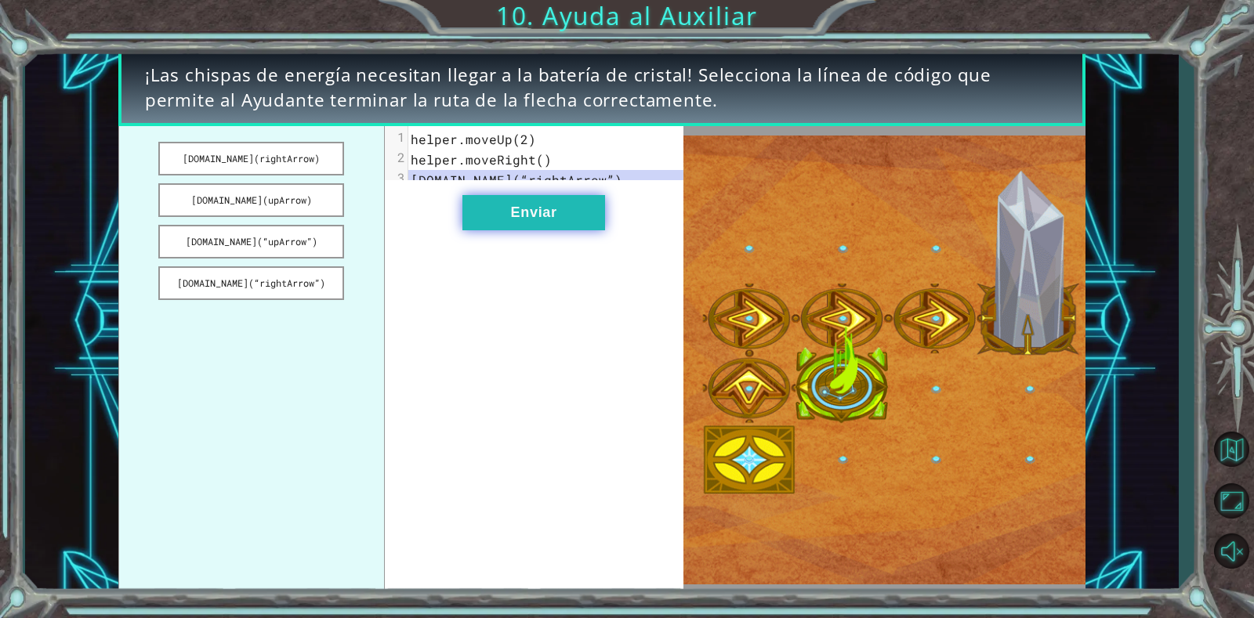
click at [537, 227] on button "Enviar" at bounding box center [533, 212] width 143 height 35
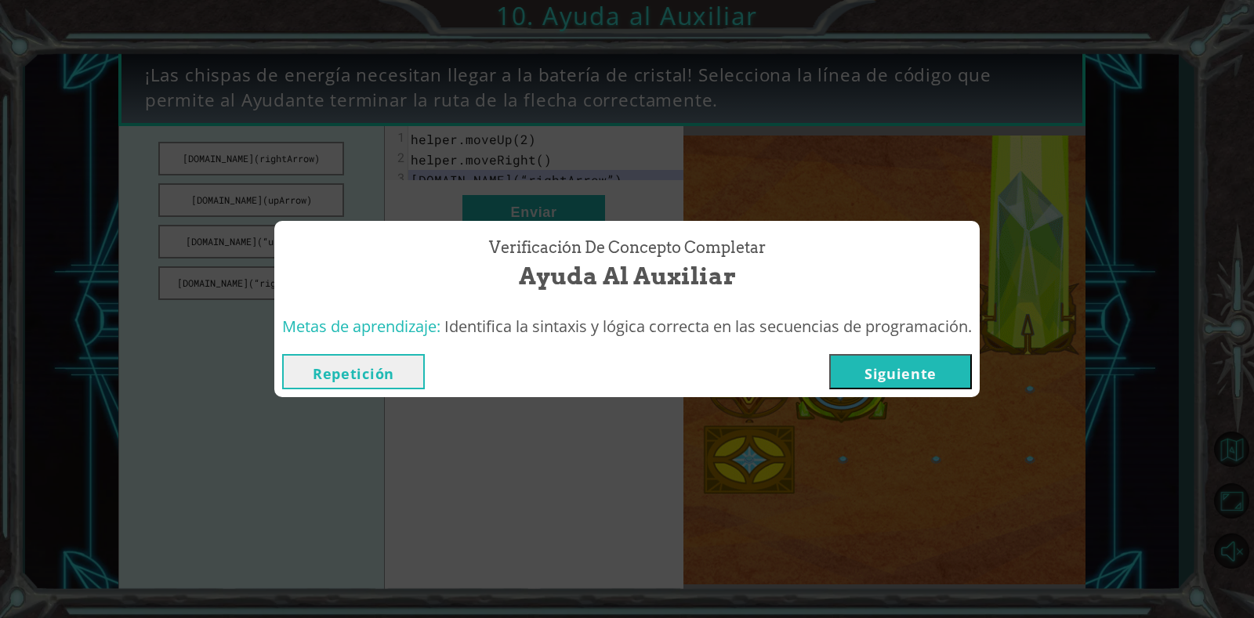
click at [928, 371] on button "Siguiente" at bounding box center [900, 371] width 143 height 35
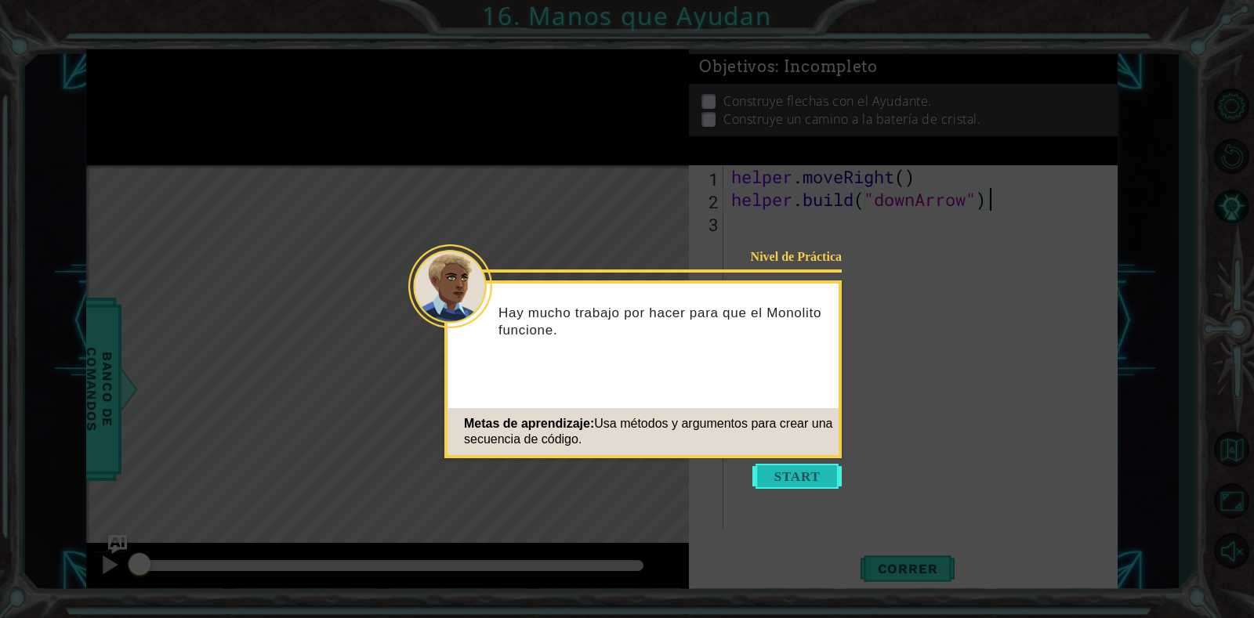
click at [803, 467] on button "Start" at bounding box center [796, 476] width 89 height 25
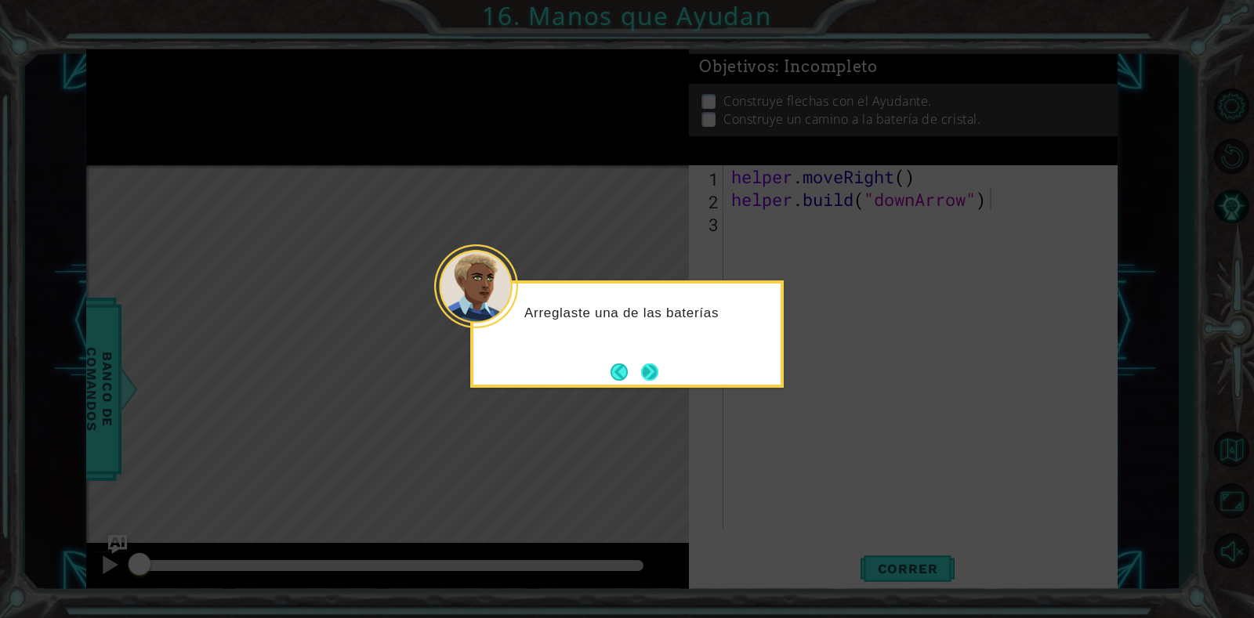
click at [648, 375] on button "Next" at bounding box center [649, 372] width 17 height 17
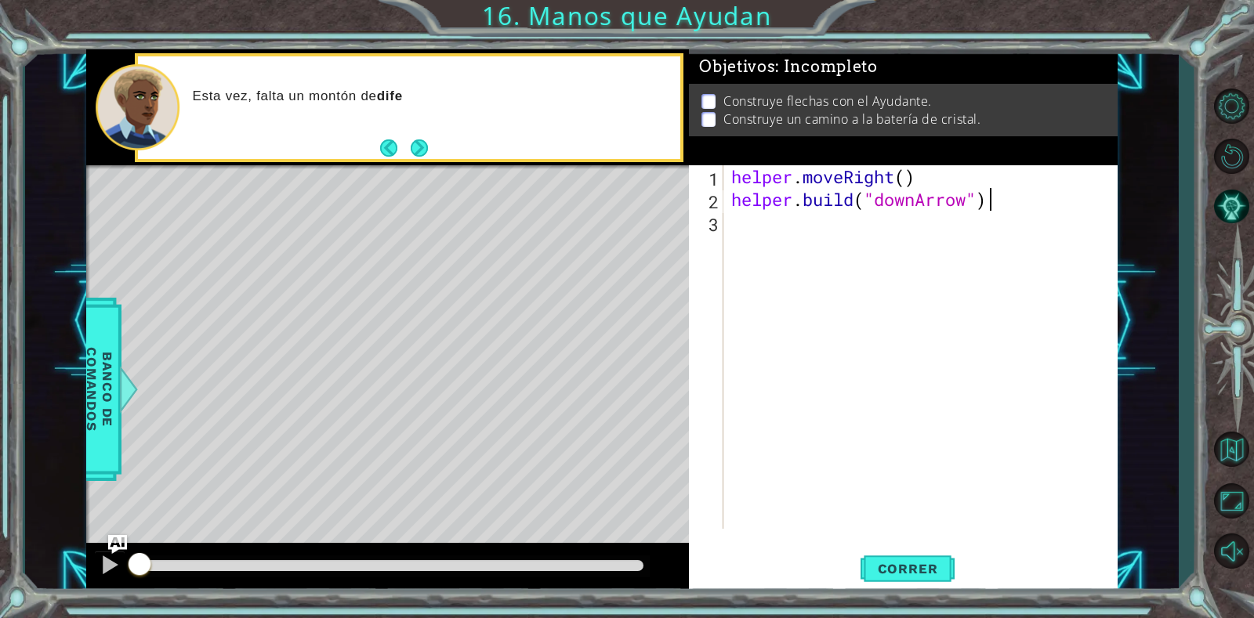
click at [415, 132] on div "Esta vez, falta un montón de dife" at bounding box center [430, 108] width 498 height 56
click at [414, 145] on button "Next" at bounding box center [418, 147] width 17 height 17
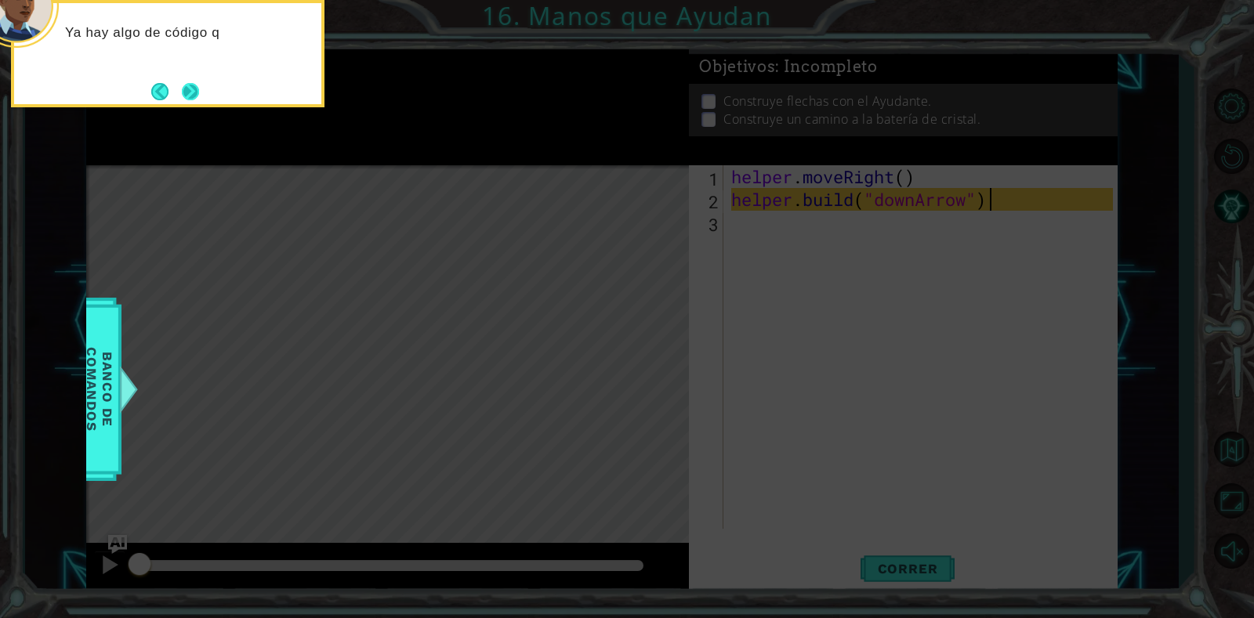
click at [187, 91] on button "Next" at bounding box center [190, 91] width 17 height 17
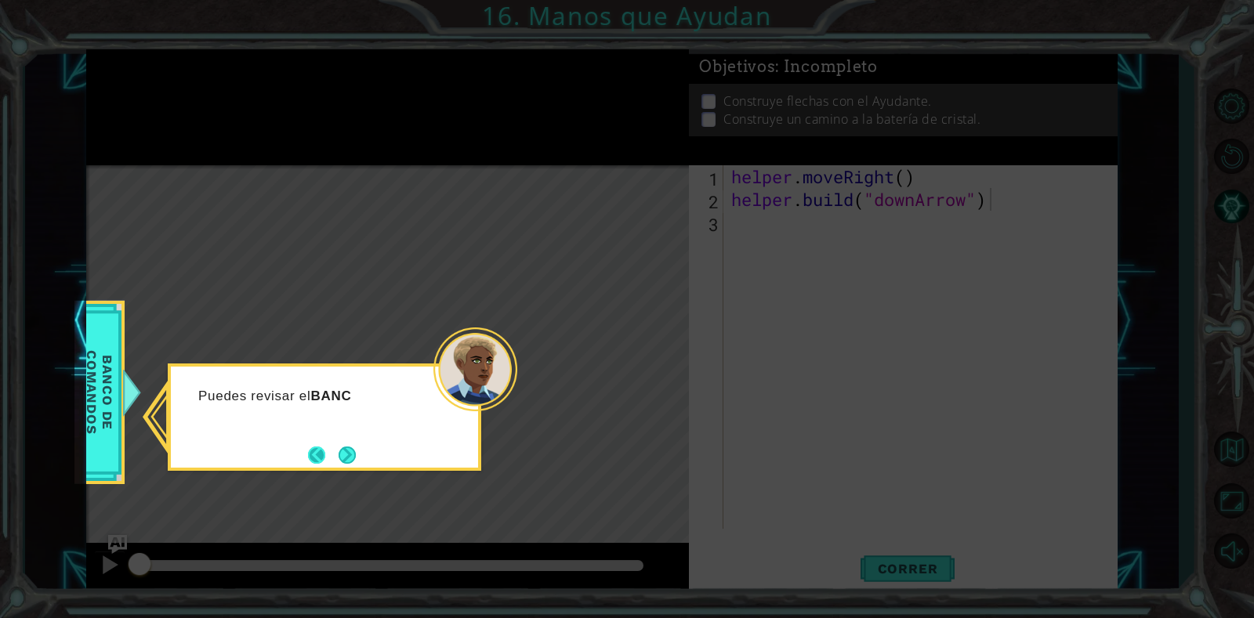
click at [331, 454] on button "Back" at bounding box center [323, 455] width 31 height 17
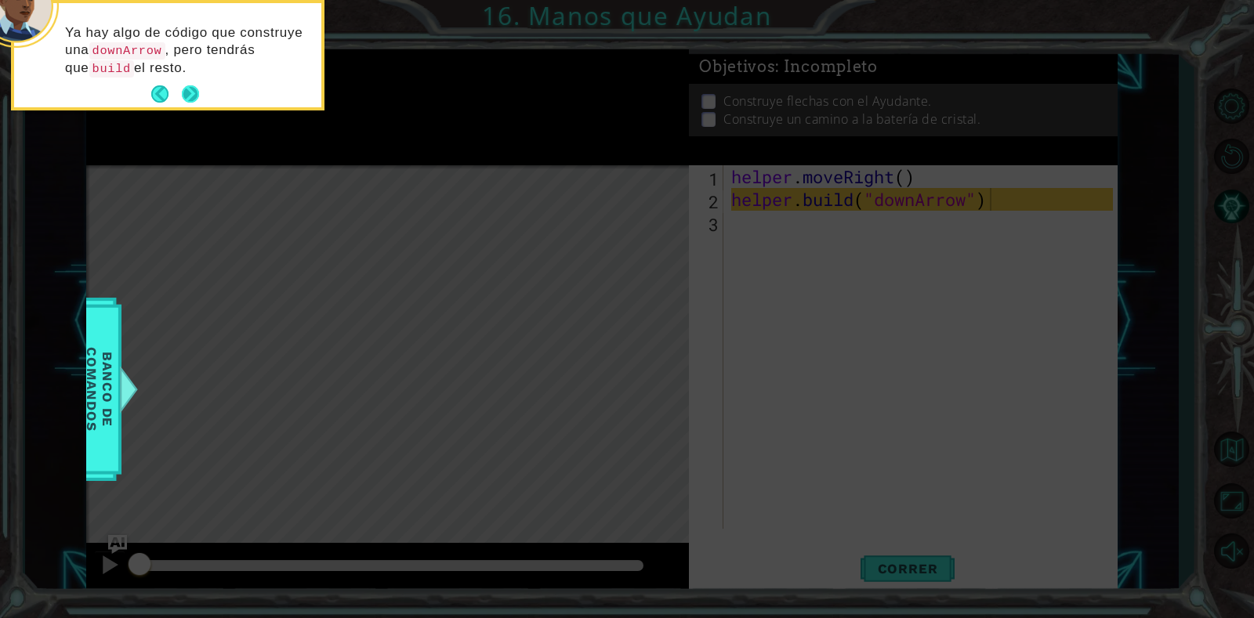
click at [199, 96] on button "Next" at bounding box center [190, 93] width 17 height 17
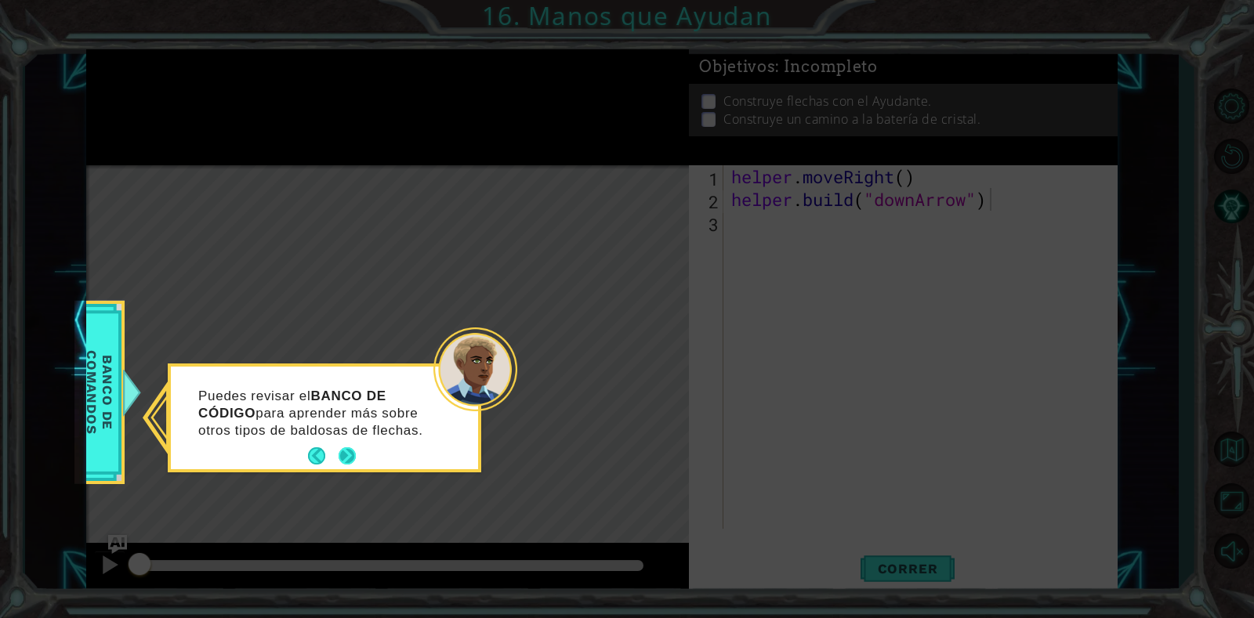
click at [339, 457] on button "Next" at bounding box center [347, 455] width 17 height 17
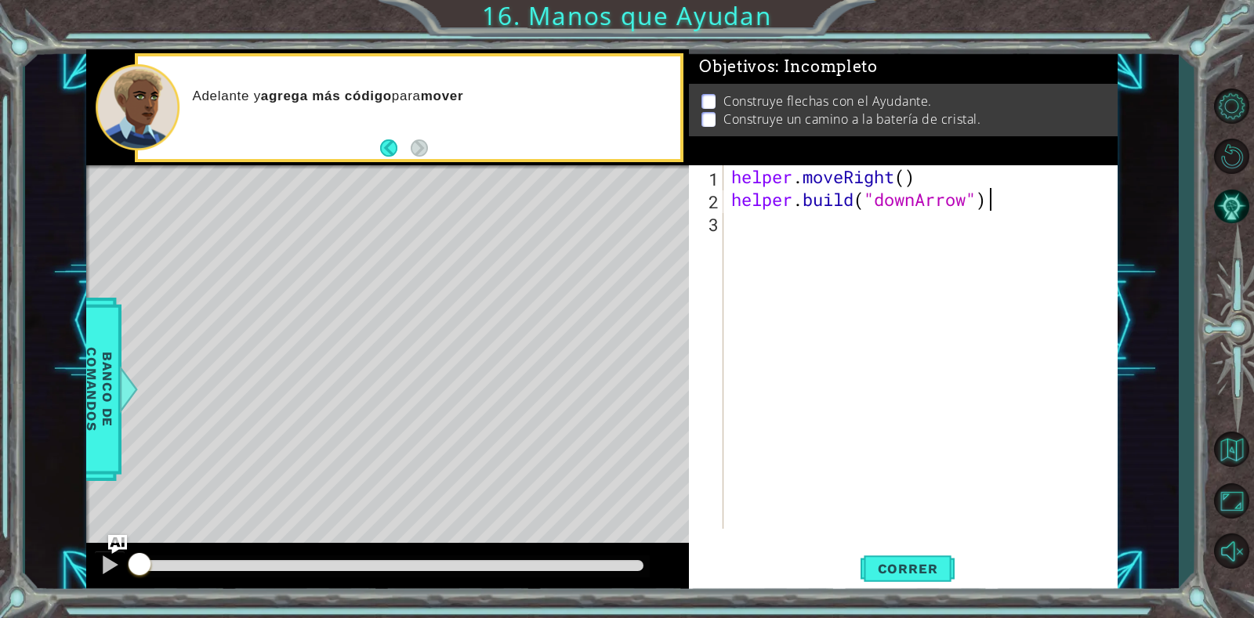
click at [893, 220] on div "helper . moveRight ( ) helper . build ( "downArrow" )" at bounding box center [924, 369] width 393 height 409
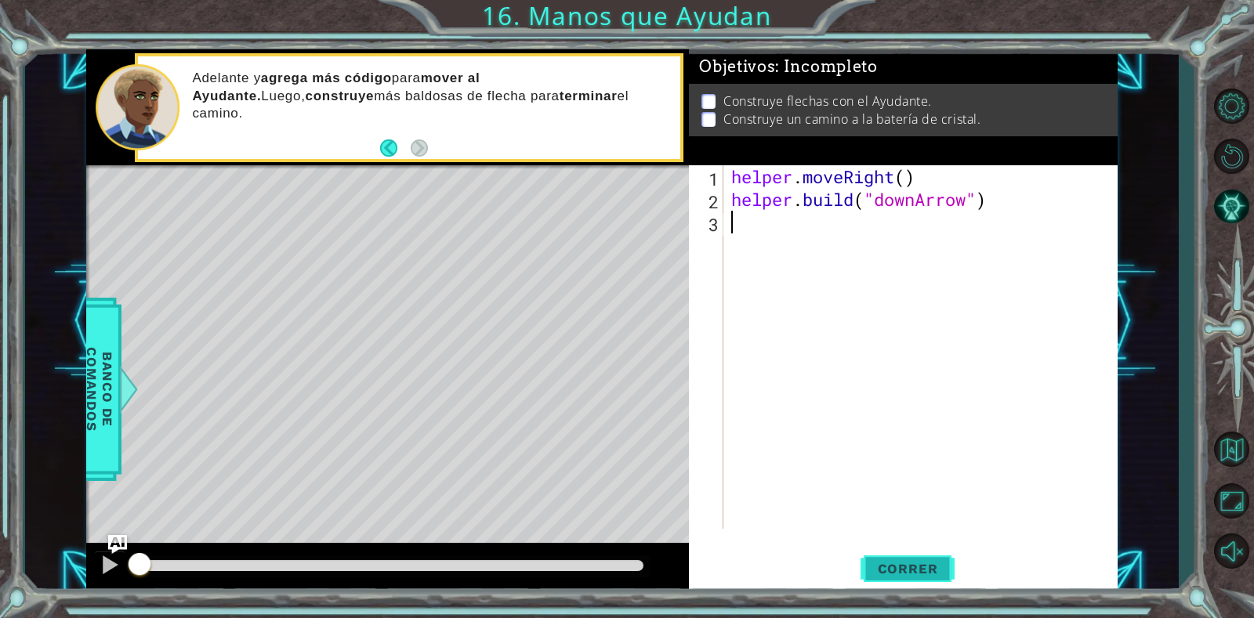
click at [907, 576] on span "Correr" at bounding box center [908, 569] width 92 height 16
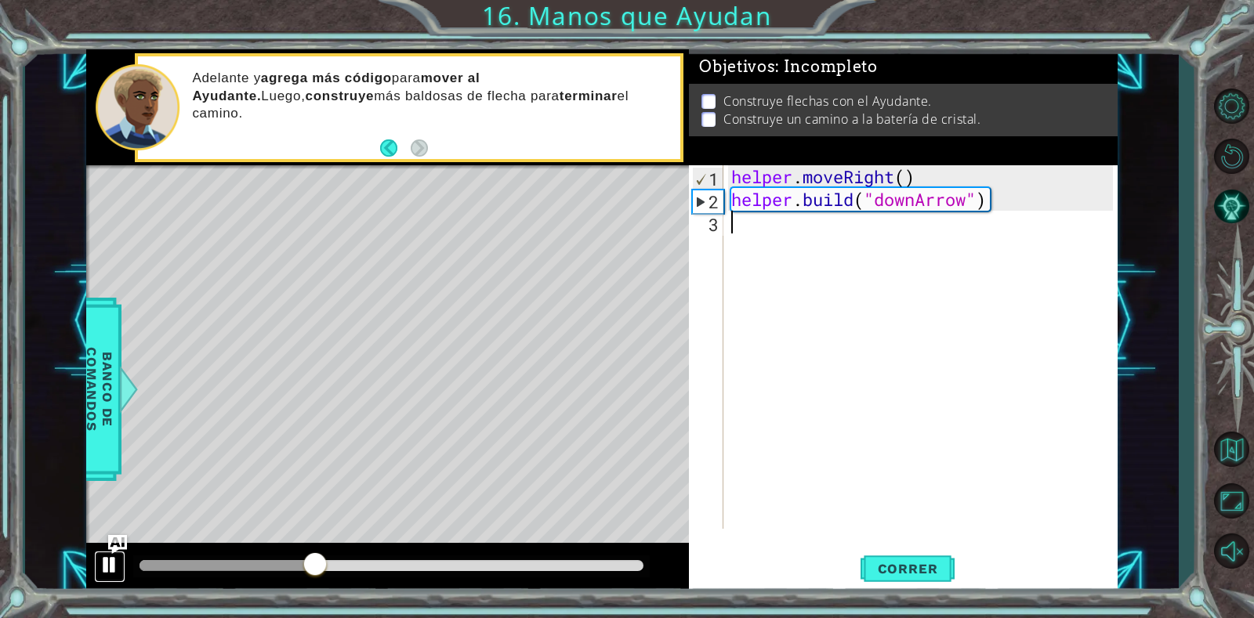
click at [111, 559] on div at bounding box center [110, 565] width 20 height 20
click at [813, 220] on div "helper . moveRight ( ) helper . build ( "downArrow" )" at bounding box center [924, 369] width 393 height 409
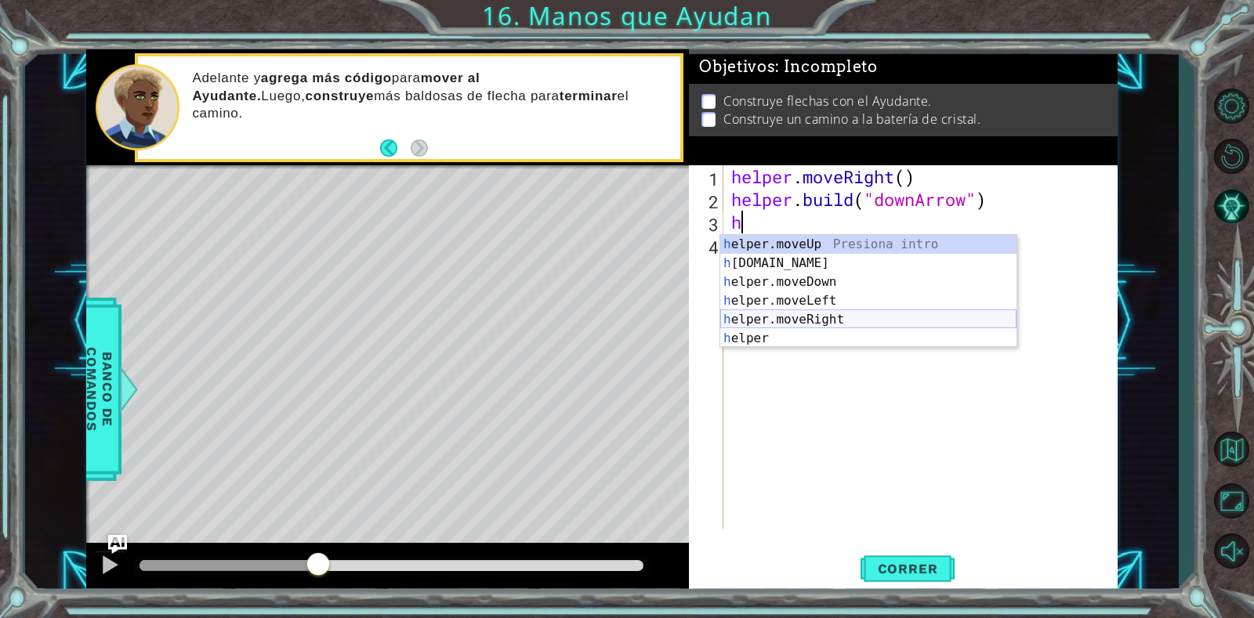
click at [816, 316] on div "h elper.moveUp Presiona intro h [DOMAIN_NAME] Presiona intro h elper.moveDown P…" at bounding box center [868, 310] width 296 height 150
type textarea "helper.moveRight(1)"
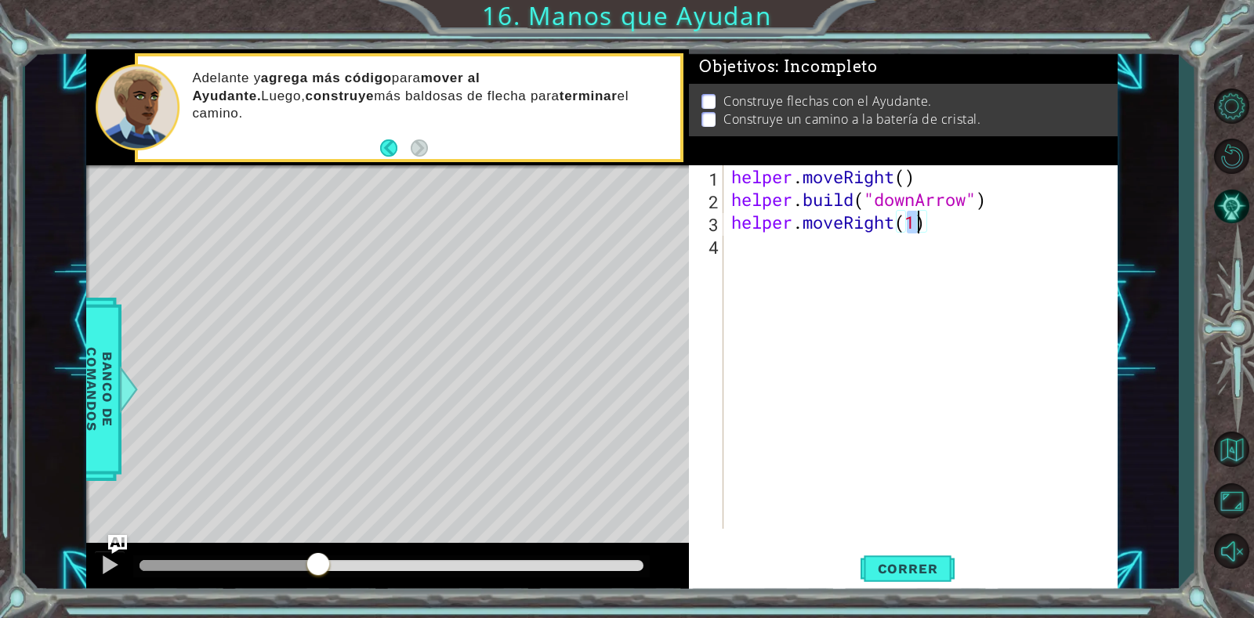
click at [940, 223] on div "helper . moveRight ( ) helper . build ( "downArrow" ) helper . moveRight ( 1 )" at bounding box center [924, 369] width 393 height 409
paste textarea "[DOMAIN_NAME]("rightArrow")"
type textarea "[DOMAIN_NAME]("rightArrow")"
click at [895, 263] on div "helper . moveRight ( ) helper . build ( "downArrow" ) helper . moveRight ( 1 ) …" at bounding box center [924, 369] width 393 height 409
click at [947, 216] on div "helper . moveRight ( ) helper . build ( "downArrow" ) helper . moveRight ( 1 ) …" at bounding box center [924, 369] width 393 height 409
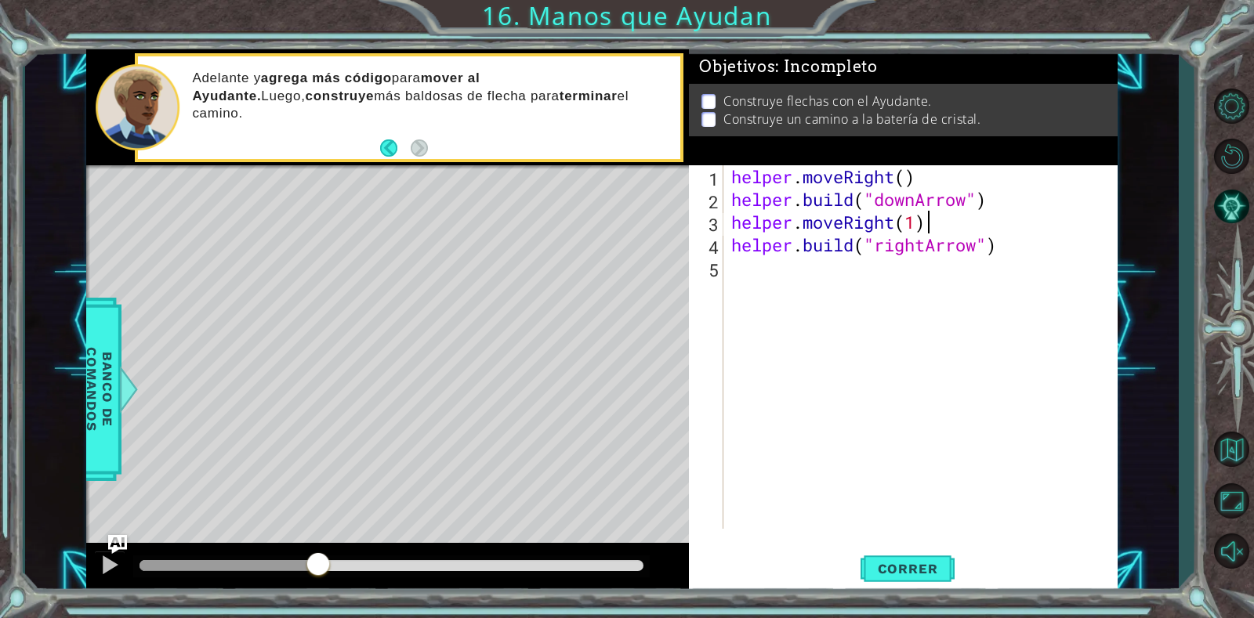
type textarea "helper.moveRight(1)"
click at [813, 263] on div "helper . moveRight ( ) helper . build ( "downArrow" ) helper . moveRight ( 1 ) …" at bounding box center [924, 369] width 393 height 409
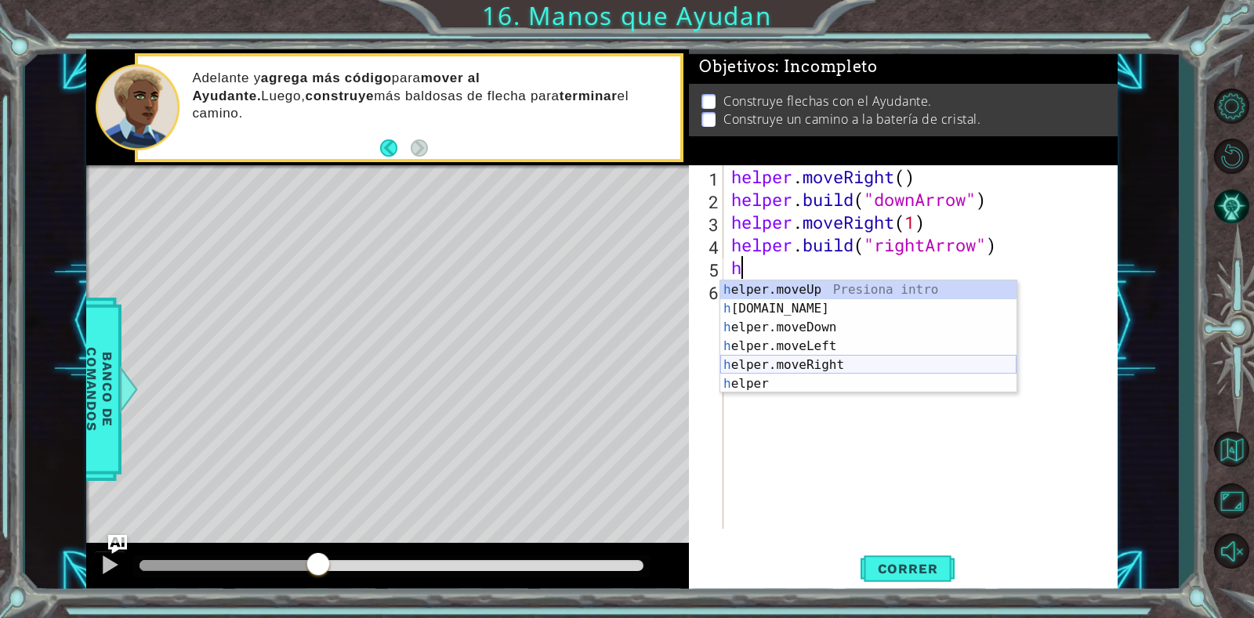
click at [810, 364] on div "h elper.moveUp Presiona intro h [DOMAIN_NAME] Presiona intro h elper.moveDown P…" at bounding box center [868, 356] width 296 height 150
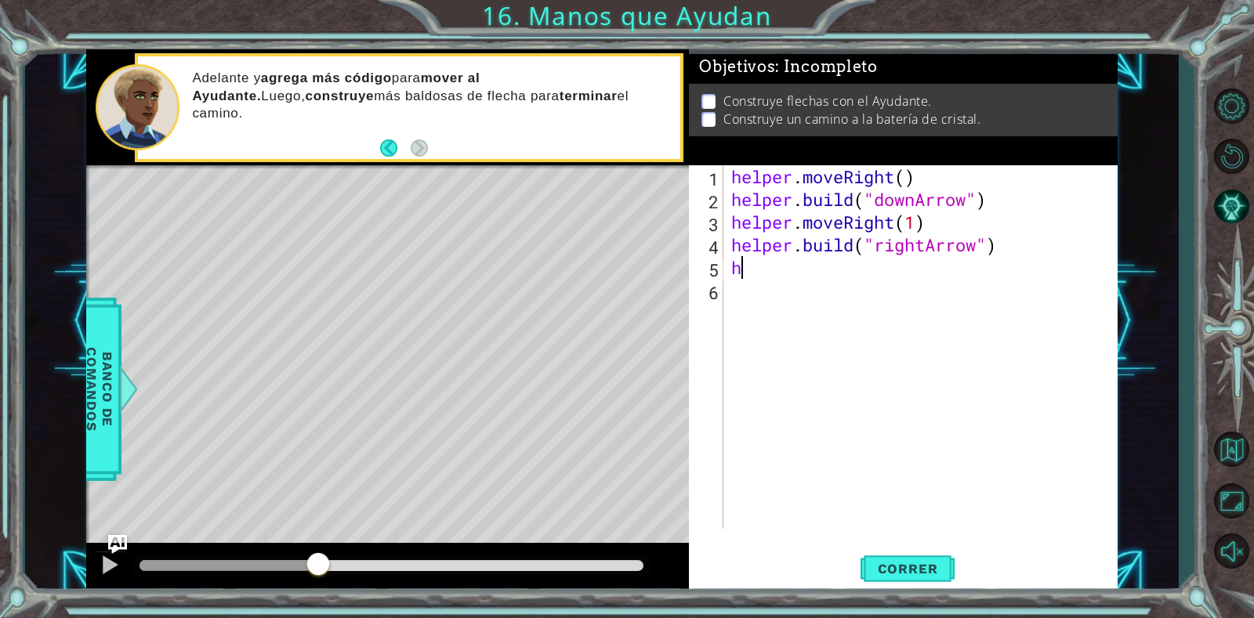
type textarea "helper.moveRight(1)"
click at [895, 288] on div "helper . moveRight ( ) helper . build ( "downArrow" ) helper . moveRight ( 1 ) …" at bounding box center [924, 369] width 393 height 409
paste textarea "[DOMAIN_NAME]("rightArrow")"
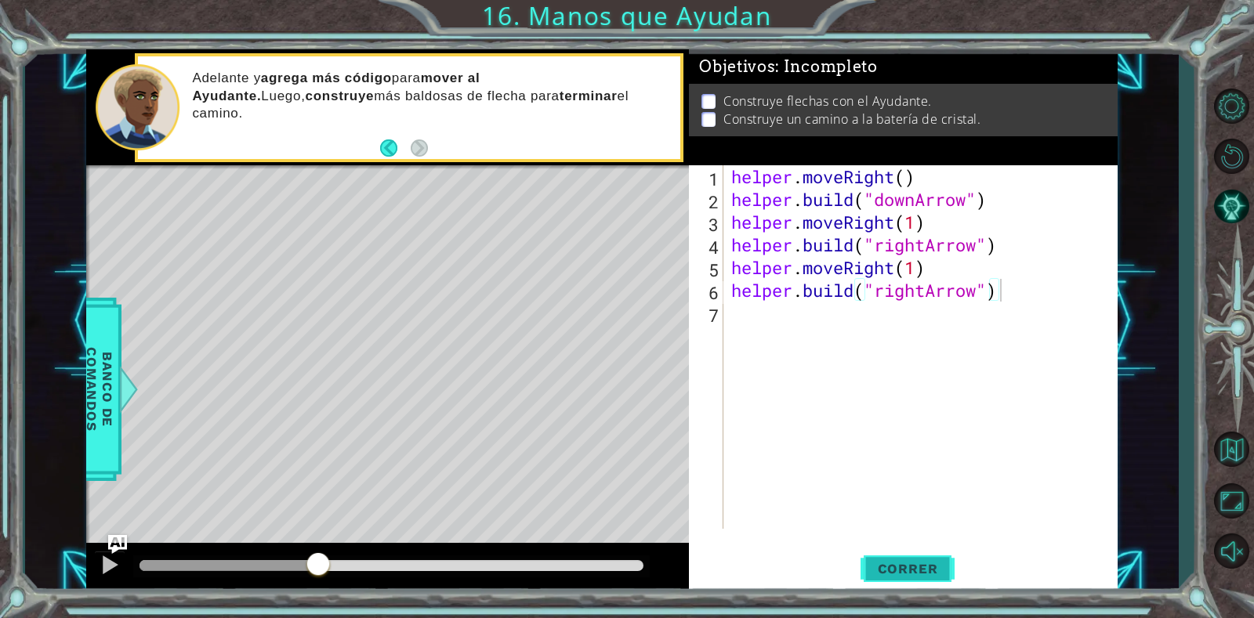
click at [929, 558] on button "Correr" at bounding box center [907, 569] width 94 height 43
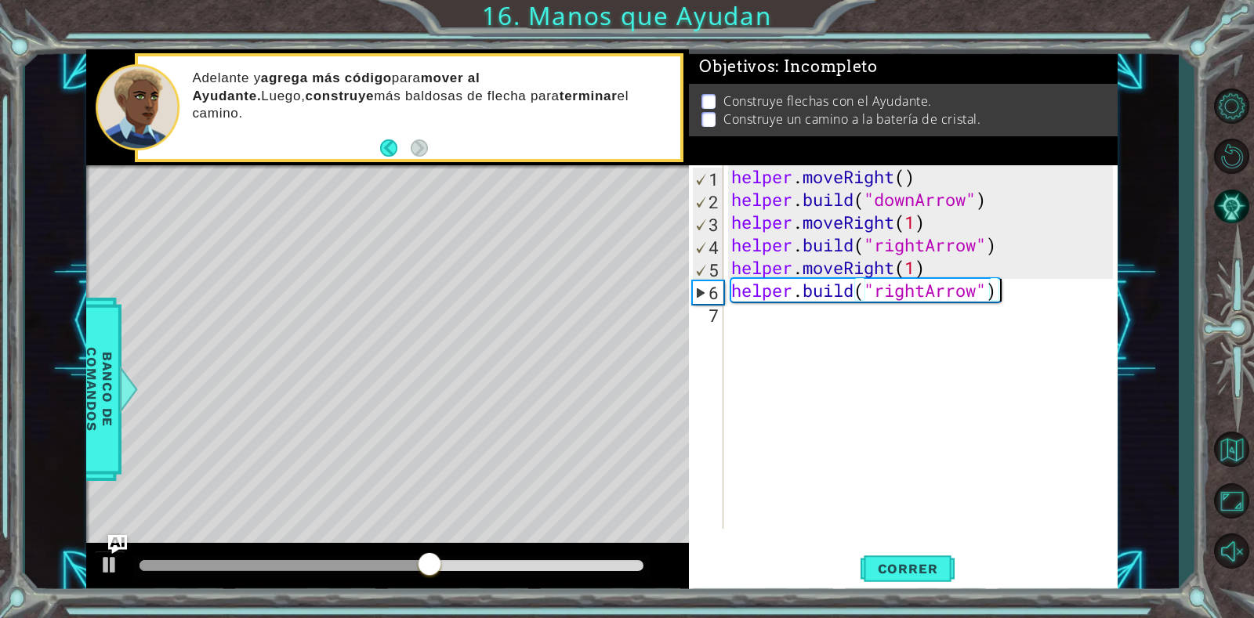
click at [1024, 291] on div "helper . moveRight ( ) helper . build ( "downArrow" ) helper . moveRight ( 1 ) …" at bounding box center [924, 369] width 393 height 409
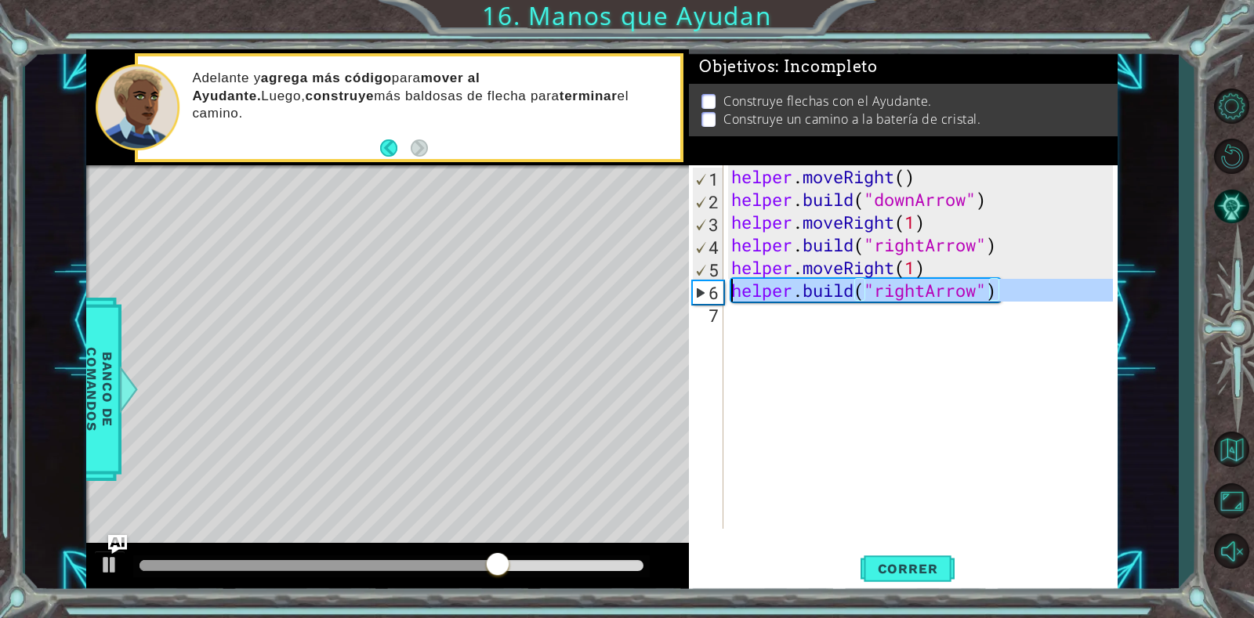
click at [704, 288] on div "6" at bounding box center [708, 292] width 31 height 23
type textarea "[DOMAIN_NAME]("rightArrow")"
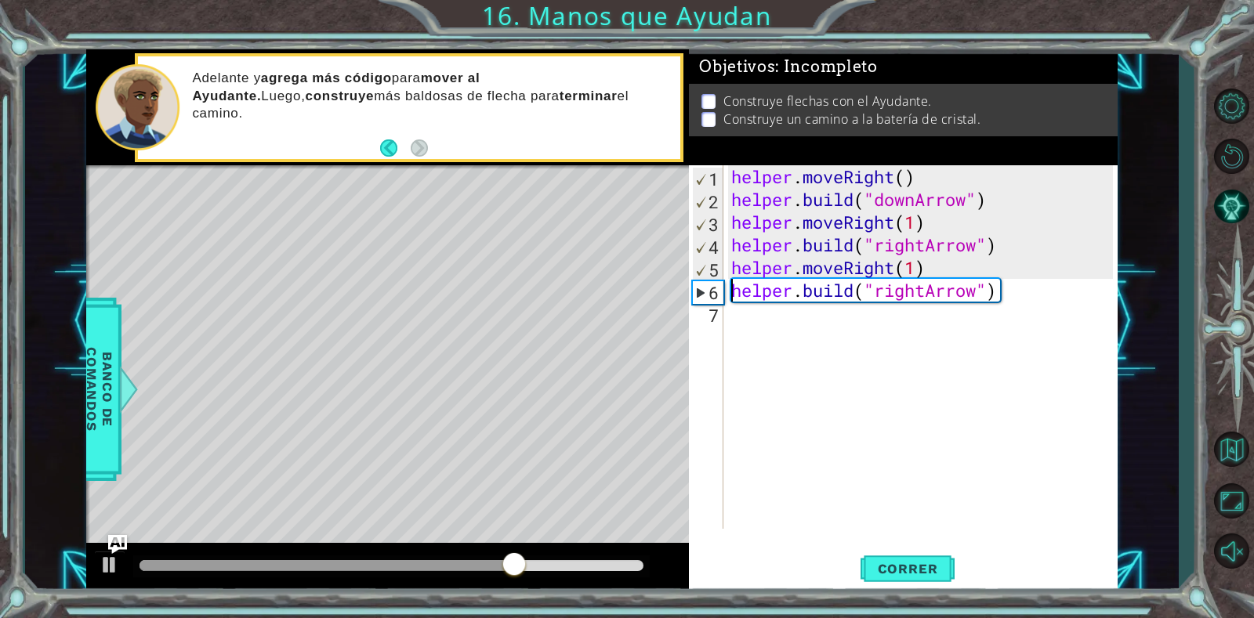
click at [1035, 288] on div "helper . moveRight ( ) helper . build ( "downArrow" ) helper . moveRight ( 1 ) …" at bounding box center [924, 369] width 393 height 409
paste textarea "[DOMAIN_NAME]("rightArrow")"
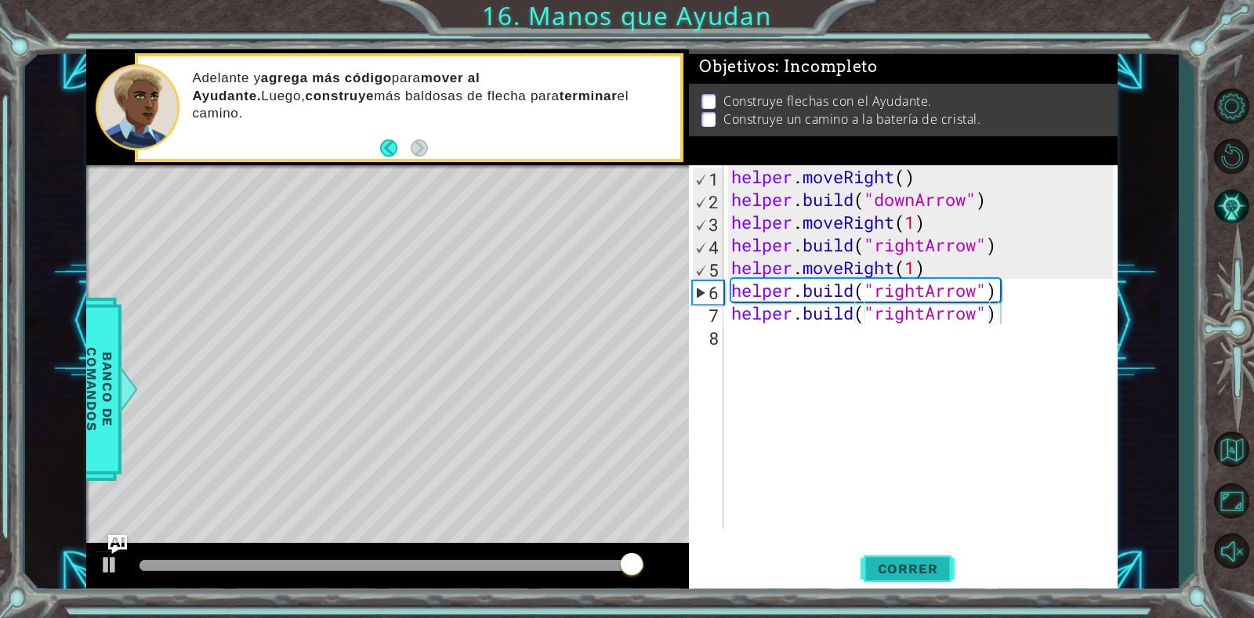
click at [934, 564] on span "Correr" at bounding box center [908, 569] width 92 height 16
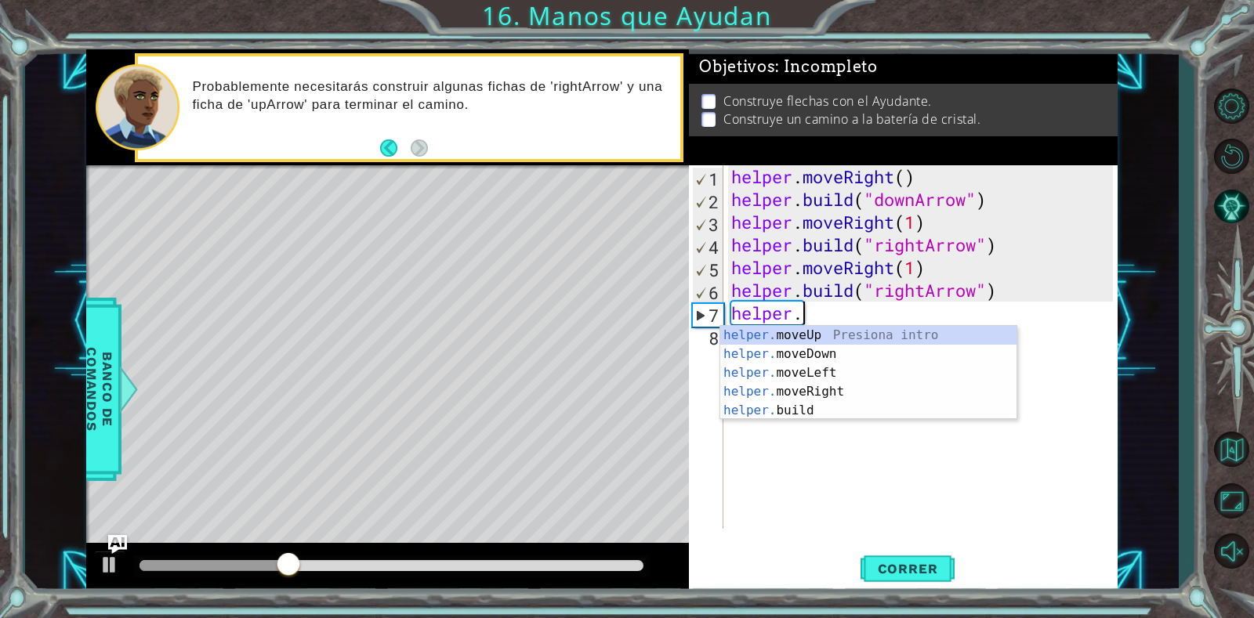
type textarea "h"
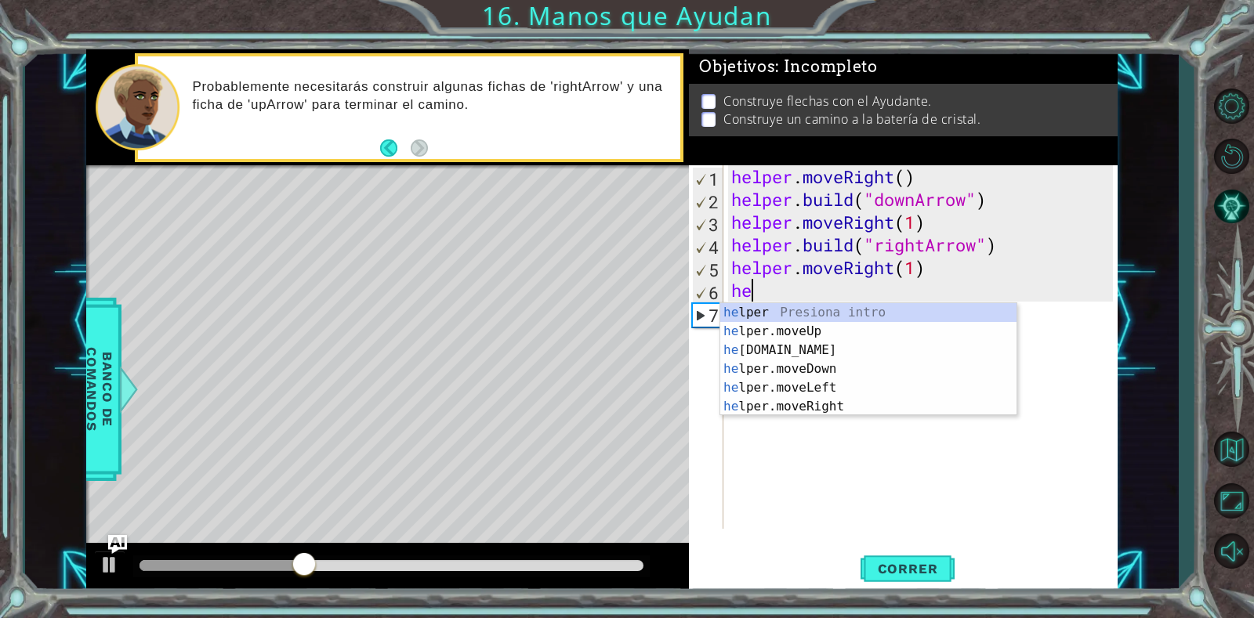
type textarea "h"
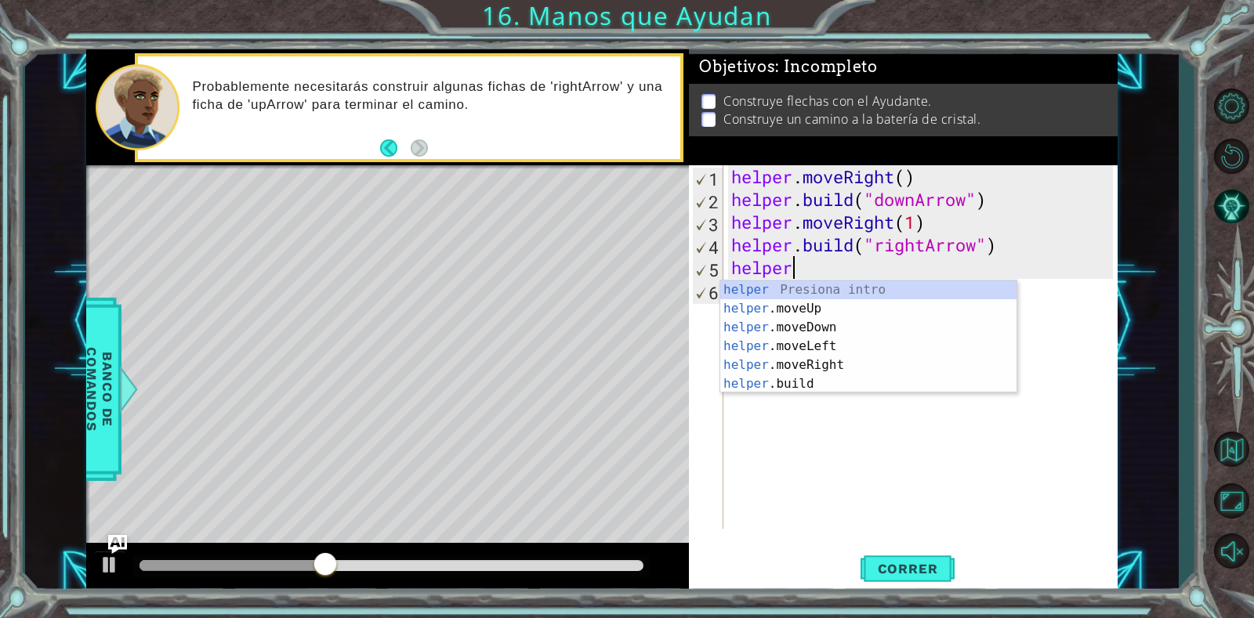
type textarea "h"
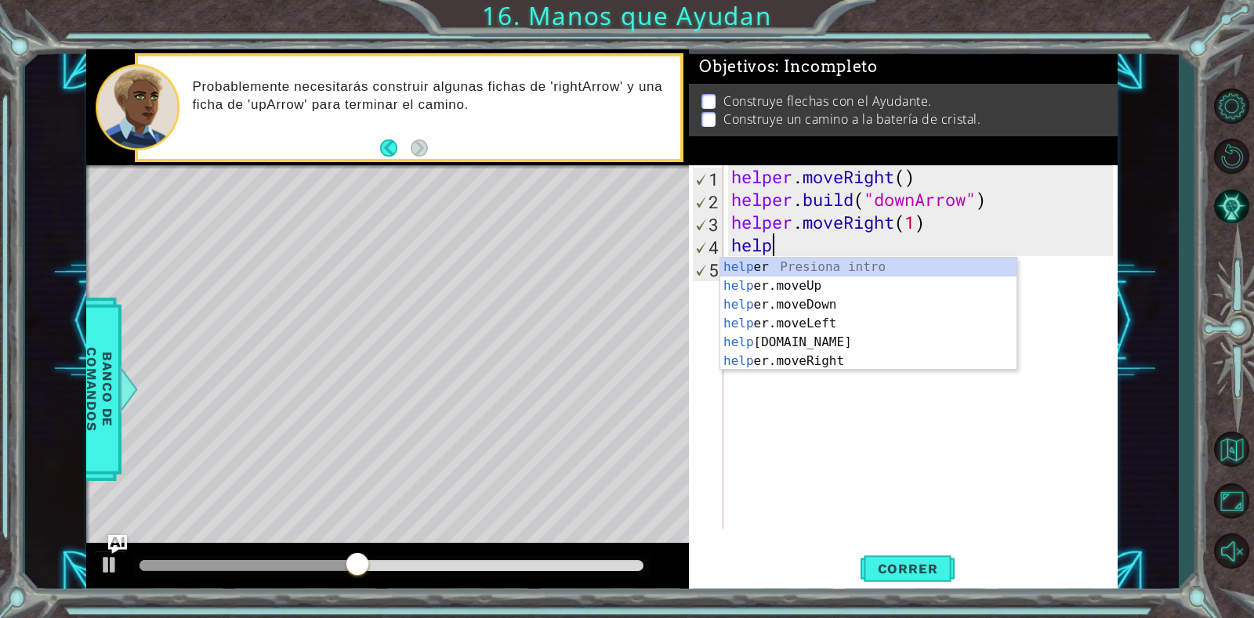
type textarea "h"
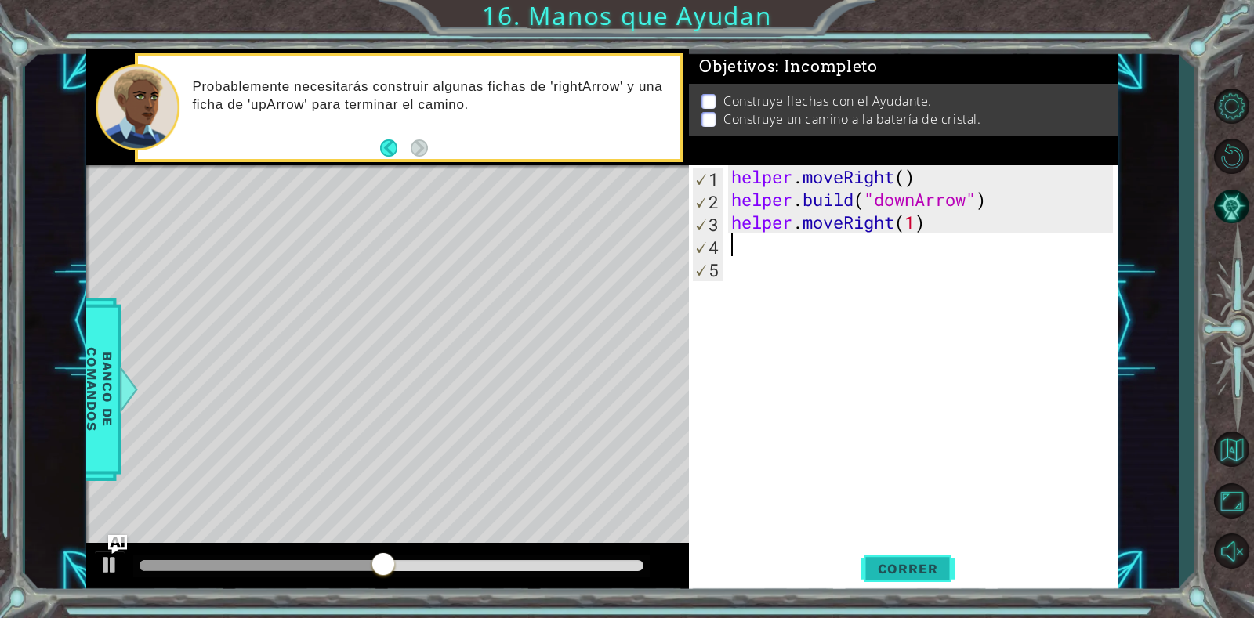
click at [922, 576] on span "Correr" at bounding box center [908, 569] width 92 height 16
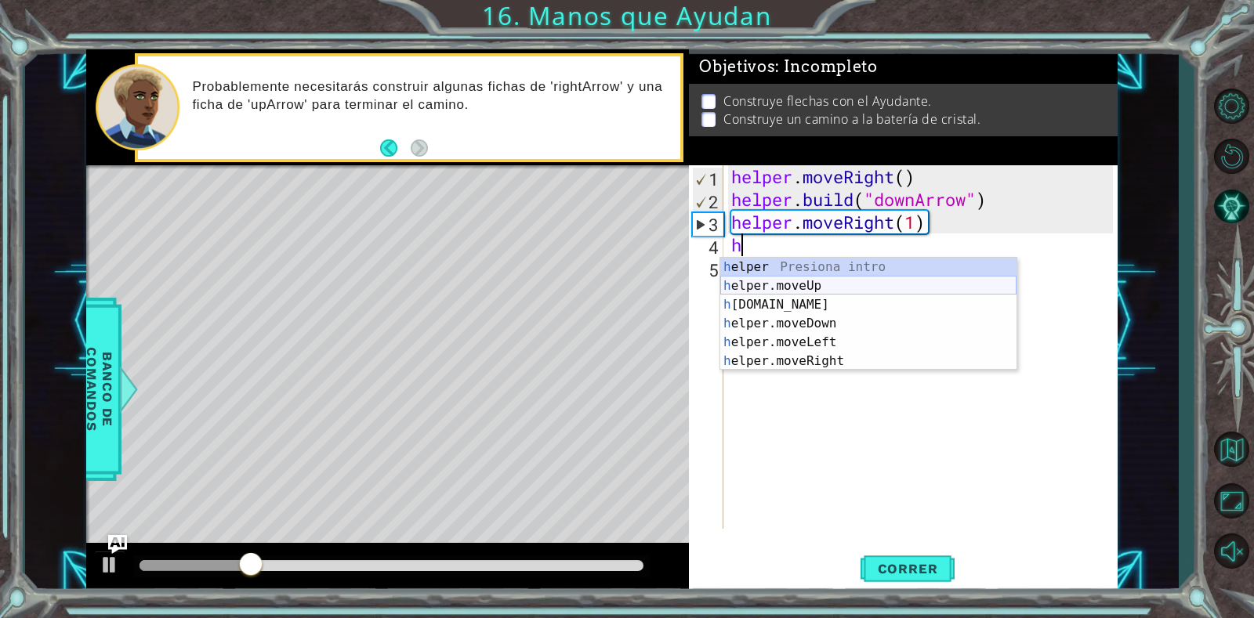
click at [828, 284] on div "h elper Presiona intro h elper.moveUp Presiona intro h [DOMAIN_NAME] Presiona i…" at bounding box center [868, 333] width 296 height 150
type textarea "helper.moveUp(1)"
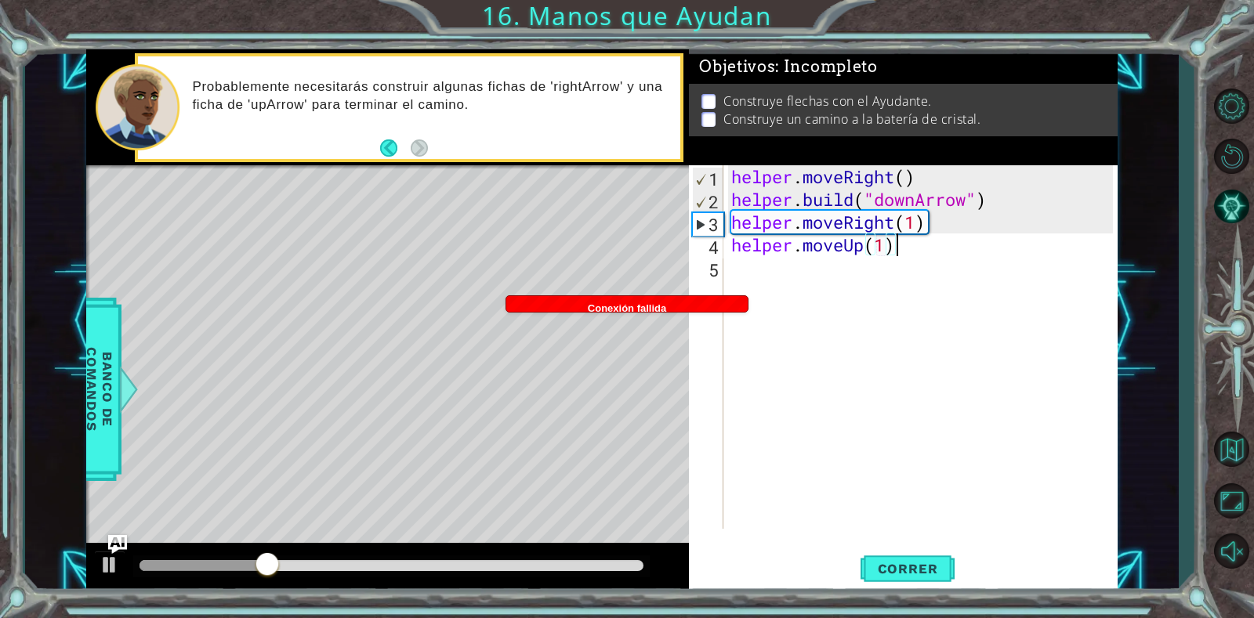
click at [930, 250] on div "helper . moveRight ( ) helper . build ( "downArrow" ) helper . moveRight ( 1 ) …" at bounding box center [924, 369] width 393 height 409
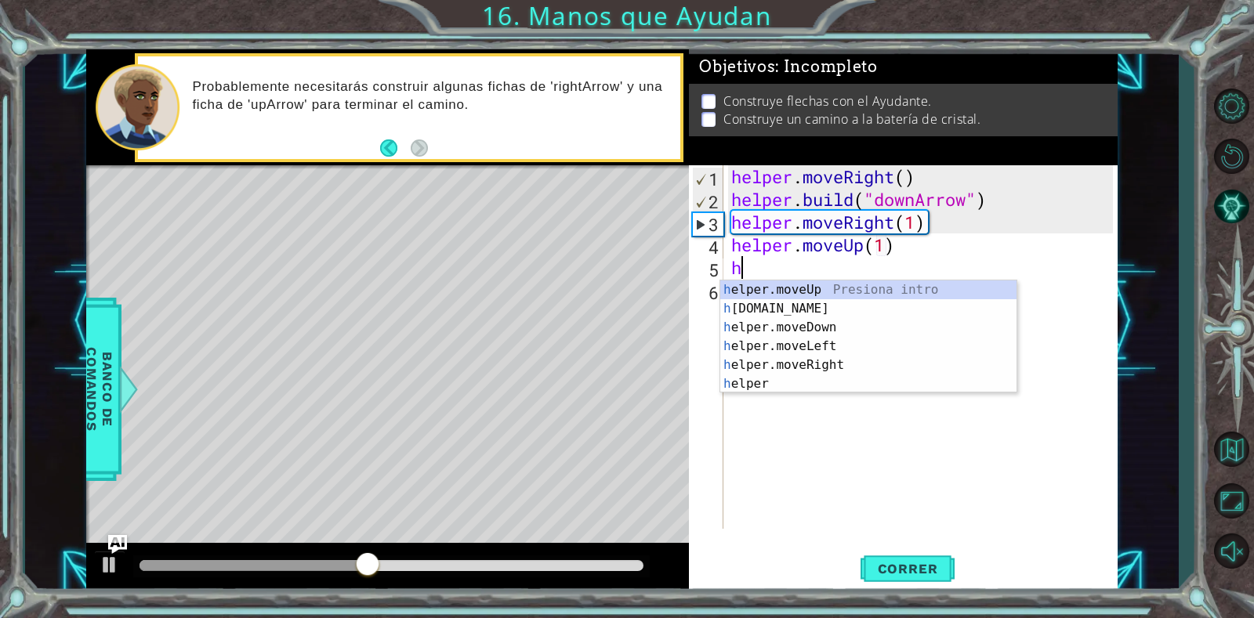
click at [932, 252] on div "helper . moveRight ( ) helper . build ( "downArrow" ) helper . moveRight ( 1 ) …" at bounding box center [924, 369] width 393 height 409
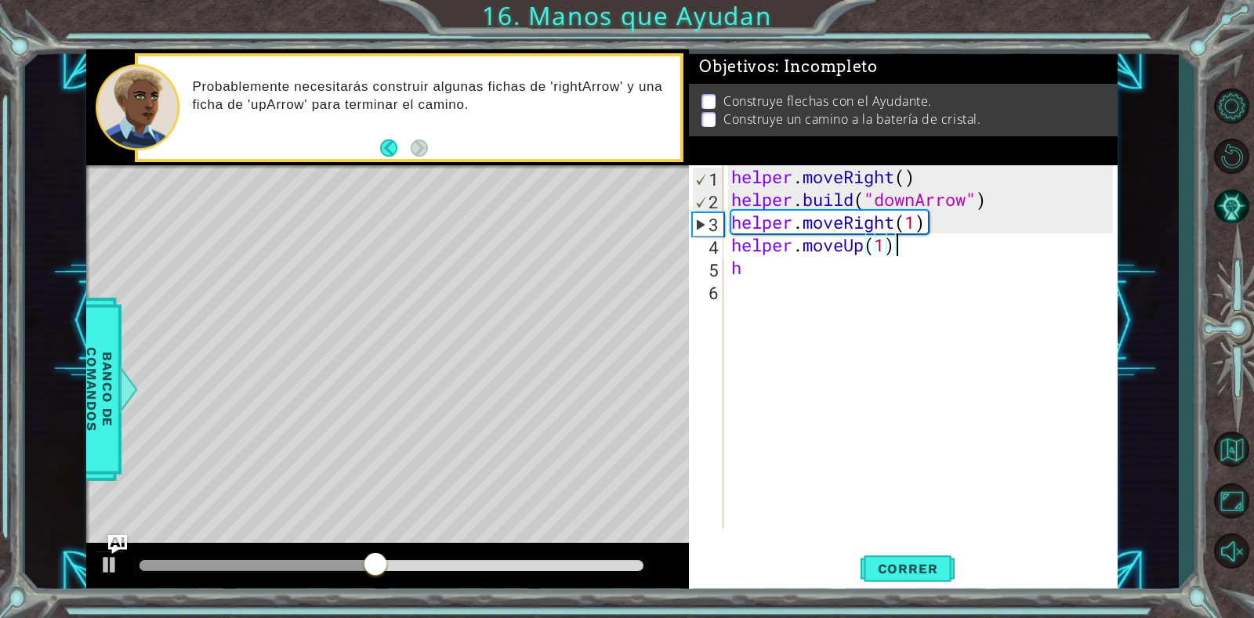
click at [918, 267] on div "helper . moveRight ( ) helper . build ( "downArrow" ) helper . moveRight ( 1 ) …" at bounding box center [924, 369] width 393 height 409
type textarea "h"
paste textarea "[DOMAIN_NAME]("rightArrow")"
type textarea "[DOMAIN_NAME]("rightArrow")"
click at [873, 293] on div "helper . moveRight ( ) helper . build ( "downArrow" ) helper . moveRight ( 1 ) …" at bounding box center [924, 369] width 393 height 409
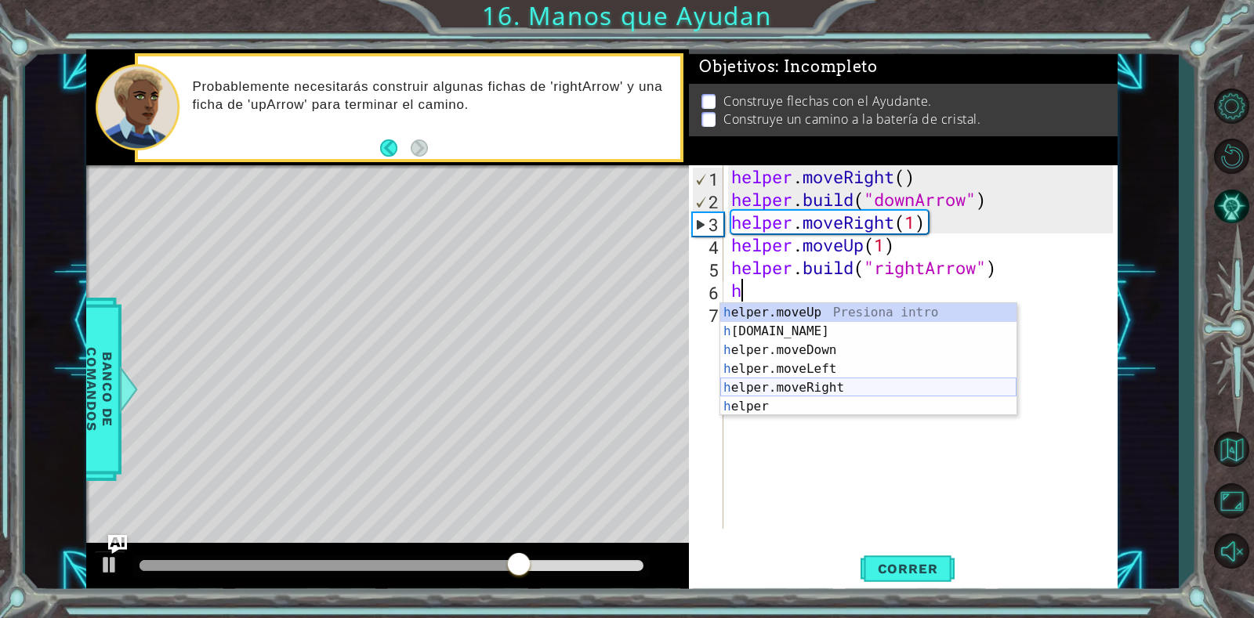
click at [784, 382] on div "h elper.moveUp Presiona intro h [DOMAIN_NAME] Presiona intro h elper.moveDown P…" at bounding box center [868, 378] width 296 height 150
type textarea "helper.moveRight(1)"
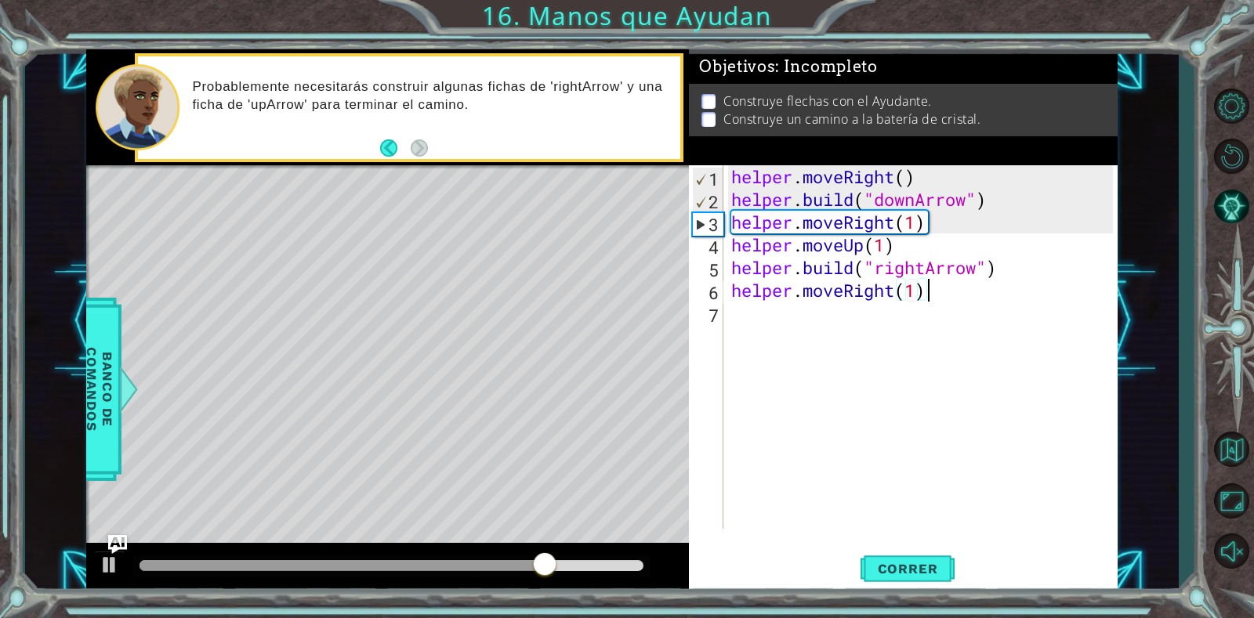
click at [936, 293] on div "helper . moveRight ( ) helper . build ( "downArrow" ) helper . moveRight ( 1 ) …" at bounding box center [924, 369] width 393 height 409
paste textarea "[DOMAIN_NAME]("rightArrow")"
type textarea "[DOMAIN_NAME]("rightArrow")"
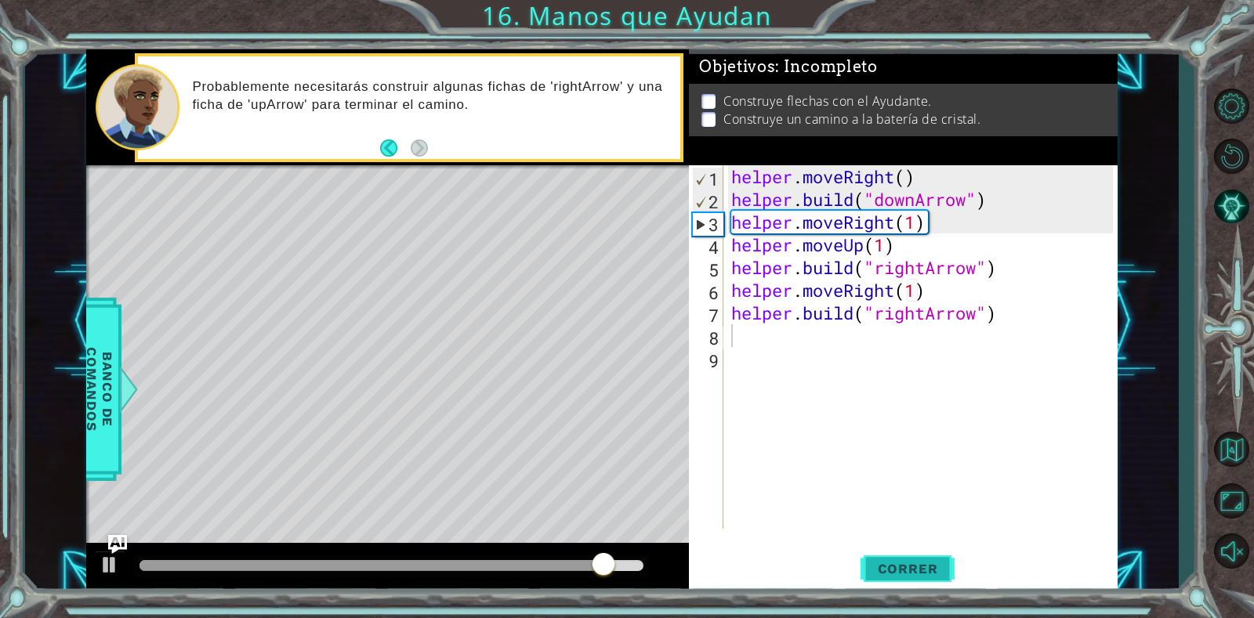
click at [890, 561] on span "Correr" at bounding box center [908, 569] width 92 height 16
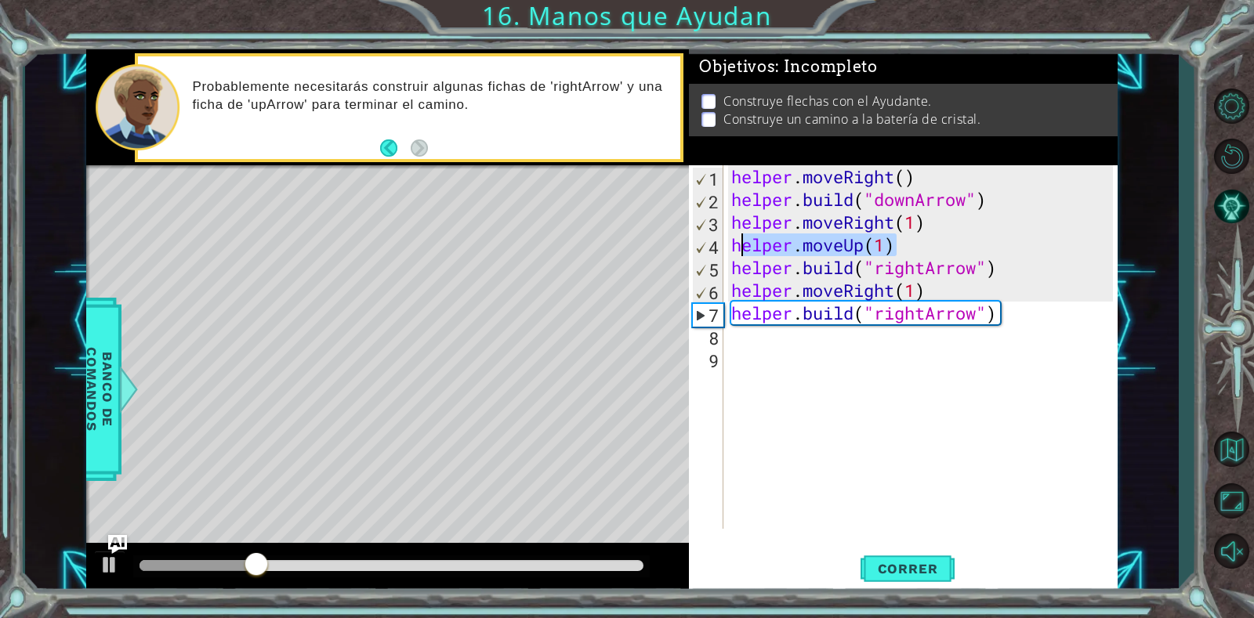
drag, startPoint x: 903, startPoint y: 247, endPoint x: 738, endPoint y: 249, distance: 164.6
click at [738, 249] on div "helper . moveRight ( ) helper . build ( "downArrow" ) helper . moveRight ( 1 ) …" at bounding box center [924, 369] width 393 height 409
type textarea "h"
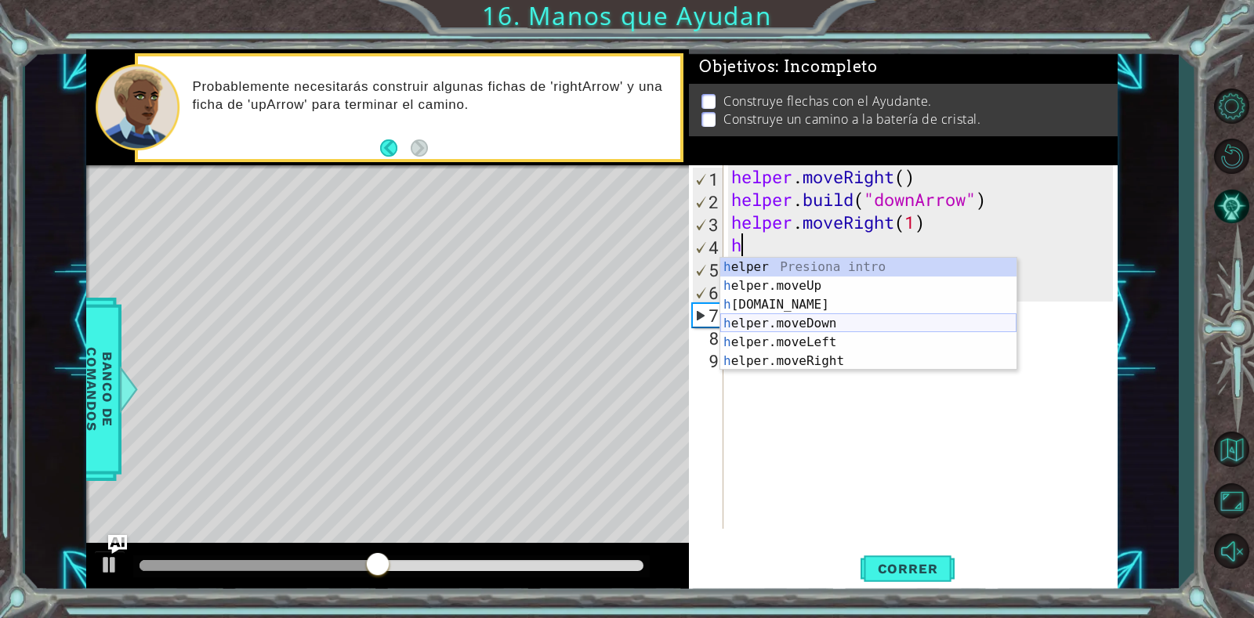
click at [819, 321] on div "h elper Presiona intro h elper.moveUp Presiona intro h [DOMAIN_NAME] Presiona i…" at bounding box center [868, 333] width 296 height 150
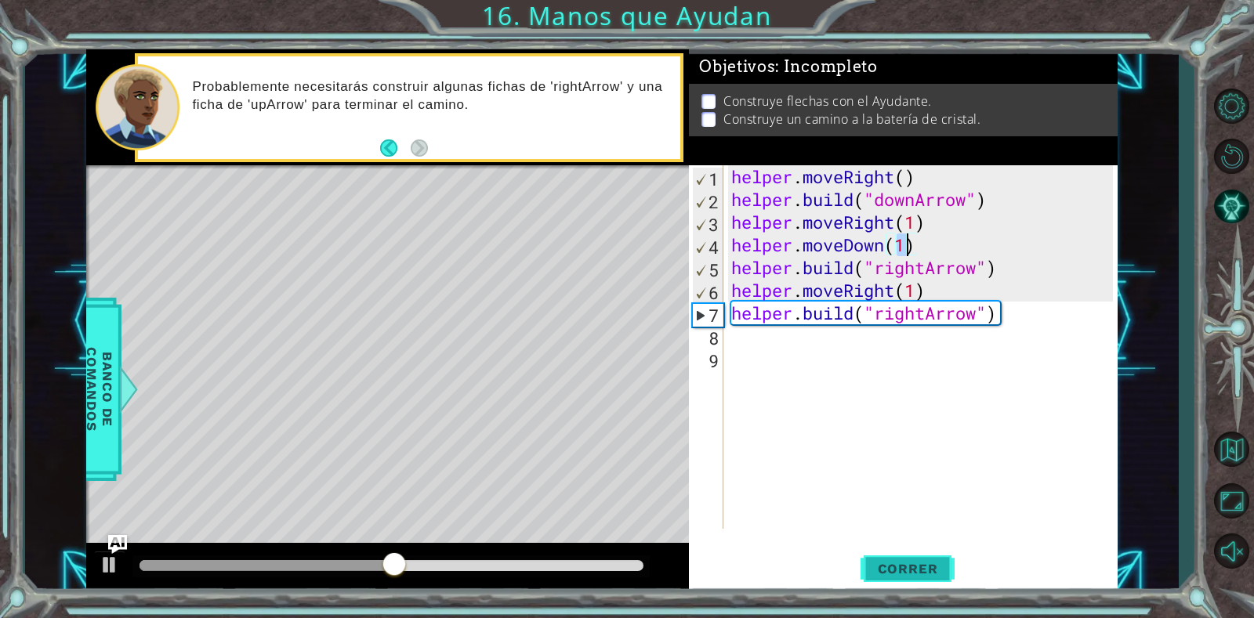
type textarea "helper.moveDown(1)"
click at [904, 561] on span "Correr" at bounding box center [908, 569] width 92 height 16
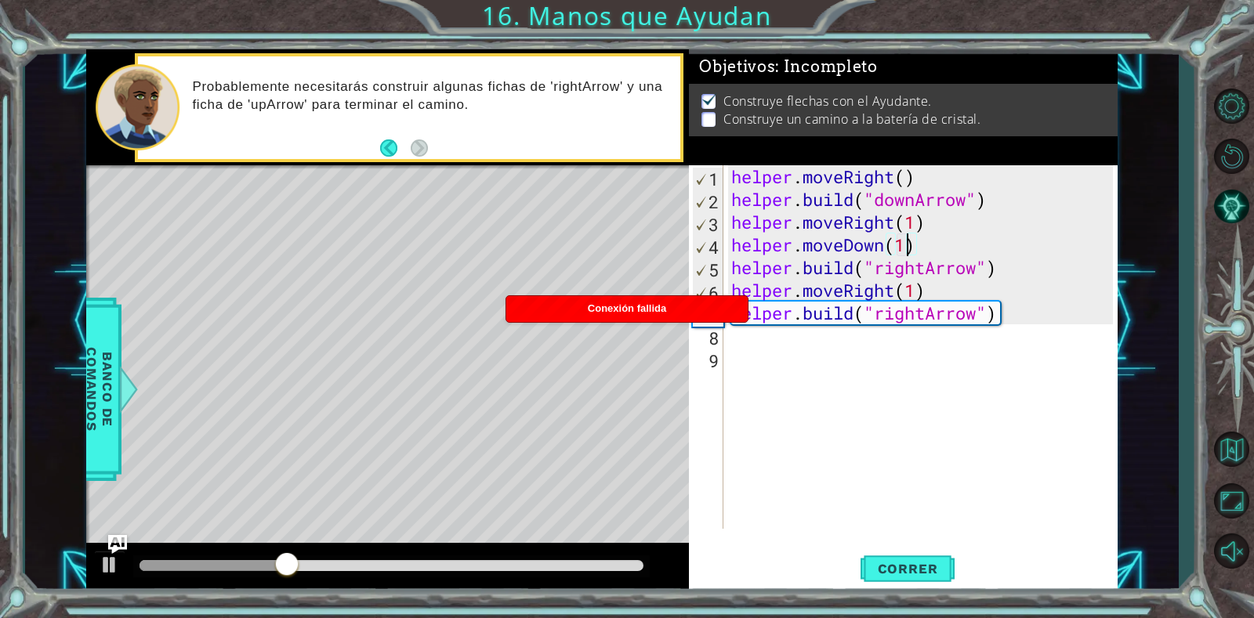
click at [1004, 324] on div "helper . moveRight ( ) helper . build ( "downArrow" ) helper . moveRight ( 1 ) …" at bounding box center [924, 369] width 393 height 409
click at [1016, 310] on div "helper . moveRight ( ) helper . build ( "downArrow" ) helper . moveRight ( 1 ) …" at bounding box center [924, 369] width 393 height 409
type textarea "[DOMAIN_NAME]("rightArrow")"
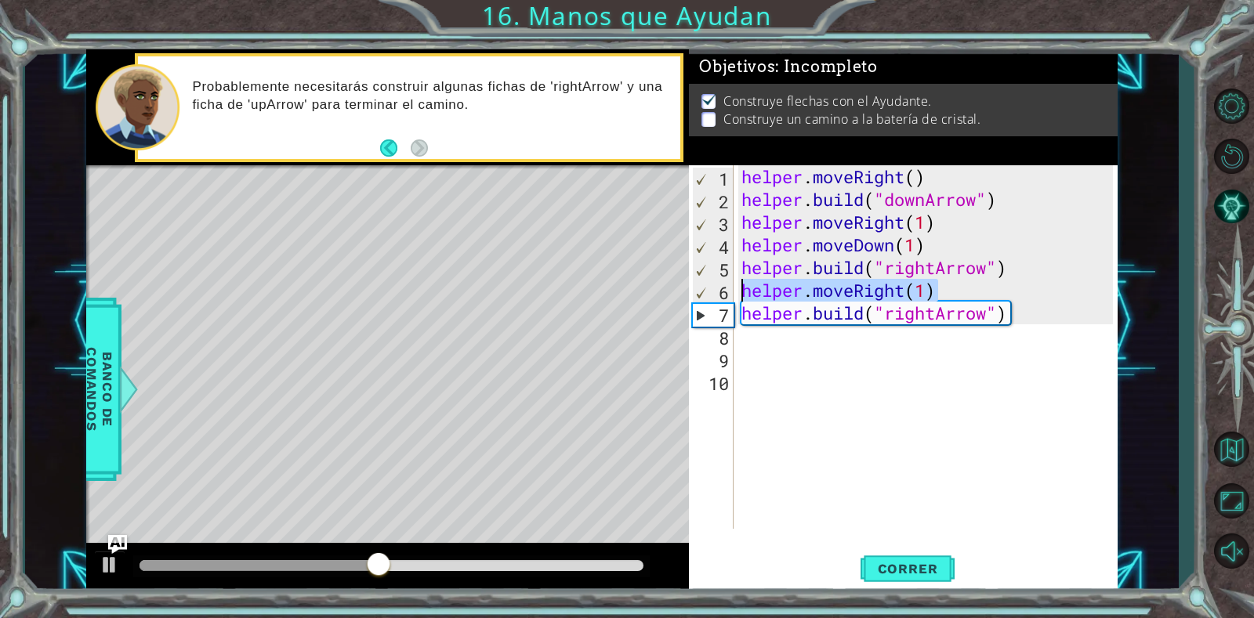
drag, startPoint x: 953, startPoint y: 292, endPoint x: 744, endPoint y: 289, distance: 208.5
click at [744, 289] on div "helper . moveRight ( ) helper . build ( "downArrow" ) helper . moveRight ( 1 ) …" at bounding box center [929, 369] width 383 height 409
paste textarea "build("rightArrow""
type textarea "helper.moveRight(1)"
click at [848, 326] on div "helper . moveRight ( ) helper . build ( "downArrow" ) helper . moveRight ( 1 ) …" at bounding box center [929, 369] width 383 height 409
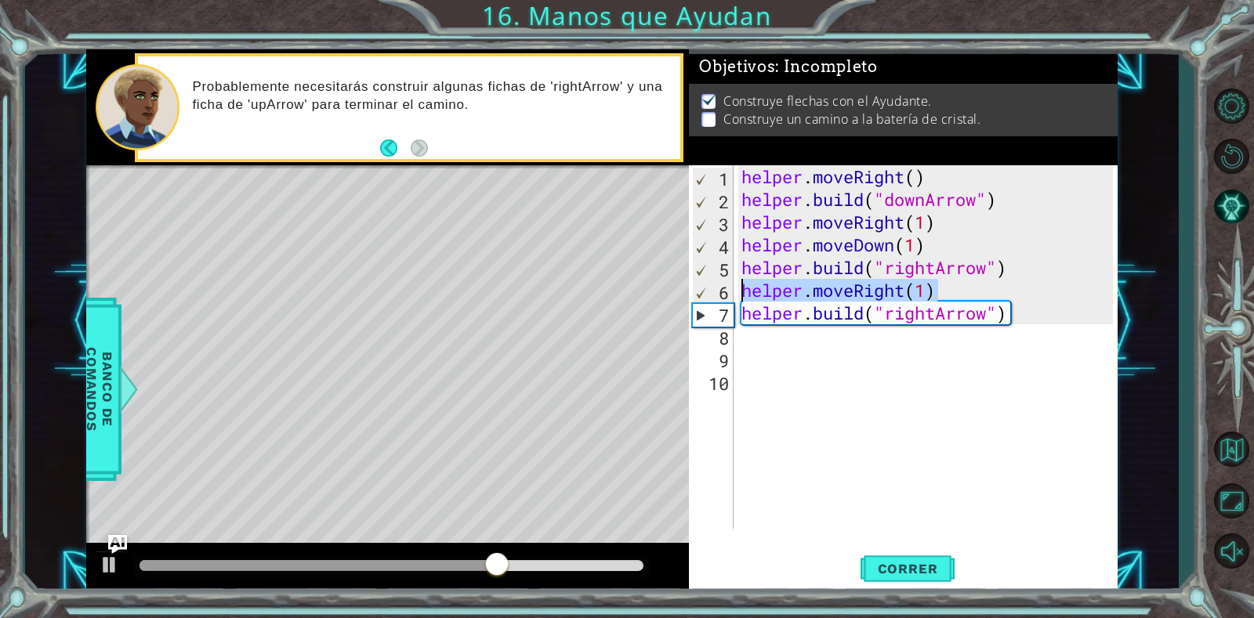
drag, startPoint x: 965, startPoint y: 292, endPoint x: 736, endPoint y: 298, distance: 229.7
click at [738, 298] on div "helper . moveRight ( ) helper . build ( "downArrow" ) helper . moveRight ( 1 ) …" at bounding box center [925, 347] width 375 height 364
type textarea "helper.moveRight(1)"
click at [755, 335] on div "helper . moveRight ( ) helper . build ( "downArrow" ) helper . moveRight ( 1 ) …" at bounding box center [929, 369] width 383 height 409
paste textarea "helper.moveRight(1)"
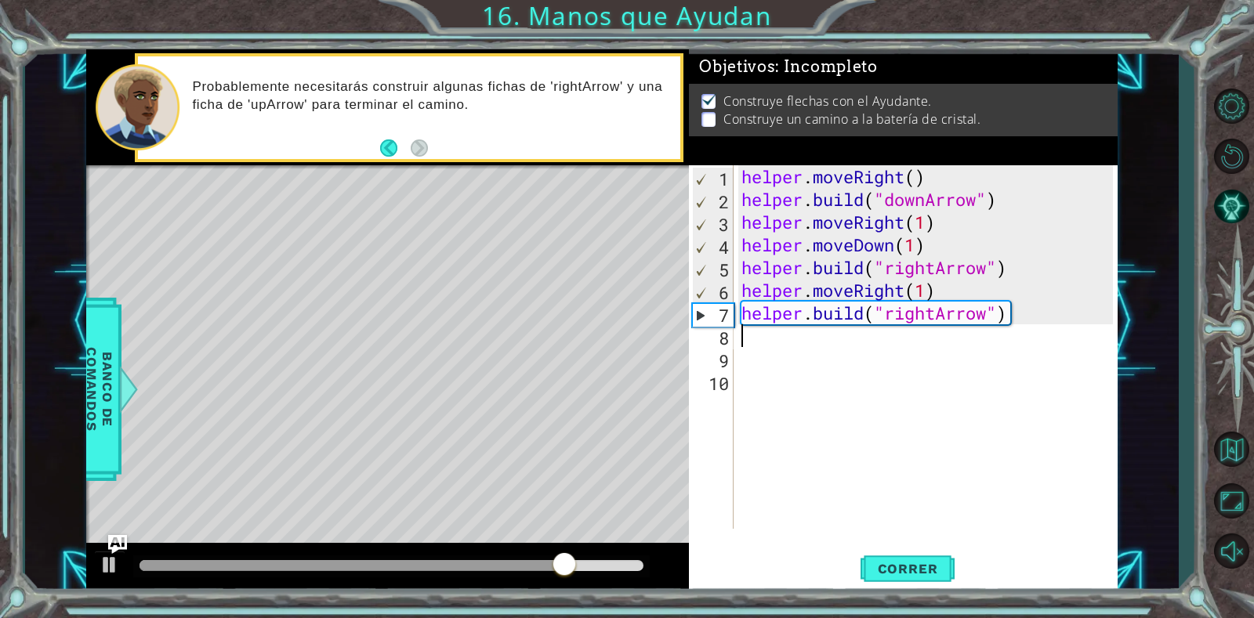
type textarea "helper.moveRight(1)"
click at [838, 351] on div "helper . moveRight ( ) helper . build ( "downArrow" ) helper . moveRight ( 1 ) …" at bounding box center [929, 369] width 383 height 409
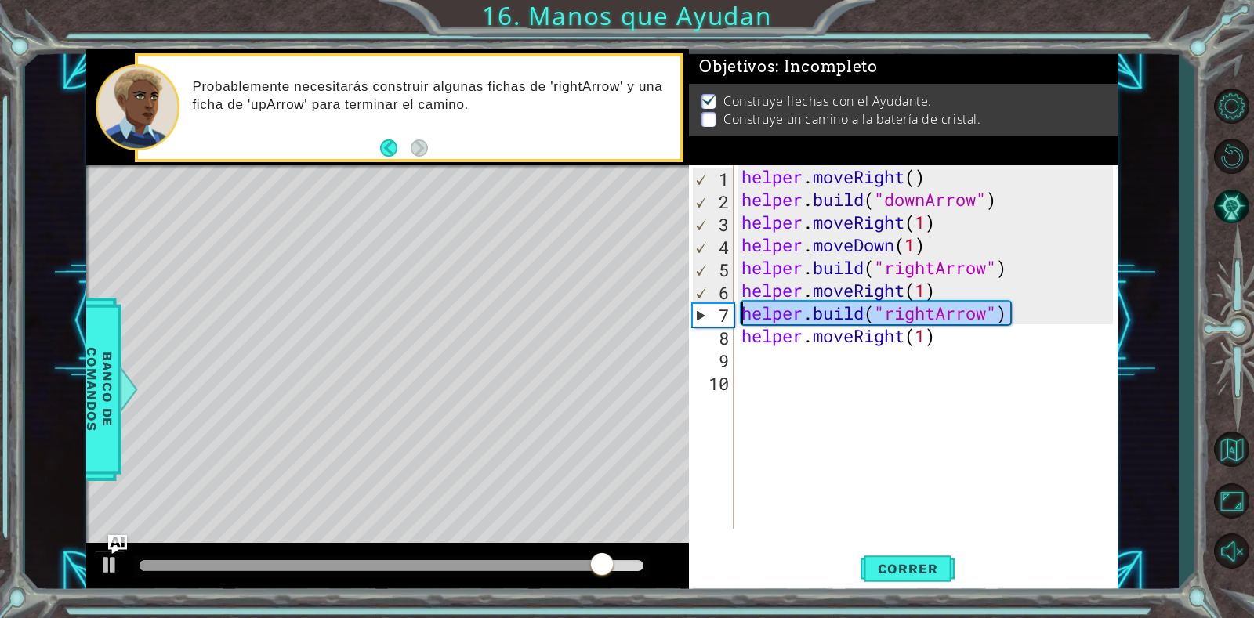
drag, startPoint x: 1034, startPoint y: 311, endPoint x: 741, endPoint y: 319, distance: 293.2
click at [741, 319] on div "helper . moveRight ( ) helper . build ( "downArrow" ) helper . moveRight ( 1 ) …" at bounding box center [929, 369] width 383 height 409
type textarea "[DOMAIN_NAME]("rightArrow")"
click at [754, 355] on div "helper . moveRight ( ) helper . build ( "downArrow" ) helper . moveRight ( 1 ) …" at bounding box center [929, 369] width 383 height 409
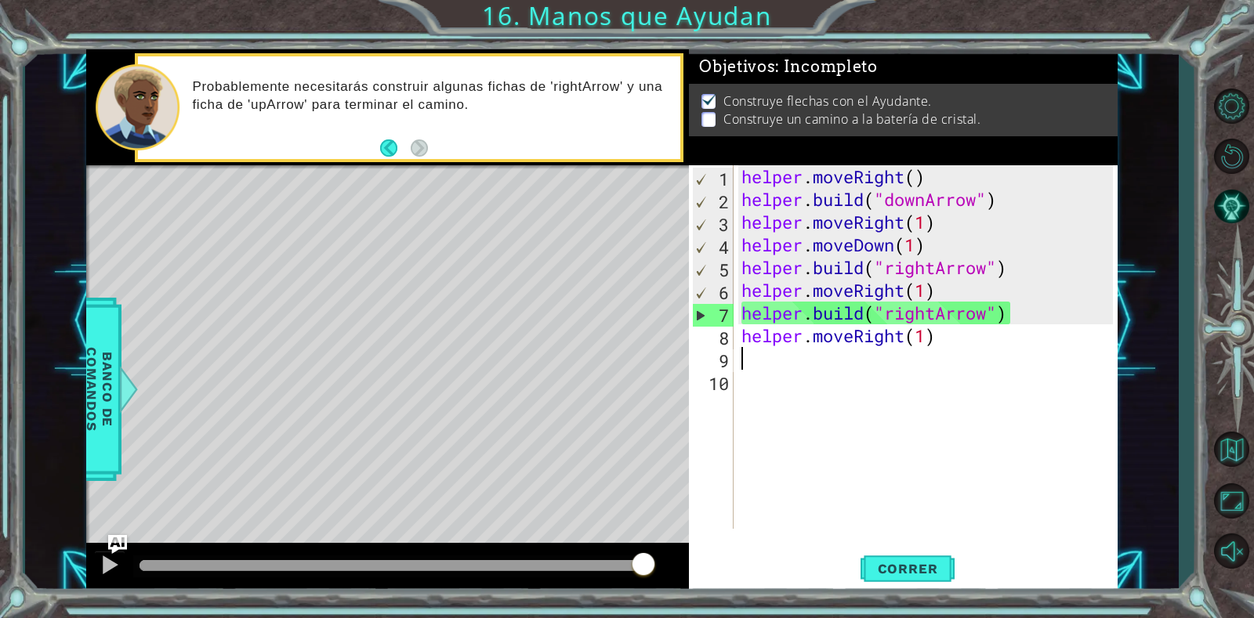
paste textarea "[DOMAIN_NAME]("rightArrow")"
type textarea "[DOMAIN_NAME]("rightArrow")"
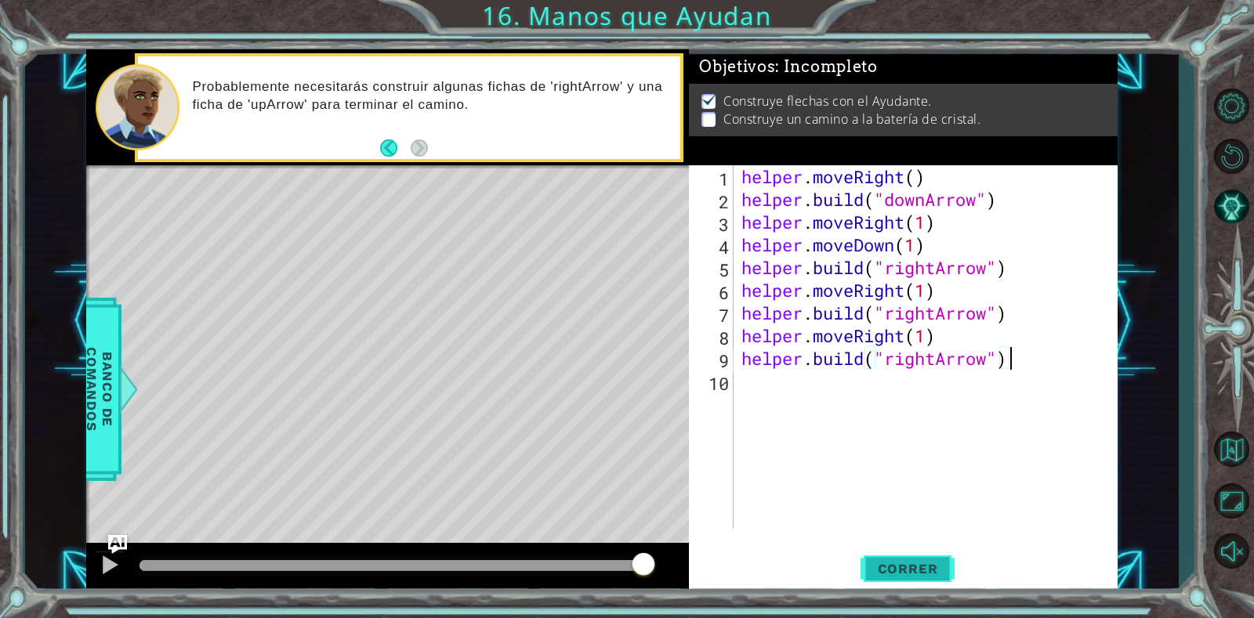
click at [918, 574] on span "Correr" at bounding box center [908, 569] width 92 height 16
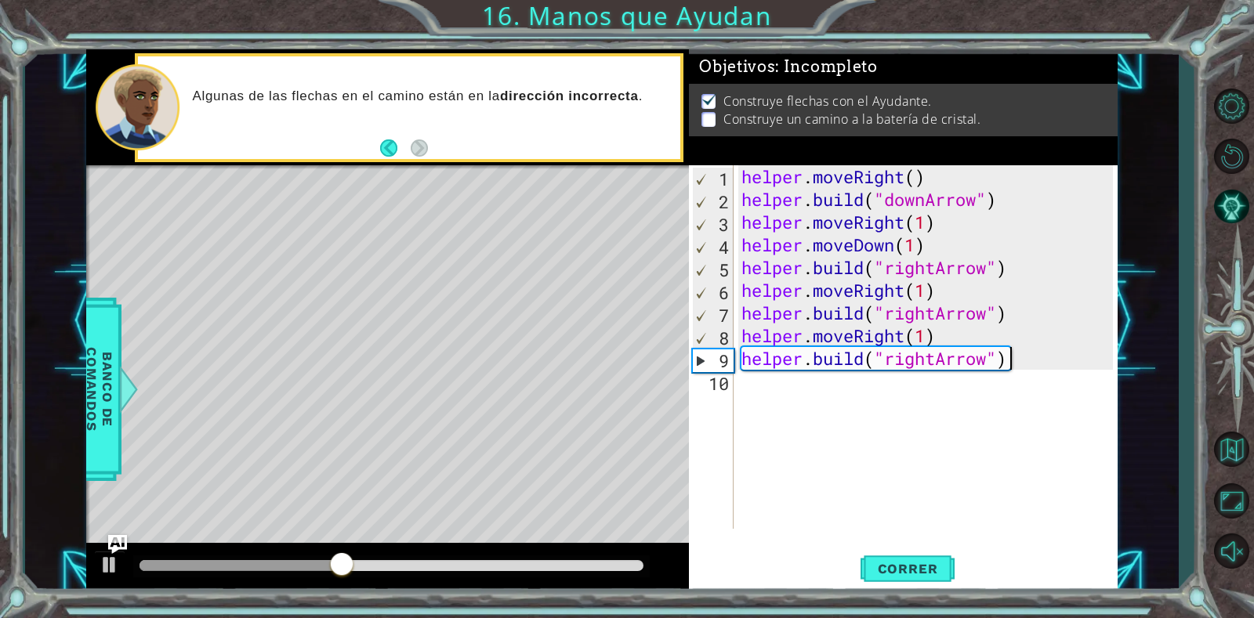
click at [860, 383] on div "helper . moveRight ( ) helper . build ( "downArrow" ) helper . moveRight ( 1 ) …" at bounding box center [929, 369] width 383 height 409
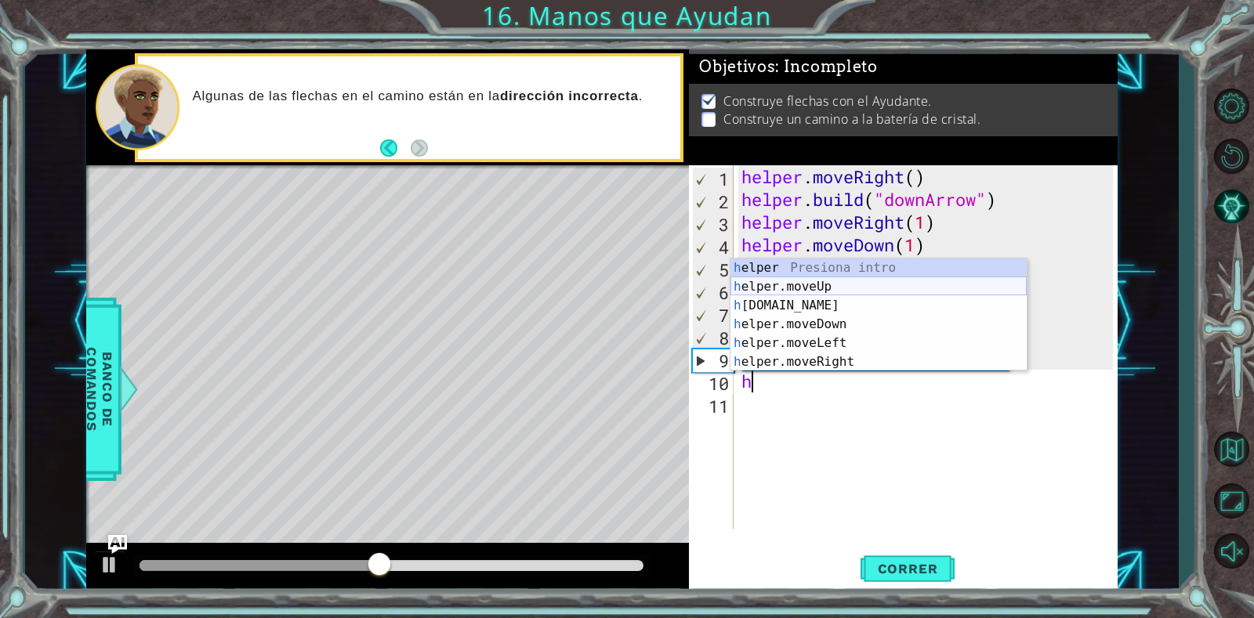
click at [812, 281] on div "h elper Presiona intro h elper.moveUp Presiona intro h [DOMAIN_NAME] Presiona i…" at bounding box center [878, 334] width 296 height 150
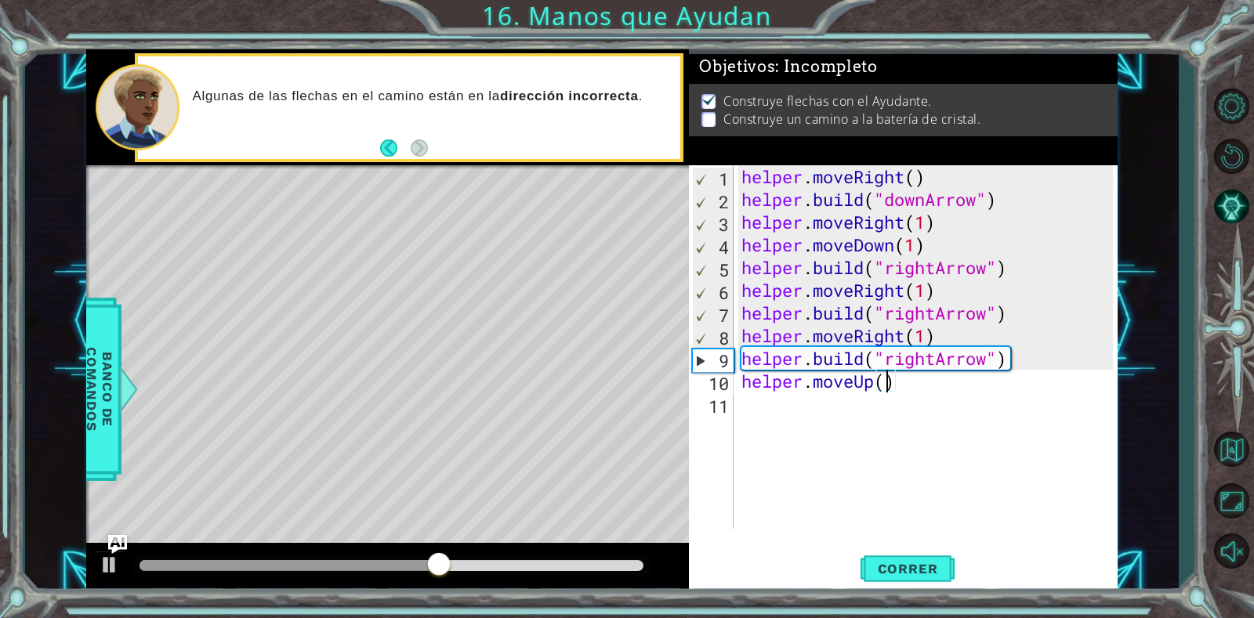
scroll to position [0, 7]
click at [919, 559] on button "Correr" at bounding box center [907, 569] width 94 height 43
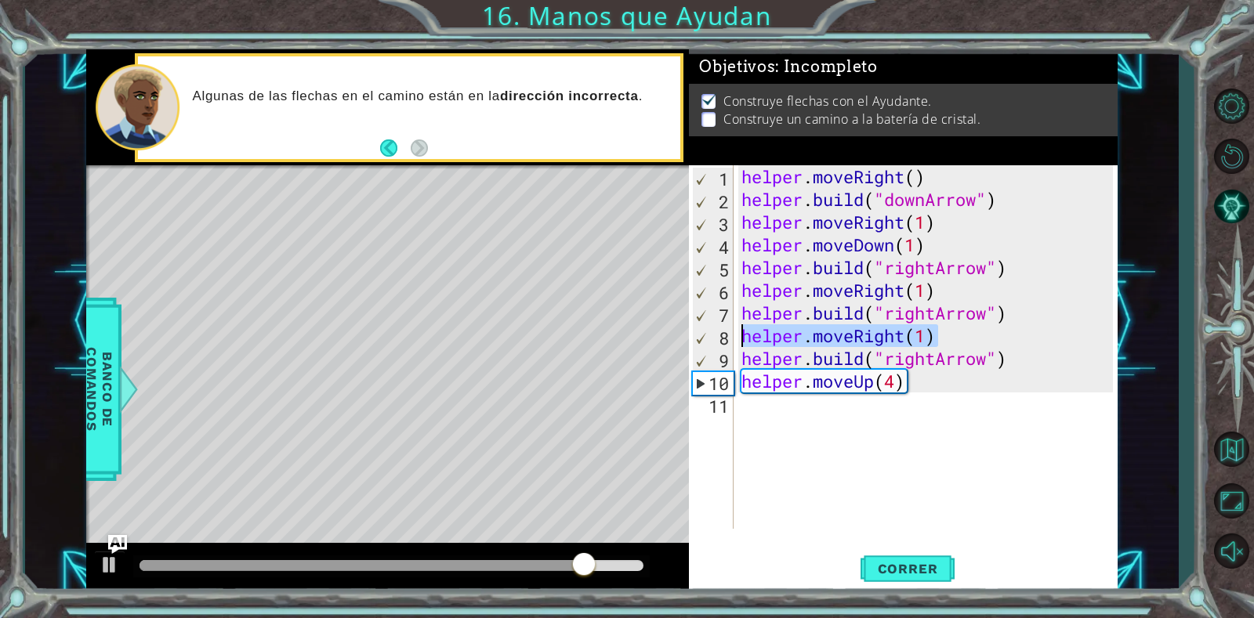
drag, startPoint x: 947, startPoint y: 332, endPoint x: 741, endPoint y: 342, distance: 206.4
click at [741, 342] on div "helper . moveRight ( ) helper . build ( "downArrow" ) helper . moveRight ( 1 ) …" at bounding box center [929, 369] width 383 height 409
type textarea "helper.moveRight(1)"
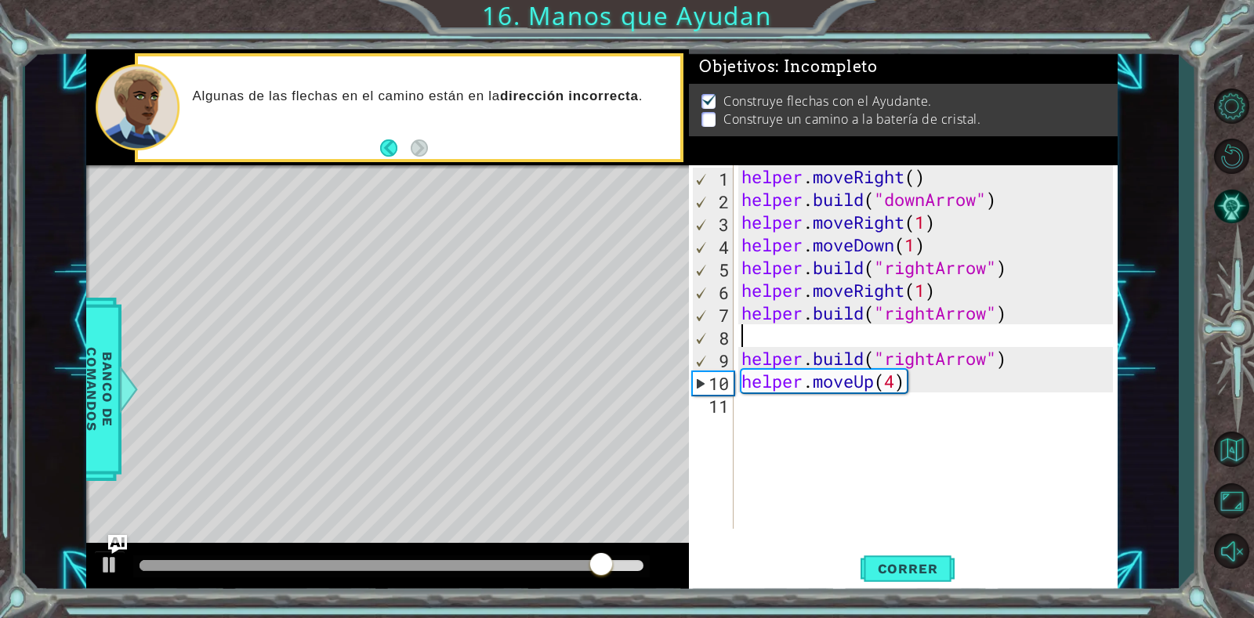
scroll to position [0, 0]
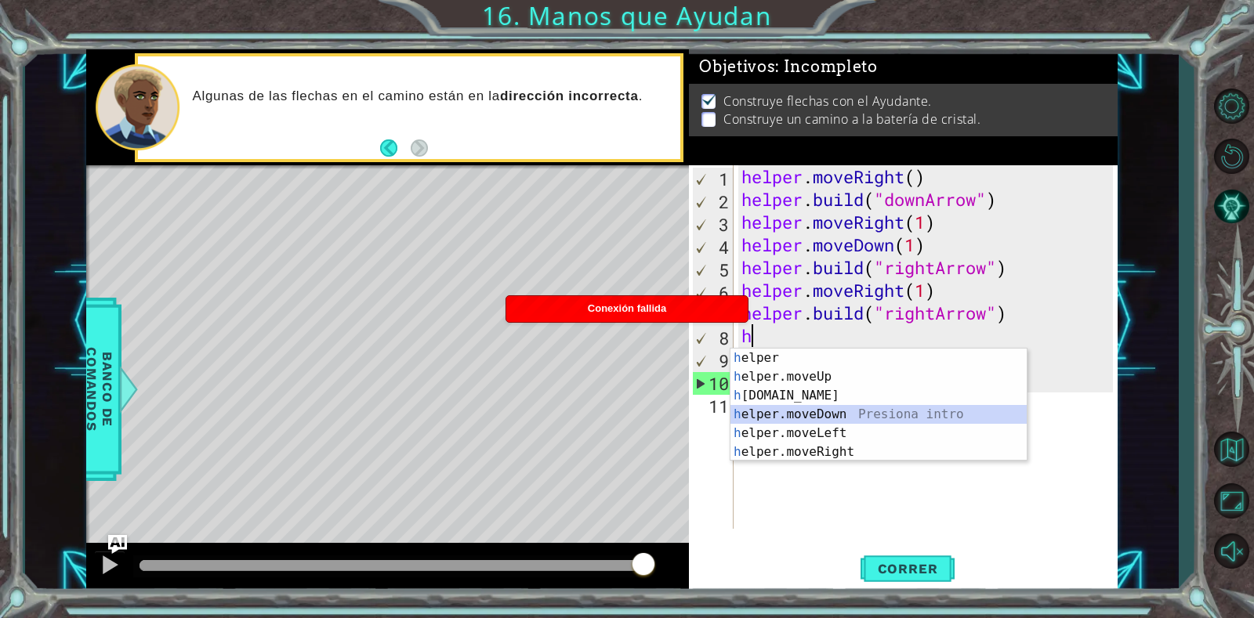
click at [812, 413] on div "h elper Presiona intro h elper.moveUp Presiona intro h [DOMAIN_NAME] Presiona i…" at bounding box center [878, 424] width 296 height 150
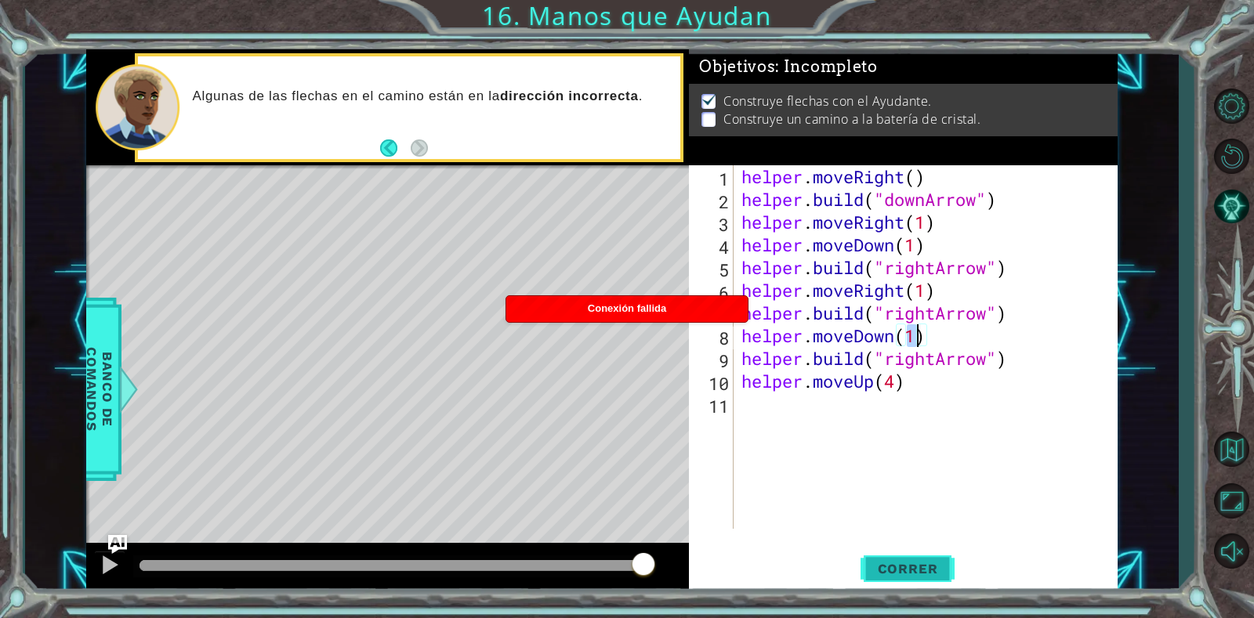
click at [896, 566] on span "Correr" at bounding box center [908, 569] width 92 height 16
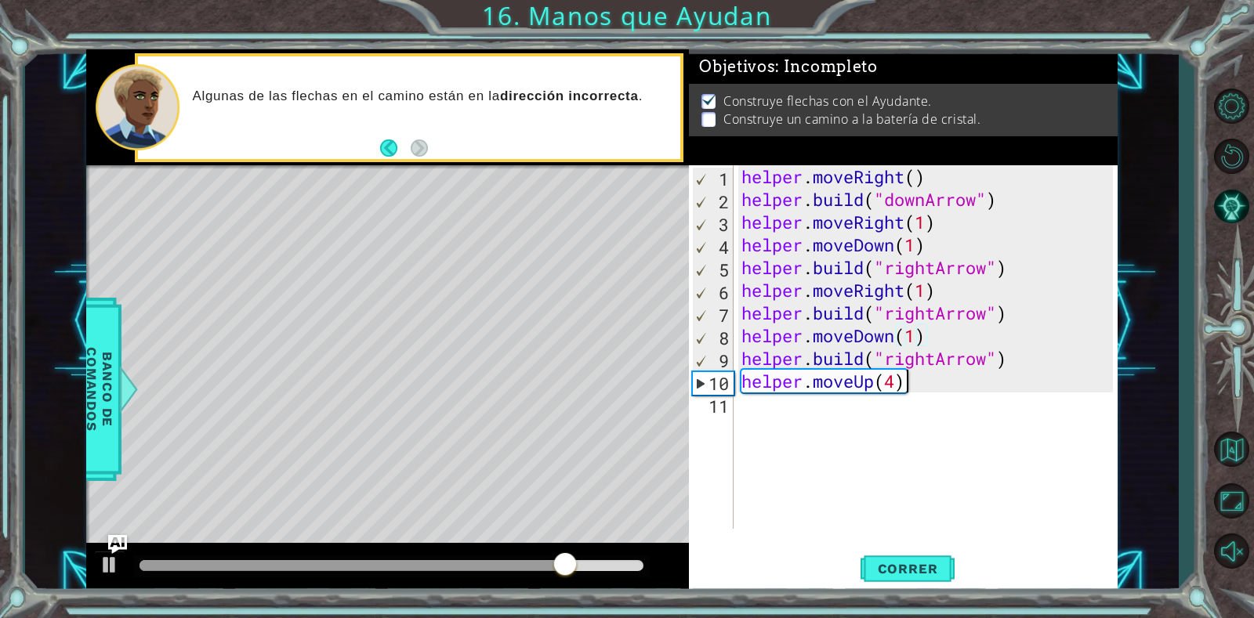
click at [922, 390] on div "helper . moveRight ( ) helper . build ( "downArrow" ) helper . moveRight ( 1 ) …" at bounding box center [929, 369] width 383 height 409
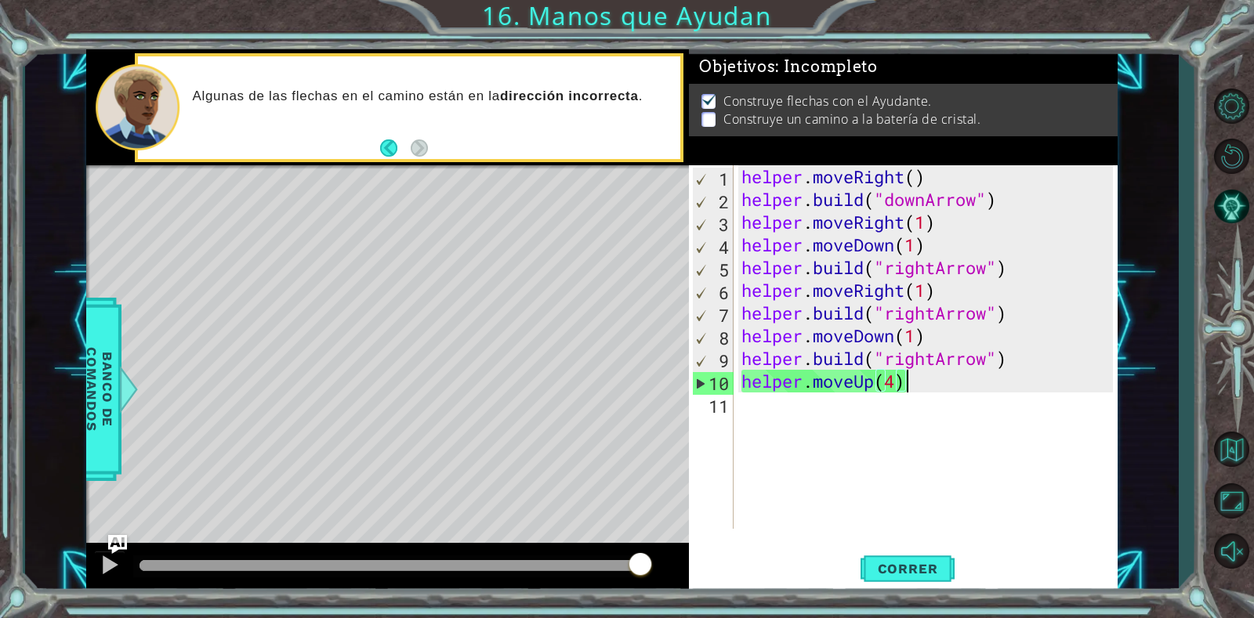
click at [940, 385] on div "helper . moveRight ( ) helper . build ( "downArrow" ) helper . moveRight ( 1 ) …" at bounding box center [929, 369] width 383 height 409
click at [892, 383] on div "helper . moveRight ( ) helper . build ( "downArrow" ) helper . moveRight ( 1 ) …" at bounding box center [929, 369] width 383 height 409
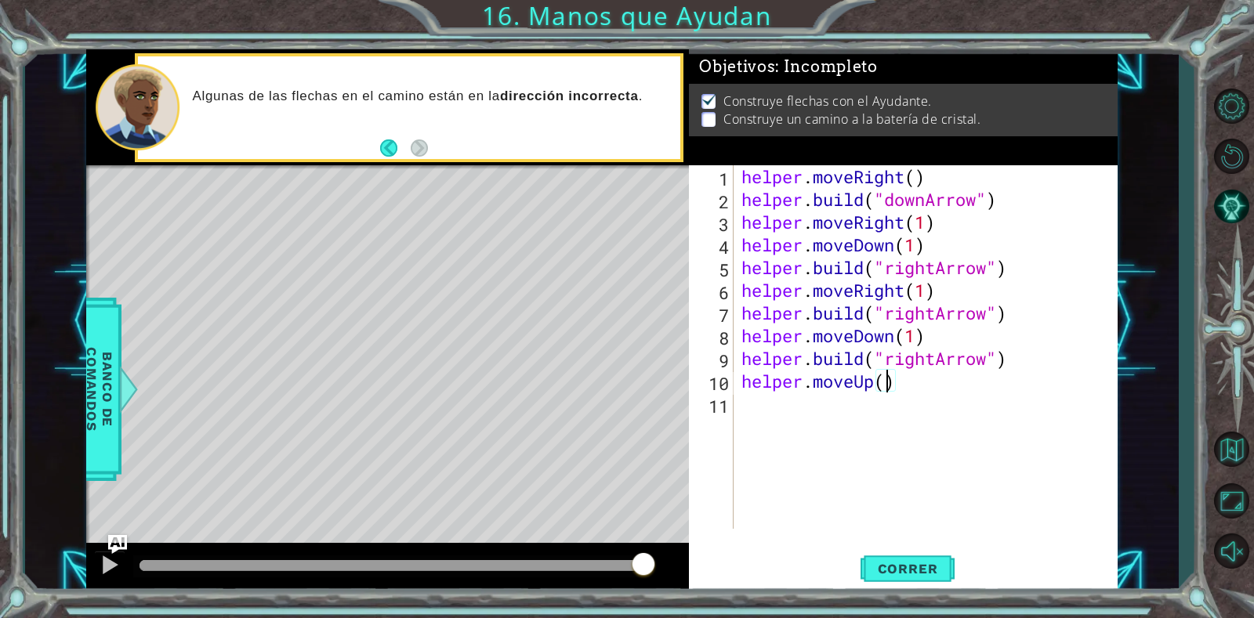
scroll to position [0, 7]
type textarea "helper.moveUp(2)"
click at [901, 567] on span "Correr" at bounding box center [908, 569] width 92 height 16
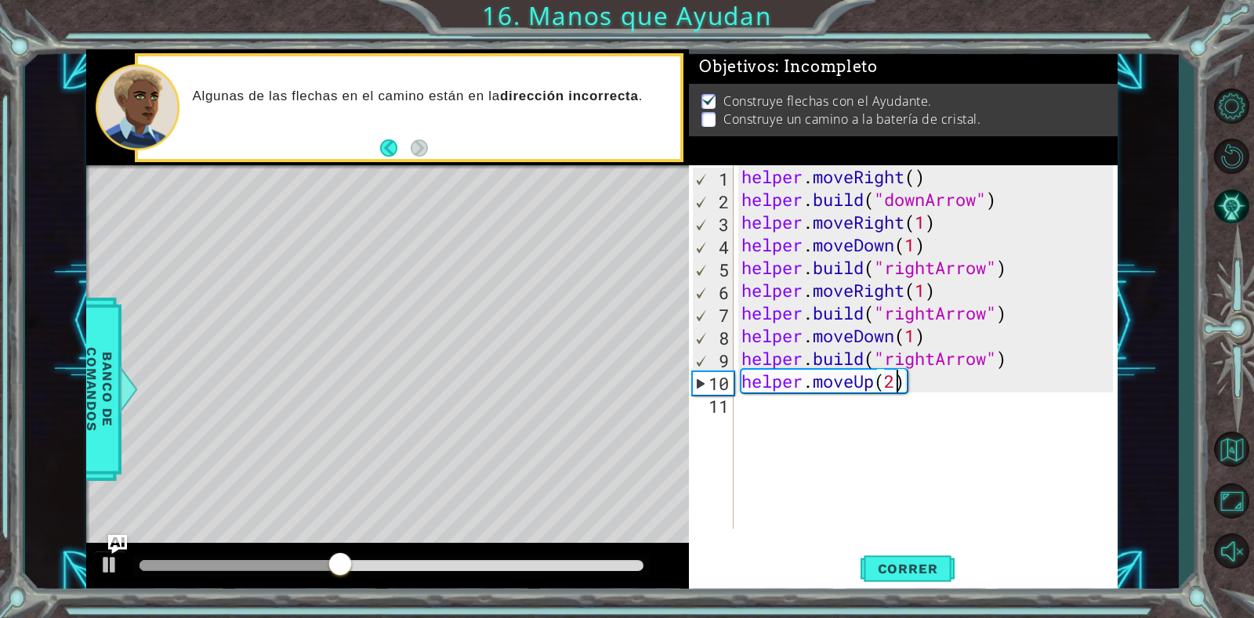
click at [918, 379] on div "helper . moveRight ( ) helper . build ( "downArrow" ) helper . moveRight ( 1 ) …" at bounding box center [929, 369] width 383 height 409
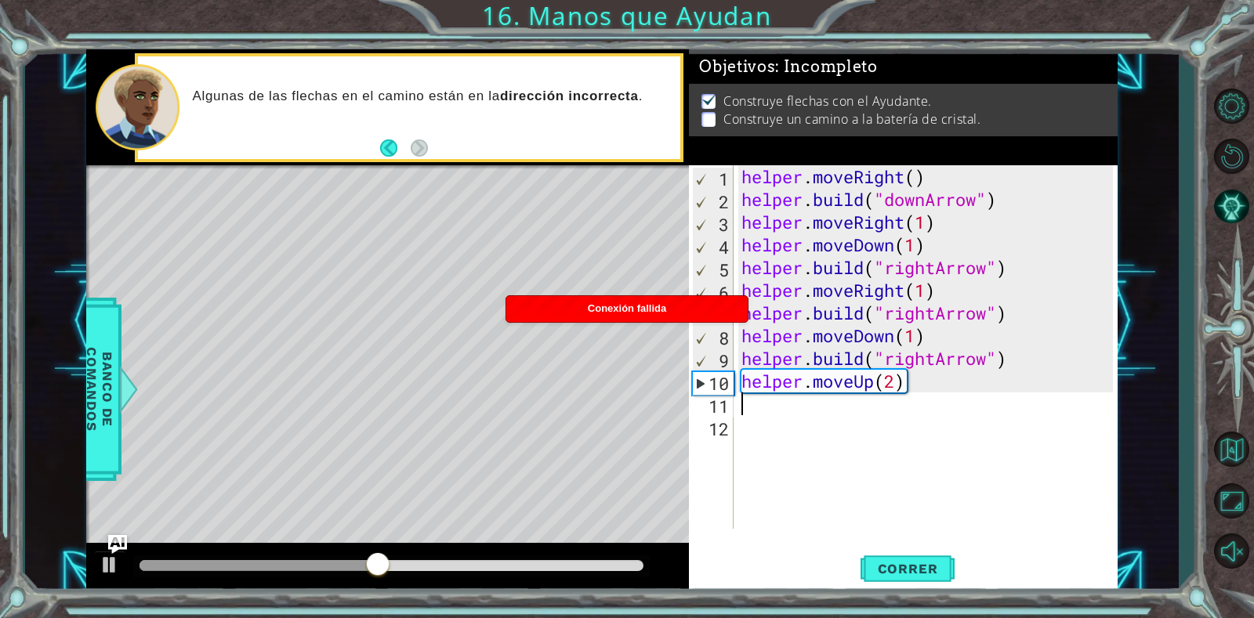
paste textarea "[DOMAIN_NAME]("rightArrow")"
type textarea "[DOMAIN_NAME]("rightArrow")"
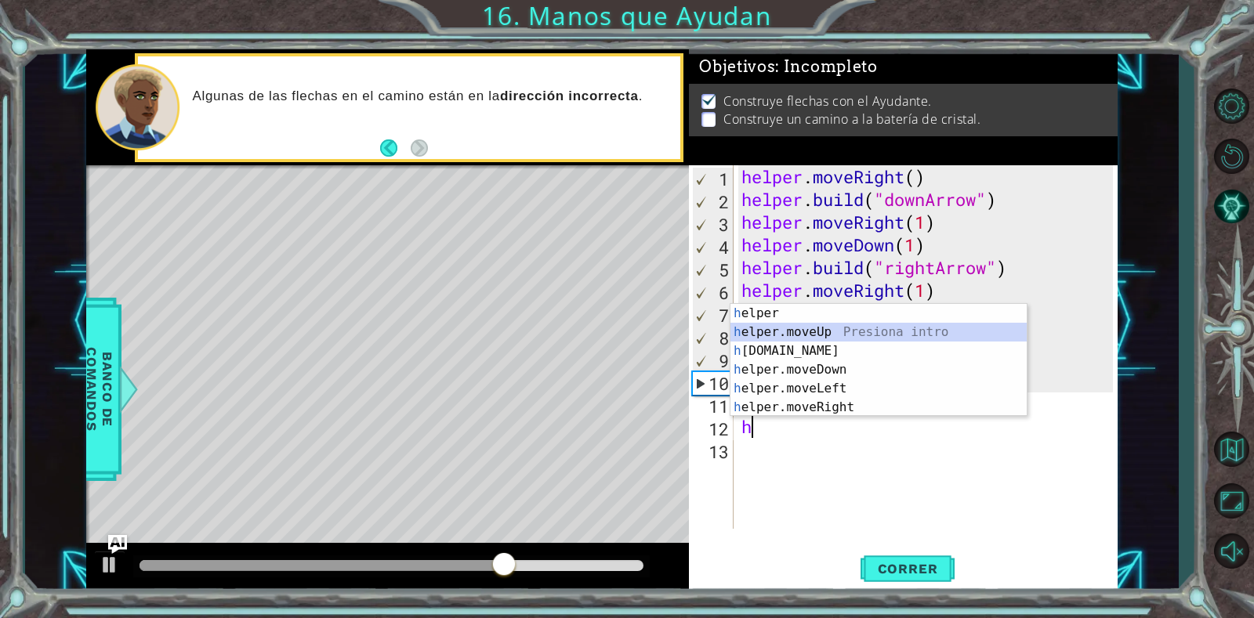
click at [791, 331] on div "h elper Presiona intro h elper.moveUp Presiona intro h [DOMAIN_NAME] Presiona i…" at bounding box center [878, 379] width 296 height 150
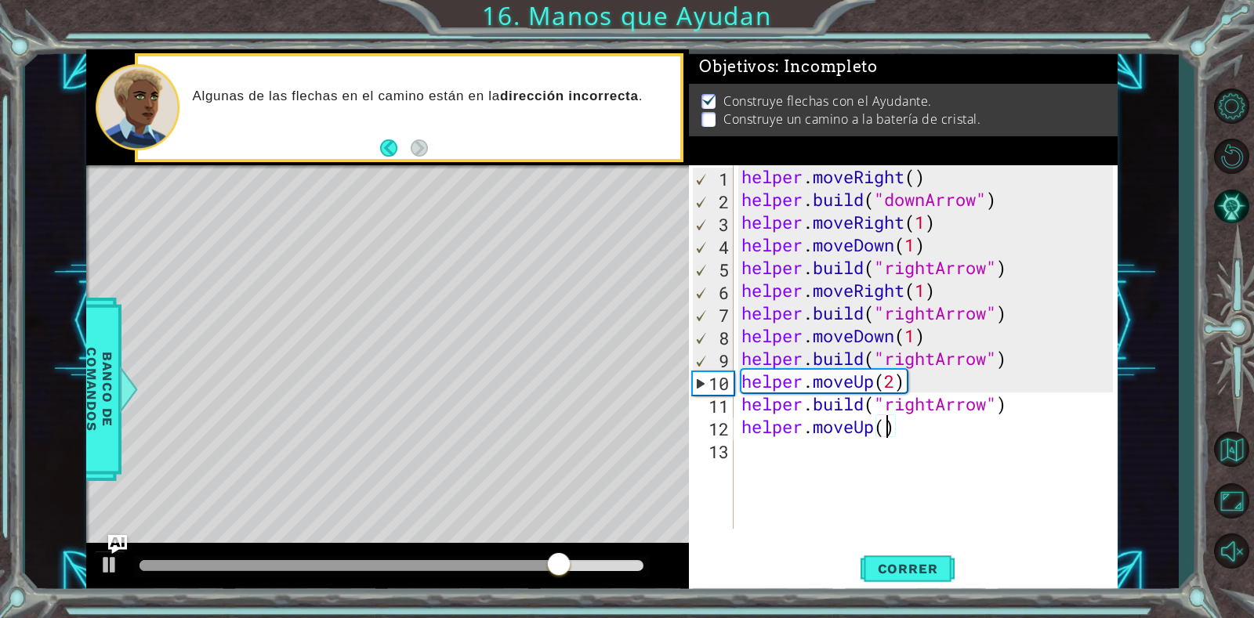
scroll to position [0, 7]
click at [892, 569] on span "Correr" at bounding box center [908, 569] width 92 height 16
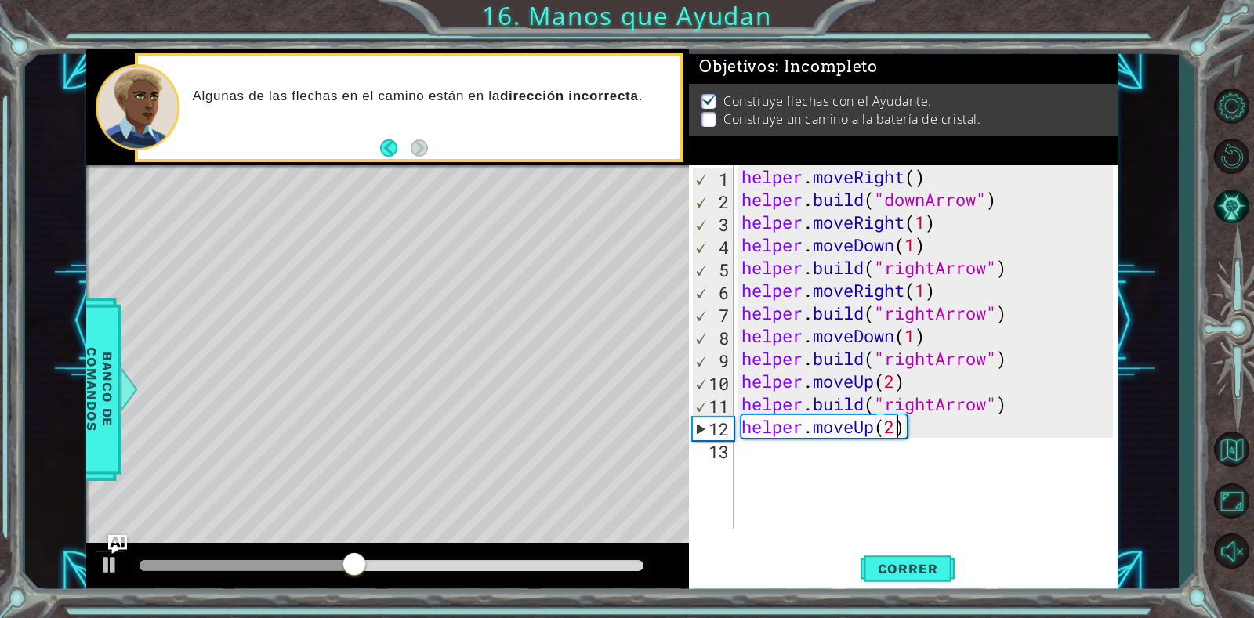
click at [915, 418] on div "helper . moveRight ( ) helper . build ( "downArrow" ) helper . moveRight ( 1 ) …" at bounding box center [929, 369] width 383 height 409
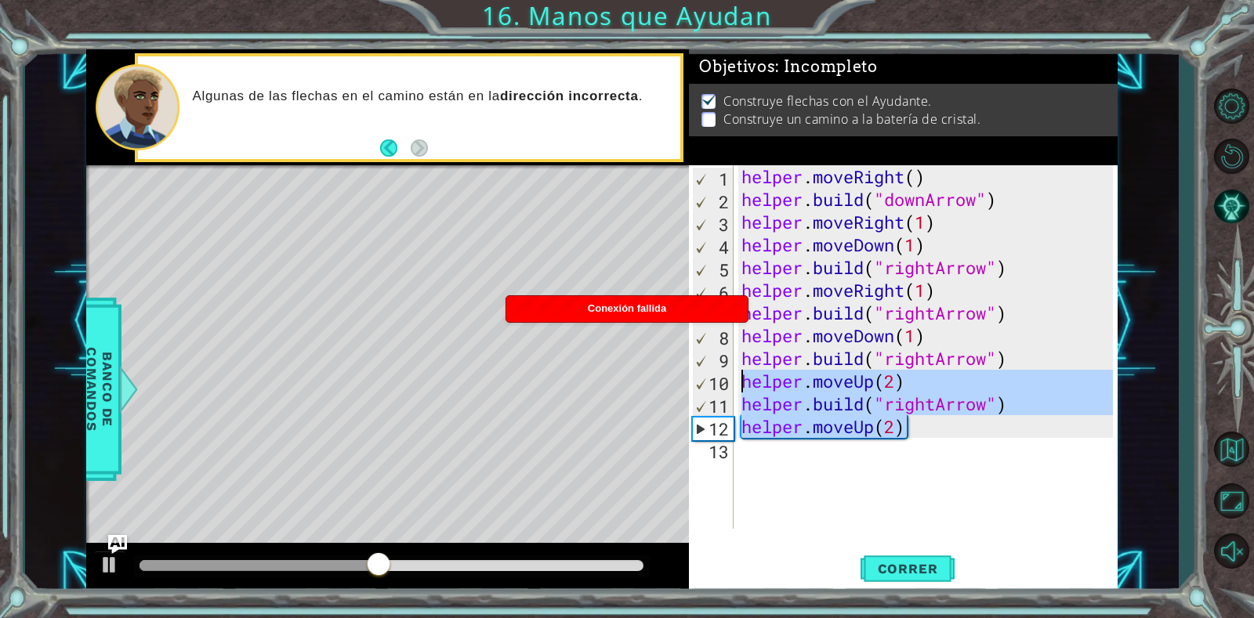
drag, startPoint x: 915, startPoint y: 427, endPoint x: 729, endPoint y: 383, distance: 191.6
click at [729, 383] on div "helper.moveUp(2) 1 2 3 4 5 6 7 8 9 10 11 12 13 helper . moveRight ( ) helper . …" at bounding box center [901, 347] width 424 height 364
type textarea "helper.moveUp(2) [DOMAIN_NAME]("rightArrow")"
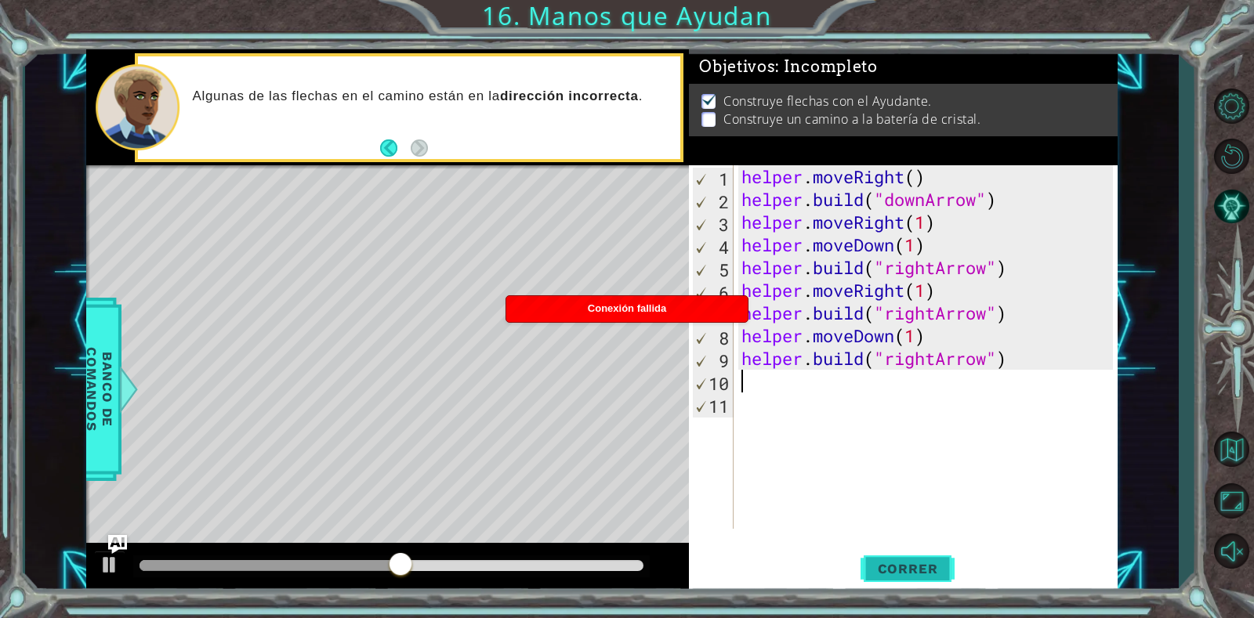
click at [930, 578] on button "Correr" at bounding box center [907, 569] width 94 height 43
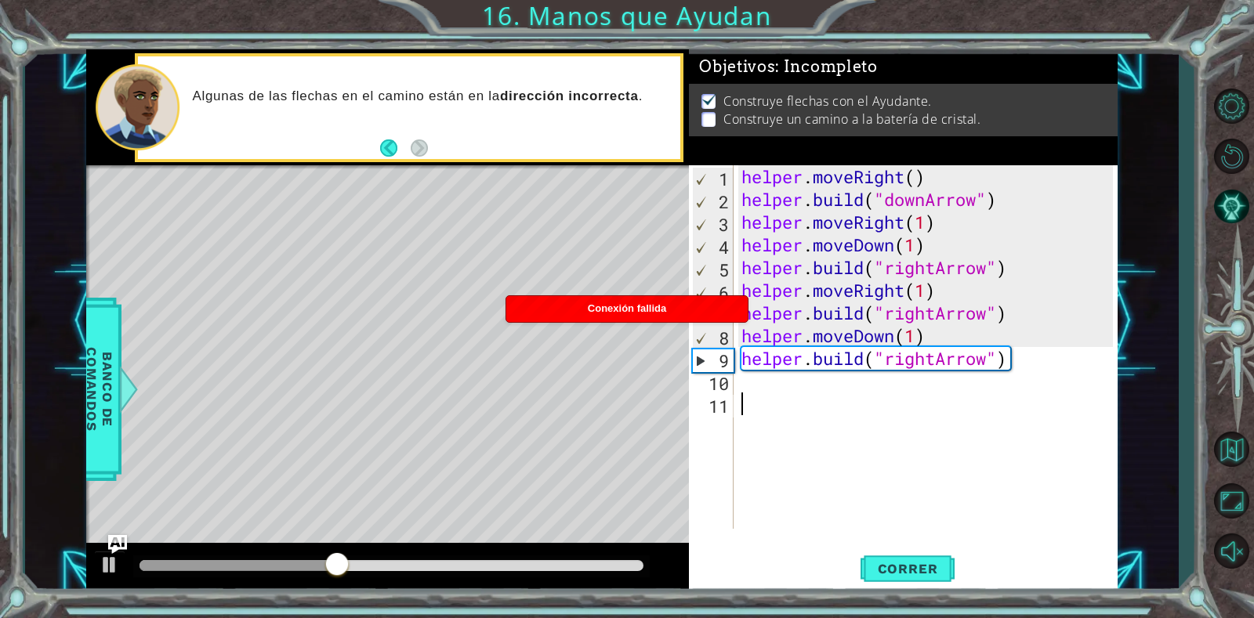
click at [846, 394] on div "helper . moveRight ( ) helper . build ( "downArrow" ) helper . moveRight ( 1 ) …" at bounding box center [929, 369] width 383 height 409
click at [820, 375] on div "helper . moveRight ( ) helper . build ( "downArrow" ) helper . moveRight ( 1 ) …" at bounding box center [929, 369] width 383 height 409
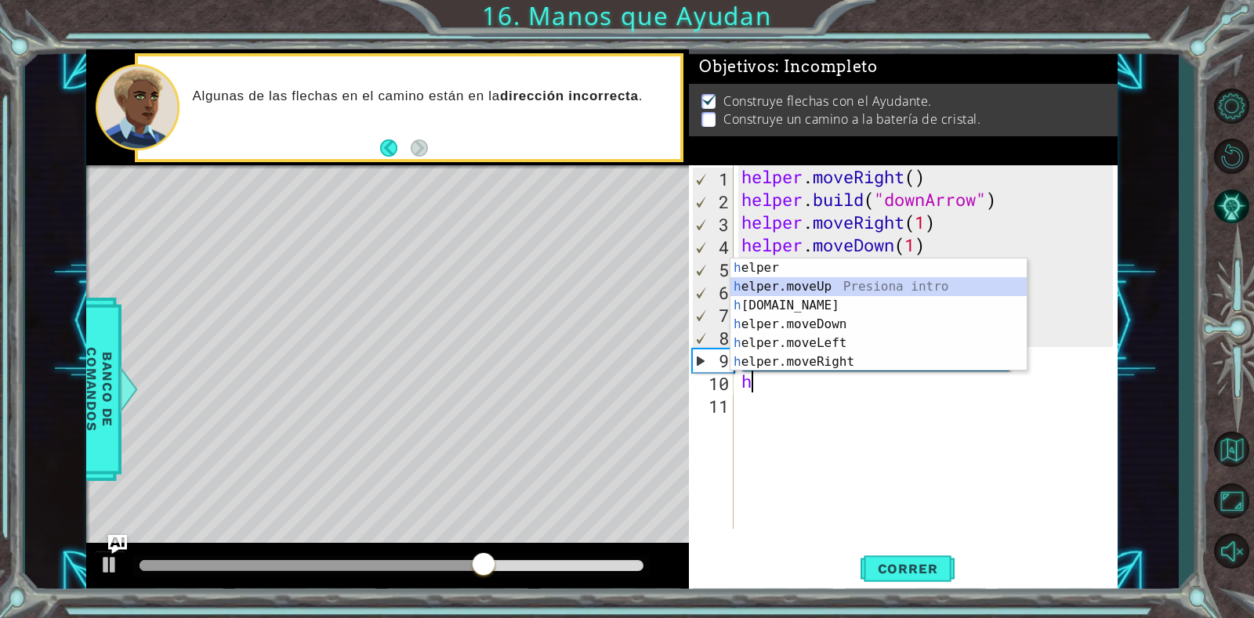
click at [772, 287] on div "h elper Presiona intro h elper.moveUp Presiona intro h [DOMAIN_NAME] Presiona i…" at bounding box center [878, 334] width 296 height 150
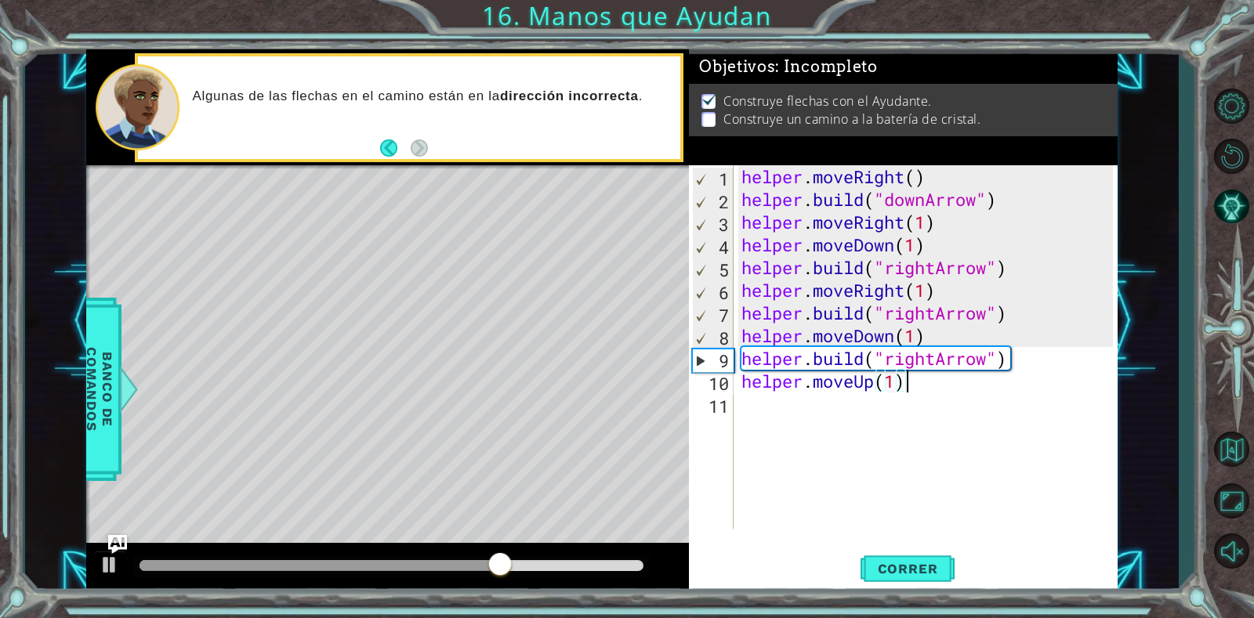
click at [943, 386] on div "helper . moveRight ( ) helper . build ( "downArrow" ) helper . moveRight ( 1 ) …" at bounding box center [929, 369] width 383 height 409
type textarea "helper.moveUp(1)"
click at [906, 561] on span "Correr" at bounding box center [908, 569] width 92 height 16
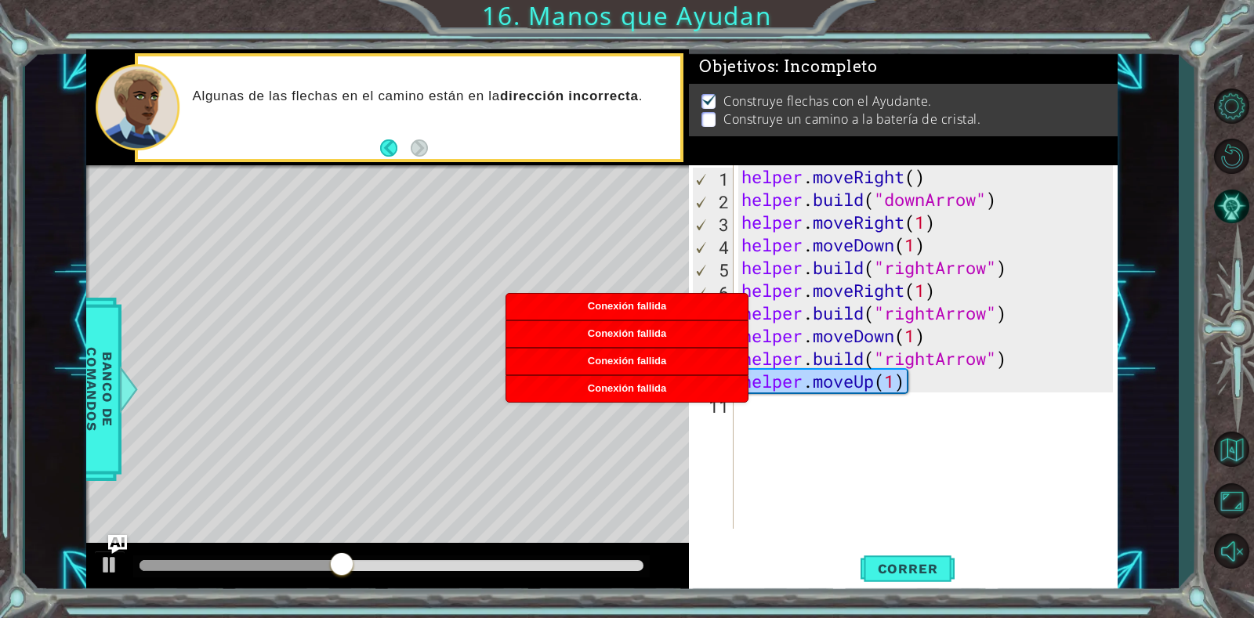
drag, startPoint x: 919, startPoint y: 385, endPoint x: 744, endPoint y: 382, distance: 175.6
click at [744, 382] on body "1 ההההההההההההההההההההההההההההההההההההההההההההההההההההההההההההההההההההההההההההה…" at bounding box center [627, 309] width 1254 height 618
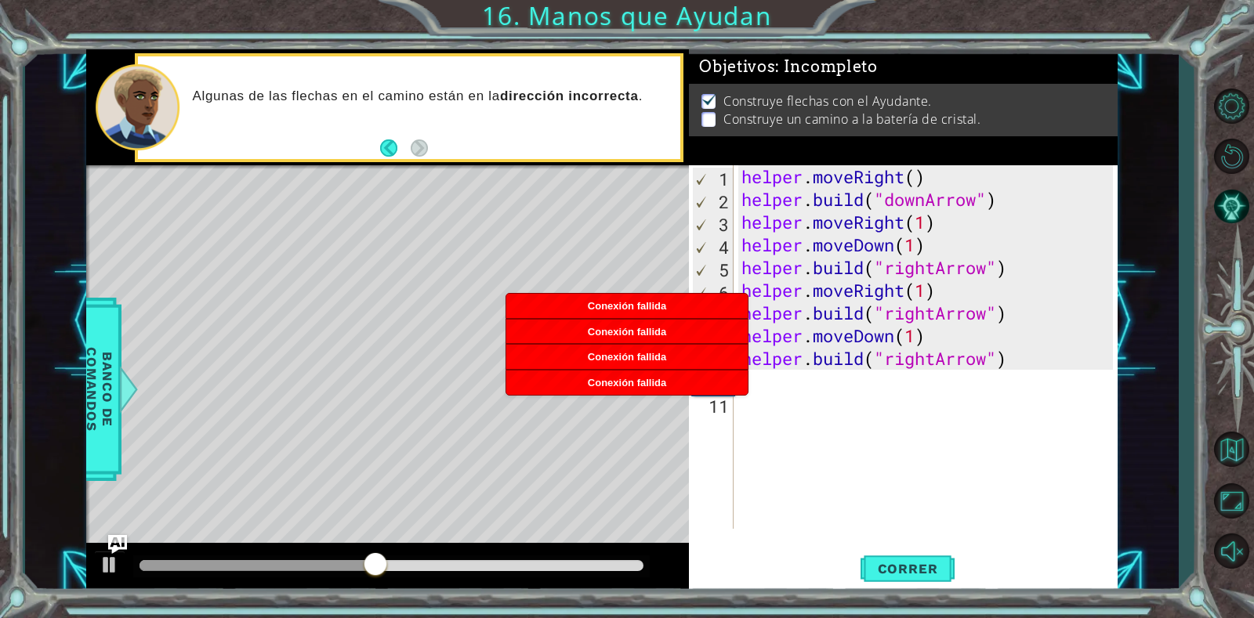
click at [846, 376] on div "helper . moveRight ( ) helper . build ( "downArrow" ) helper . moveRight ( 1 ) …" at bounding box center [929, 369] width 383 height 409
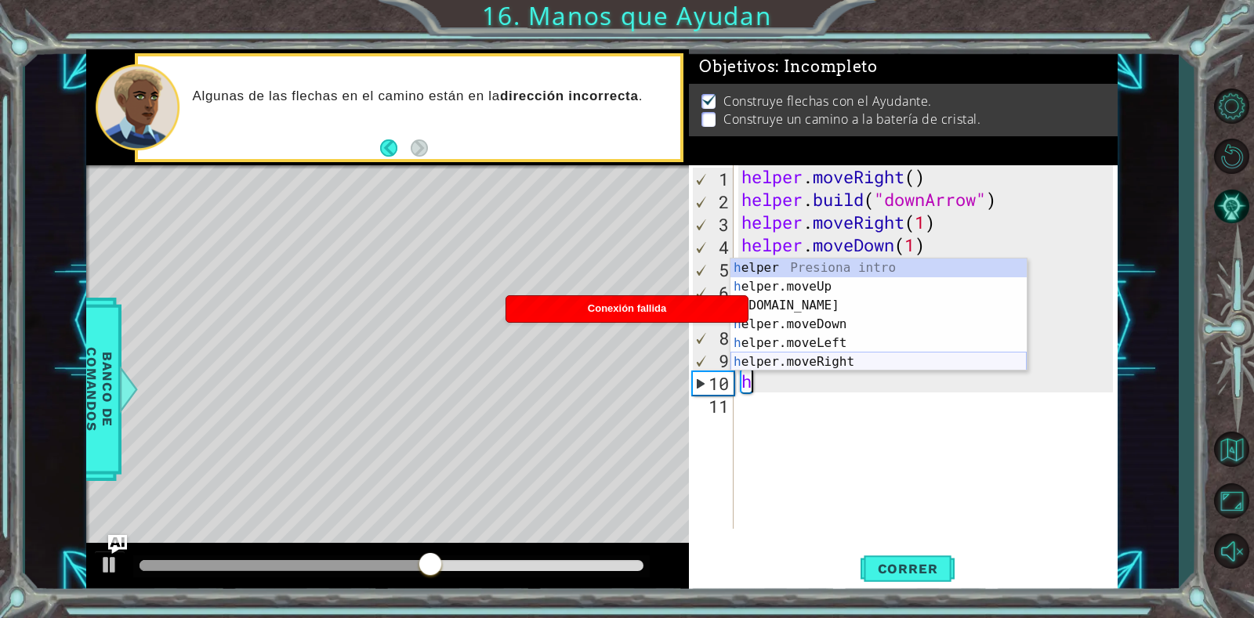
click at [807, 354] on div "h elper Presiona intro h elper.moveUp Presiona intro h [DOMAIN_NAME] Presiona i…" at bounding box center [878, 334] width 296 height 150
type textarea "helper.moveRight(1)"
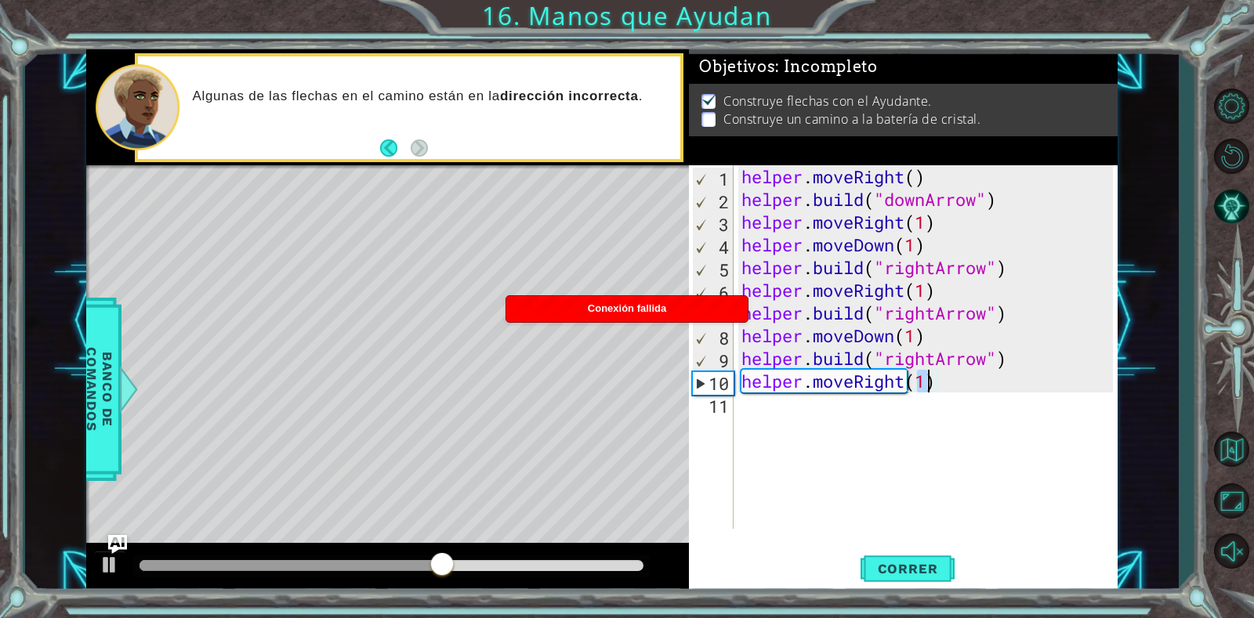
click at [961, 388] on div "helper . moveRight ( ) helper . build ( "downArrow" ) helper . moveRight ( 1 ) …" at bounding box center [929, 369] width 383 height 409
click at [879, 570] on span "Correr" at bounding box center [908, 569] width 92 height 16
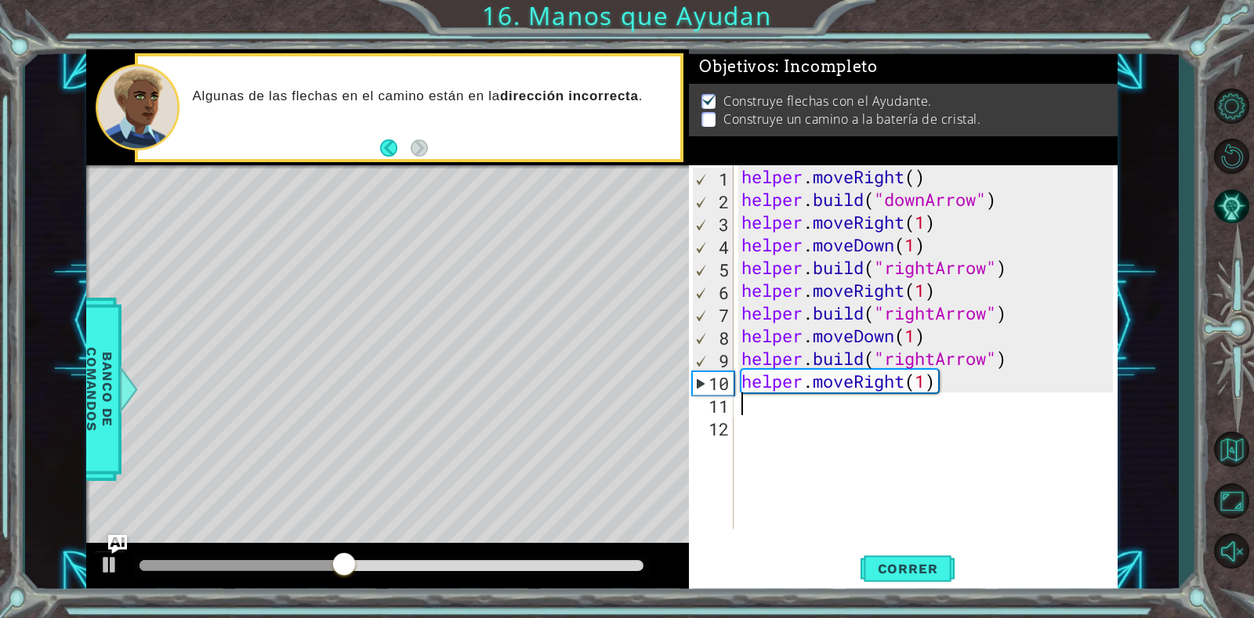
click at [905, 409] on div "helper . moveRight ( ) helper . build ( "downArrow" ) helper . moveRight ( 1 ) …" at bounding box center [929, 369] width 383 height 409
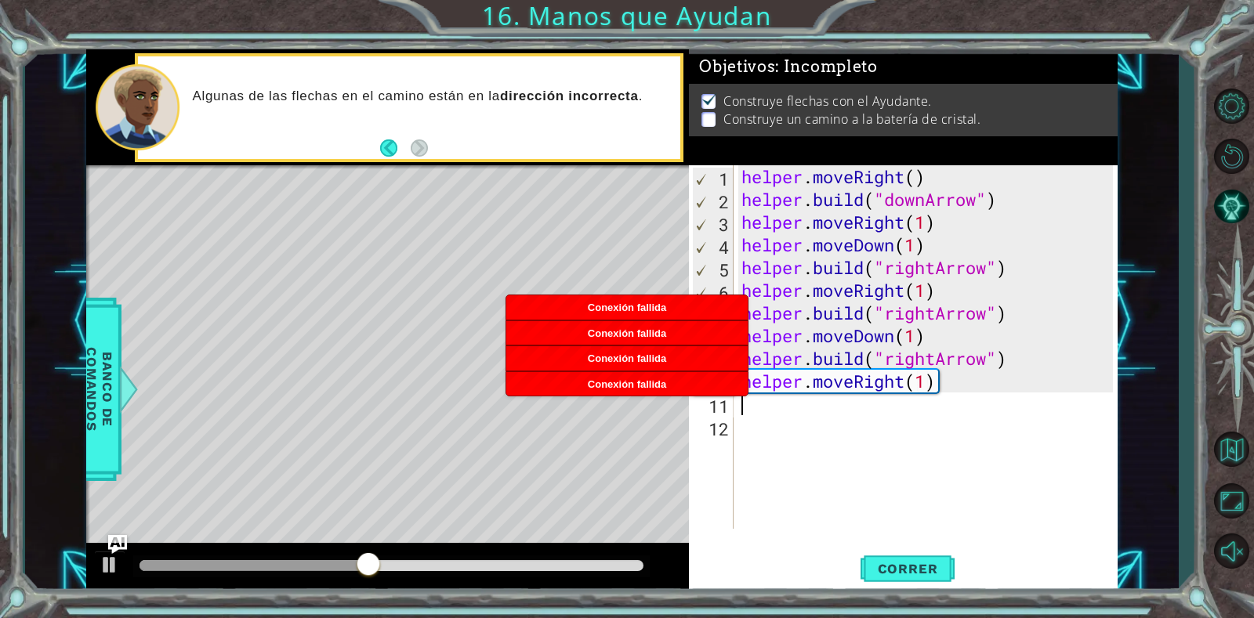
paste textarea "[DOMAIN_NAME]("rightArrow")"
type textarea "[DOMAIN_NAME]("rightArrow")"
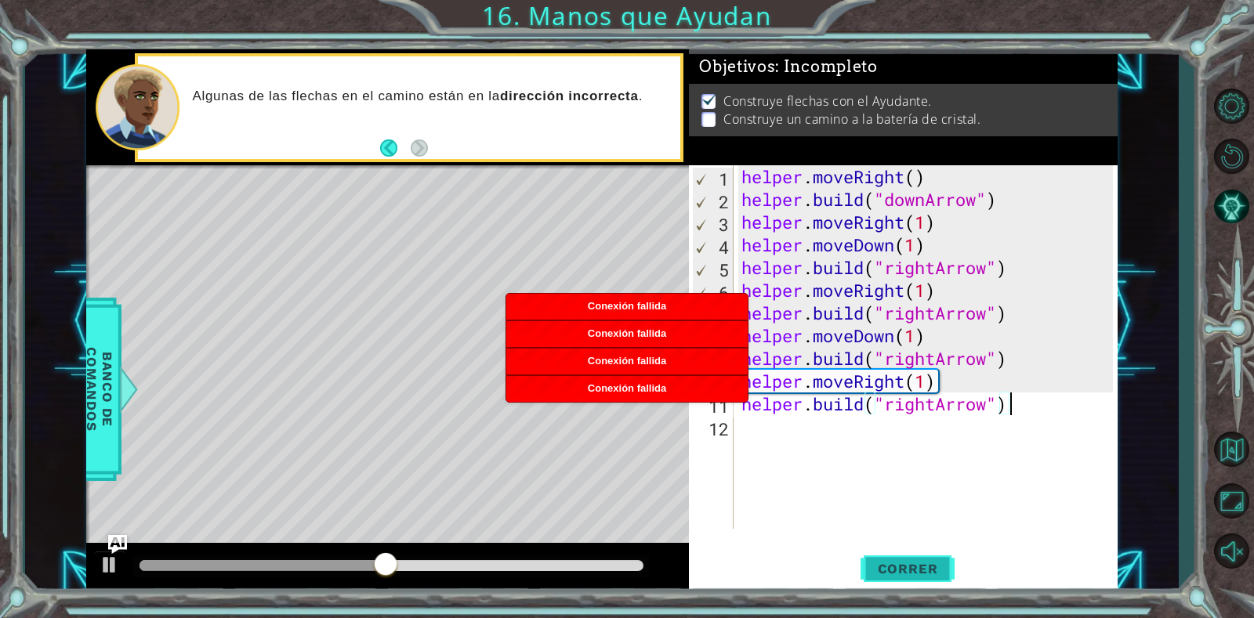
click at [915, 577] on span "Correr" at bounding box center [908, 569] width 92 height 16
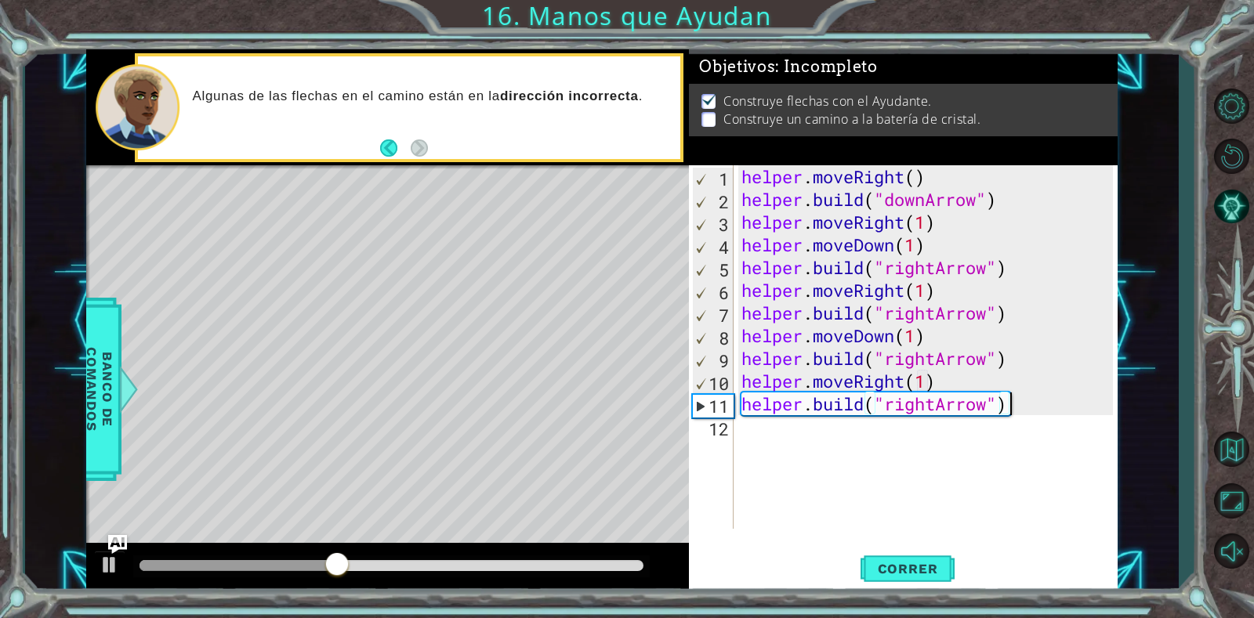
click at [952, 422] on div "helper . moveRight ( ) helper . build ( "downArrow" ) helper . moveRight ( 1 ) …" at bounding box center [929, 369] width 383 height 409
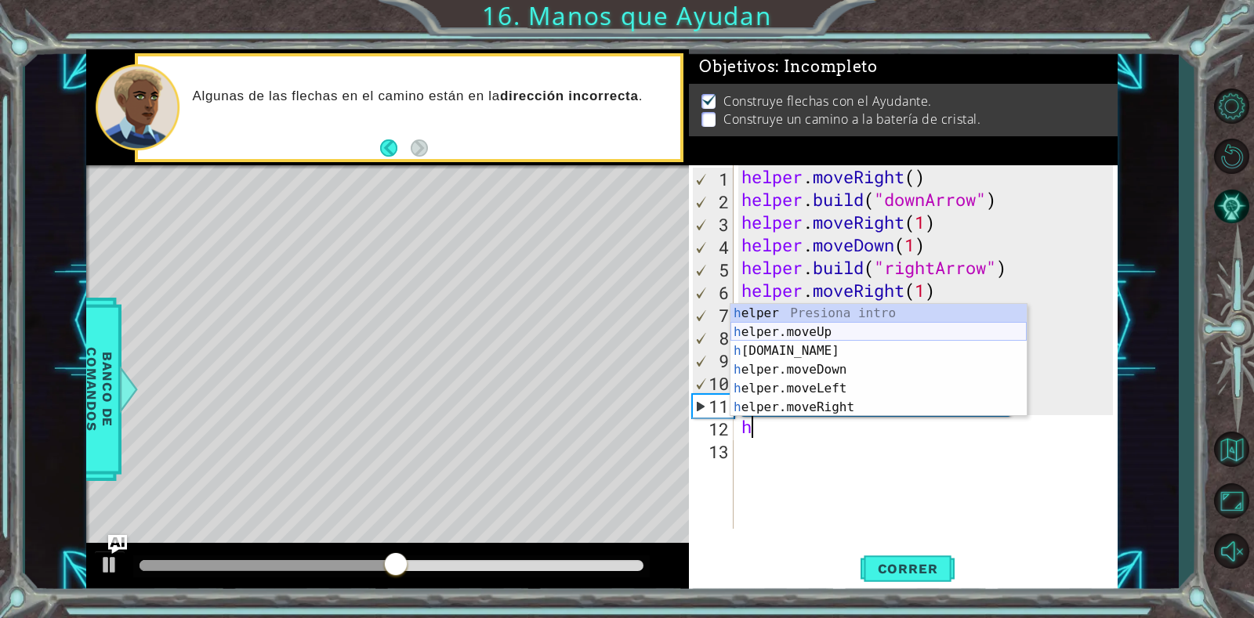
click at [806, 329] on div "h elper Presiona intro h elper.moveUp Presiona intro h [DOMAIN_NAME] Presiona i…" at bounding box center [878, 379] width 296 height 150
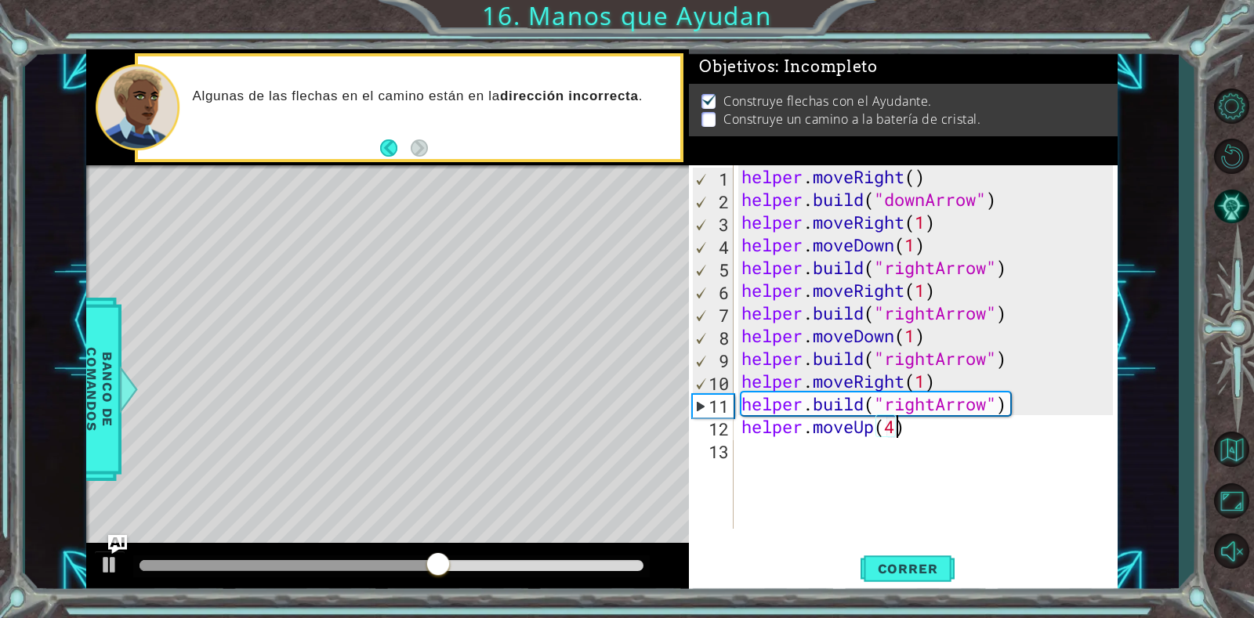
scroll to position [0, 7]
click at [918, 566] on span "Correr" at bounding box center [908, 569] width 92 height 16
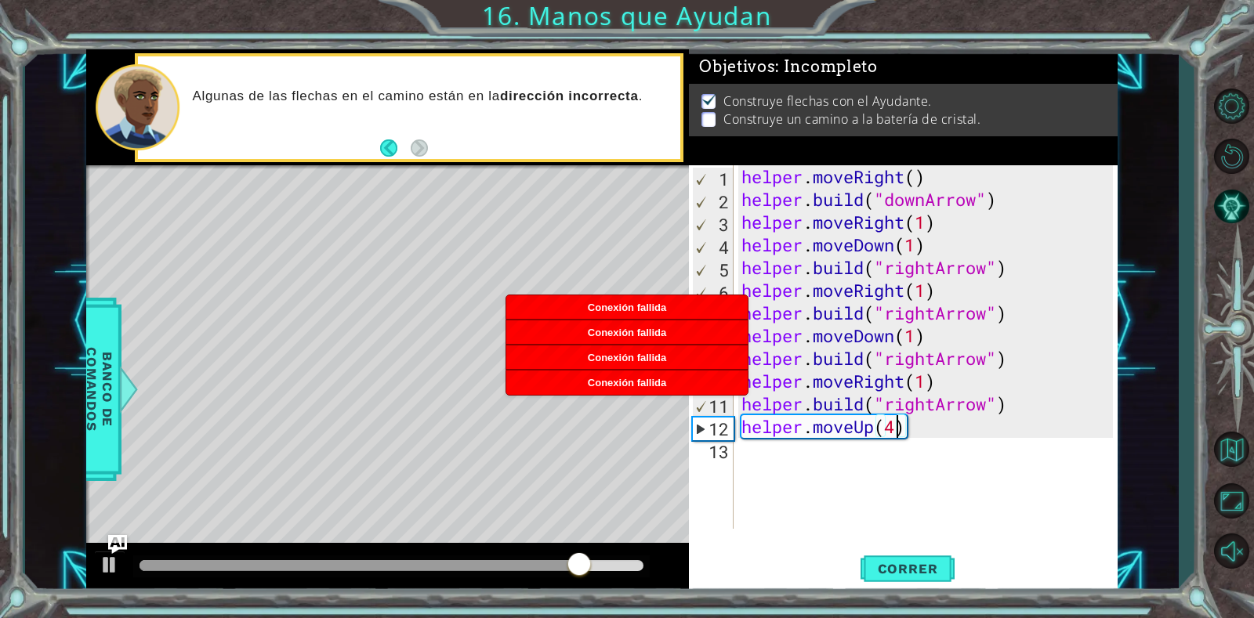
click at [998, 409] on div "helper . moveRight ( ) helper . build ( "downArrow" ) helper . moveRight ( 1 ) …" at bounding box center [929, 369] width 383 height 409
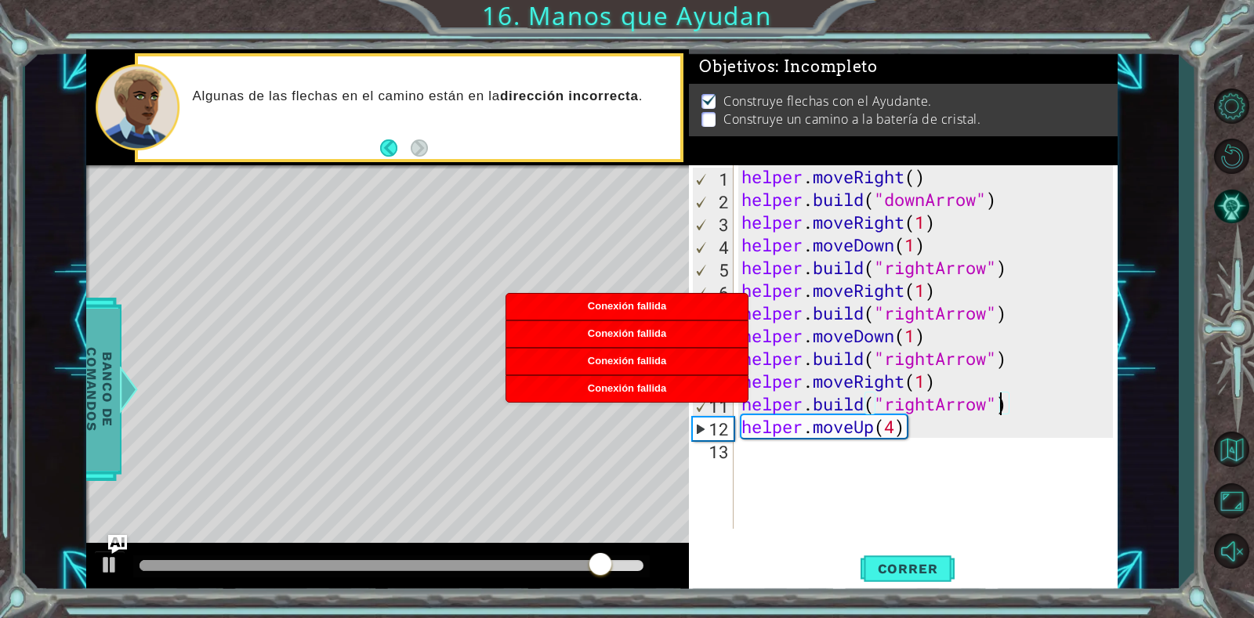
click at [105, 375] on span "Banco de comandos" at bounding box center [99, 389] width 41 height 162
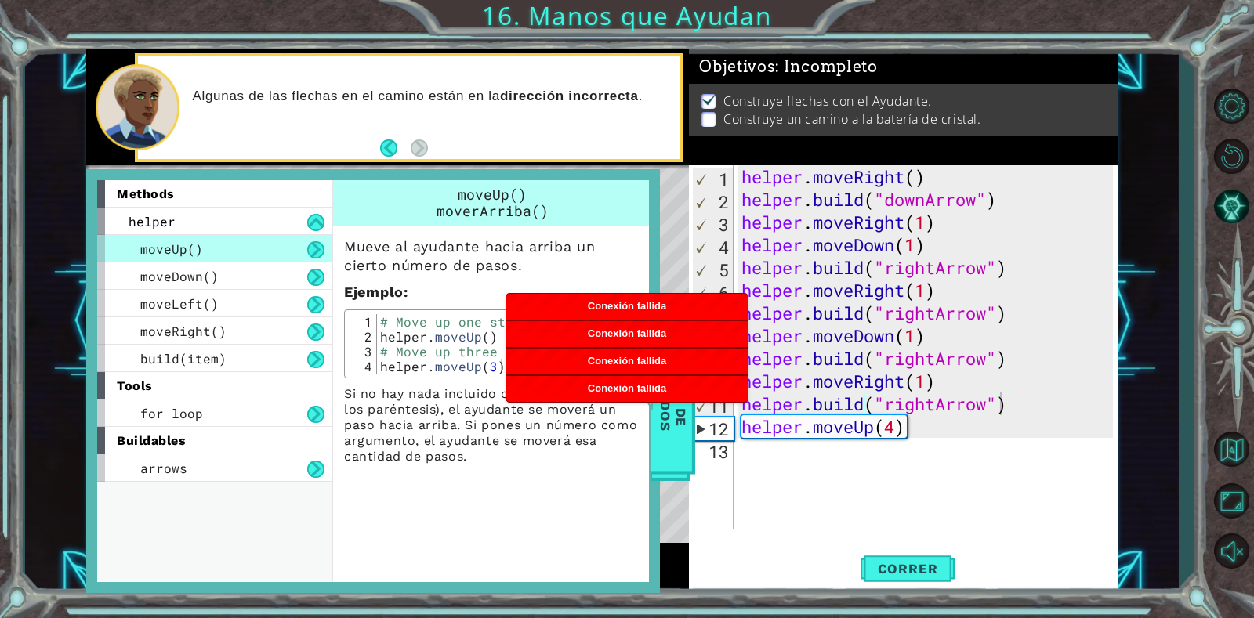
click at [585, 253] on p "Mueve al ayudante hacia arriba un cierto número de pasos." at bounding box center [492, 256] width 296 height 38
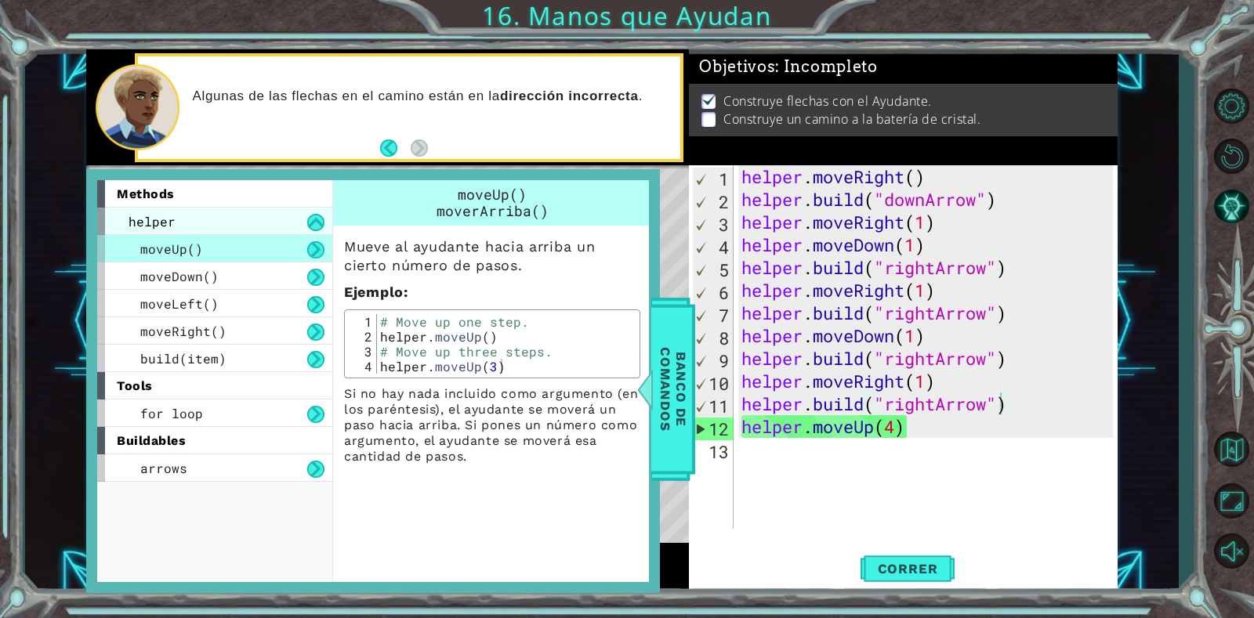
click at [166, 226] on span "helper" at bounding box center [152, 221] width 47 height 16
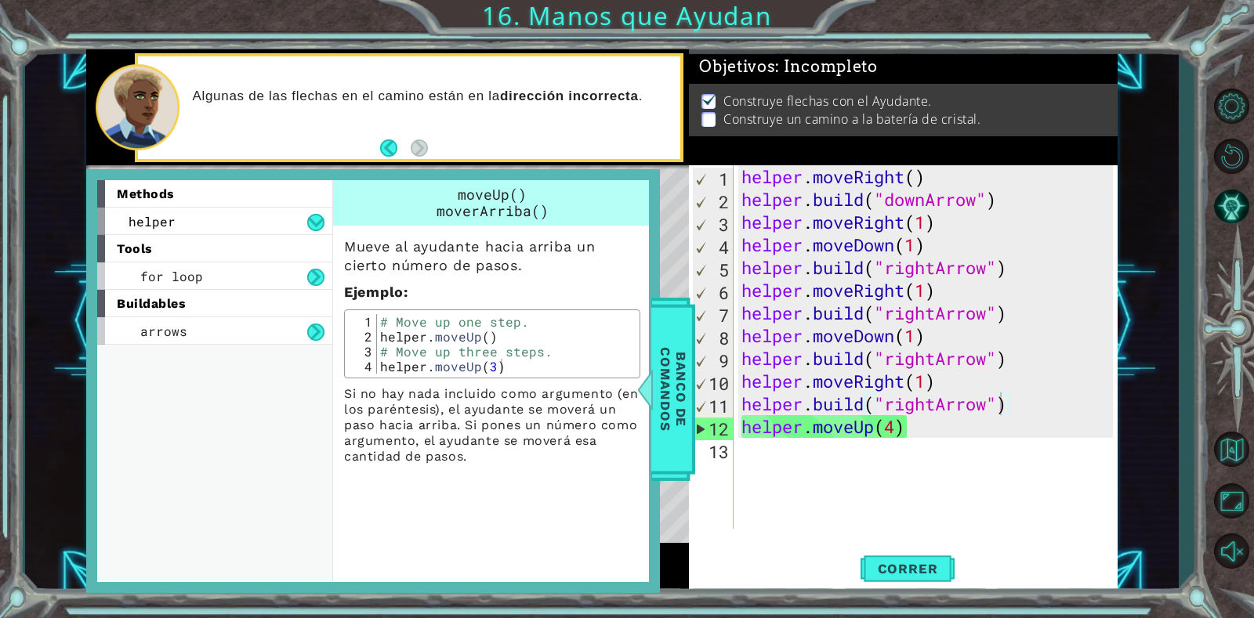
click at [179, 243] on div "tools" at bounding box center [214, 248] width 235 height 27
click at [211, 221] on div "helper" at bounding box center [214, 221] width 235 height 27
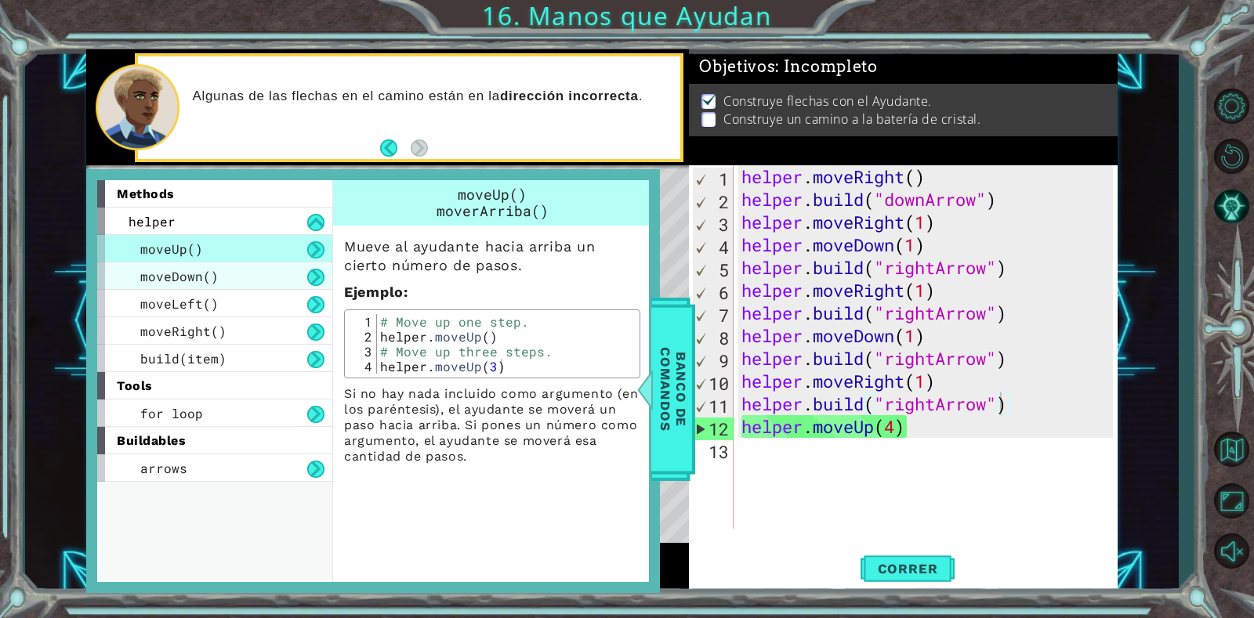
click at [192, 274] on span "moveDown()" at bounding box center [179, 276] width 78 height 16
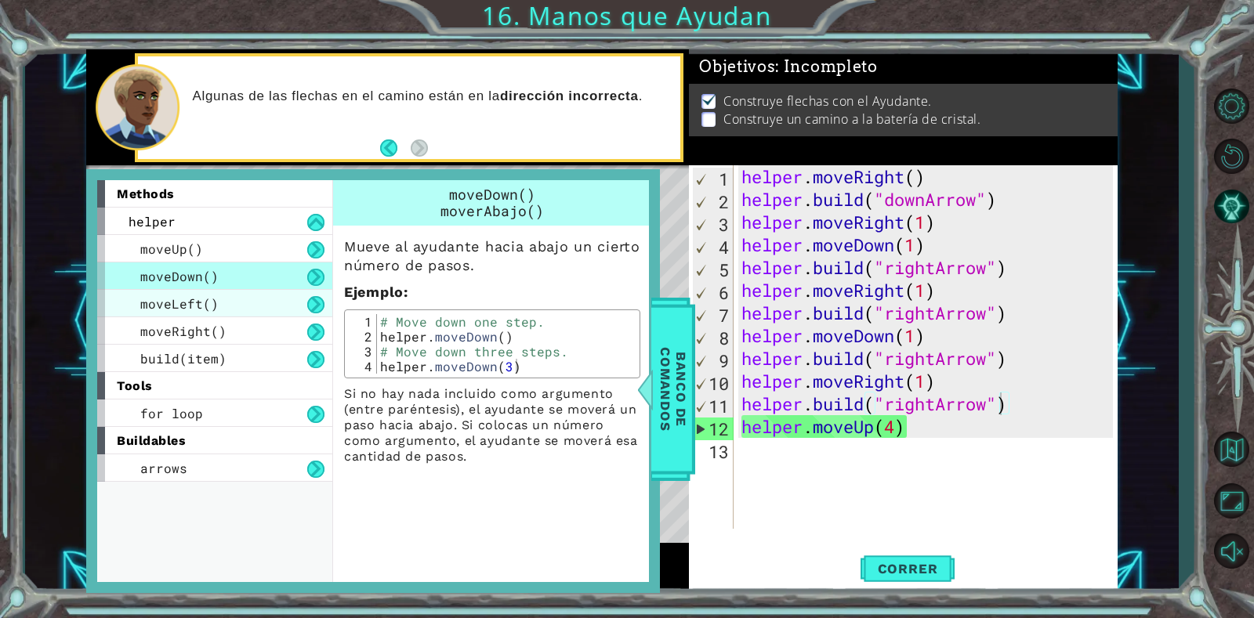
click at [187, 299] on span "moveLeft()" at bounding box center [179, 303] width 78 height 16
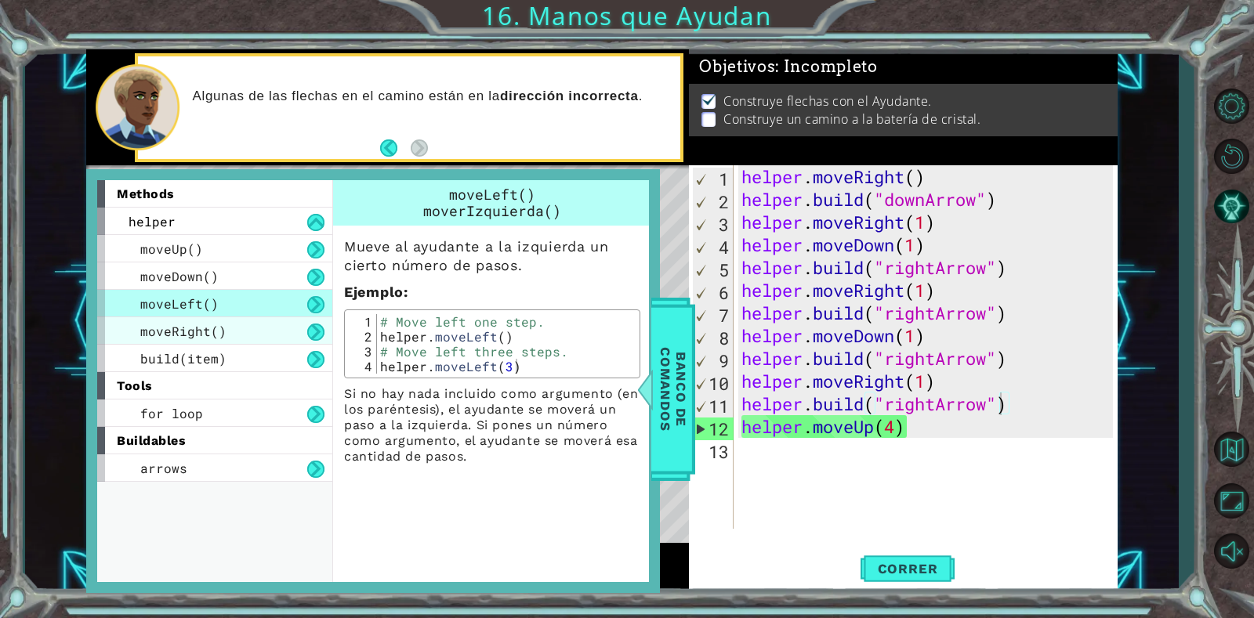
click at [181, 328] on span "moveRight()" at bounding box center [183, 331] width 86 height 16
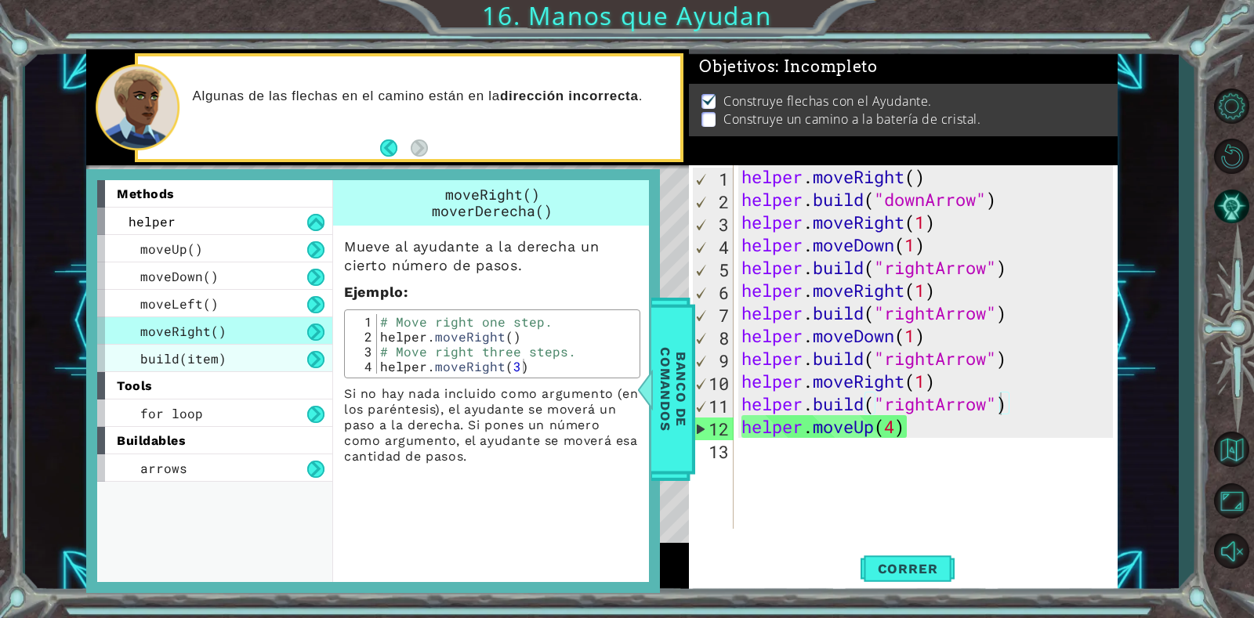
click at [180, 353] on span "build(item)" at bounding box center [183, 358] width 86 height 16
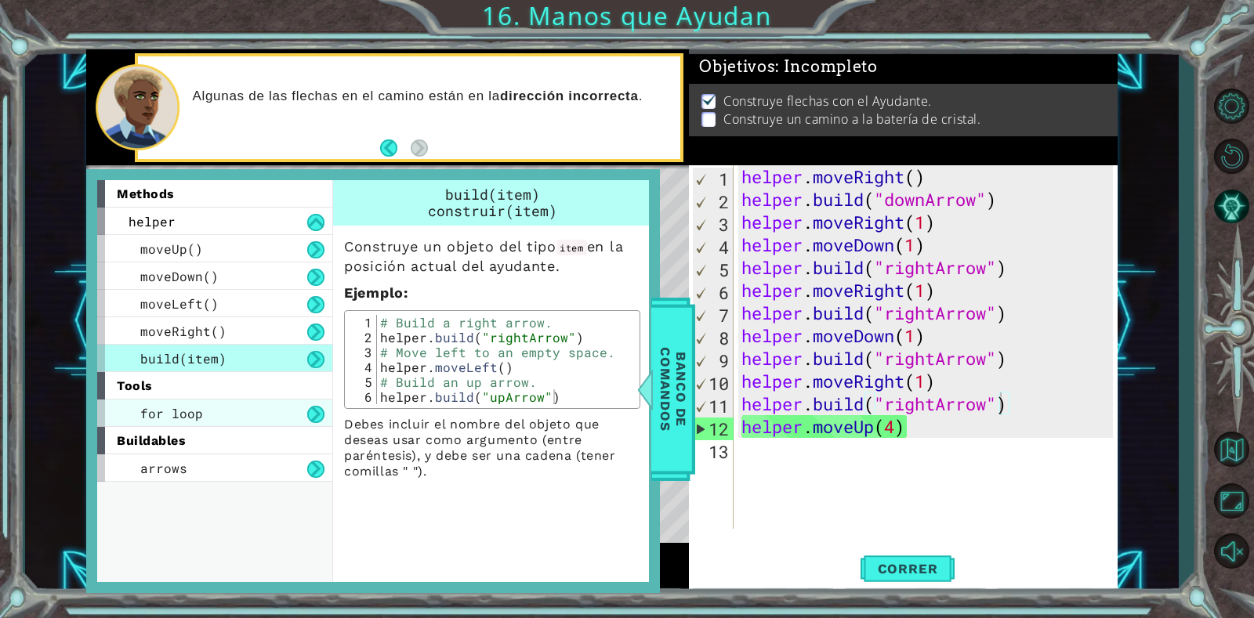
click at [187, 419] on span "for loop" at bounding box center [171, 413] width 63 height 16
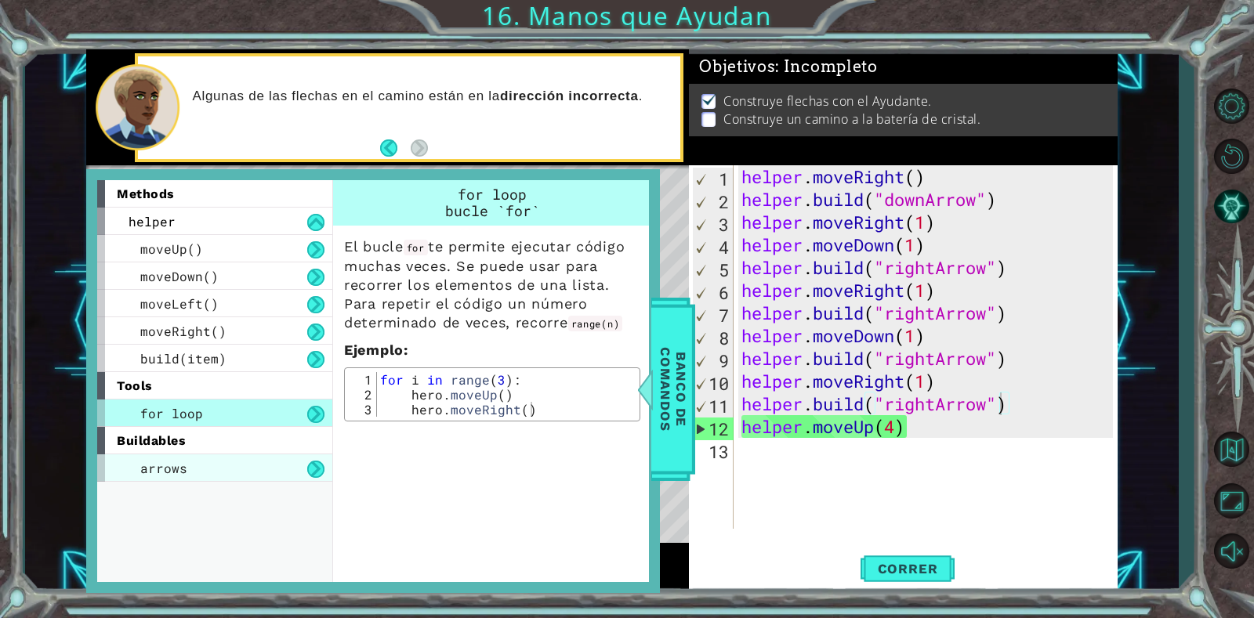
drag, startPoint x: 165, startPoint y: 483, endPoint x: 163, endPoint y: 474, distance: 8.8
click at [164, 484] on div "methods helper moveUp() moveDown() moveLeft() moveRight() build(item) tools for…" at bounding box center [221, 381] width 248 height 402
click at [165, 473] on span "arrows" at bounding box center [163, 468] width 47 height 16
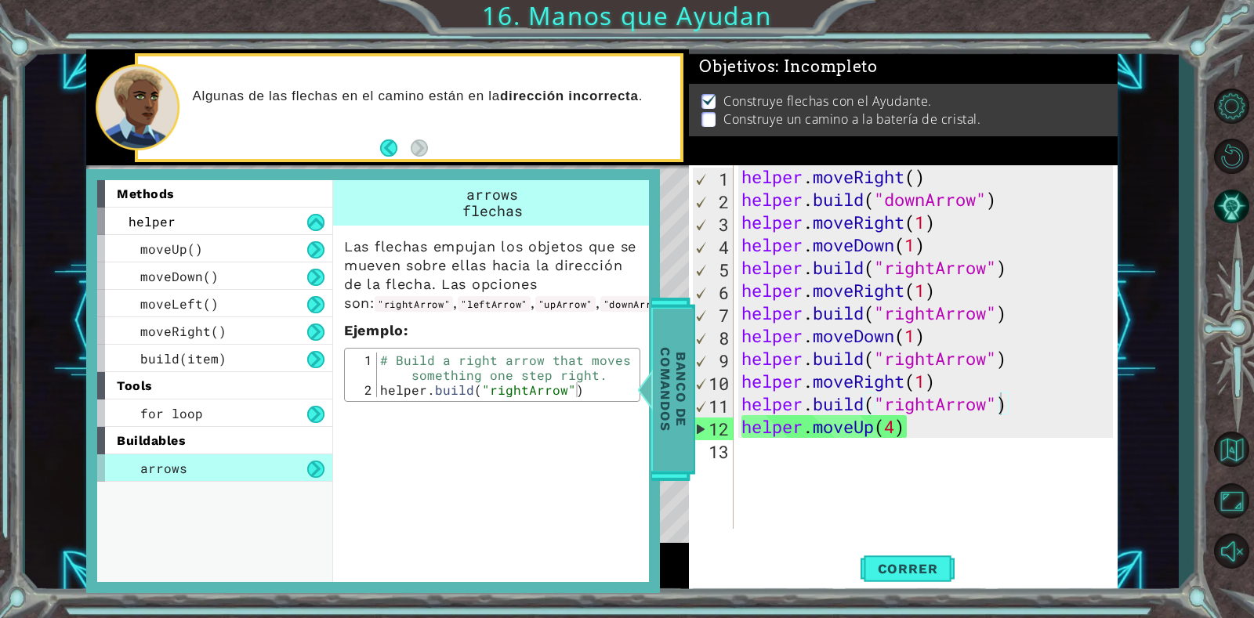
click at [673, 354] on span "Banco de comandos" at bounding box center [673, 389] width 41 height 162
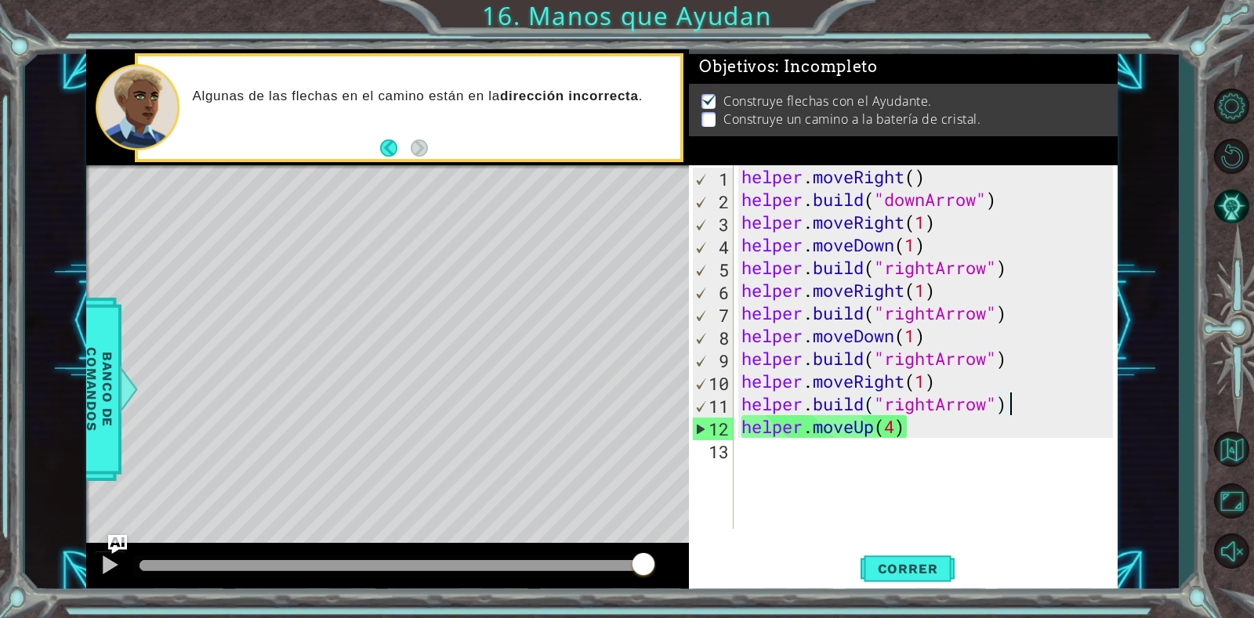
click at [1015, 407] on div "helper . moveRight ( ) helper . build ( "downArrow" ) helper . moveRight ( 1 ) …" at bounding box center [929, 369] width 383 height 409
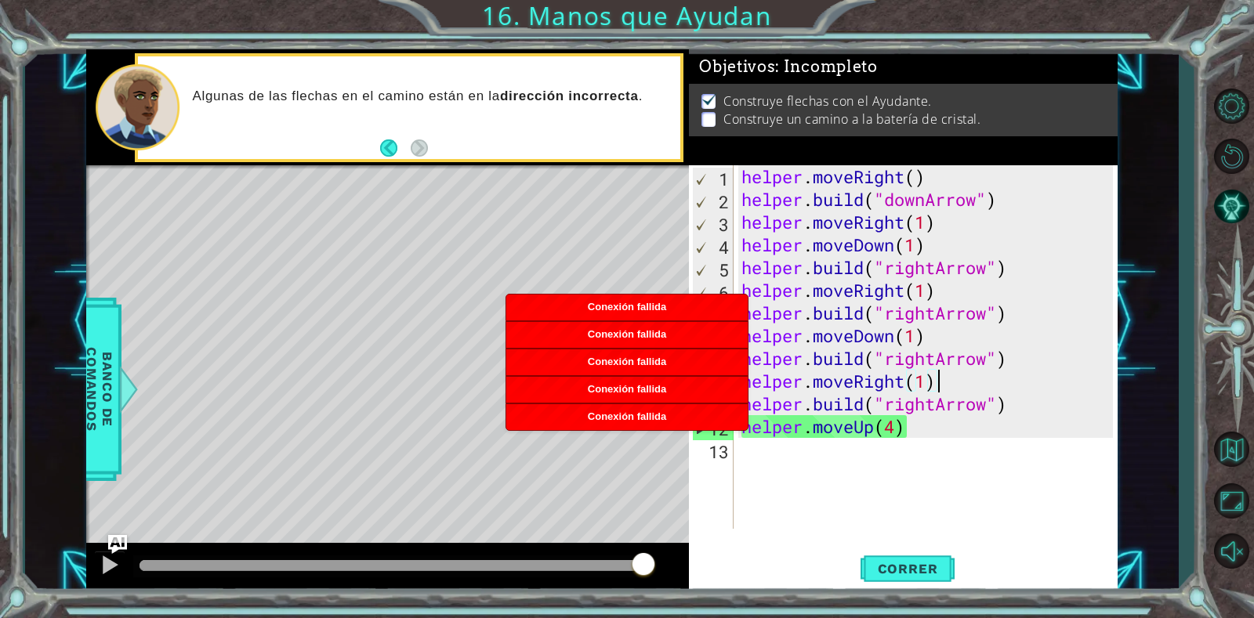
click at [945, 383] on div "helper . moveRight ( ) helper . build ( "downArrow" ) helper . moveRight ( 1 ) …" at bounding box center [929, 369] width 383 height 409
click at [917, 429] on div "helper . moveRight ( ) helper . build ( "downArrow" ) helper . moveRight ( 1 ) …" at bounding box center [929, 369] width 383 height 409
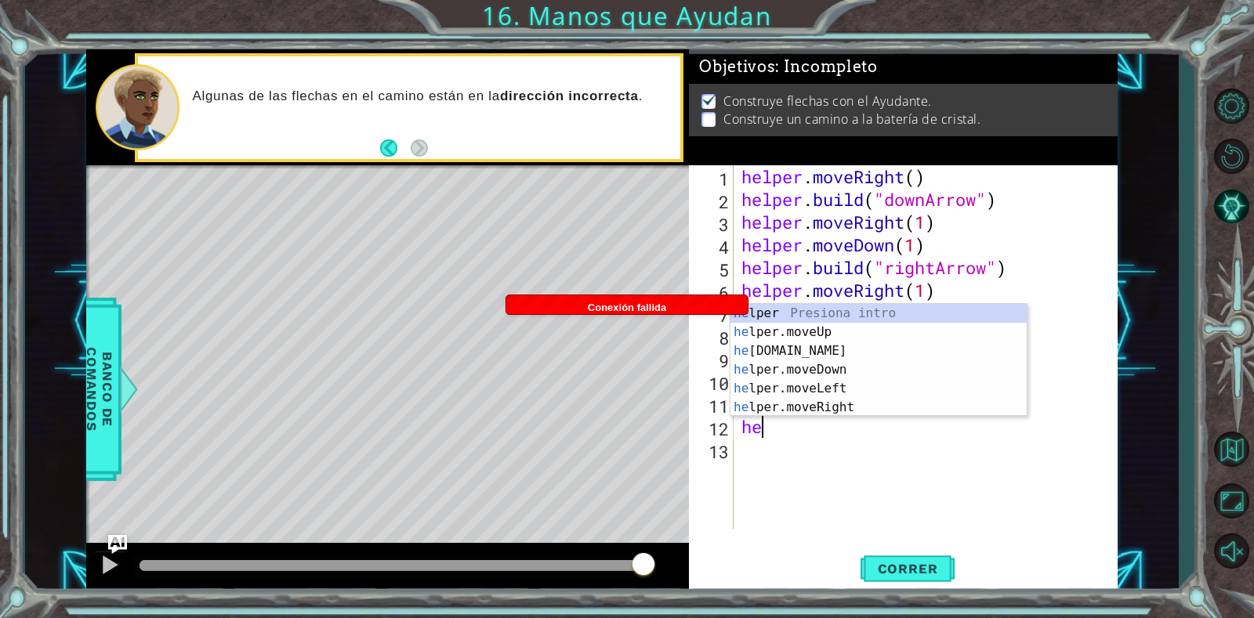
scroll to position [0, 0]
type textarea "h"
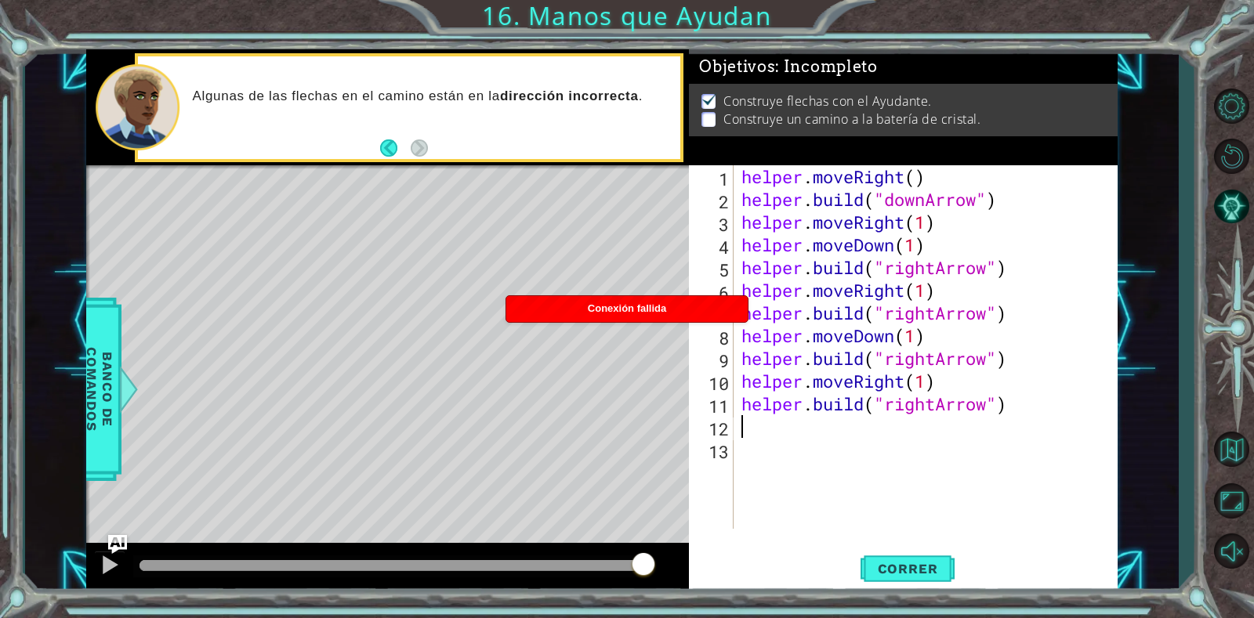
click at [952, 380] on div "helper . moveRight ( ) helper . build ( "downArrow" ) helper . moveRight ( 1 ) …" at bounding box center [929, 369] width 383 height 409
type textarea "helper.moveRight(1)"
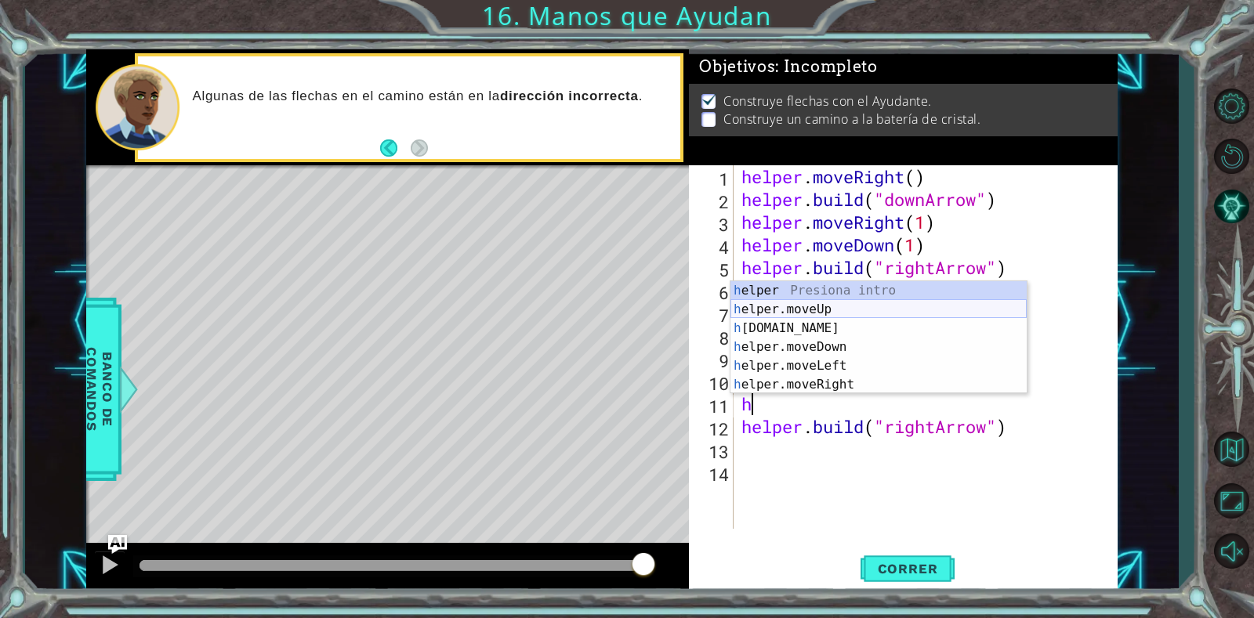
click at [821, 313] on div "h elper Presiona intro h elper.moveUp Presiona intro h [DOMAIN_NAME] Presiona i…" at bounding box center [878, 356] width 296 height 150
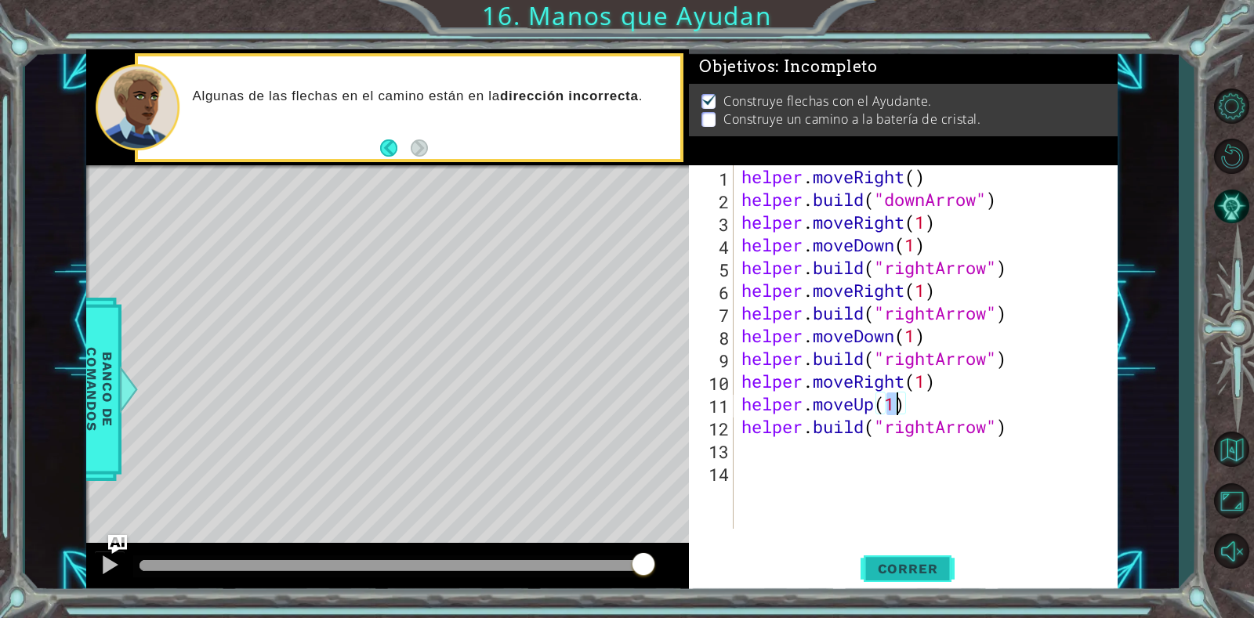
click at [928, 574] on span "Correr" at bounding box center [908, 569] width 92 height 16
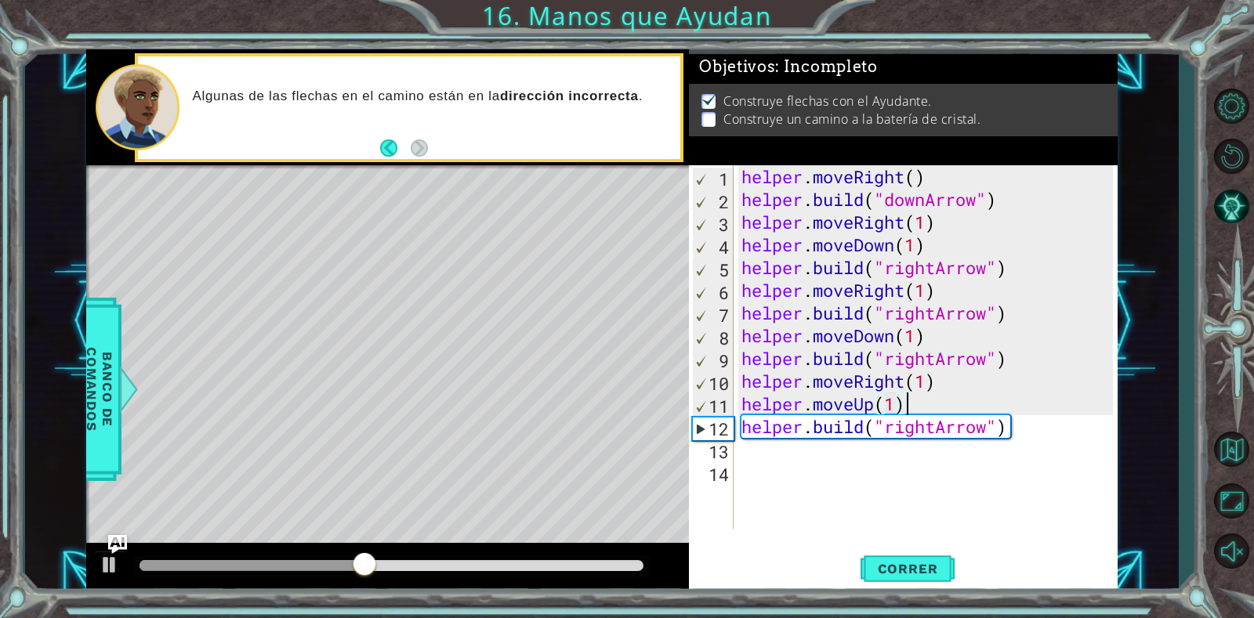
click at [913, 400] on div "helper . moveRight ( ) helper . build ( "downArrow" ) helper . moveRight ( 1 ) …" at bounding box center [929, 369] width 383 height 409
click at [947, 381] on div "helper . moveRight ( ) helper . build ( "downArrow" ) helper . moveRight ( 1 ) …" at bounding box center [929, 369] width 383 height 409
type textarea "helper.moveRight(1)"
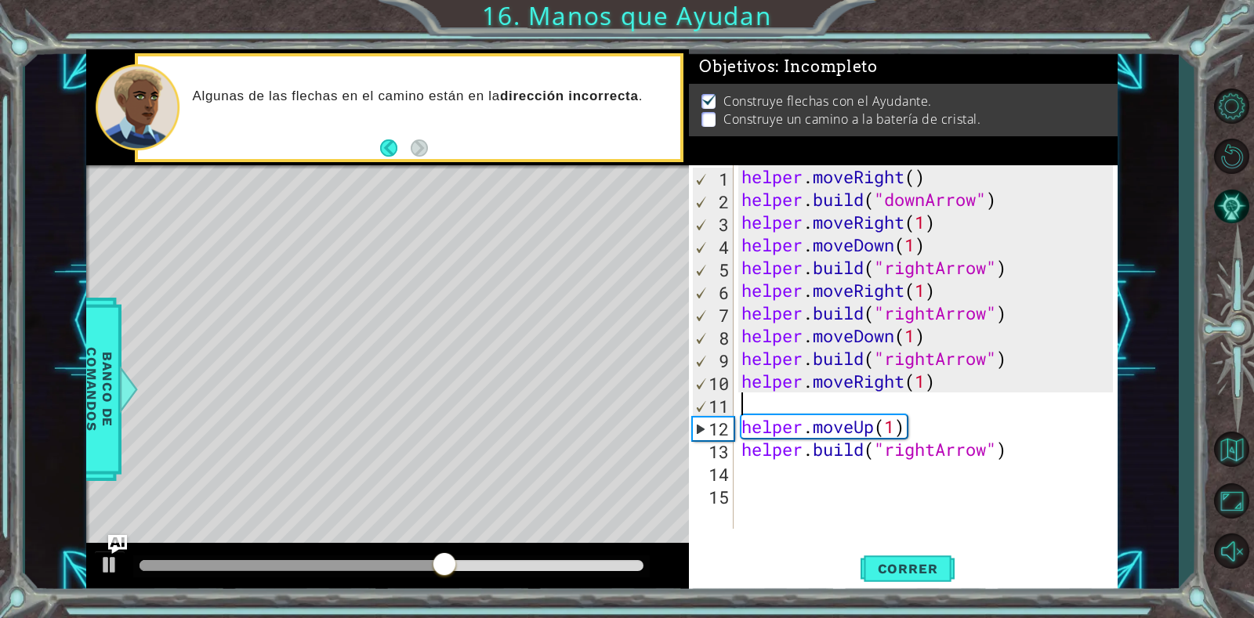
paste textarea "[DOMAIN_NAME]("rightArrow")"
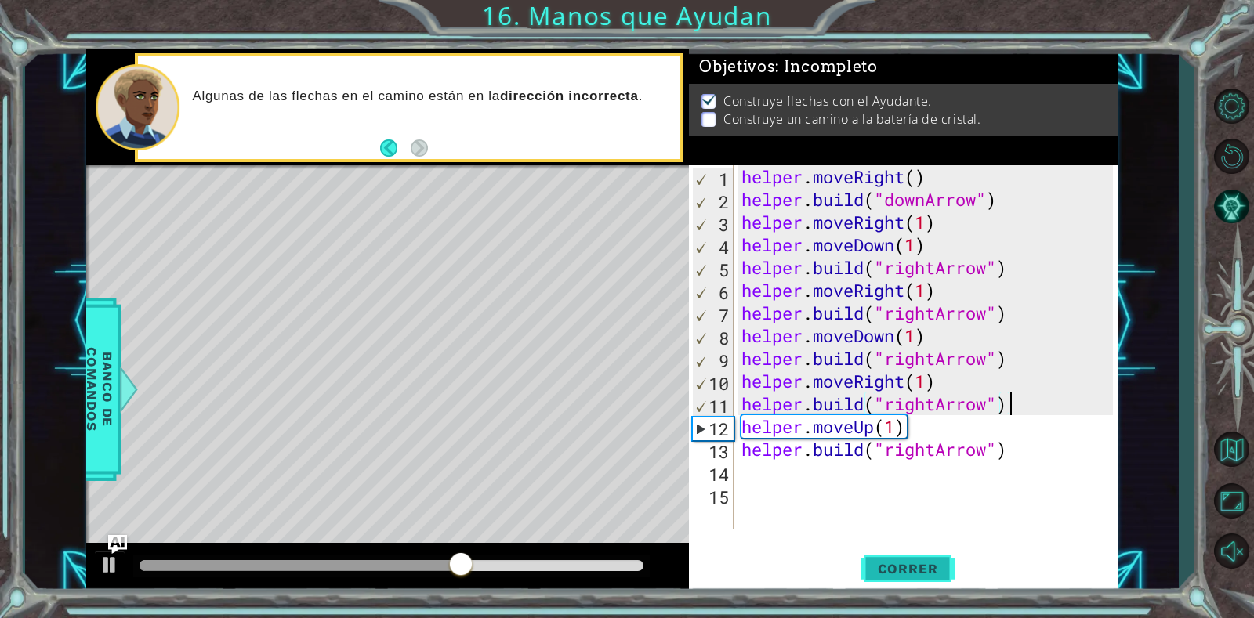
click at [906, 555] on button "Correr" at bounding box center [907, 569] width 94 height 43
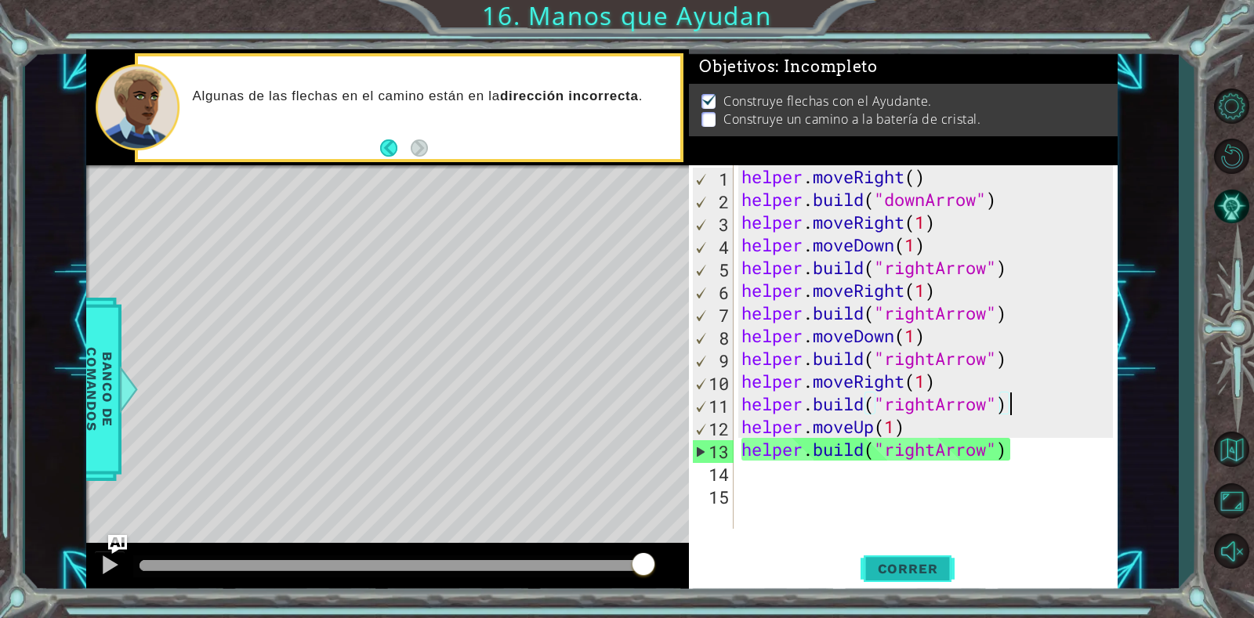
click at [936, 575] on span "Correr" at bounding box center [908, 569] width 92 height 16
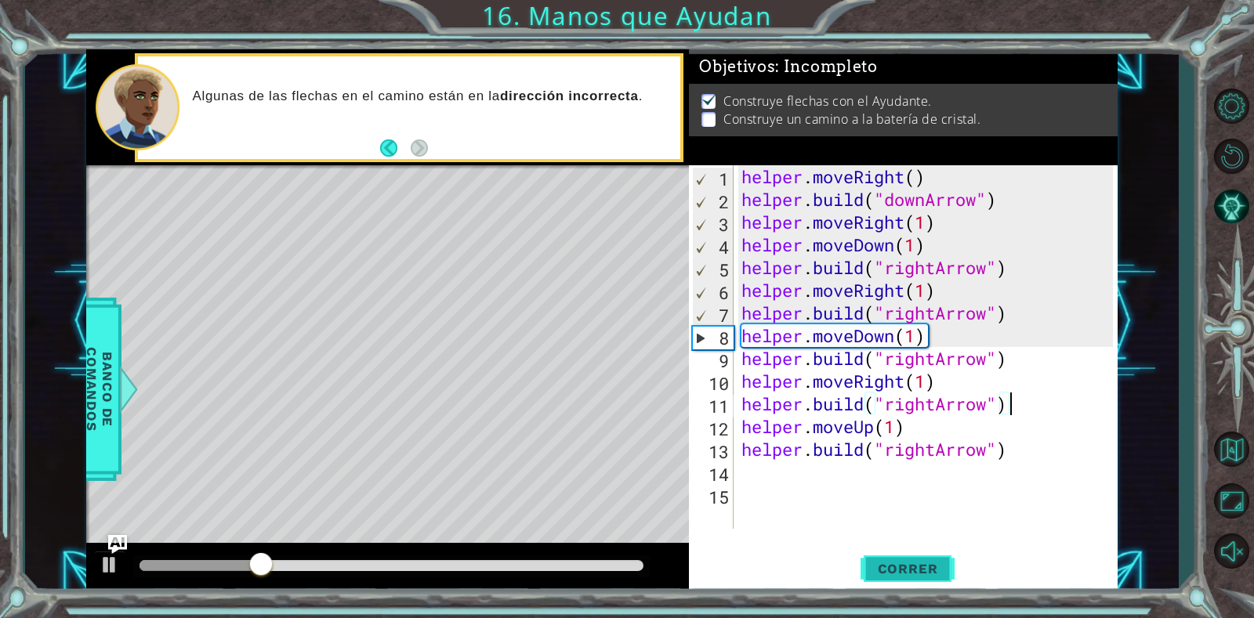
click at [898, 577] on span "Correr" at bounding box center [908, 569] width 92 height 16
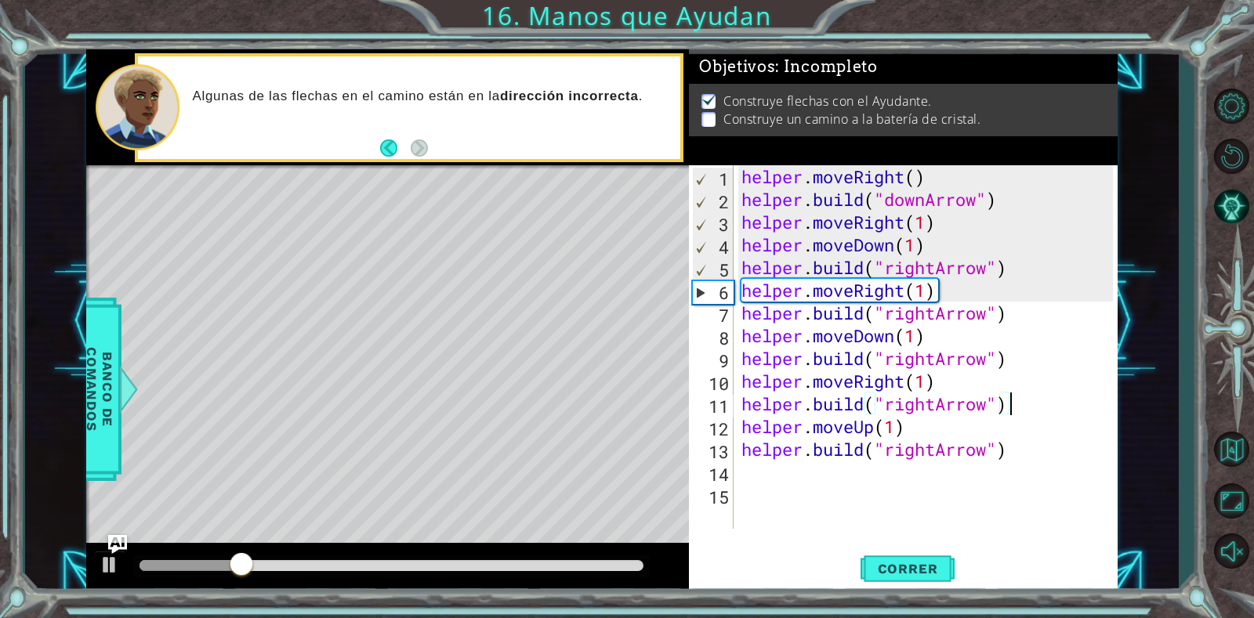
click at [939, 382] on div "helper . moveRight ( ) helper . build ( "downArrow" ) helper . moveRight ( 1 ) …" at bounding box center [929, 369] width 383 height 409
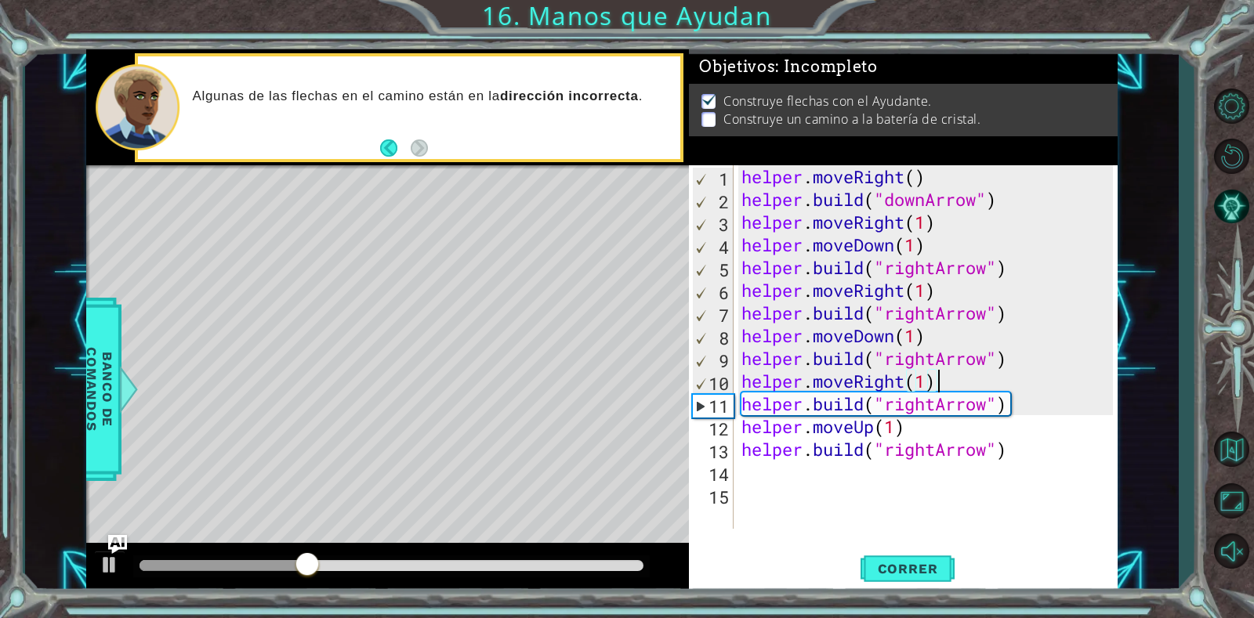
click at [1031, 401] on div "helper . moveRight ( ) helper . build ( "downArrow" ) helper . moveRight ( 1 ) …" at bounding box center [929, 369] width 383 height 409
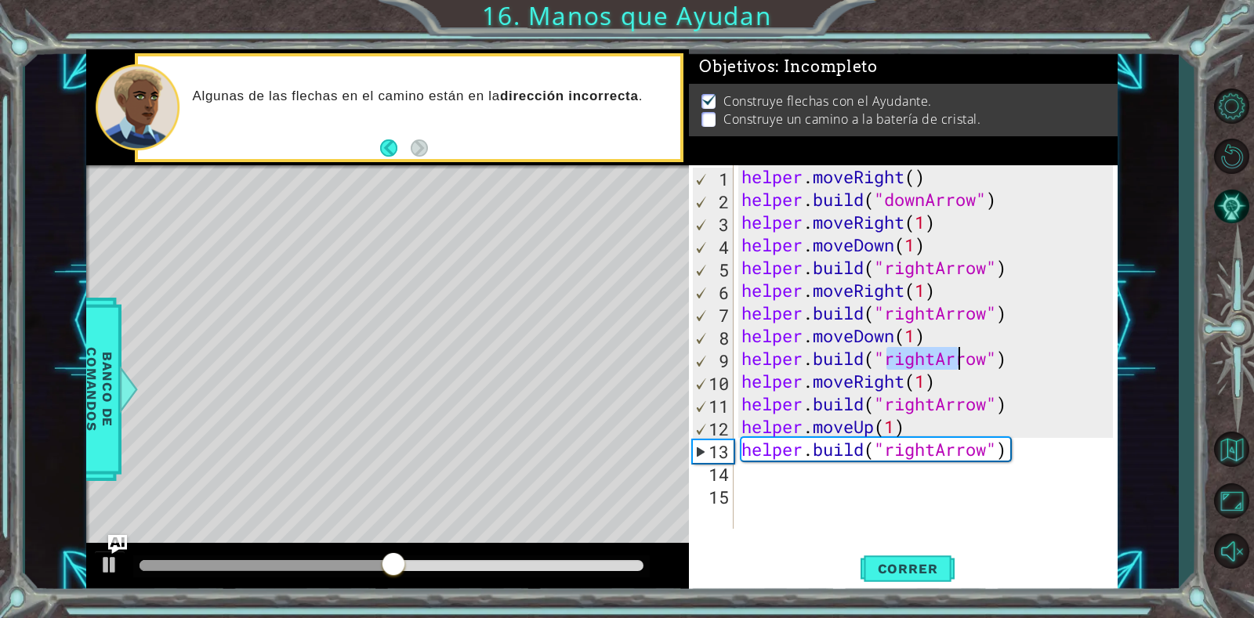
drag, startPoint x: 887, startPoint y: 360, endPoint x: 951, endPoint y: 355, distance: 63.7
click at [951, 355] on div "helper . moveRight ( ) helper . build ( "downArrow" ) helper . moveRight ( 1 ) …" at bounding box center [929, 369] width 383 height 409
click at [929, 354] on div "helper . moveRight ( ) helper . build ( "downArrow" ) helper . moveRight ( 1 ) …" at bounding box center [925, 347] width 375 height 364
drag, startPoint x: 936, startPoint y: 357, endPoint x: 952, endPoint y: 370, distance: 21.2
click at [940, 360] on div "helper . moveRight ( ) helper . build ( "downArrow" ) helper . moveRight ( 1 ) …" at bounding box center [929, 369] width 383 height 409
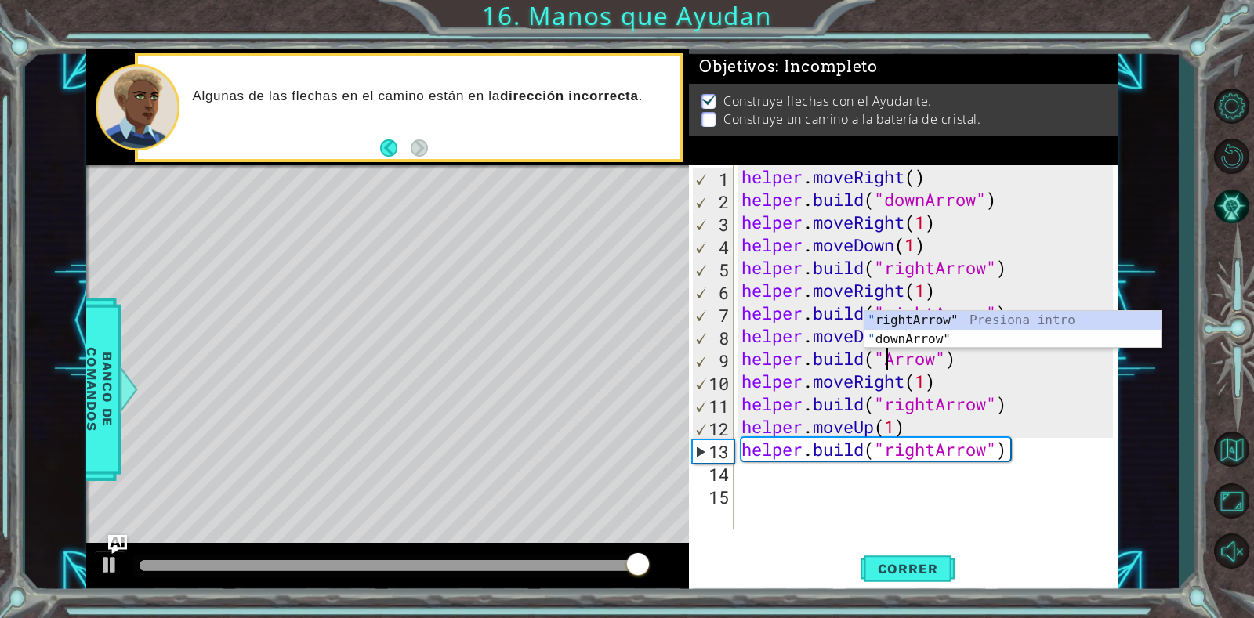
scroll to position [0, 8]
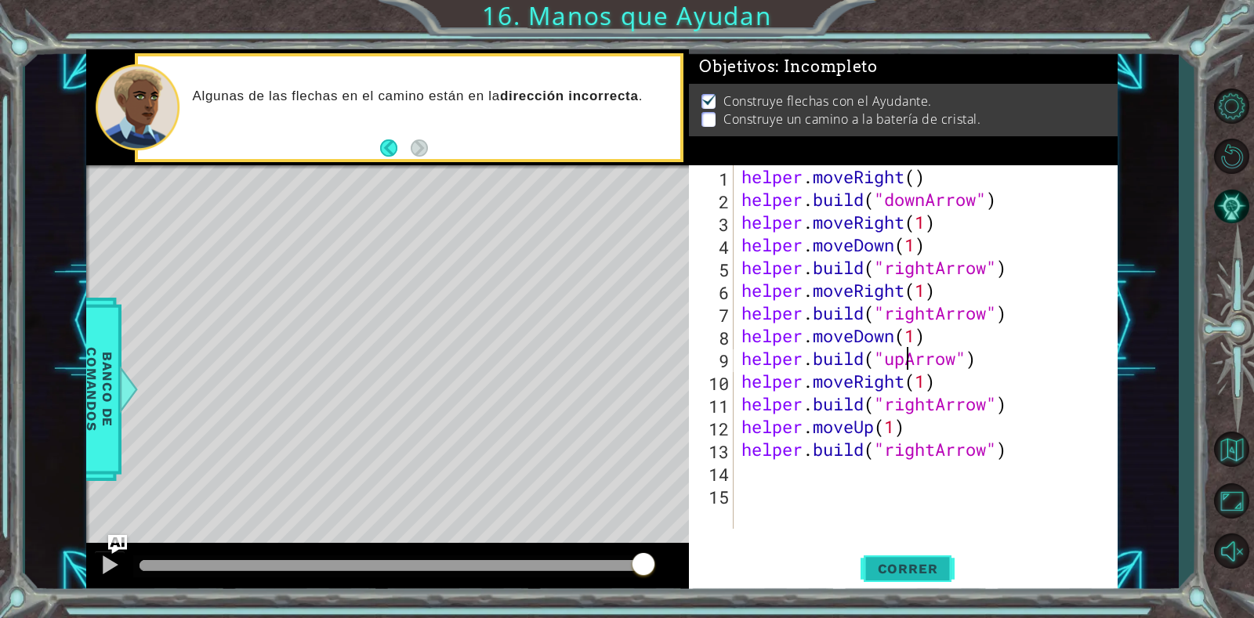
click at [867, 563] on span "Correr" at bounding box center [908, 569] width 92 height 16
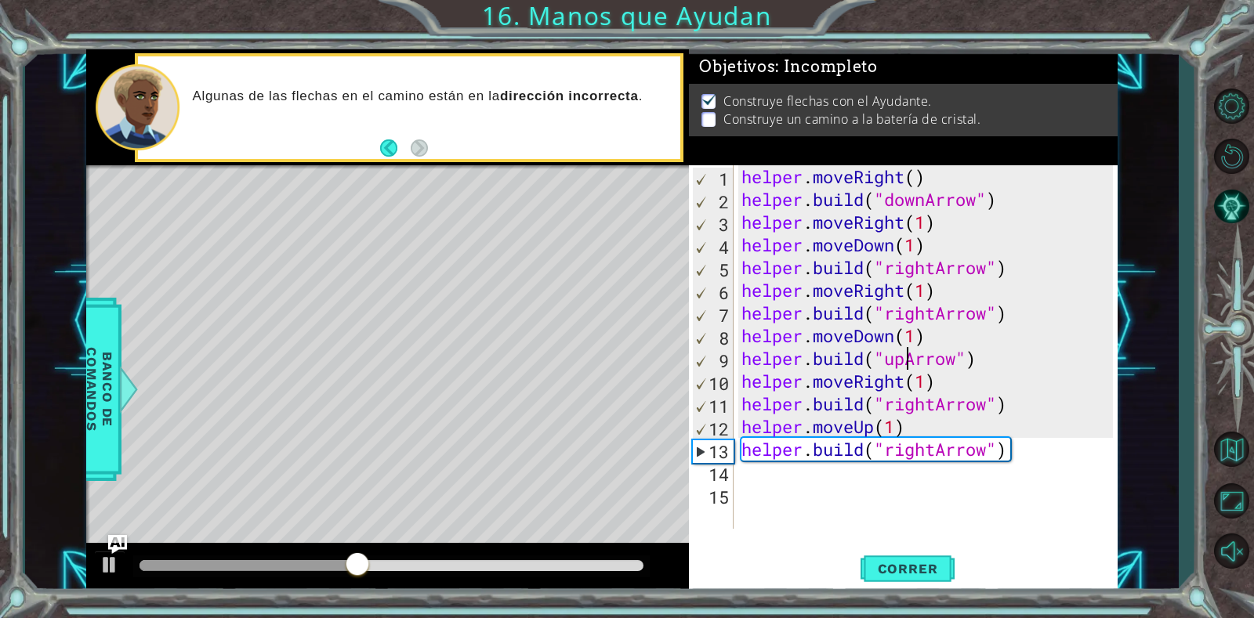
click at [1030, 365] on div "helper . moveRight ( ) helper . build ( "downArrow" ) helper . moveRight ( 1 ) …" at bounding box center [929, 369] width 383 height 409
click at [1038, 447] on div "helper . moveRight ( ) helper . build ( "downArrow" ) helper . moveRight ( 1 ) …" at bounding box center [929, 369] width 383 height 409
click at [895, 559] on button "Correr" at bounding box center [907, 569] width 94 height 43
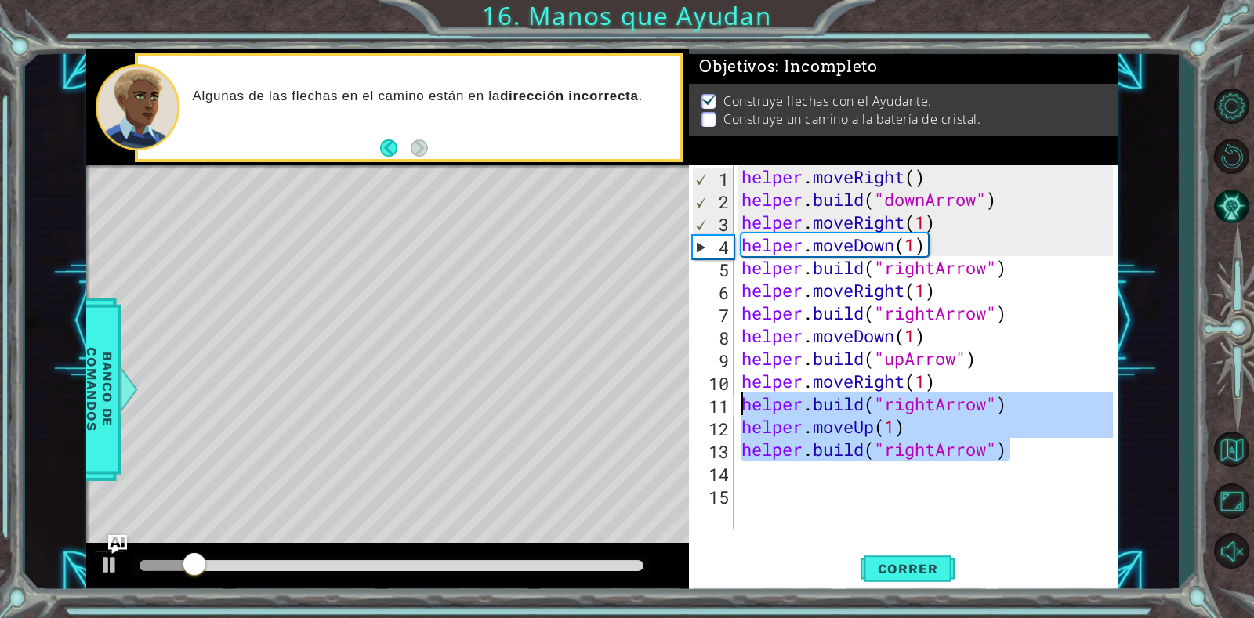
drag, startPoint x: 1015, startPoint y: 455, endPoint x: 723, endPoint y: 401, distance: 297.1
click at [723, 401] on div "[DOMAIN_NAME]("rightArrow") 1 2 3 4 5 6 7 8 9 10 11 12 13 14 15 helper . moveRi…" at bounding box center [901, 347] width 424 height 364
type textarea "[DOMAIN_NAME]("rightArrow") helper.moveUp(1)"
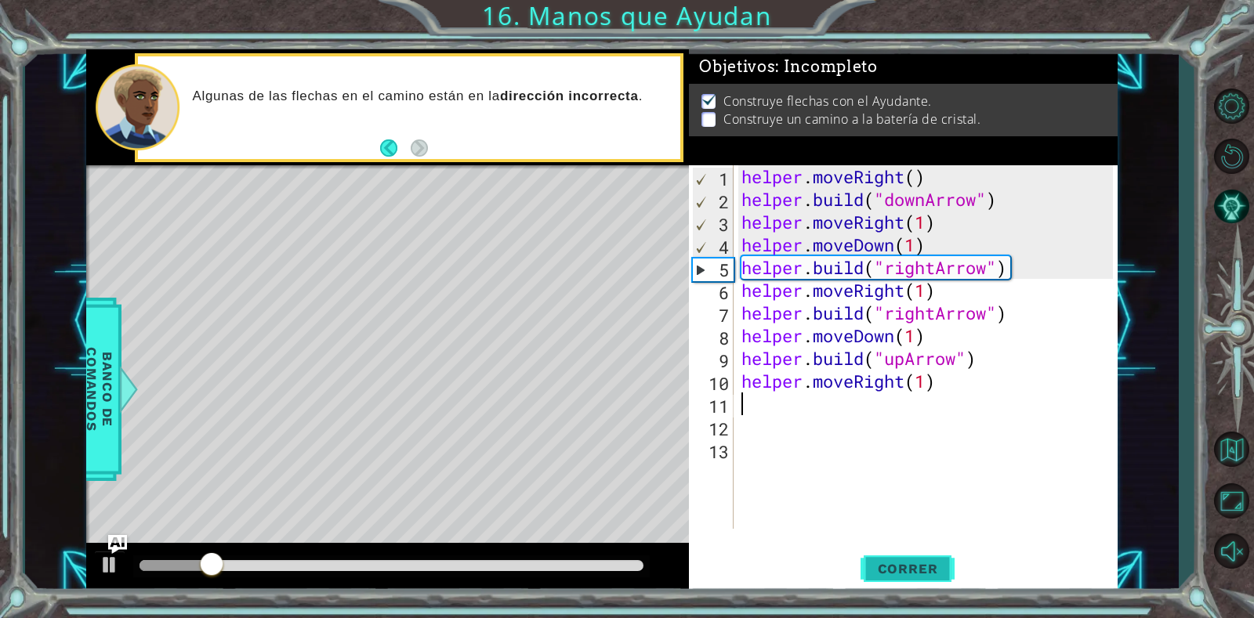
drag, startPoint x: 907, startPoint y: 542, endPoint x: 902, endPoint y: 551, distance: 9.8
click at [904, 543] on div "1 2 3 4 5 6 7 8 9 10 11 12 13 helper . moveRight ( ) helper . build ( "downArro…" at bounding box center [903, 379] width 429 height 428
click at [901, 552] on button "Correr" at bounding box center [907, 569] width 94 height 43
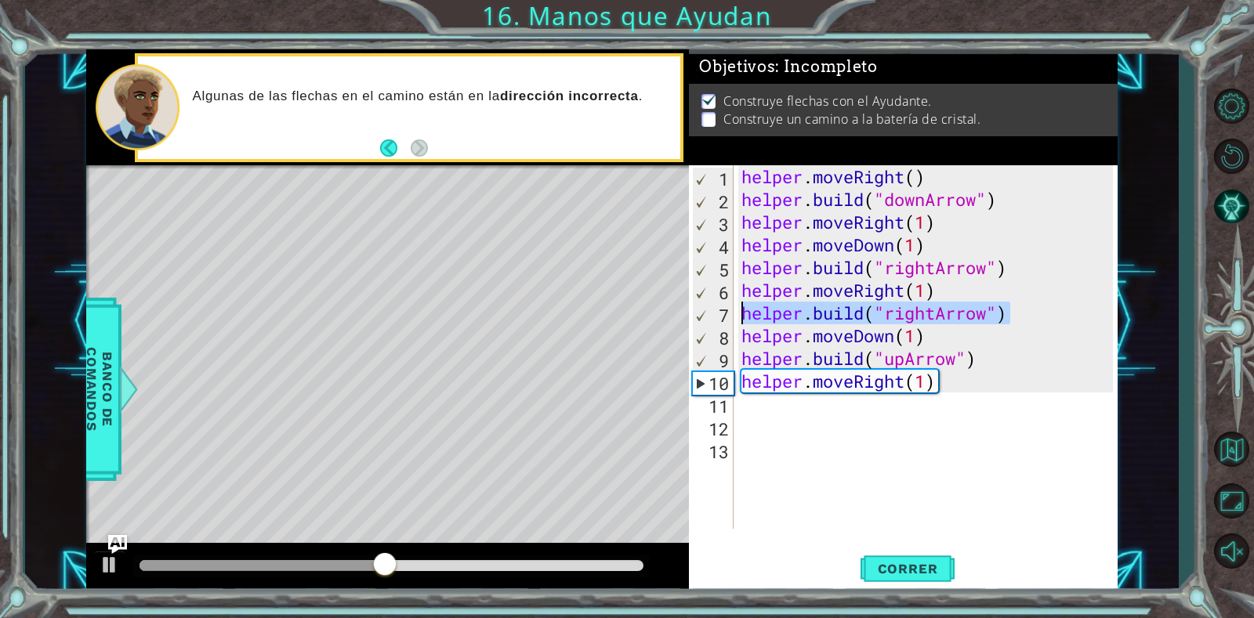
drag, startPoint x: 1025, startPoint y: 315, endPoint x: 727, endPoint y: 317, distance: 297.8
click at [727, 317] on div "1 2 3 4 5 6 7 8 9 10 11 12 13 helper . moveRight ( ) helper . build ( "downArro…" at bounding box center [901, 347] width 424 height 364
type textarea "[DOMAIN_NAME]("rightArrow")"
click at [764, 406] on div "helper . moveRight ( ) helper . build ( "downArrow" ) helper . moveRight ( 1 ) …" at bounding box center [929, 369] width 383 height 409
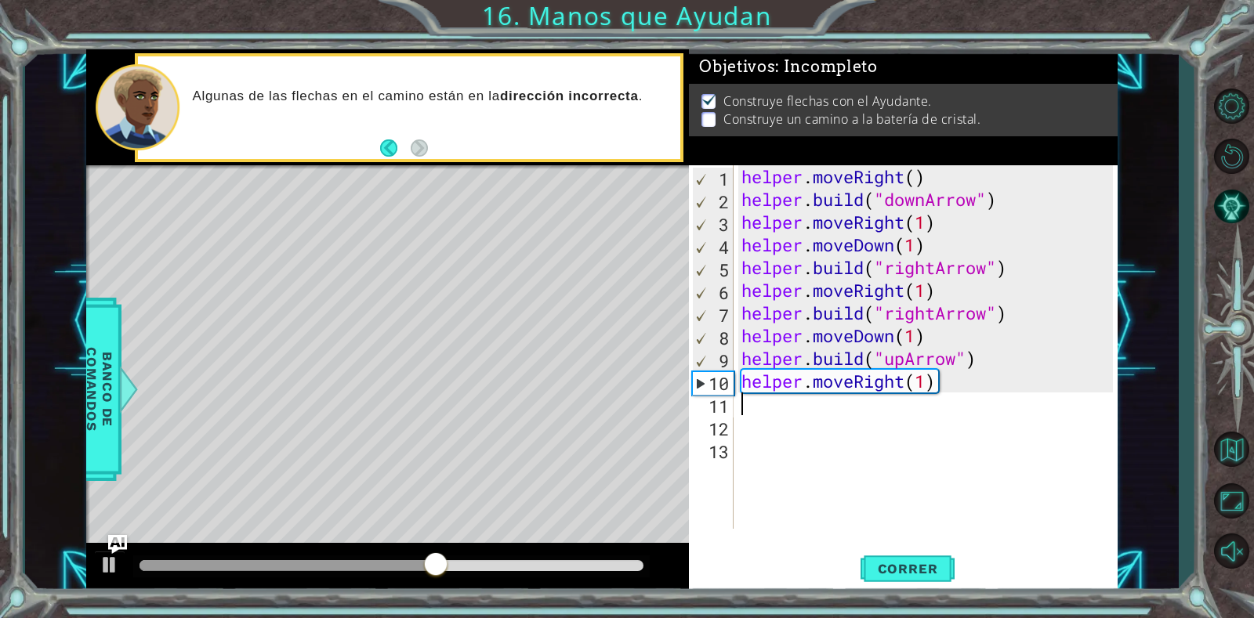
paste textarea "[DOMAIN_NAME]("rightArrow")"
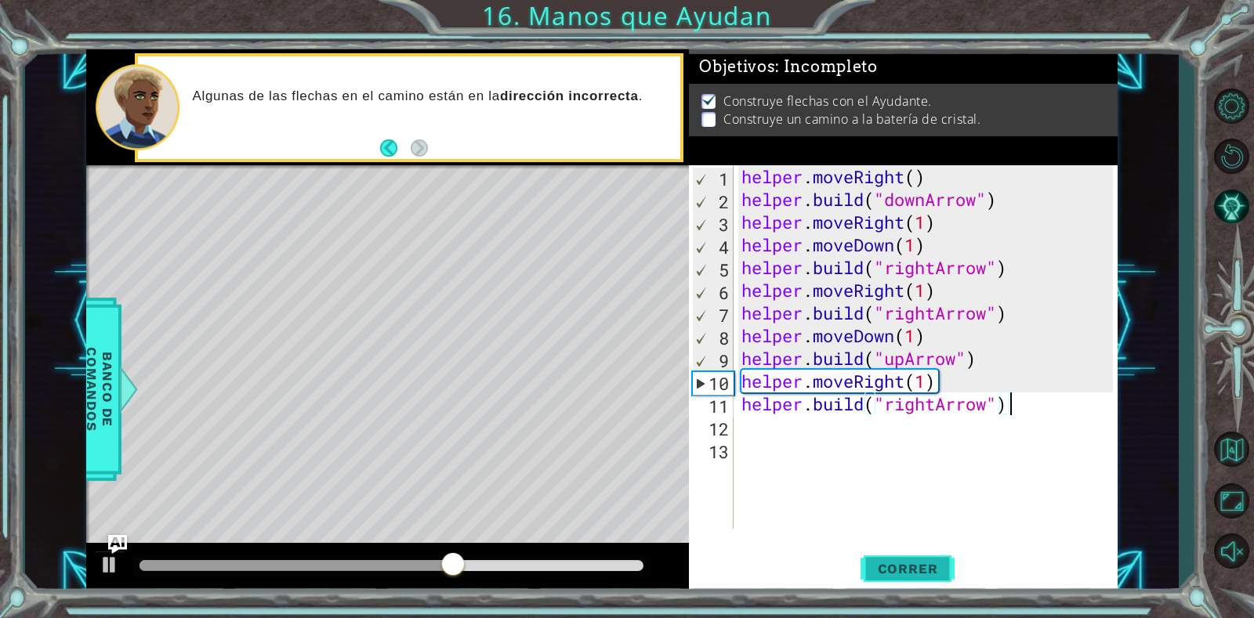
click at [903, 556] on button "Correr" at bounding box center [907, 569] width 94 height 43
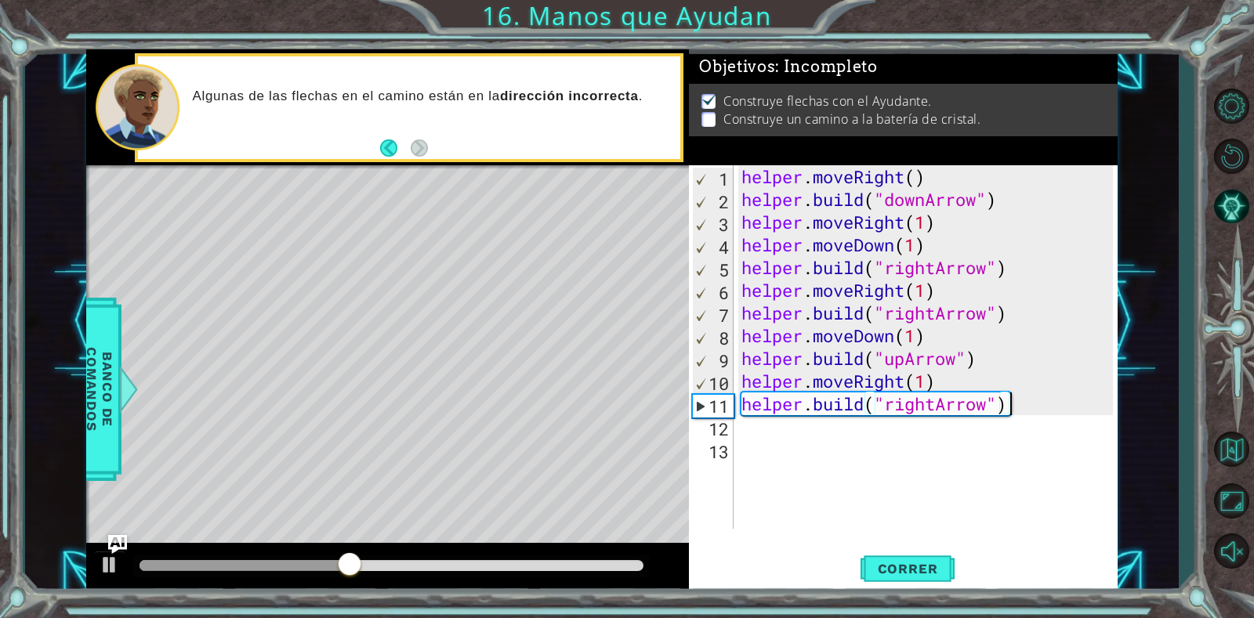
click at [971, 382] on div "helper . moveRight ( ) helper . build ( "downArrow" ) helper . moveRight ( 1 ) …" at bounding box center [929, 369] width 383 height 409
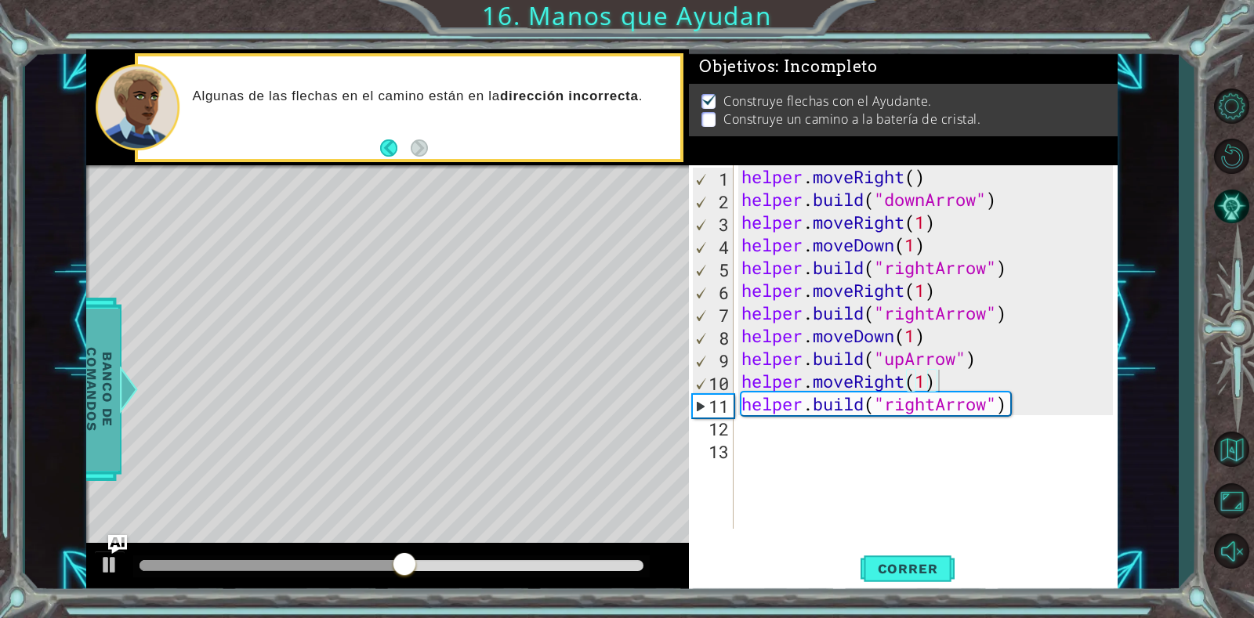
click at [99, 369] on span "Banco de comandos" at bounding box center [99, 389] width 41 height 162
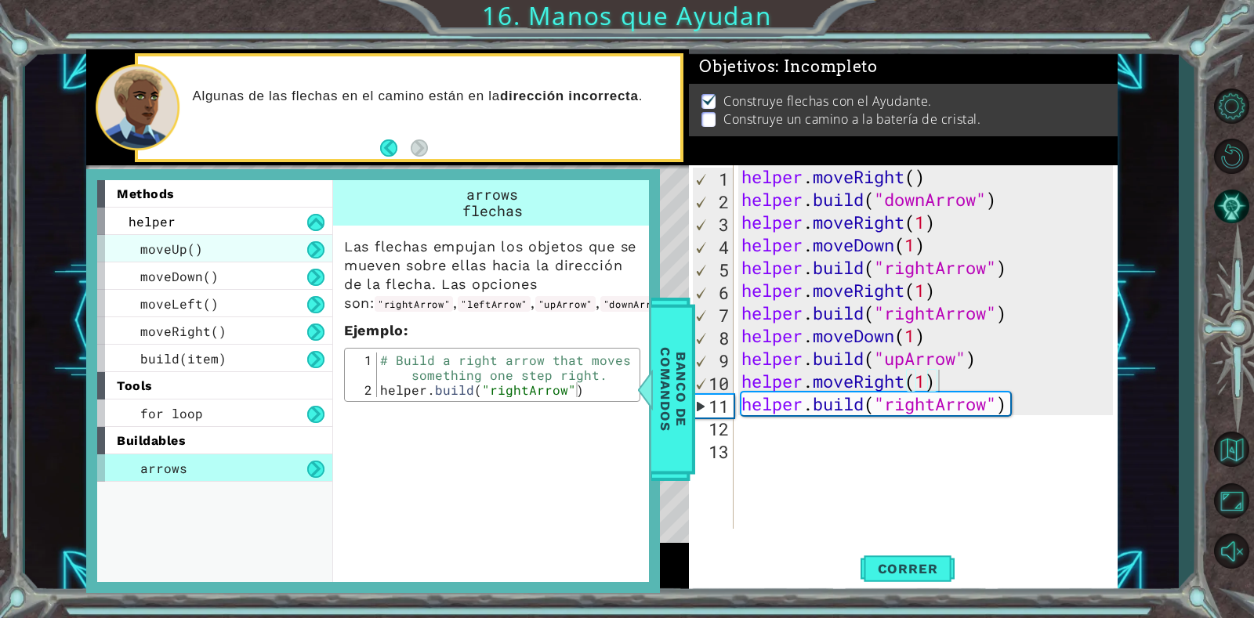
click at [184, 256] on span "moveUp()" at bounding box center [171, 249] width 63 height 16
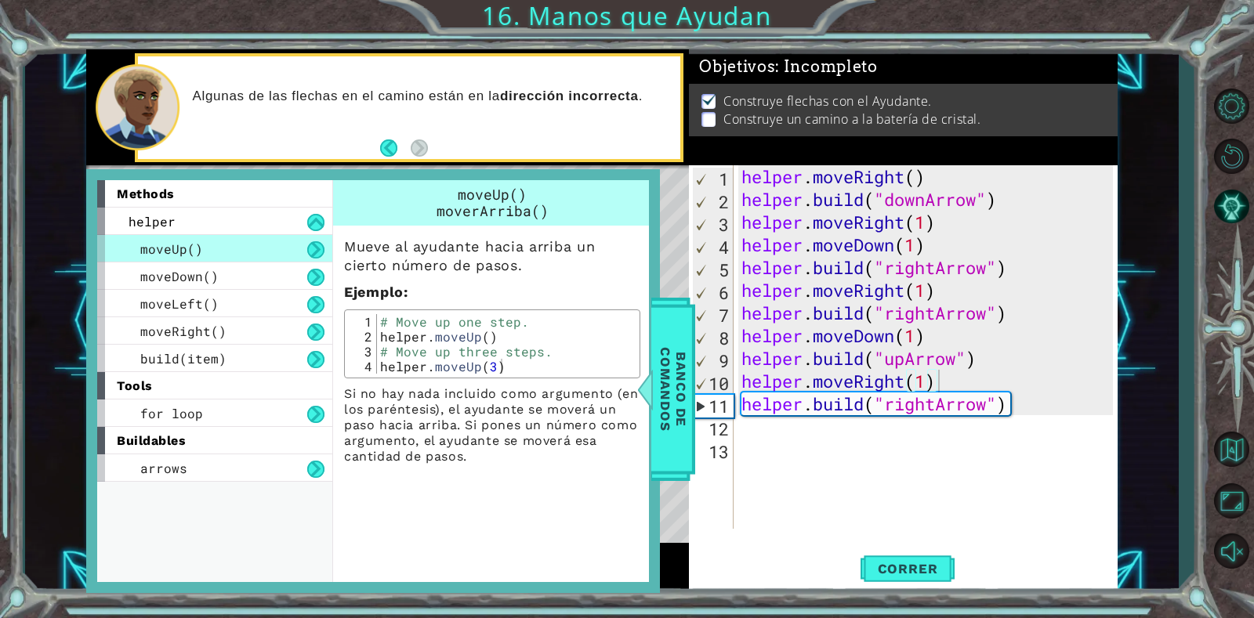
type textarea "[DOMAIN_NAME]("rightArrow")"
click at [1040, 403] on div "helper . moveRight ( ) helper . build ( "downArrow" ) helper . moveRight ( 1 ) …" at bounding box center [929, 369] width 383 height 409
click at [690, 397] on span "Banco de comandos" at bounding box center [673, 389] width 41 height 162
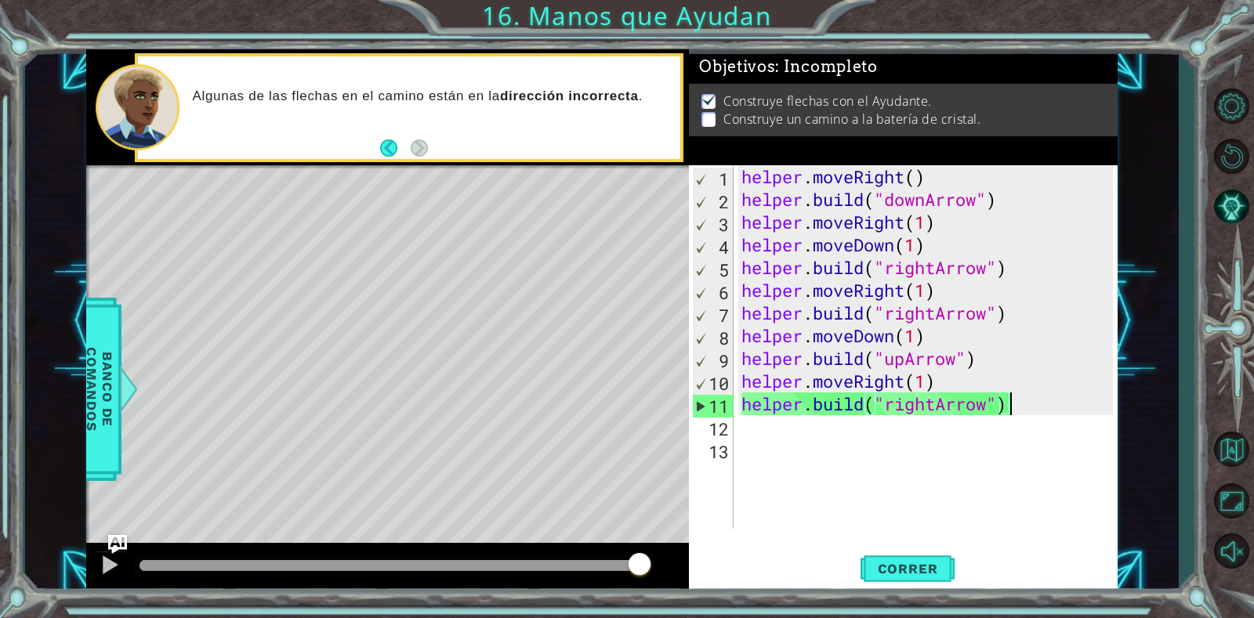
click at [1023, 395] on div "helper . moveRight ( ) helper . build ( "downArrow" ) helper . moveRight ( 1 ) …" at bounding box center [929, 369] width 383 height 409
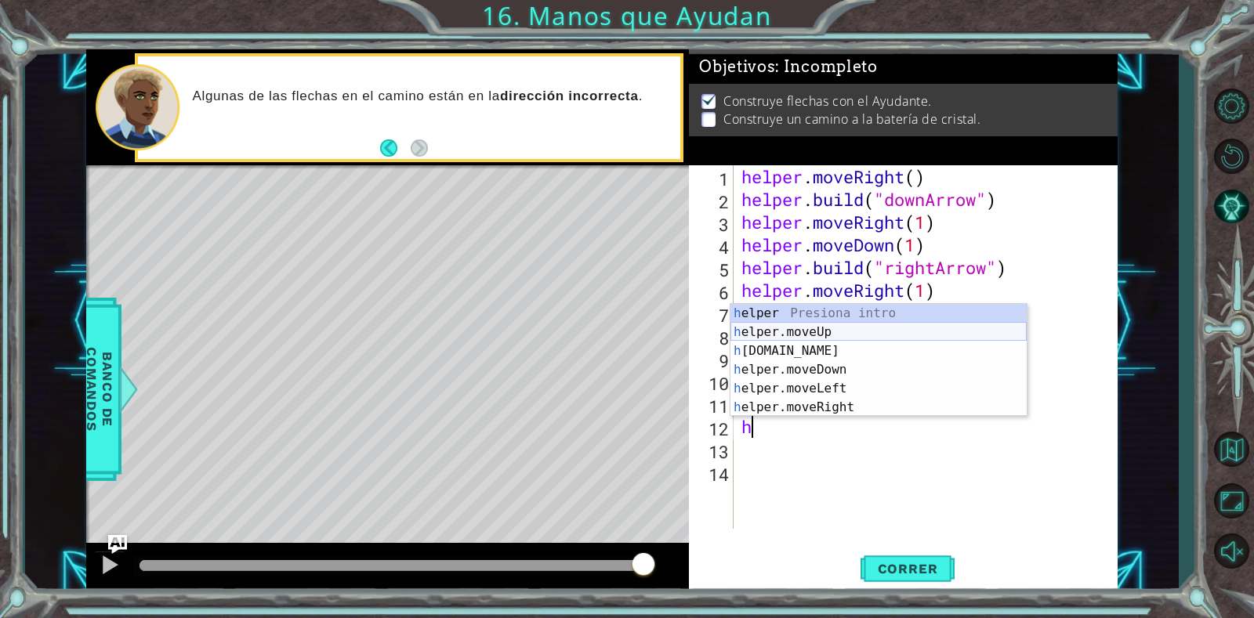
click at [813, 337] on div "h elper Presiona intro h elper.moveUp Presiona intro h [DOMAIN_NAME] Presiona i…" at bounding box center [878, 379] width 296 height 150
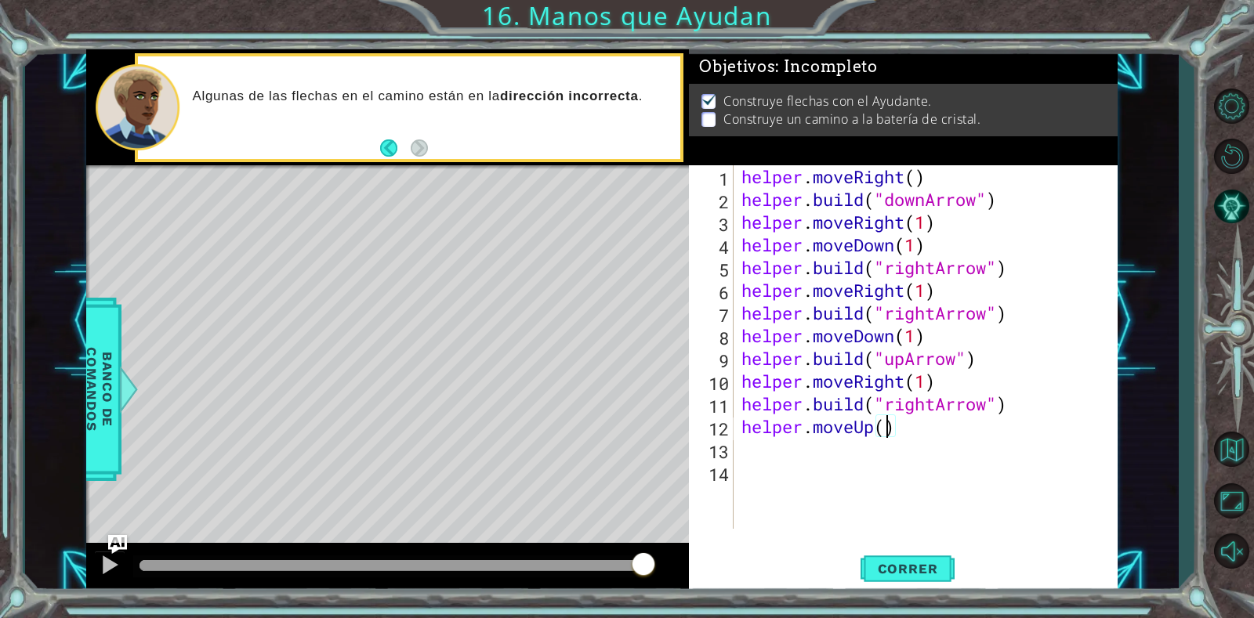
scroll to position [0, 7]
click at [893, 562] on span "Correr" at bounding box center [908, 569] width 92 height 16
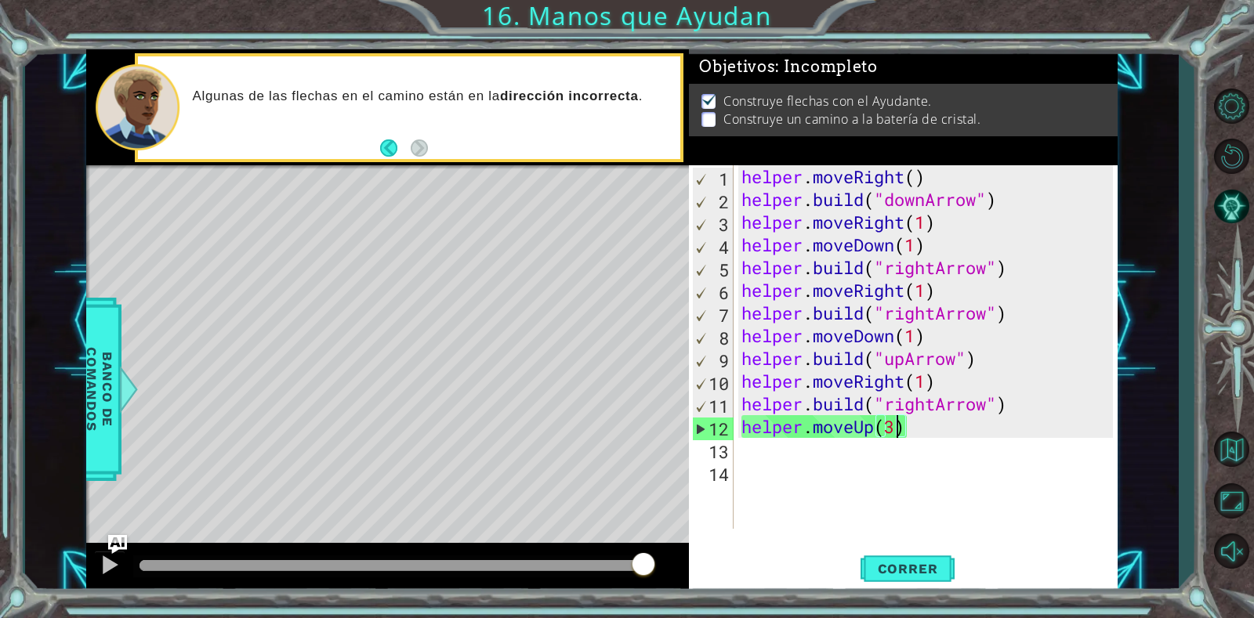
click at [590, 430] on div "Level Map" at bounding box center [448, 396] width 724 height 462
click at [973, 357] on div "helper . moveRight ( ) helper . build ( "downArrow" ) helper . moveRight ( 1 ) …" at bounding box center [929, 369] width 383 height 409
click at [1038, 411] on div "helper . moveRight ( ) helper . build ( "downArrow" ) helper . moveRight ( 1 ) …" at bounding box center [929, 369] width 383 height 409
type textarea "[DOMAIN_NAME]("rightArrow")"
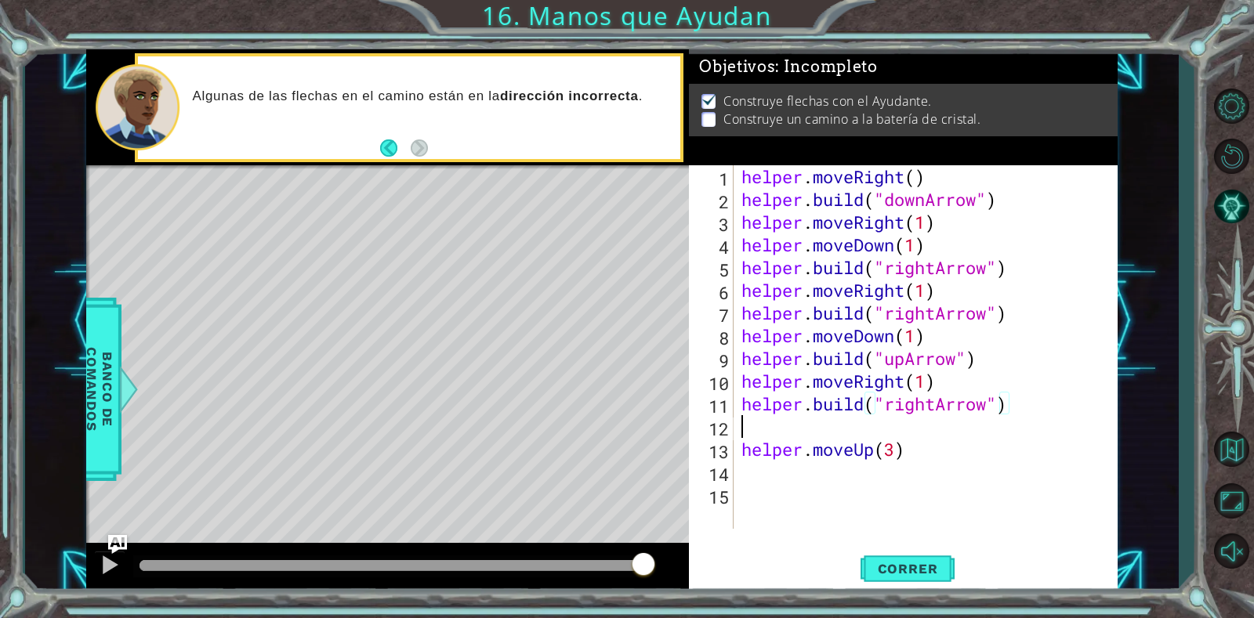
scroll to position [0, 0]
paste textarea "[DOMAIN_NAME]("rightArrow")"
click at [941, 429] on div "helper . moveRight ( ) helper . build ( "downArrow" ) helper . moveRight ( 1 ) …" at bounding box center [929, 369] width 383 height 409
click at [413, 299] on div "Level Map" at bounding box center [448, 396] width 724 height 462
click at [894, 560] on button "Correr" at bounding box center [907, 569] width 94 height 43
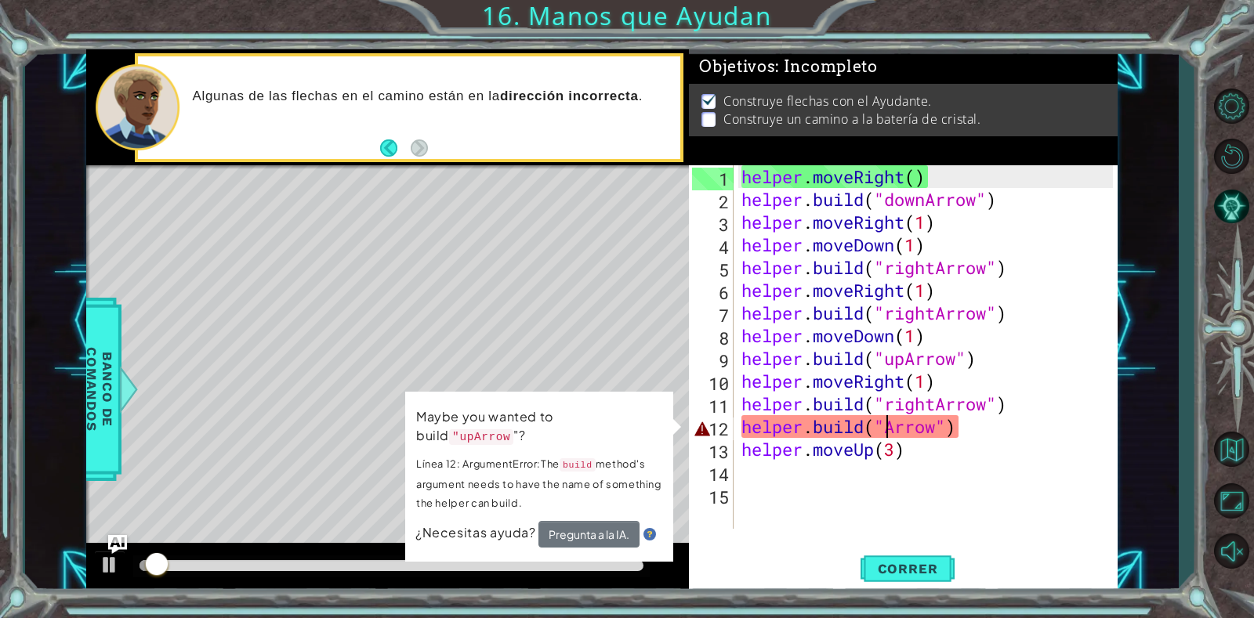
click at [867, 531] on div "[DOMAIN_NAME]("Arrow") 1 2 3 4 5 6 7 8 9 10 11 12 13 14 15 helper . moveRight (…" at bounding box center [903, 379] width 429 height 428
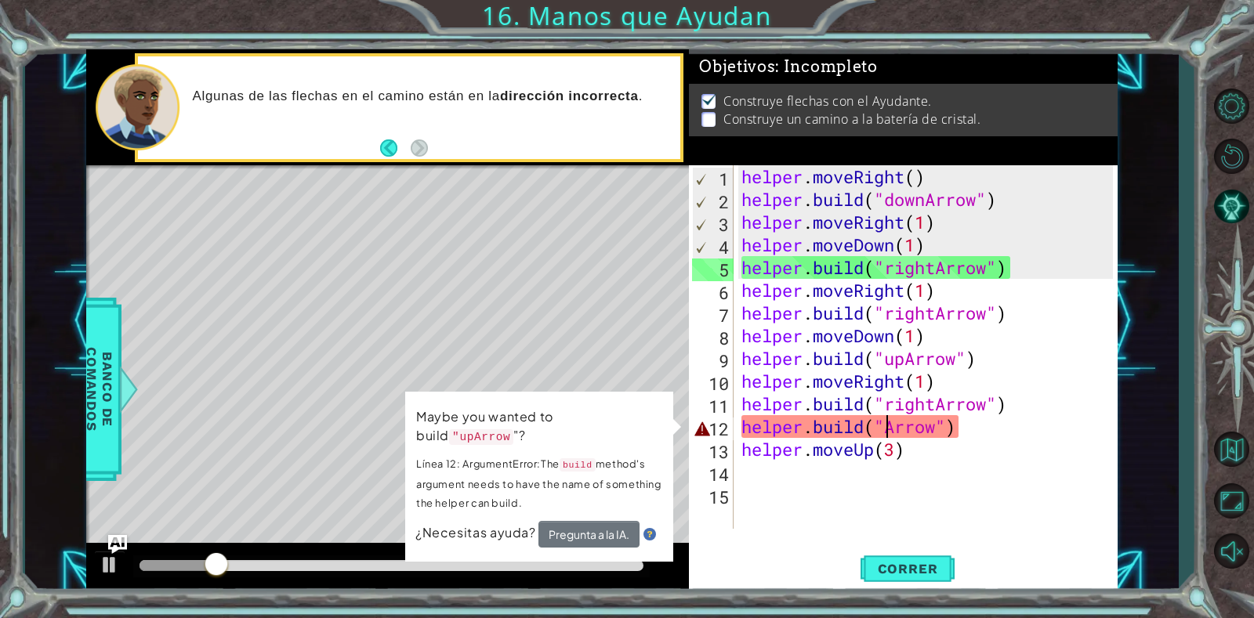
click at [884, 428] on div "helper . moveRight ( ) helper . build ( "downArrow" ) helper . moveRight ( 1 ) …" at bounding box center [929, 369] width 383 height 409
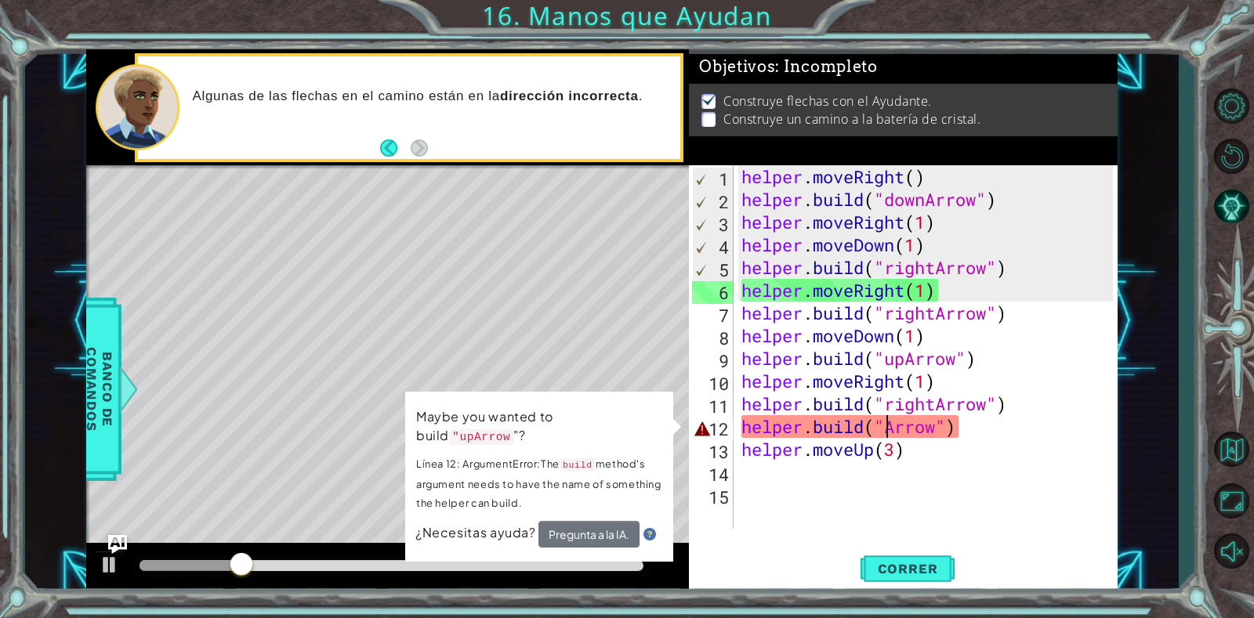
scroll to position [0, 8]
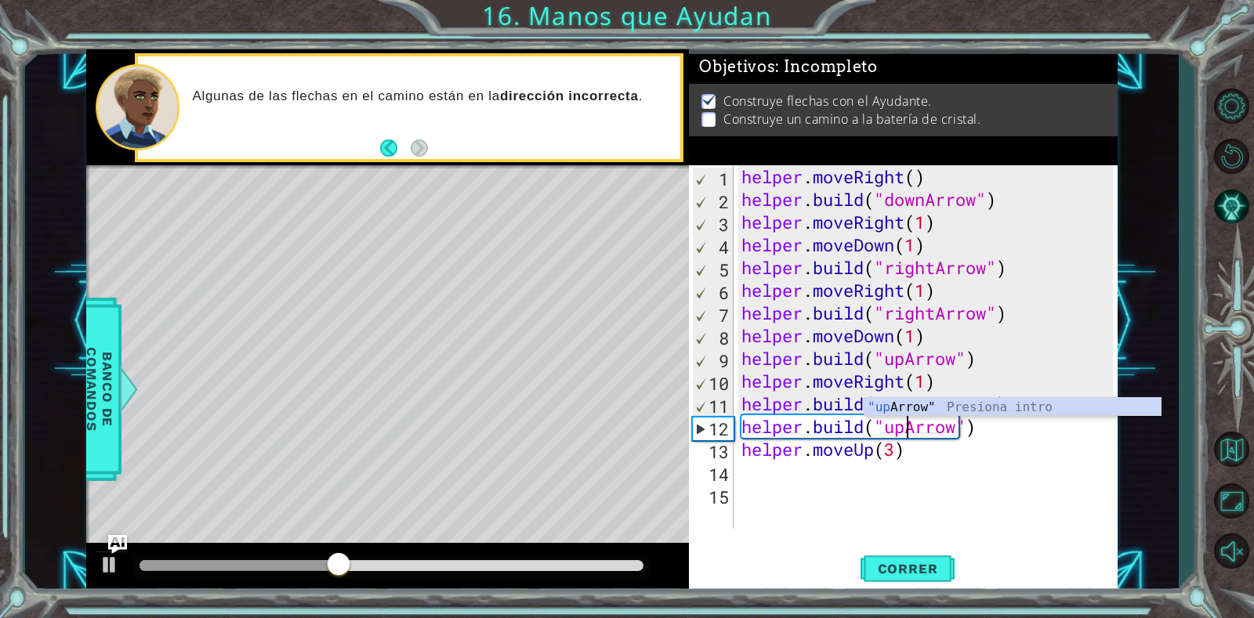
click at [959, 395] on div "helper . moveRight ( ) helper . build ( "downArrow" ) helper . moveRight ( 1 ) …" at bounding box center [929, 369] width 383 height 409
click at [929, 403] on div "helper . moveRight ( ) helper . build ( "downArrow" ) helper . moveRight ( 1 ) …" at bounding box center [929, 369] width 383 height 409
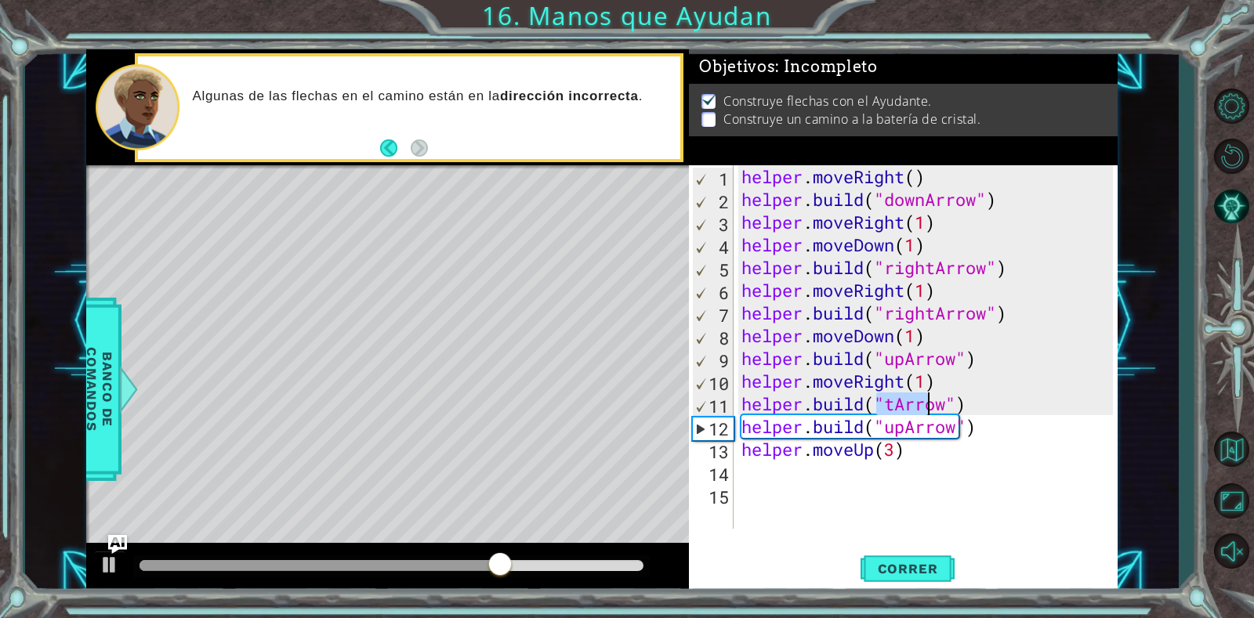
click at [897, 400] on div "helper . moveRight ( ) helper . build ( "downArrow" ) helper . moveRight ( 1 ) …" at bounding box center [925, 347] width 375 height 364
click at [898, 402] on div "helper . moveRight ( ) helper . build ( "downArrow" ) helper . moveRight ( 1 ) …" at bounding box center [929, 369] width 383 height 409
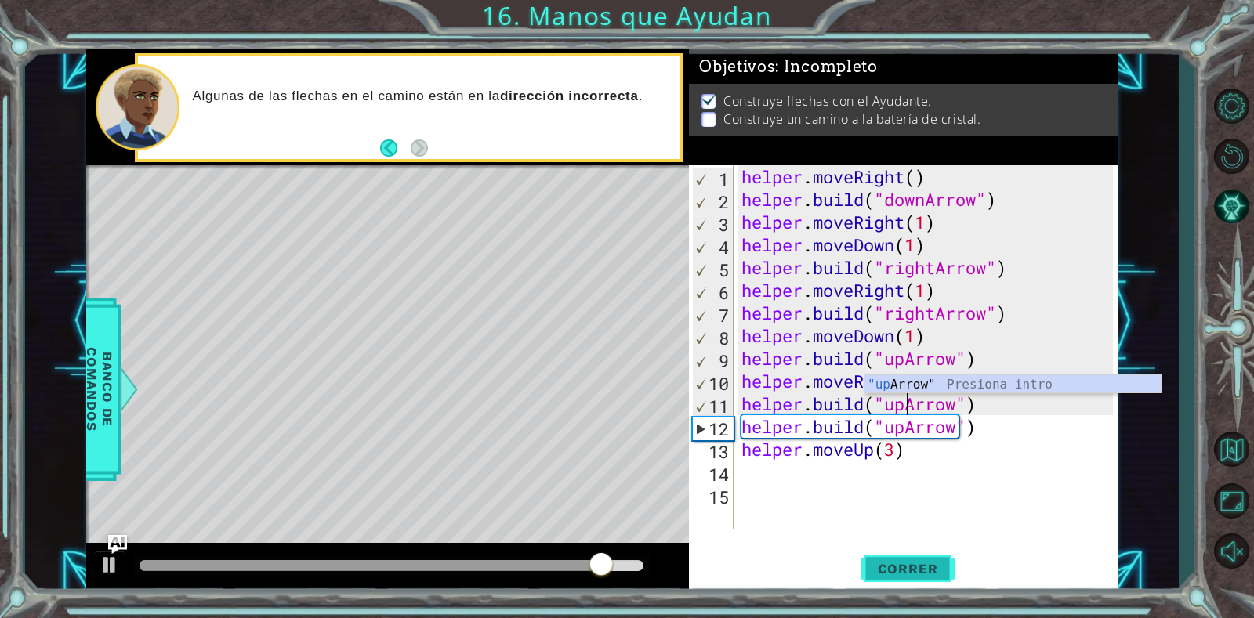
type textarea "[DOMAIN_NAME]("upArrow")"
click at [883, 567] on span "Correr" at bounding box center [908, 569] width 92 height 16
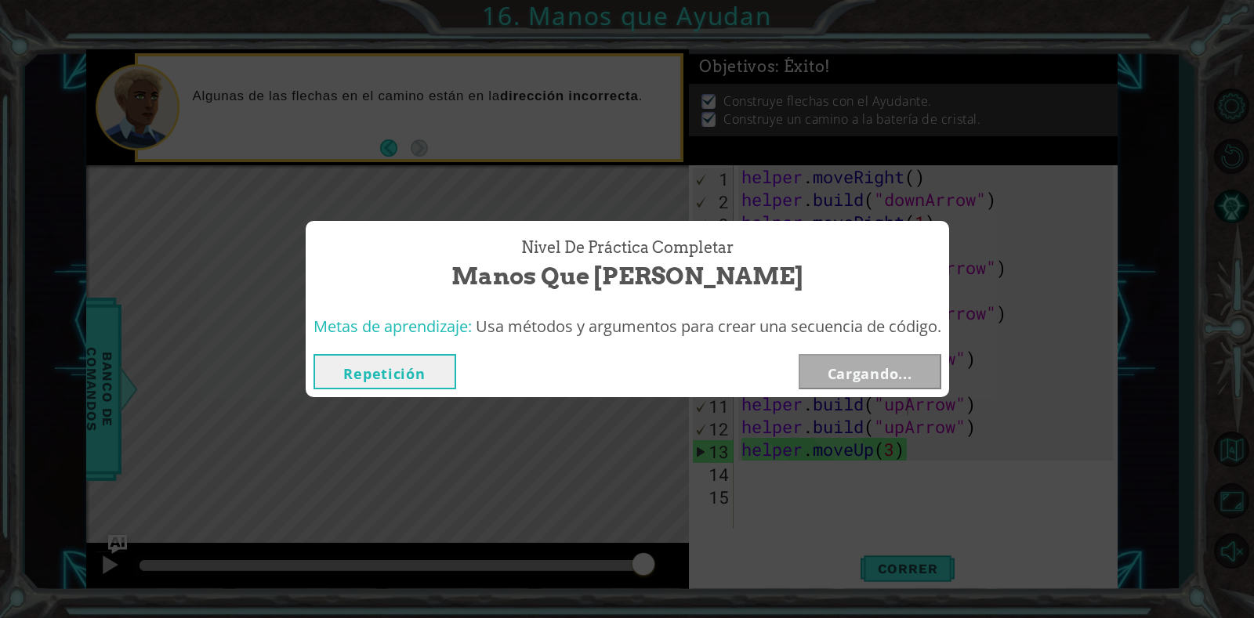
drag, startPoint x: 431, startPoint y: 563, endPoint x: 755, endPoint y: 482, distance: 333.6
click at [733, 502] on body "1 ההההההההההההההההההההההההההההההההההההההההההההההההההההההההההההההההההההההההההההה…" at bounding box center [627, 309] width 1254 height 618
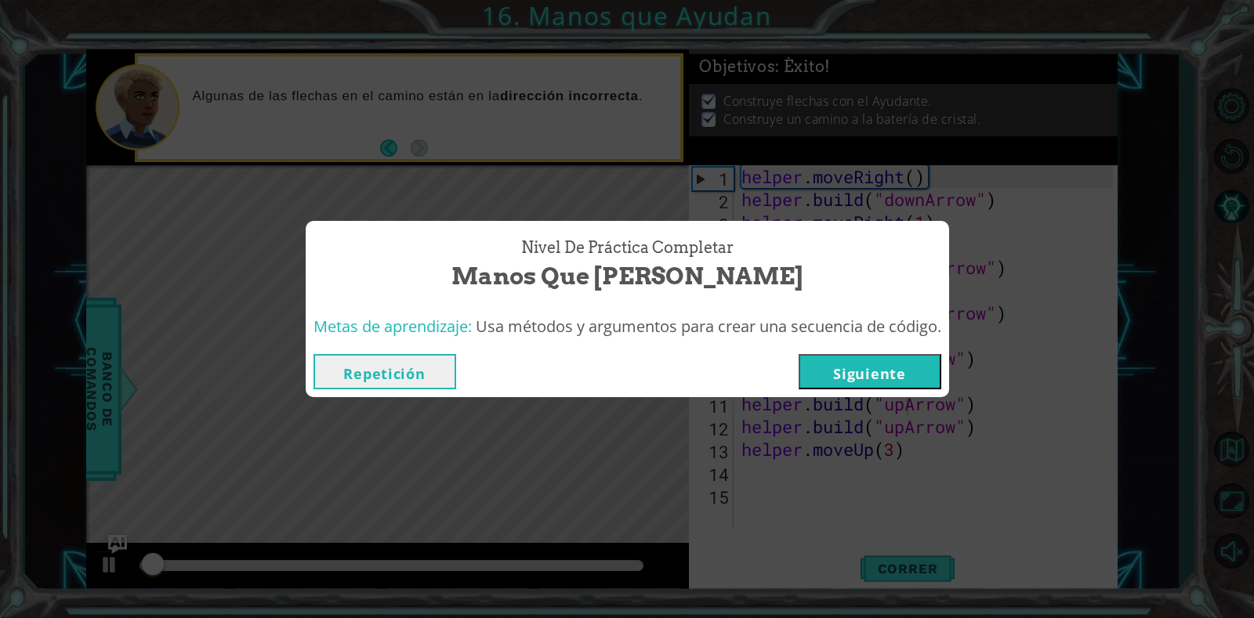
drag, startPoint x: 848, startPoint y: 364, endPoint x: 856, endPoint y: 357, distance: 10.5
click at [856, 357] on button "Siguiente" at bounding box center [870, 371] width 143 height 35
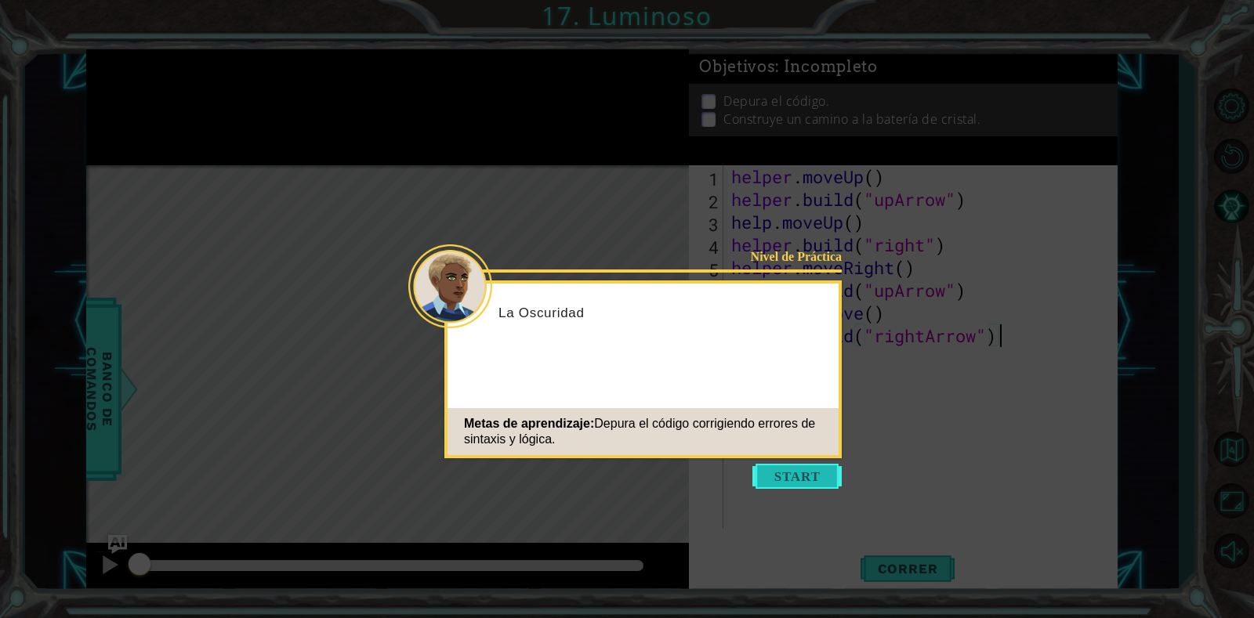
click at [804, 481] on button "Start" at bounding box center [796, 476] width 89 height 25
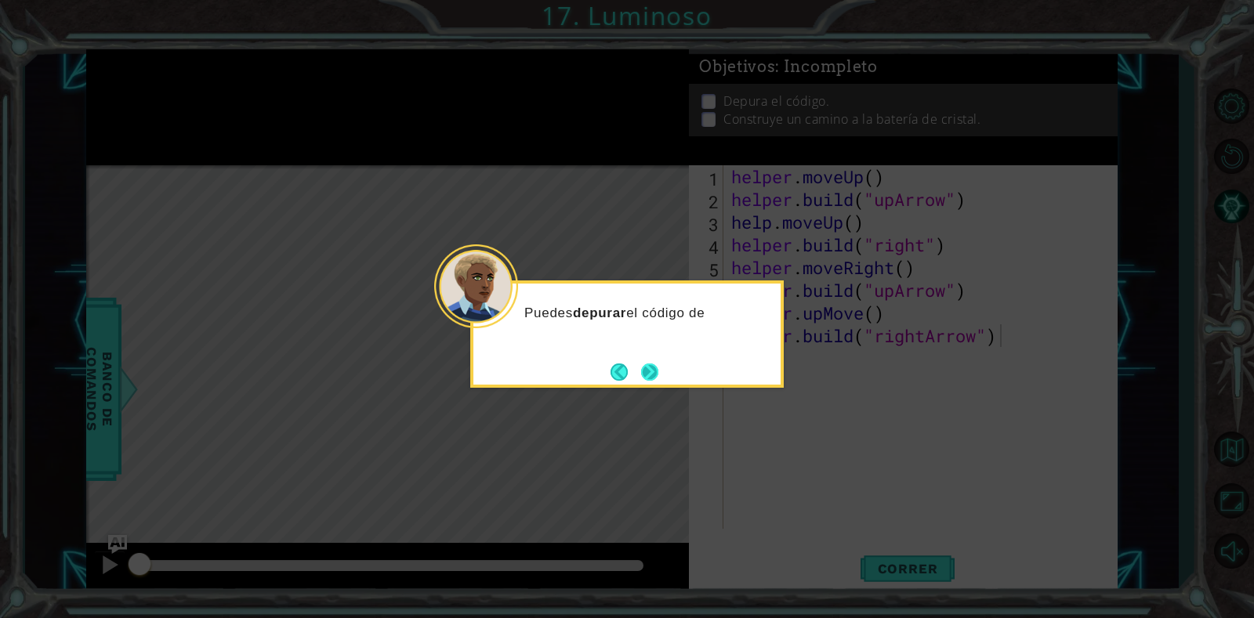
click at [650, 364] on button "Next" at bounding box center [649, 372] width 17 height 17
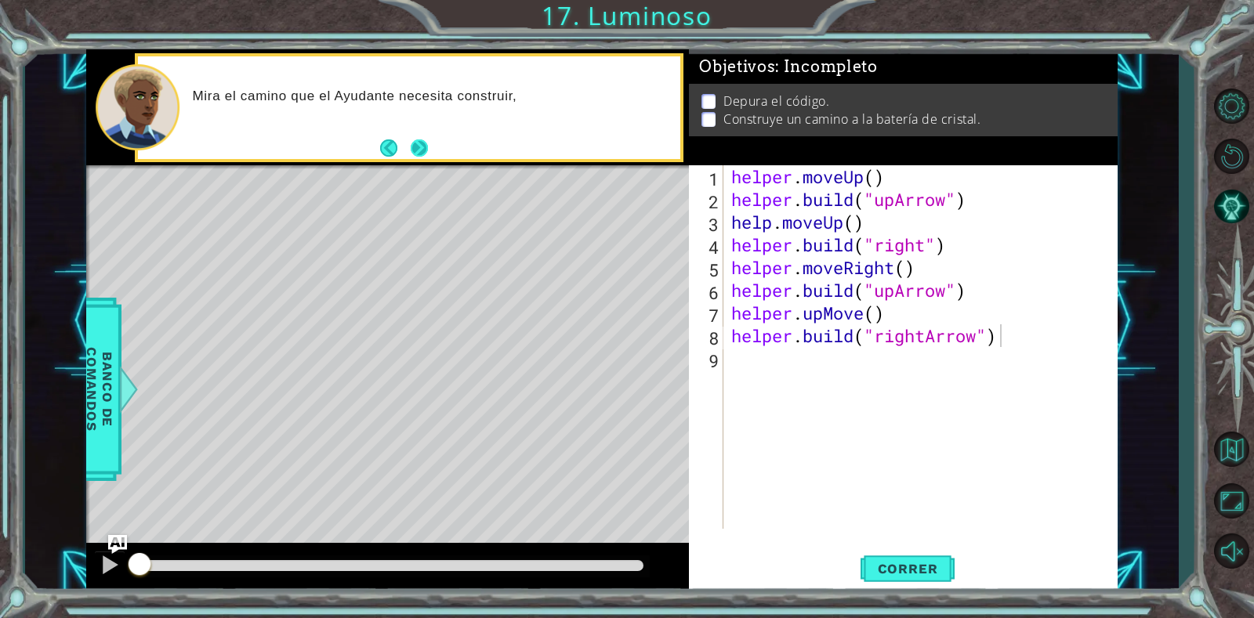
click at [422, 137] on footer at bounding box center [404, 148] width 48 height 24
click at [422, 143] on button "Next" at bounding box center [418, 147] width 17 height 17
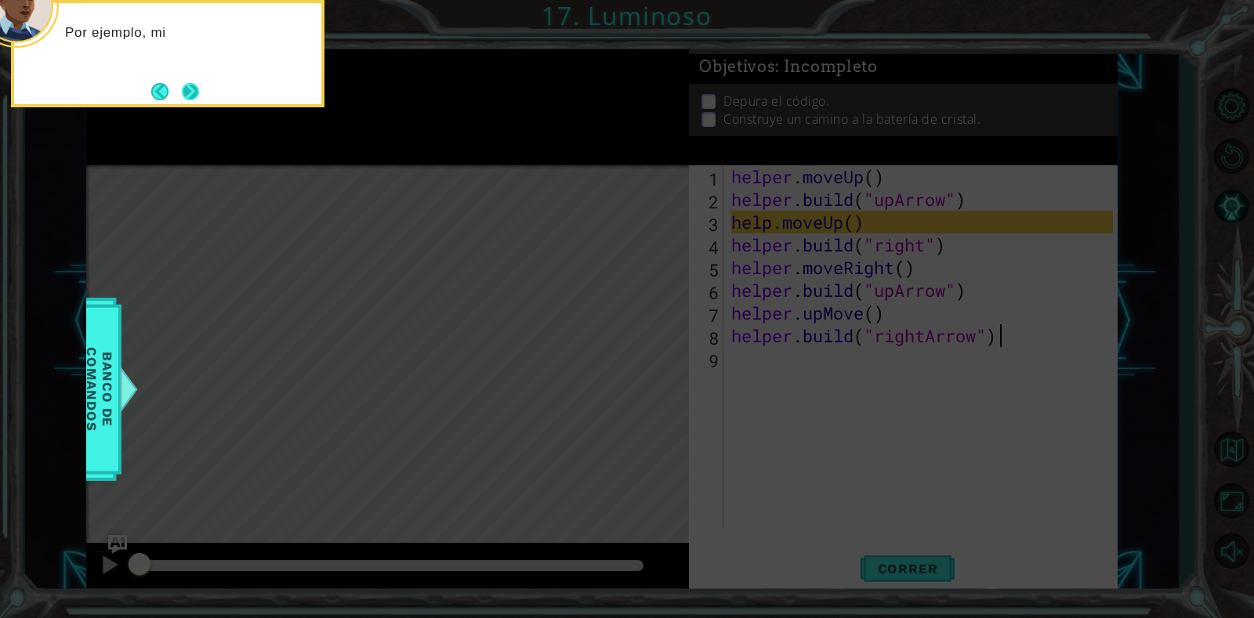
click at [192, 85] on button "Next" at bounding box center [190, 91] width 17 height 17
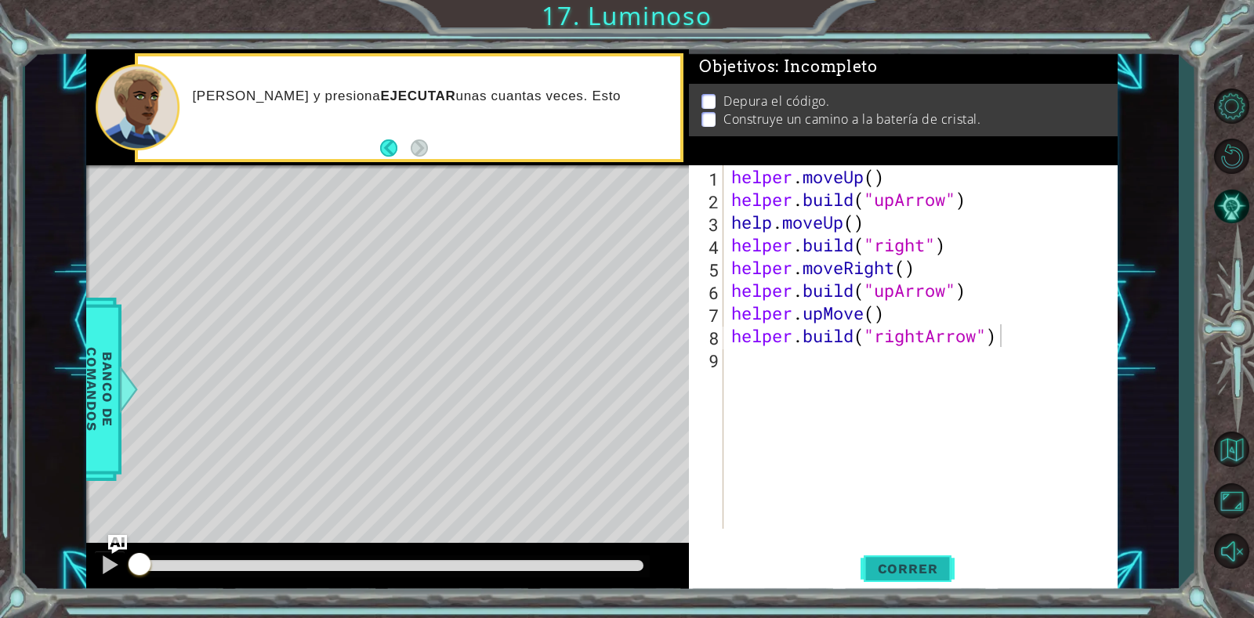
click at [888, 570] on span "Correr" at bounding box center [908, 569] width 92 height 16
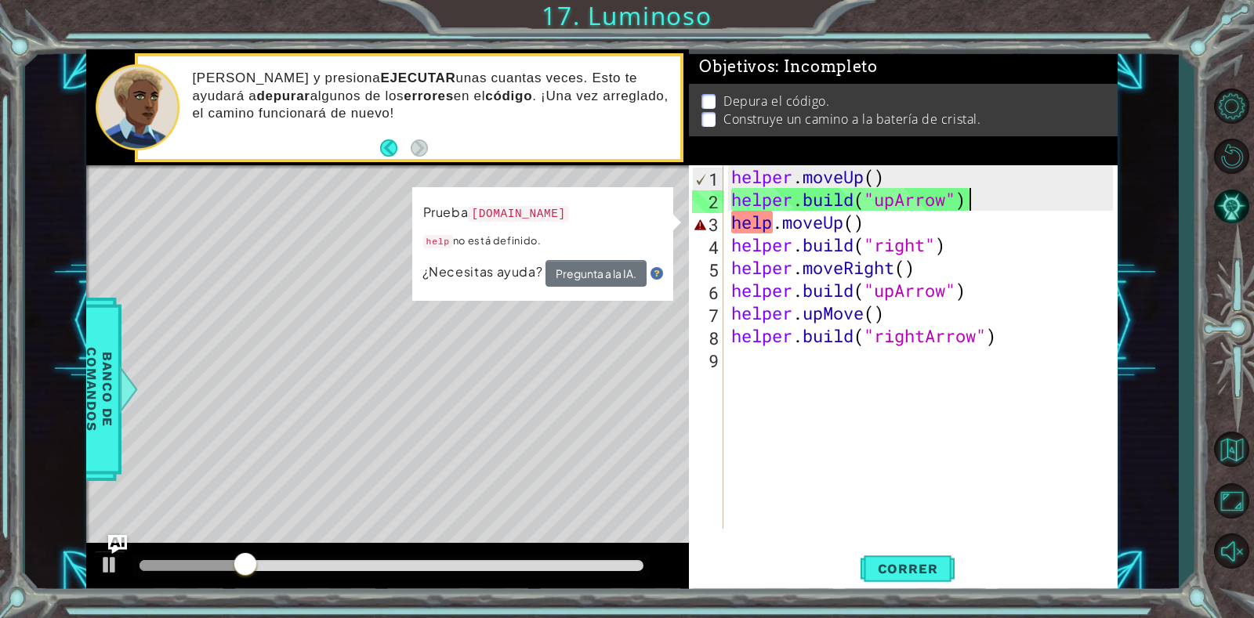
click at [976, 196] on div "helper . moveUp ( ) helper . build ( "upArrow" ) help . moveUp ( ) helper . bui…" at bounding box center [924, 369] width 393 height 409
click at [792, 223] on div "helper . moveUp ( ) helper . build ( "upArrow" ) help . moveUp ( ) helper . bui…" at bounding box center [924, 369] width 393 height 409
click at [765, 230] on div "helper . moveUp ( ) helper . build ( "upArrow" ) help . moveUp ( ) helper . bui…" at bounding box center [924, 369] width 393 height 409
click at [774, 225] on div "helper . moveUp ( ) helper . build ( "upArrow" ) help . moveUp ( ) helper . bui…" at bounding box center [924, 369] width 393 height 409
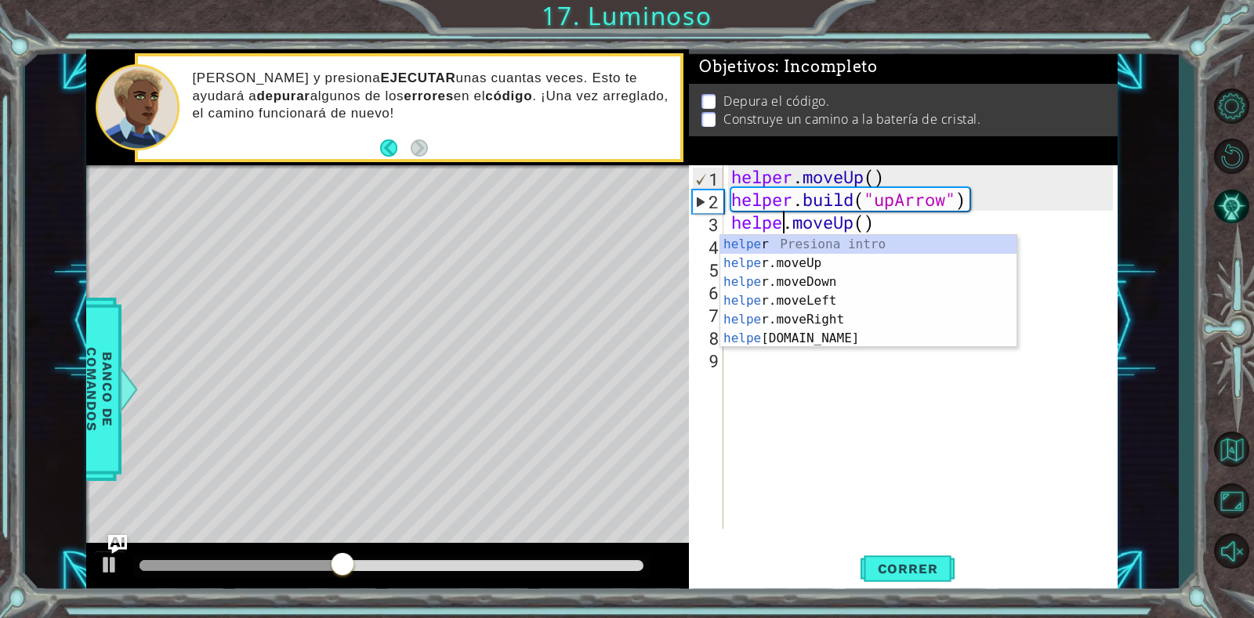
type textarea "helper.moveUp()"
click at [856, 447] on div "helper . moveUp ( ) helper . build ( "upArrow" ) helper . moveUp ( ) helper . b…" at bounding box center [924, 369] width 393 height 409
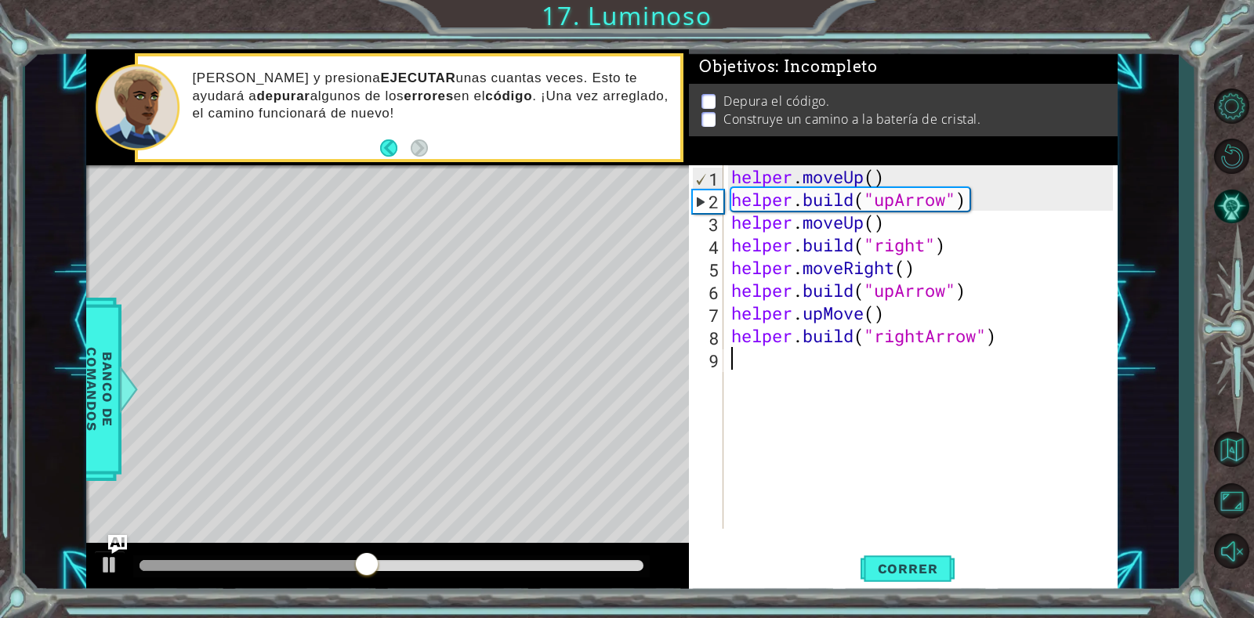
scroll to position [0, 0]
click at [918, 567] on span "Correr" at bounding box center [908, 569] width 92 height 16
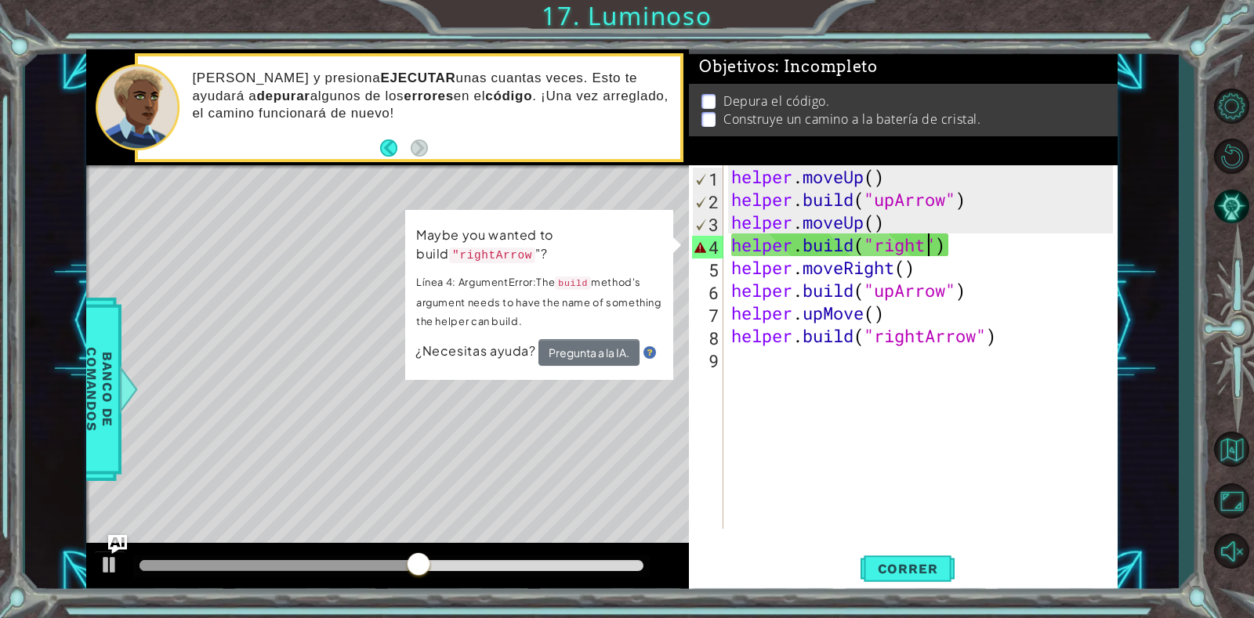
click at [925, 246] on div "helper . moveUp ( ) helper . build ( "upArrow" ) helper . moveUp ( ) helper . b…" at bounding box center [924, 369] width 393 height 409
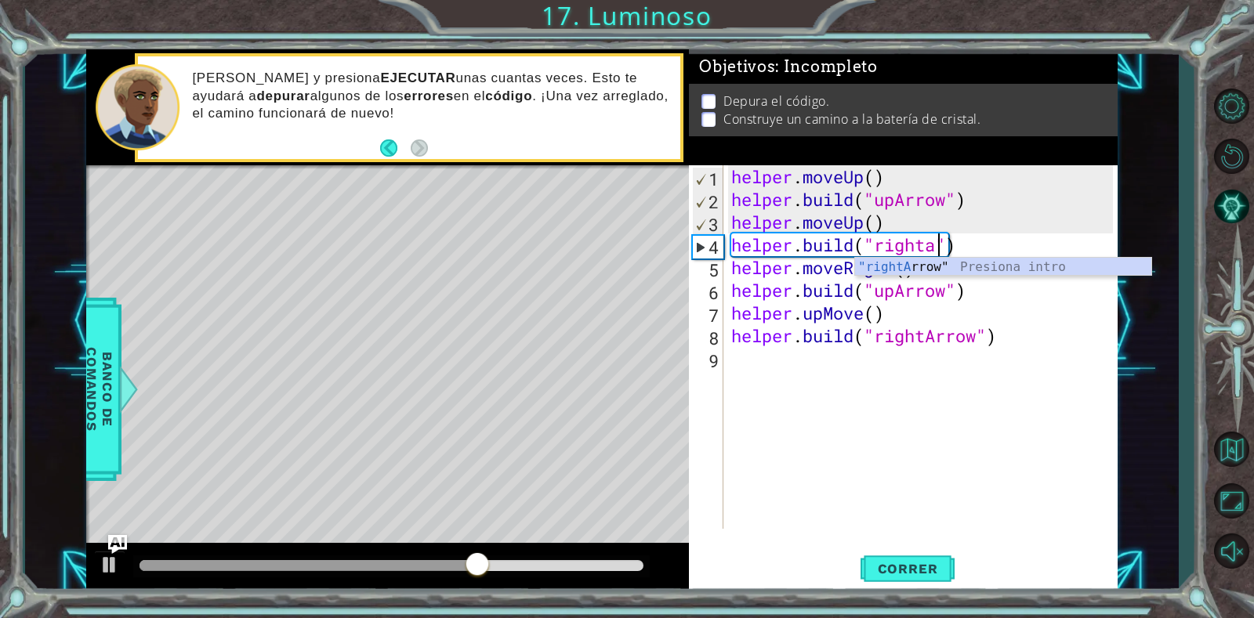
scroll to position [0, 10]
click at [941, 266] on div ""rightAr row" Presiona intro" at bounding box center [1003, 286] width 296 height 56
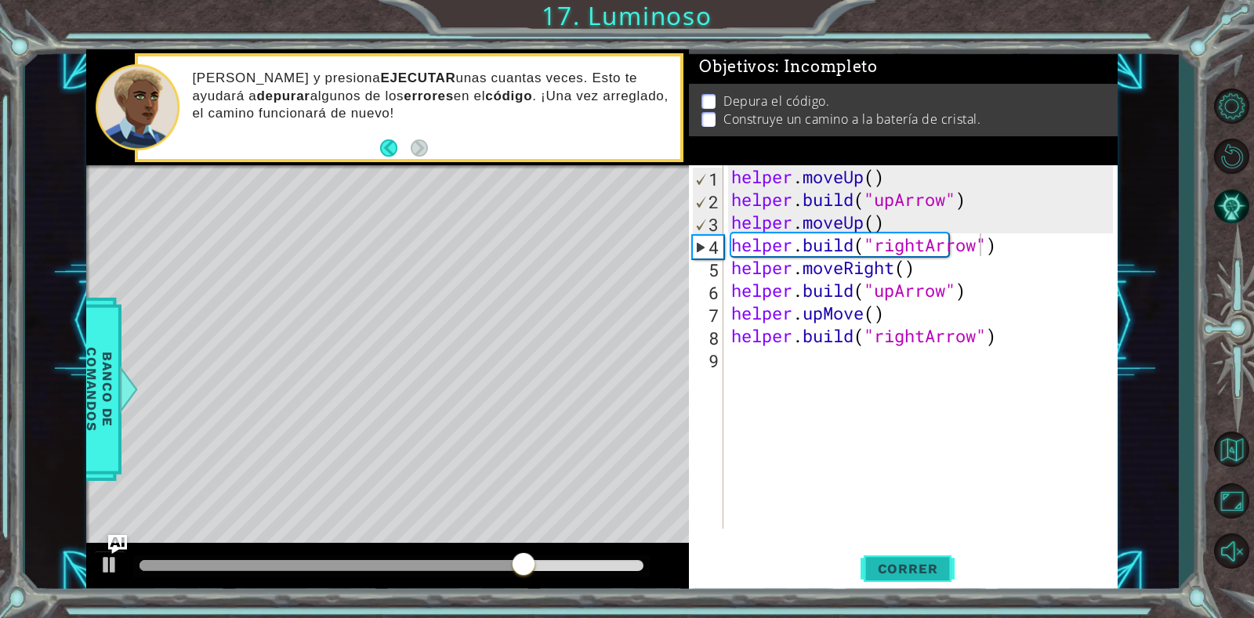
click at [891, 563] on span "Correr" at bounding box center [908, 569] width 92 height 16
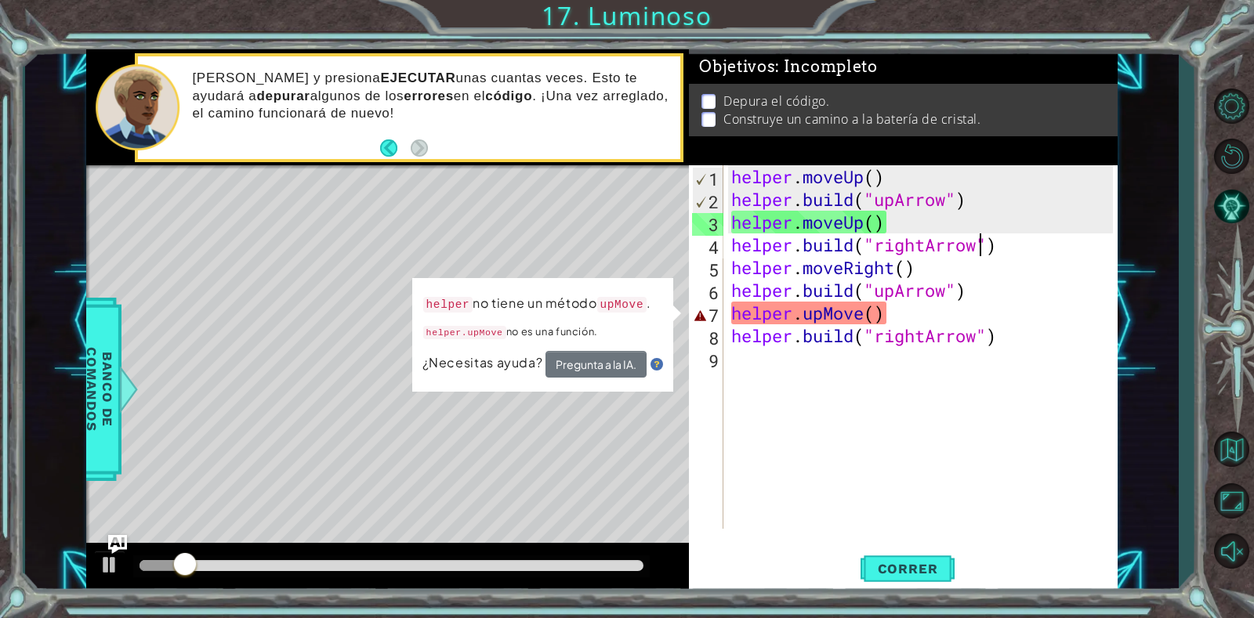
click at [881, 315] on div "helper . moveUp ( ) helper . build ( "upArrow" ) helper . moveUp ( ) helper . b…" at bounding box center [924, 369] width 393 height 409
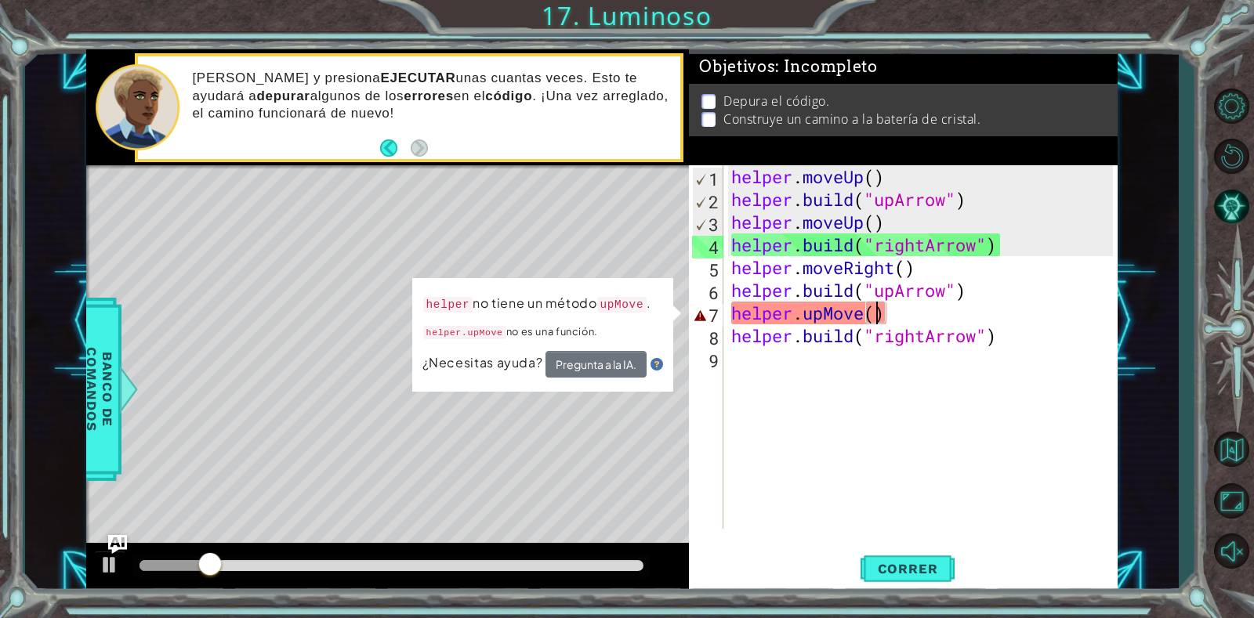
scroll to position [0, 7]
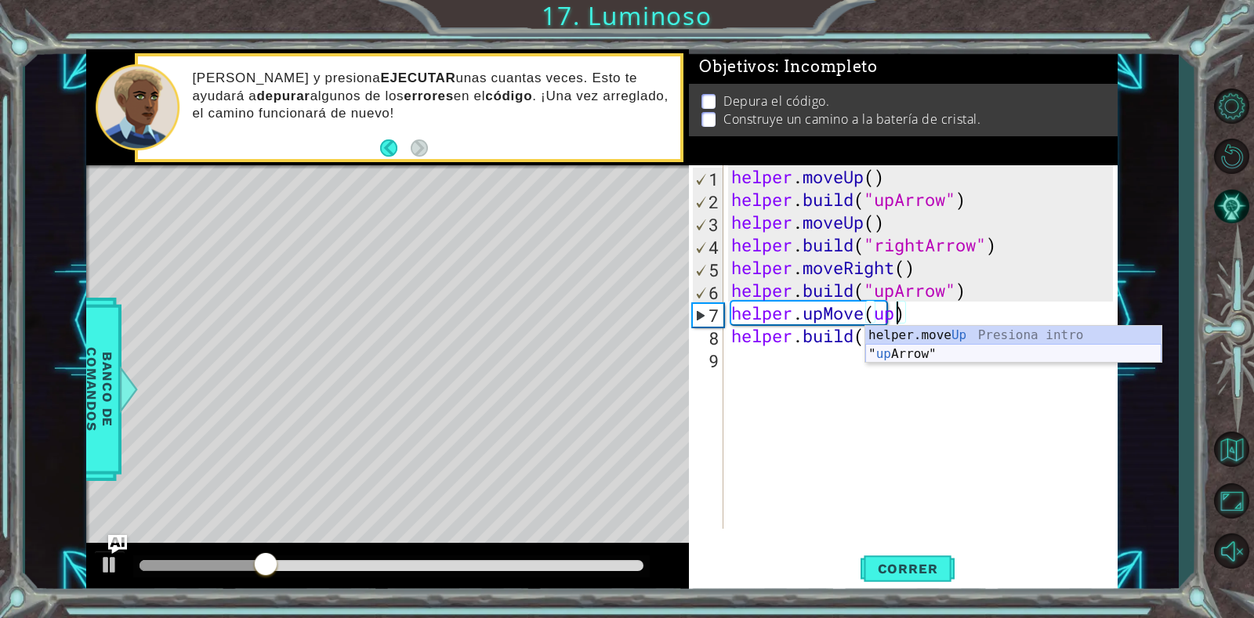
click at [909, 355] on div "helper.move Up Presiona intro " up Arrow" Presiona intro" at bounding box center [1013, 363] width 296 height 75
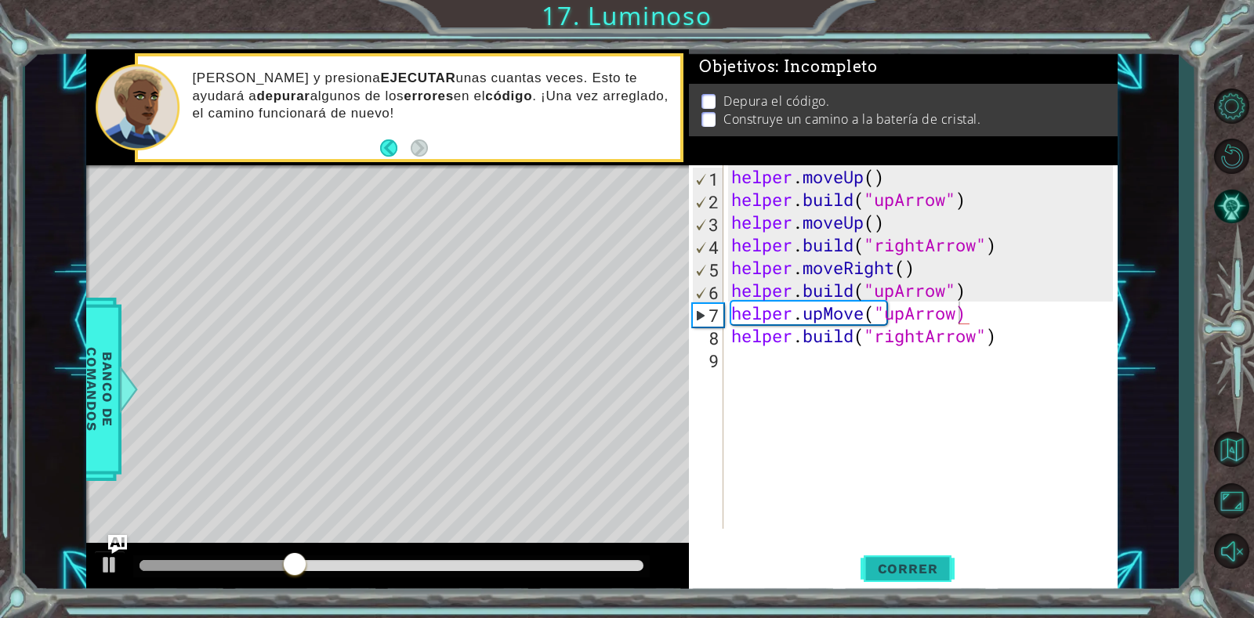
click at [887, 573] on span "Correr" at bounding box center [908, 569] width 92 height 16
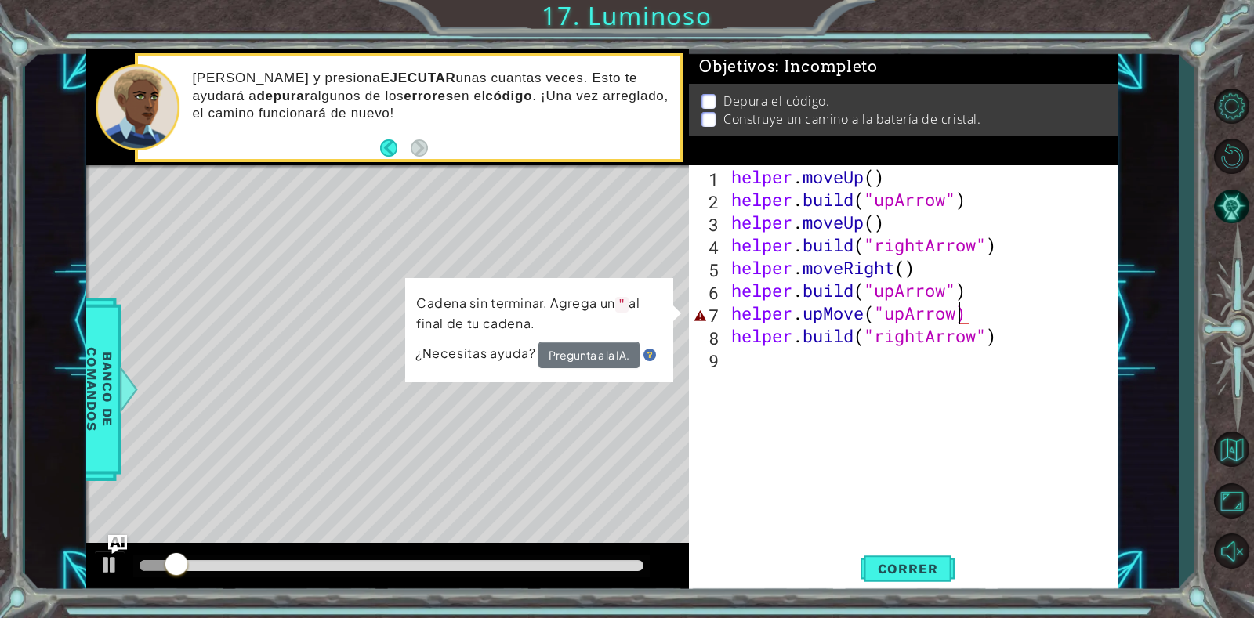
click at [958, 313] on div "helper . moveUp ( ) helper . build ( "upArrow" ) helper . moveUp ( ) helper . b…" at bounding box center [924, 369] width 393 height 409
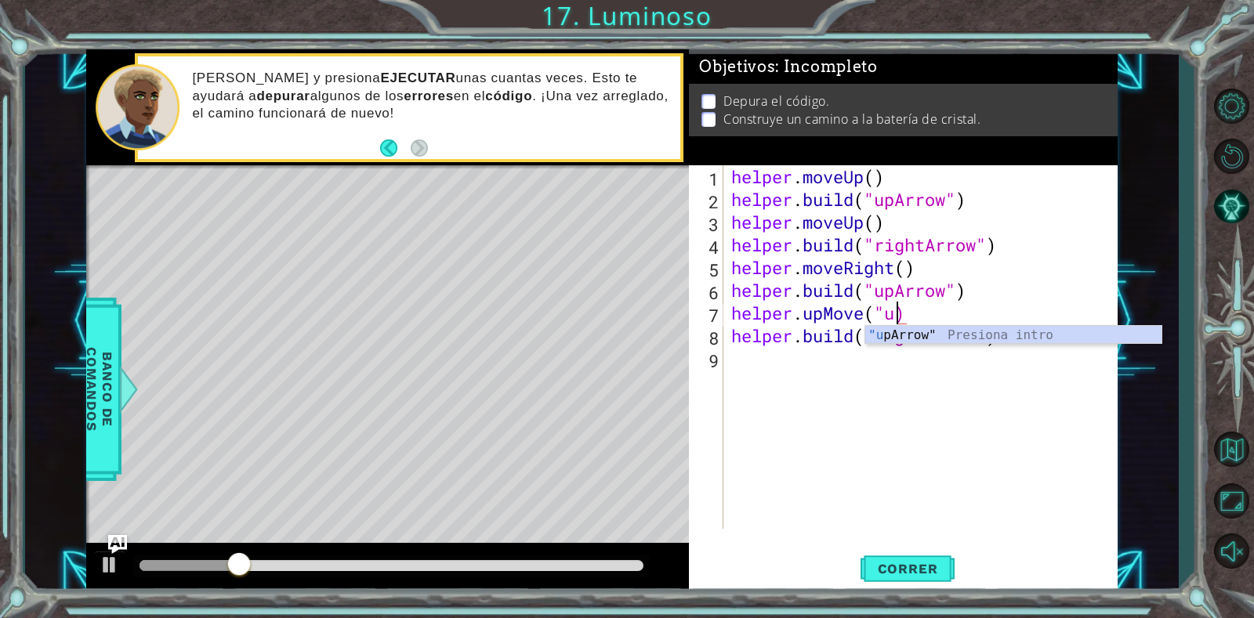
type textarea "helper.[PERSON_NAME](")"
click at [900, 500] on div "helper . moveUp ( ) helper . build ( "upArrow" ) helper . moveUp ( ) helper . b…" at bounding box center [924, 369] width 393 height 409
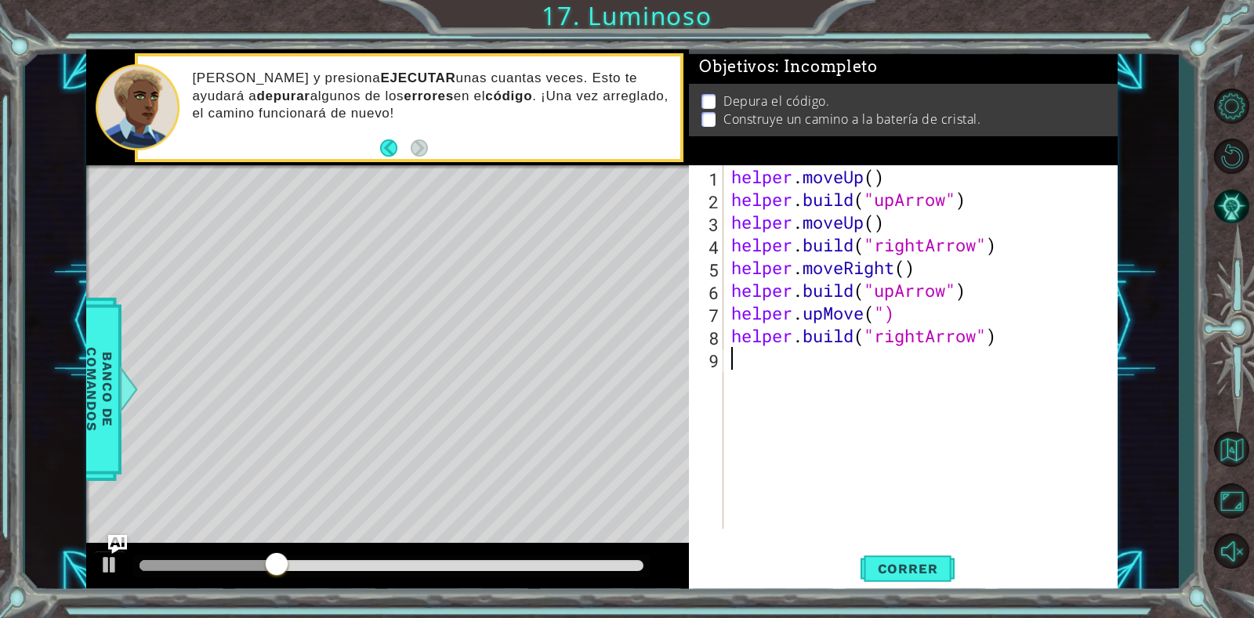
click at [886, 308] on div "helper . moveUp ( ) helper . build ( "upArrow" ) helper . moveUp ( ) helper . b…" at bounding box center [924, 369] width 393 height 409
click at [906, 567] on span "Correr" at bounding box center [908, 569] width 92 height 16
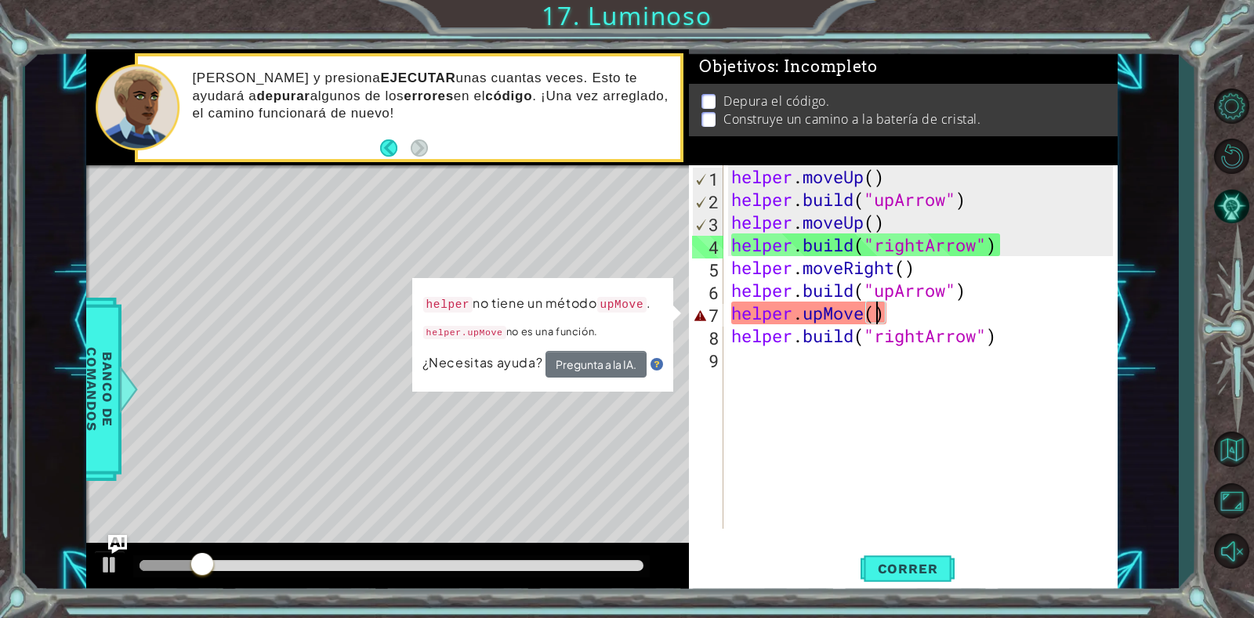
click at [900, 310] on div "helper . moveUp ( ) helper . build ( "upArrow" ) helper . moveUp ( ) helper . b…" at bounding box center [924, 369] width 393 height 409
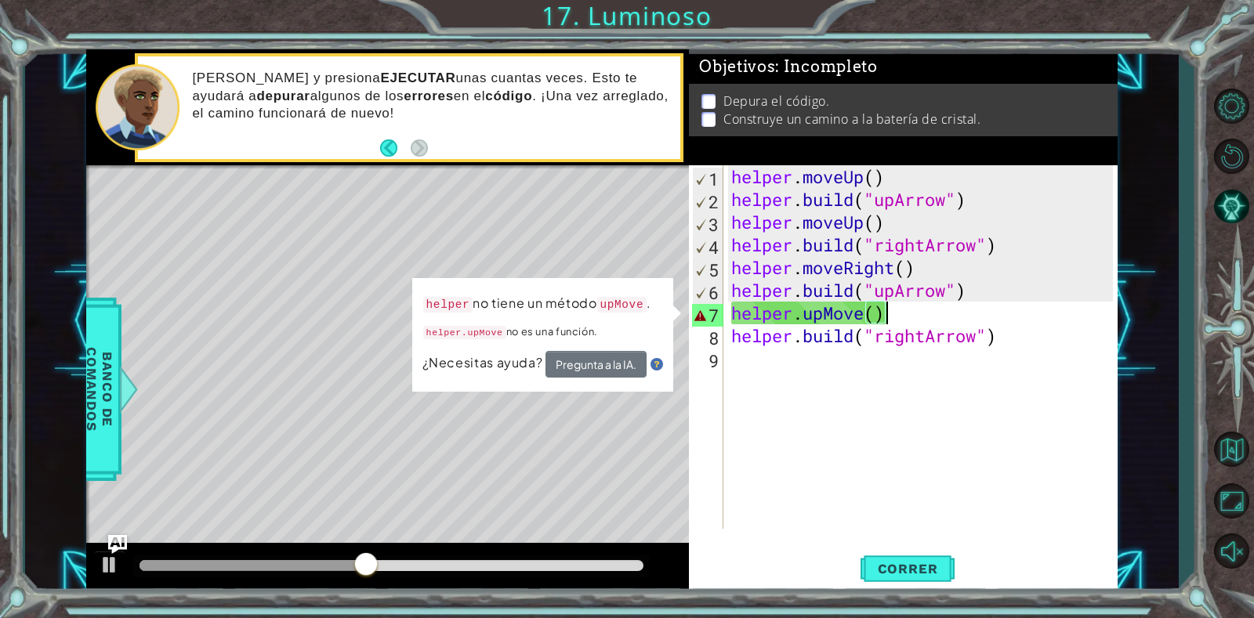
click at [864, 312] on div "helper . moveUp ( ) helper . build ( "upArrow" ) helper . moveUp ( ) helper . b…" at bounding box center [924, 369] width 393 height 409
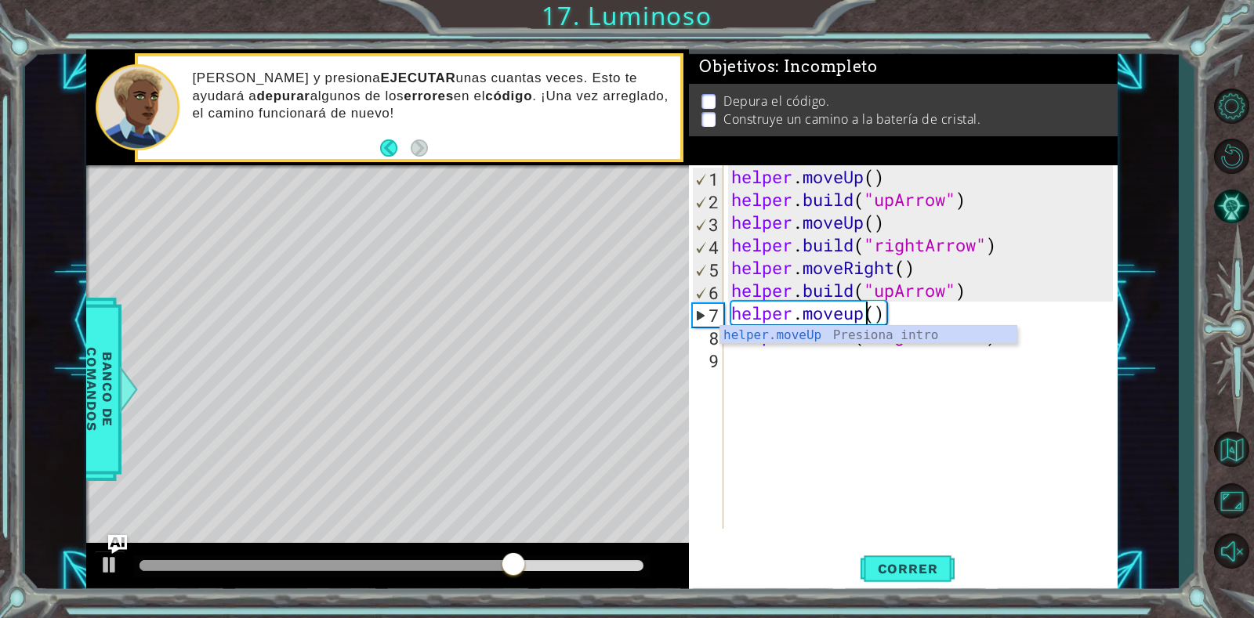
scroll to position [0, 6]
click at [884, 570] on span "Correr" at bounding box center [908, 569] width 92 height 16
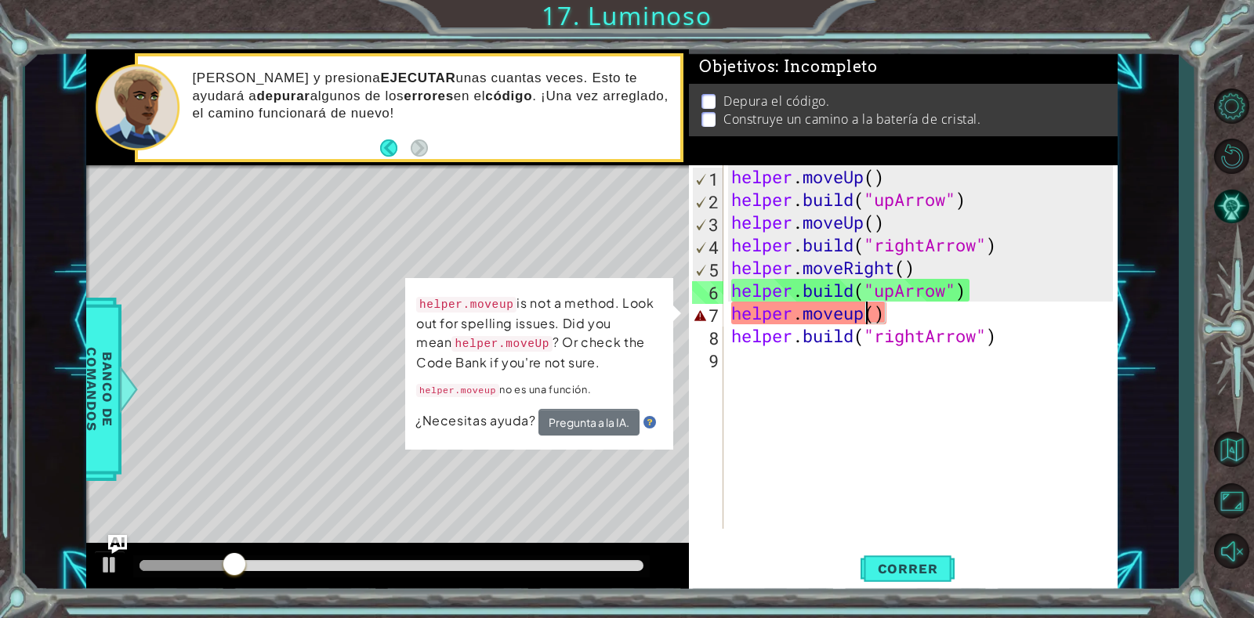
click at [849, 321] on div "helper . moveUp ( ) helper . build ( "upArrow" ) helper . moveUp ( ) helper . b…" at bounding box center [924, 369] width 393 height 409
click at [857, 321] on div "helper . moveUp ( ) helper . build ( "upArrow" ) helper . moveUp ( ) helper . b…" at bounding box center [924, 369] width 393 height 409
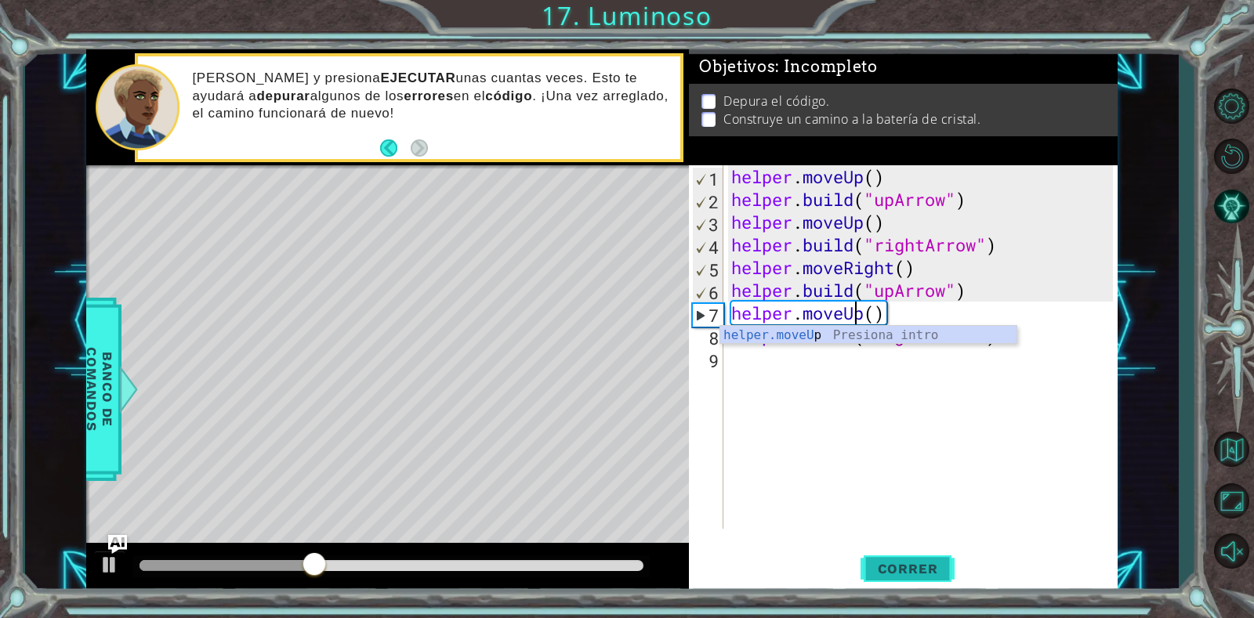
type textarea "helper.moveUp()"
click at [905, 568] on span "Correr" at bounding box center [908, 569] width 92 height 16
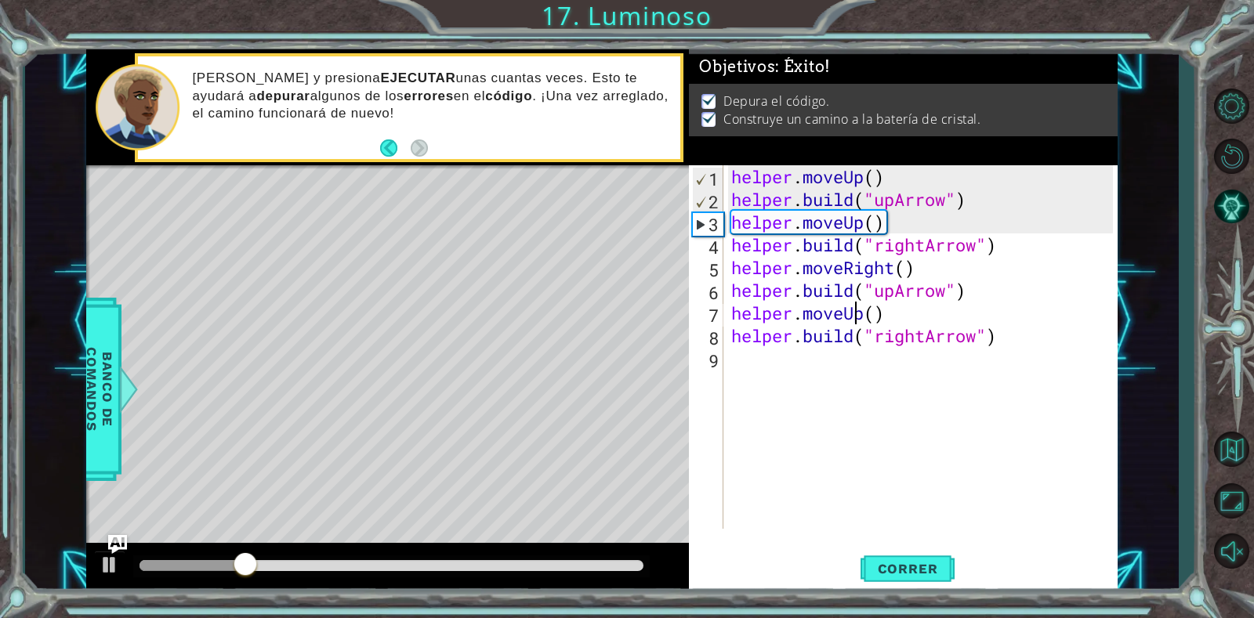
drag, startPoint x: 589, startPoint y: 567, endPoint x: 688, endPoint y: 557, distance: 99.3
click at [684, 561] on div at bounding box center [387, 568] width 603 height 50
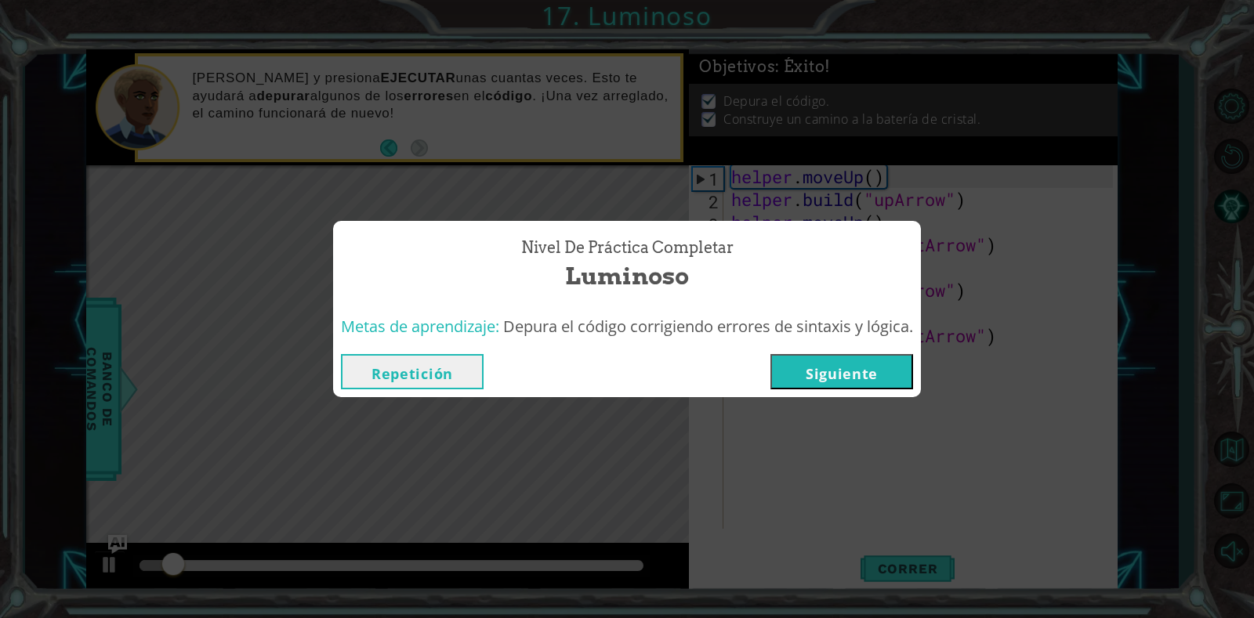
click at [859, 374] on button "Siguiente" at bounding box center [841, 371] width 143 height 35
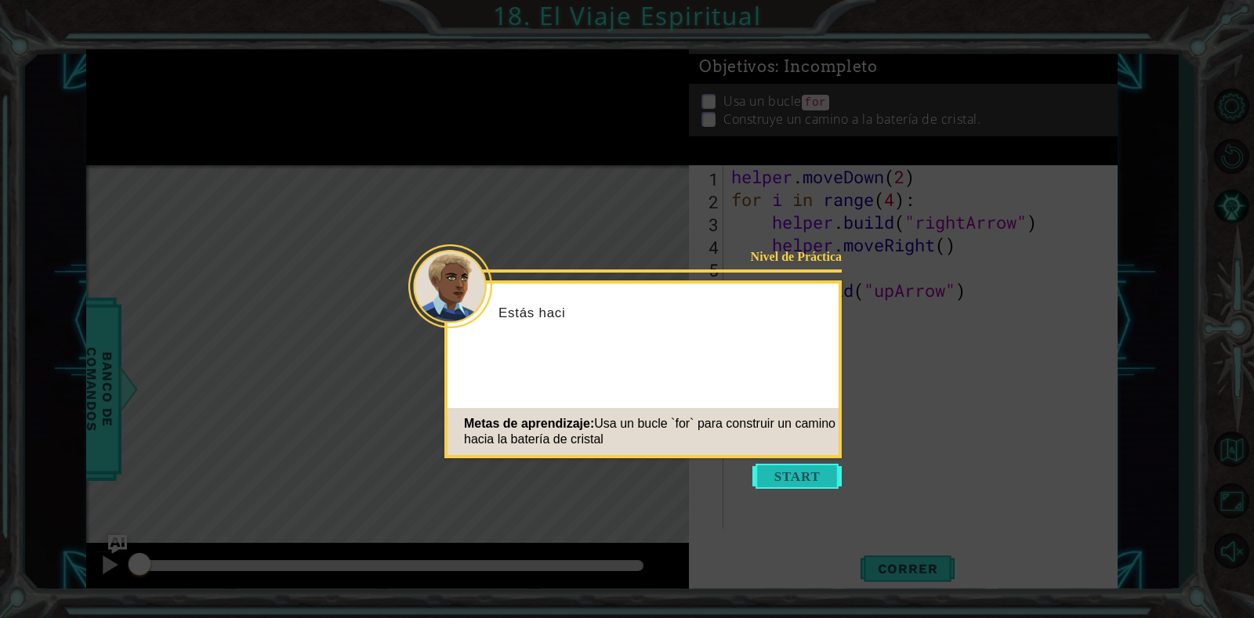
click at [795, 465] on button "Start" at bounding box center [796, 476] width 89 height 25
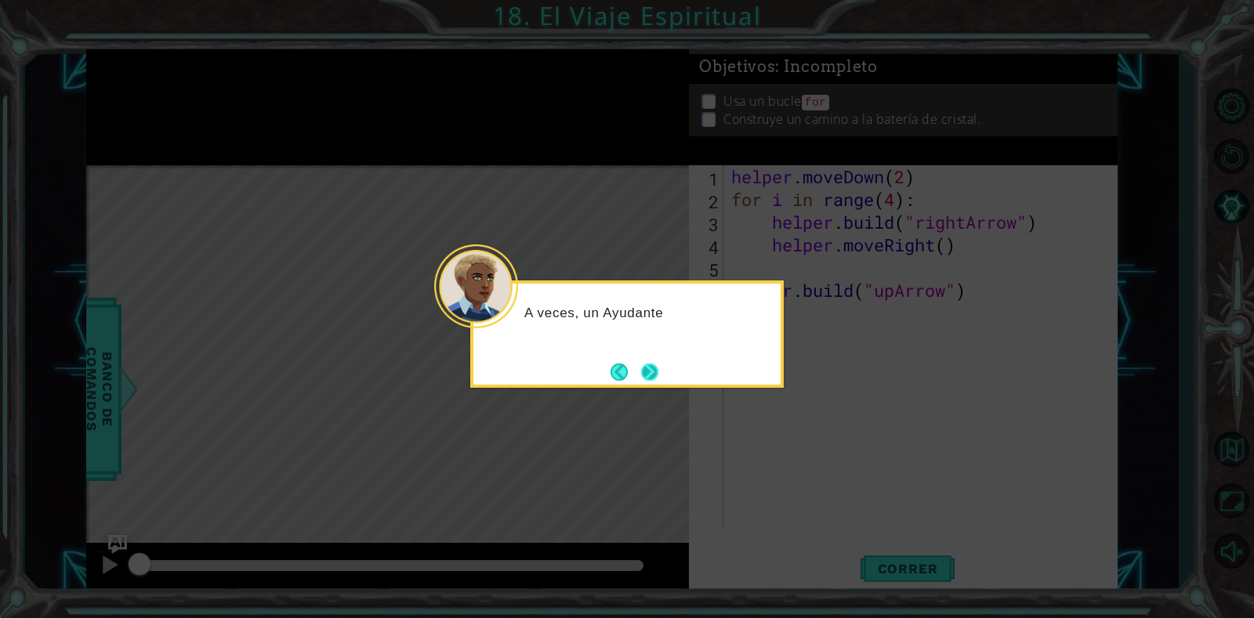
click at [653, 374] on button "Next" at bounding box center [649, 372] width 17 height 17
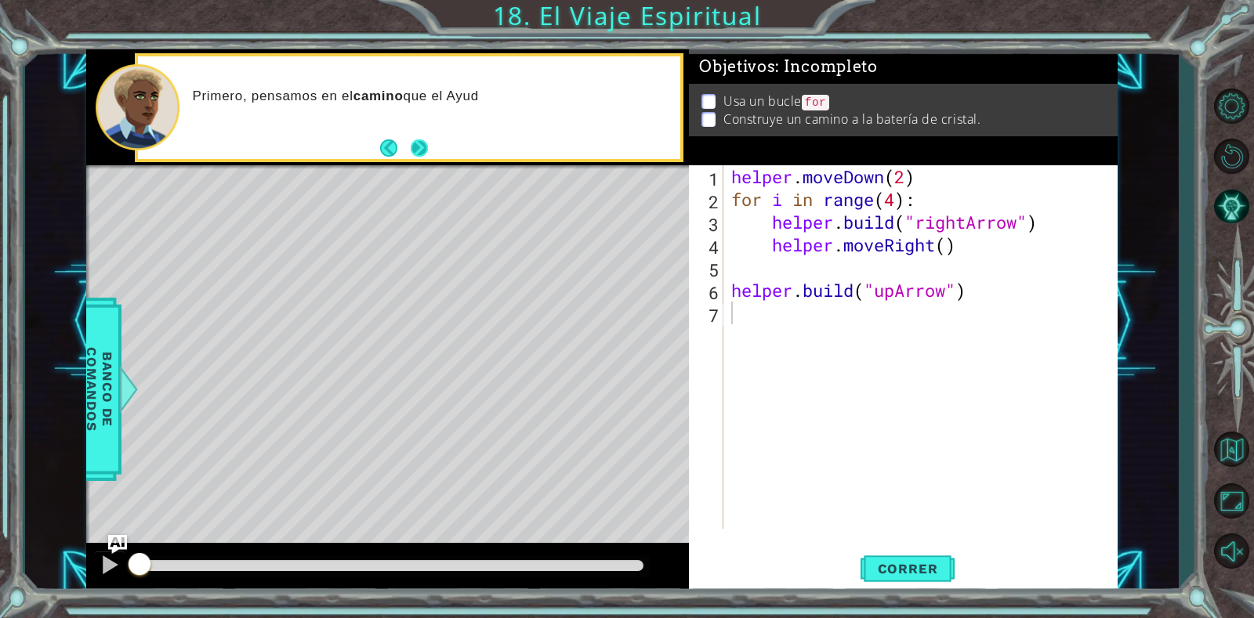
click at [417, 139] on button "Next" at bounding box center [419, 147] width 17 height 17
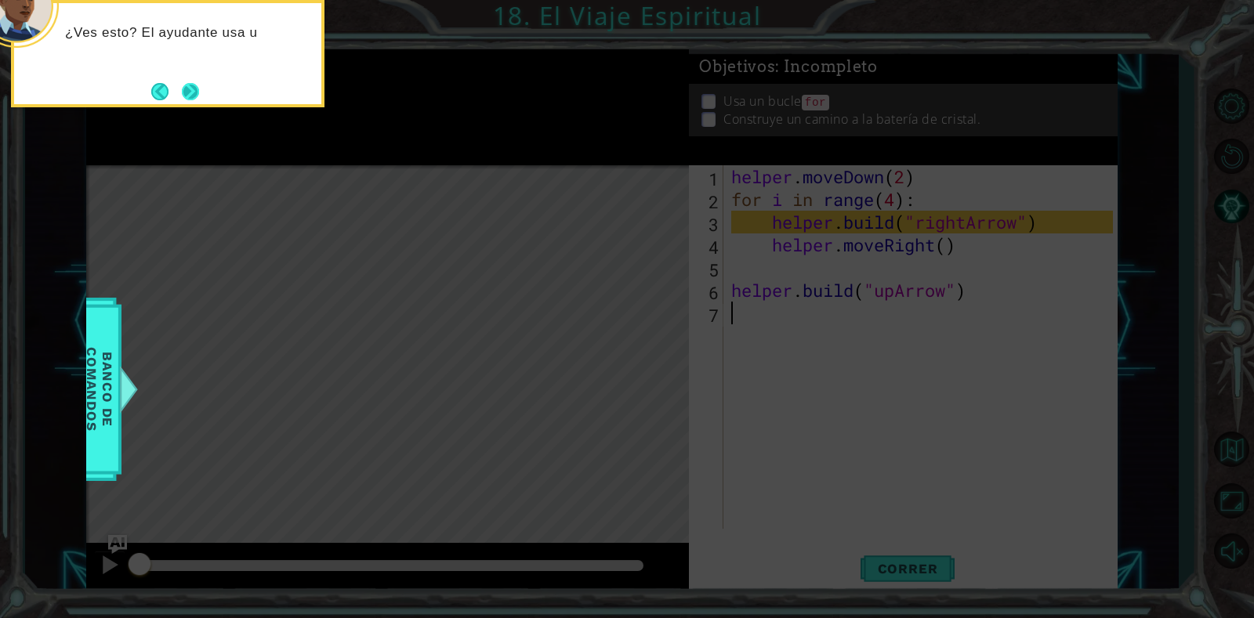
click at [194, 100] on button "Next" at bounding box center [191, 91] width 18 height 18
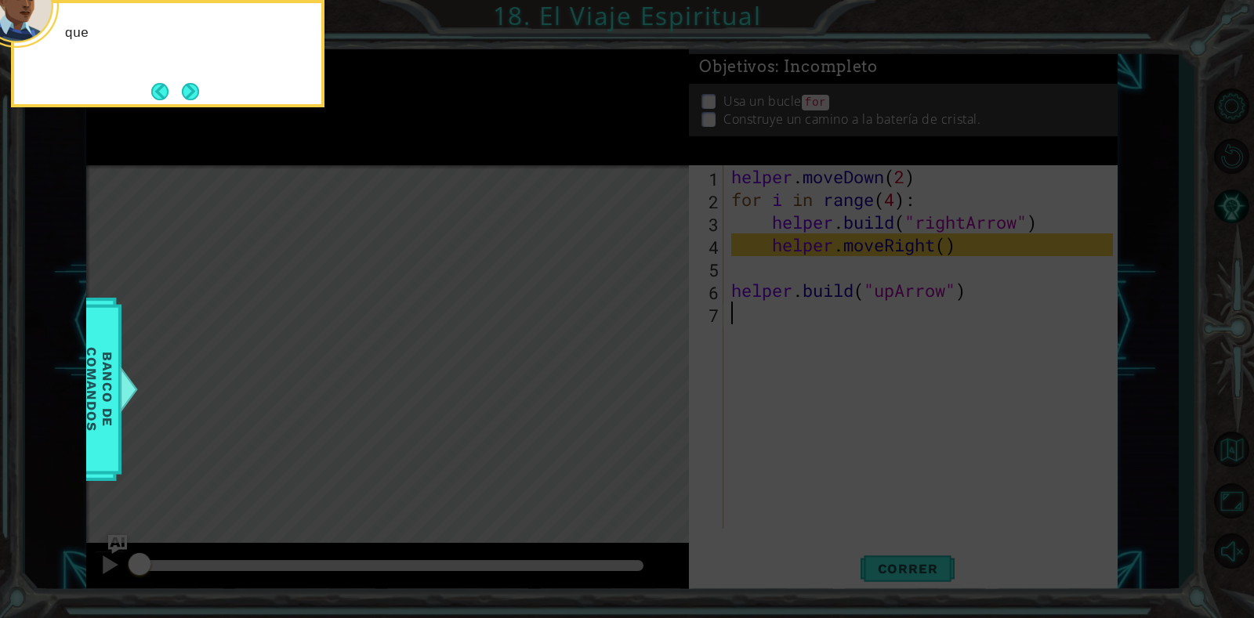
click at [194, 100] on button "Next" at bounding box center [190, 91] width 17 height 17
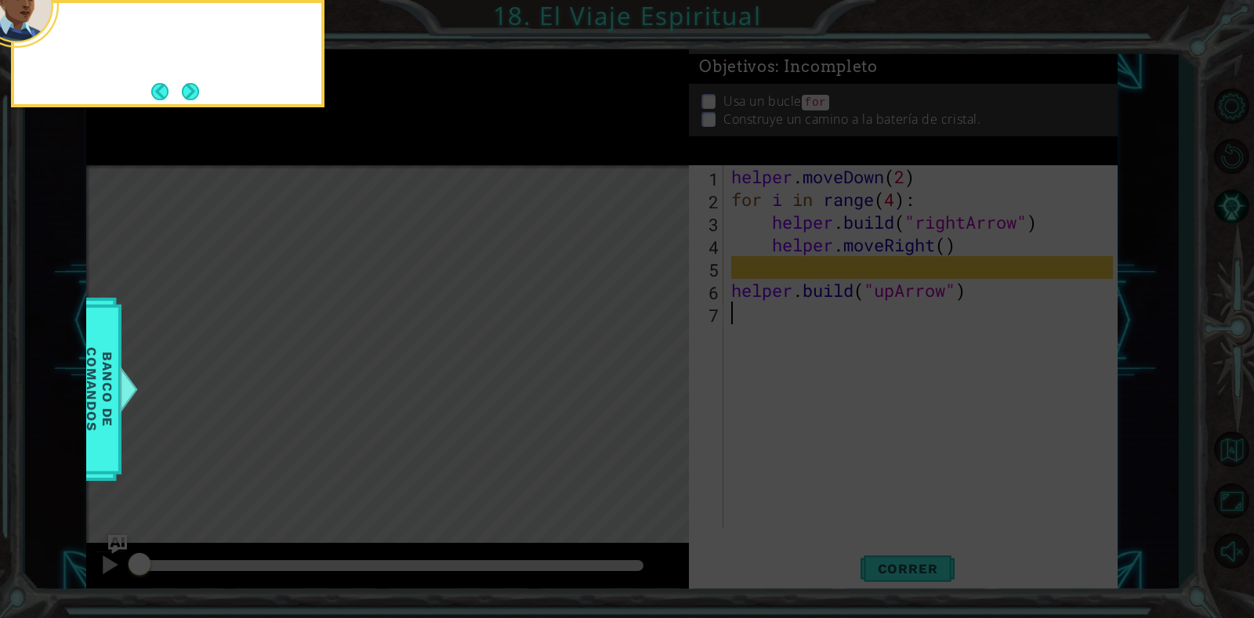
click at [194, 100] on button "Next" at bounding box center [190, 91] width 17 height 17
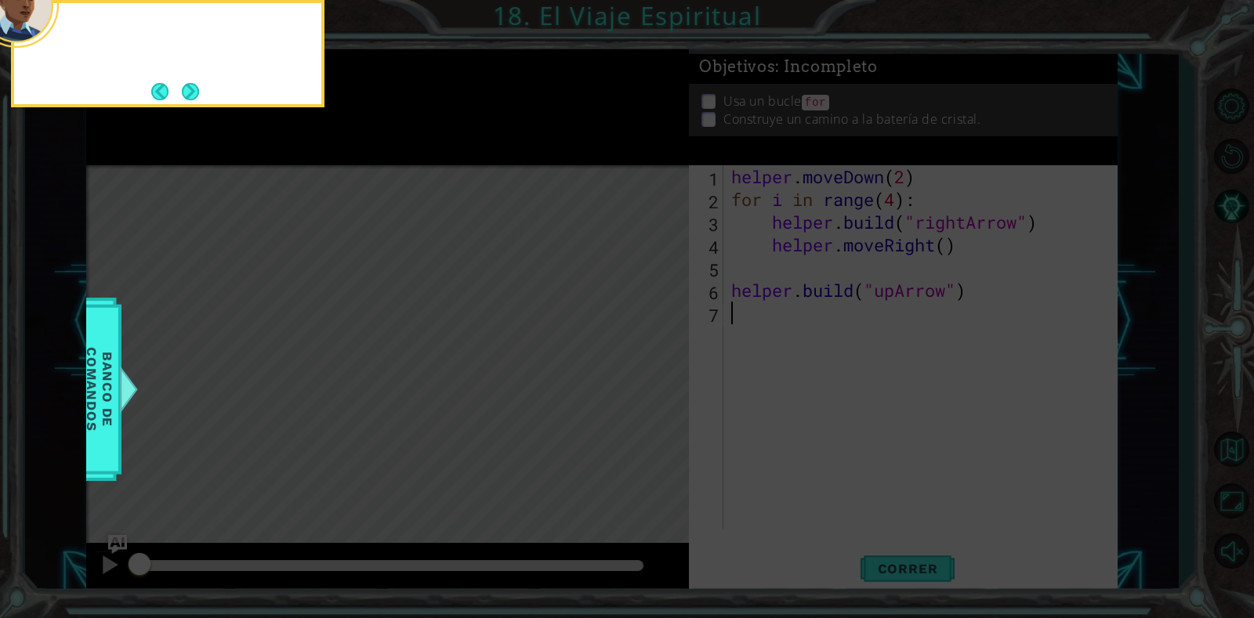
click at [194, 100] on button "Next" at bounding box center [191, 91] width 18 height 18
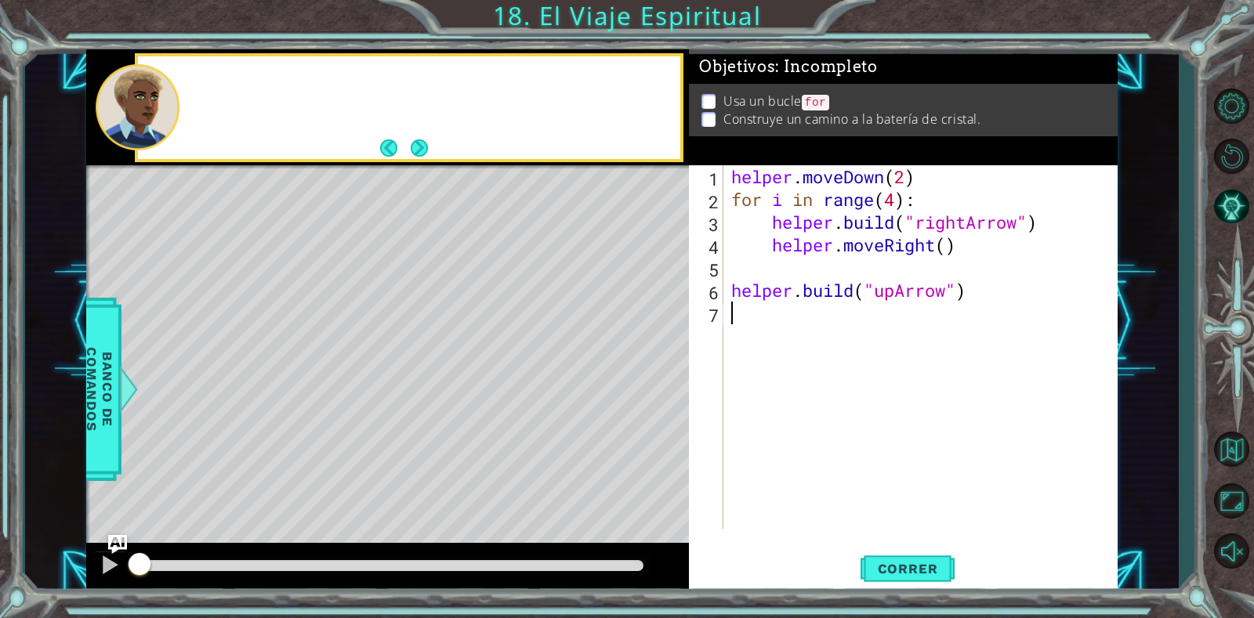
click at [194, 102] on div at bounding box center [430, 108] width 498 height 38
click at [426, 147] on button "Next" at bounding box center [419, 147] width 17 height 17
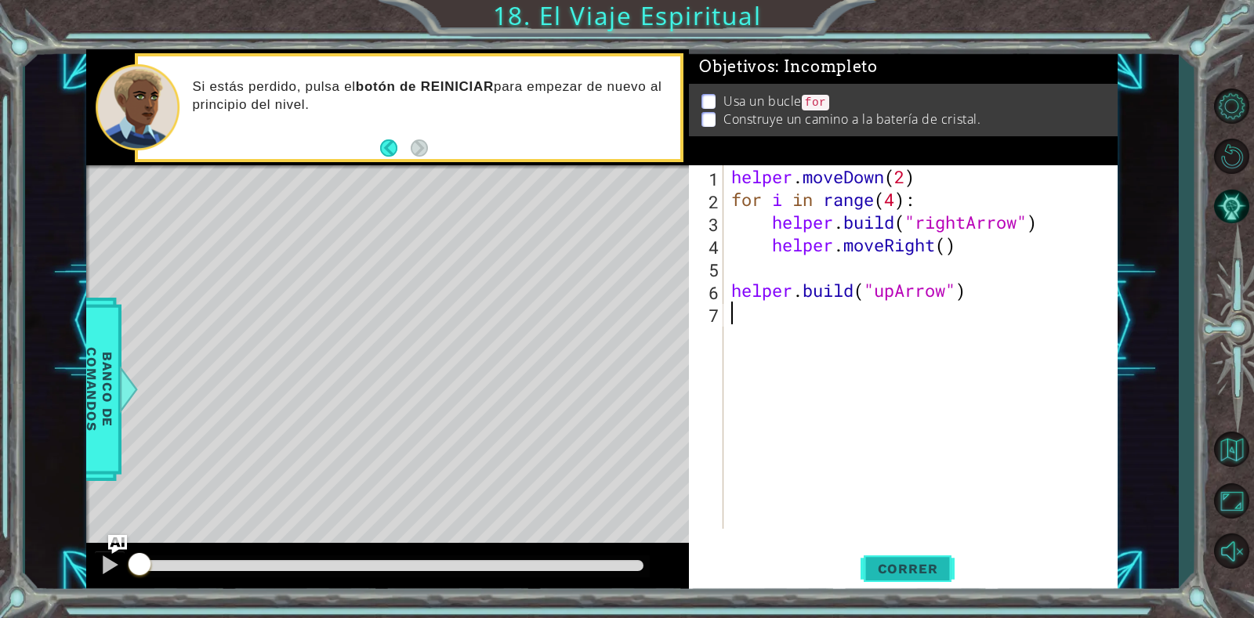
click at [950, 573] on span "Correr" at bounding box center [908, 569] width 92 height 16
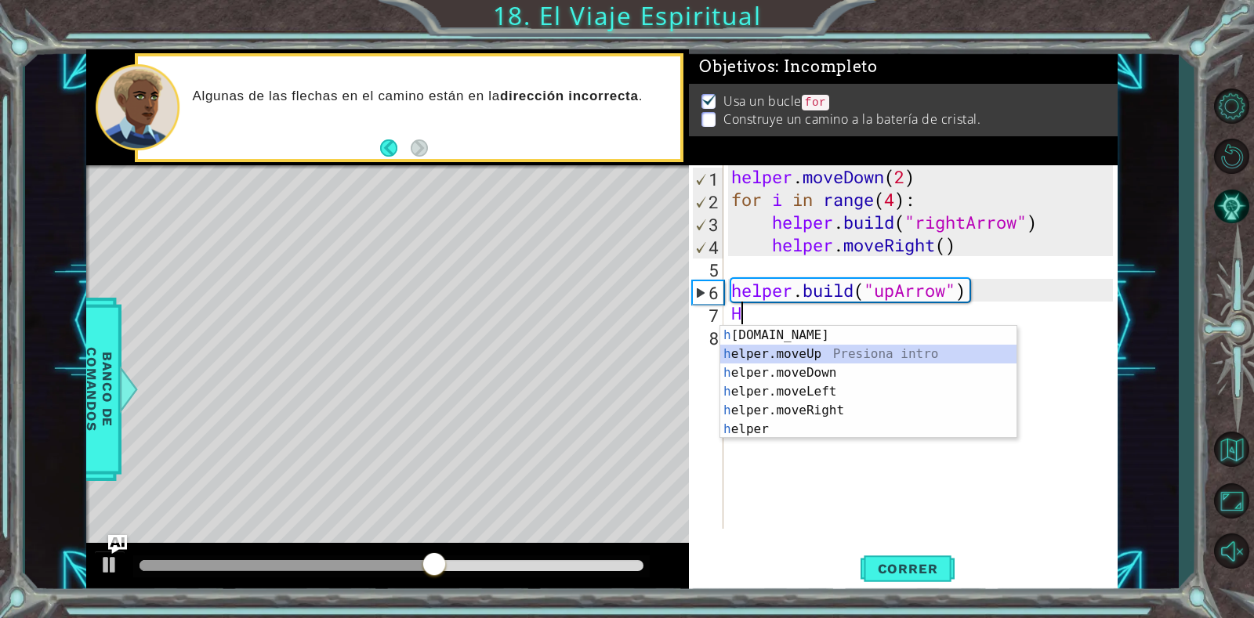
click at [780, 355] on div "h [DOMAIN_NAME] Presiona intro h elper.moveUp Presiona intro h elper.moveDown P…" at bounding box center [868, 401] width 296 height 150
type textarea "helper.moveUp(1)"
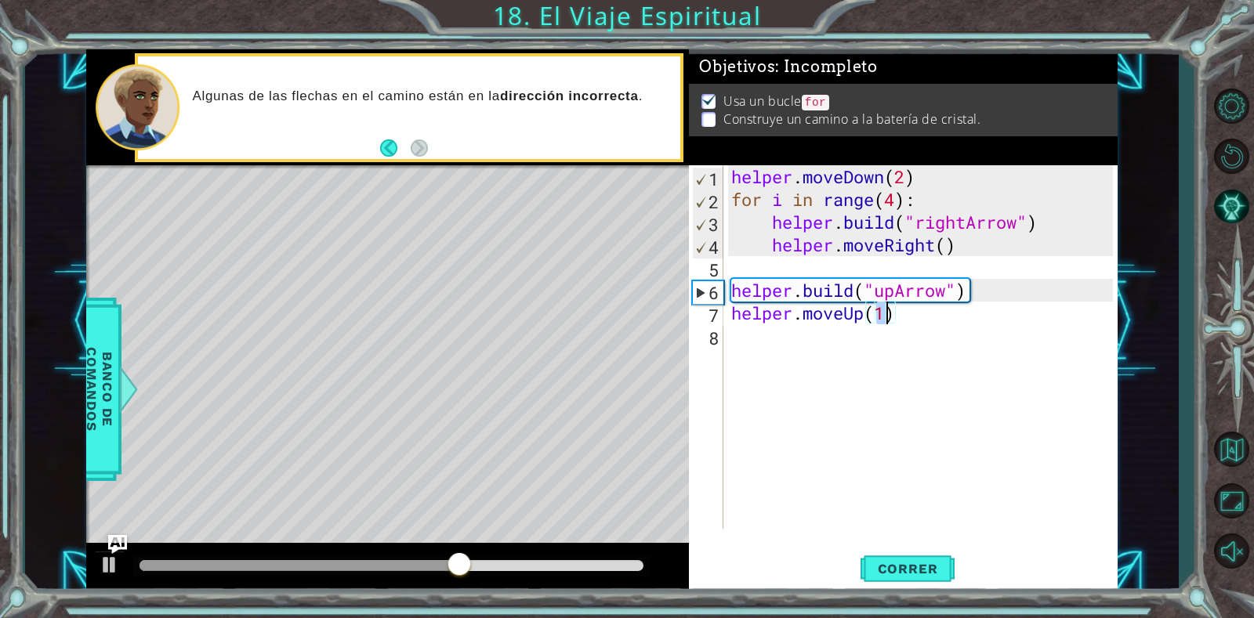
click at [920, 312] on div "helper . moveDown ( 2 ) for i in range ( 4 ) : helper . build ( "rightArrow" ) …" at bounding box center [924, 369] width 393 height 409
click at [878, 339] on div "helper . moveDown ( 2 ) for i in range ( 4 ) : helper . build ( "rightArrow" ) …" at bounding box center [924, 369] width 393 height 409
drag, startPoint x: 959, startPoint y: 292, endPoint x: 709, endPoint y: 280, distance: 250.3
click at [709, 280] on div "1 2 3 4 5 6 7 8 helper . moveDown ( 2 ) for i in range ( 4 ) : helper . build (…" at bounding box center [901, 347] width 424 height 364
type textarea "[DOMAIN_NAME]("upArrow")"
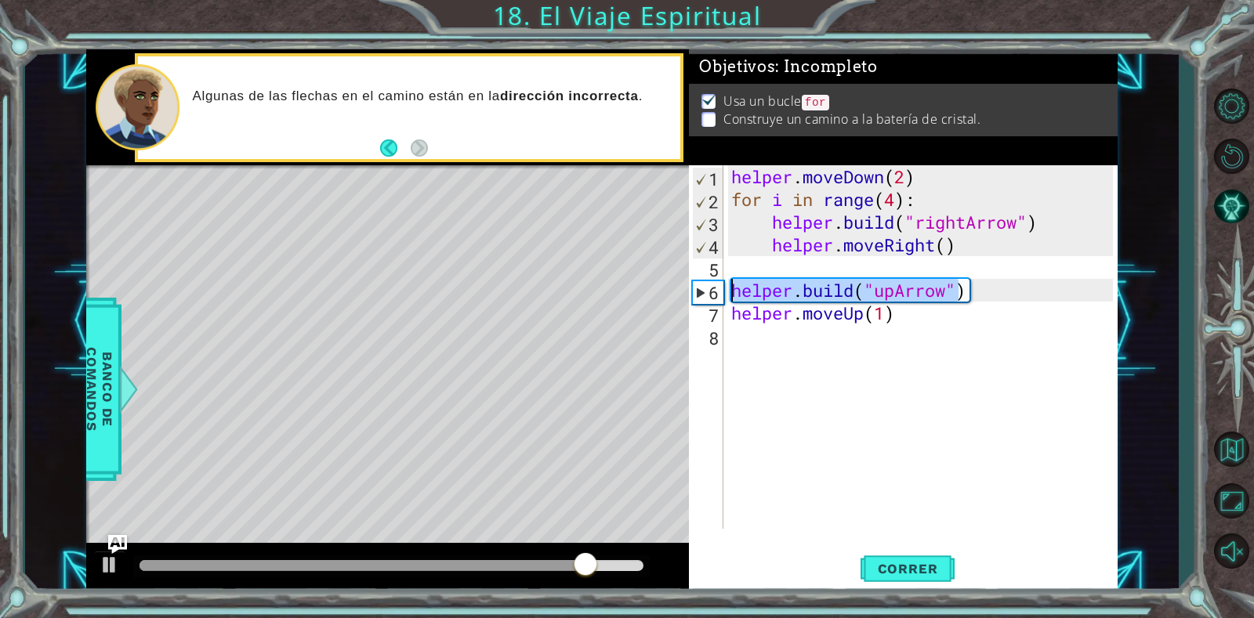
click at [791, 334] on div "helper . moveDown ( 2 ) for i in range ( 4 ) : helper . build ( "rightArrow" ) …" at bounding box center [924, 369] width 393 height 409
paste textarea "[DOMAIN_NAME]("upArrow""
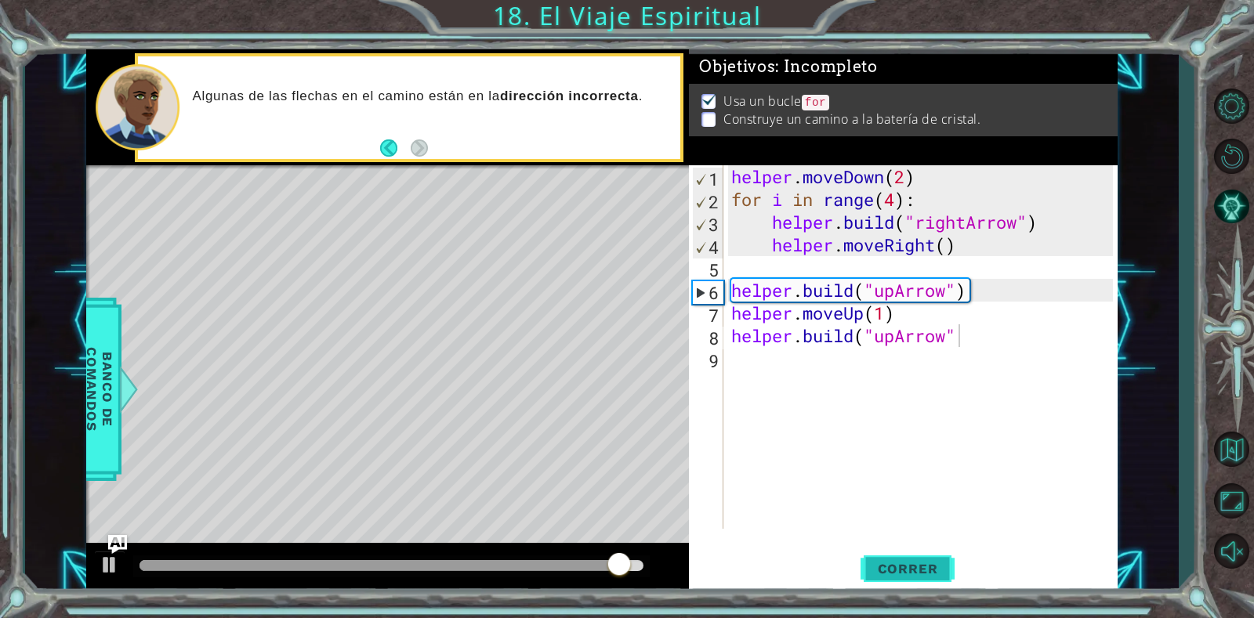
click at [922, 556] on button "Correr" at bounding box center [907, 569] width 94 height 43
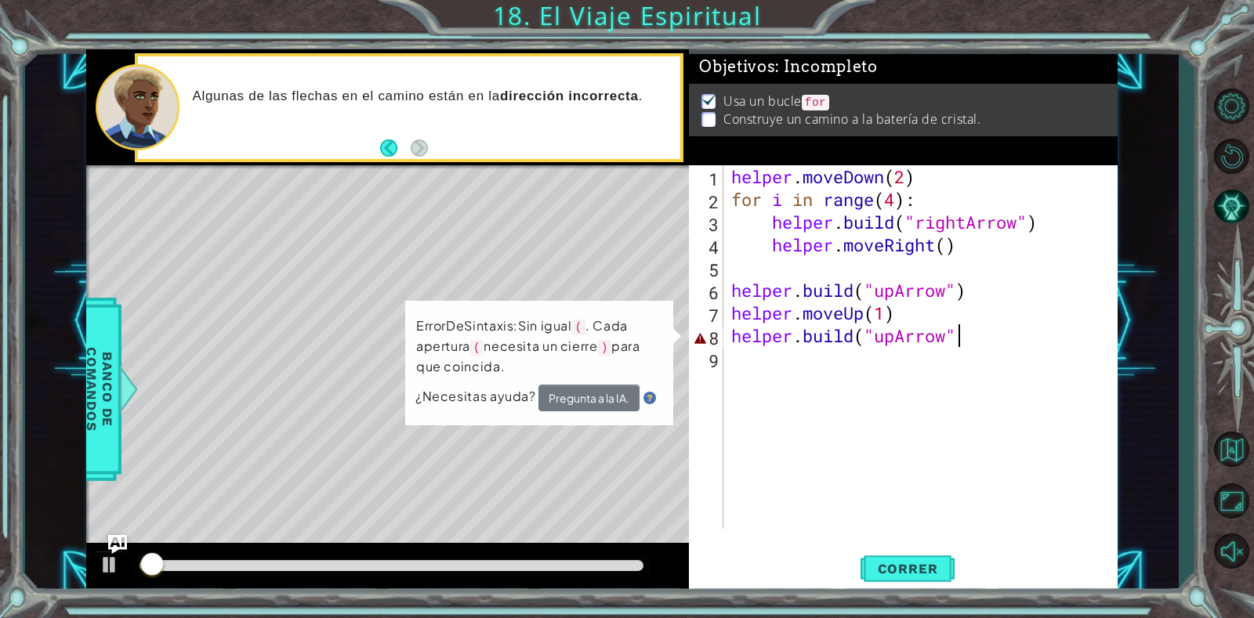
click at [960, 333] on div "helper . moveDown ( 2 ) for i in range ( 4 ) : helper . build ( "rightArrow" ) …" at bounding box center [924, 369] width 393 height 409
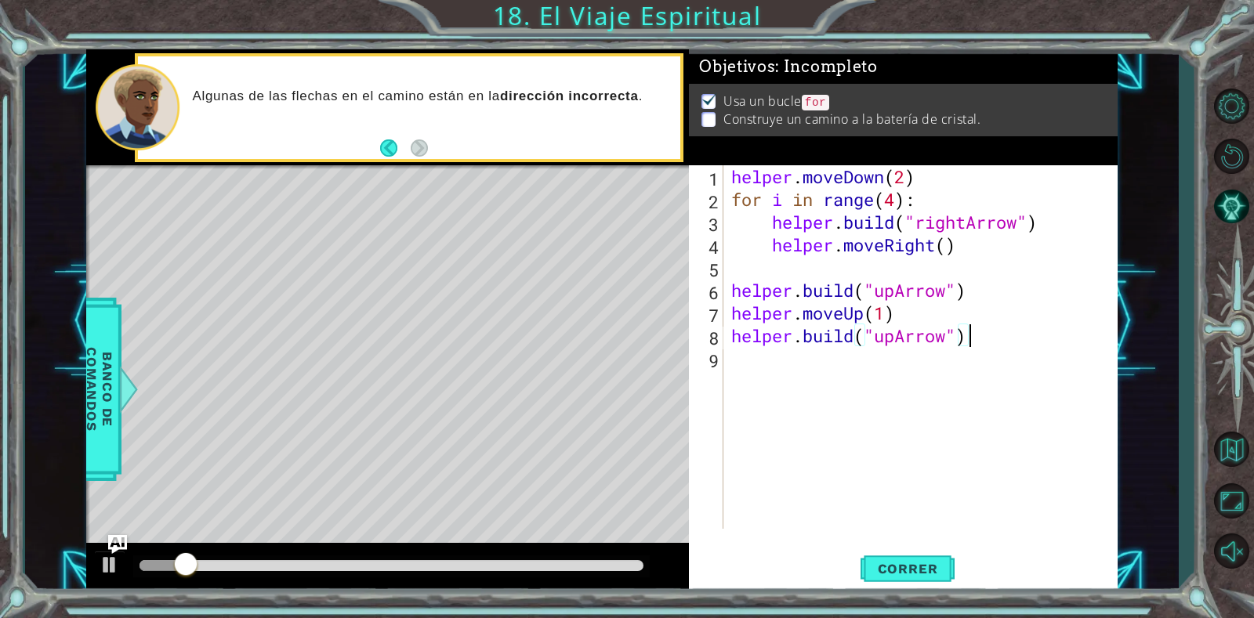
scroll to position [0, 10]
type textarea "[DOMAIN_NAME]("upArrow")"
click at [929, 576] on span "Correr" at bounding box center [908, 569] width 92 height 16
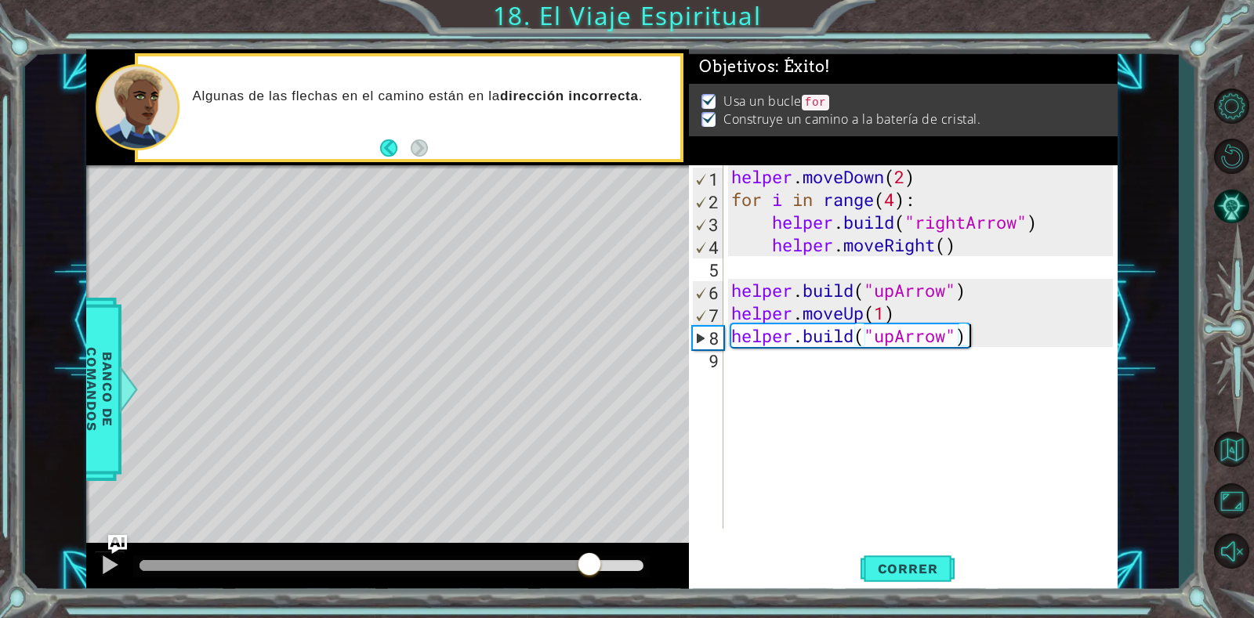
drag, startPoint x: 581, startPoint y: 564, endPoint x: 624, endPoint y: 561, distance: 43.2
click at [622, 561] on div at bounding box center [391, 565] width 504 height 11
drag, startPoint x: 624, startPoint y: 562, endPoint x: 828, endPoint y: 540, distance: 204.9
click at [799, 549] on div "1 ההההההההההההההההההההההההההההההההההההההההההההההההההההההההההההההההההההההההההההה…" at bounding box center [601, 321] width 1031 height 544
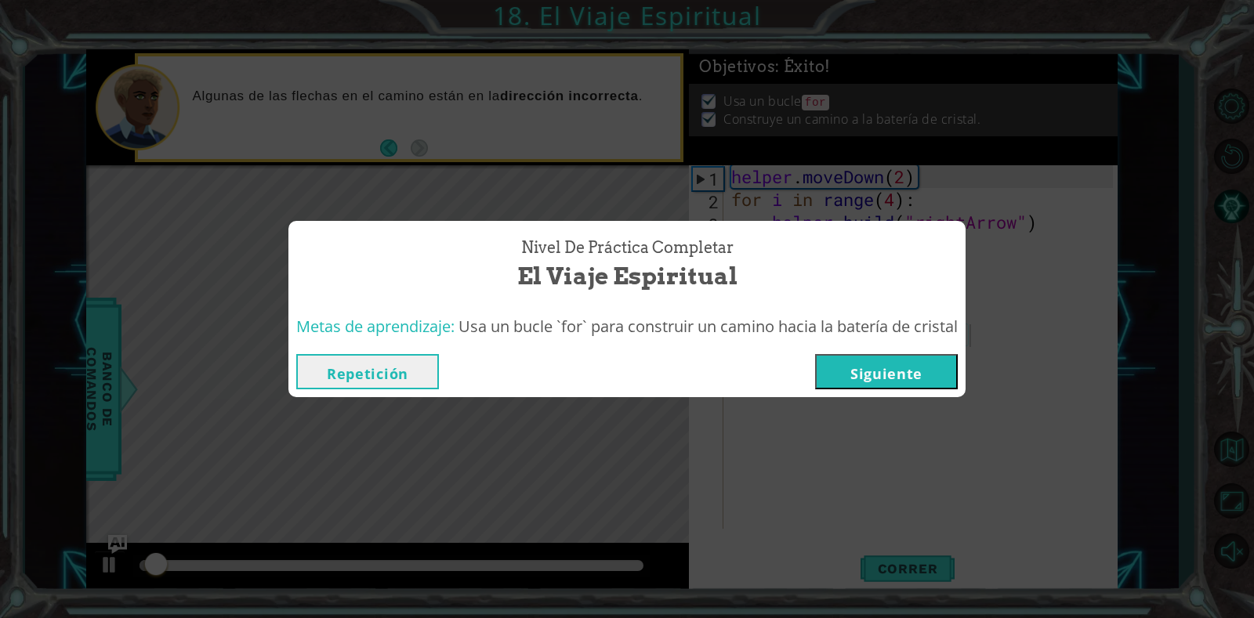
click at [878, 375] on button "Siguiente" at bounding box center [886, 371] width 143 height 35
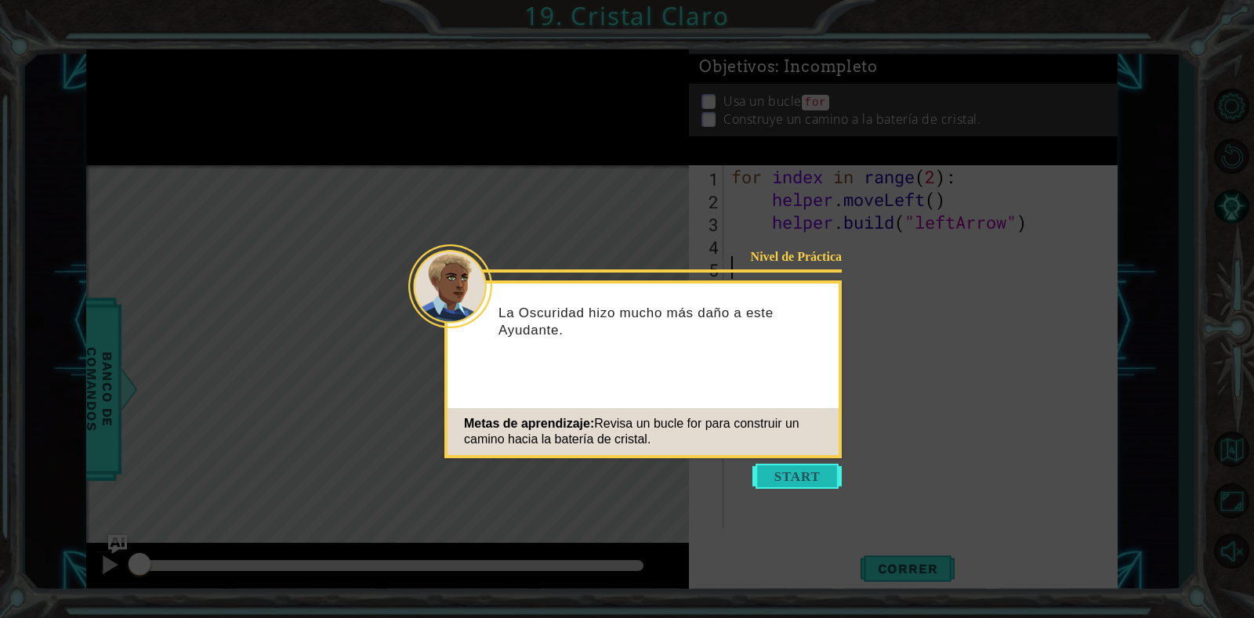
click at [807, 467] on button "Start" at bounding box center [796, 476] width 89 height 25
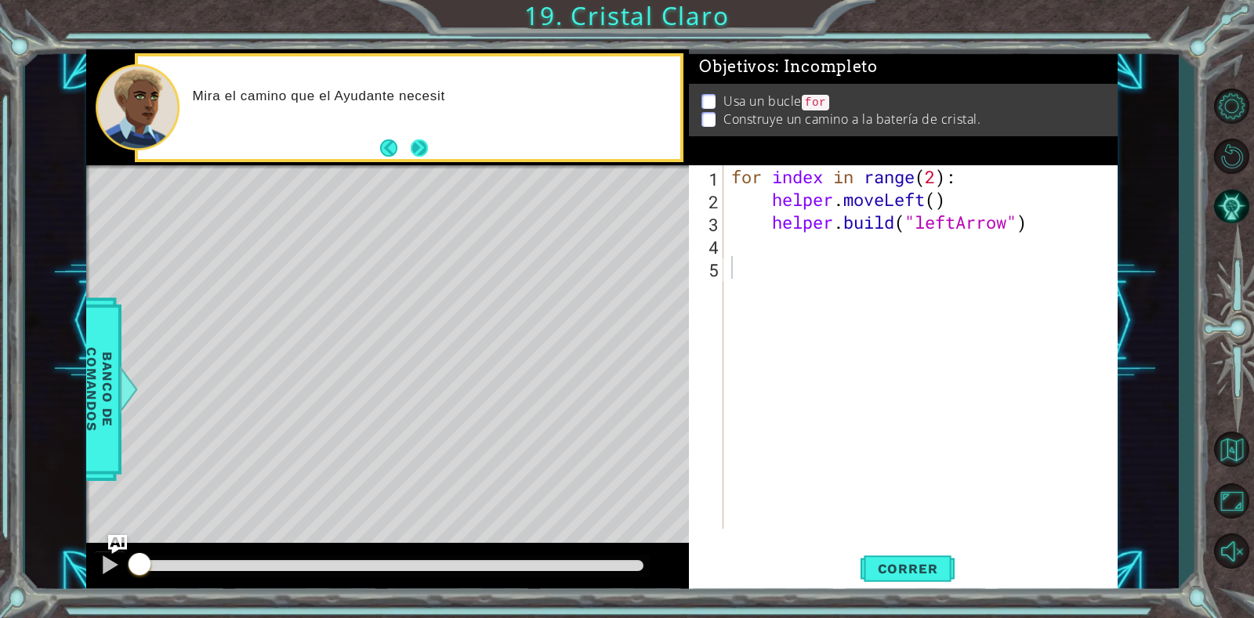
click at [426, 139] on button "Next" at bounding box center [419, 147] width 17 height 17
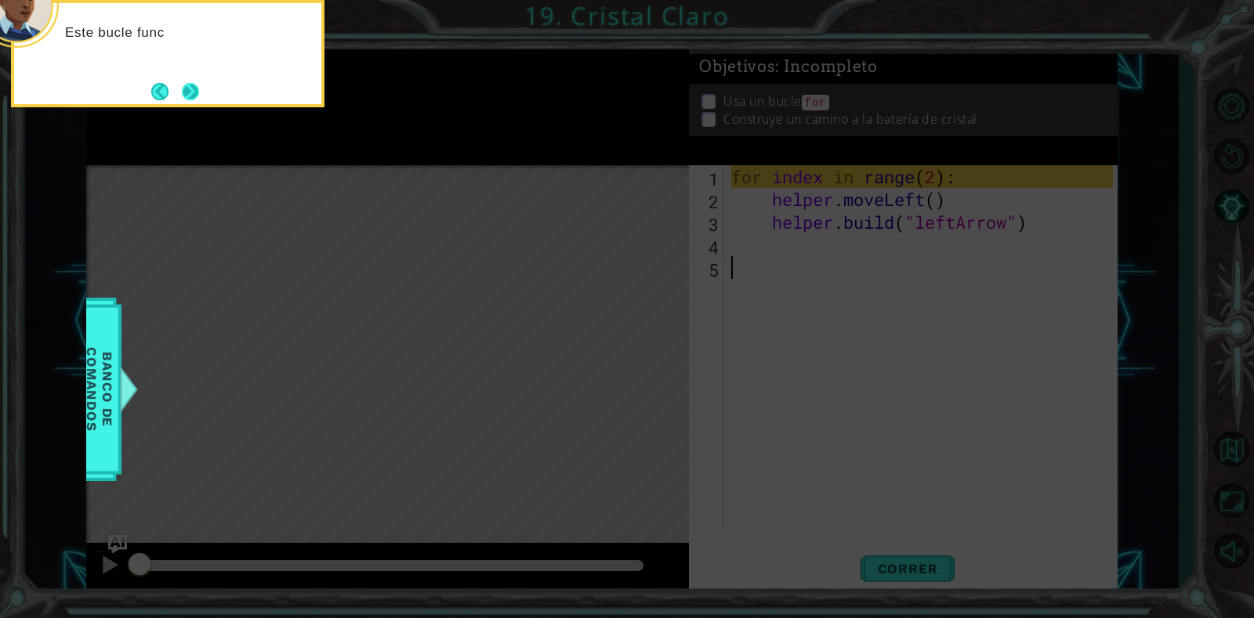
click at [198, 89] on button "Next" at bounding box center [190, 91] width 17 height 17
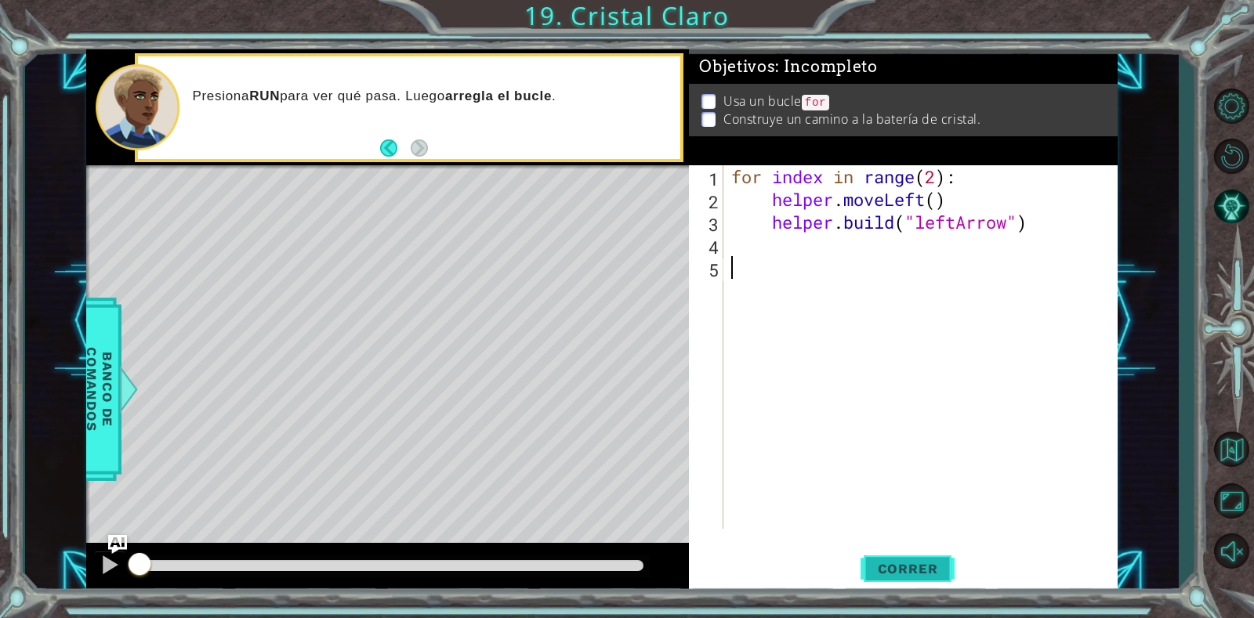
click at [928, 569] on span "Correr" at bounding box center [908, 569] width 92 height 16
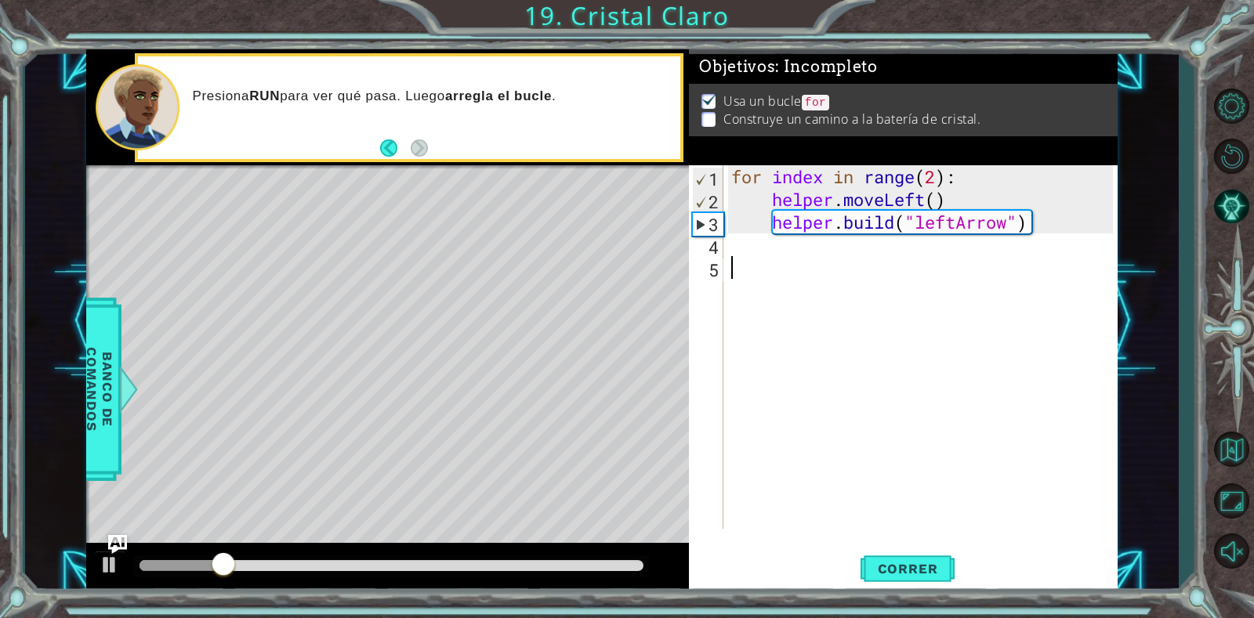
click at [791, 250] on div "for index in range ( 2 ) : helper . moveLeft ( ) helper . build ( "leftArrow" )" at bounding box center [924, 369] width 393 height 409
click at [936, 198] on div "for index in range ( 2 ) : helper . moveLeft ( ) helper . build ( "leftArrow" )" at bounding box center [924, 369] width 393 height 409
click at [857, 570] on div "Correr" at bounding box center [908, 569] width 429 height 43
click at [860, 569] on button "Correr" at bounding box center [907, 569] width 94 height 43
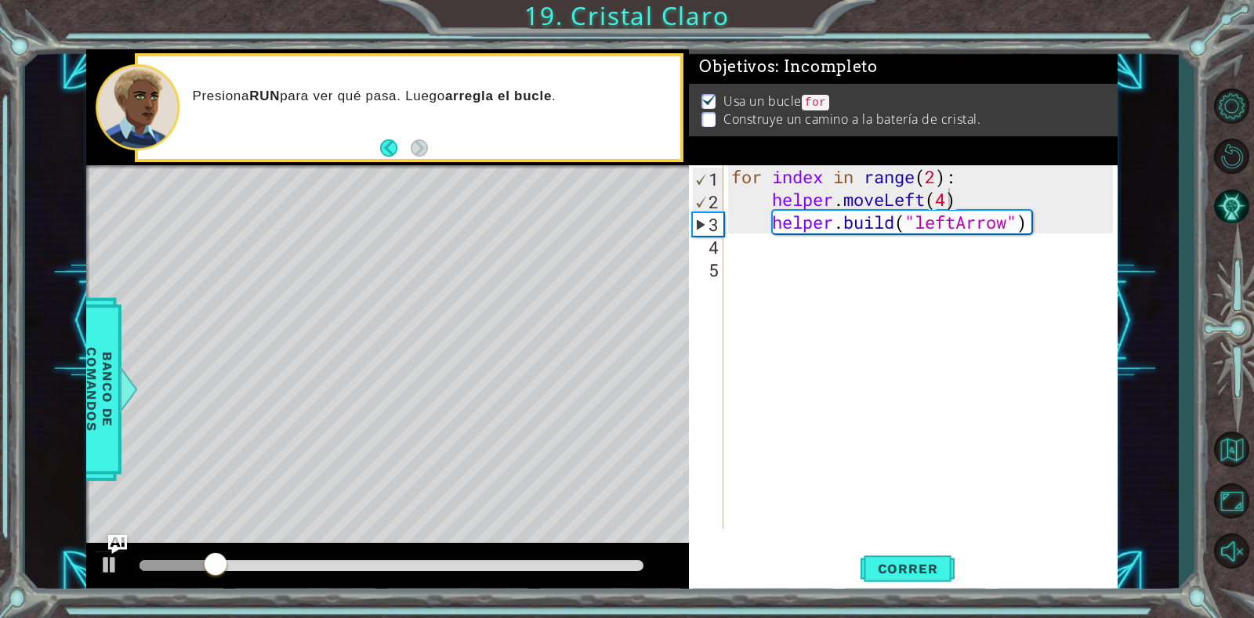
drag, startPoint x: 250, startPoint y: 558, endPoint x: 390, endPoint y: 567, distance: 140.6
click at [411, 568] on div at bounding box center [391, 567] width 516 height 22
click at [981, 198] on div "for index in range ( 2 ) : helper . moveLeft ( 4 ) helper . build ( "leftArrow"…" at bounding box center [924, 369] width 393 height 409
click at [950, 197] on div "for index in range ( 2 ) : helper . moveLeft ( 4 ) helper . build ( "leftArrow"…" at bounding box center [924, 369] width 393 height 409
click at [935, 176] on div "for index in range ( 2 ) : helper . moveLeft ( ) helper . build ( "leftArrow" )" at bounding box center [924, 369] width 393 height 409
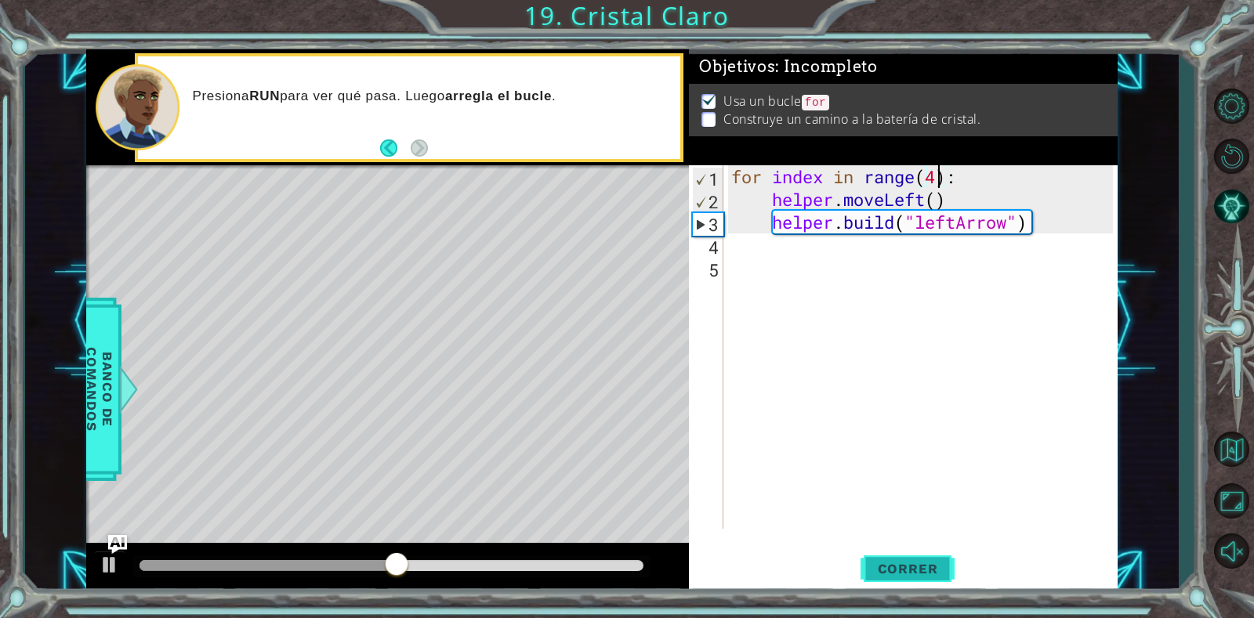
type textarea "for index in range(4):"
click at [887, 557] on button "Correr" at bounding box center [907, 569] width 94 height 43
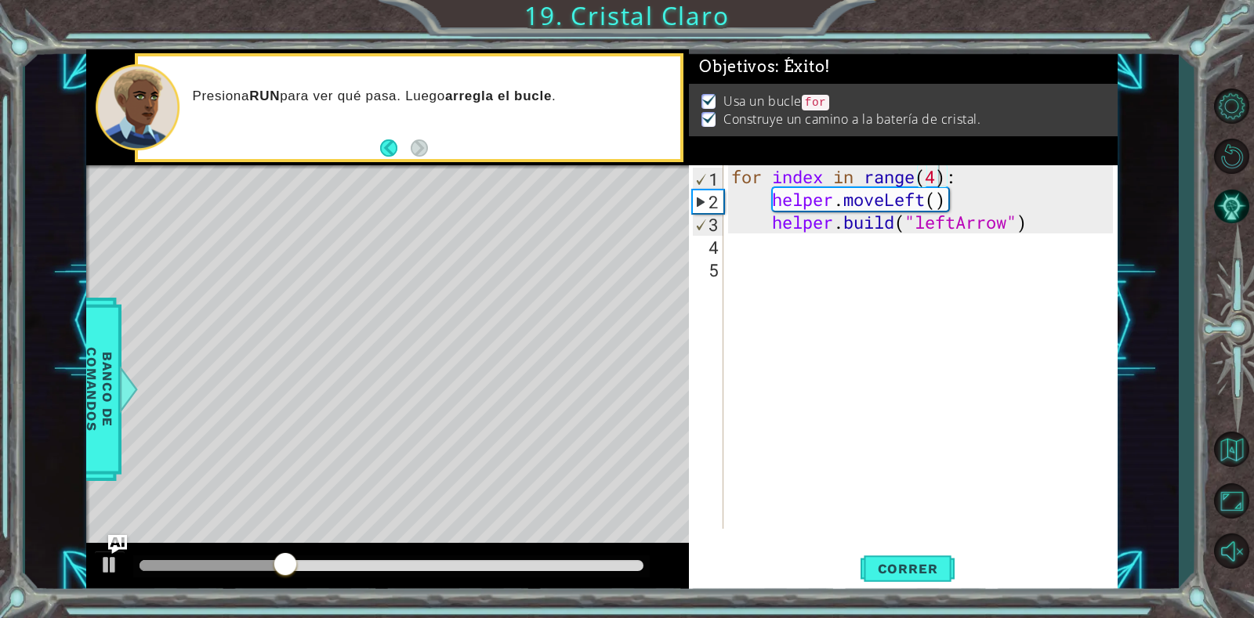
drag, startPoint x: 625, startPoint y: 558, endPoint x: 681, endPoint y: 557, distance: 56.4
click at [681, 557] on div at bounding box center [387, 568] width 603 height 50
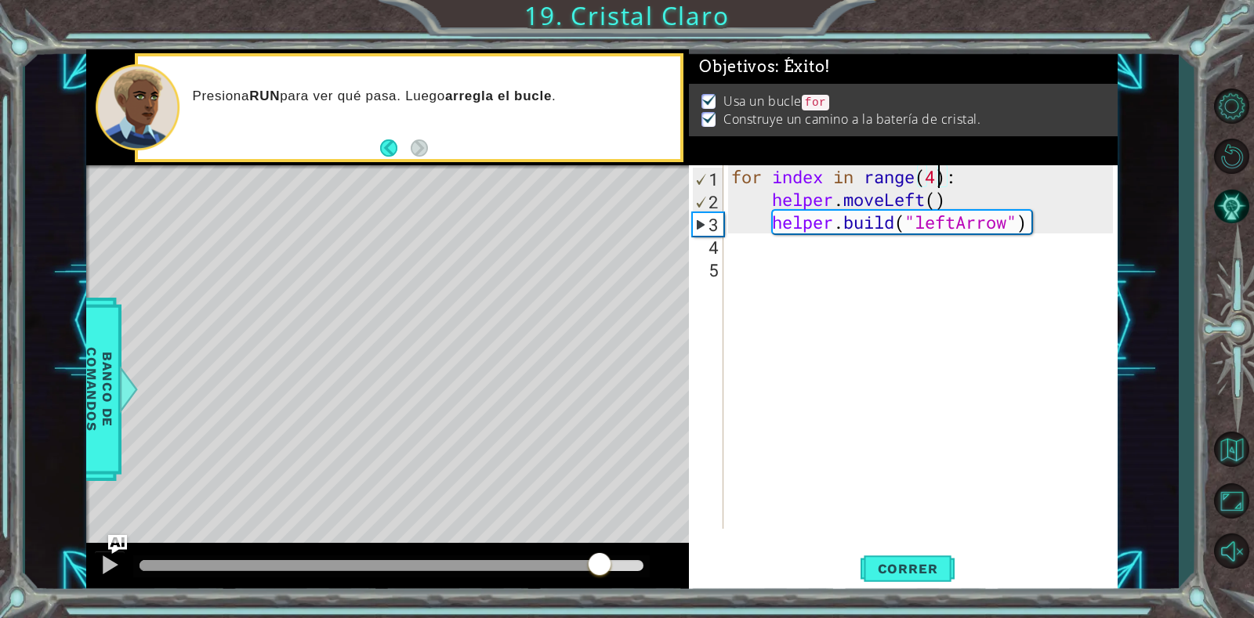
drag, startPoint x: 600, startPoint y: 565, endPoint x: 659, endPoint y: 566, distance: 58.8
click at [659, 566] on div at bounding box center [387, 568] width 603 height 50
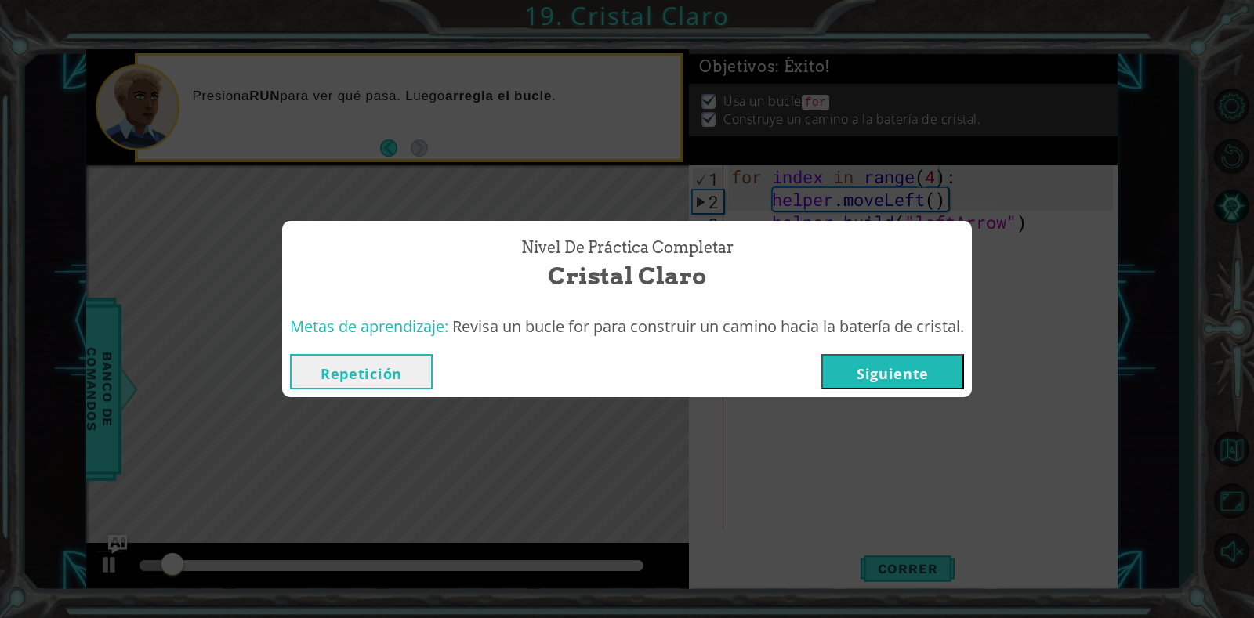
click at [890, 358] on button "Siguiente" at bounding box center [892, 371] width 143 height 35
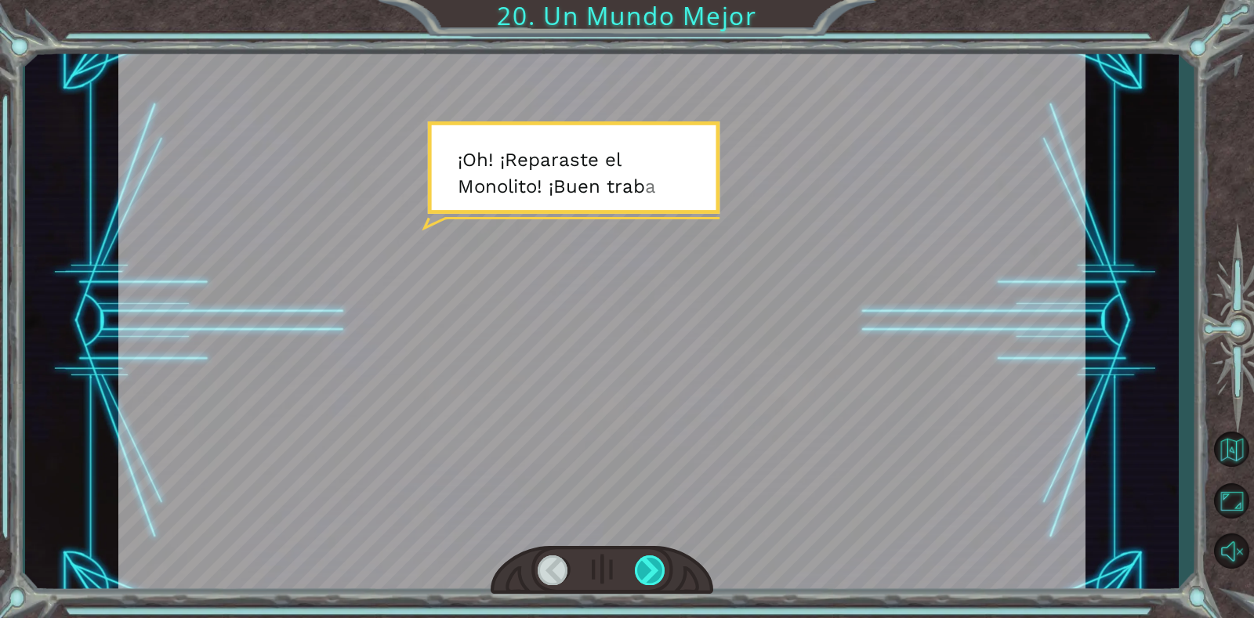
click at [652, 561] on div at bounding box center [650, 570] width 31 height 29
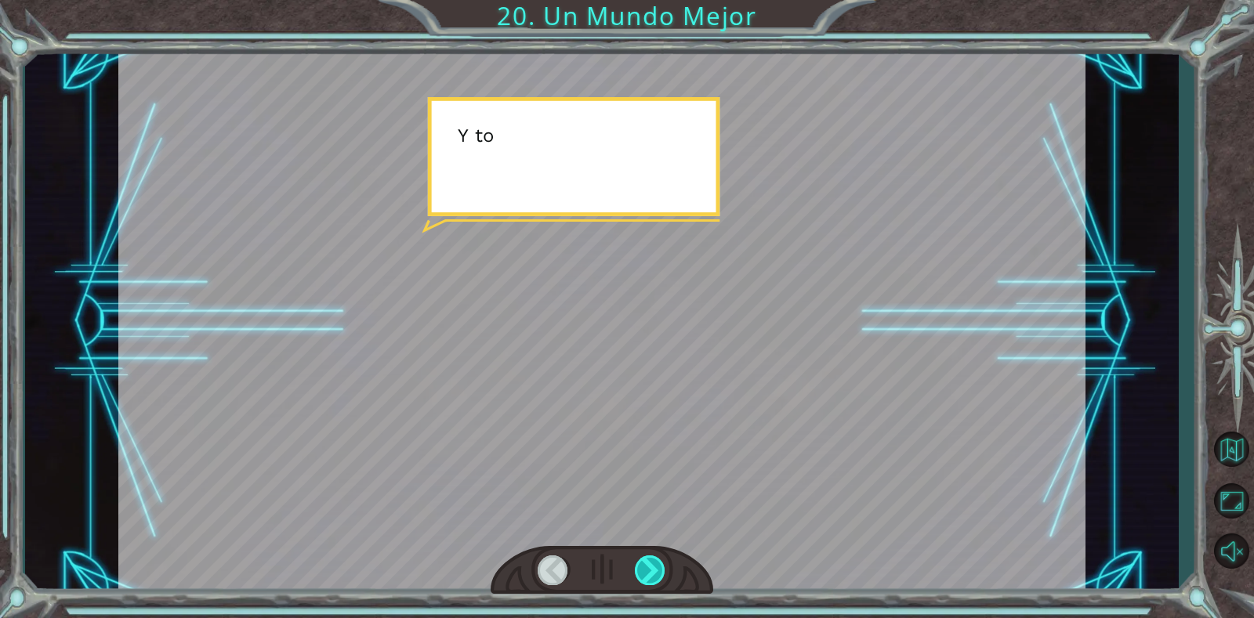
click at [652, 561] on div at bounding box center [650, 570] width 31 height 29
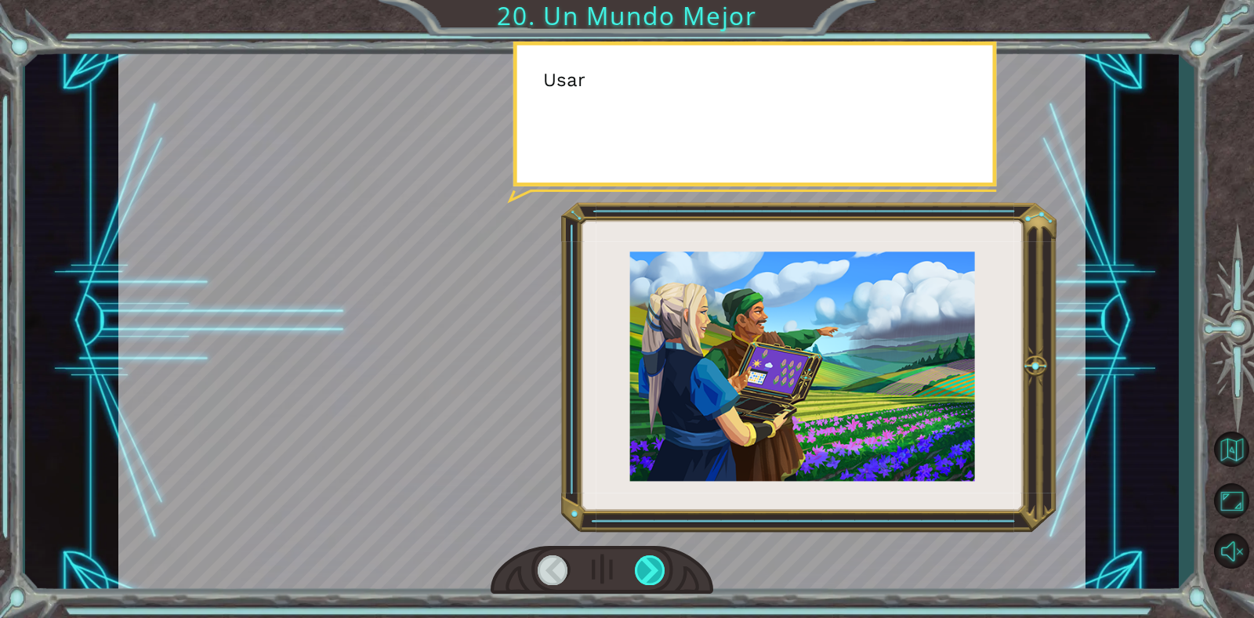
click at [652, 561] on div at bounding box center [650, 570] width 31 height 29
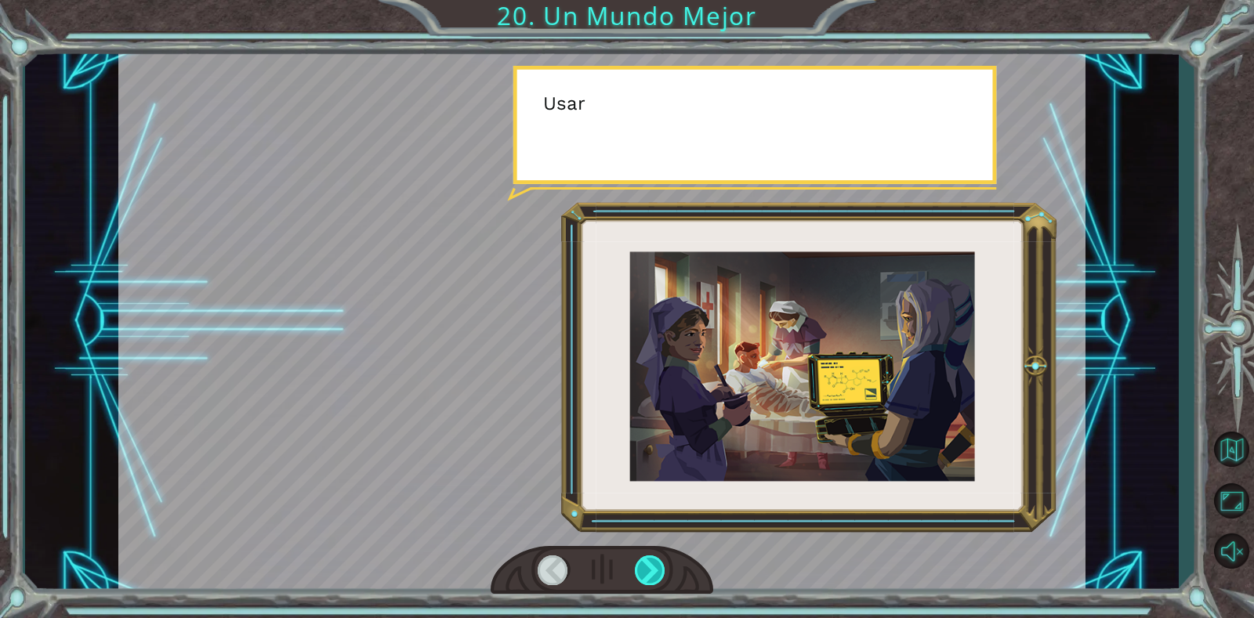
click at [652, 561] on div at bounding box center [650, 570] width 31 height 29
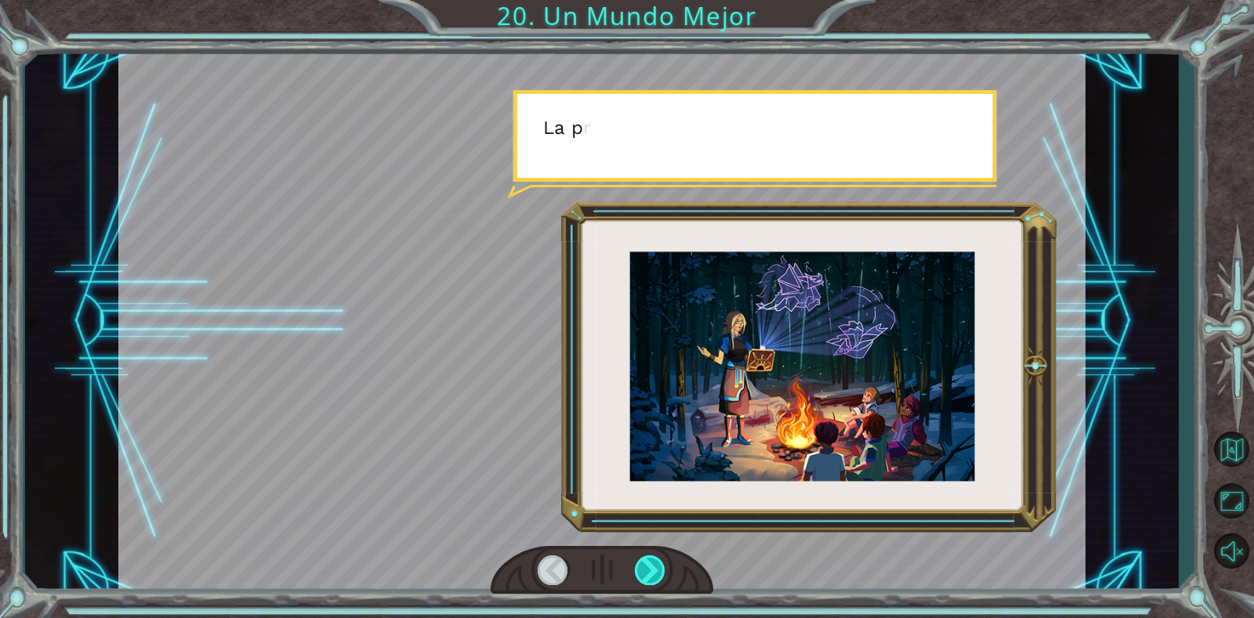
click at [652, 561] on div at bounding box center [650, 570] width 31 height 29
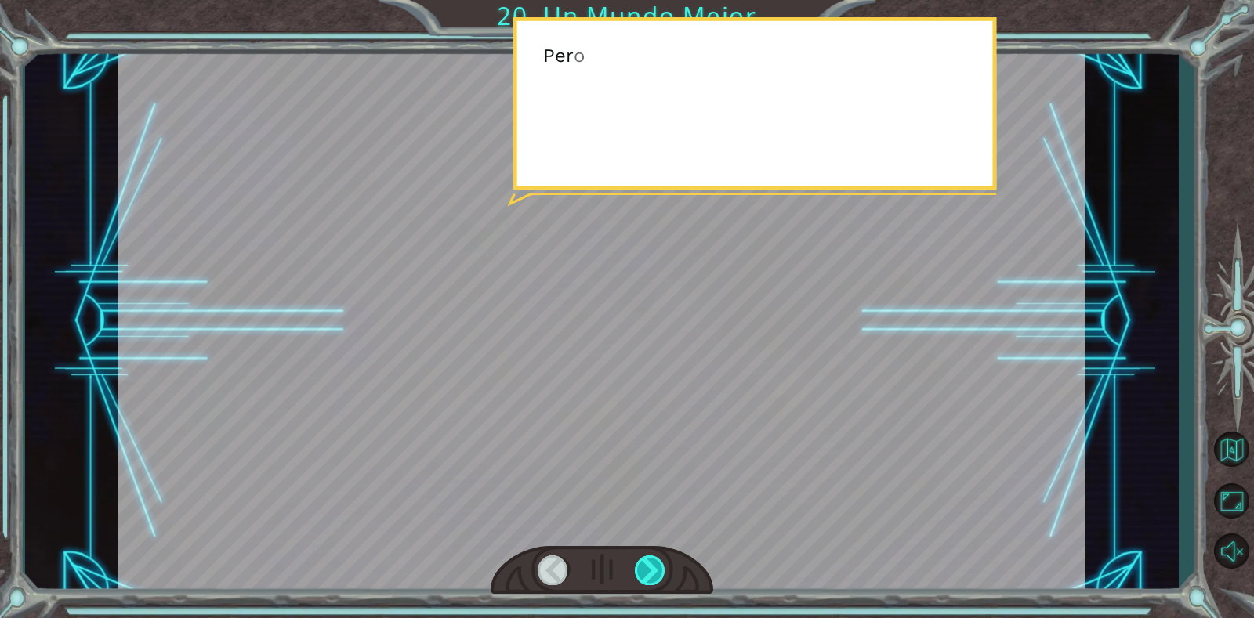
click at [652, 561] on div at bounding box center [650, 570] width 31 height 29
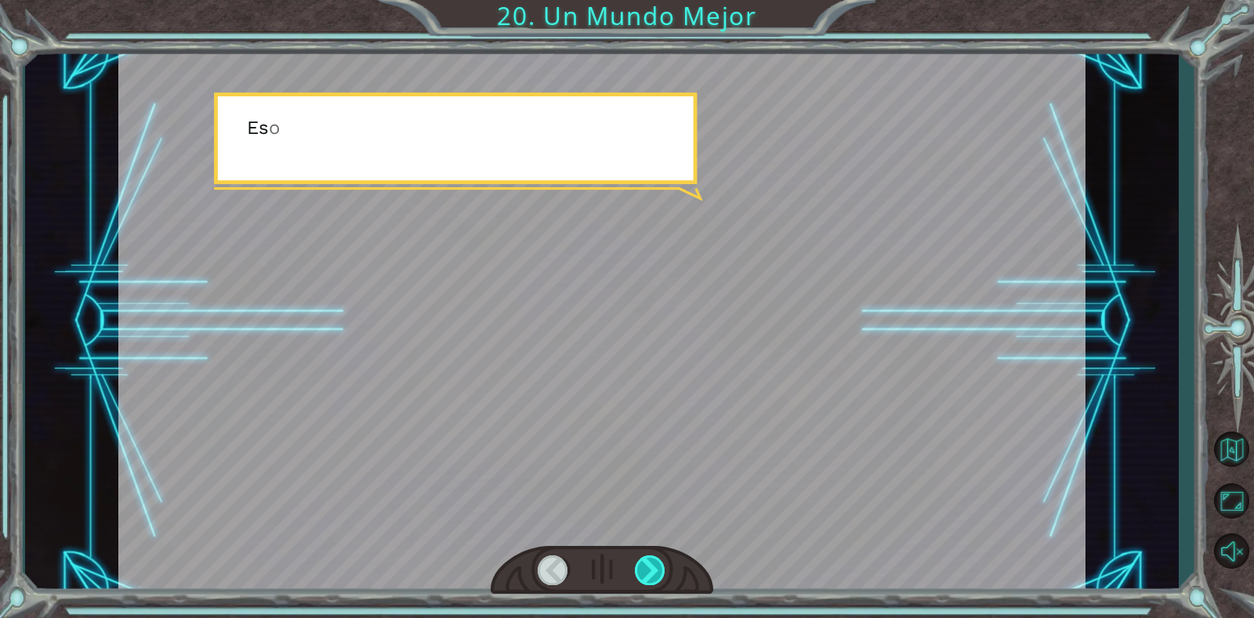
click at [652, 561] on div at bounding box center [650, 570] width 31 height 29
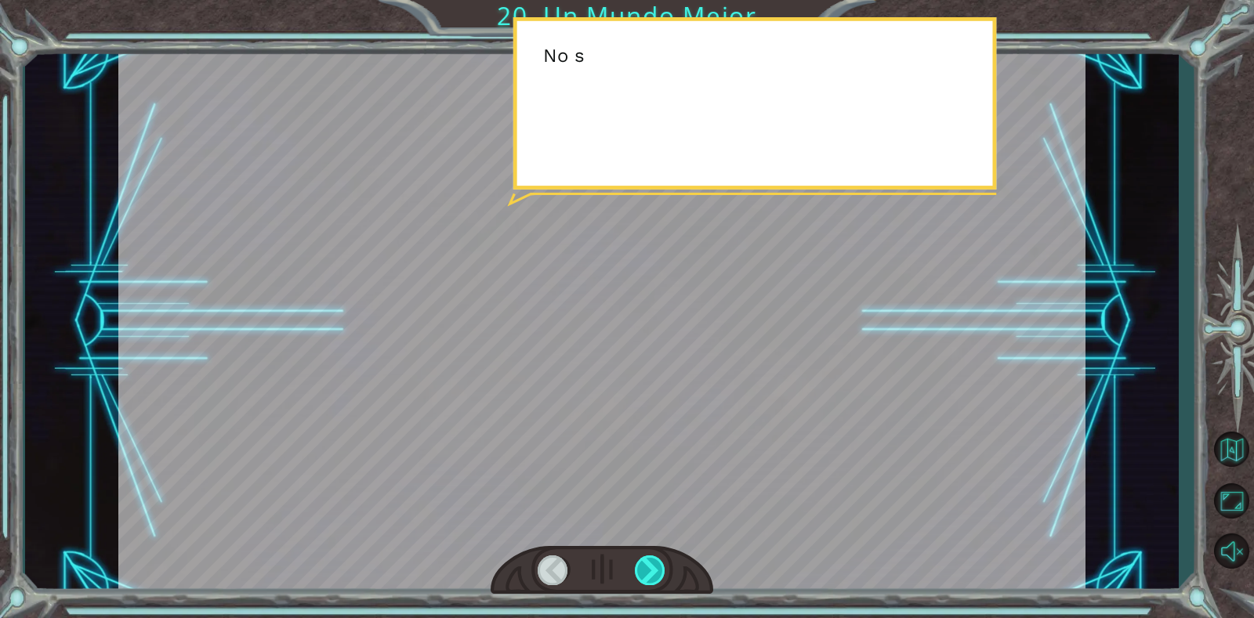
click at [652, 561] on div at bounding box center [650, 570] width 31 height 29
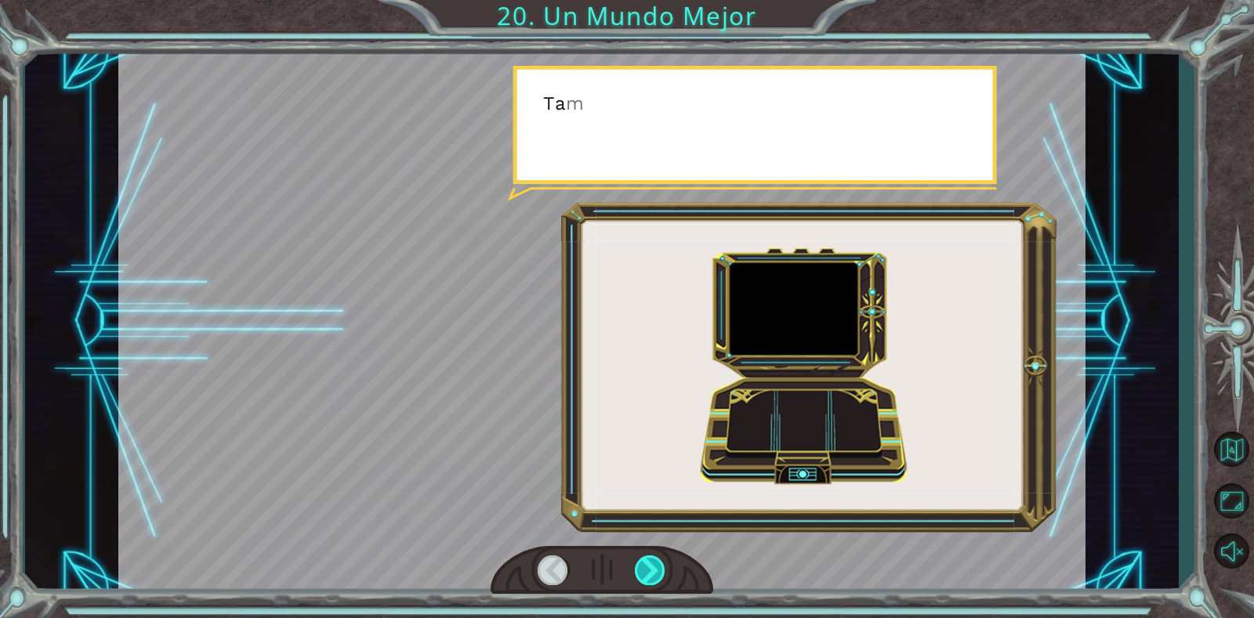
click at [652, 561] on div at bounding box center [650, 570] width 31 height 29
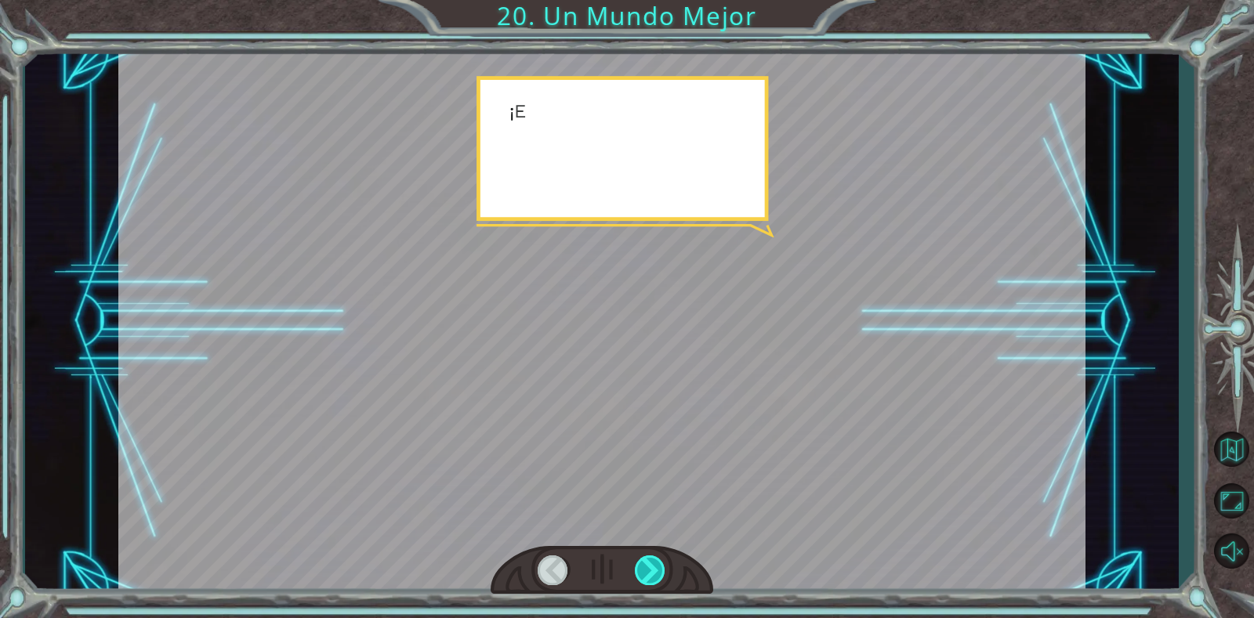
click at [652, 561] on div at bounding box center [650, 570] width 31 height 29
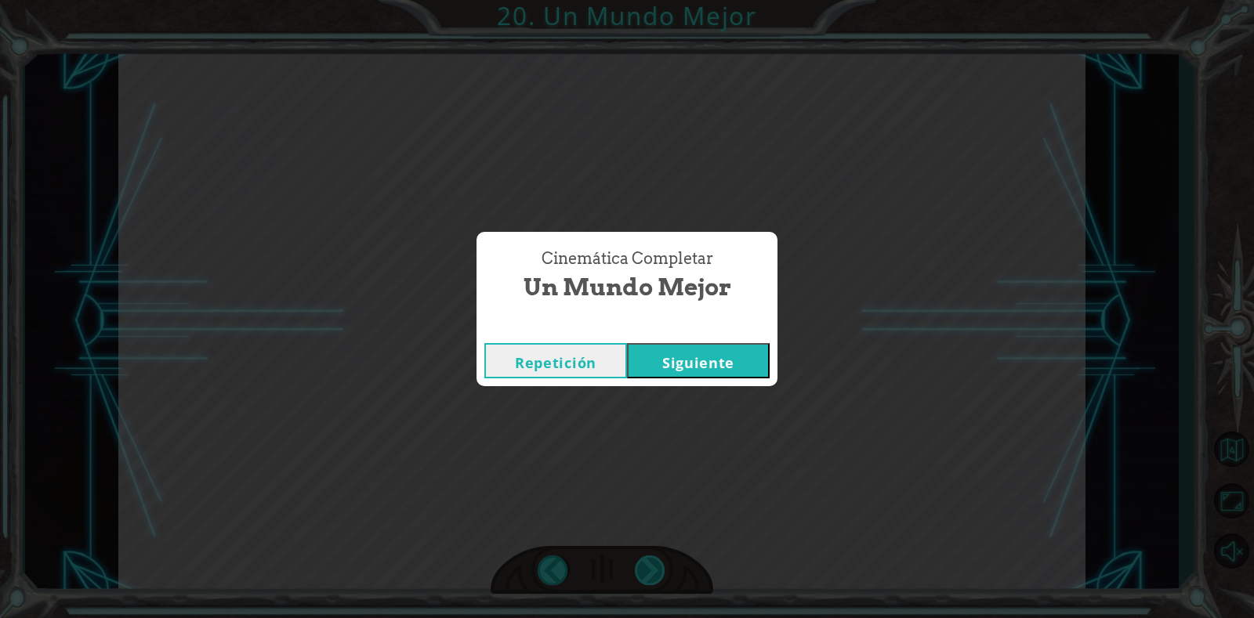
click at [652, 0] on div "¡ O h ! ¡ R e p a r a s t e e l M o n o l i t o ! ¡ B u e n t r a b a j o ! Y t…" at bounding box center [627, 0] width 1254 height 0
click at [694, 360] on button "Siguiente" at bounding box center [698, 360] width 143 height 35
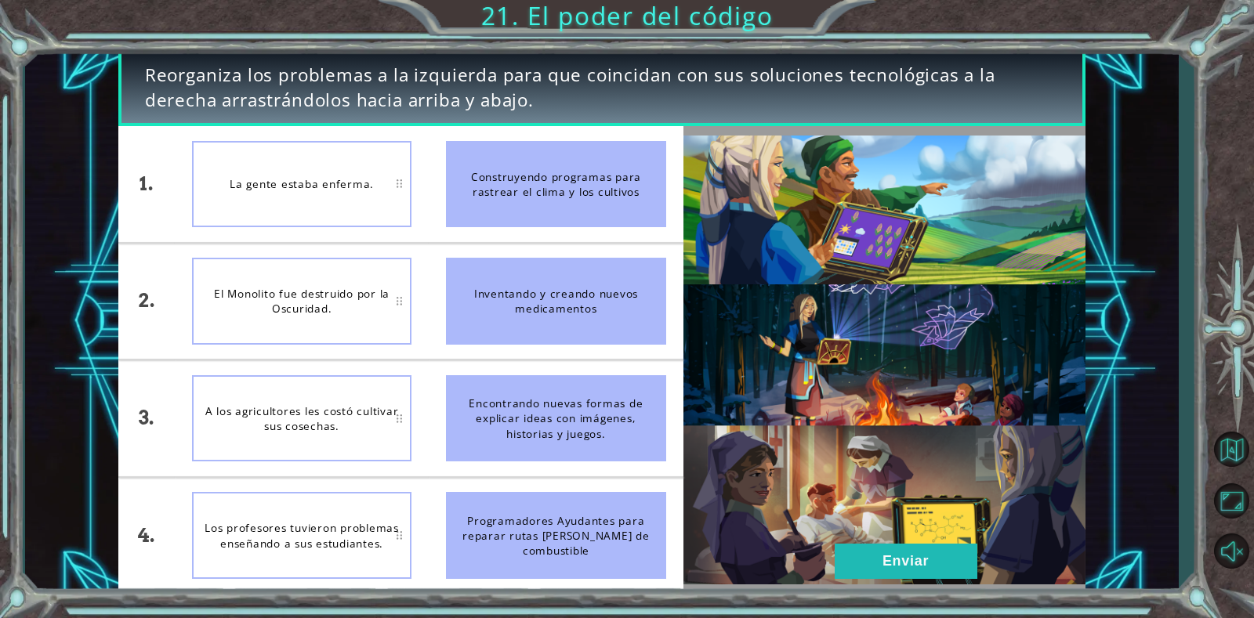
drag, startPoint x: 523, startPoint y: 190, endPoint x: 366, endPoint y: 174, distance: 157.6
click at [365, 174] on div "1. 2. 3. 4. La gente estaba enferma. El Monolito fue destruido por la Oscuridad…" at bounding box center [400, 359] width 565 height 467
click at [257, 304] on div "El Monolito fue destruido por la Oscuridad." at bounding box center [301, 301] width 219 height 87
click at [919, 563] on button "Enviar" at bounding box center [906, 561] width 143 height 35
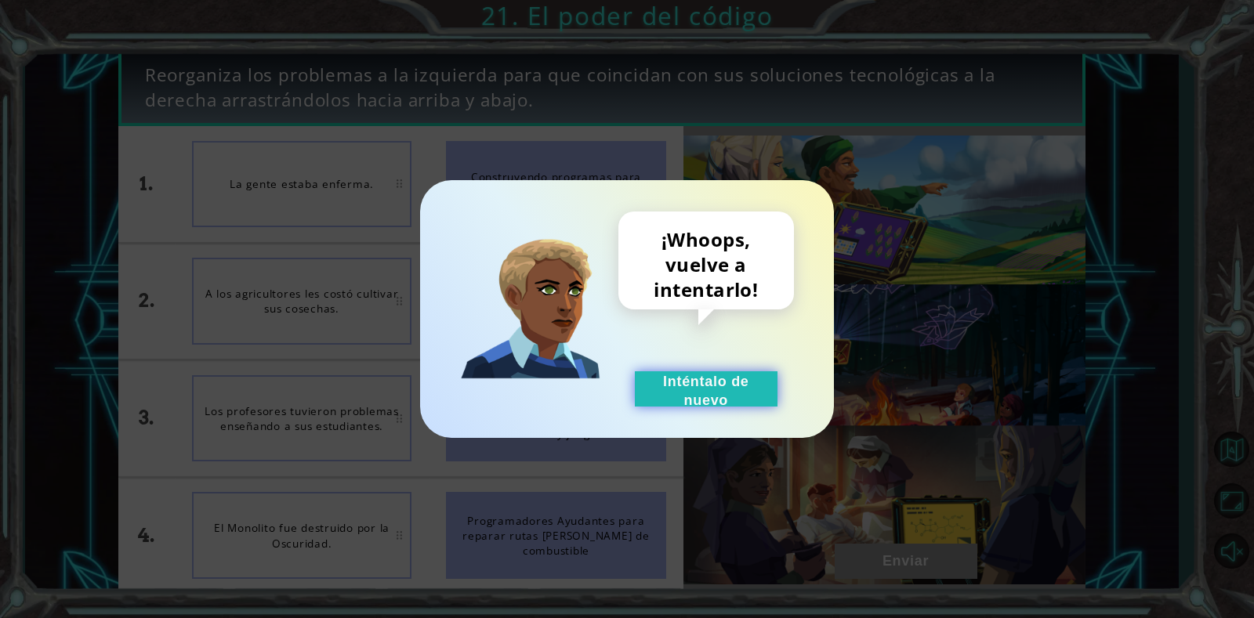
click at [740, 386] on button "Inténtalo de nuevo" at bounding box center [706, 388] width 143 height 35
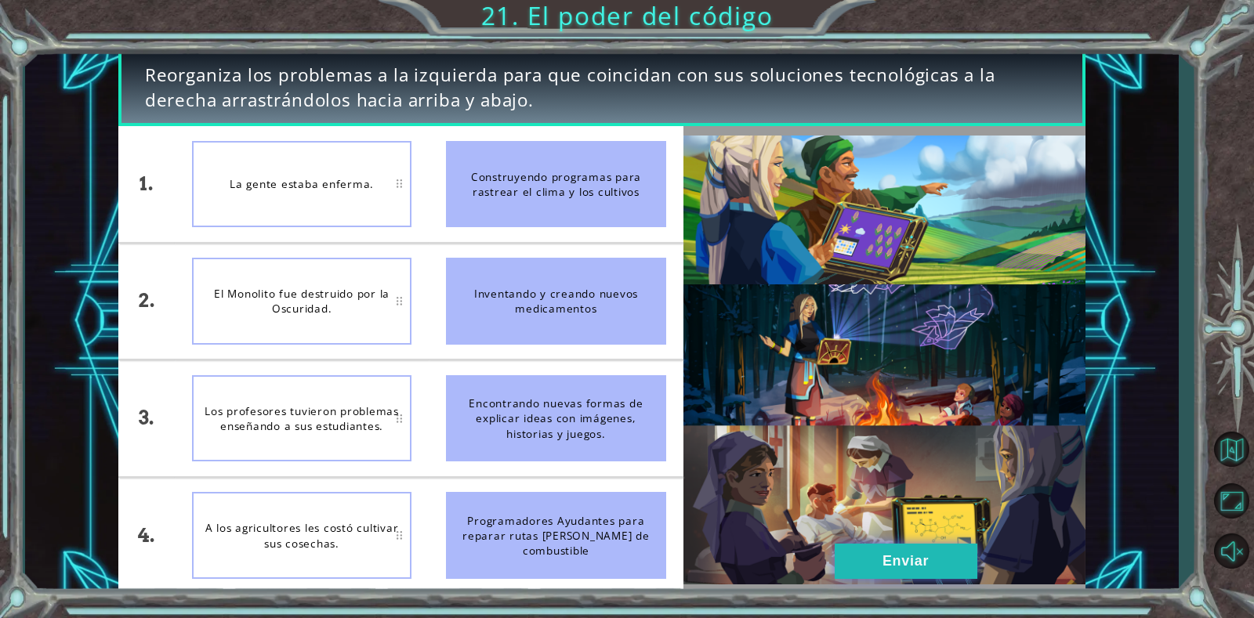
click at [839, 563] on button "Enviar" at bounding box center [906, 561] width 143 height 35
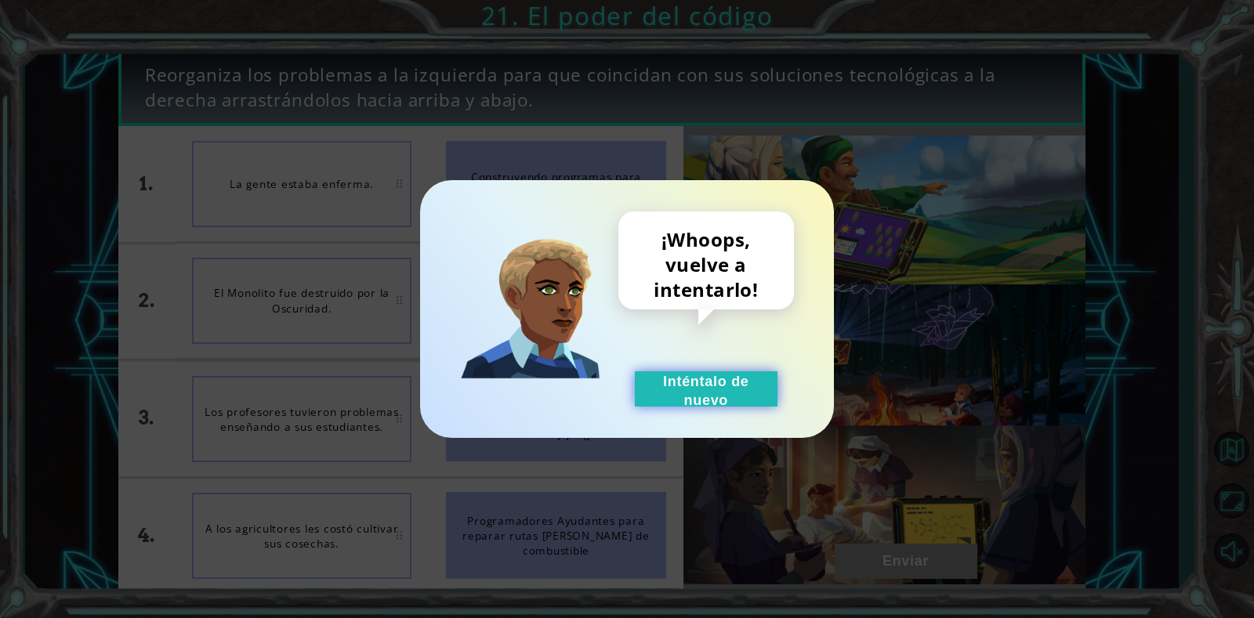
click at [697, 380] on button "Inténtalo de nuevo" at bounding box center [706, 388] width 143 height 35
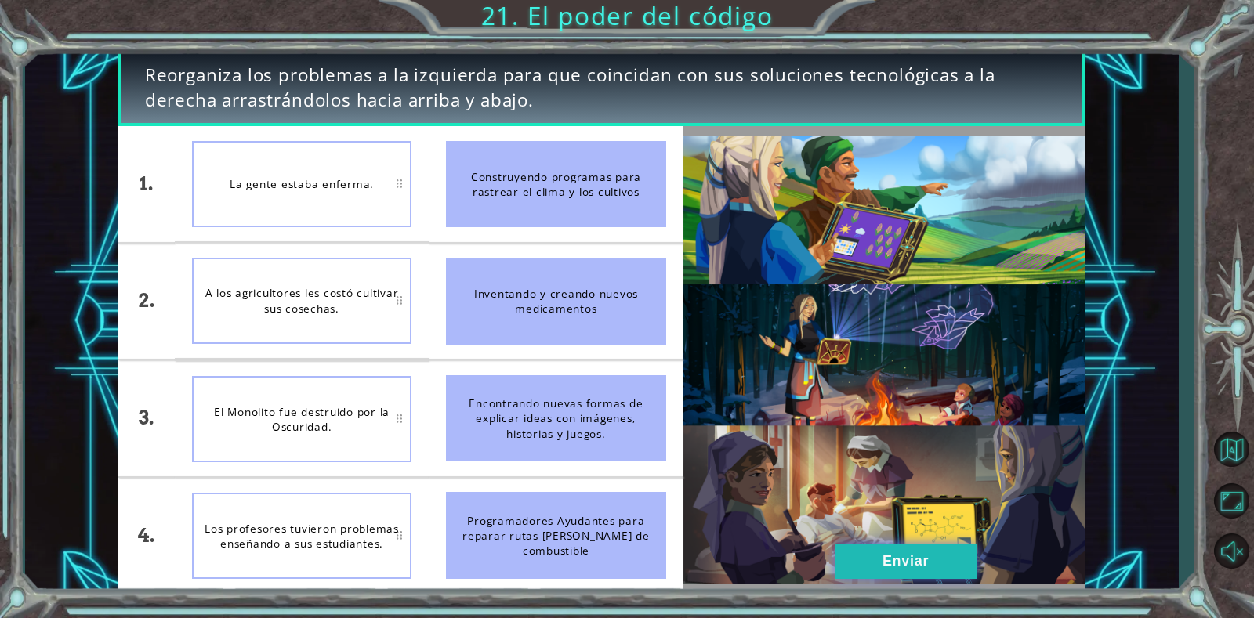
click at [915, 568] on button "Enviar" at bounding box center [906, 561] width 143 height 35
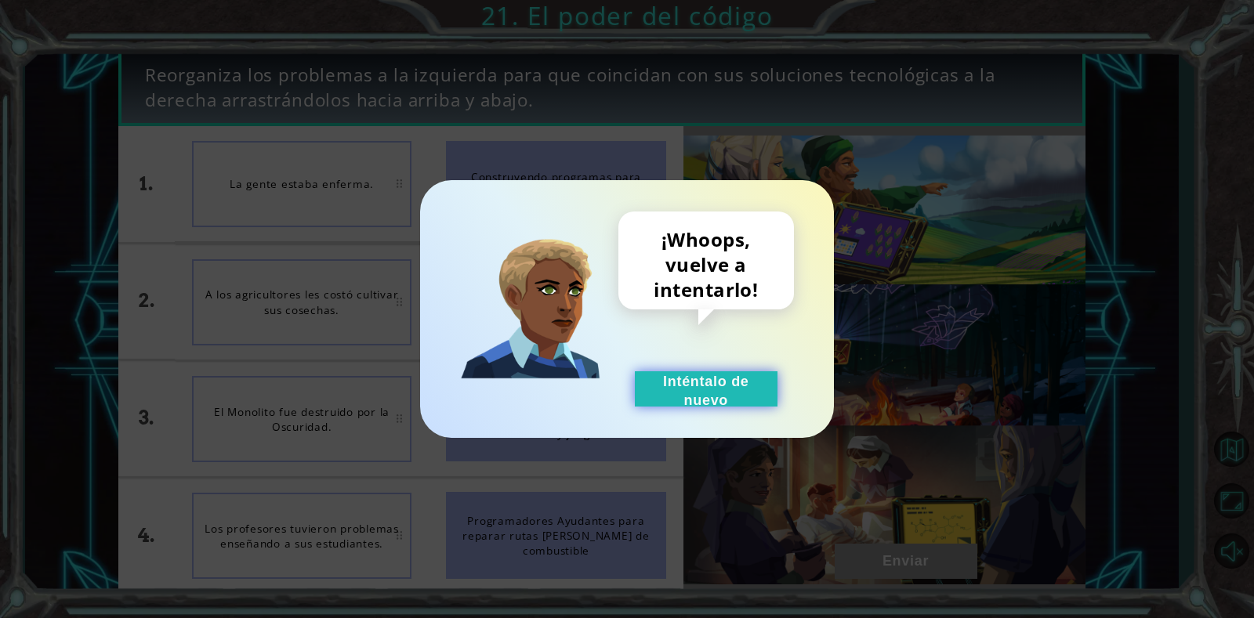
click at [717, 389] on button "Inténtalo de nuevo" at bounding box center [706, 388] width 143 height 35
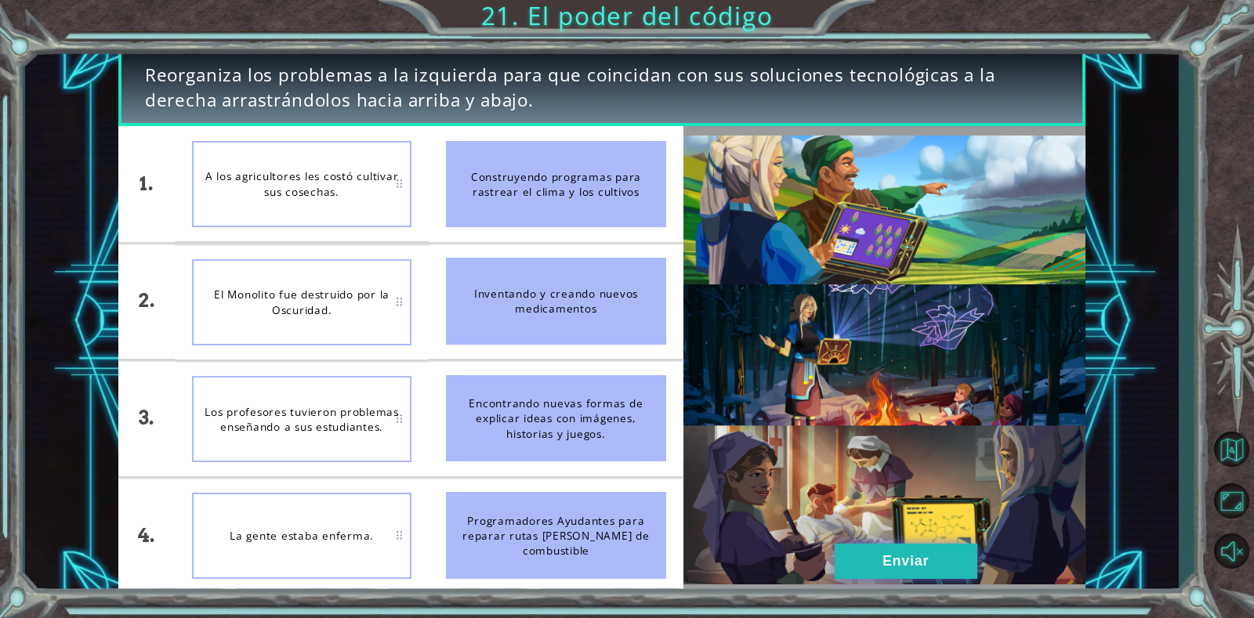
click at [936, 557] on button "Enviar" at bounding box center [906, 561] width 143 height 35
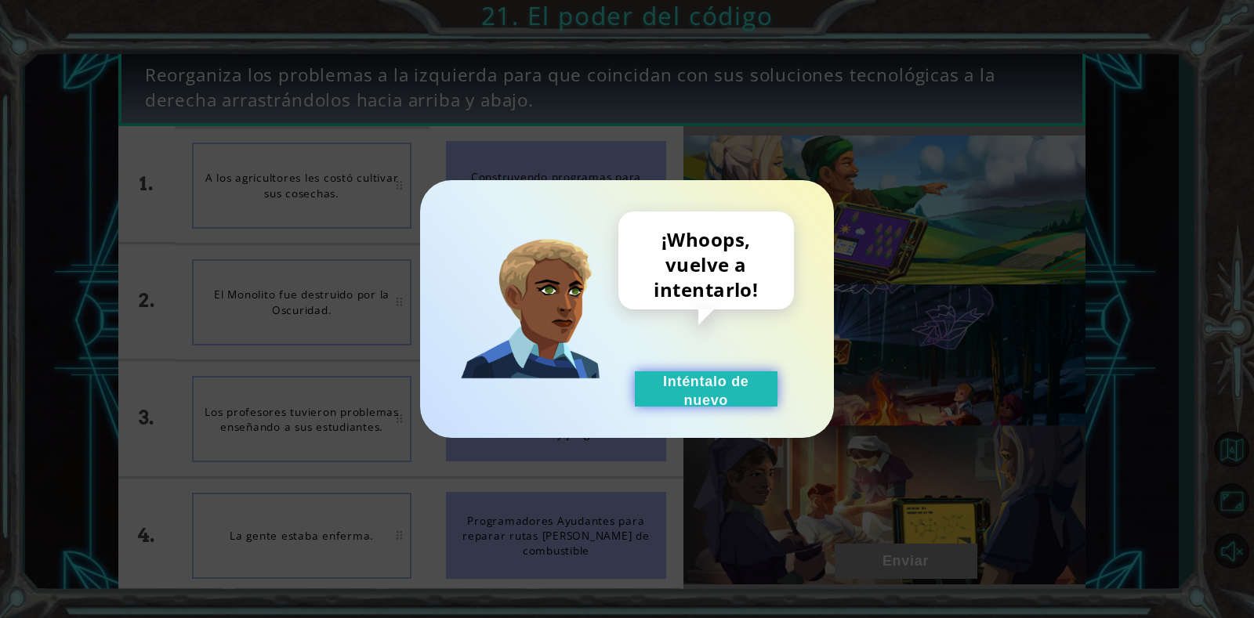
click at [676, 383] on button "Inténtalo de nuevo" at bounding box center [706, 388] width 143 height 35
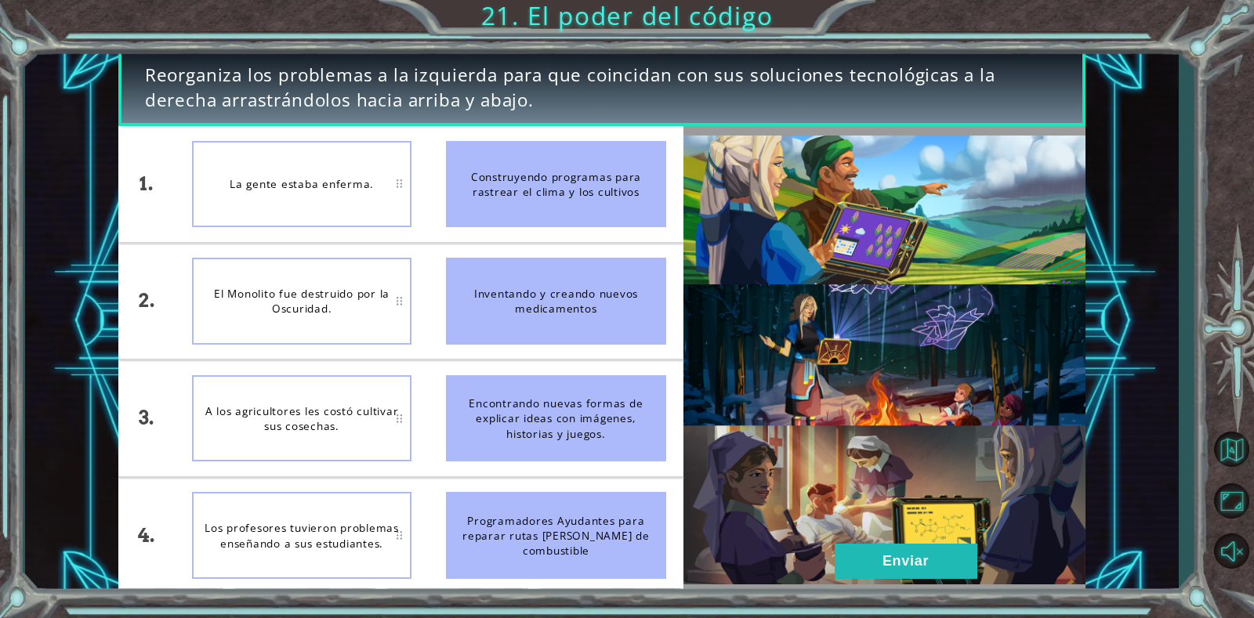
drag, startPoint x: 508, startPoint y: 545, endPoint x: 444, endPoint y: 531, distance: 65.0
click at [444, 531] on li "Programadores Ayudantes para reparar rutas [PERSON_NAME] de combustible" at bounding box center [556, 536] width 254 height 116
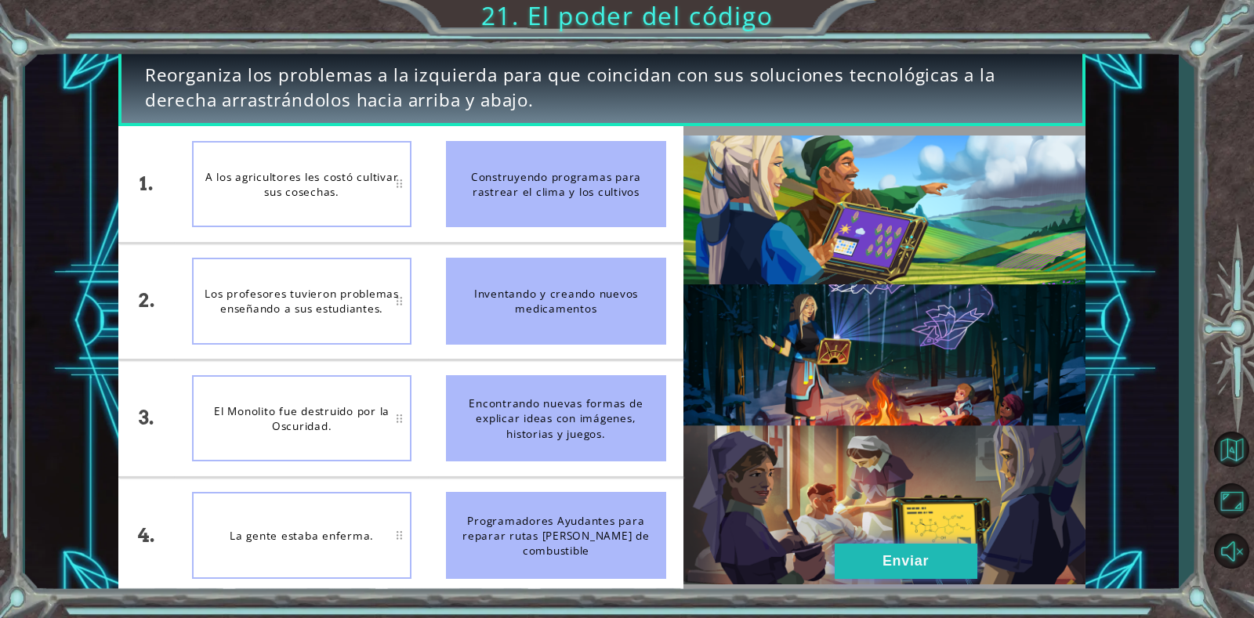
click at [899, 565] on button "Enviar" at bounding box center [906, 561] width 143 height 35
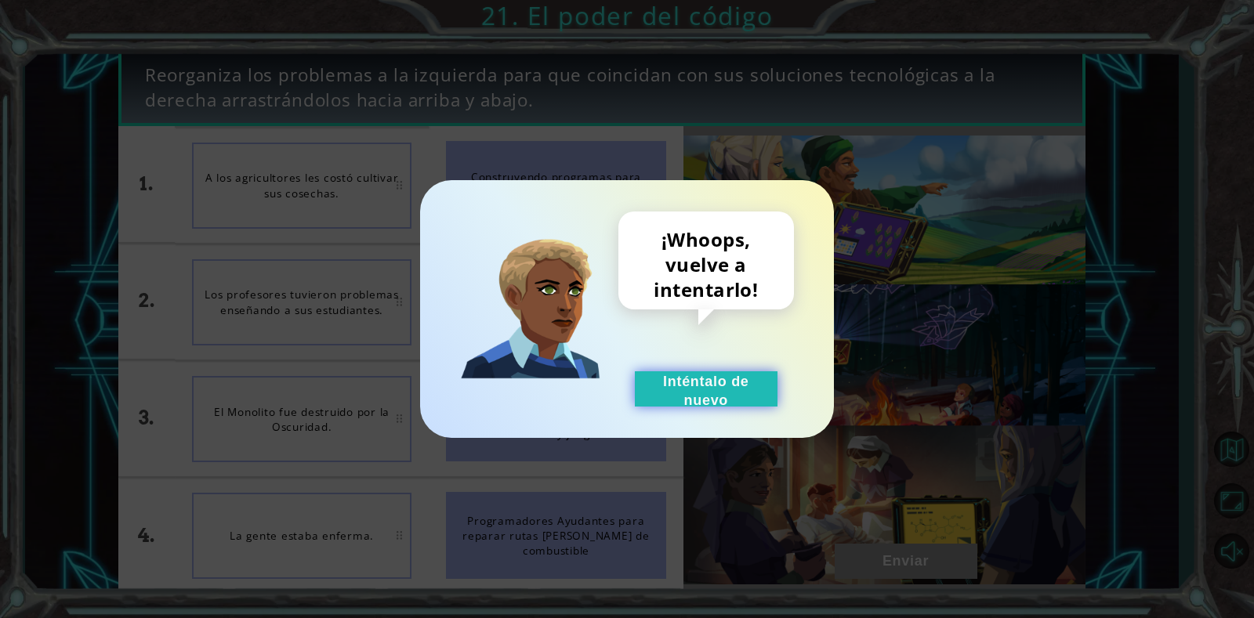
click at [688, 386] on button "Inténtalo de nuevo" at bounding box center [706, 388] width 143 height 35
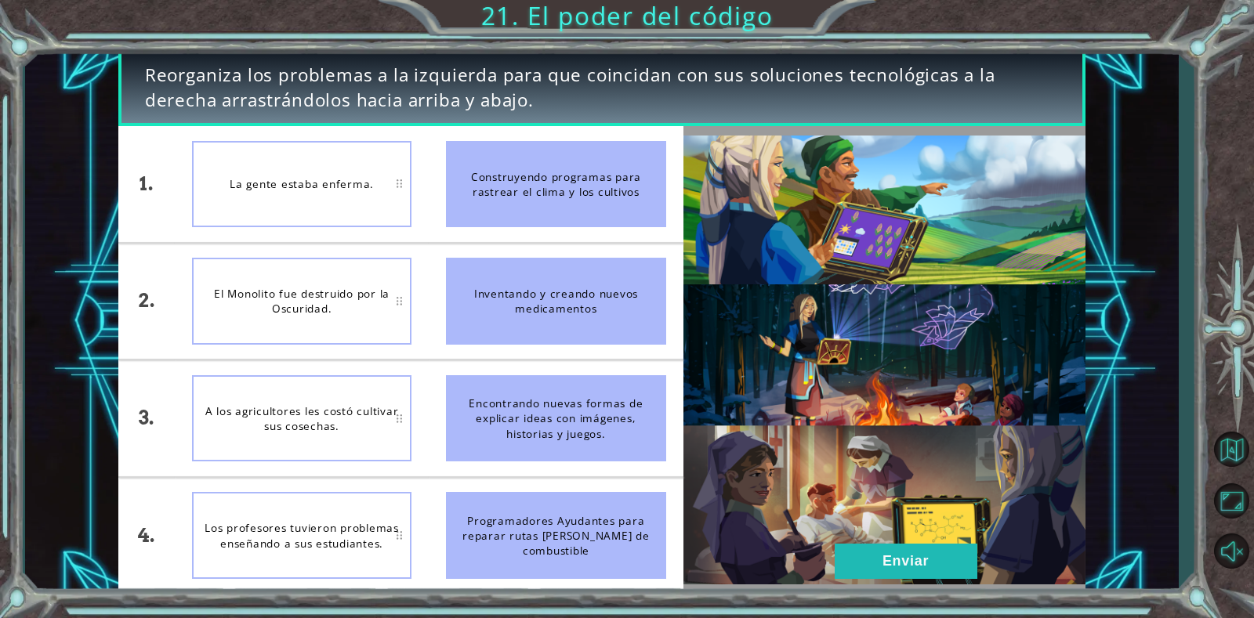
click at [317, 429] on div "A los agricultores les costó cultivar sus cosechas." at bounding box center [301, 418] width 219 height 87
click at [393, 416] on div "A los agricultores les costó cultivar sus cosechas." at bounding box center [301, 418] width 219 height 87
click at [557, 416] on div "Encontrando nuevas formas de explicar ideas con imágenes, historias y juegos." at bounding box center [555, 418] width 219 height 87
drag, startPoint x: 557, startPoint y: 416, endPoint x: 523, endPoint y: 513, distance: 102.4
click at [523, 513] on ul "Construyendo programas para rastrear el clima y los cultivos Inventando y crean…" at bounding box center [556, 359] width 254 height 467
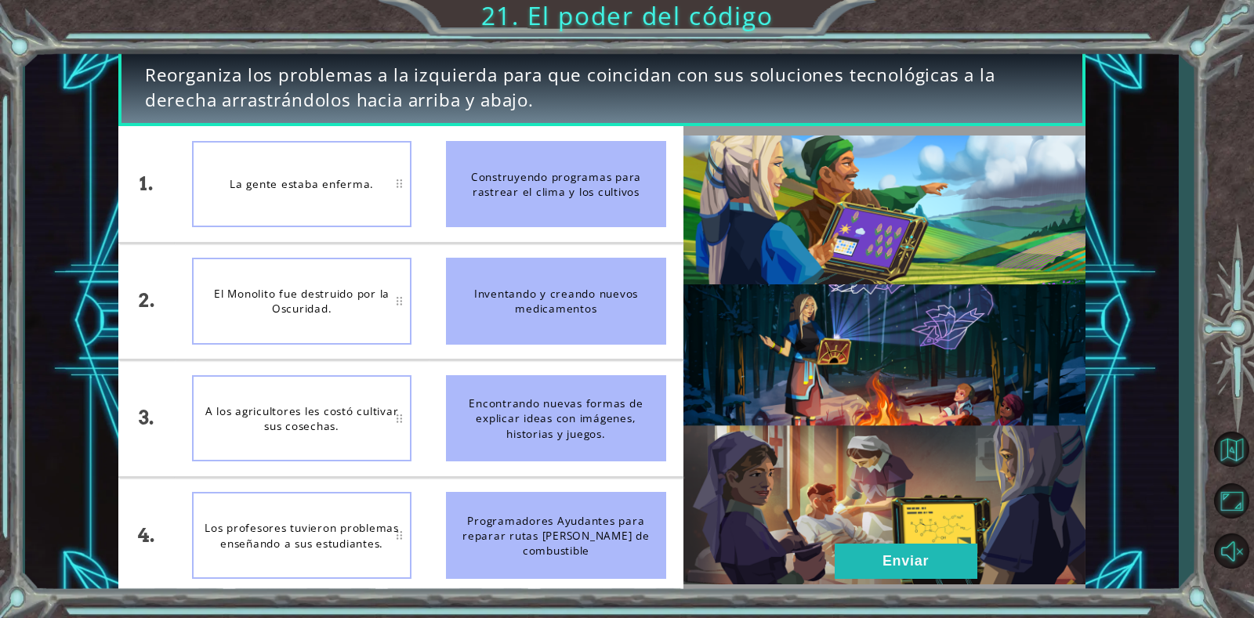
click at [477, 302] on ul "Construyendo programas para rastrear el clima y los cultivos Inventando y crean…" at bounding box center [556, 359] width 254 height 467
drag, startPoint x: 468, startPoint y: 234, endPoint x: 374, endPoint y: 105, distance: 159.2
click at [472, 223] on li "Construyendo programas para rastrear el clima y los cultivos" at bounding box center [556, 184] width 254 height 116
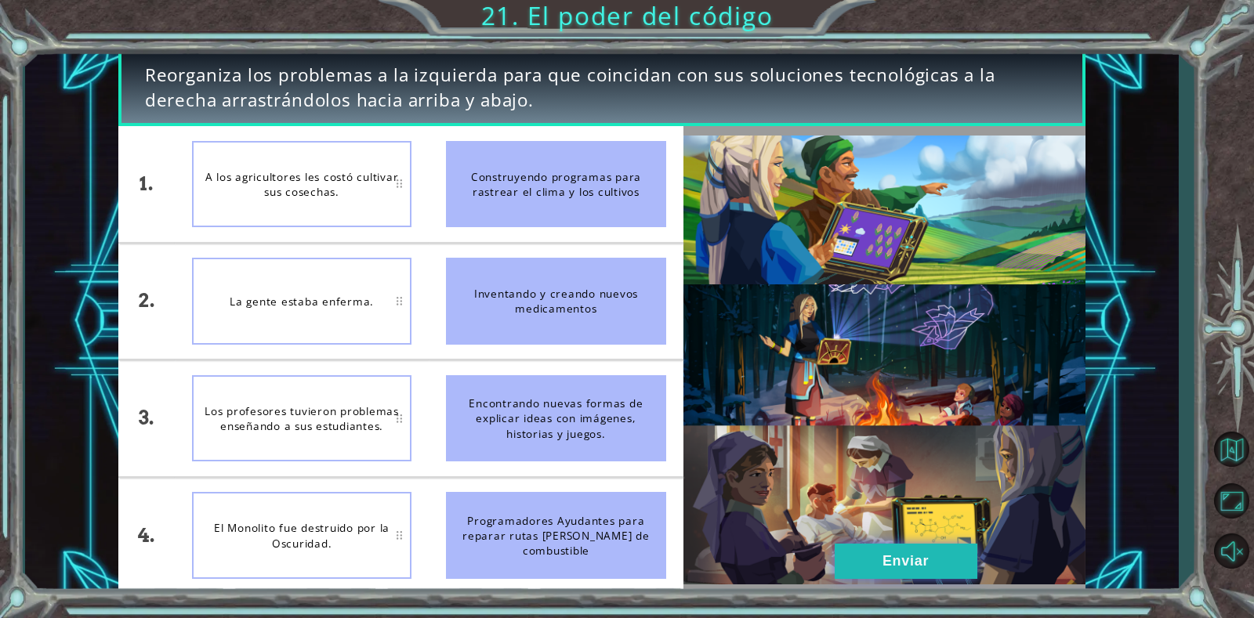
click at [865, 560] on button "Enviar" at bounding box center [906, 561] width 143 height 35
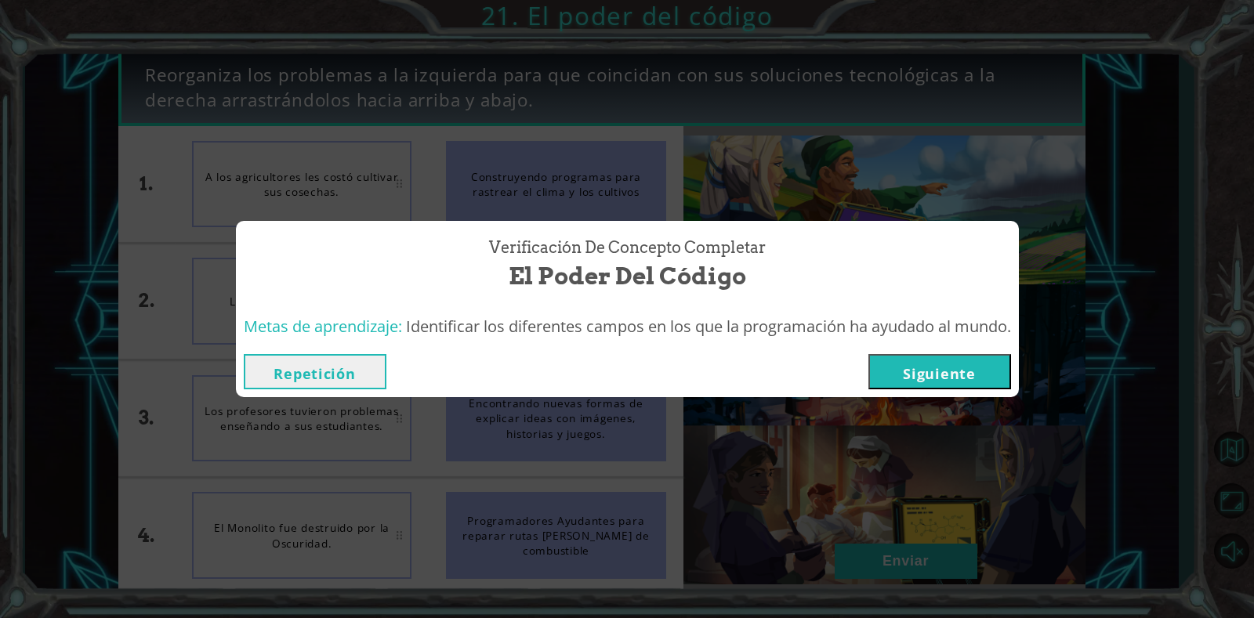
click at [958, 352] on div "Repetición [GEOGRAPHIC_DATA]" at bounding box center [627, 371] width 783 height 51
click at [940, 373] on button "Siguiente" at bounding box center [939, 371] width 143 height 35
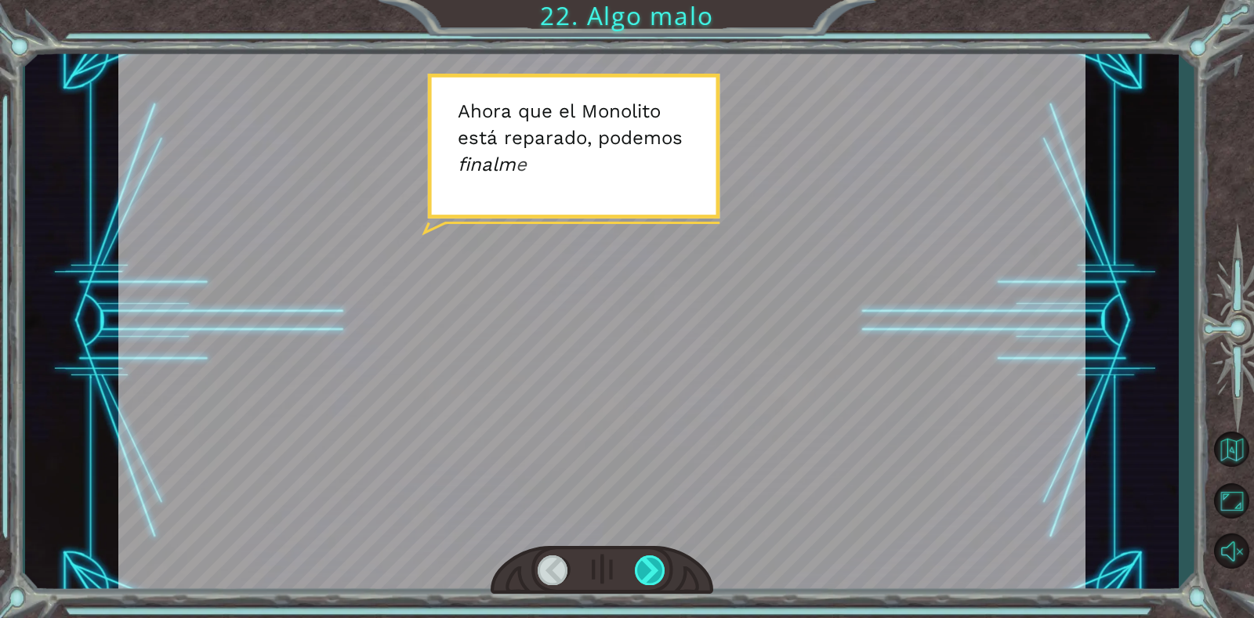
click at [652, 575] on div at bounding box center [650, 570] width 31 height 29
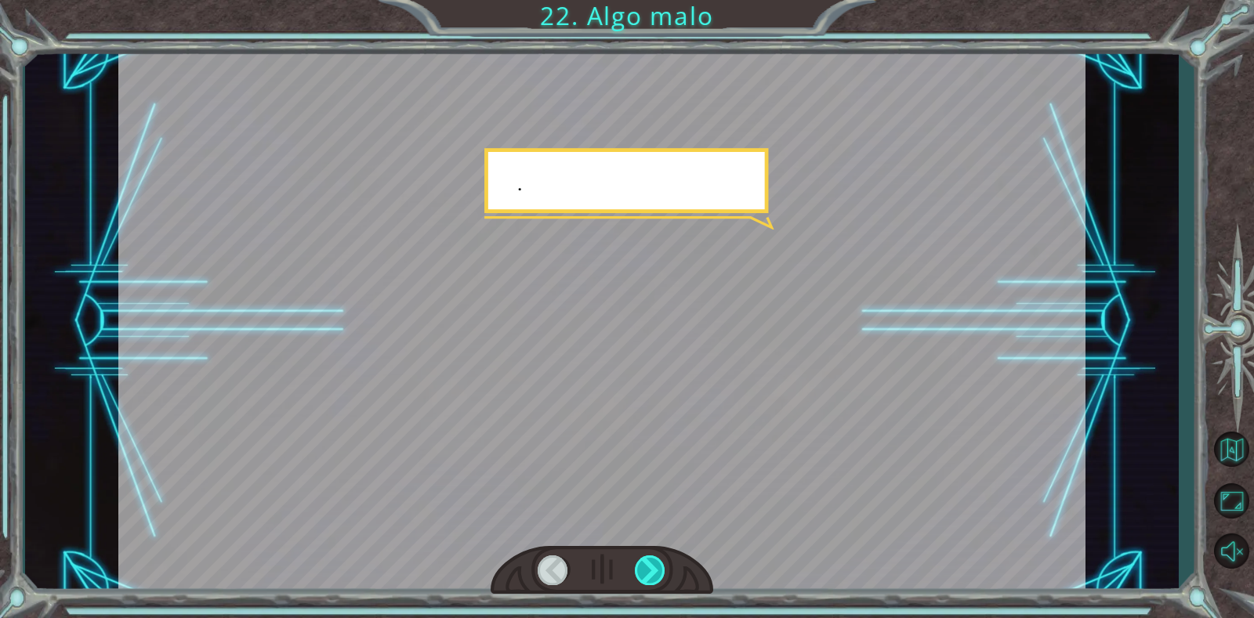
click at [652, 575] on div at bounding box center [650, 570] width 31 height 29
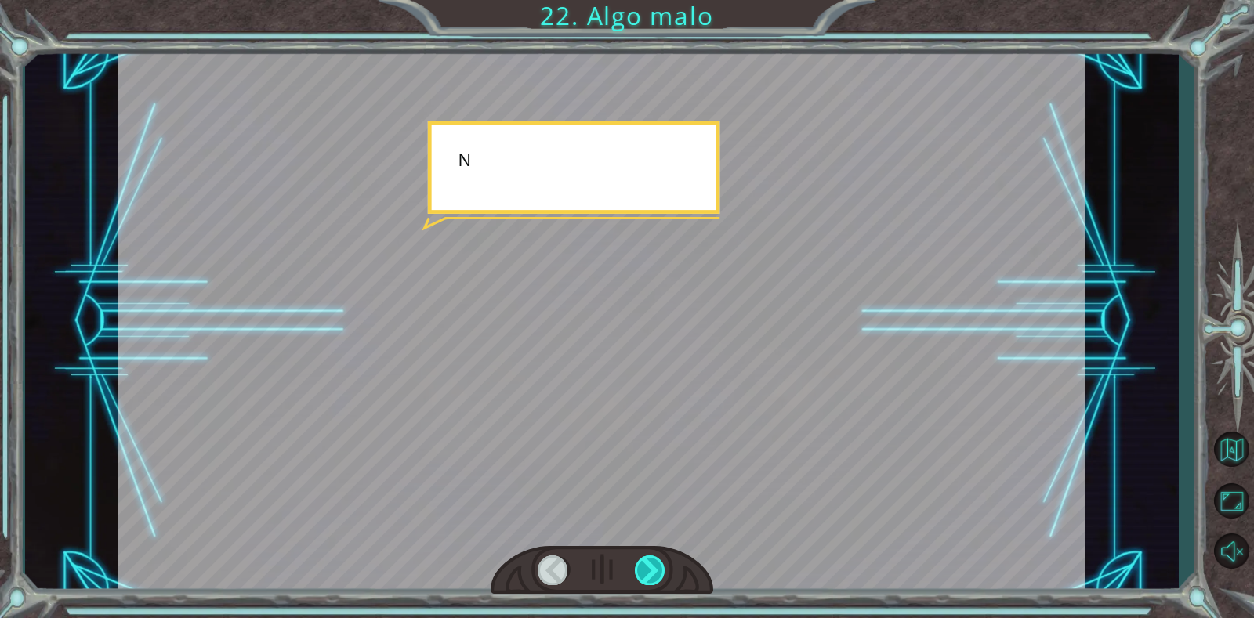
click at [652, 575] on div at bounding box center [650, 570] width 31 height 29
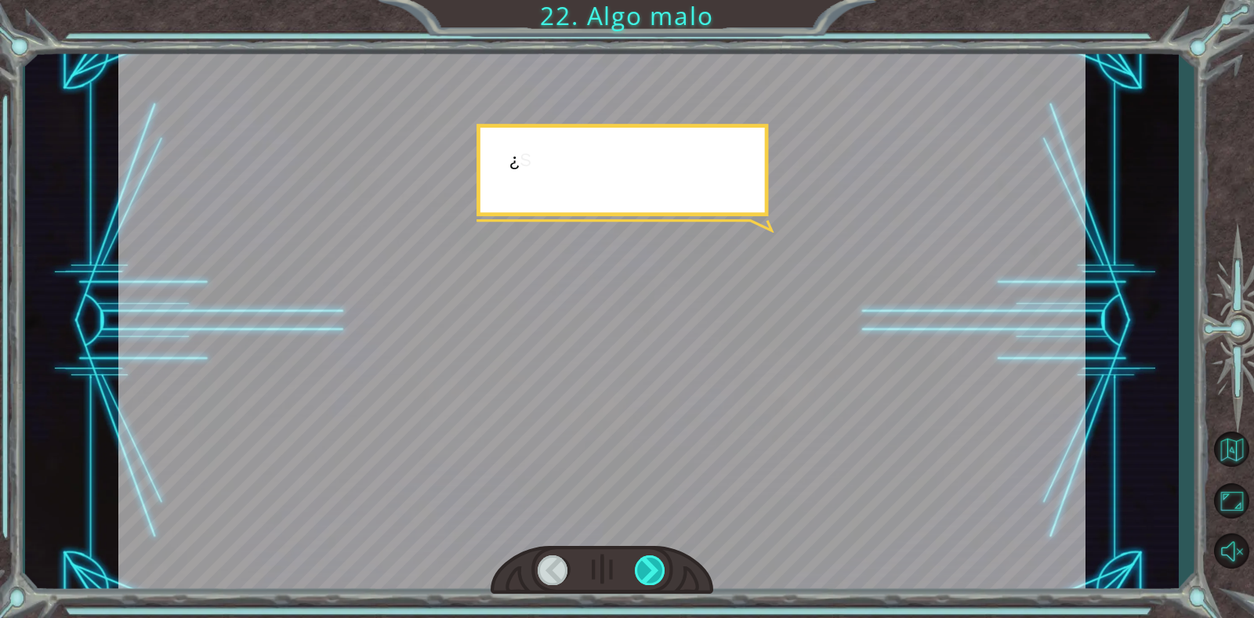
click at [652, 575] on div at bounding box center [650, 570] width 31 height 29
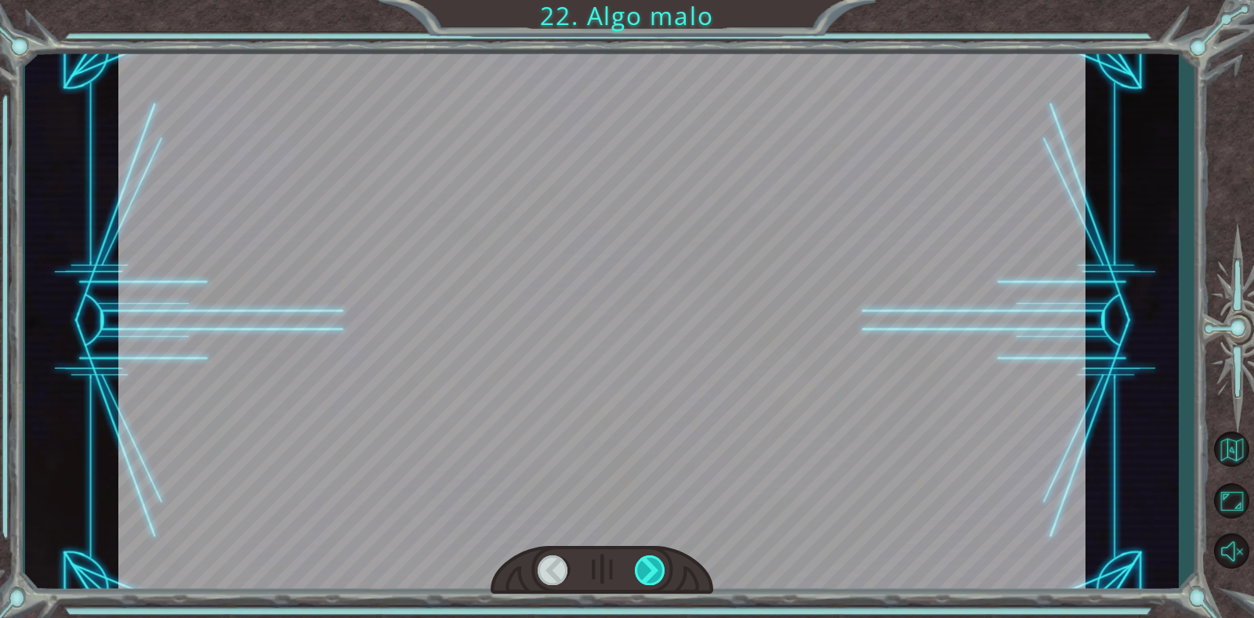
click at [652, 575] on div at bounding box center [650, 570] width 31 height 29
click at [652, 0] on div "Temporary Text A h o r a q u e e l M o n o l i t o e s t á r e p a r a d o , p …" at bounding box center [627, 0] width 1254 height 0
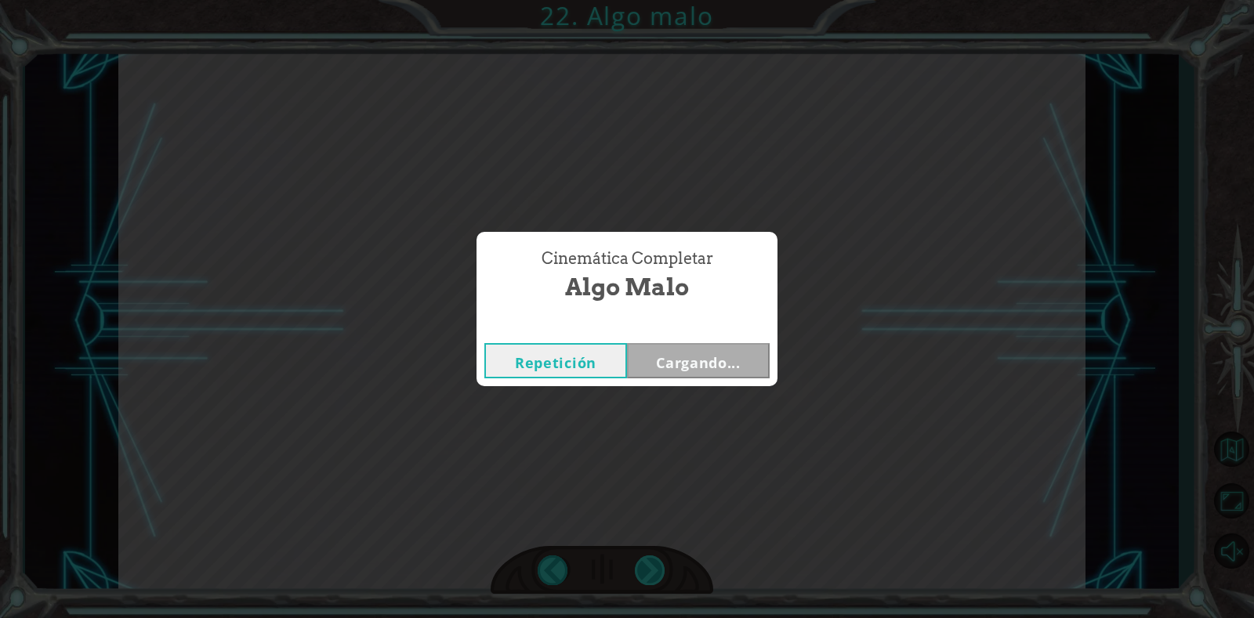
click at [652, 575] on div "Cinemática Completar Algo malo Repetición Cargando..." at bounding box center [627, 309] width 1254 height 618
click at [671, 371] on button "Siguiente" at bounding box center [698, 360] width 143 height 35
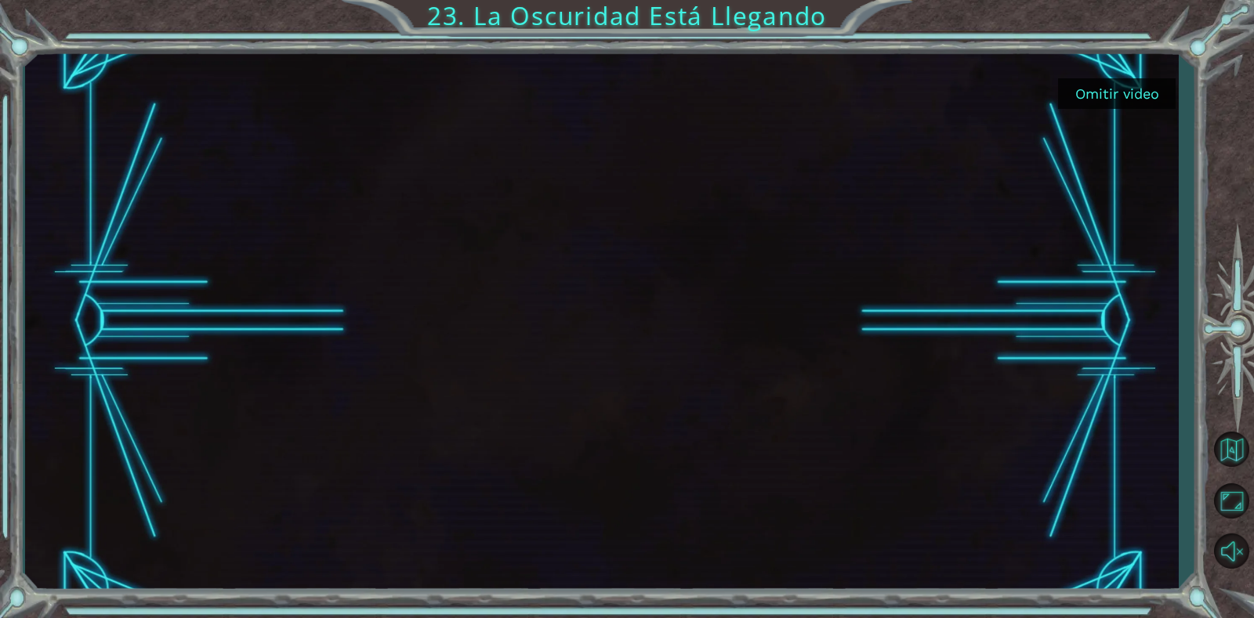
click at [1150, 85] on button "Omitir video" at bounding box center [1117, 93] width 118 height 31
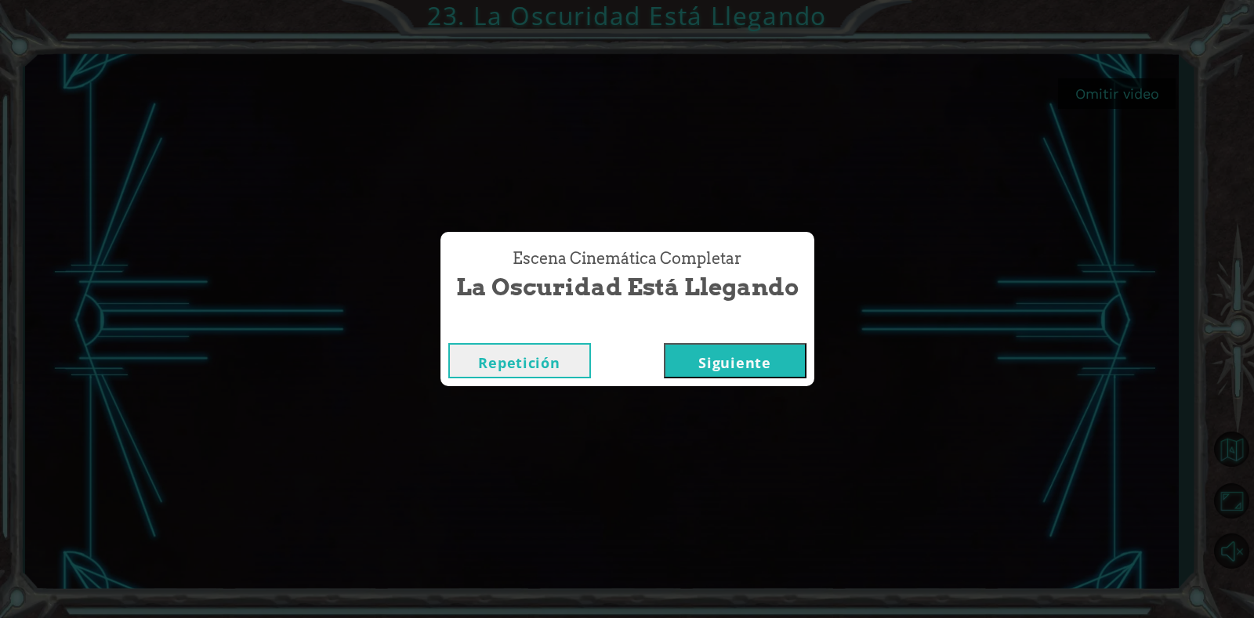
click at [708, 357] on button "Siguiente" at bounding box center [735, 360] width 143 height 35
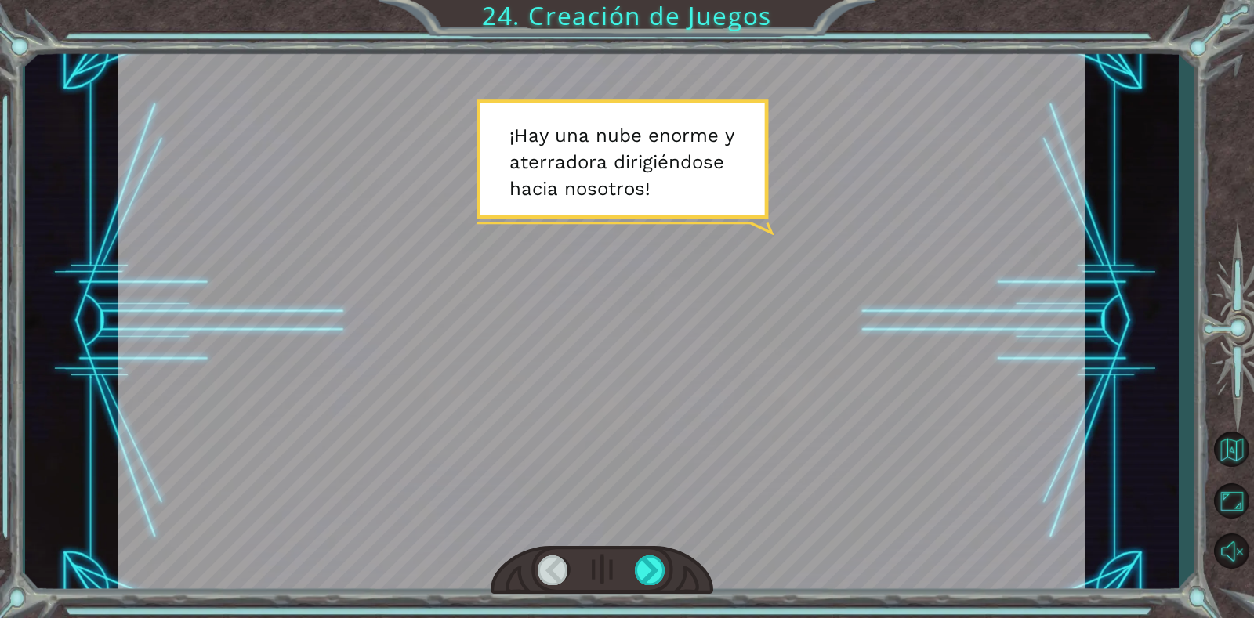
drag, startPoint x: 795, startPoint y: 356, endPoint x: 788, endPoint y: 350, distance: 9.6
click at [793, 356] on div at bounding box center [602, 321] width 968 height 544
click at [788, 350] on div at bounding box center [602, 321] width 968 height 544
